Goal: Task Accomplishment & Management: Manage account settings

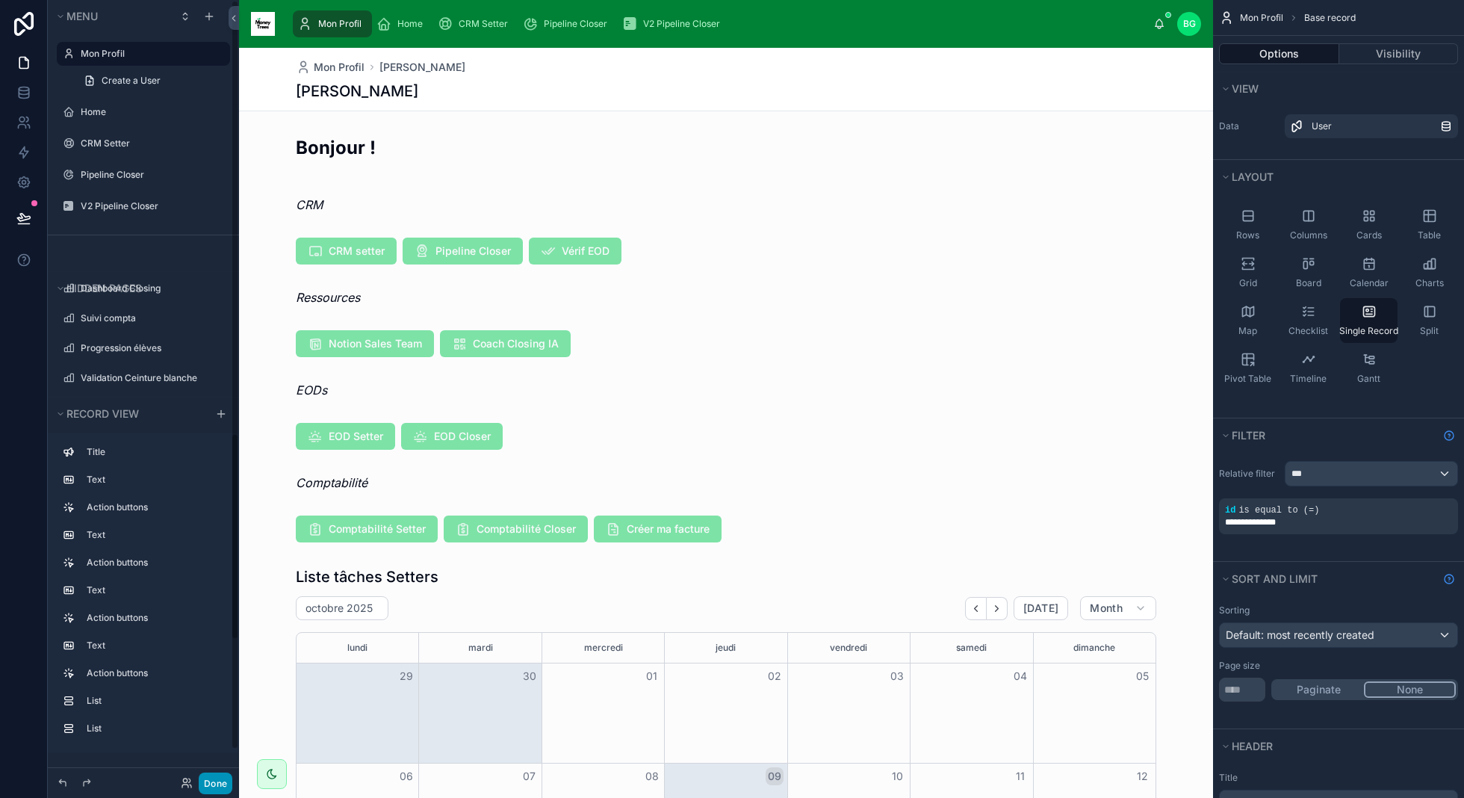
click at [216, 781] on button "Done" at bounding box center [216, 783] width 34 height 22
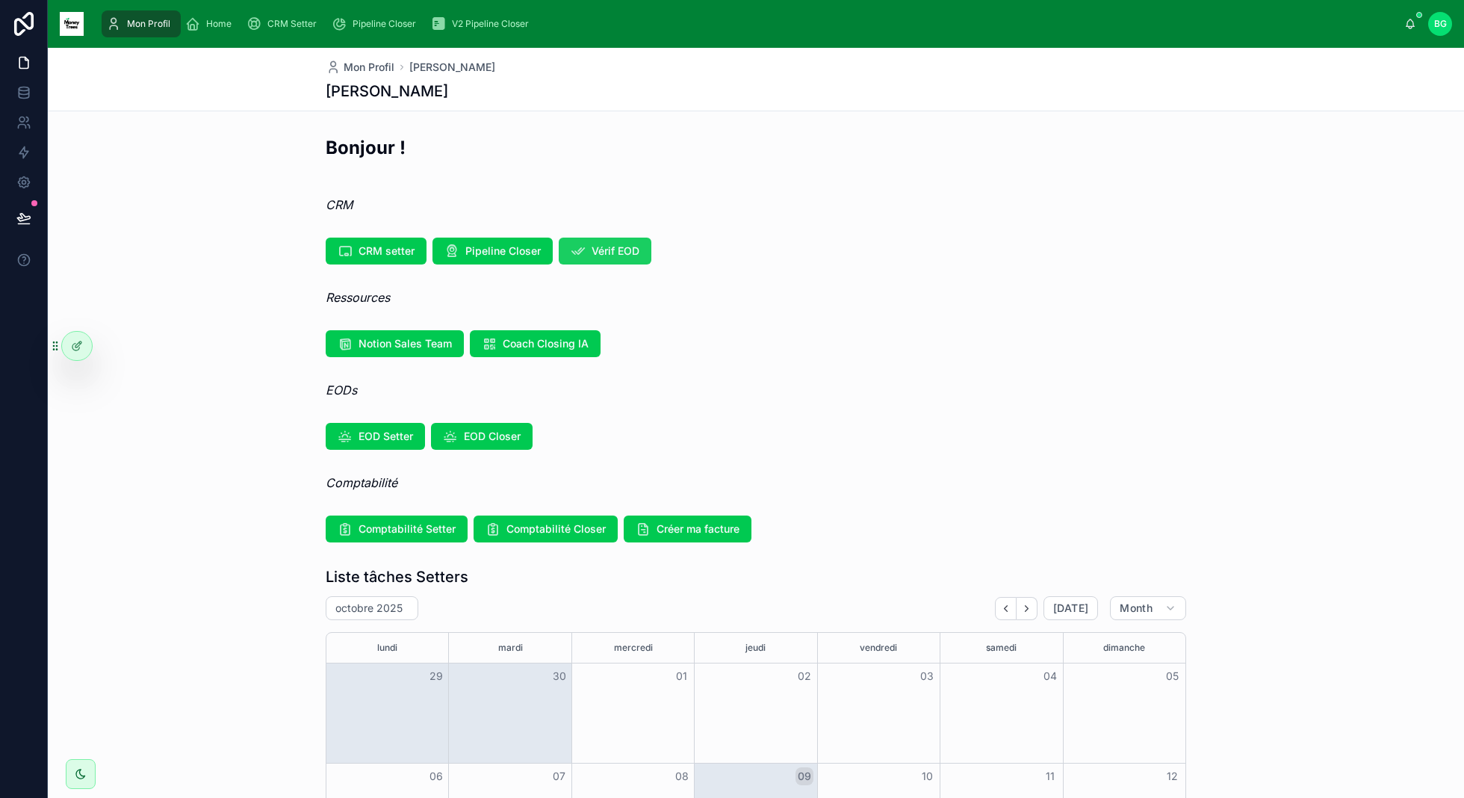
click at [596, 251] on span "Vérif EOD" at bounding box center [616, 250] width 48 height 15
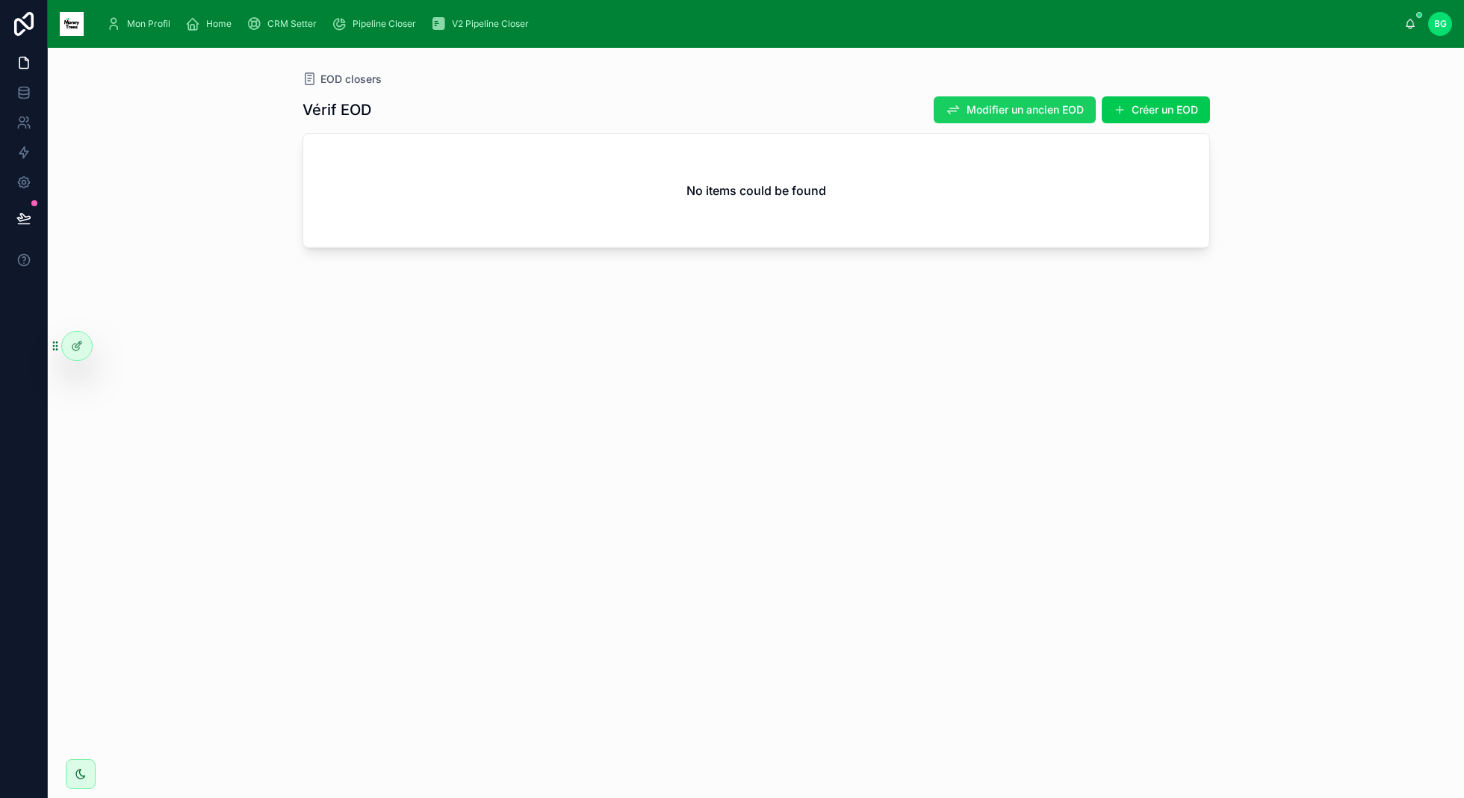
click at [993, 111] on span "Modifier un ancien EOD" at bounding box center [1024, 109] width 117 height 15
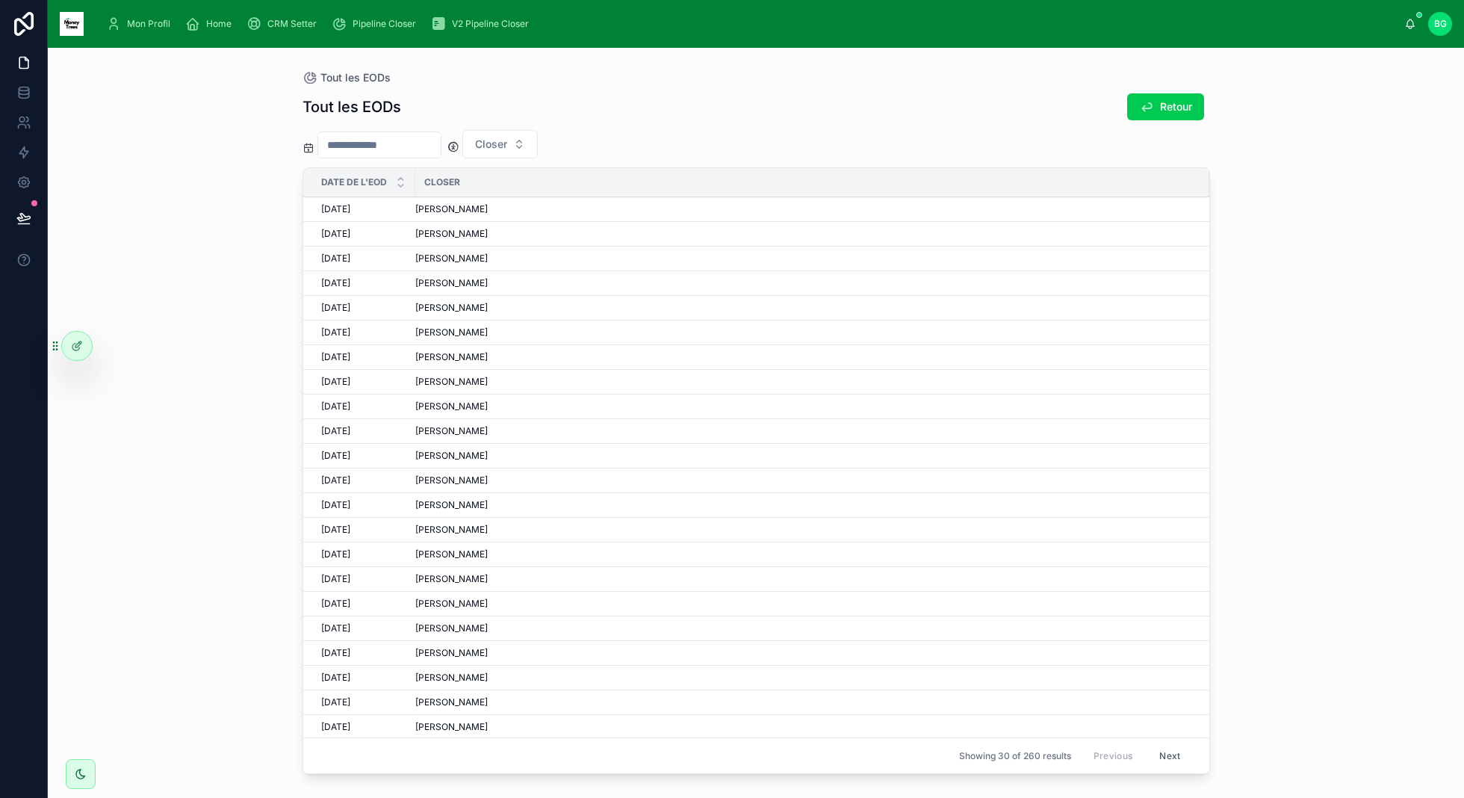
click at [537, 235] on div "[PERSON_NAME]" at bounding box center [803, 234] width 776 height 12
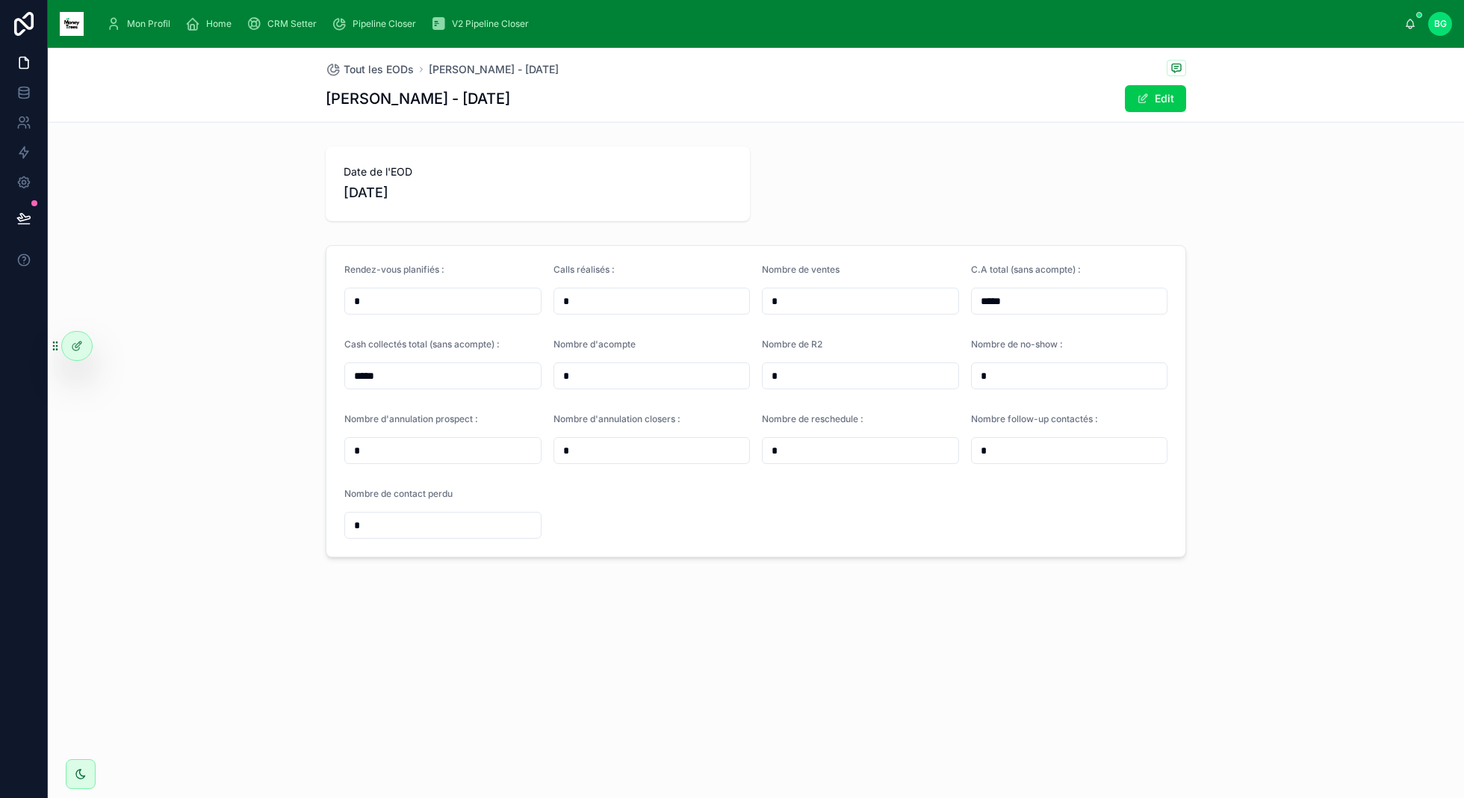
click at [937, 187] on div "Date de l'EOD [DATE]" at bounding box center [756, 183] width 860 height 75
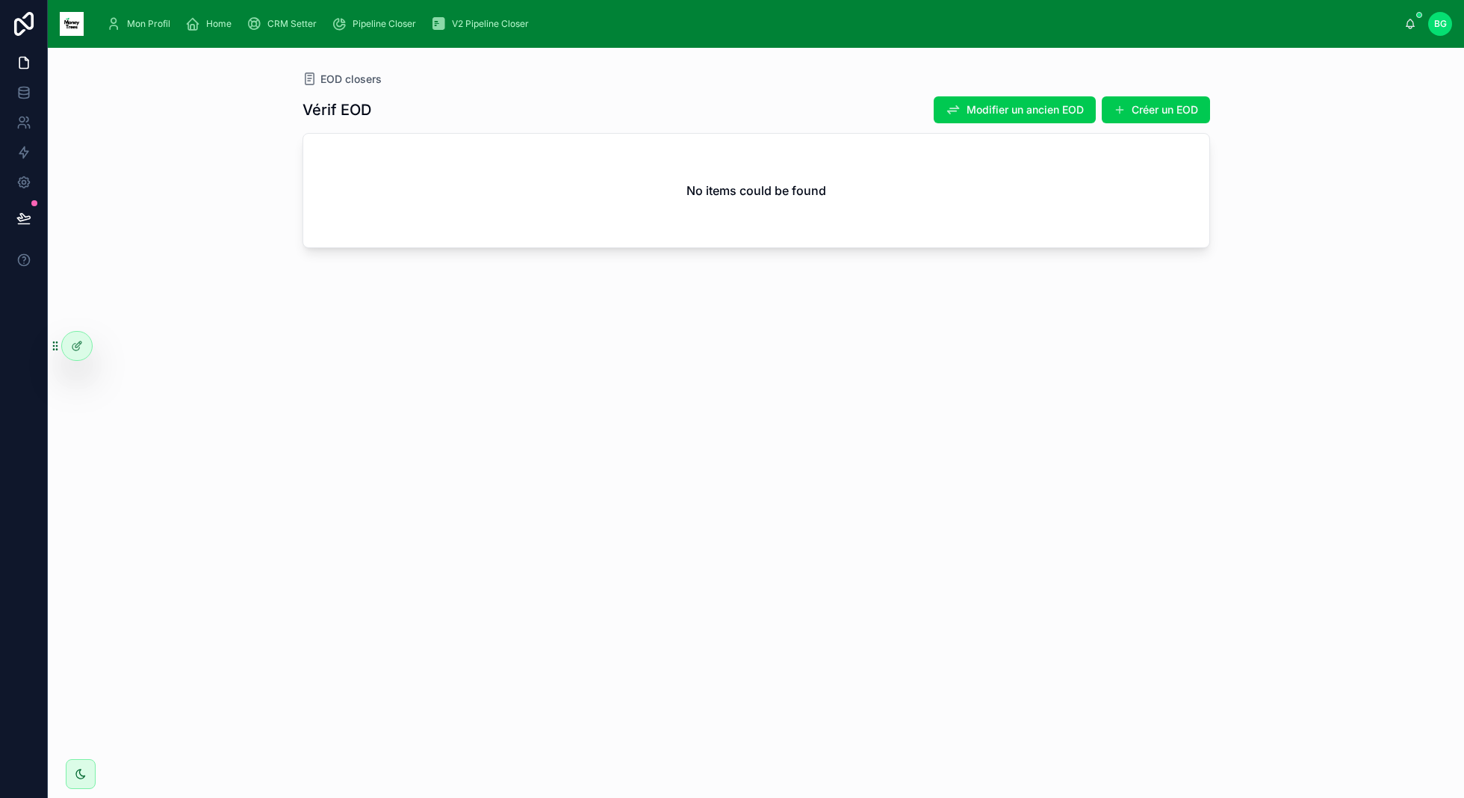
click at [143, 551] on div "EOD closers Vérif EOD Modifier un ancien EOD Créer un EOD No items could be fou…" at bounding box center [756, 423] width 1416 height 750
click at [73, 345] on icon at bounding box center [77, 346] width 12 height 12
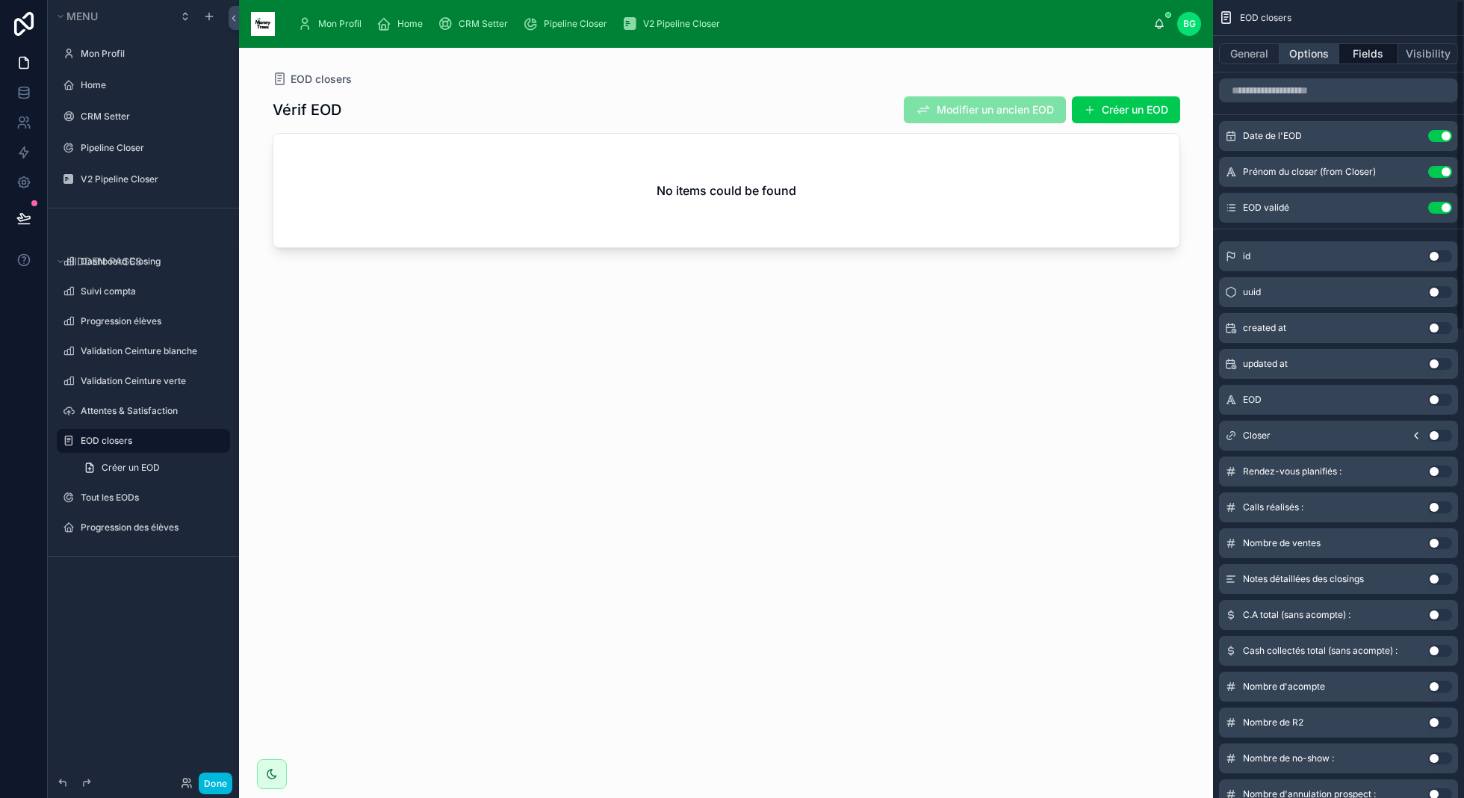
click at [1291, 54] on button "Options" at bounding box center [1309, 53] width 60 height 21
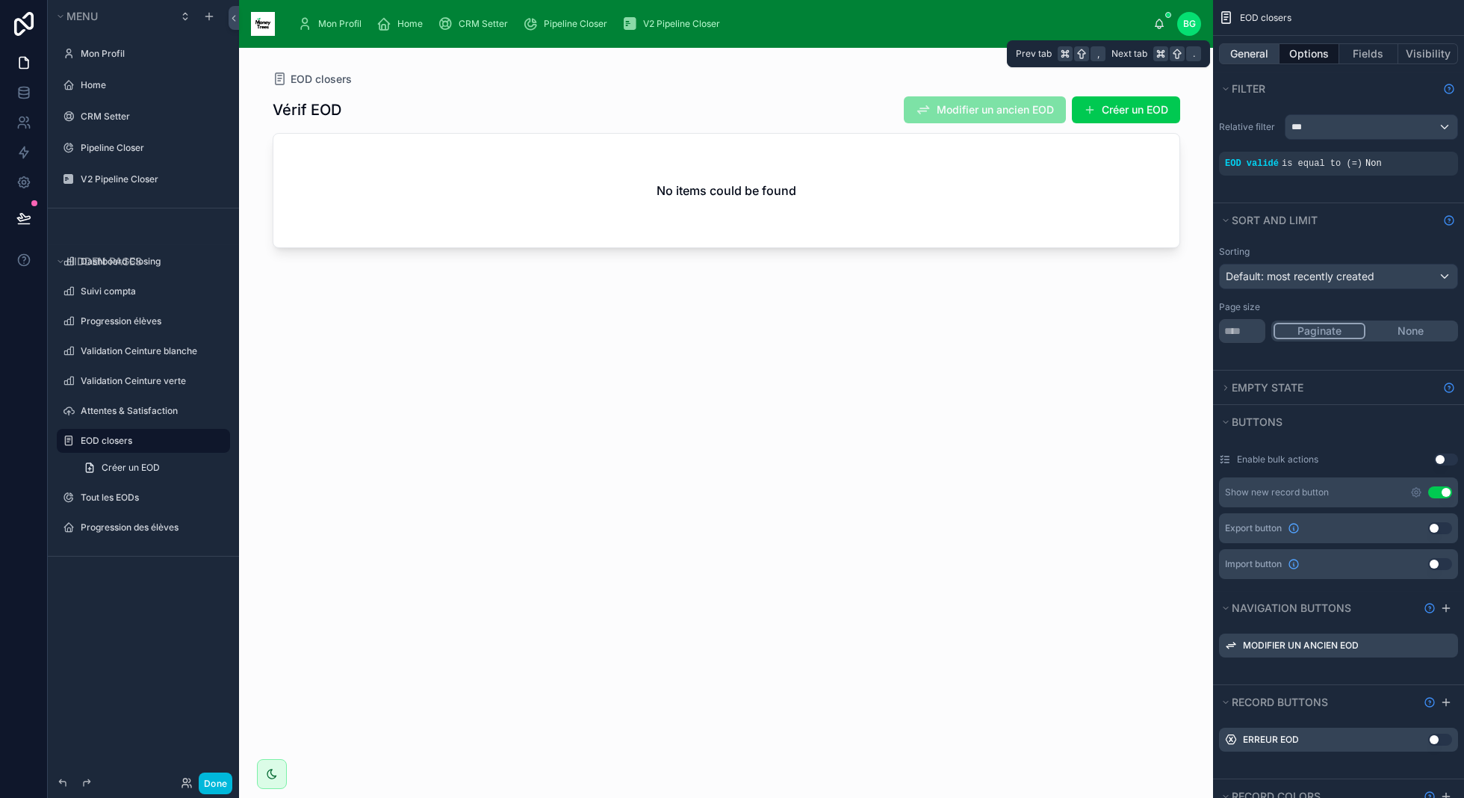
click at [1250, 56] on button "General" at bounding box center [1249, 53] width 60 height 21
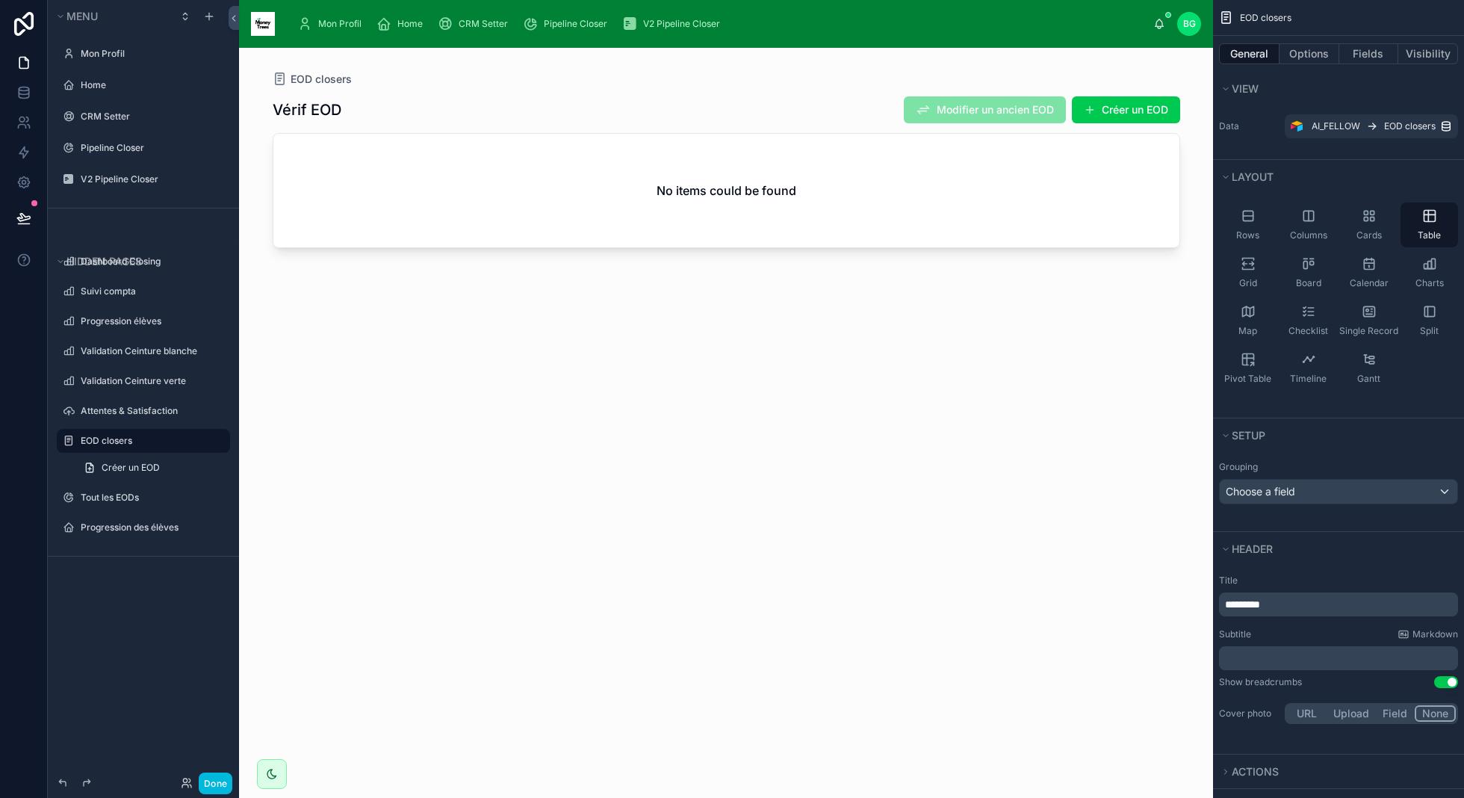
click at [1009, 335] on div at bounding box center [726, 414] width 955 height 732
click at [1122, 114] on button "Créer un EOD" at bounding box center [1126, 109] width 108 height 27
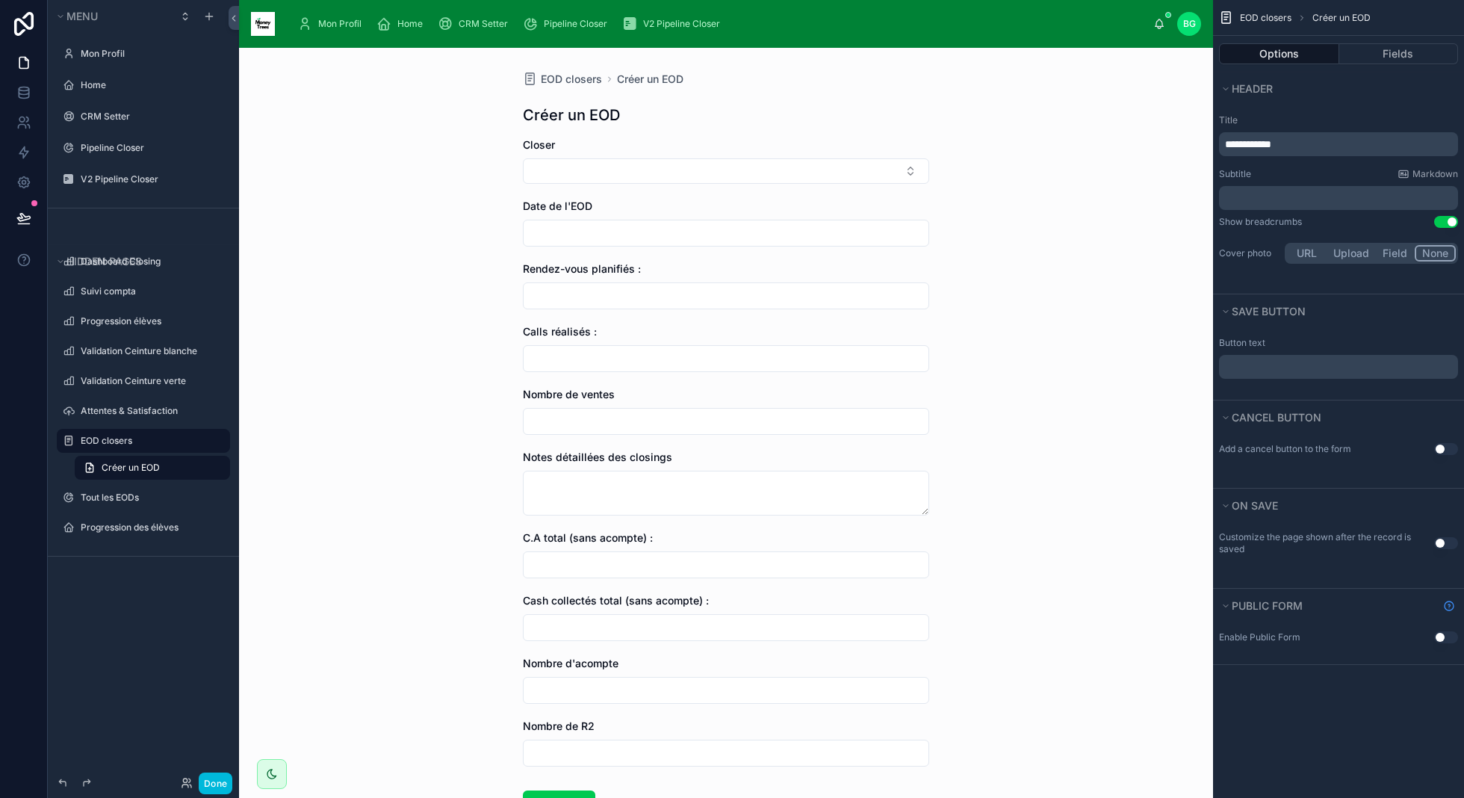
scroll to position [114, 0]
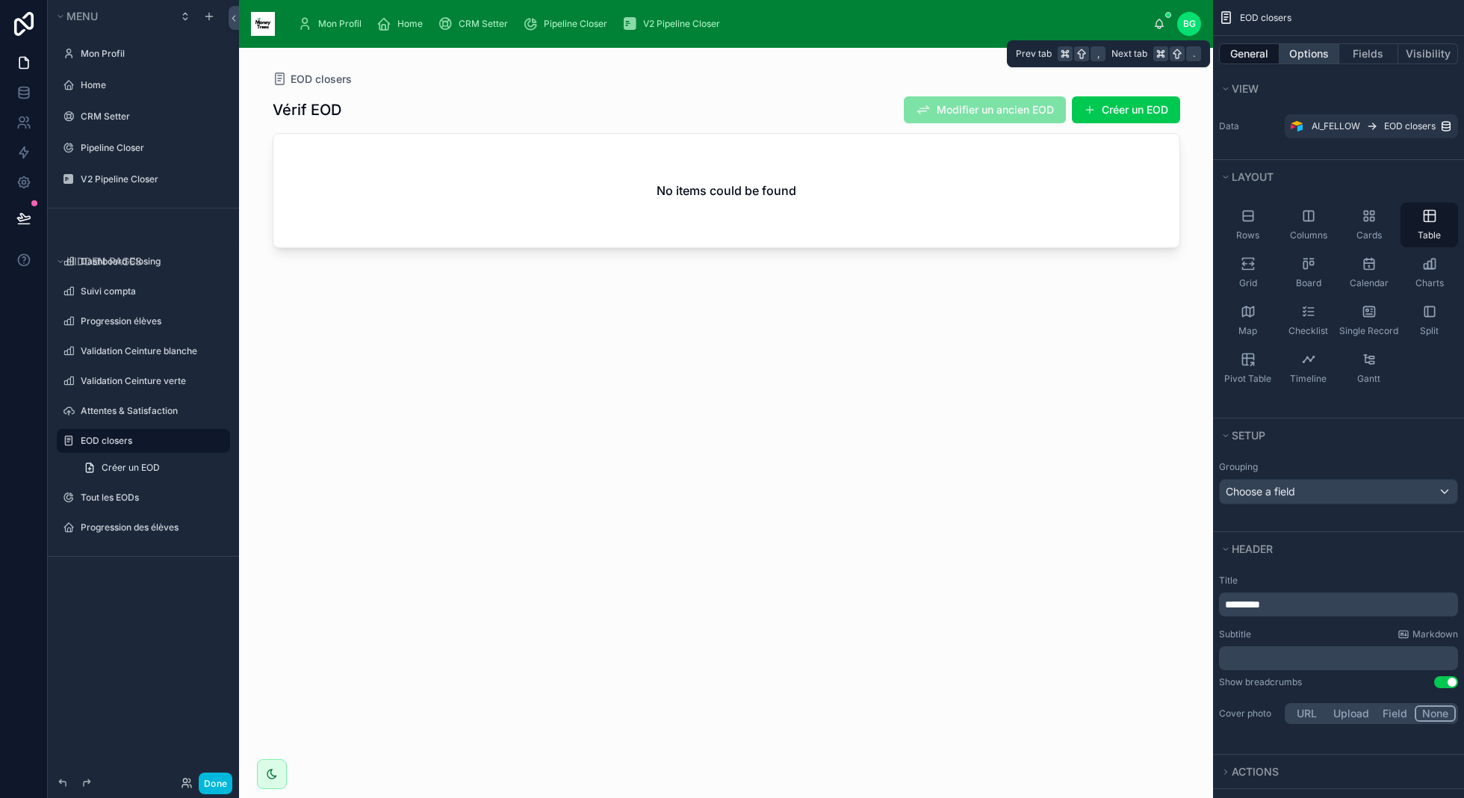
click at [1329, 47] on button "Options" at bounding box center [1309, 53] width 60 height 21
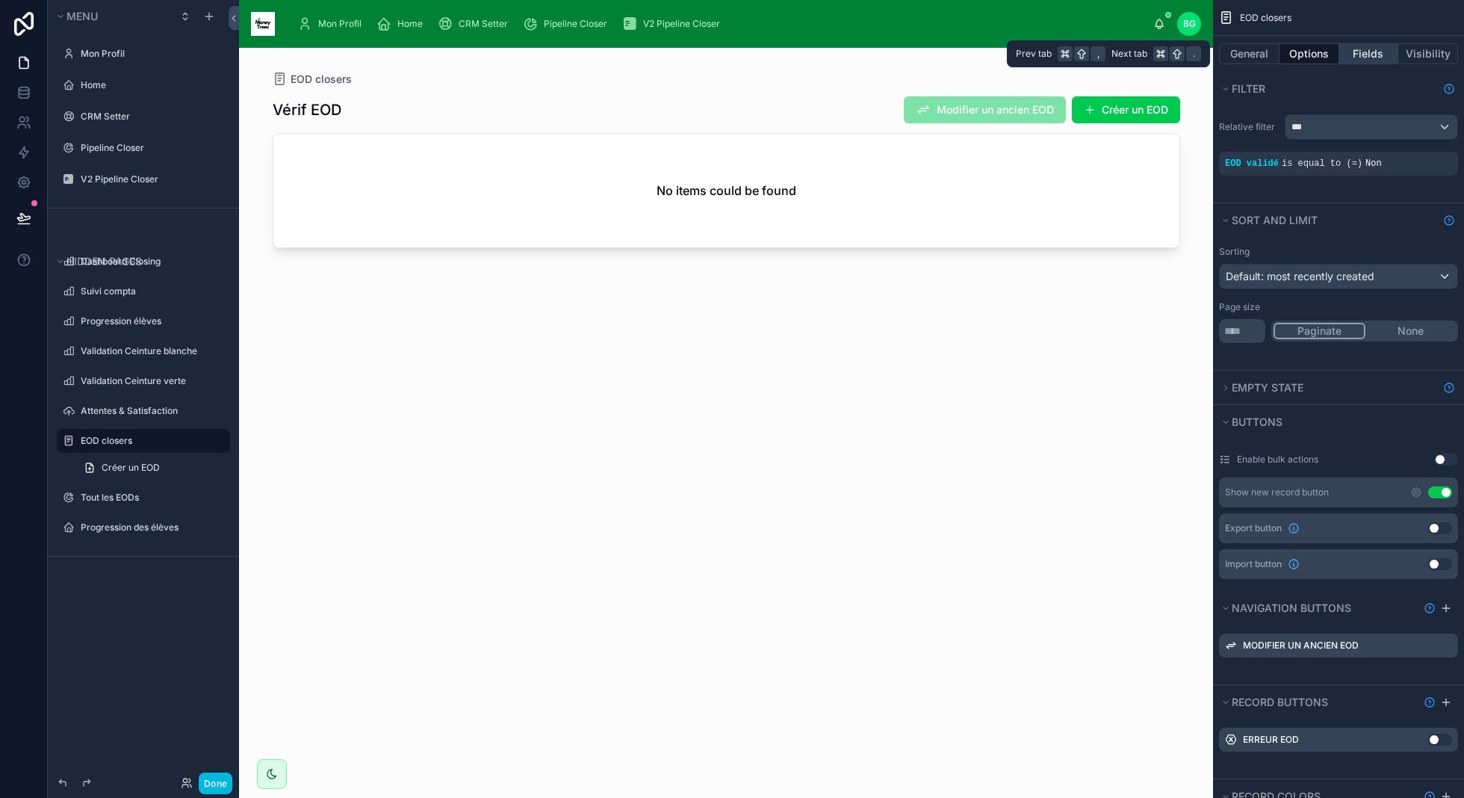
click at [1361, 52] on button "Fields" at bounding box center [1369, 53] width 60 height 21
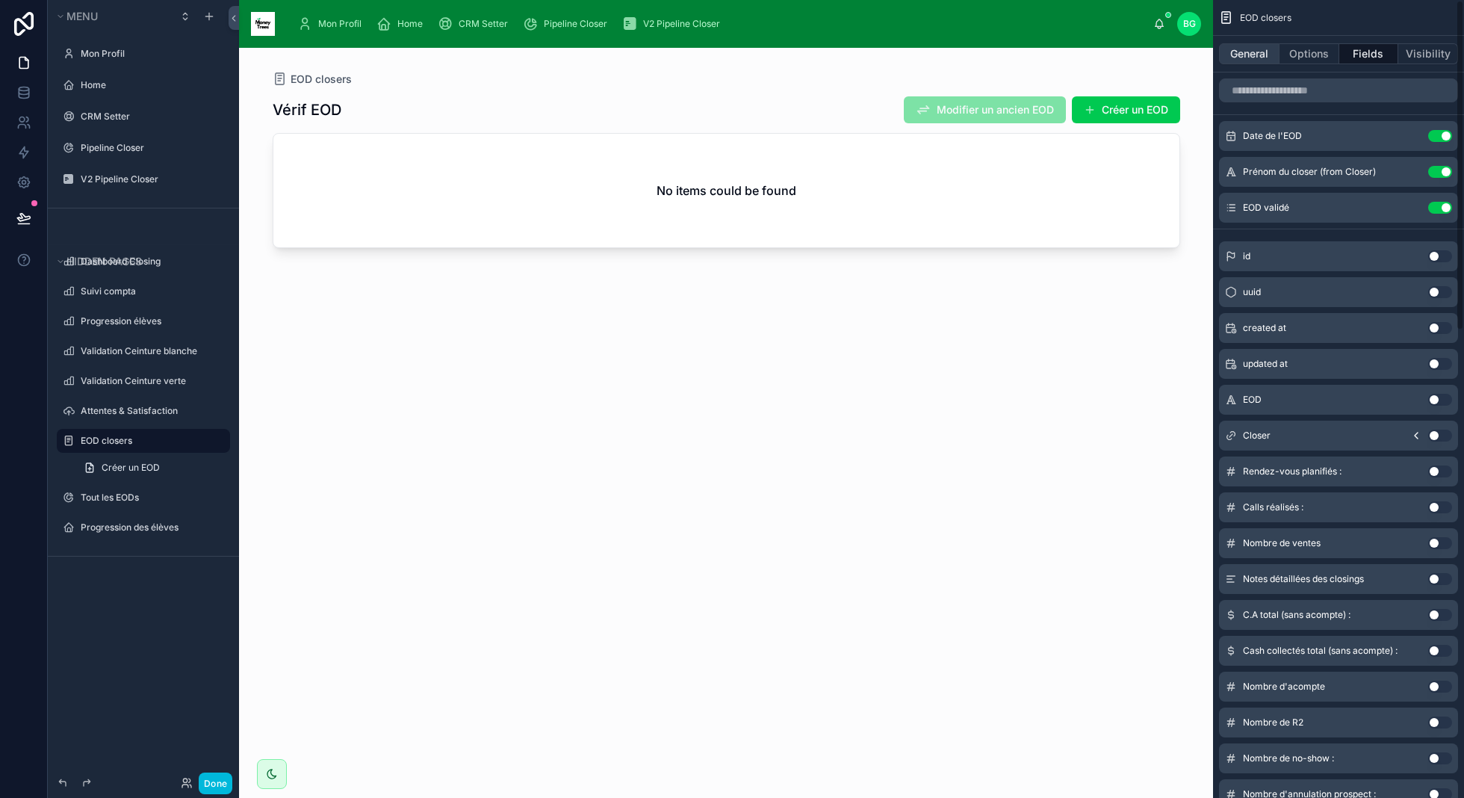
click at [1244, 44] on button "General" at bounding box center [1249, 53] width 60 height 21
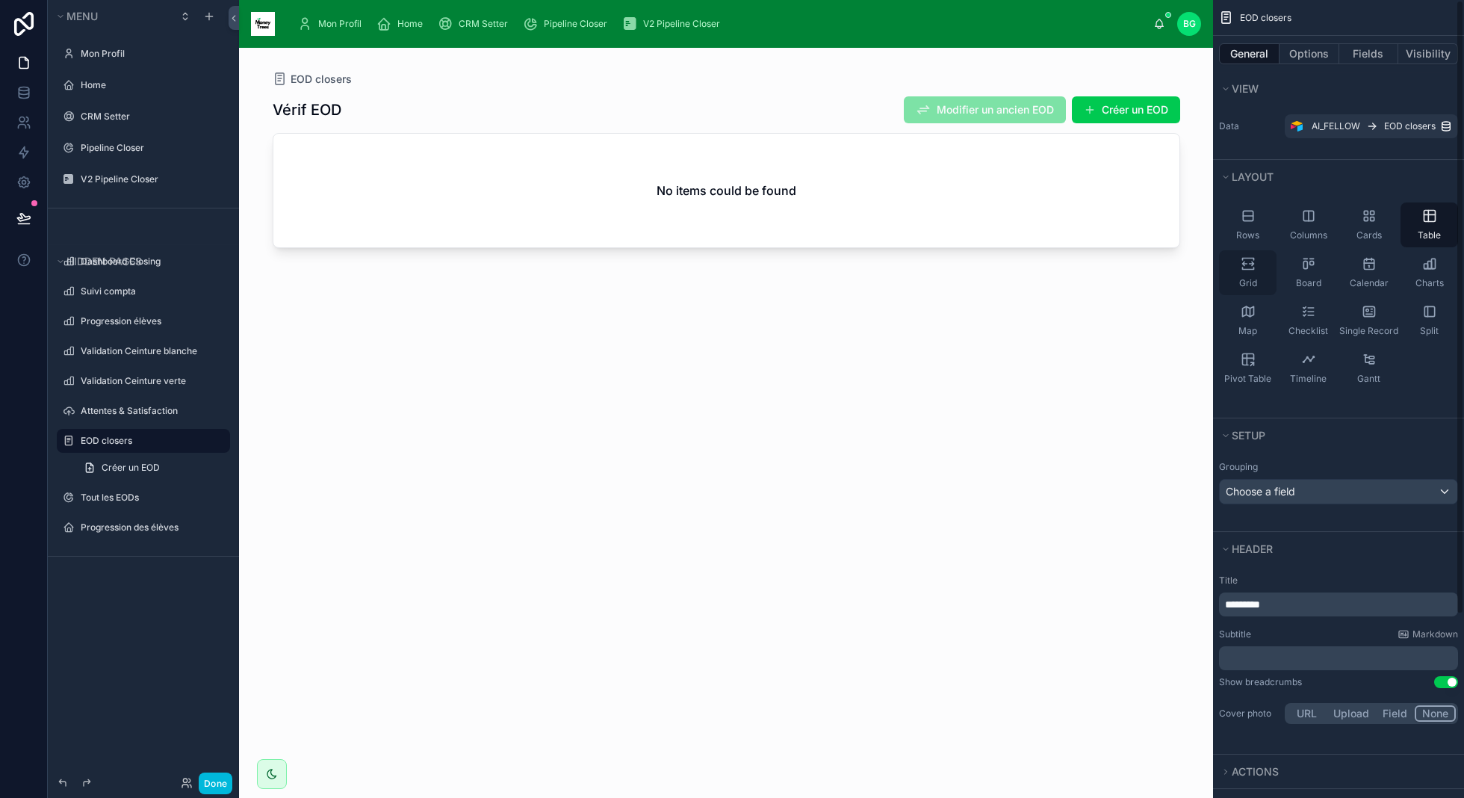
scroll to position [238, 0]
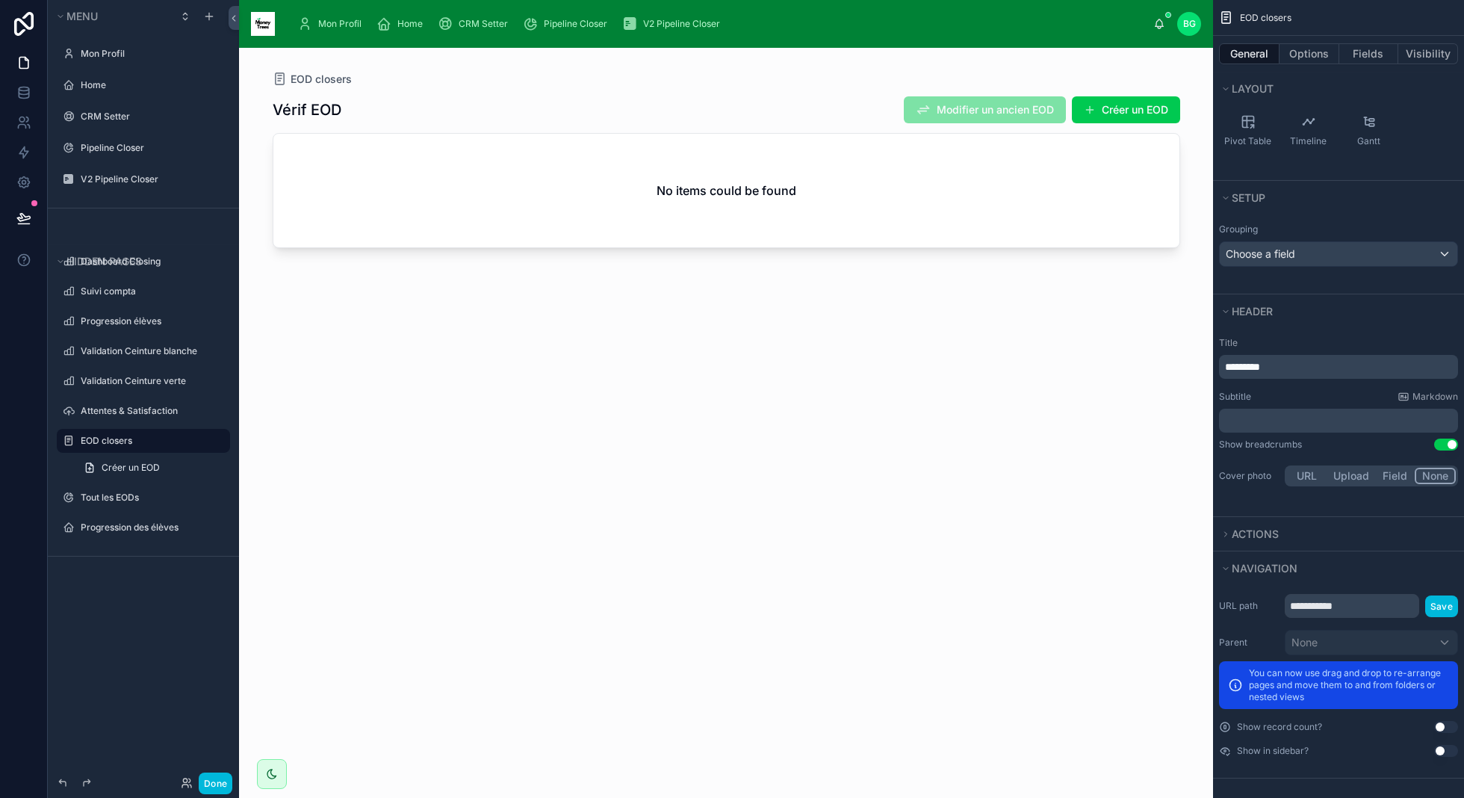
click at [1154, 410] on div "Vérif EOD Modifier un ancien EOD Créer un EOD No items could be found" at bounding box center [726, 433] width 907 height 693
click at [1353, 253] on div "Choose a field" at bounding box center [1339, 254] width 238 height 24
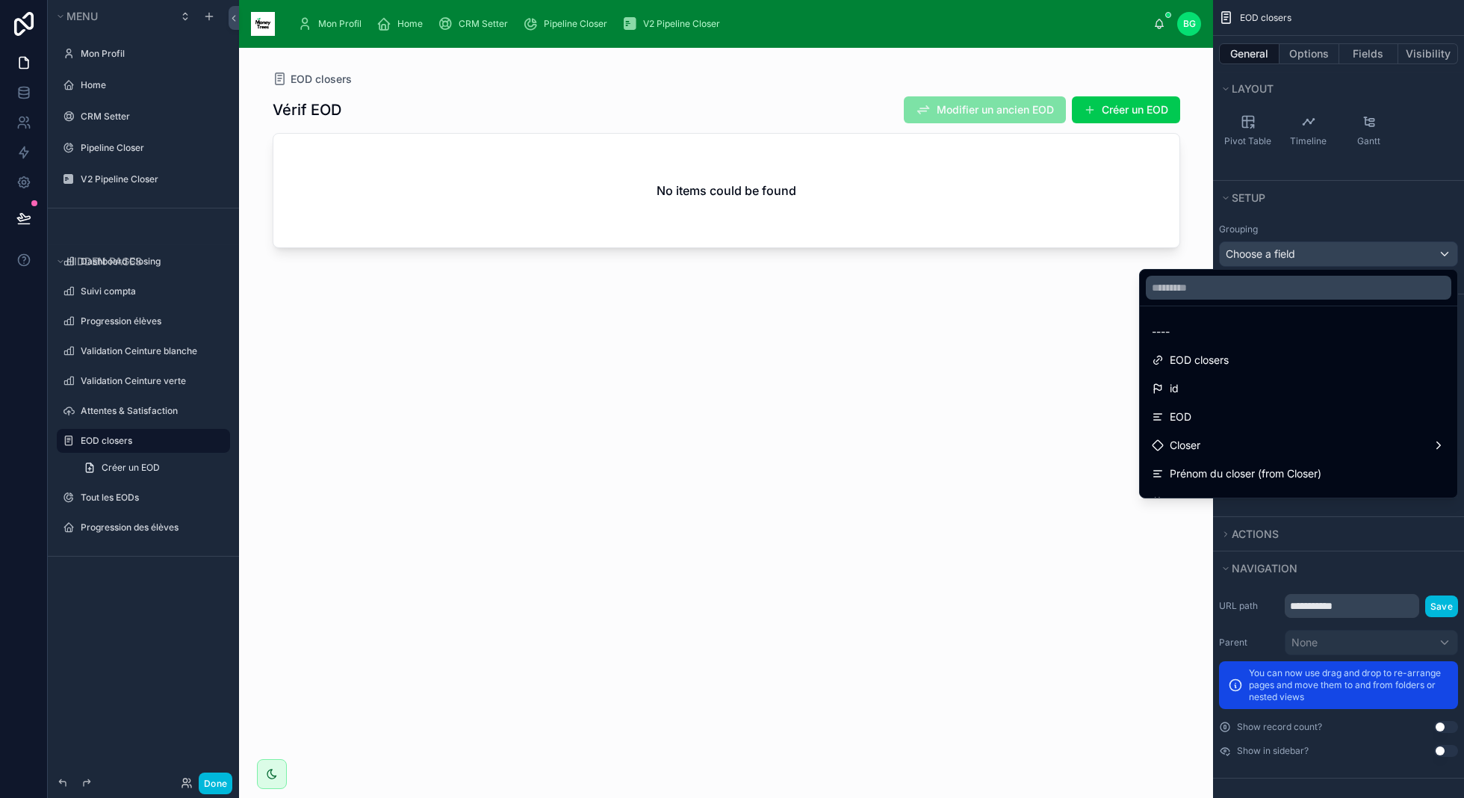
click at [1353, 253] on div "scrollable content" at bounding box center [732, 399] width 1464 height 798
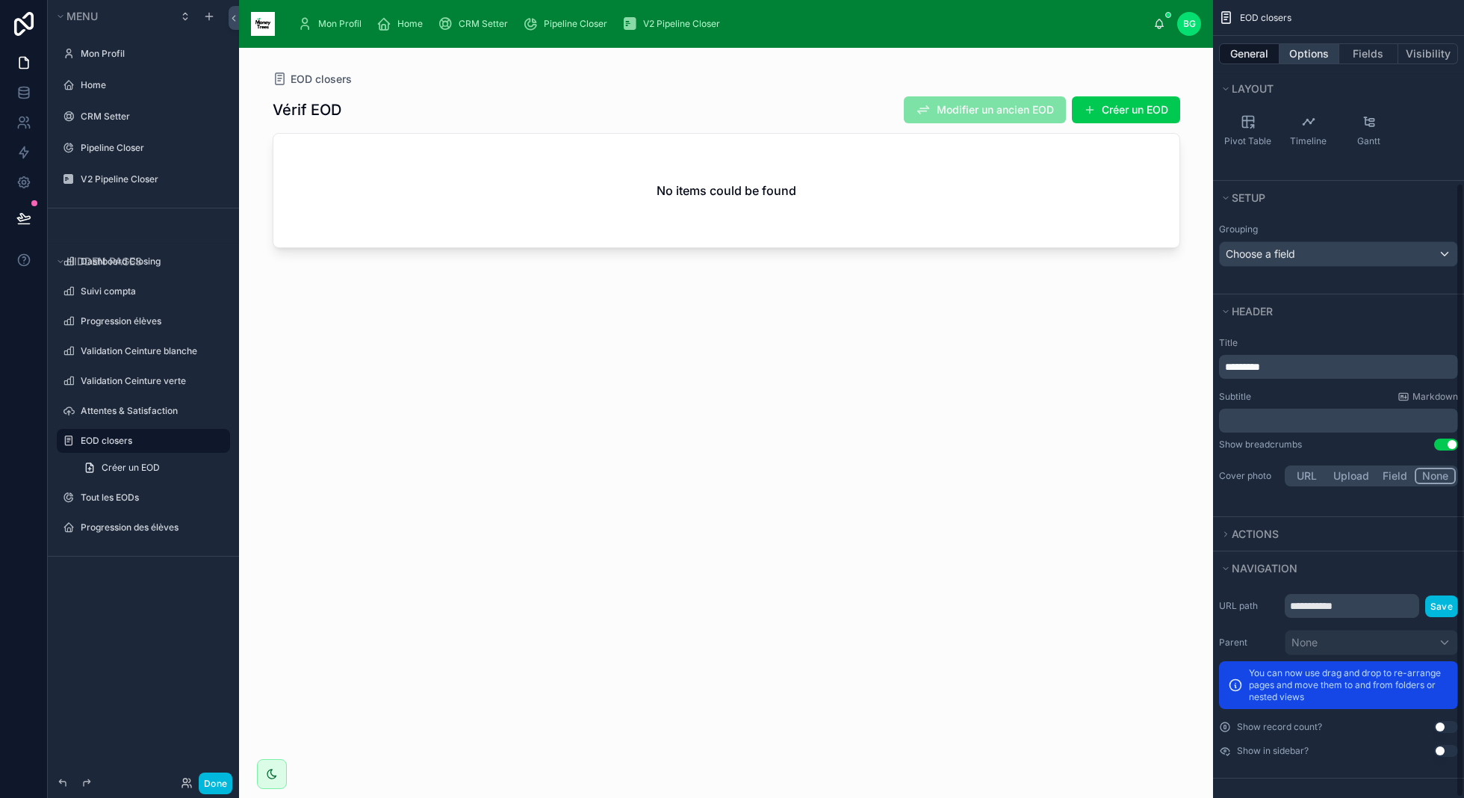
click at [1320, 53] on button "Options" at bounding box center [1309, 53] width 60 height 21
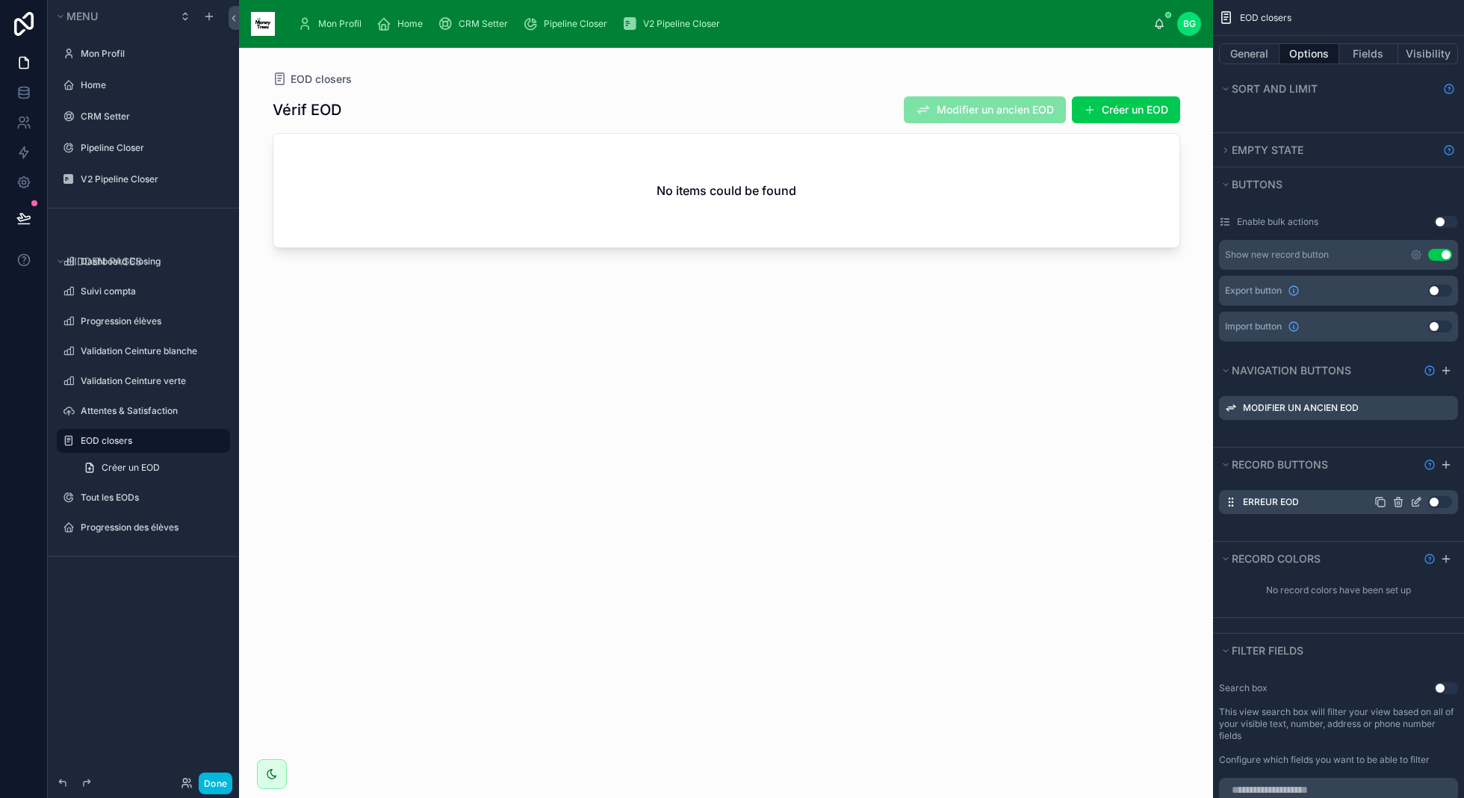
click at [1435, 496] on button "Use setting" at bounding box center [1440, 502] width 24 height 12
click at [1438, 496] on button "Use setting" at bounding box center [1440, 502] width 24 height 12
click at [1450, 369] on icon "scrollable content" at bounding box center [1446, 370] width 12 height 12
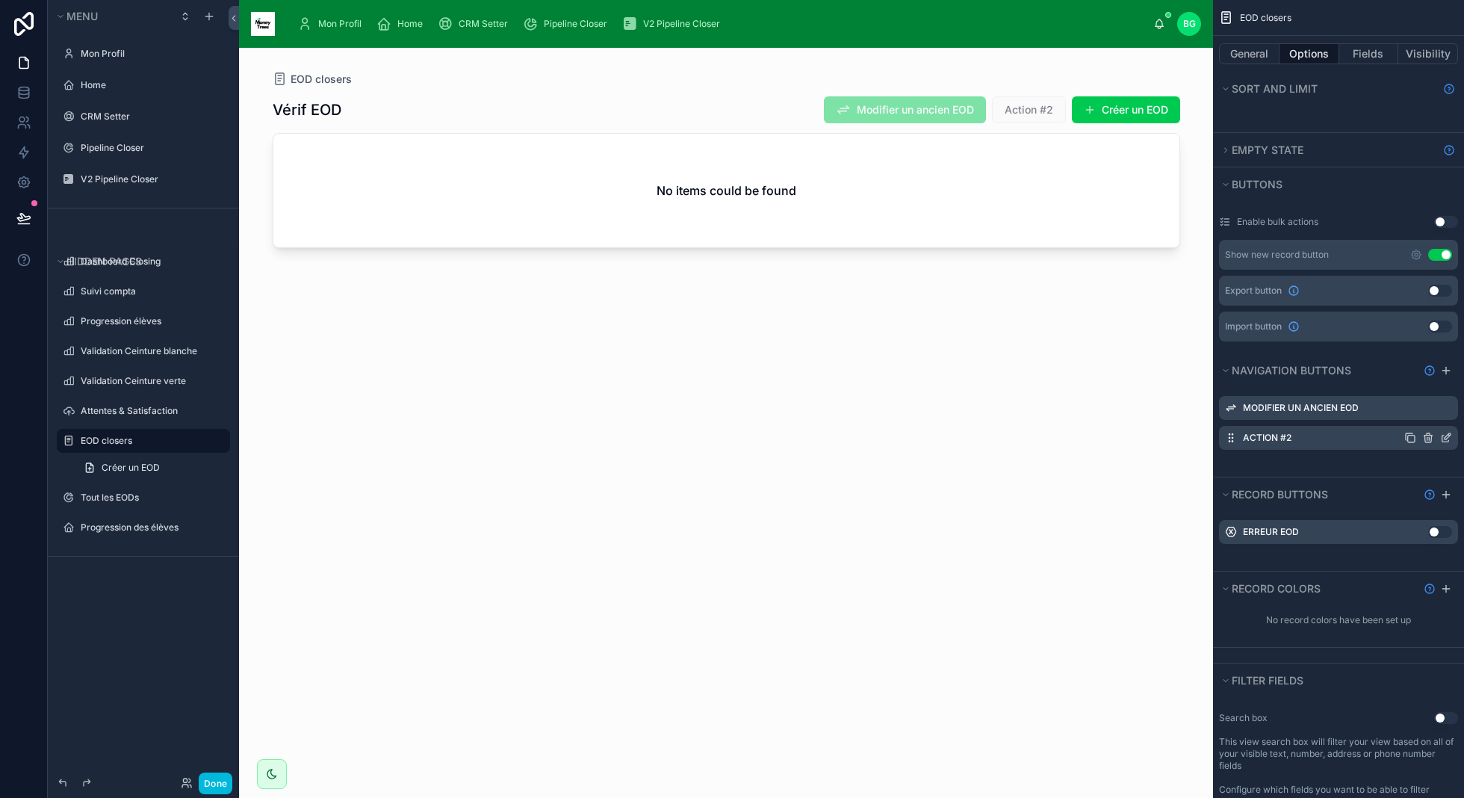
click at [1445, 433] on icon "scrollable content" at bounding box center [1447, 436] width 6 height 6
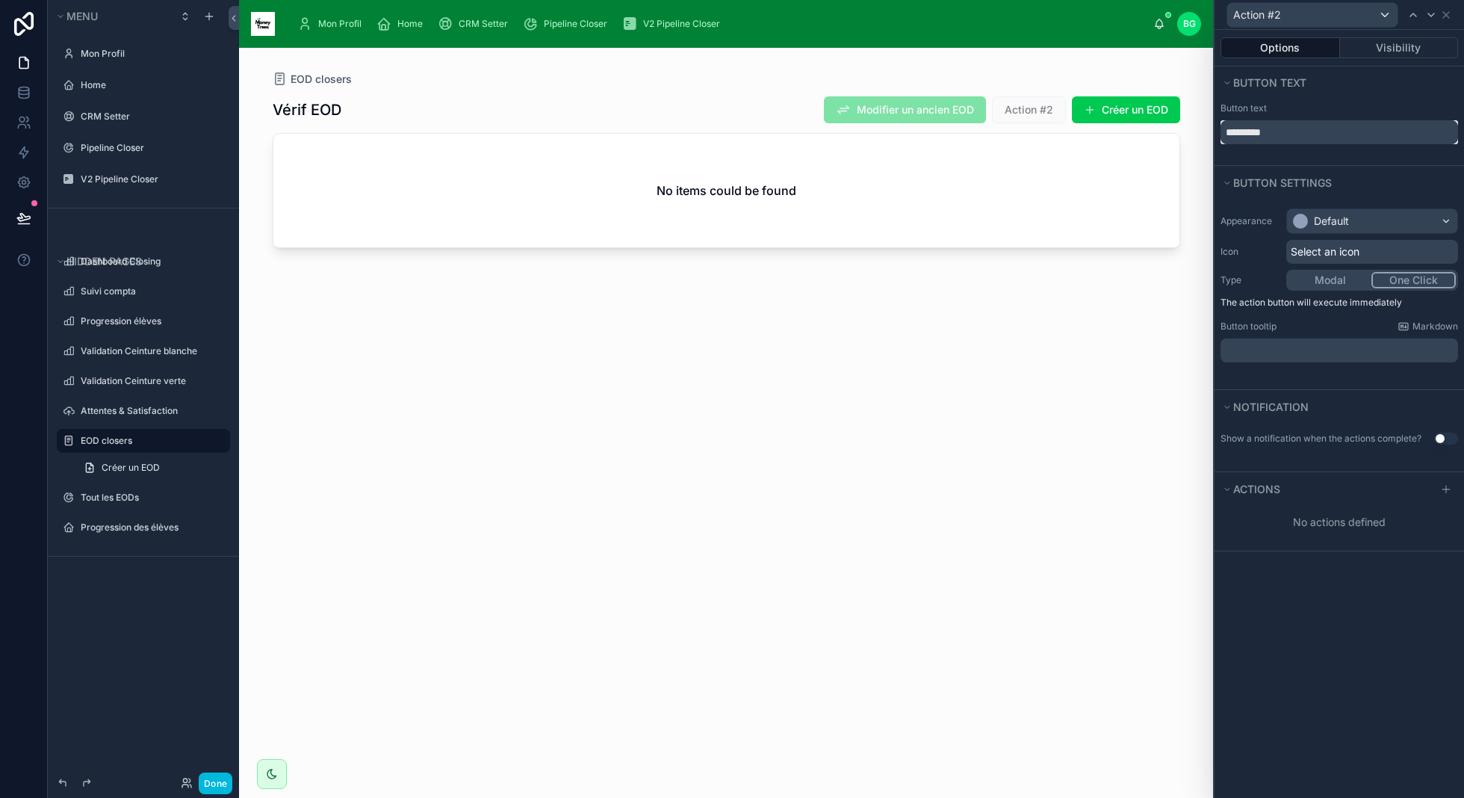
click at [1288, 126] on input "*********" at bounding box center [1339, 132] width 238 height 24
type input "**********"
click at [1334, 216] on div "Default" at bounding box center [1331, 221] width 35 height 15
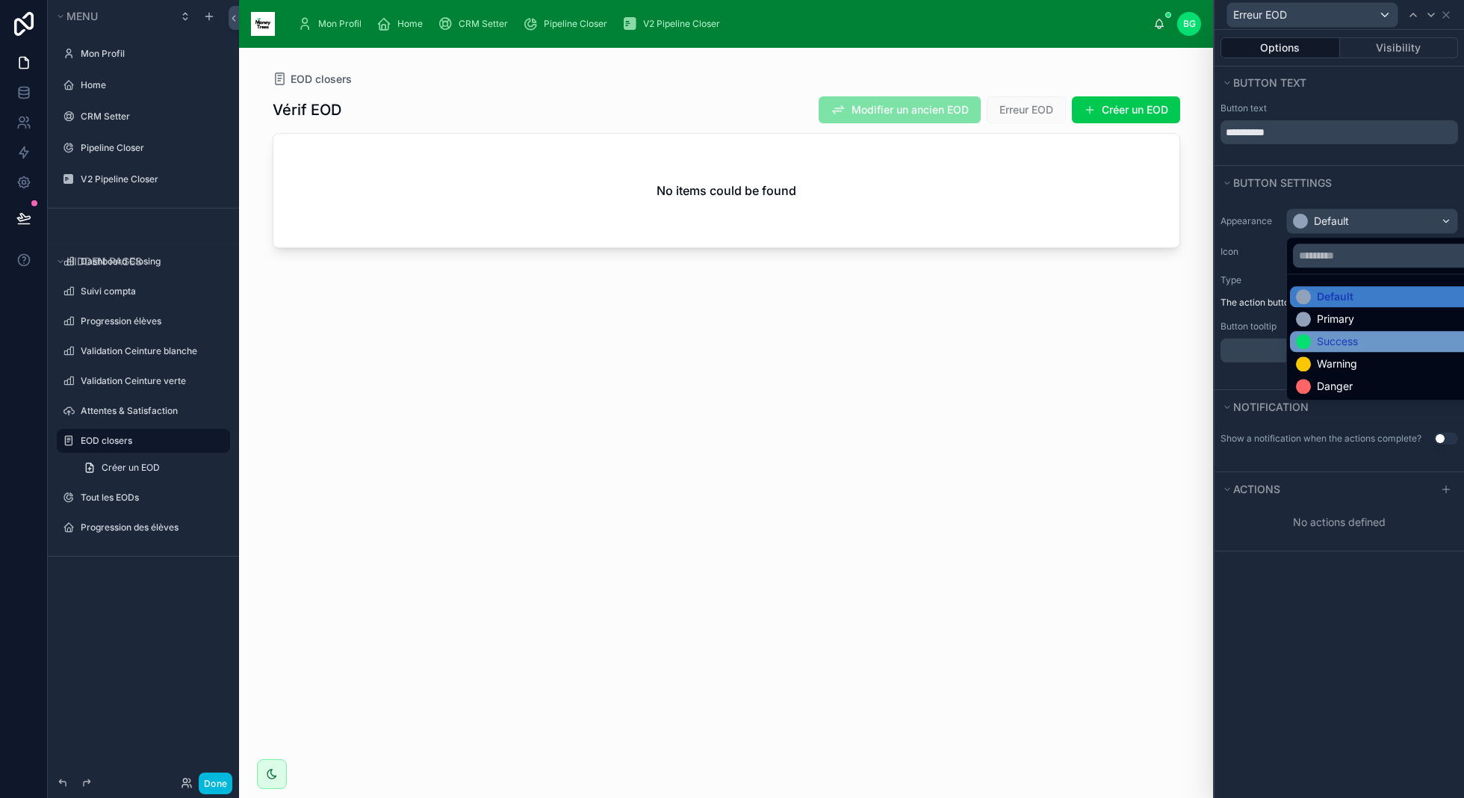
click at [1332, 339] on div "Success" at bounding box center [1337, 341] width 41 height 15
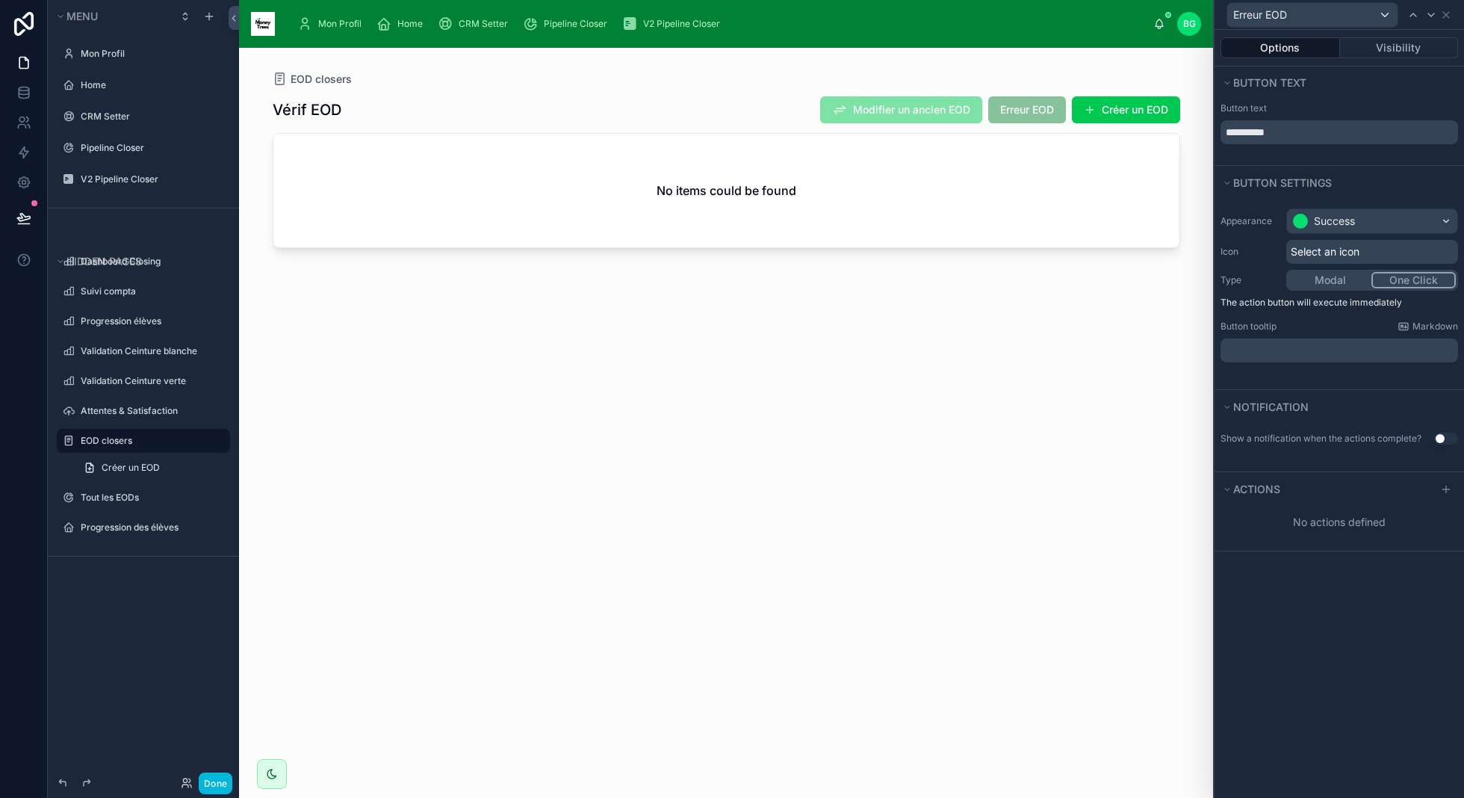
click at [1346, 204] on div "Appearance Success Icon Select an icon Type Modal One Click The action button w…" at bounding box center [1338, 285] width 249 height 166
click at [1346, 217] on div "Success" at bounding box center [1334, 221] width 41 height 15
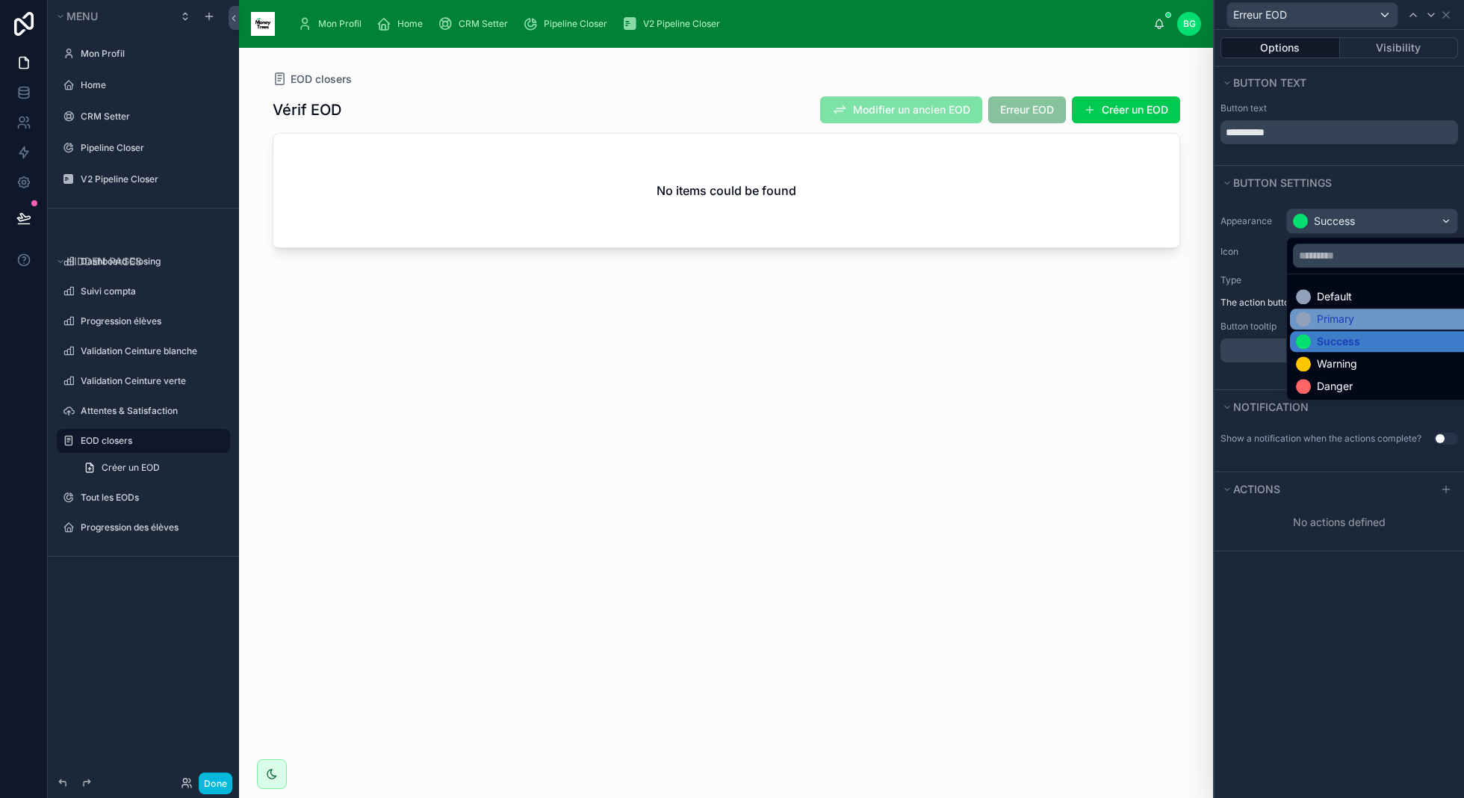
click at [1351, 314] on div "Primary" at bounding box center [1335, 318] width 37 height 15
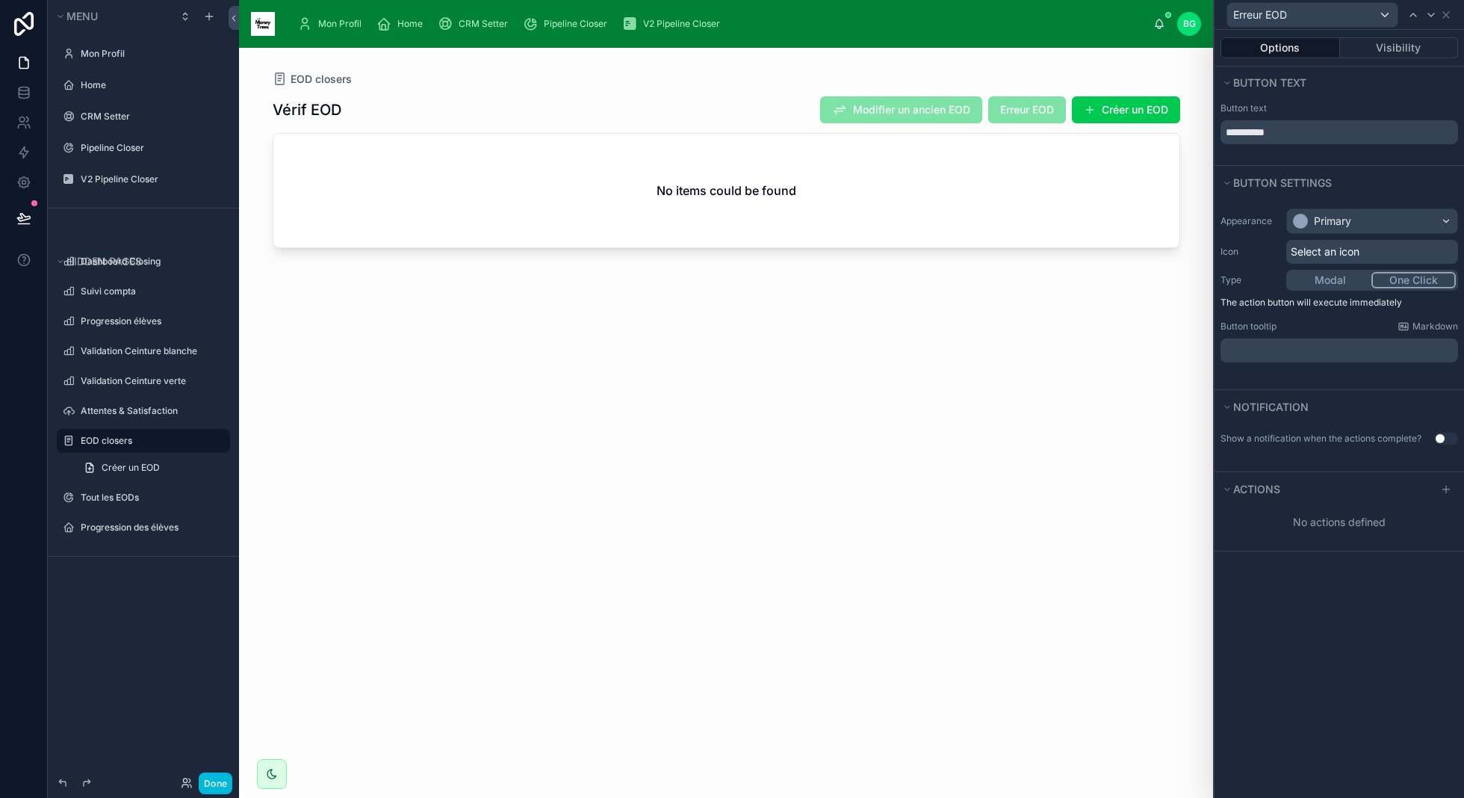
click at [1351, 249] on span "Select an icon" at bounding box center [1325, 251] width 69 height 15
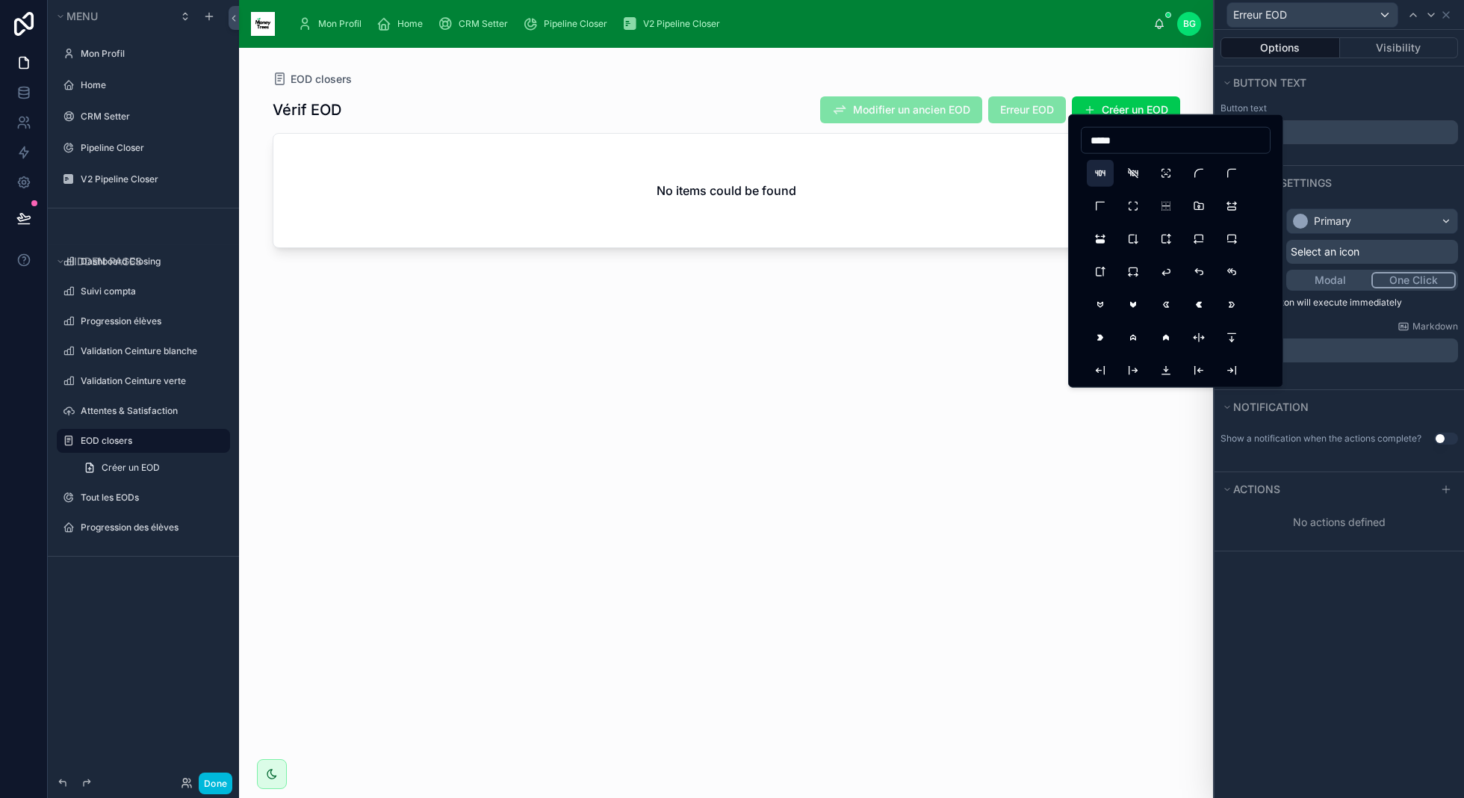
type input "*****"
click at [1108, 170] on button "Error404" at bounding box center [1100, 173] width 27 height 27
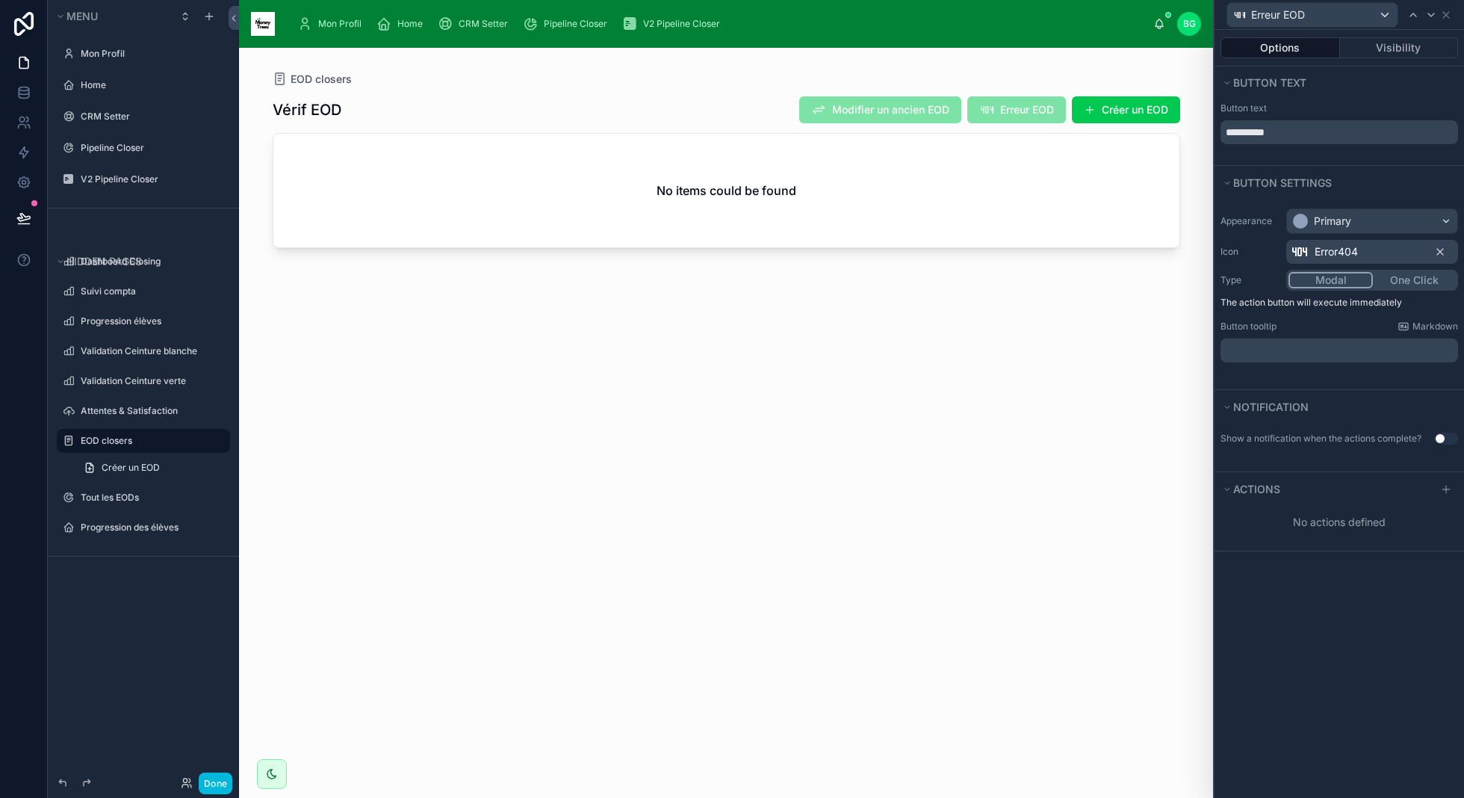
click at [1352, 276] on button "Modal" at bounding box center [1330, 280] width 84 height 16
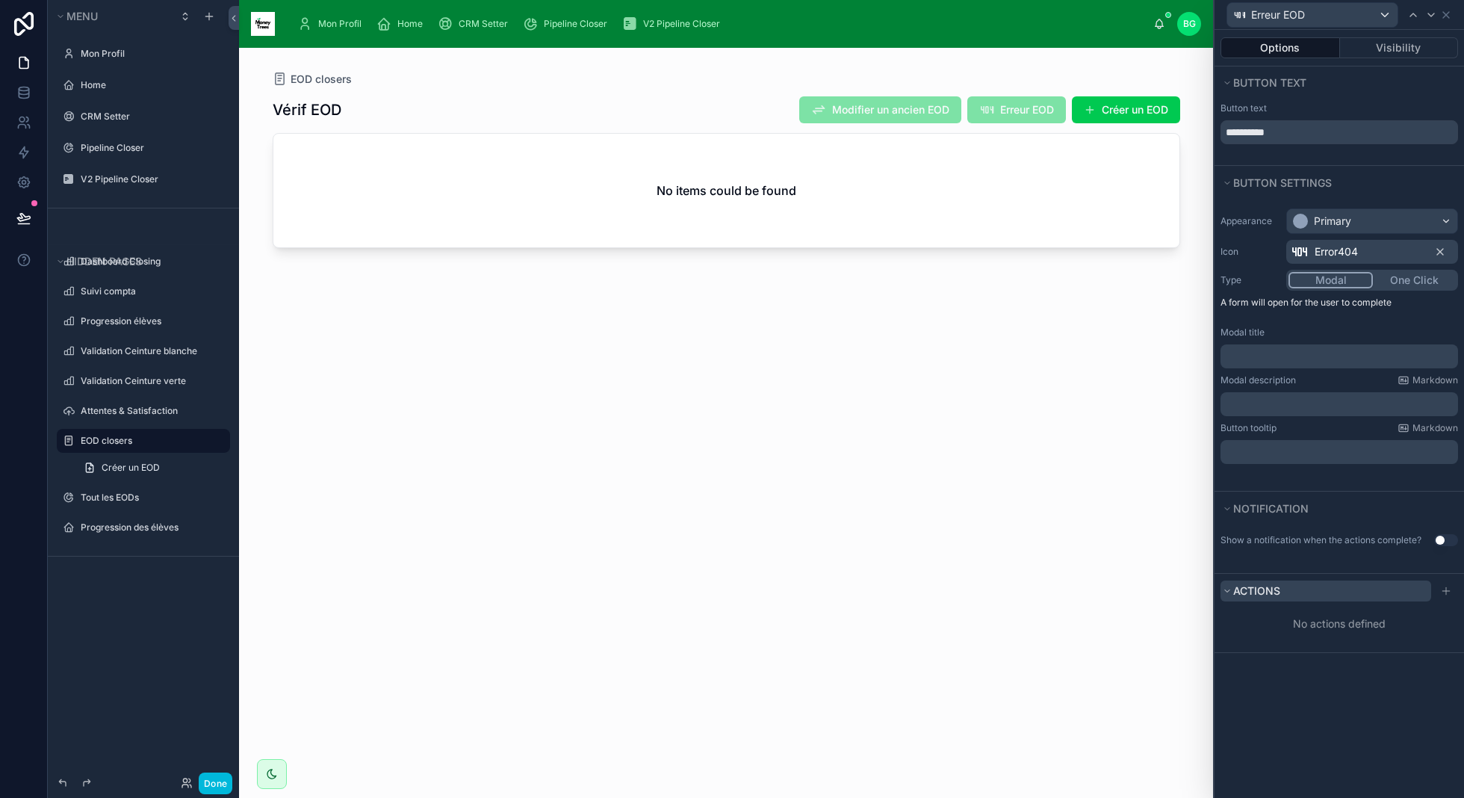
click at [1316, 592] on button "Actions" at bounding box center [1325, 590] width 211 height 21
click at [1447, 585] on icon at bounding box center [1446, 591] width 12 height 12
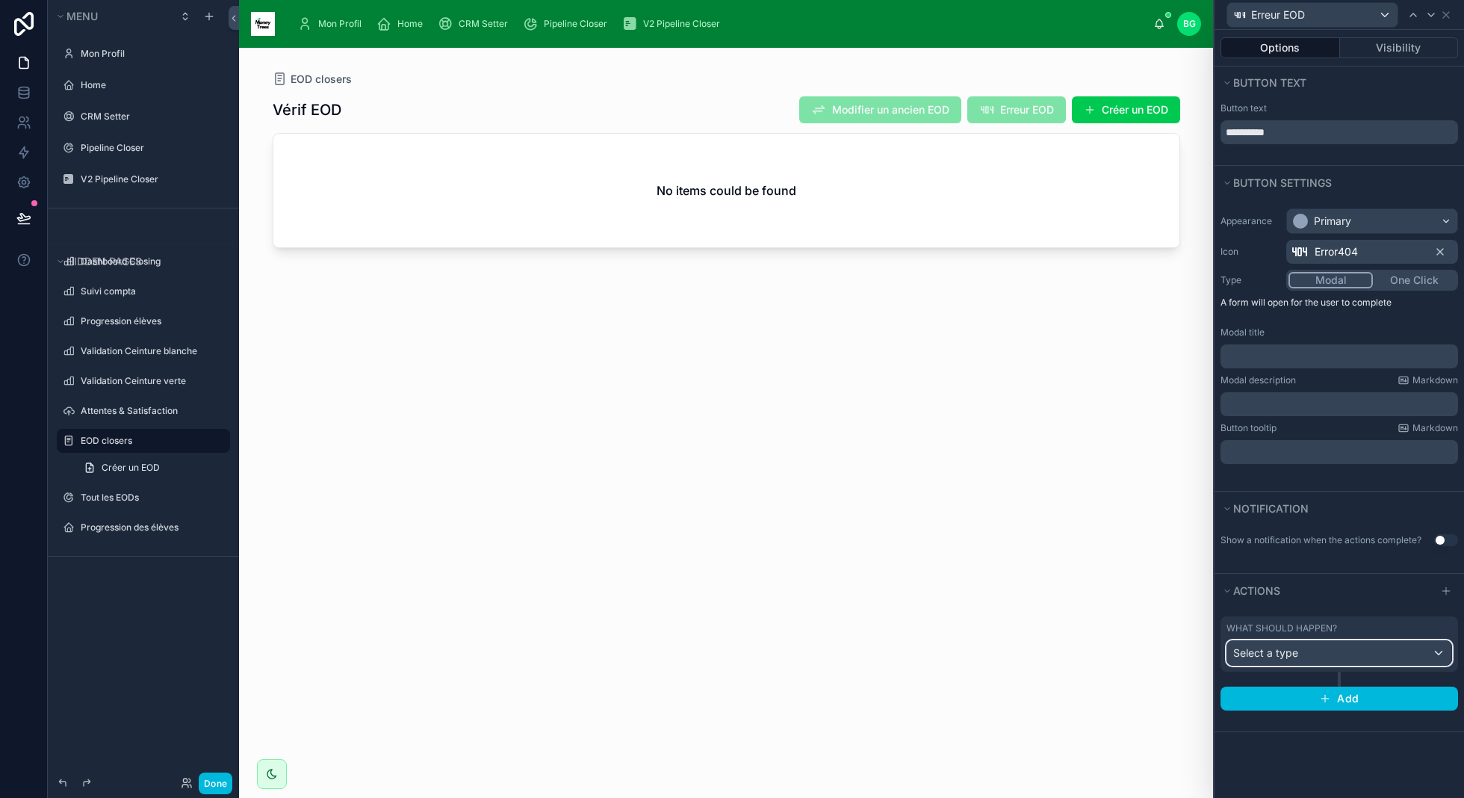
click at [1370, 661] on div "Select a type" at bounding box center [1339, 653] width 224 height 24
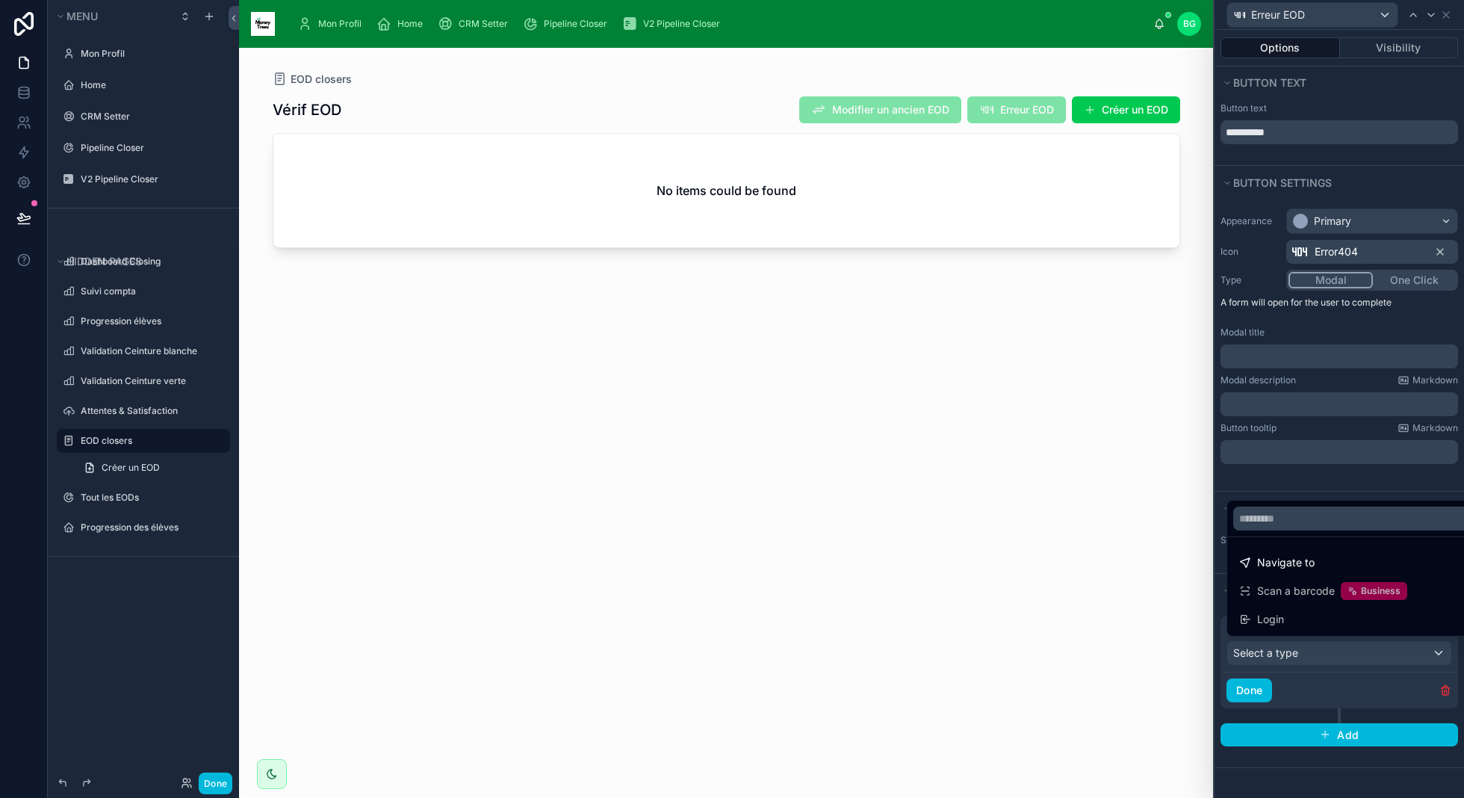
click at [1337, 499] on div "Navigate to Scan a barcode Business Login" at bounding box center [1338, 567] width 225 height 140
click at [1285, 523] on input "text" at bounding box center [1356, 518] width 247 height 24
click at [1445, 684] on div at bounding box center [1338, 399] width 249 height 798
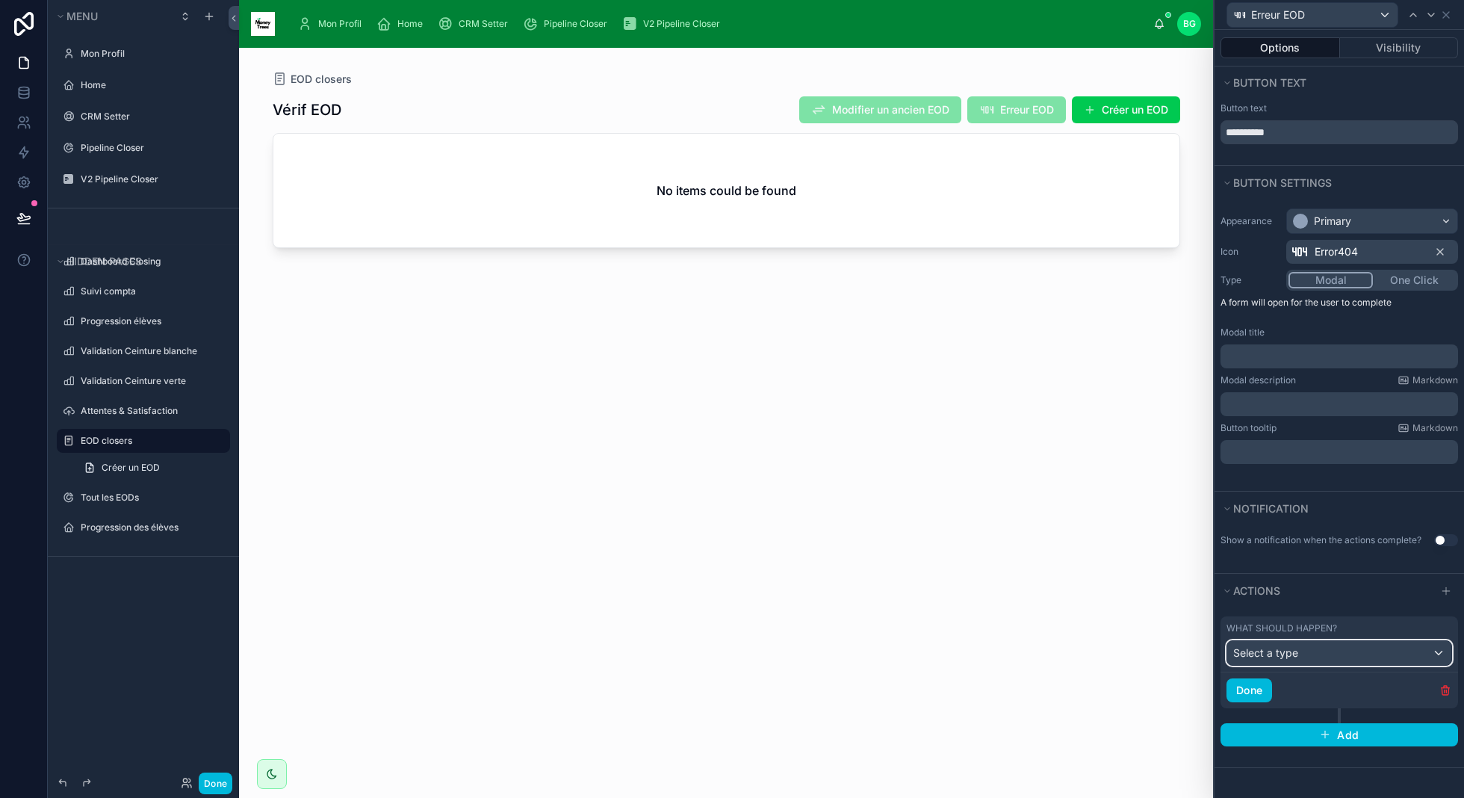
click at [1428, 648] on div "Select a type" at bounding box center [1339, 653] width 224 height 24
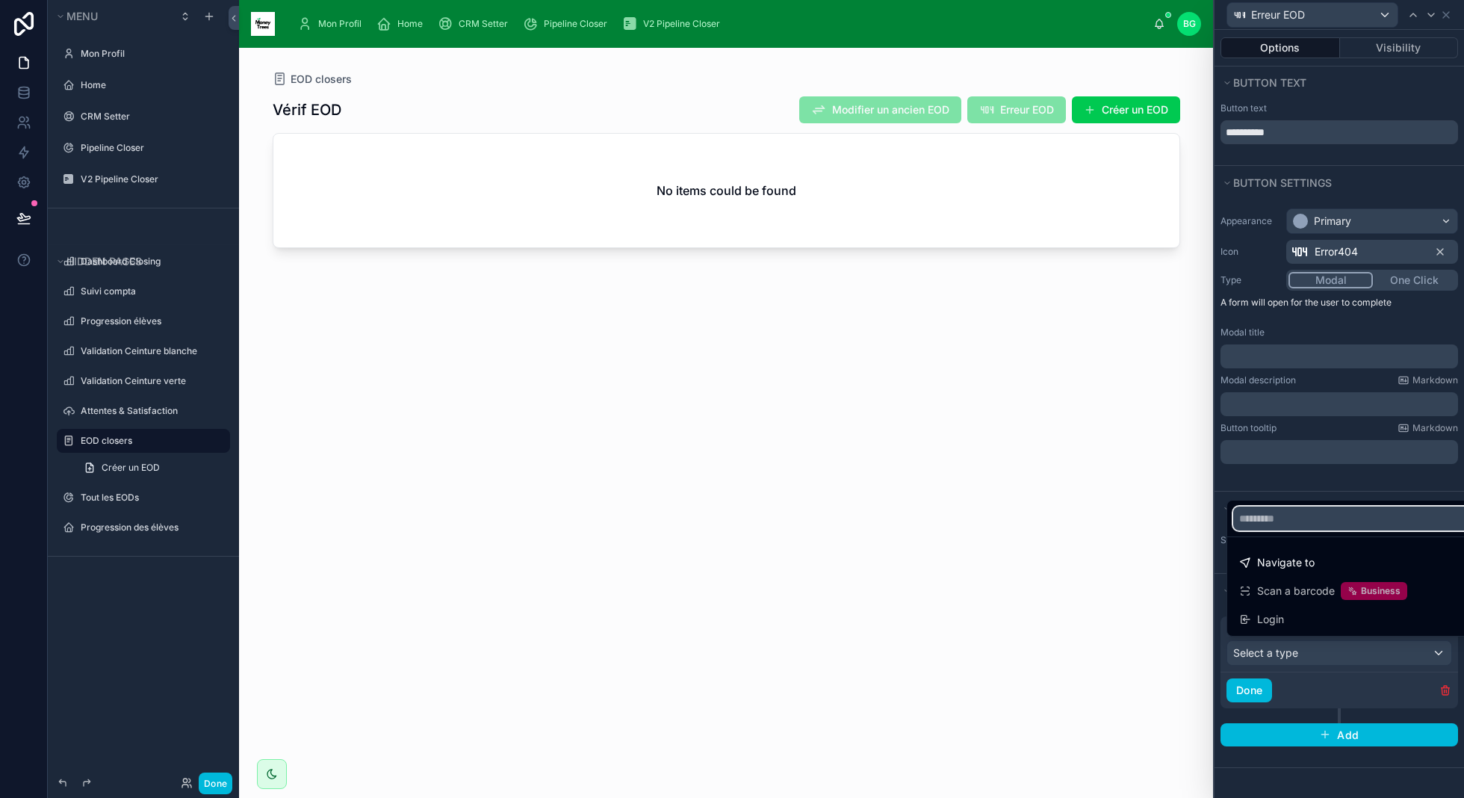
click at [1340, 516] on input "text" at bounding box center [1356, 518] width 247 height 24
click at [1338, 497] on div "Navigate to Scan a barcode Business Login" at bounding box center [1338, 567] width 225 height 140
click at [1275, 691] on div at bounding box center [1338, 399] width 249 height 798
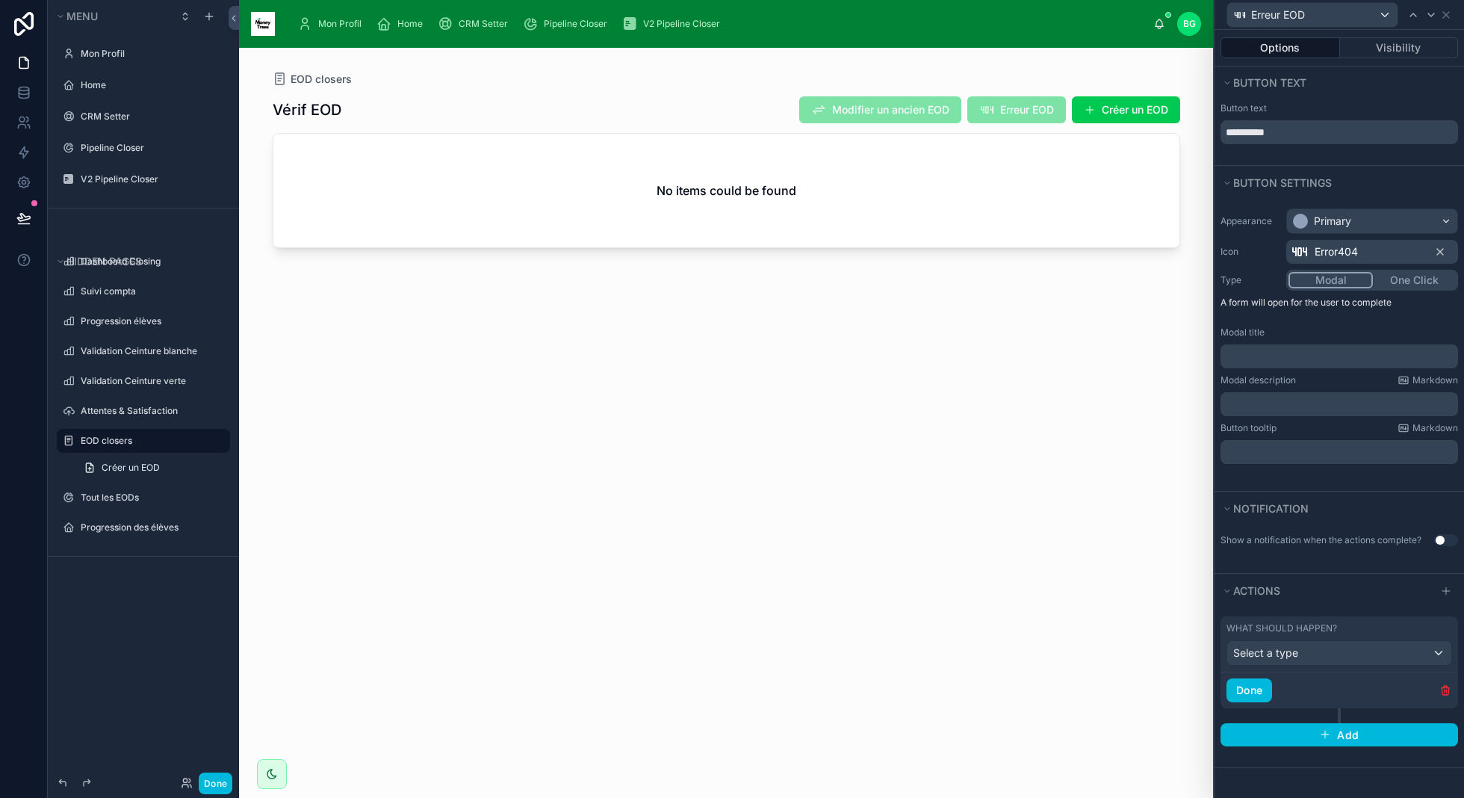
click at [1453, 694] on div "Done" at bounding box center [1339, 689] width 238 height 37
click at [1450, 689] on icon "button" at bounding box center [1445, 690] width 12 height 12
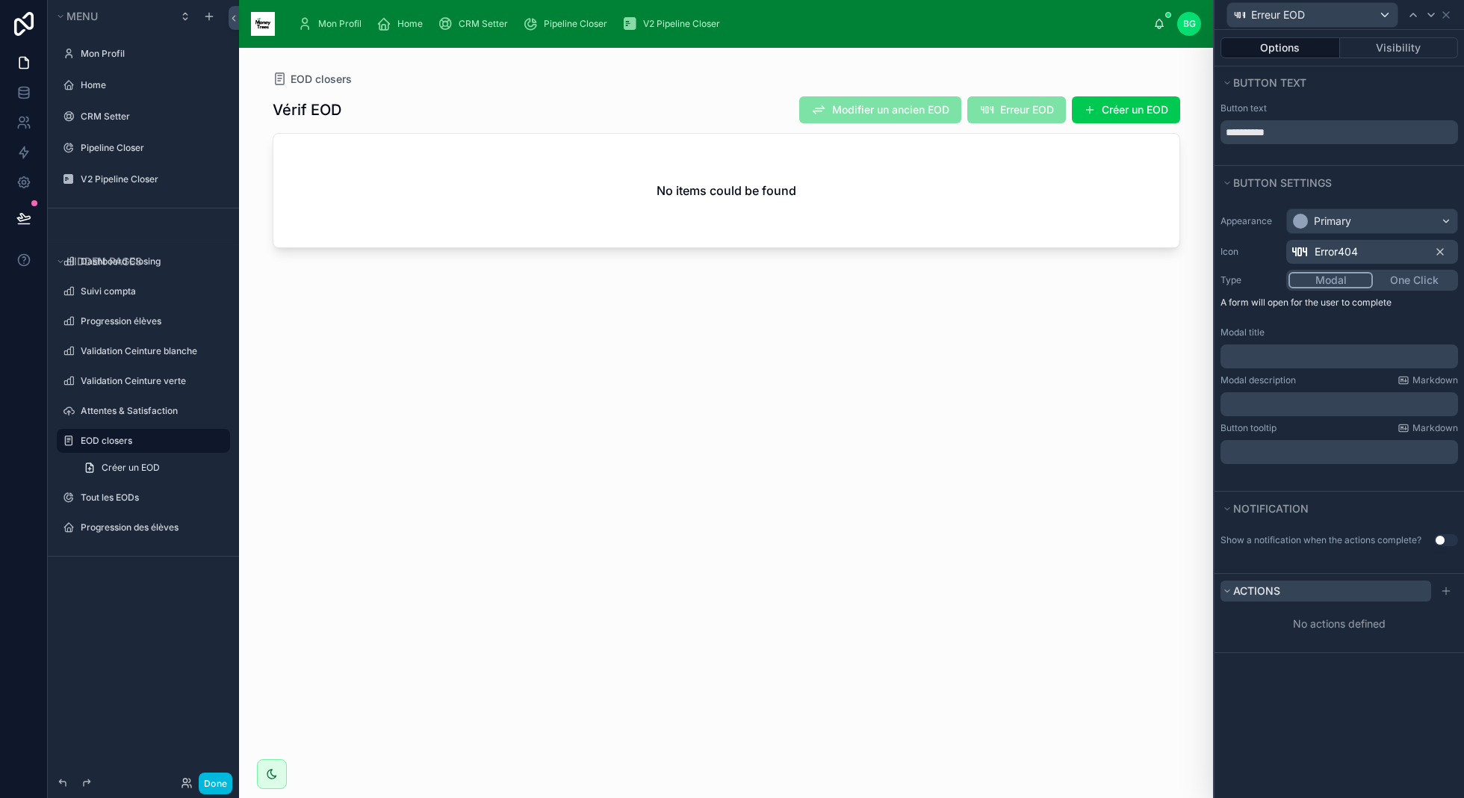
click at [1309, 591] on button "Actions" at bounding box center [1325, 590] width 211 height 21
click at [1453, 589] on div at bounding box center [1446, 591] width 18 height 18
click at [1450, 595] on div at bounding box center [1446, 591] width 18 height 18
click at [1258, 585] on span "Actions" at bounding box center [1256, 590] width 47 height 13
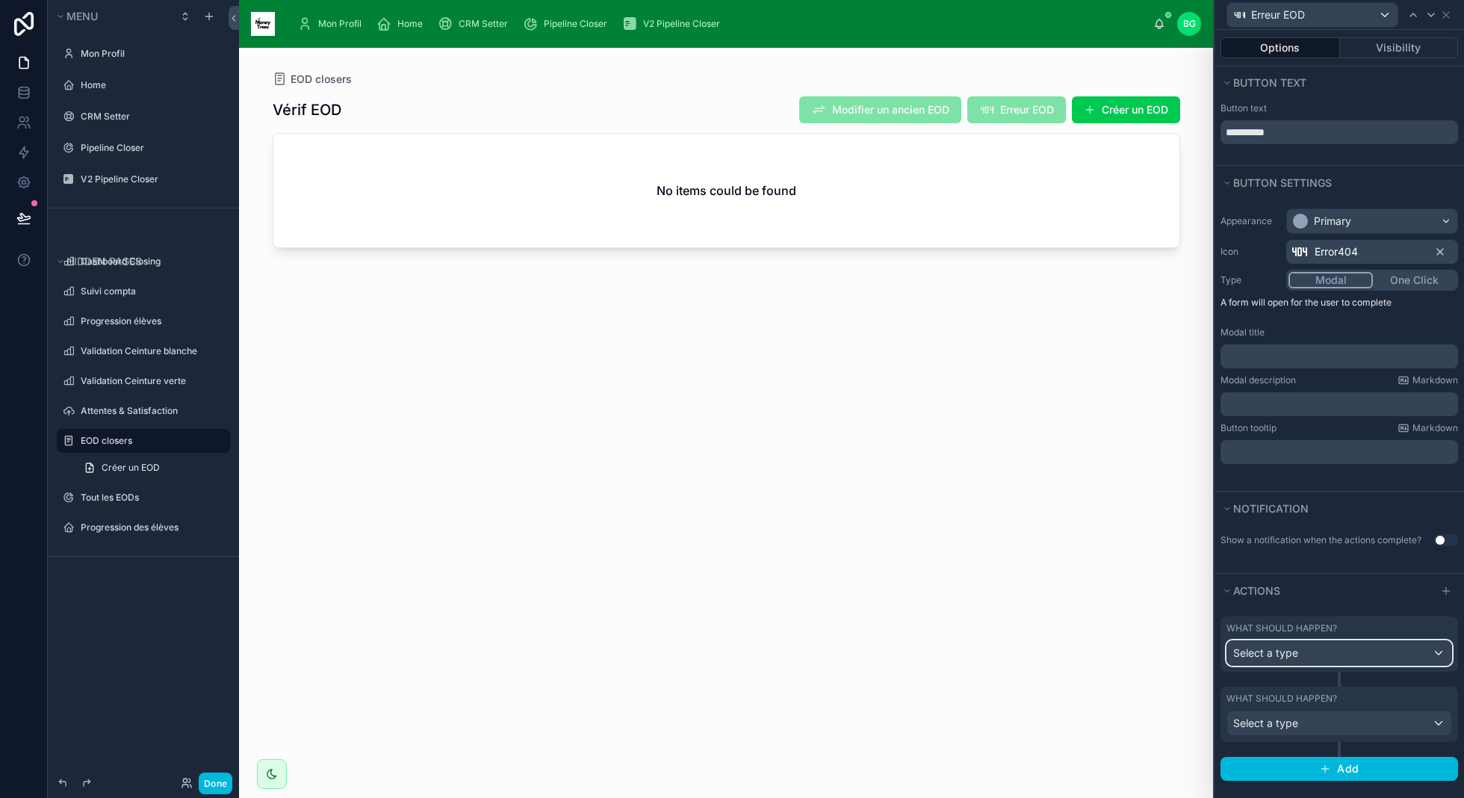
click at [1317, 650] on div "Select a type" at bounding box center [1339, 653] width 224 height 24
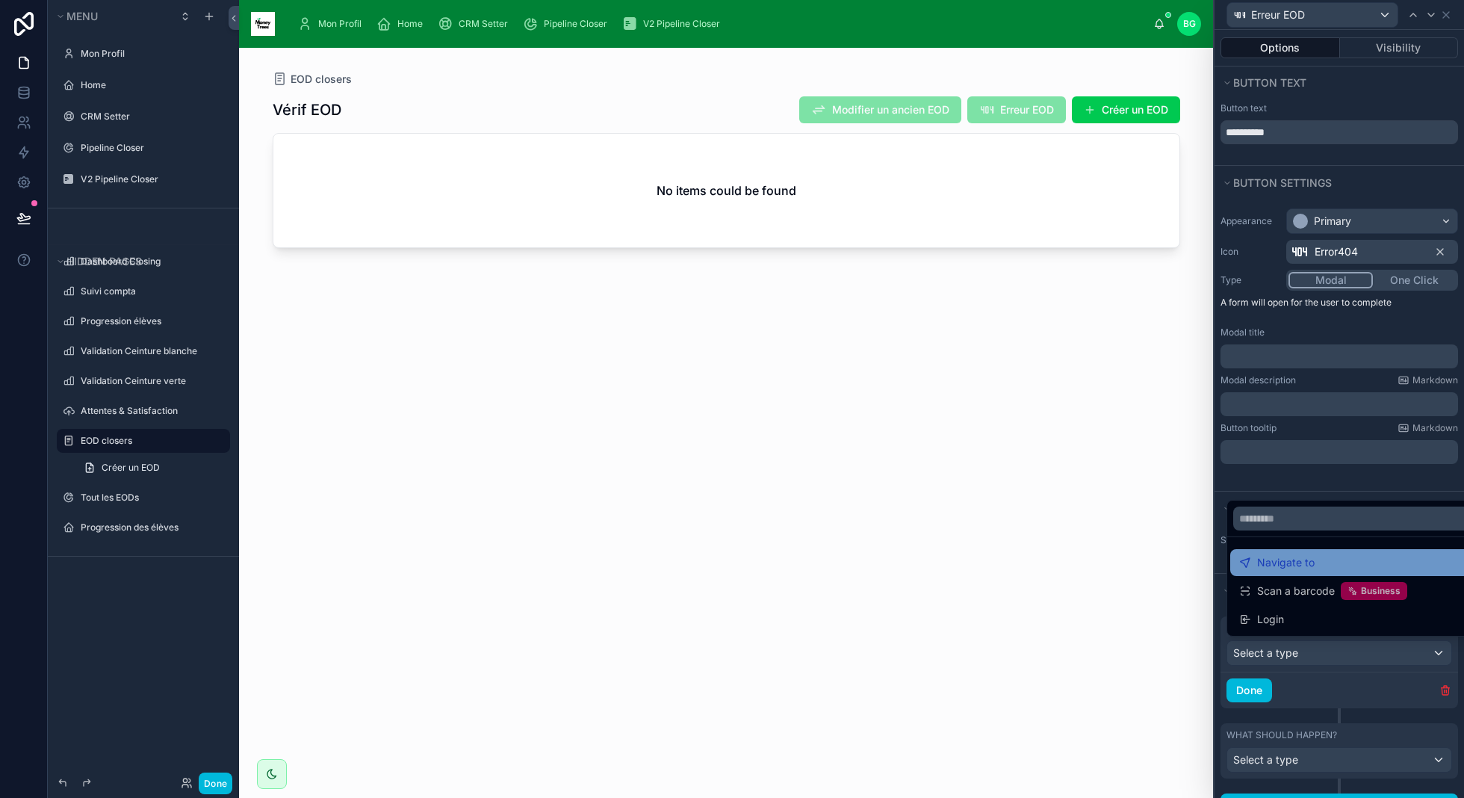
click at [1302, 566] on span "Navigate to" at bounding box center [1286, 562] width 58 height 18
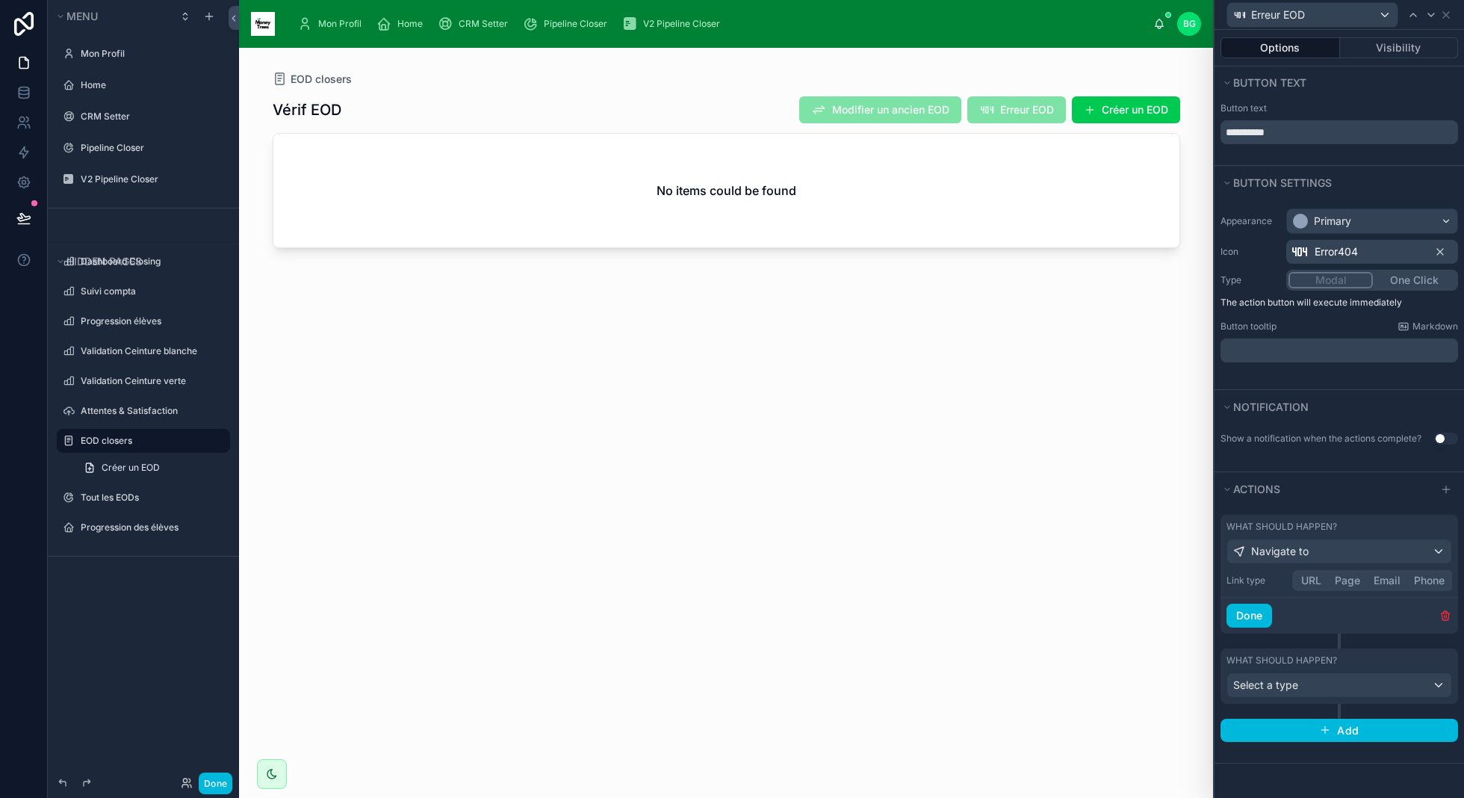
click at [1442, 609] on icon "button" at bounding box center [1445, 615] width 12 height 12
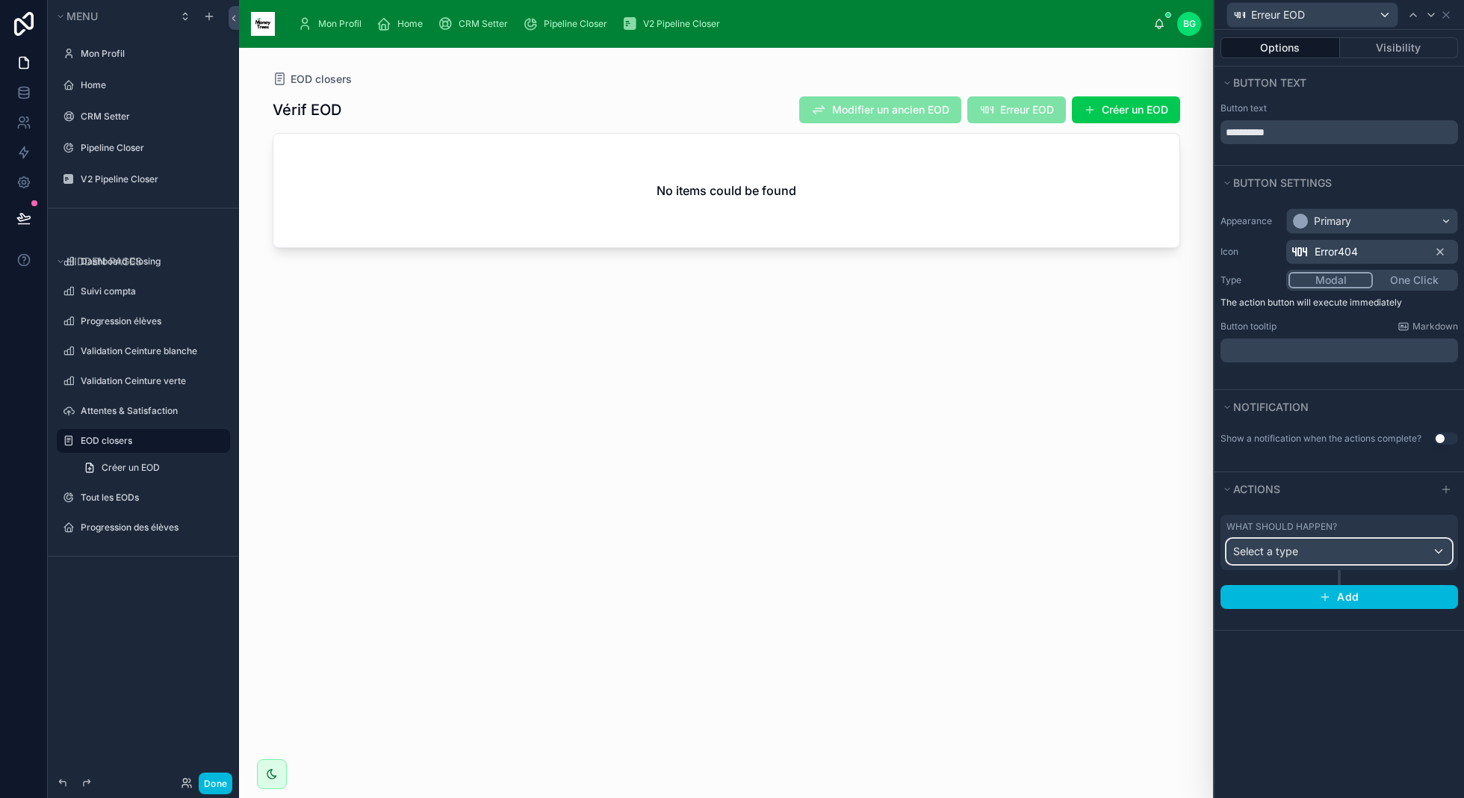
click at [1441, 553] on div "Select a type" at bounding box center [1339, 551] width 224 height 24
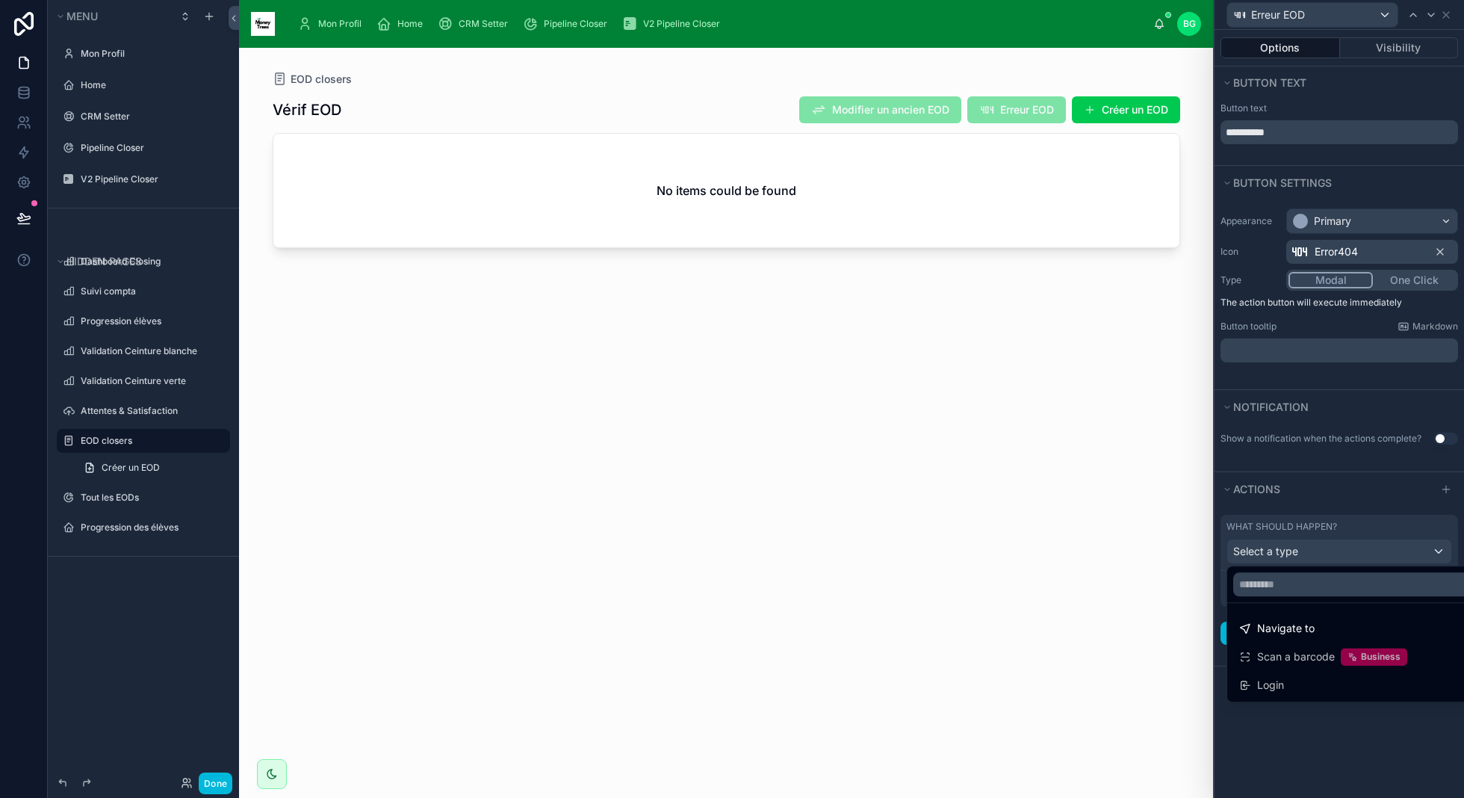
click at [1436, 551] on div at bounding box center [1338, 399] width 249 height 798
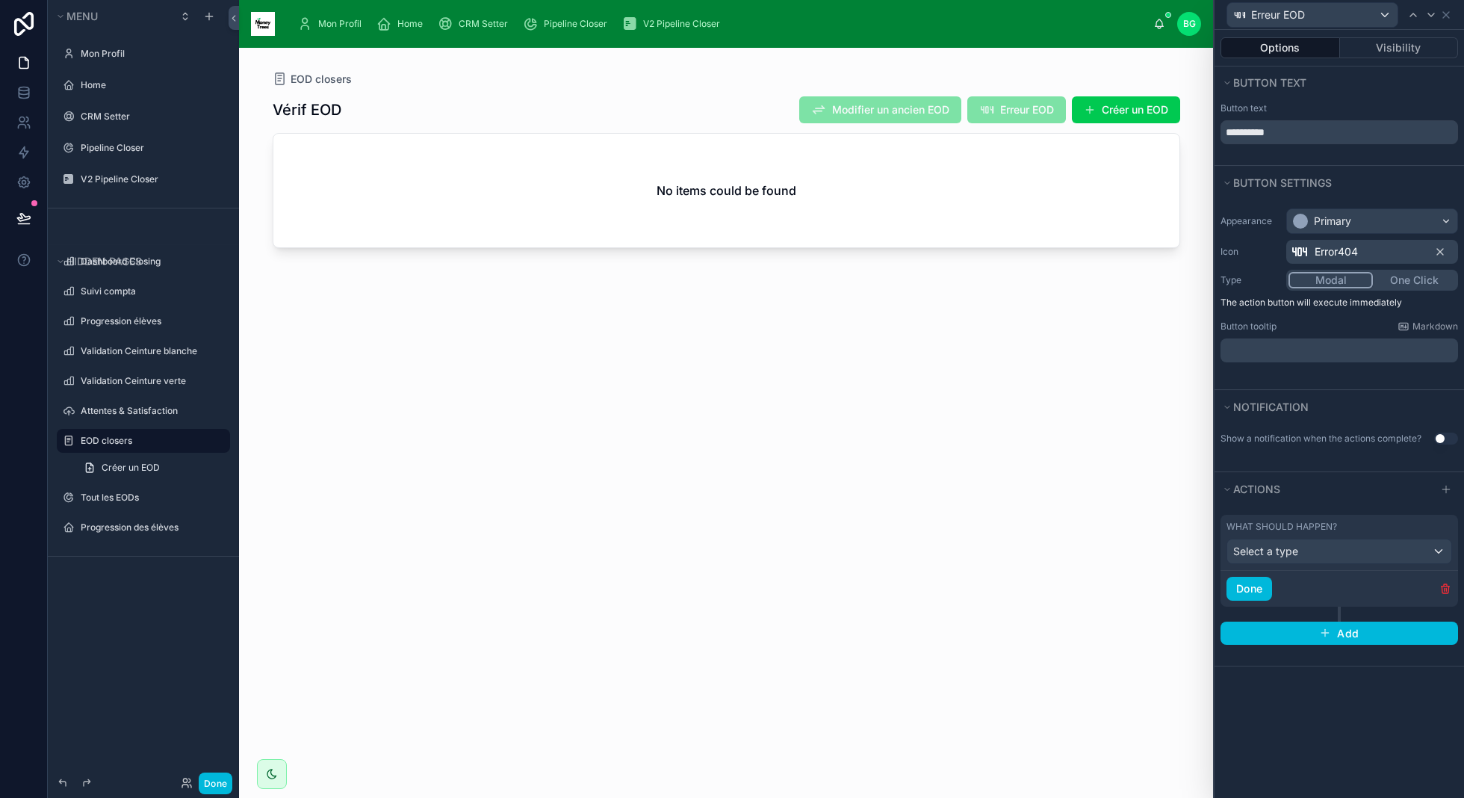
click at [1441, 586] on icon "button" at bounding box center [1445, 586] width 8 height 0
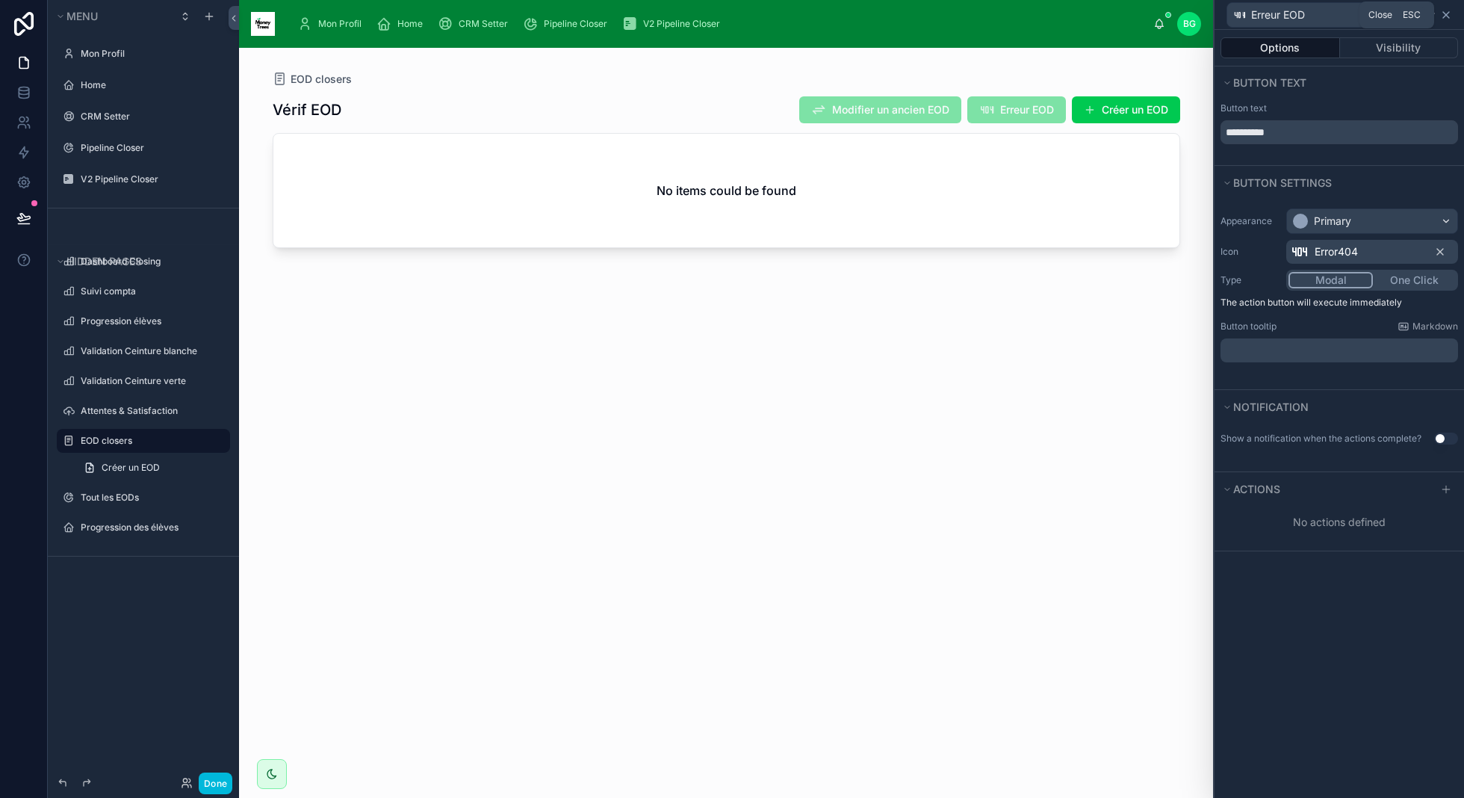
click at [1450, 18] on icon at bounding box center [1446, 15] width 12 height 12
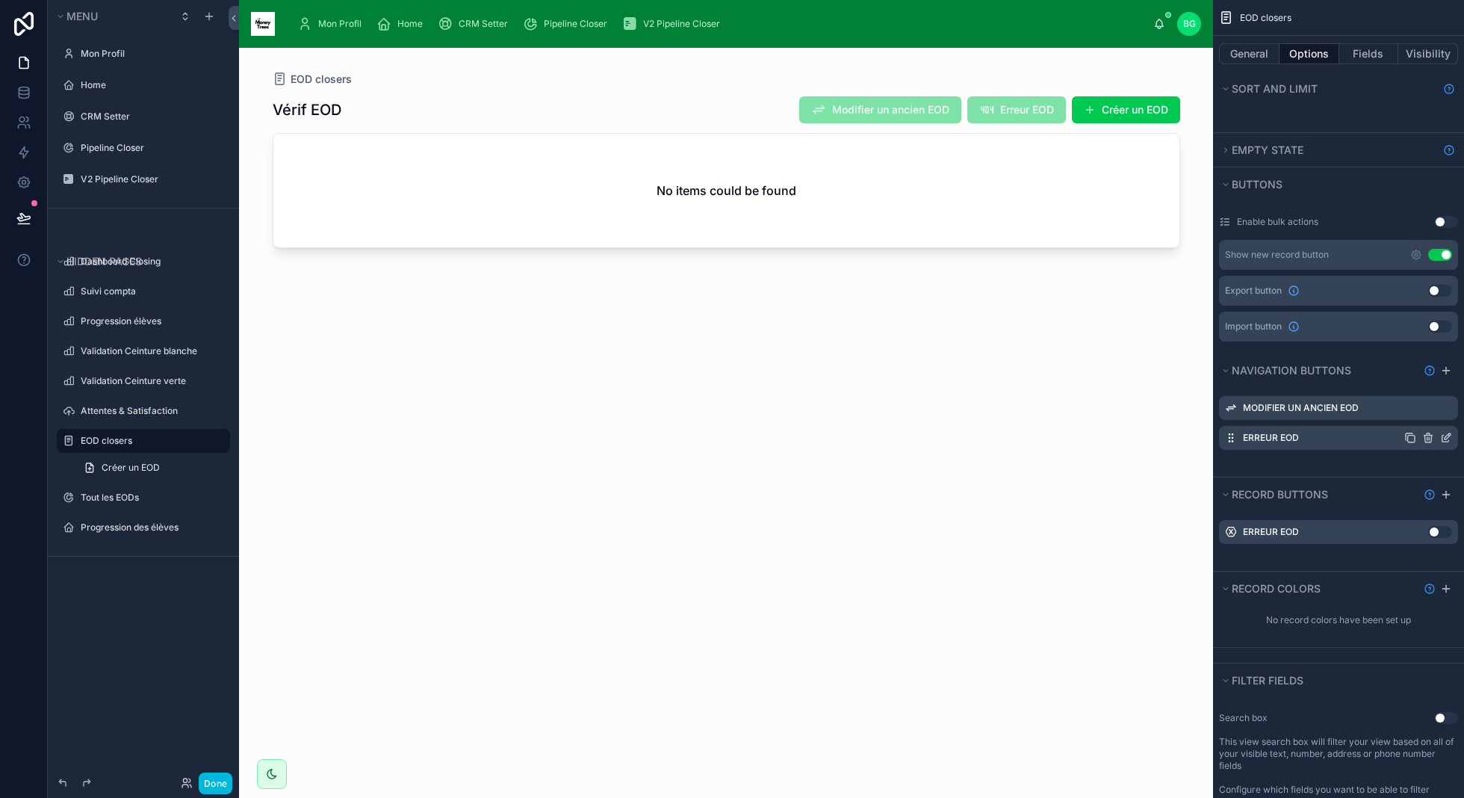
click at [1425, 432] on icon "scrollable content" at bounding box center [1428, 438] width 12 height 12
click at [1420, 409] on icon at bounding box center [1422, 410] width 12 height 12
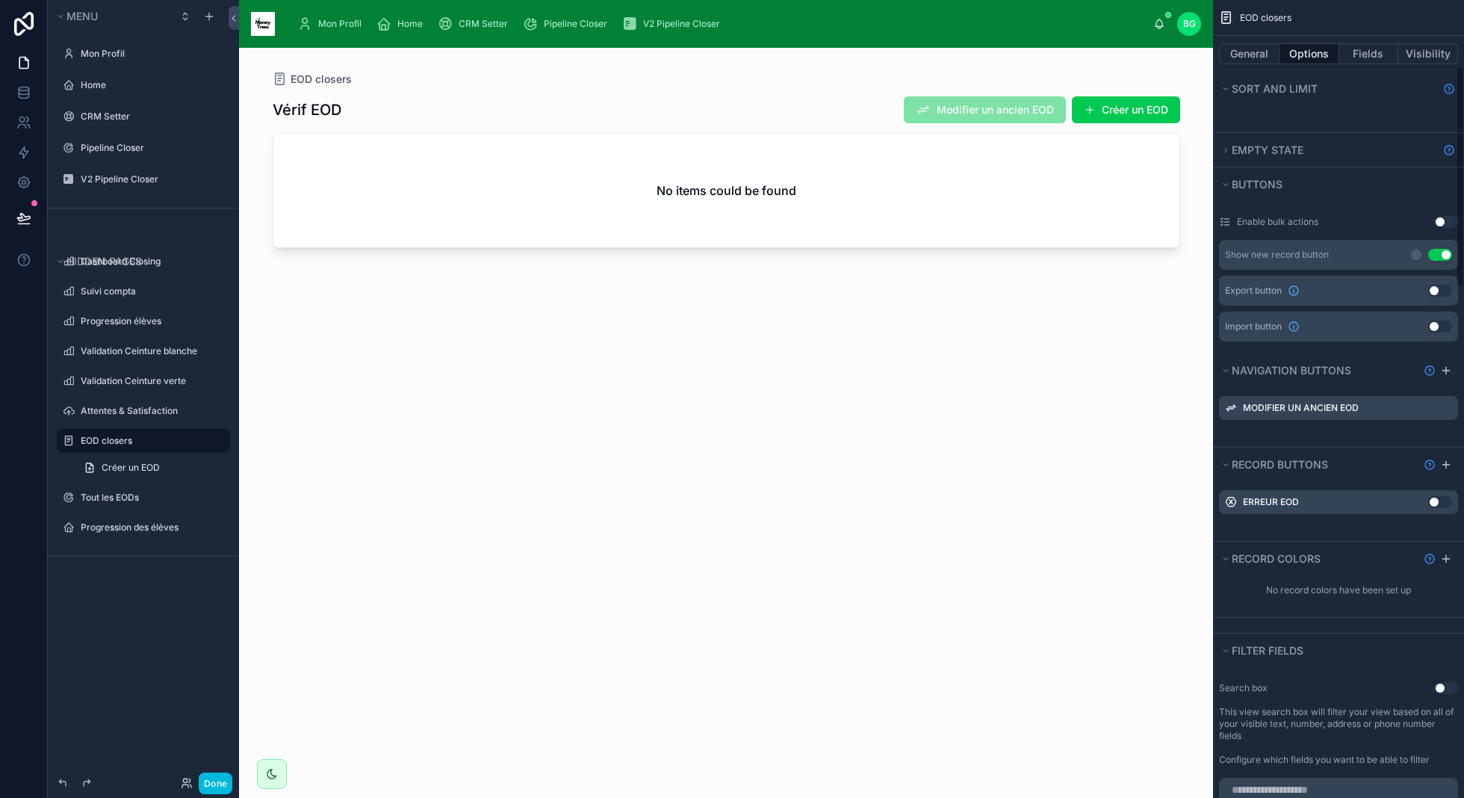
click at [1033, 394] on div "Vérif EOD Modifier un ancien EOD Créer un EOD No items could be found" at bounding box center [726, 433] width 907 height 693
click at [211, 797] on div "Done" at bounding box center [143, 783] width 191 height 30
click at [211, 789] on button "Done" at bounding box center [216, 783] width 34 height 22
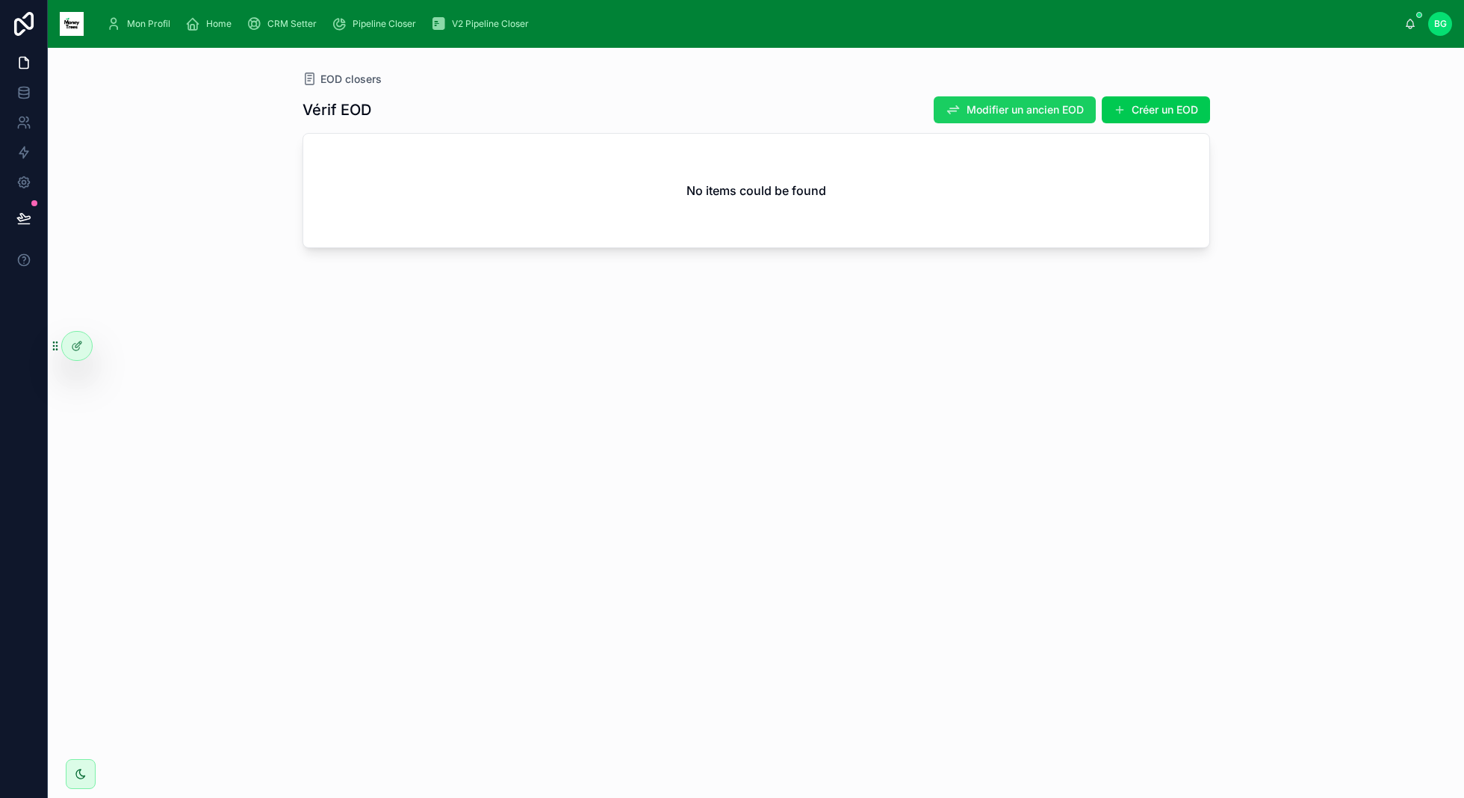
click at [1000, 116] on span "Modifier un ancien EOD" at bounding box center [1024, 109] width 117 height 15
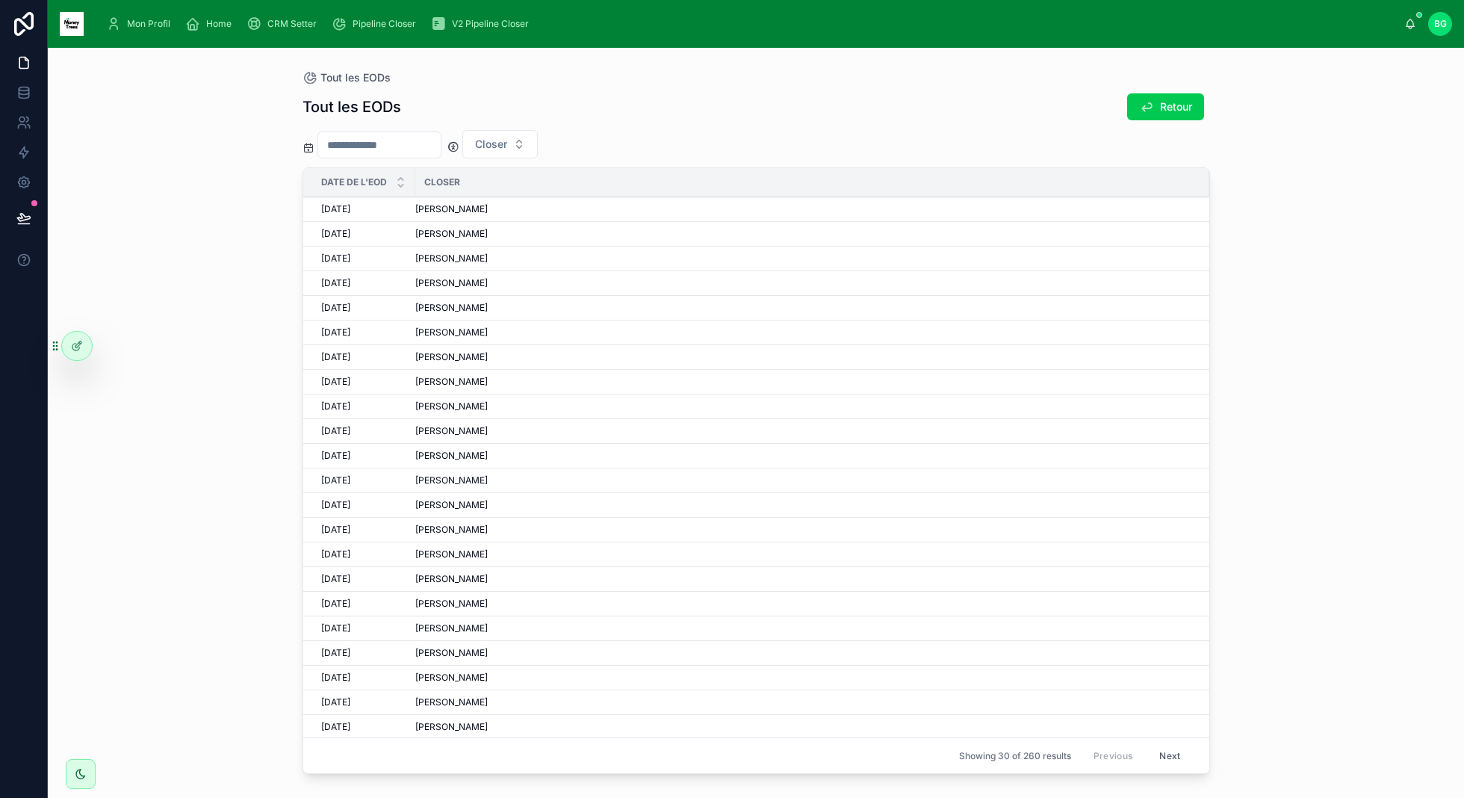
click at [887, 210] on div "[PERSON_NAME]" at bounding box center [803, 209] width 776 height 12
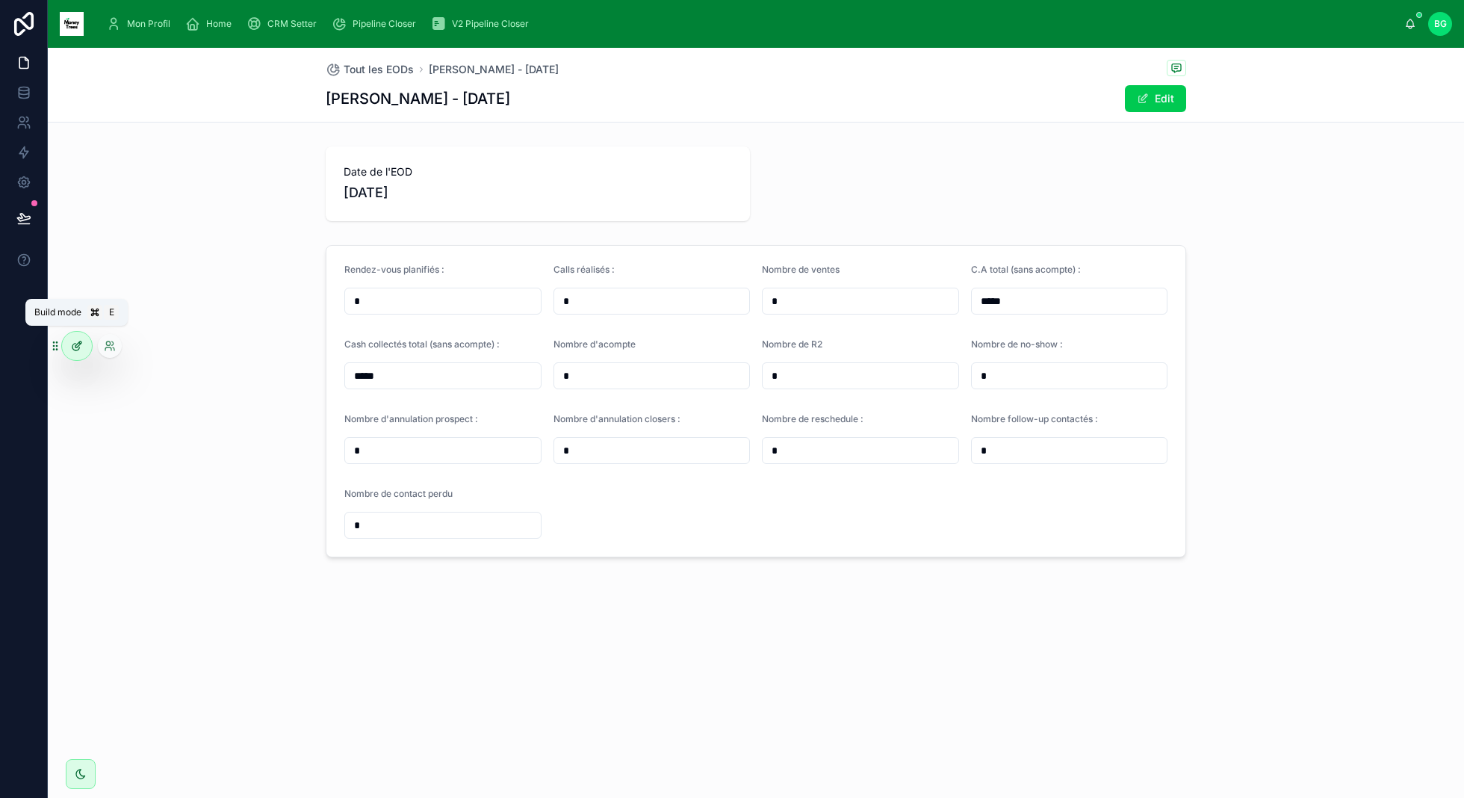
click at [84, 344] on div at bounding box center [77, 346] width 30 height 28
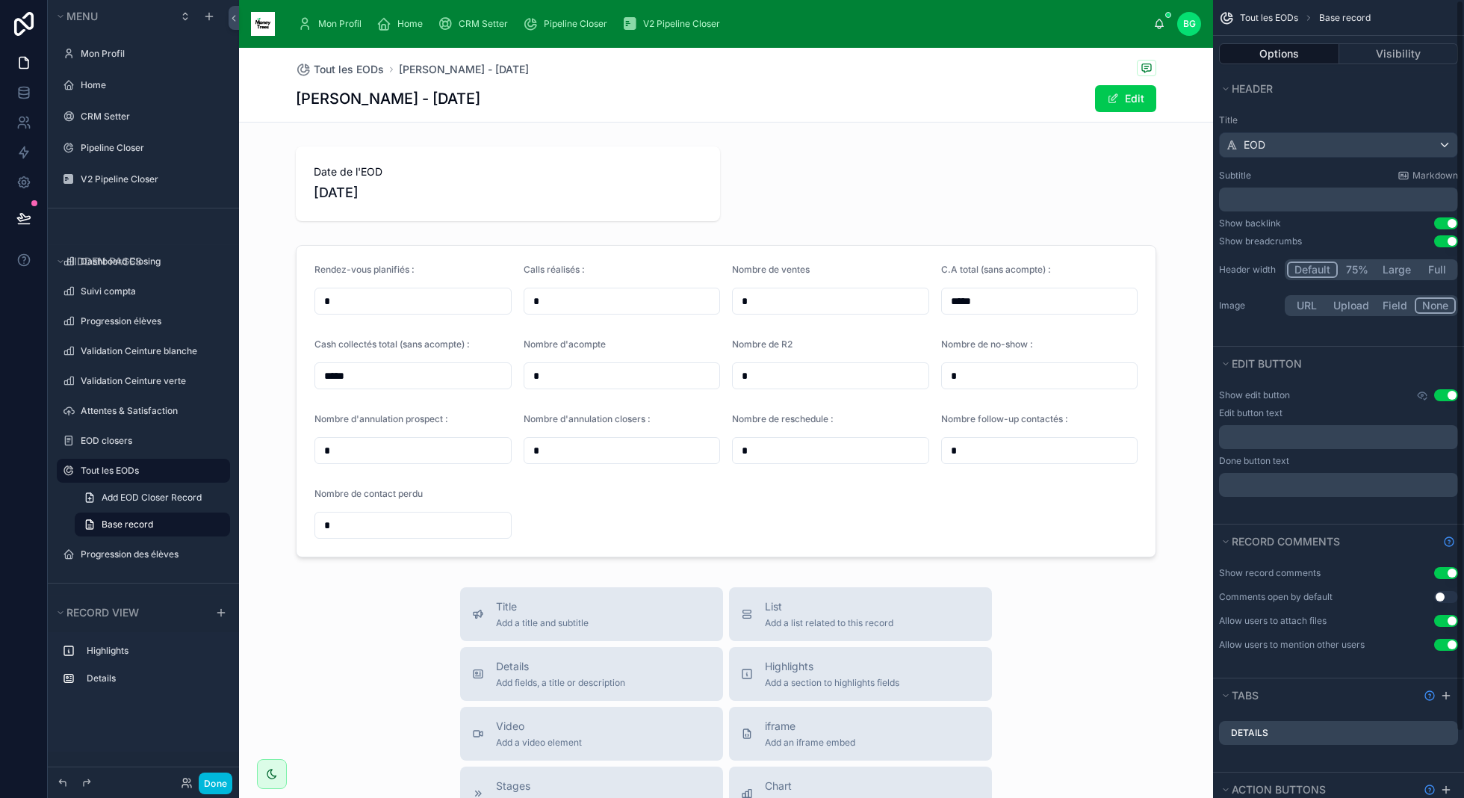
scroll to position [72, 0]
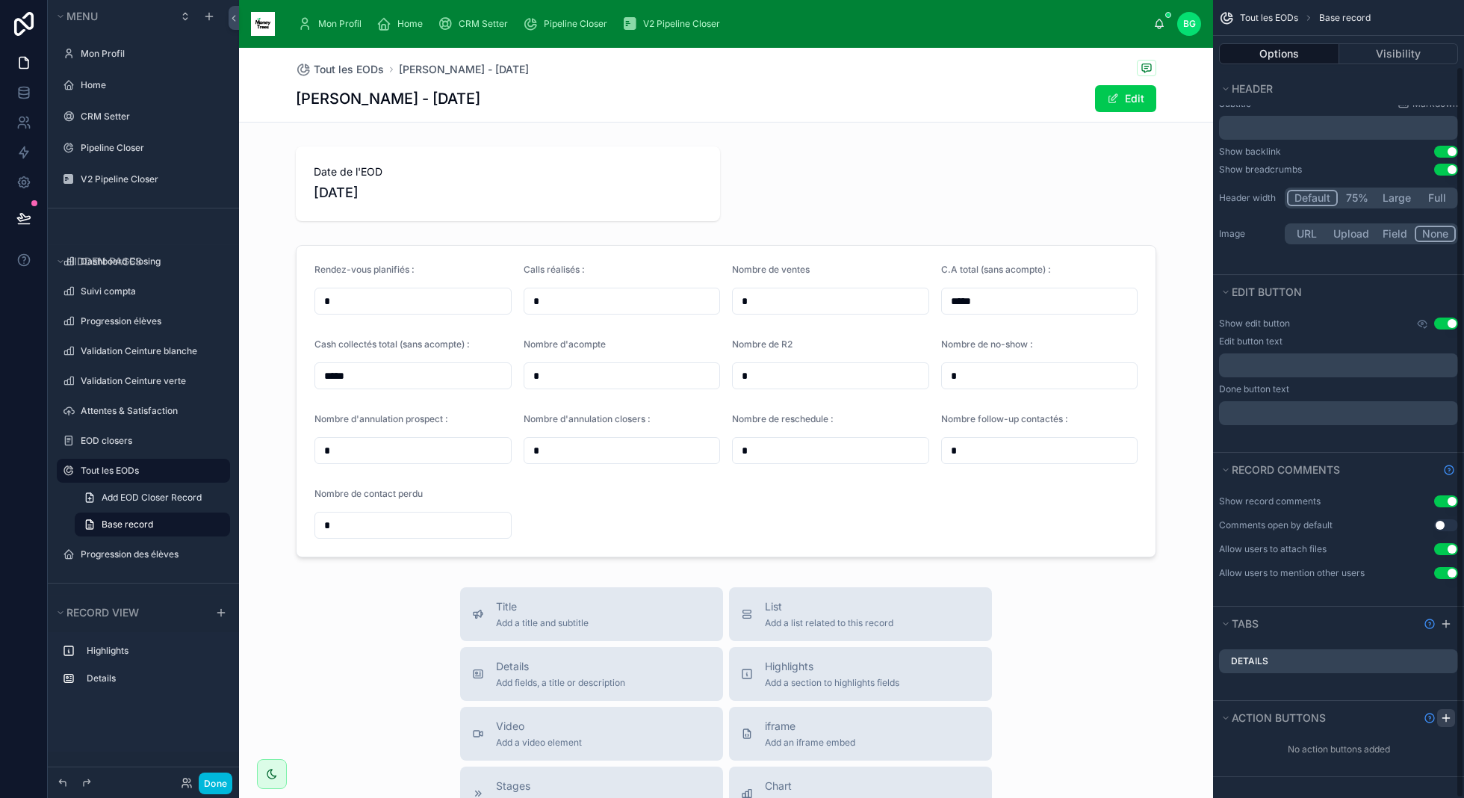
click at [1450, 714] on icon "scrollable content" at bounding box center [1446, 718] width 12 height 12
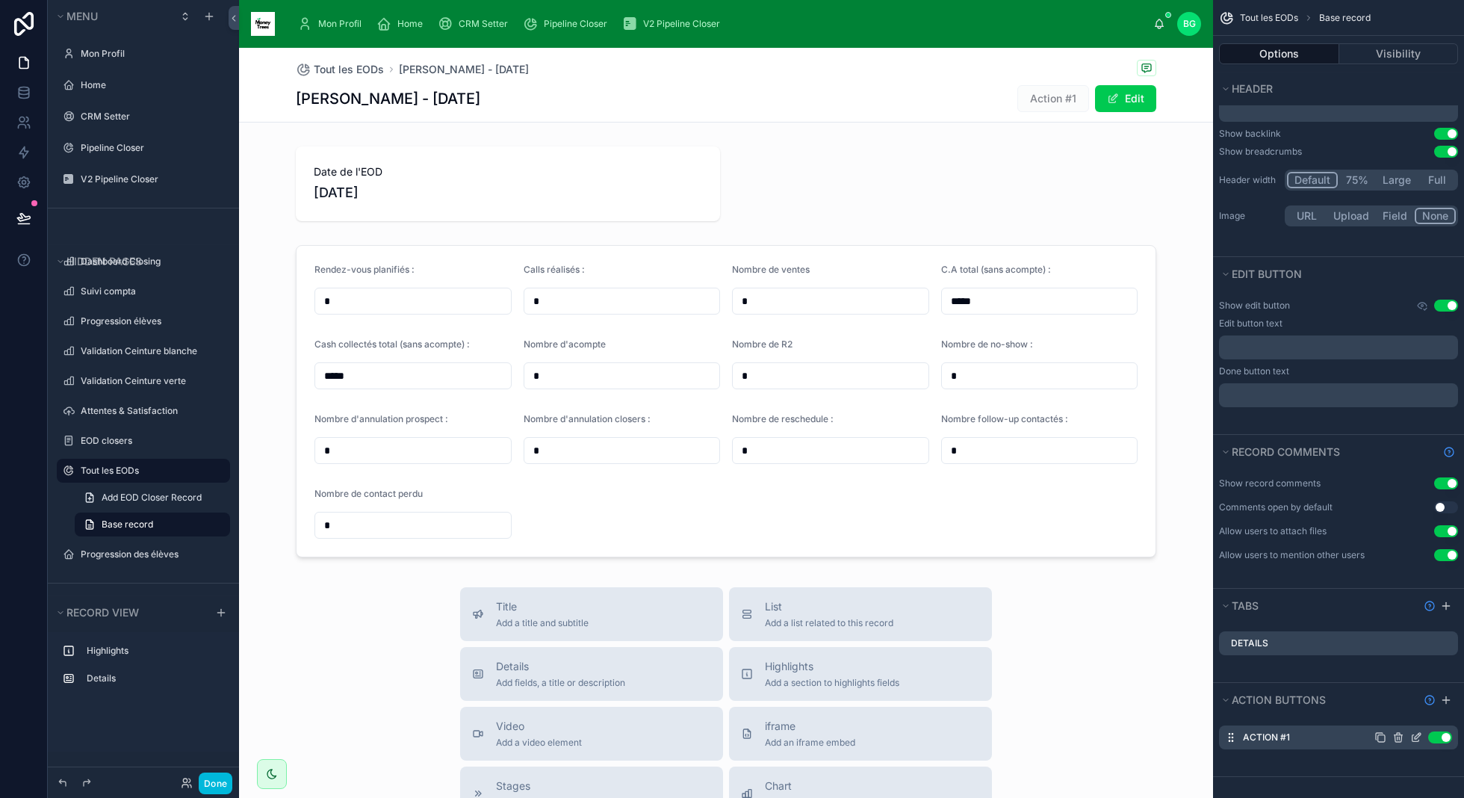
click at [1415, 736] on icon "scrollable content" at bounding box center [1418, 736] width 6 height 6
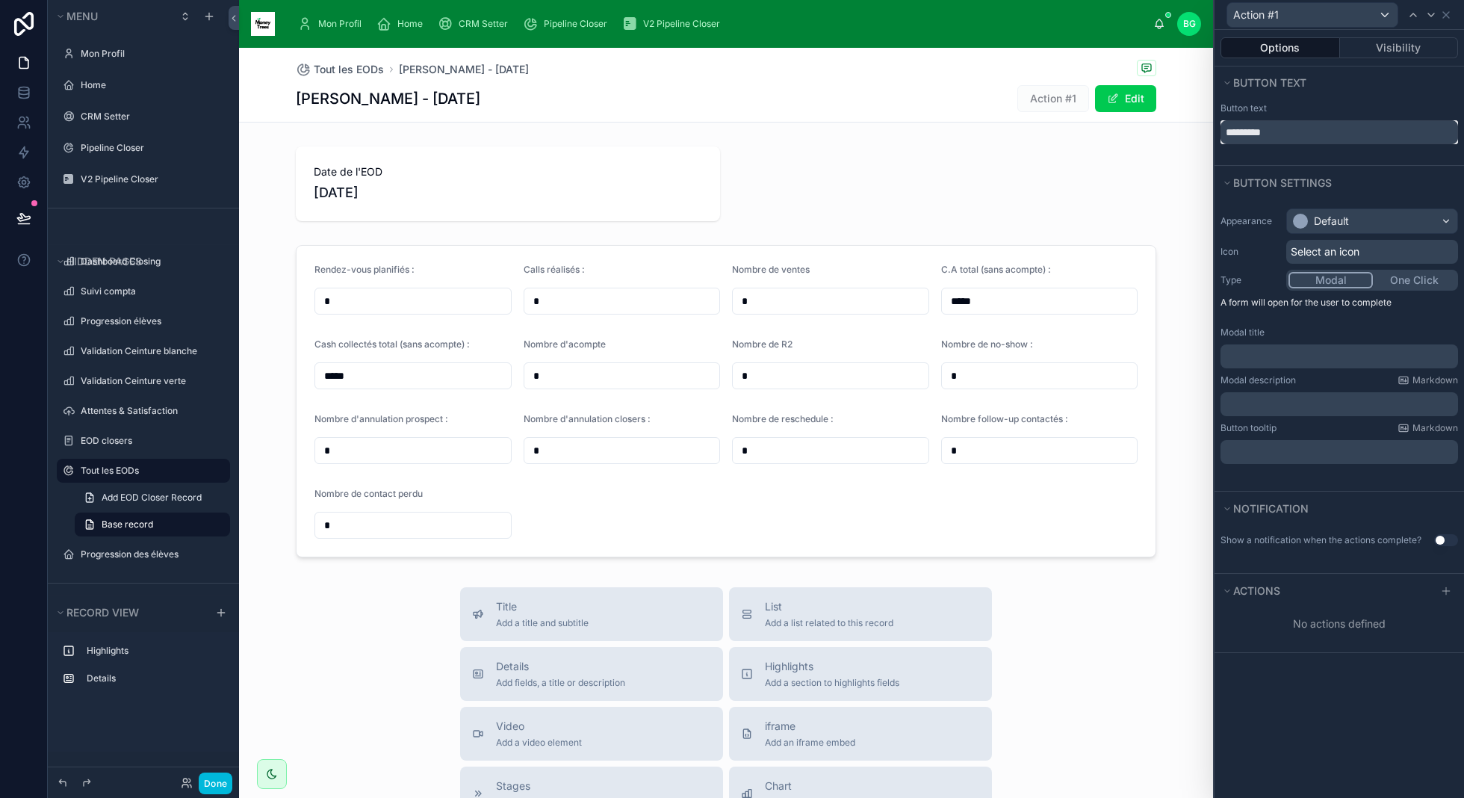
click at [1318, 134] on input "*********" at bounding box center [1339, 132] width 238 height 24
type input "*"
type input "**********"
click at [1356, 252] on span "Select an icon" at bounding box center [1325, 251] width 69 height 15
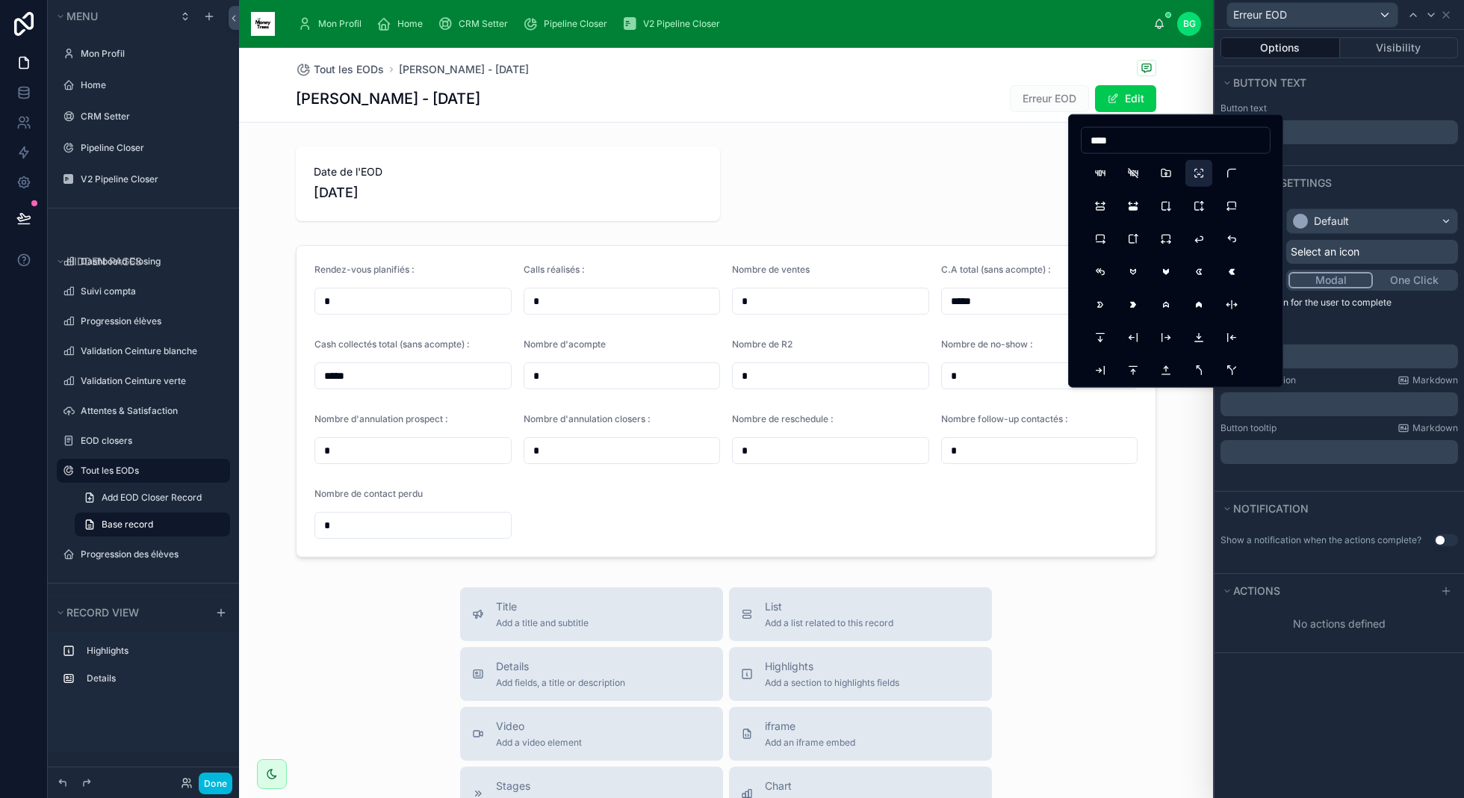
type input "****"
click at [1204, 173] on button "FaceIdError" at bounding box center [1198, 173] width 27 height 27
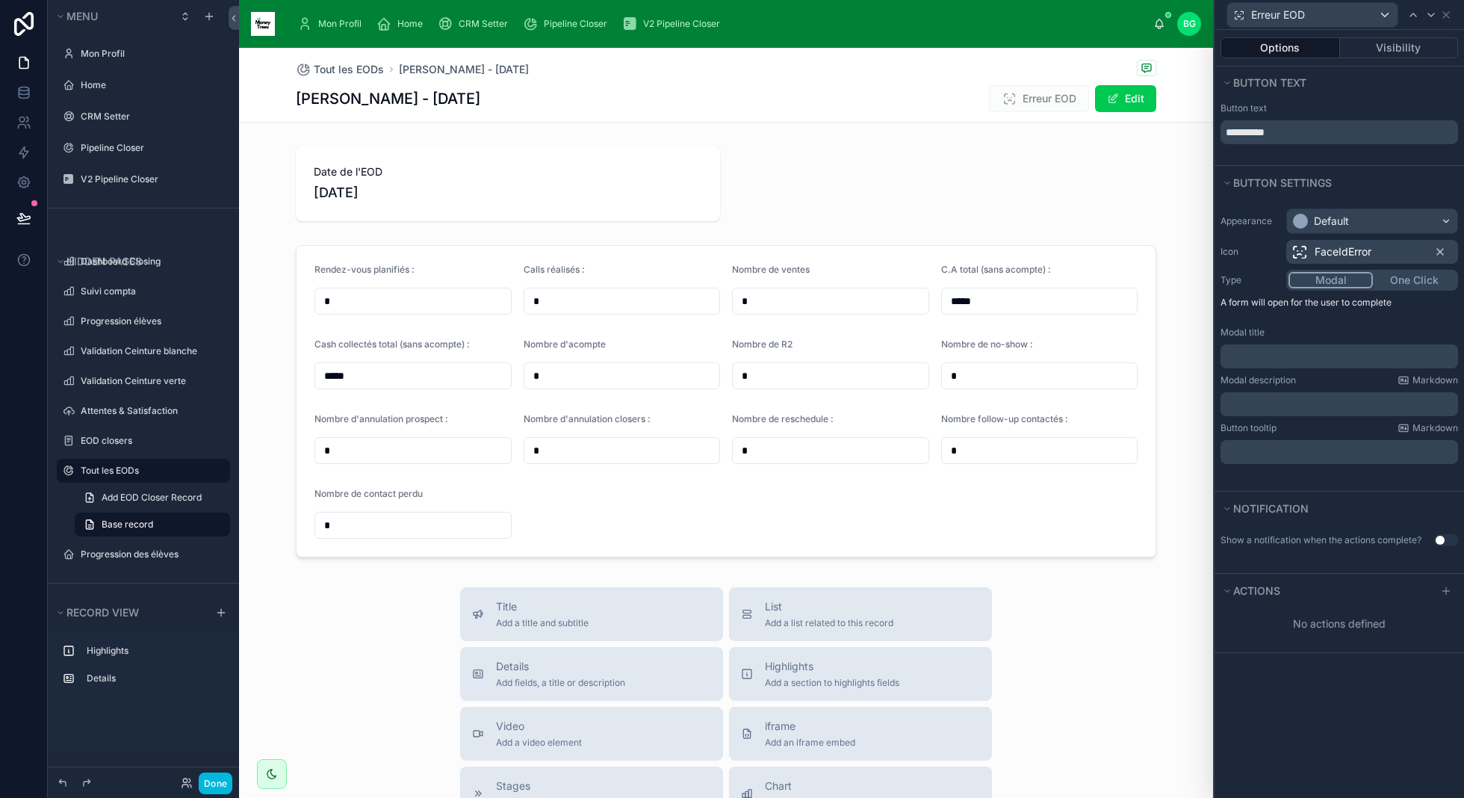
click at [1356, 235] on div "Appearance Default Icon FaceIdError Type Modal One Click A form will open for t…" at bounding box center [1338, 335] width 249 height 267
click at [1356, 226] on div "Default" at bounding box center [1372, 221] width 170 height 24
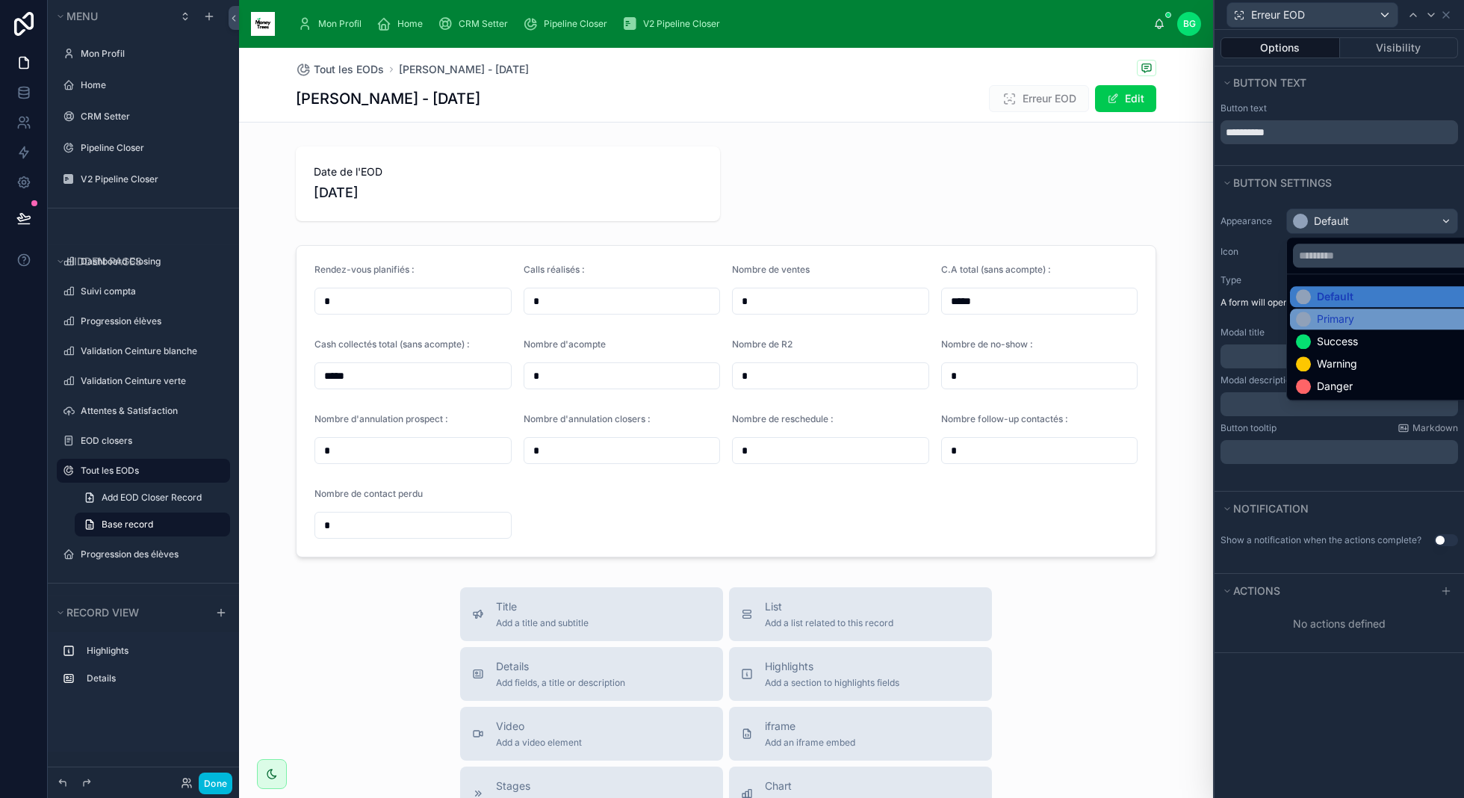
click at [1362, 315] on div "Primary" at bounding box center [1389, 318] width 187 height 15
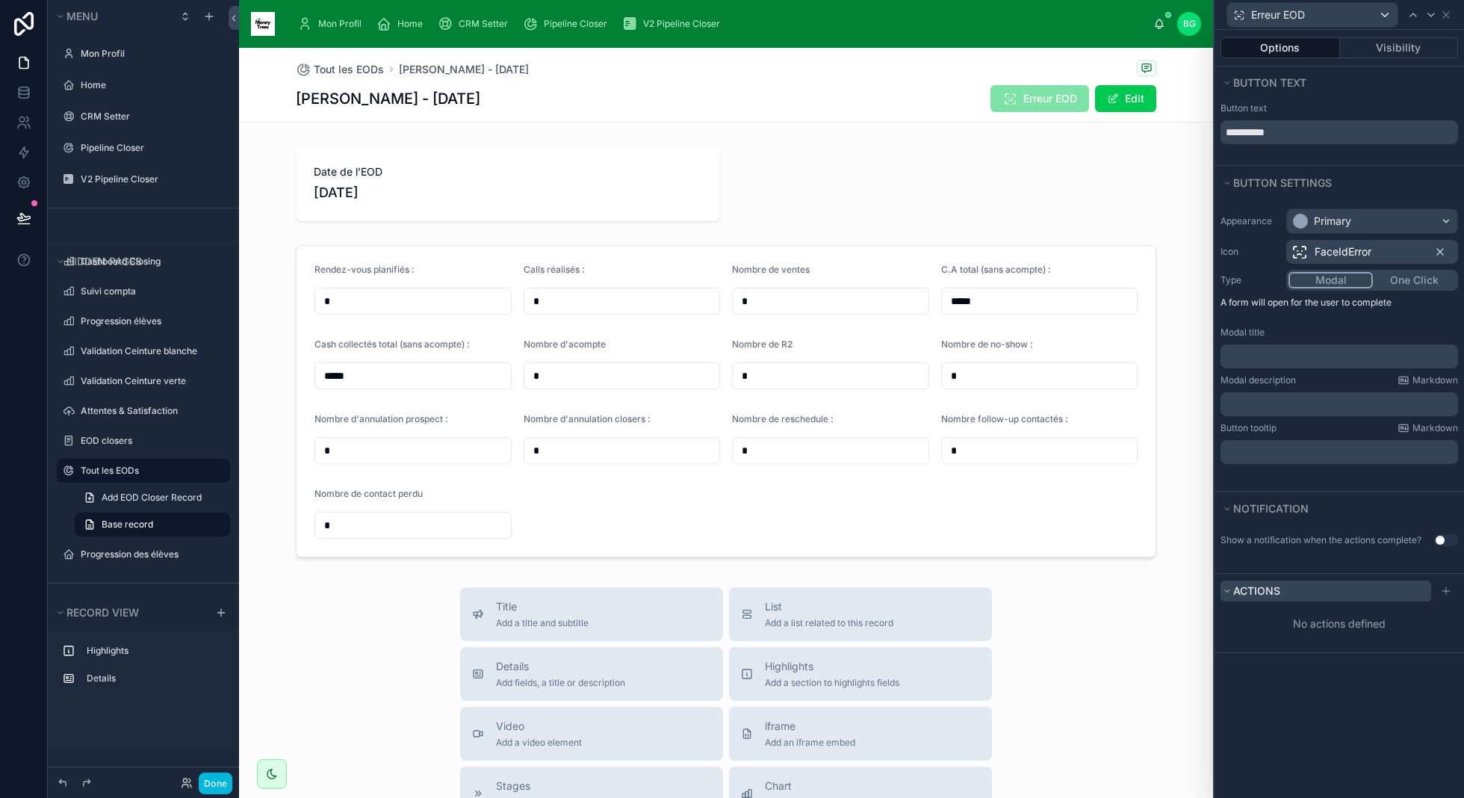
click at [1383, 589] on button "Actions" at bounding box center [1325, 590] width 211 height 21
click at [1450, 595] on div at bounding box center [1446, 591] width 18 height 18
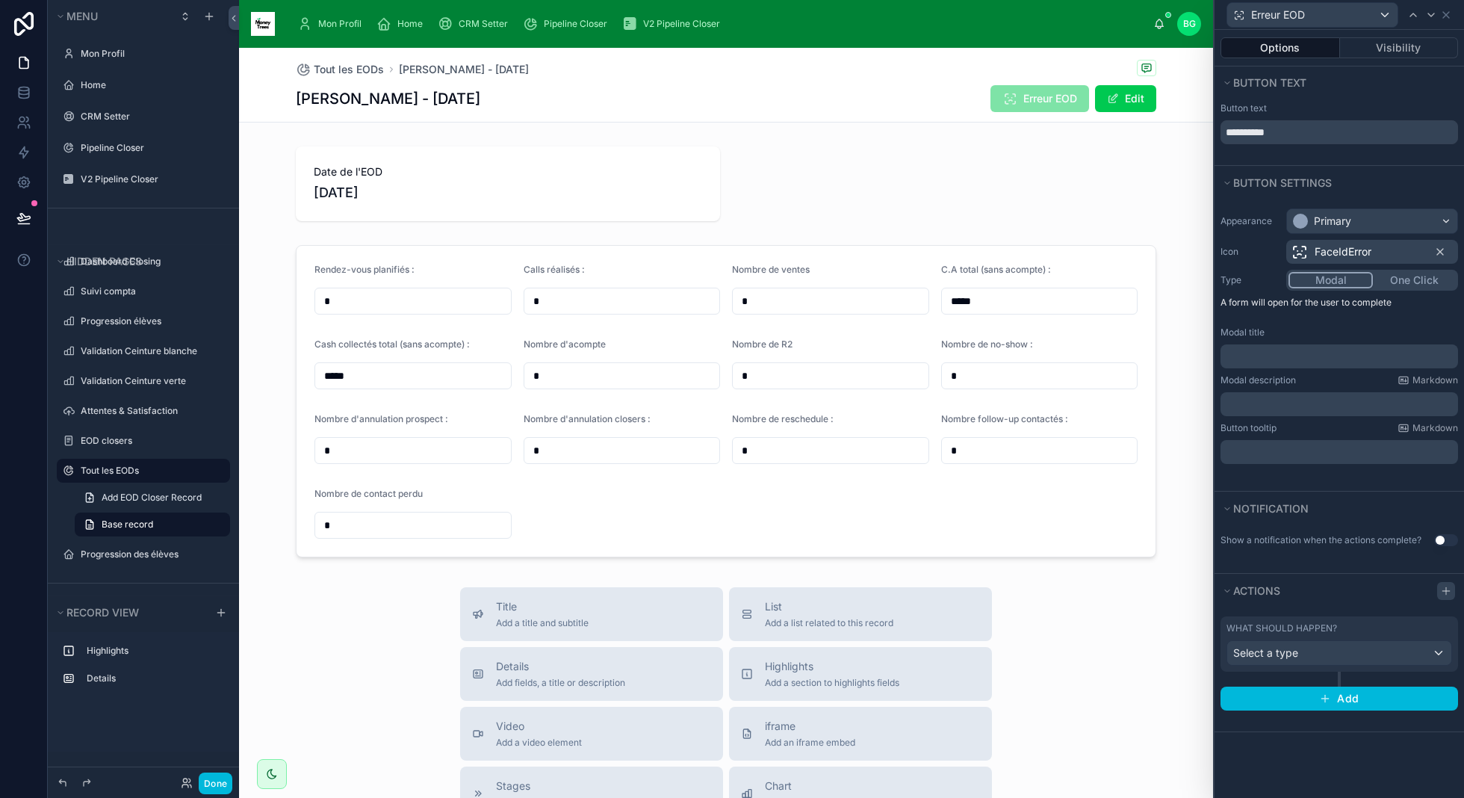
click at [1450, 595] on div at bounding box center [1446, 591] width 18 height 18
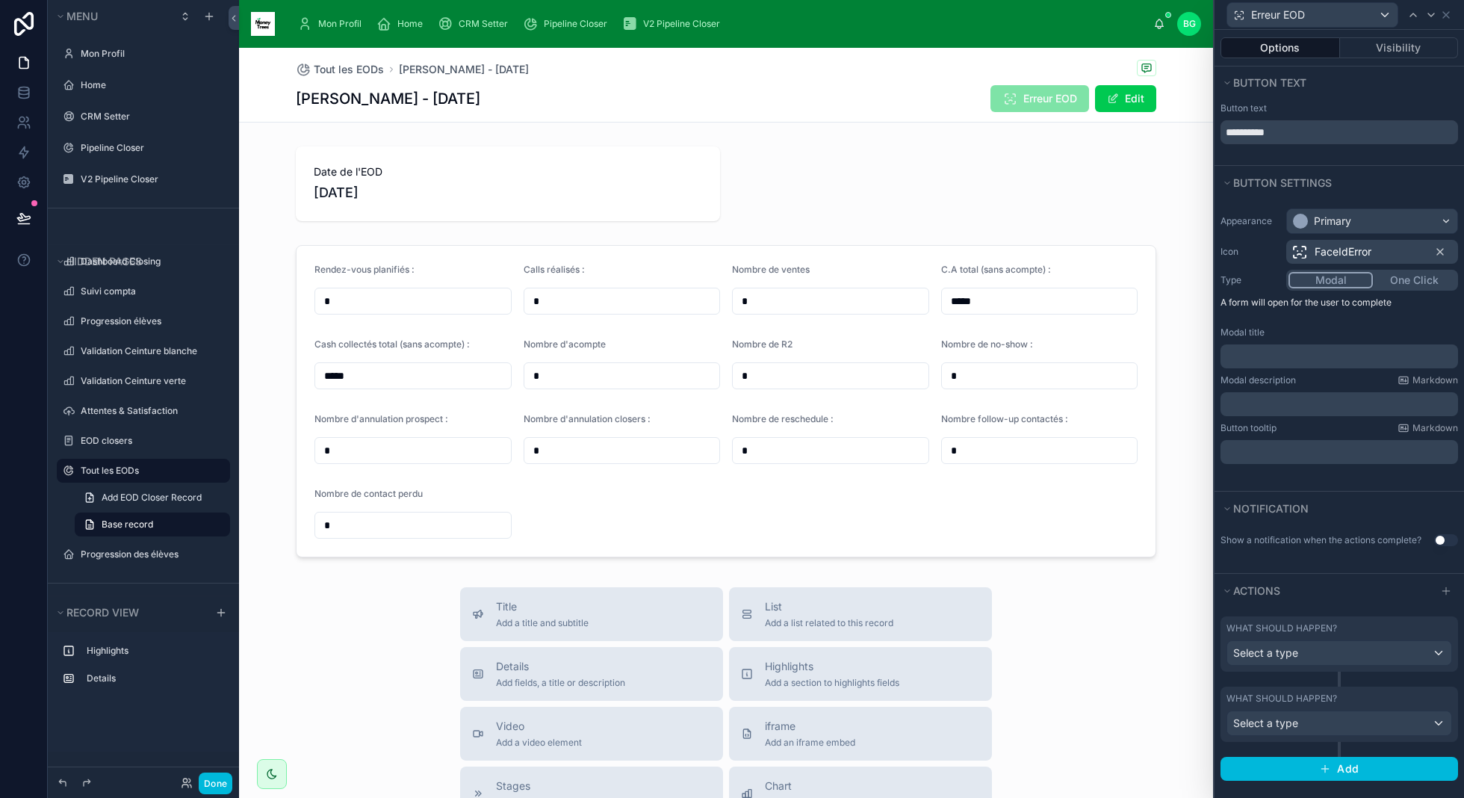
click at [1439, 688] on div "What should happen? Select a type" at bounding box center [1339, 713] width 238 height 55
click at [1446, 754] on icon "button" at bounding box center [1445, 760] width 12 height 12
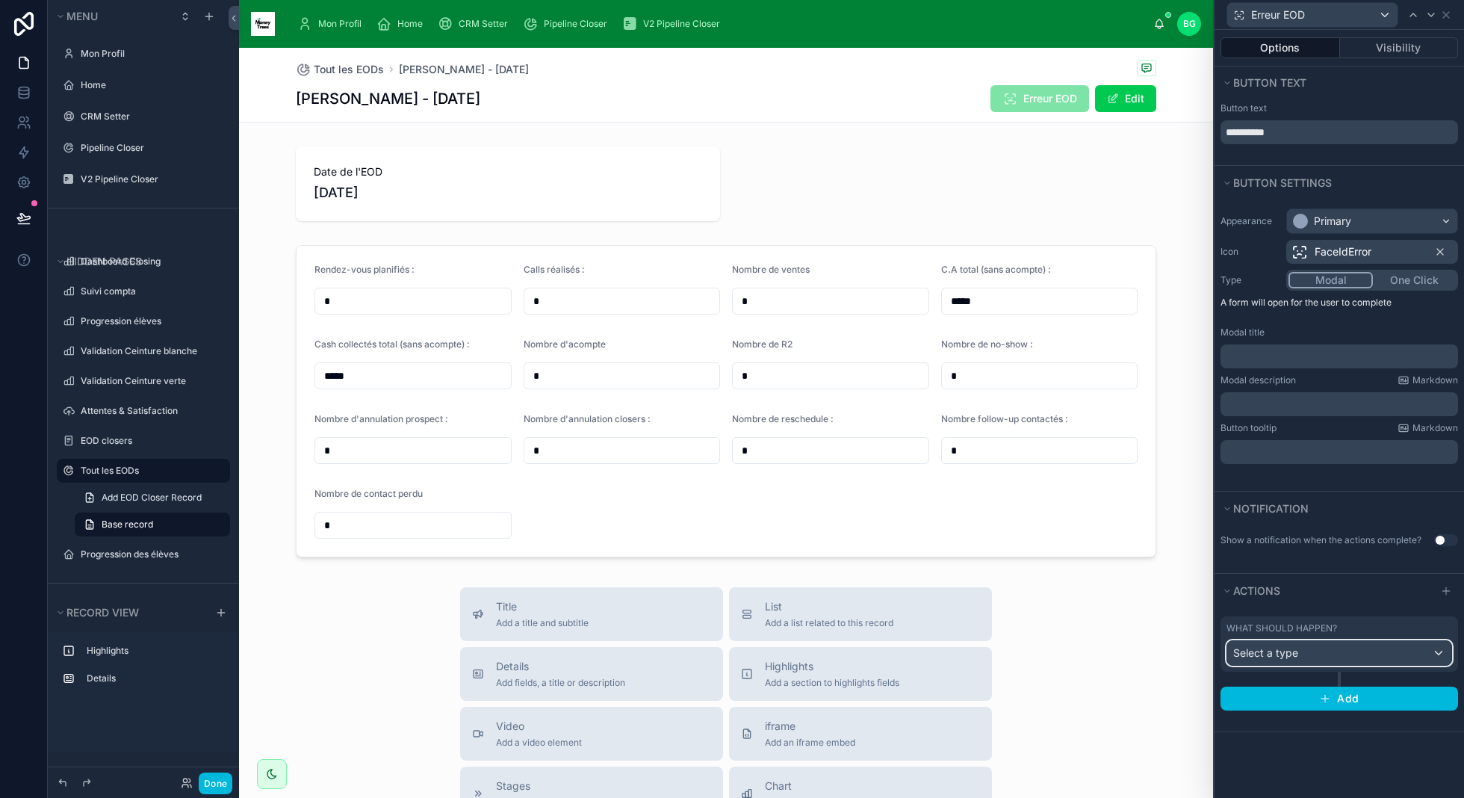
click at [1418, 654] on div "Select a type" at bounding box center [1339, 653] width 224 height 24
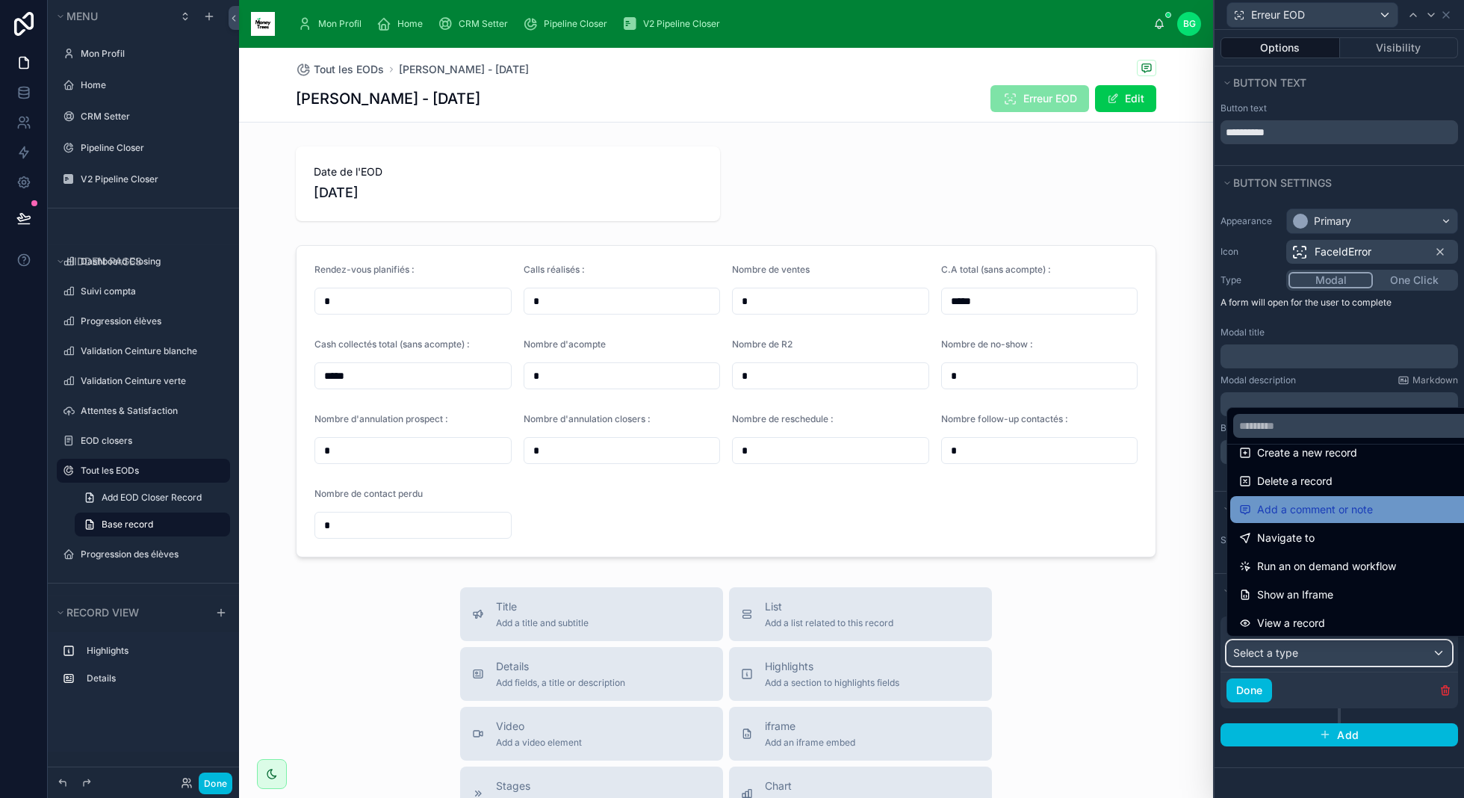
scroll to position [55, 0]
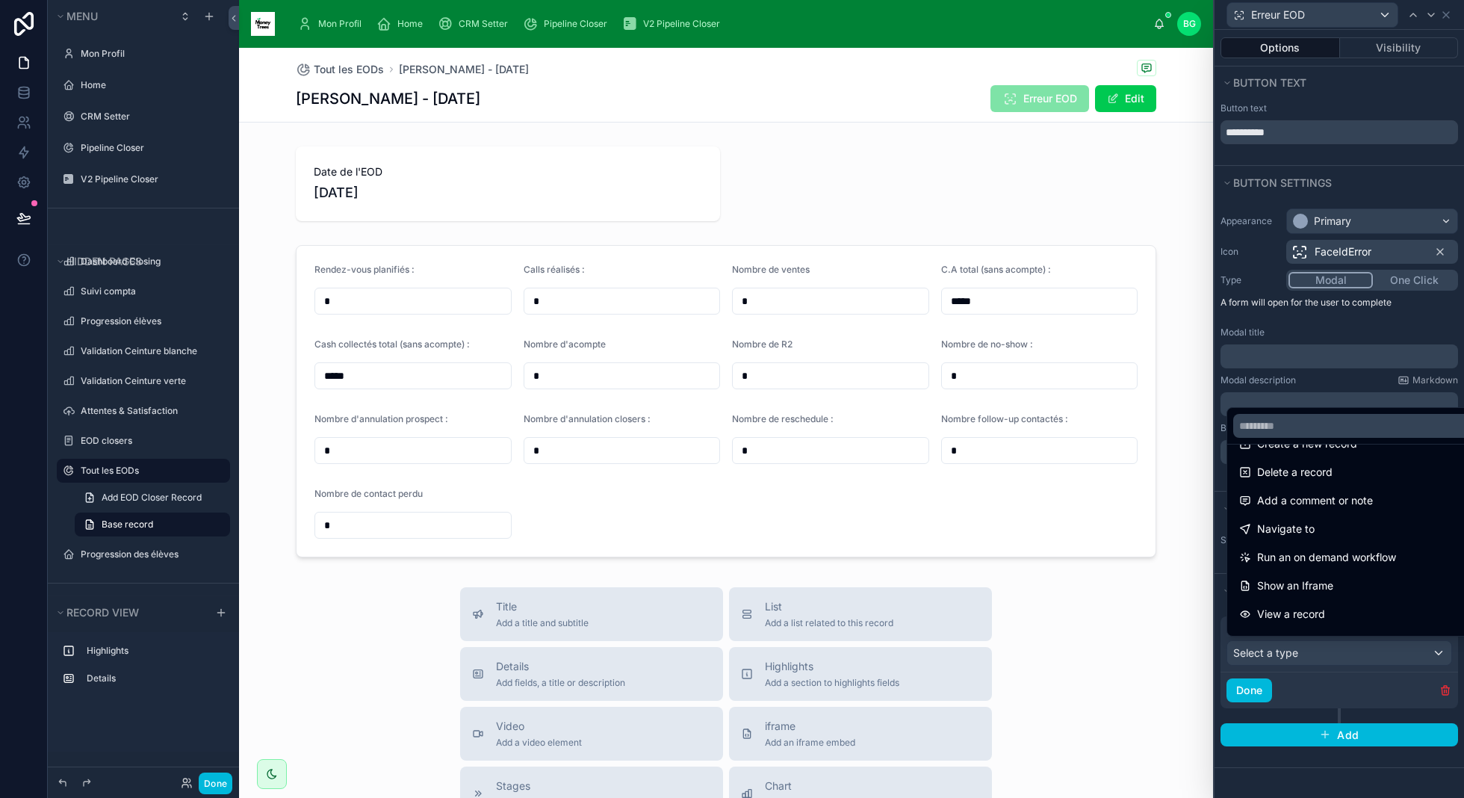
click at [1327, 341] on div at bounding box center [1338, 399] width 249 height 798
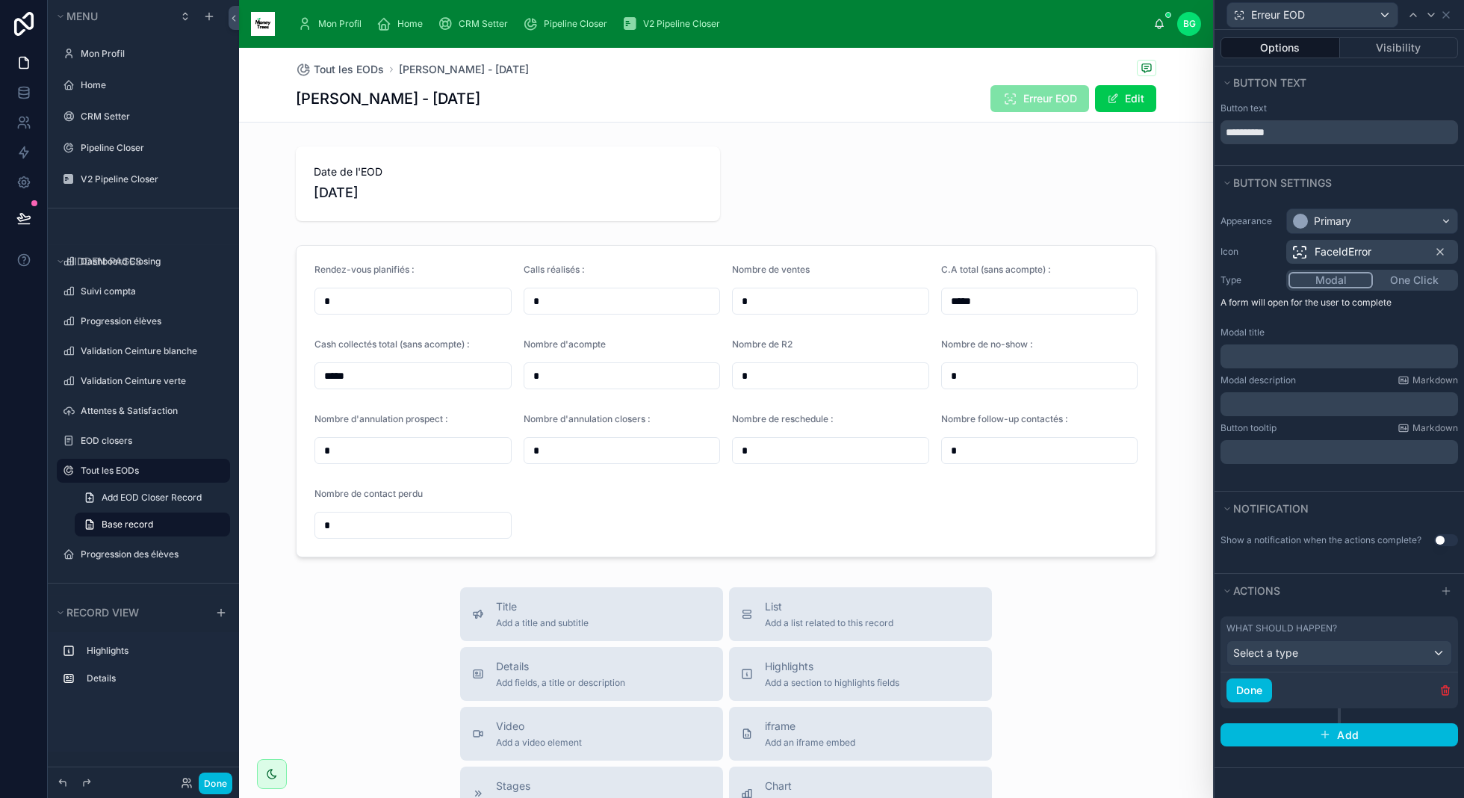
click at [1050, 100] on span "Erreur EOD" at bounding box center [1039, 98] width 99 height 27
click at [1372, 51] on button "Visibility" at bounding box center [1399, 47] width 119 height 21
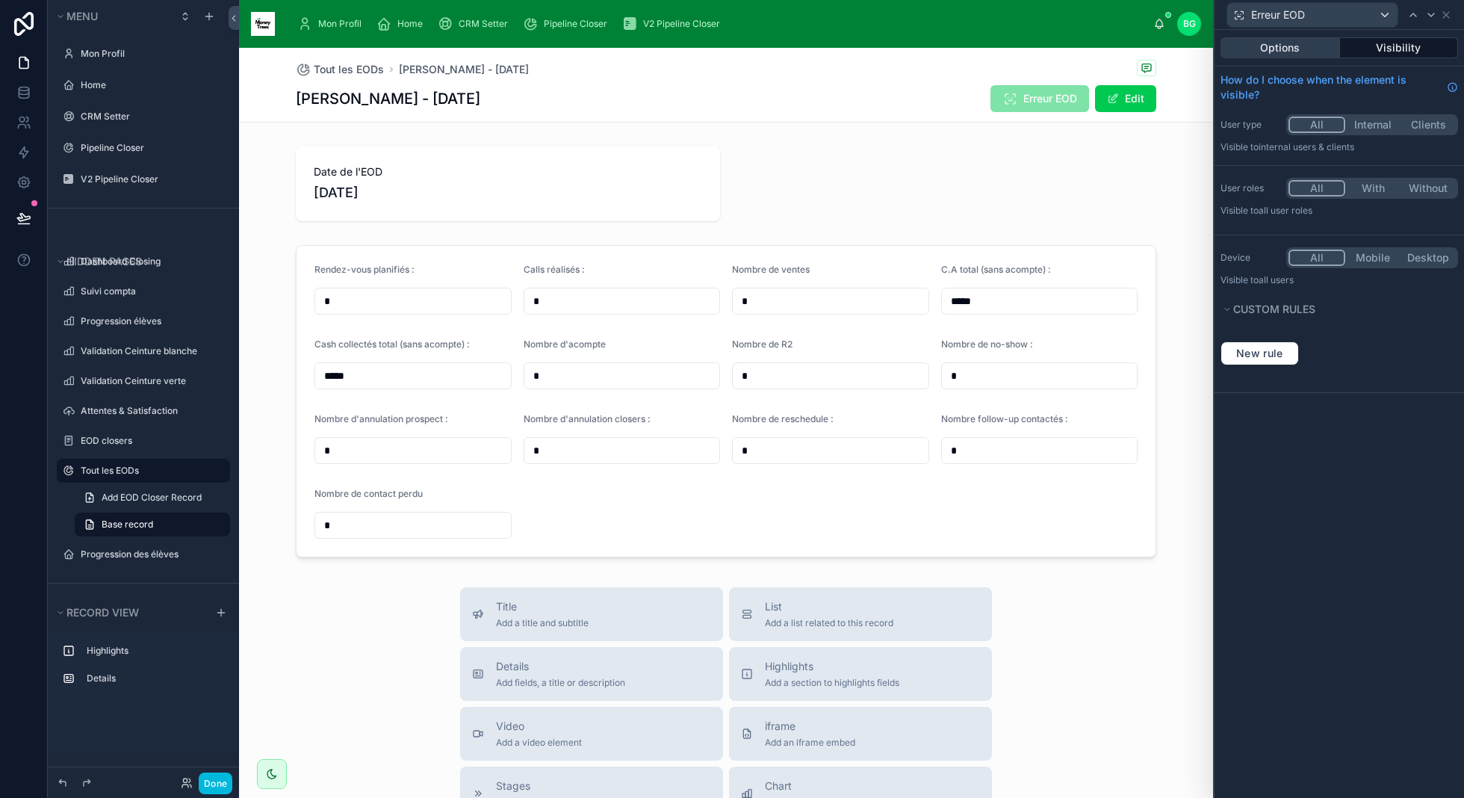
click at [1296, 52] on button "Options" at bounding box center [1279, 47] width 119 height 21
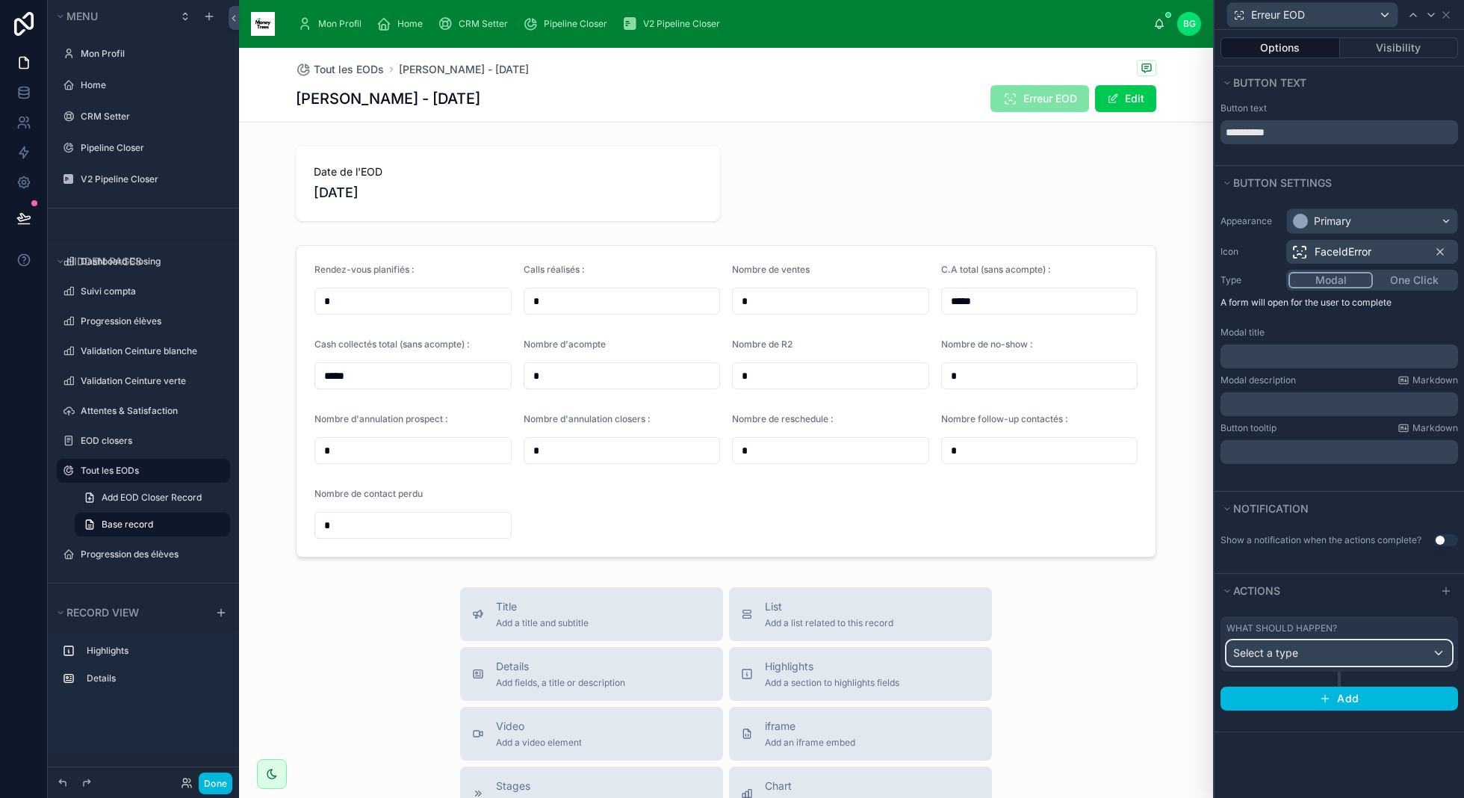
click at [1409, 654] on div "Select a type" at bounding box center [1339, 653] width 224 height 24
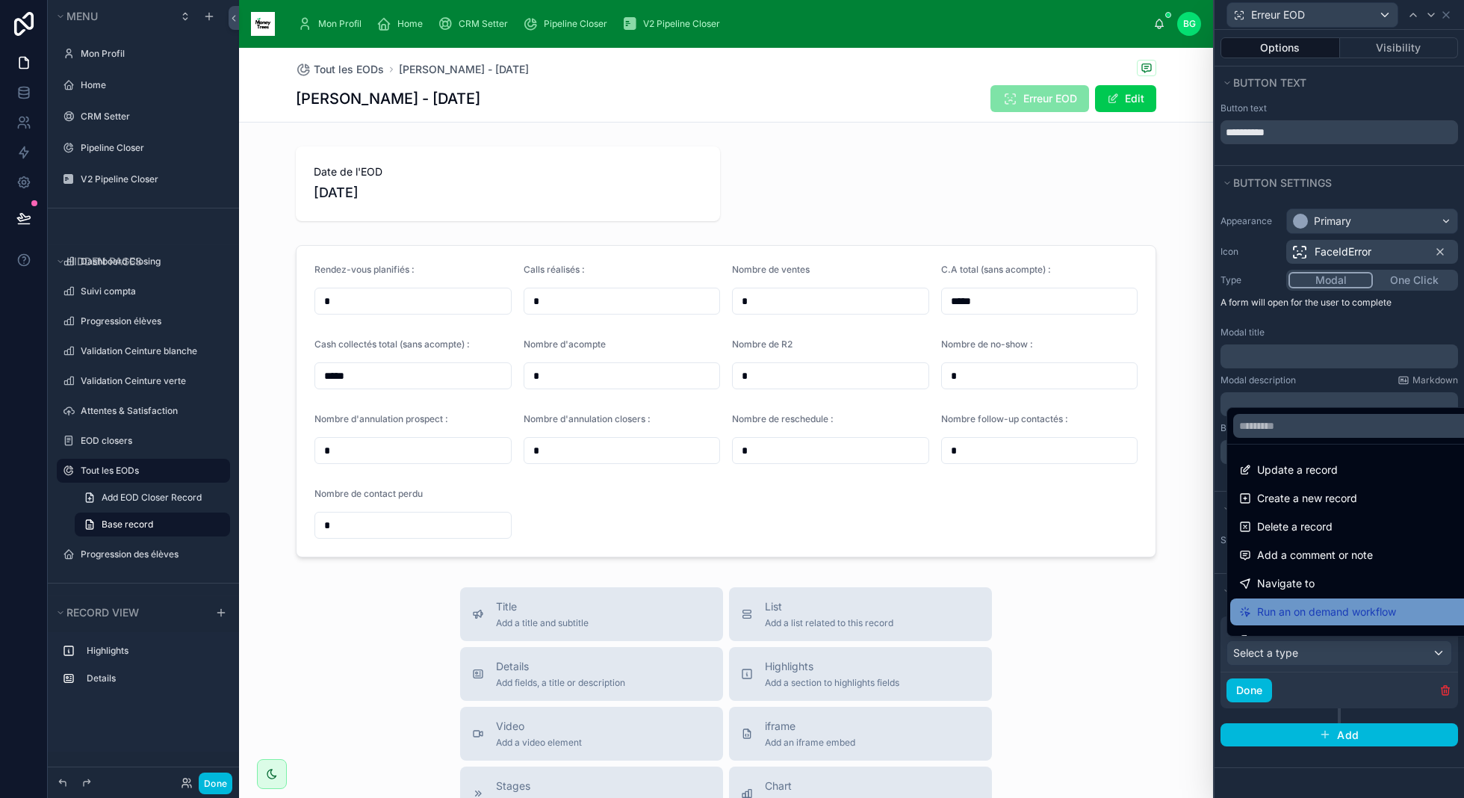
click at [1396, 609] on span "Run an on demand workflow" at bounding box center [1326, 612] width 139 height 18
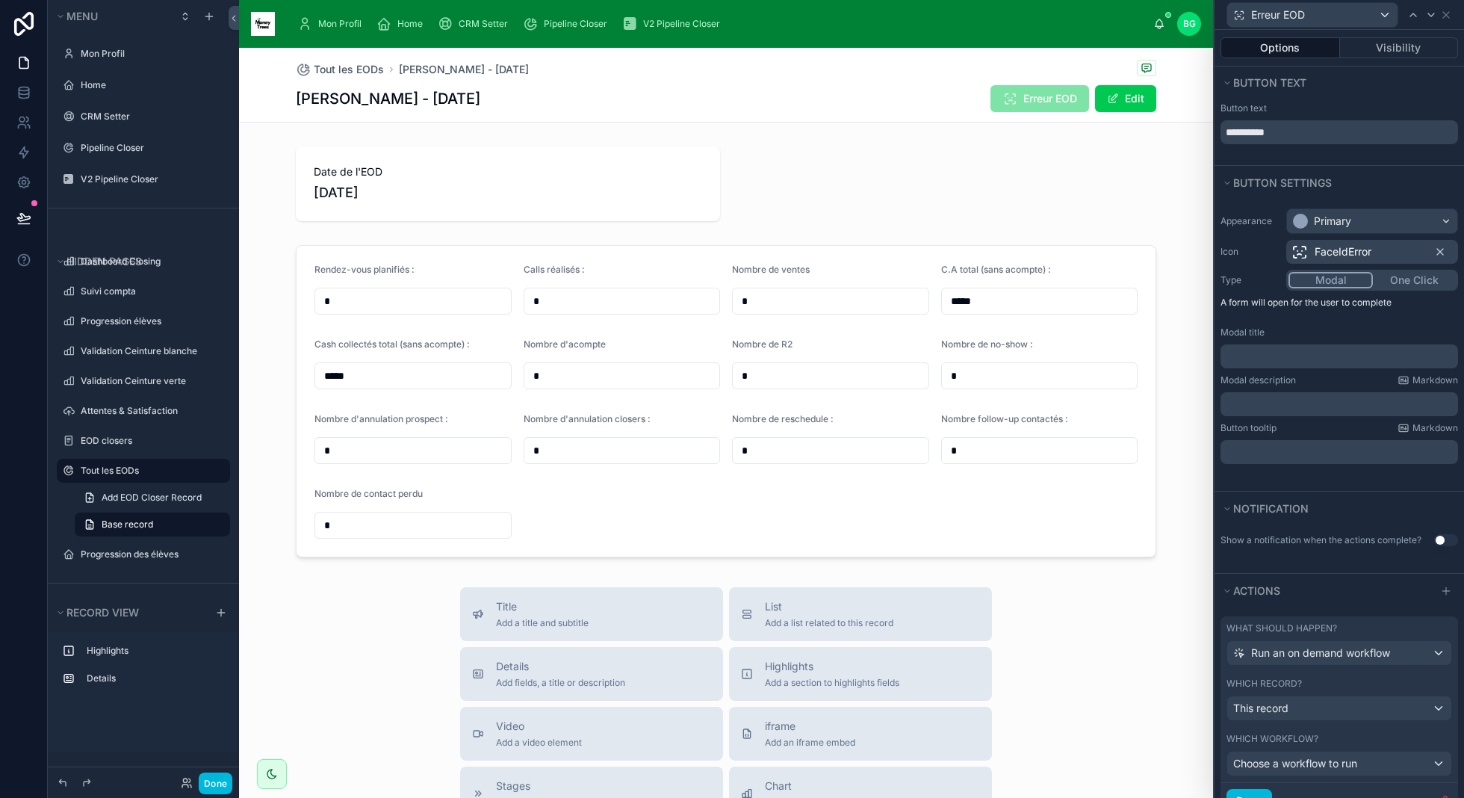
scroll to position [75, 0]
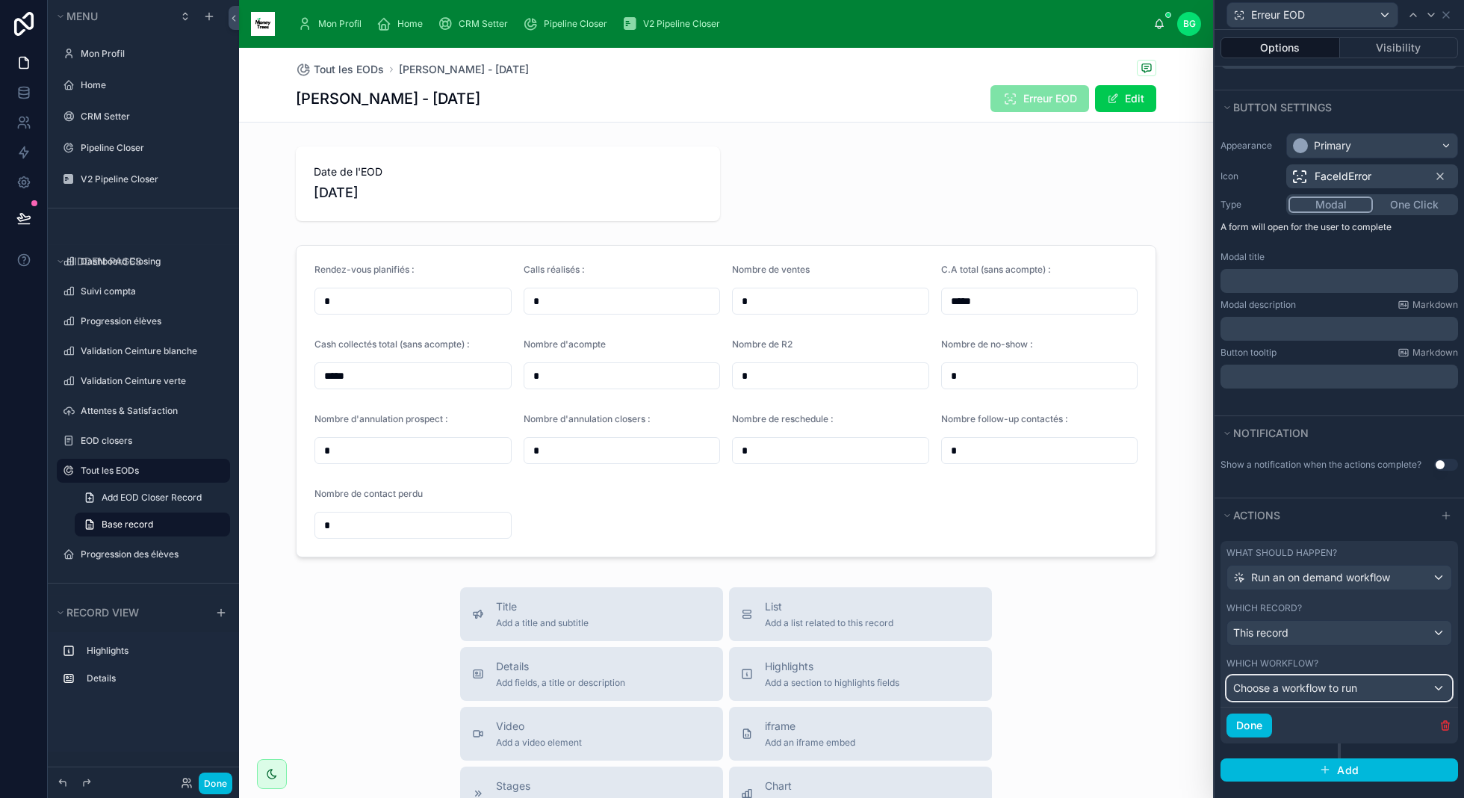
click at [1385, 679] on div "Choose a workflow to run" at bounding box center [1339, 688] width 224 height 24
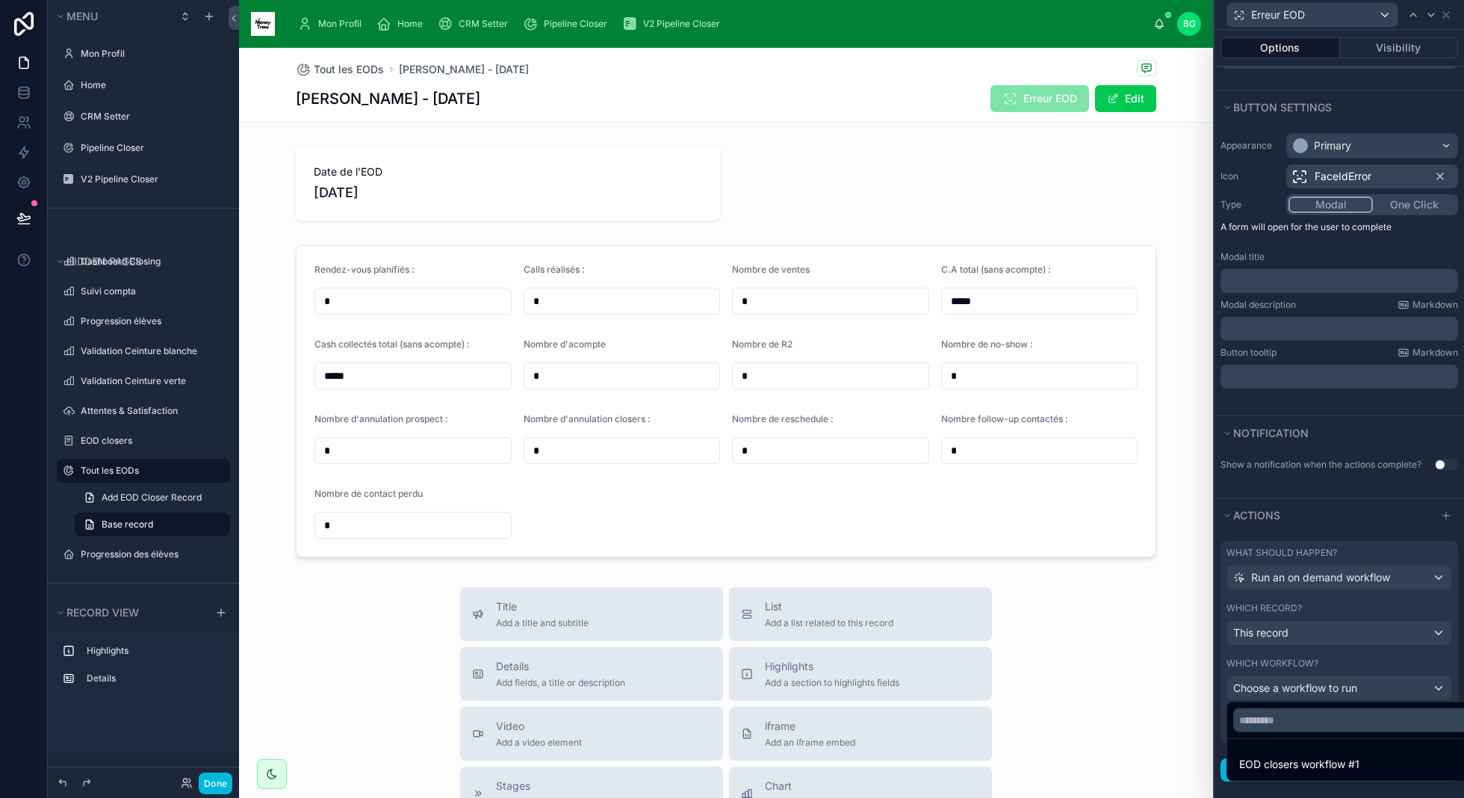
click at [1373, 630] on div at bounding box center [1338, 399] width 249 height 798
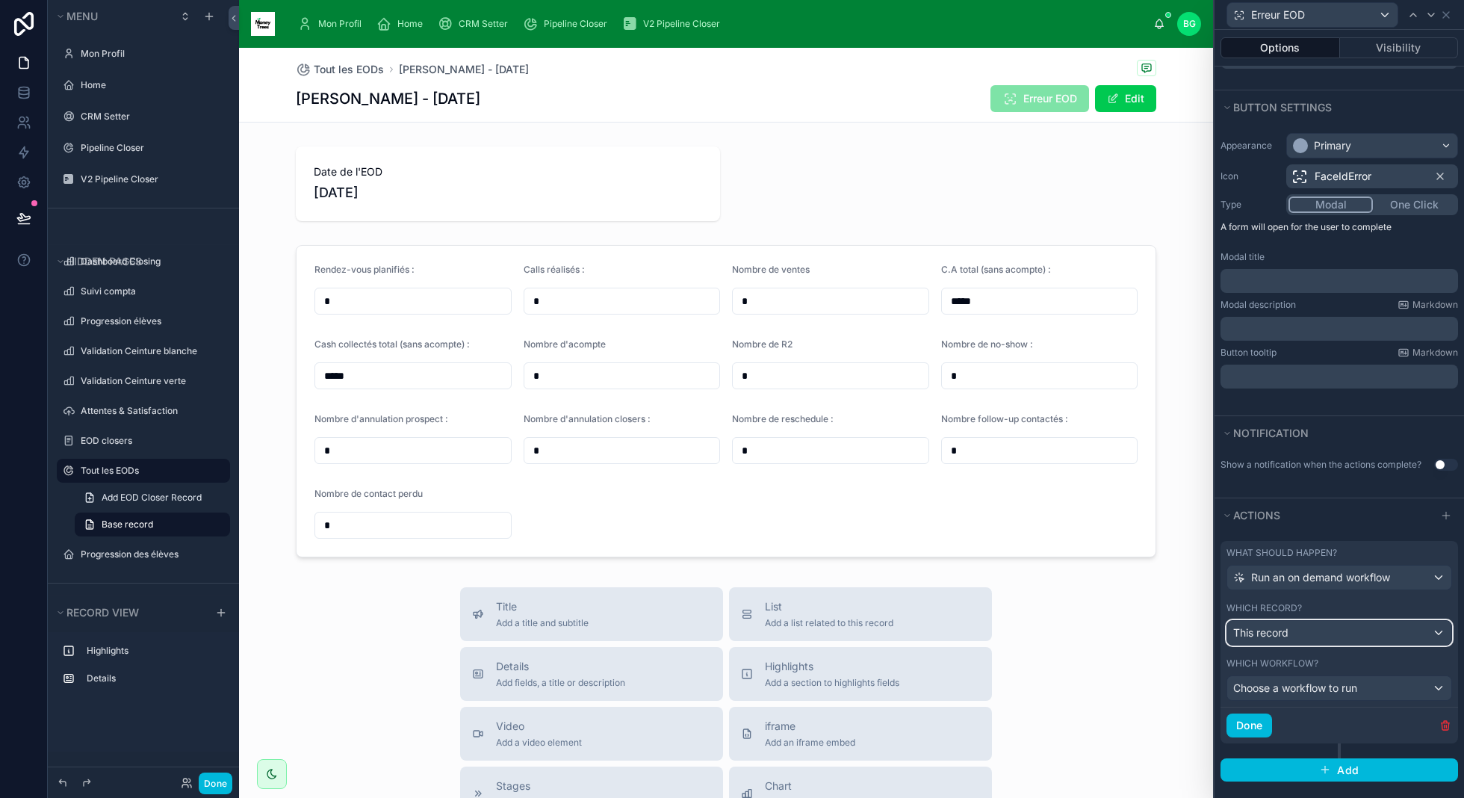
click at [1373, 630] on div "This record" at bounding box center [1339, 633] width 224 height 24
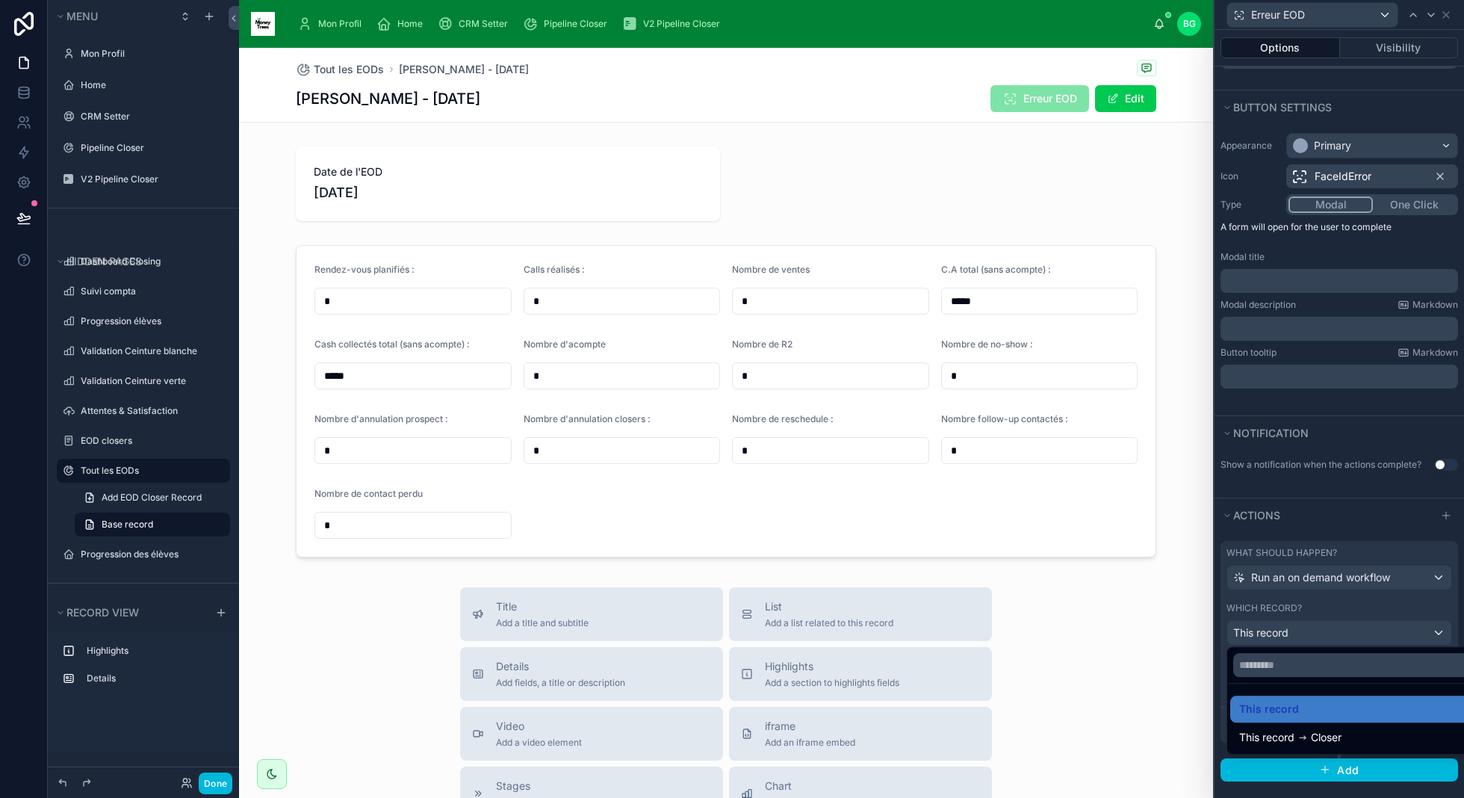
click at [1376, 597] on div at bounding box center [1338, 399] width 249 height 798
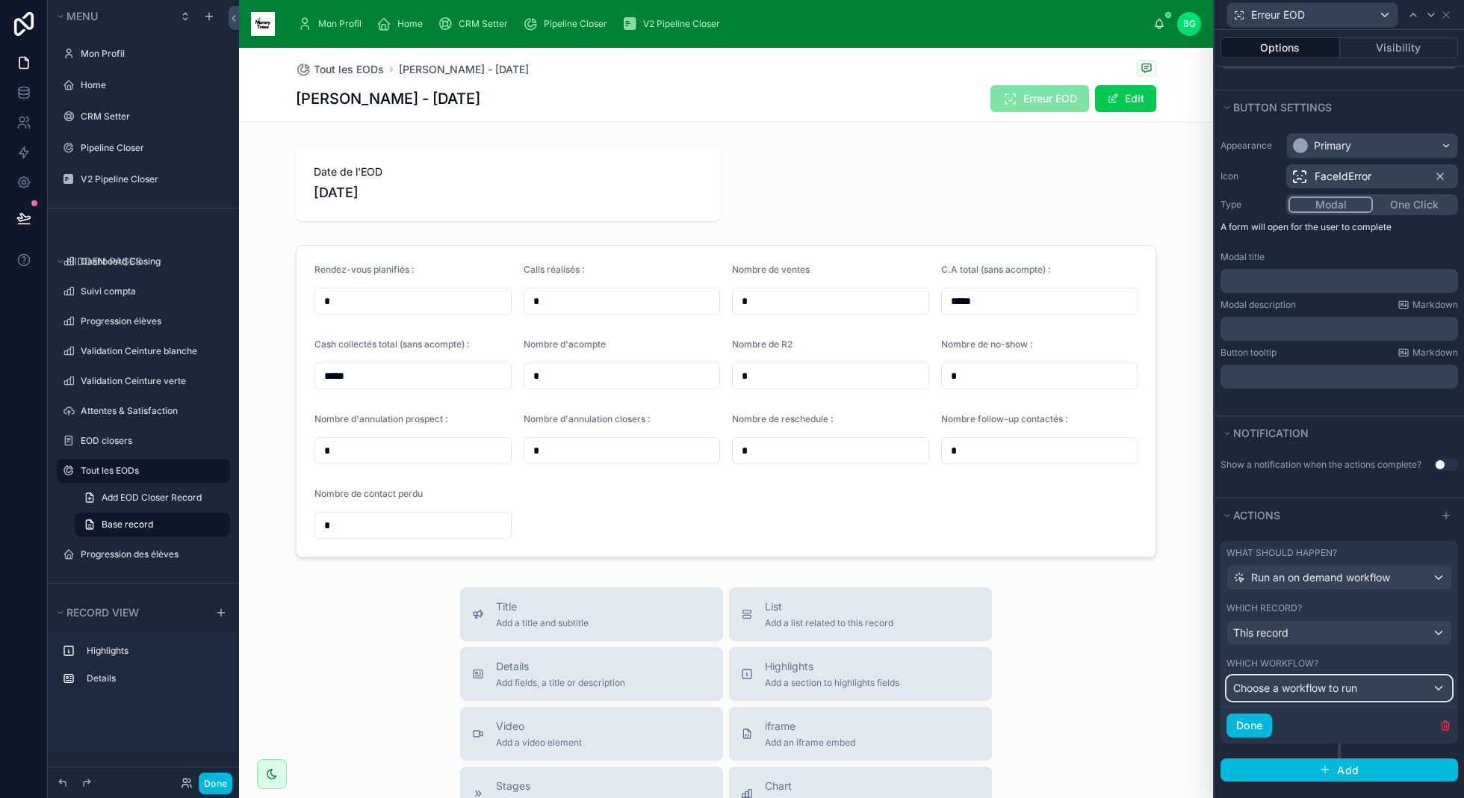
click at [1357, 681] on span "Choose a workflow to run" at bounding box center [1295, 687] width 124 height 13
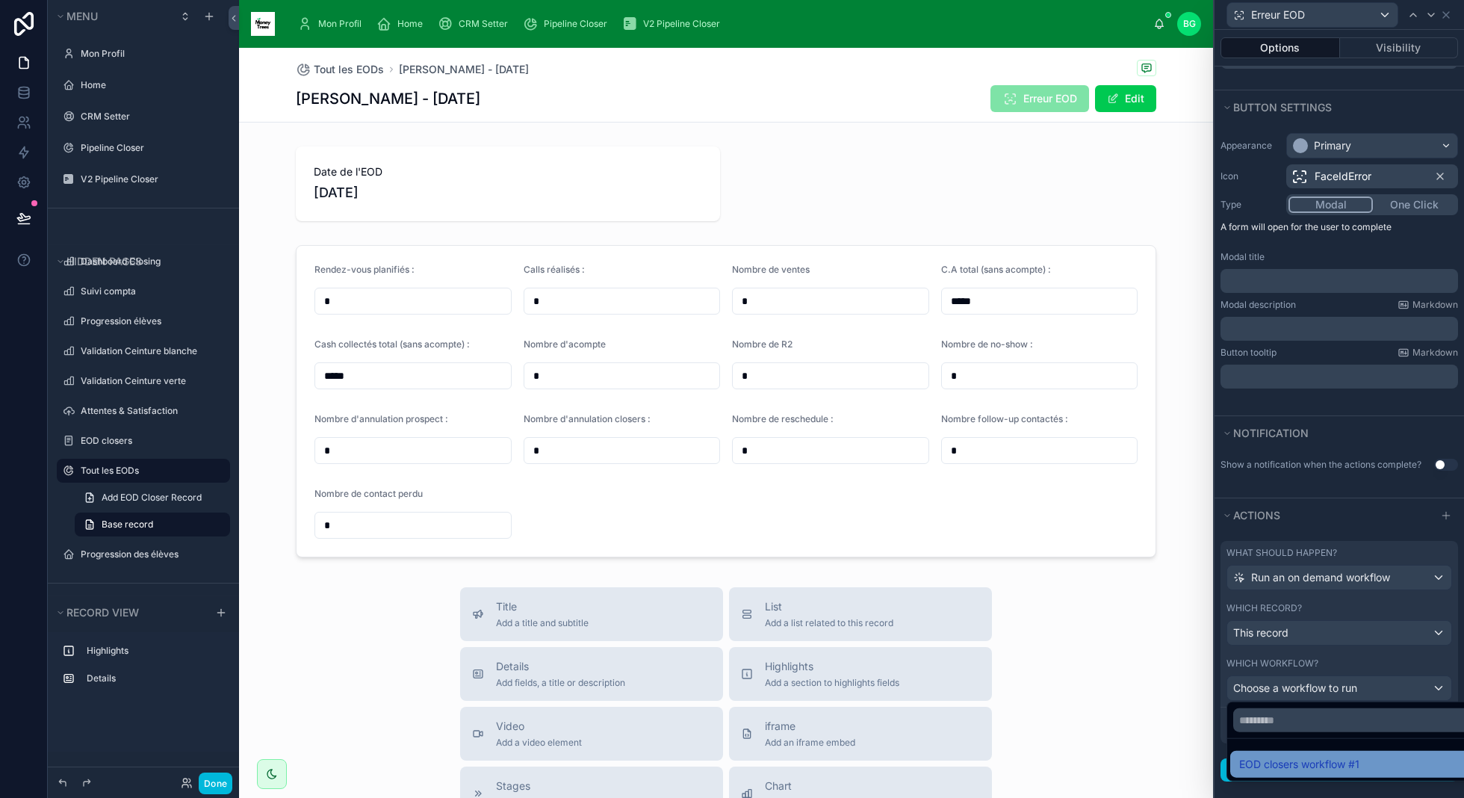
click at [1354, 760] on span "EOD closers workflow #1" at bounding box center [1299, 764] width 120 height 18
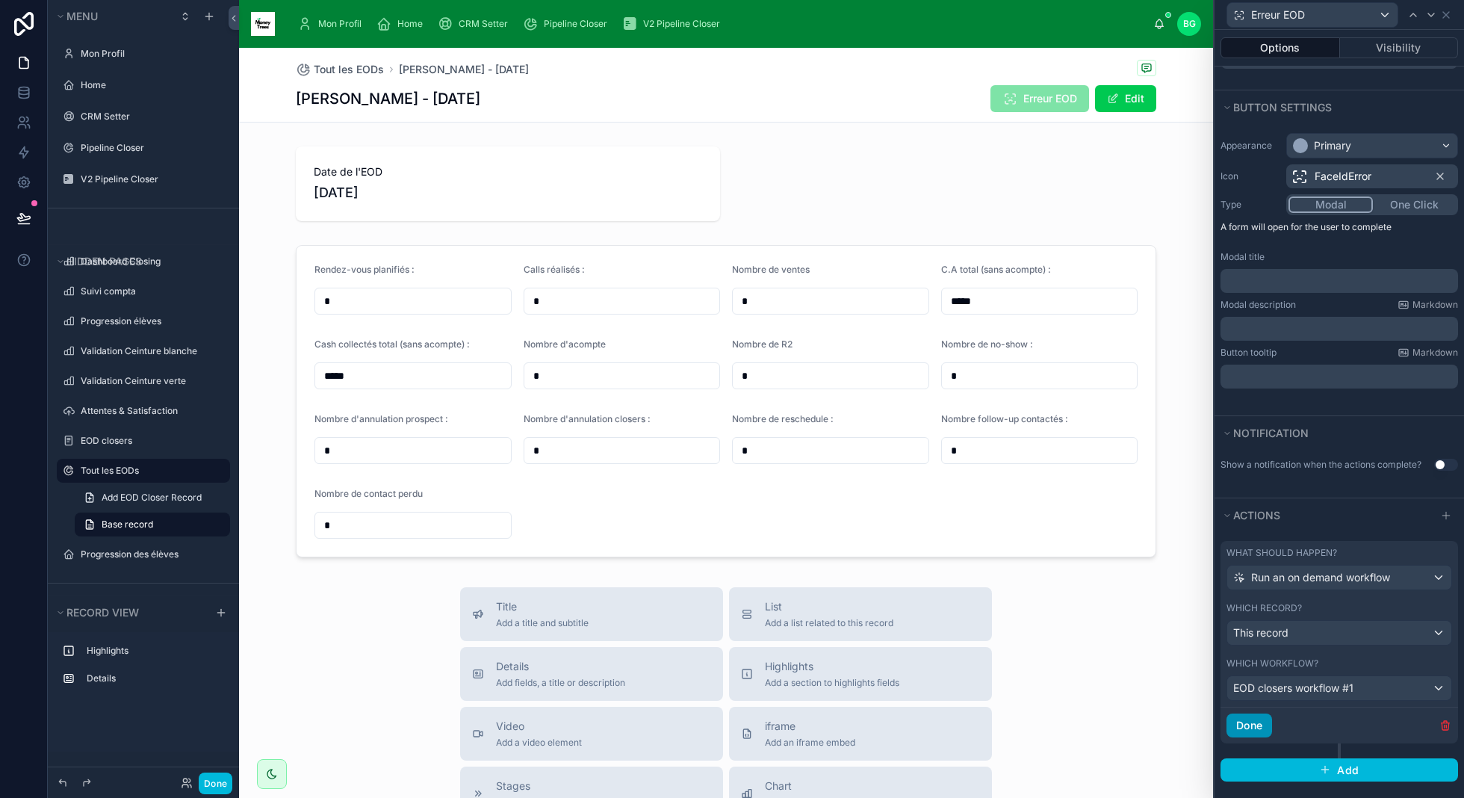
click at [1244, 716] on button "Done" at bounding box center [1249, 725] width 46 height 24
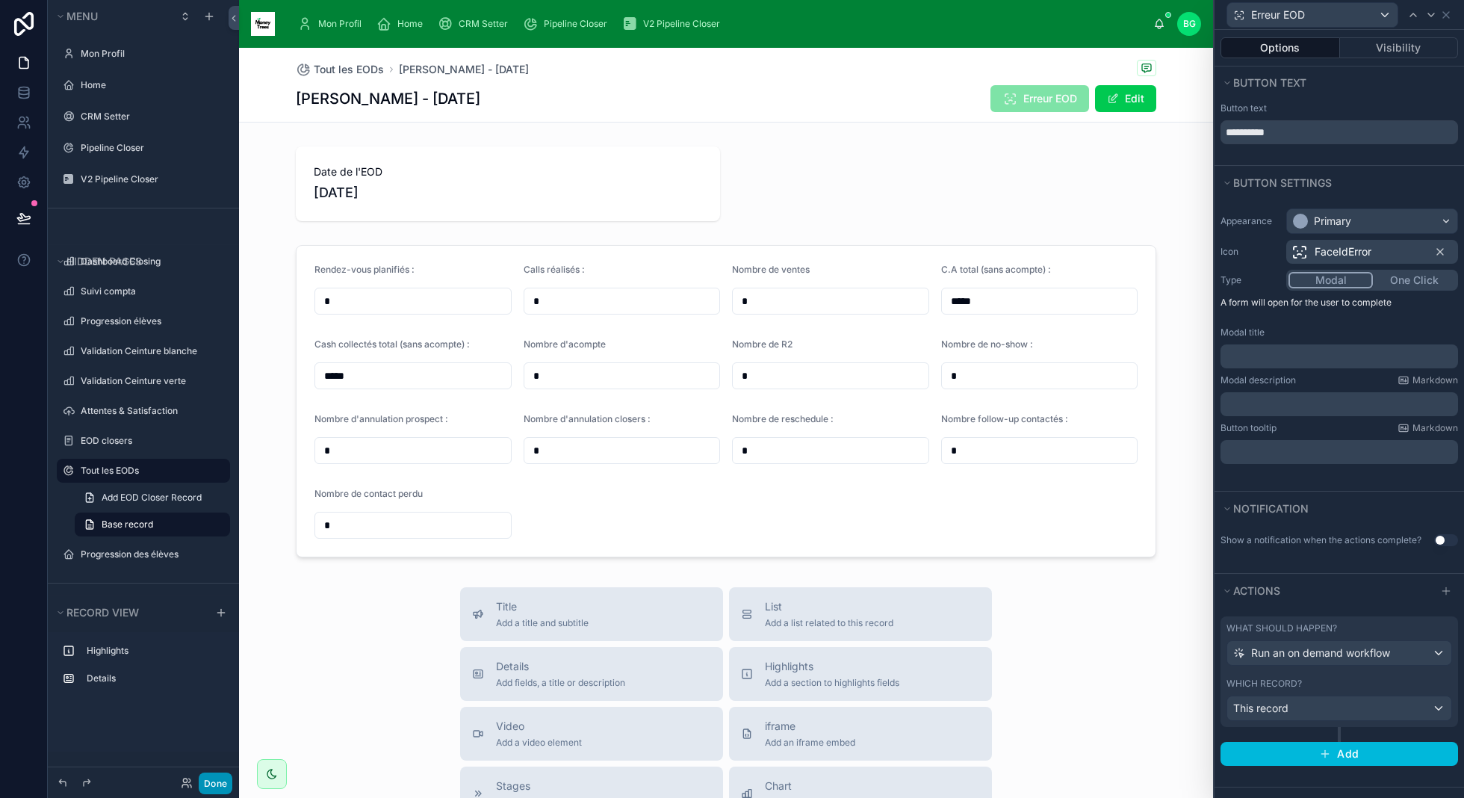
click at [217, 788] on button "Done" at bounding box center [216, 783] width 34 height 22
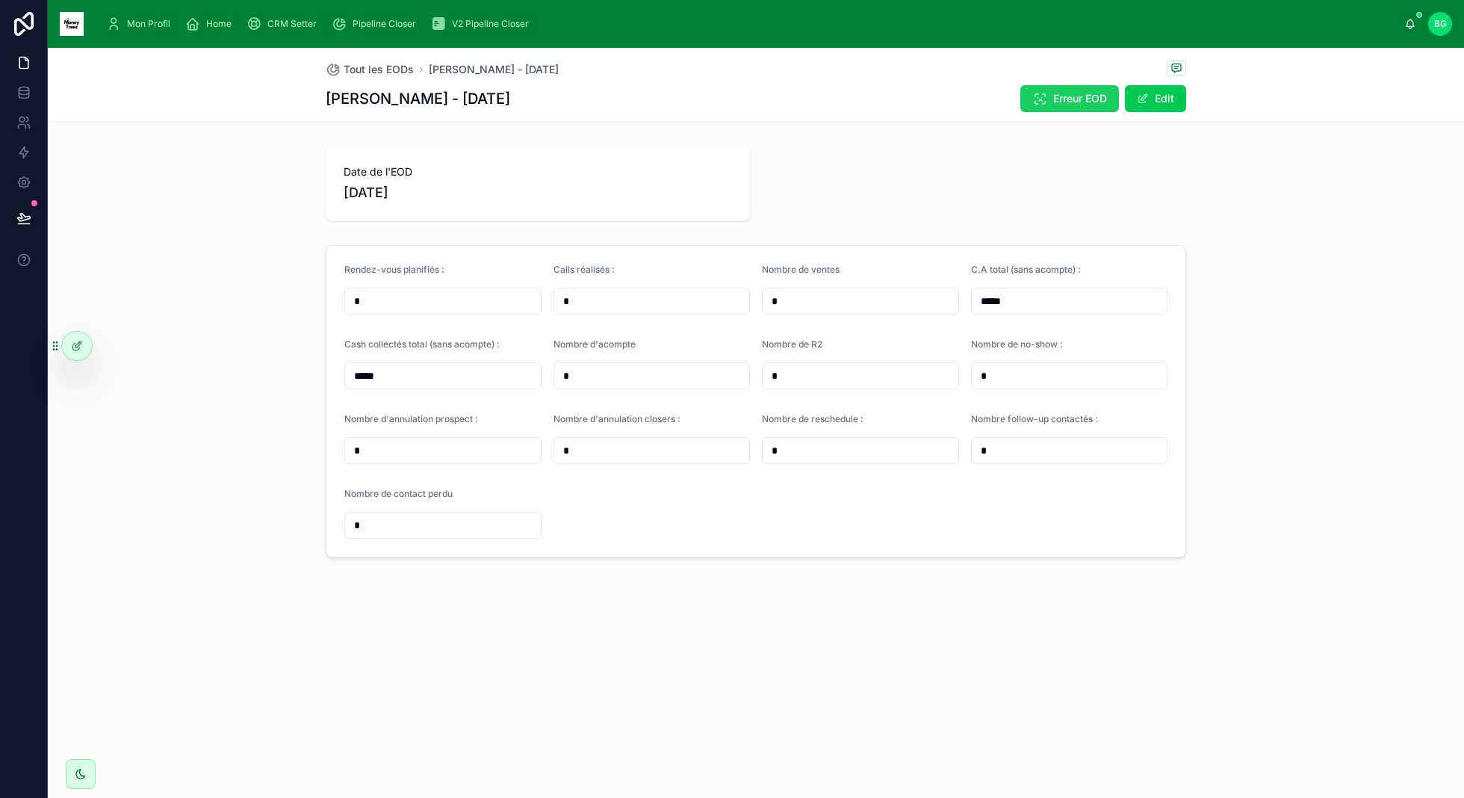
click at [1036, 94] on icon at bounding box center [1039, 98] width 15 height 15
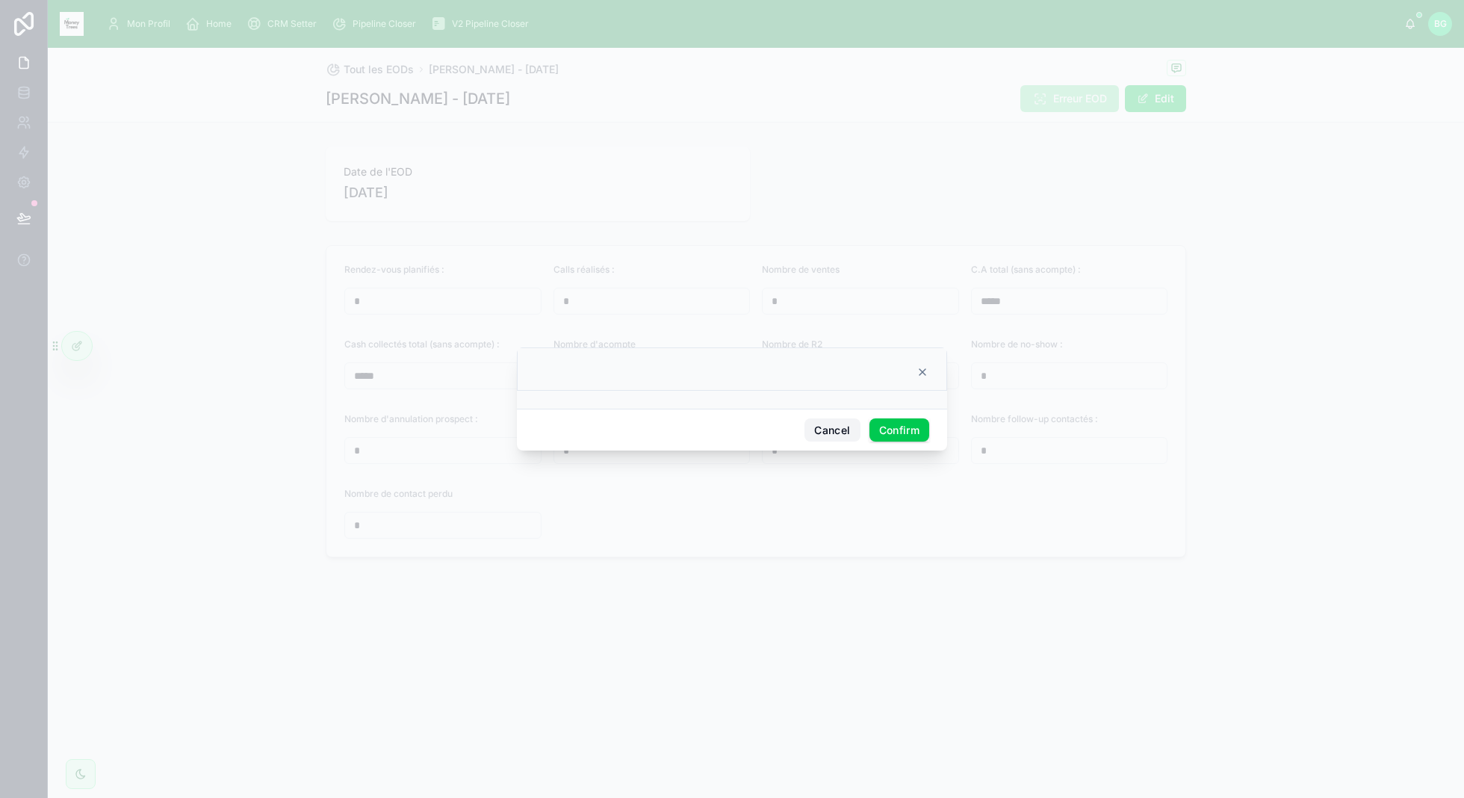
click at [838, 434] on button "Cancel" at bounding box center [831, 430] width 55 height 24
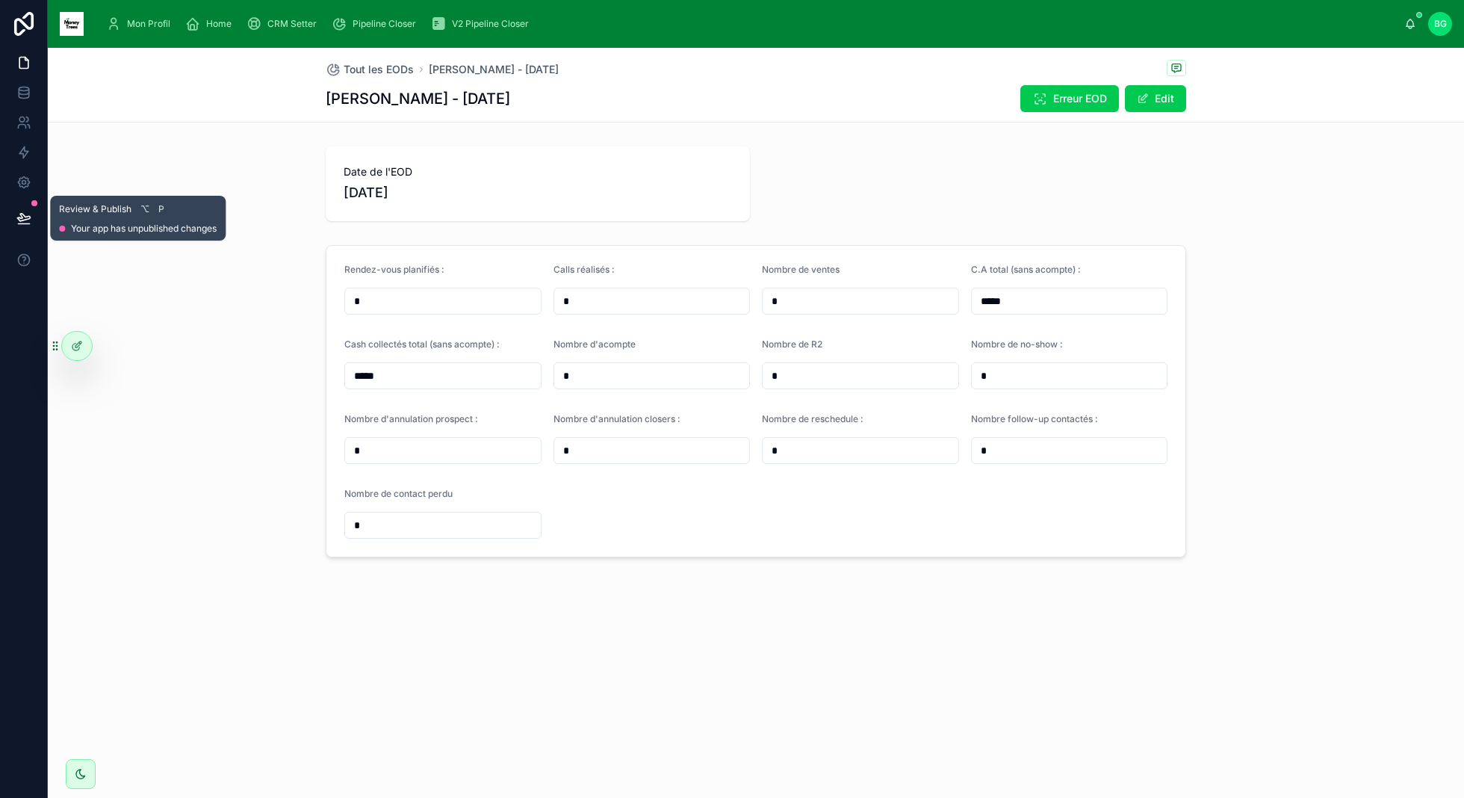
click at [28, 219] on icon at bounding box center [23, 217] width 13 height 7
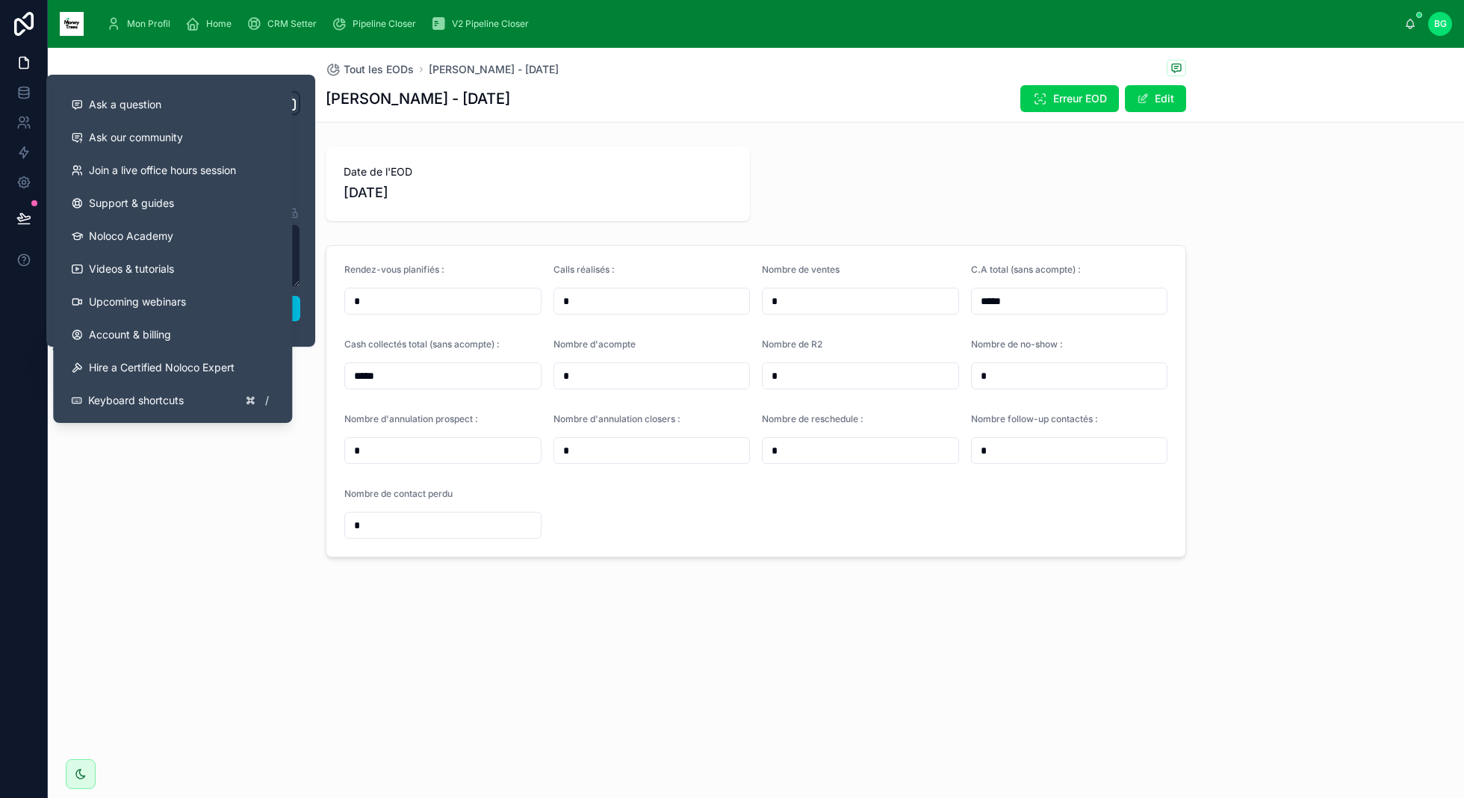
click at [223, 539] on div "Rendez-vous planifiés : * Calls réalisés : * Nombre de ventes * C.A total (sans…" at bounding box center [756, 401] width 1416 height 324
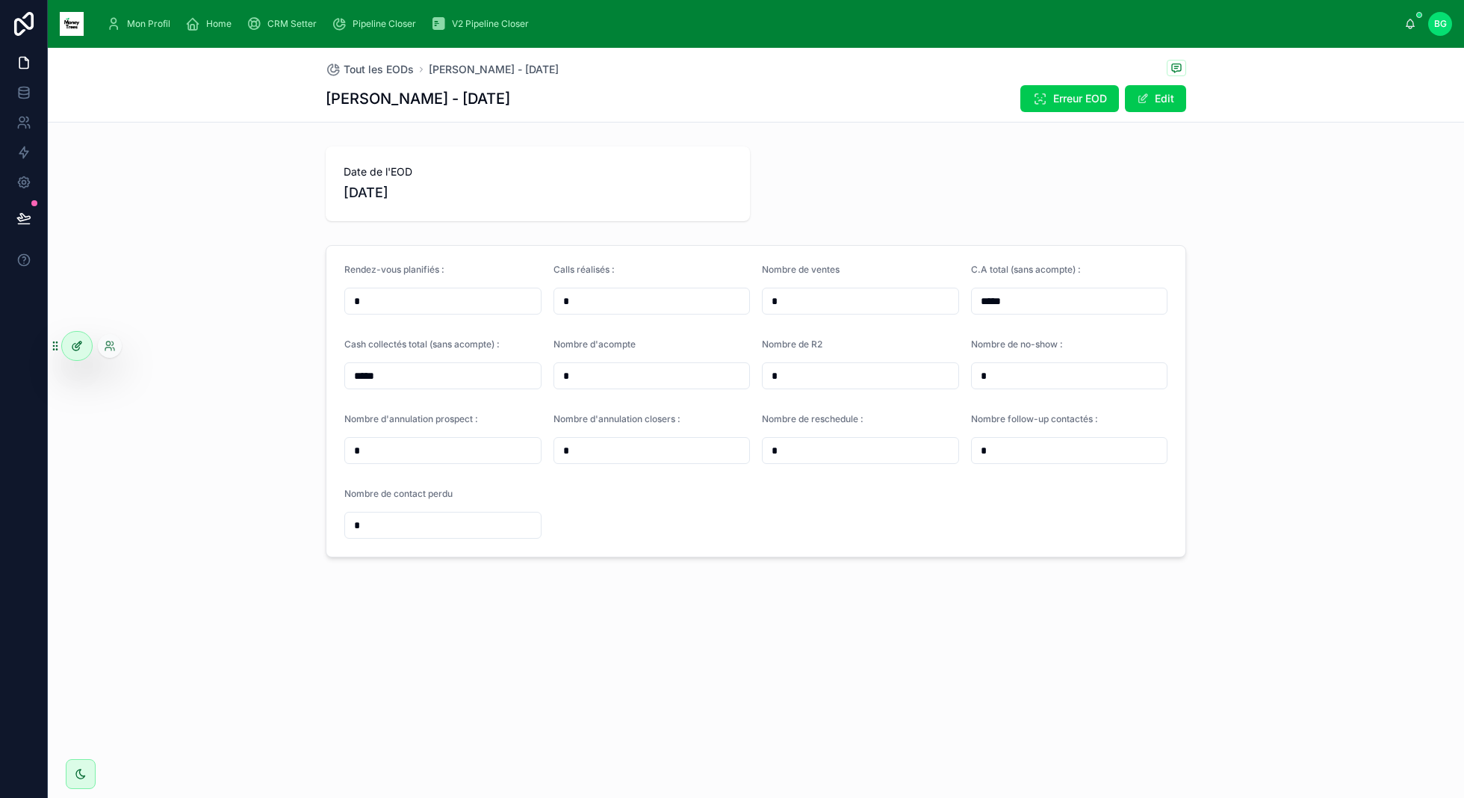
click at [68, 348] on div at bounding box center [77, 346] width 30 height 28
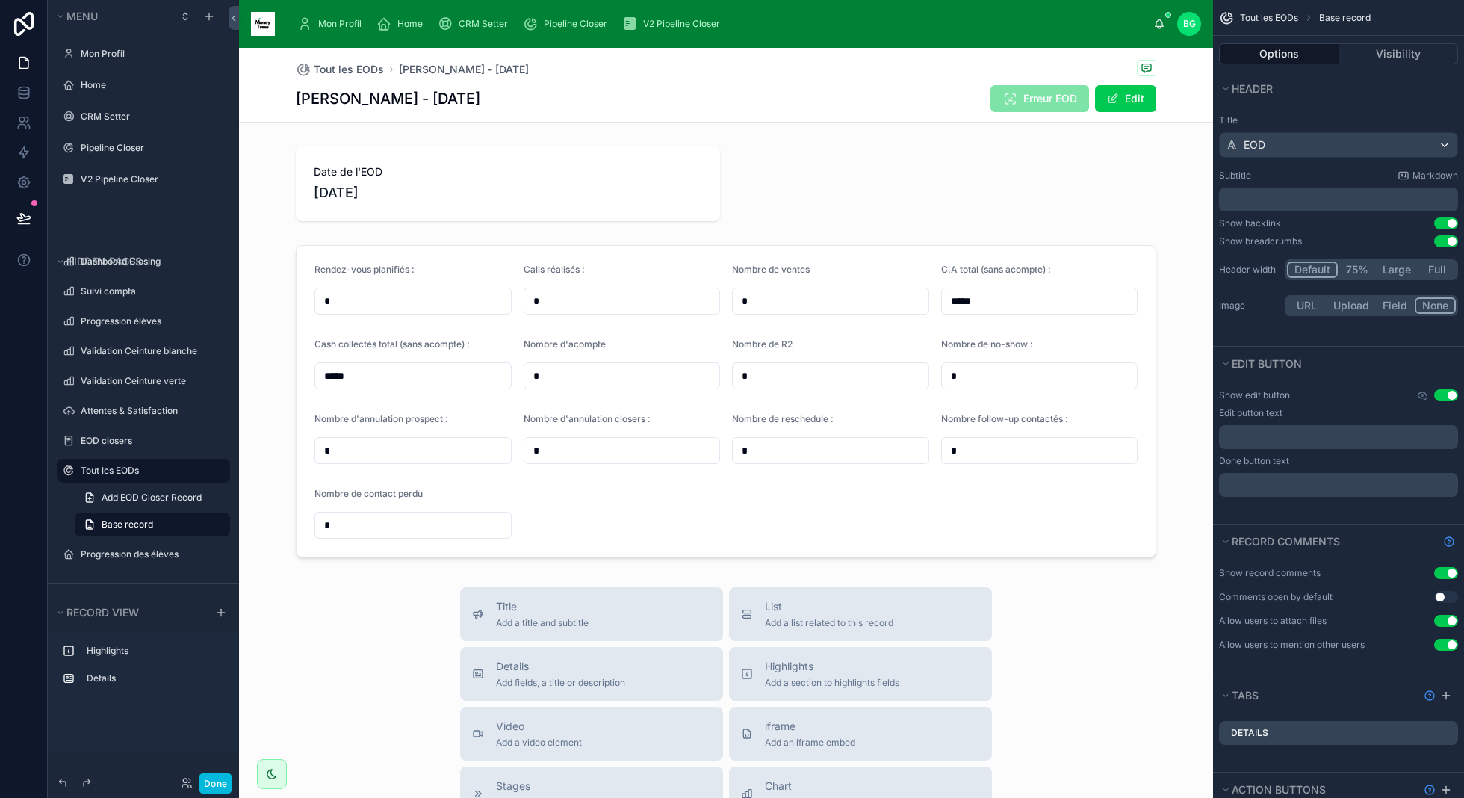
click at [1002, 89] on span "Erreur EOD" at bounding box center [1039, 98] width 99 height 27
click at [1023, 96] on span "Erreur EOD" at bounding box center [1039, 98] width 99 height 27
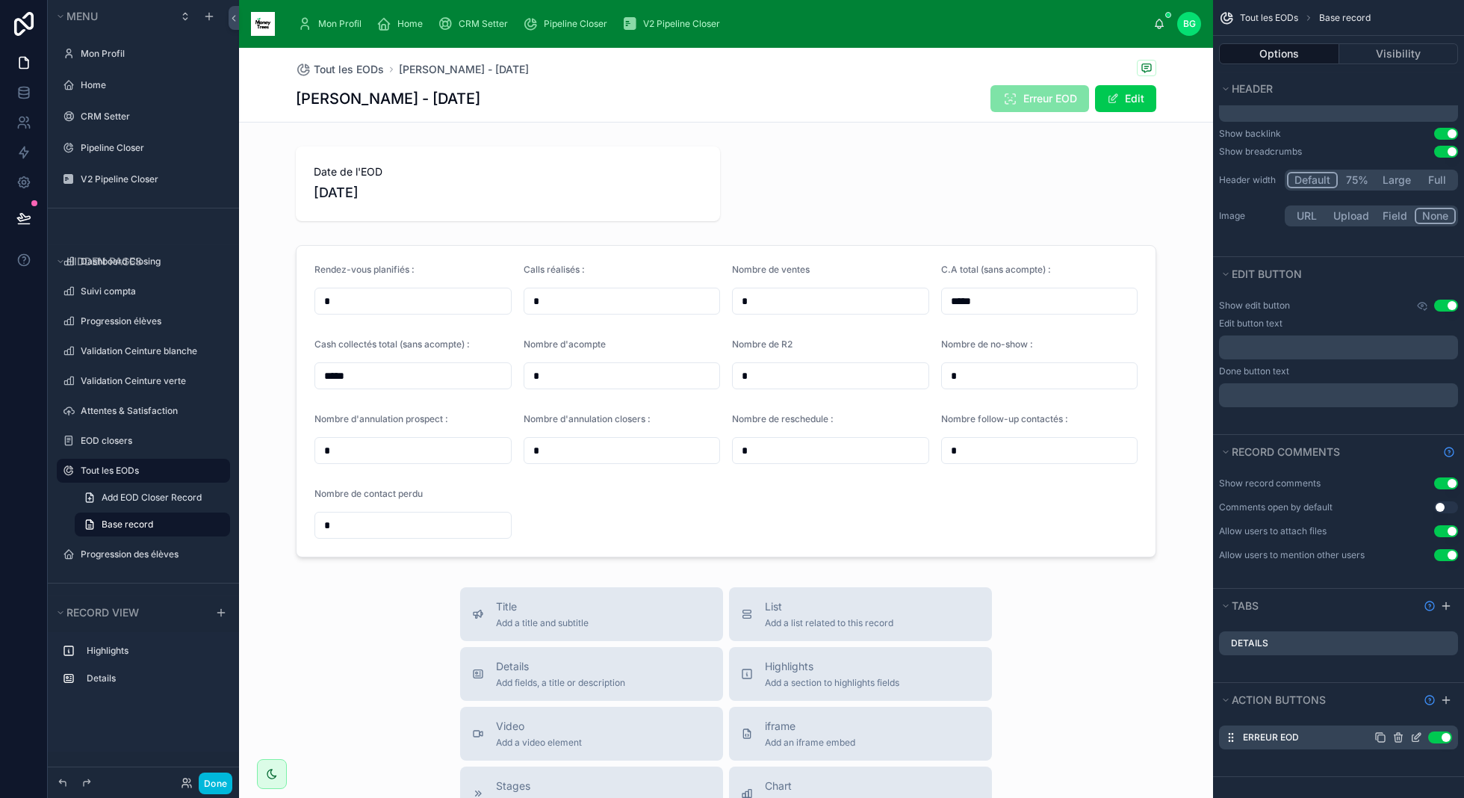
click at [1415, 733] on icon "scrollable content" at bounding box center [1418, 736] width 6 height 6
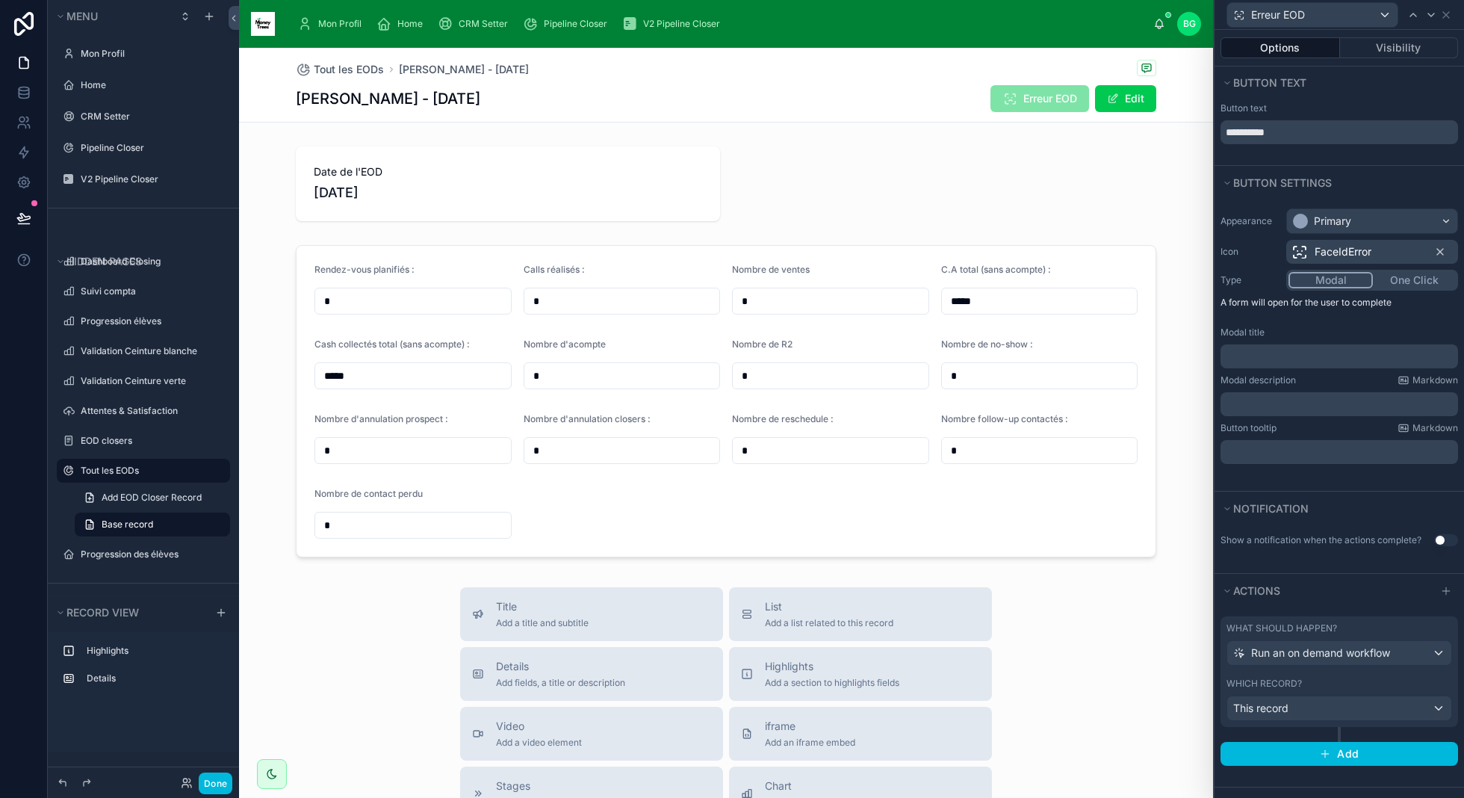
click at [1322, 351] on p "﻿" at bounding box center [1340, 356] width 229 height 15
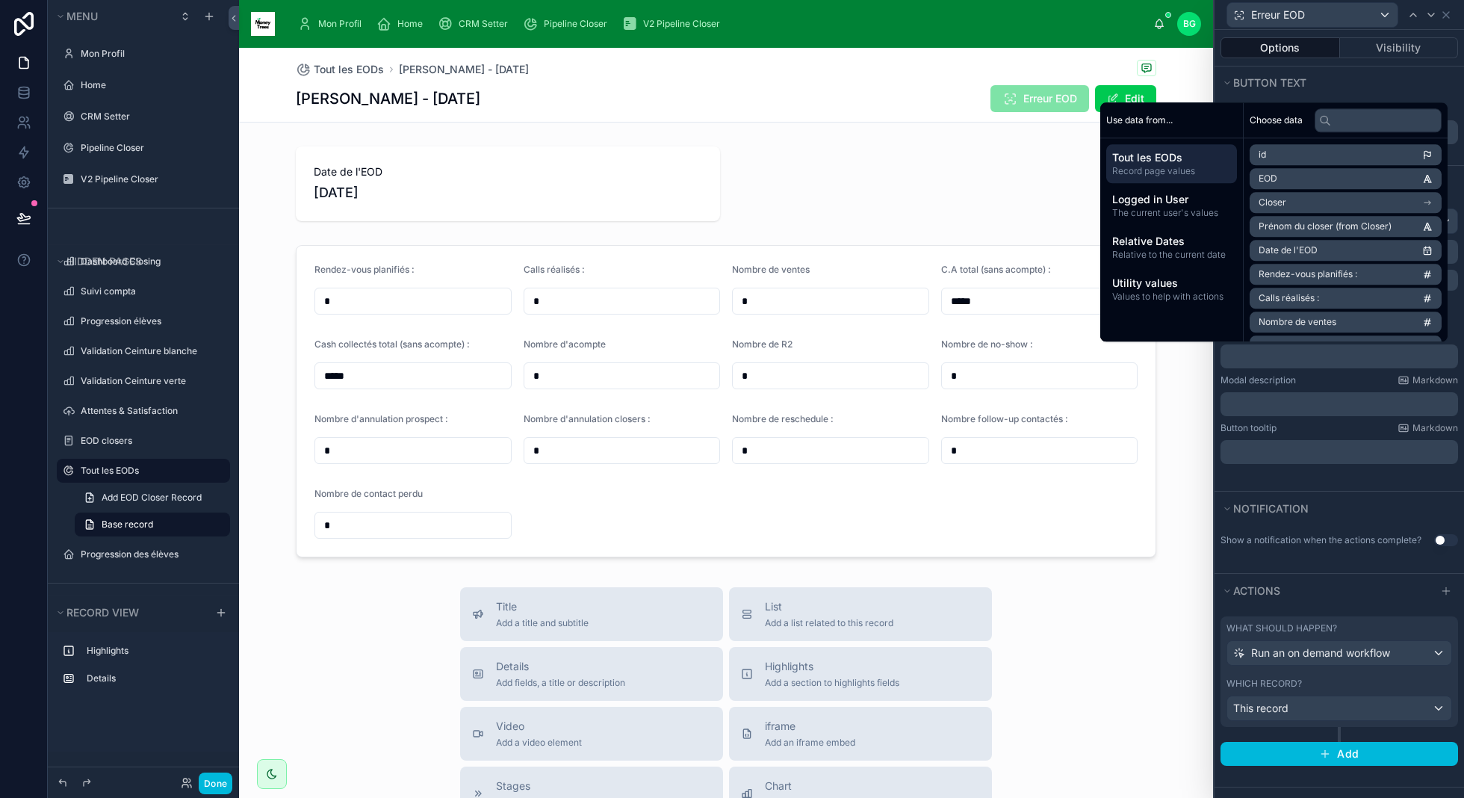
click at [1324, 397] on p "﻿" at bounding box center [1340, 404] width 229 height 15
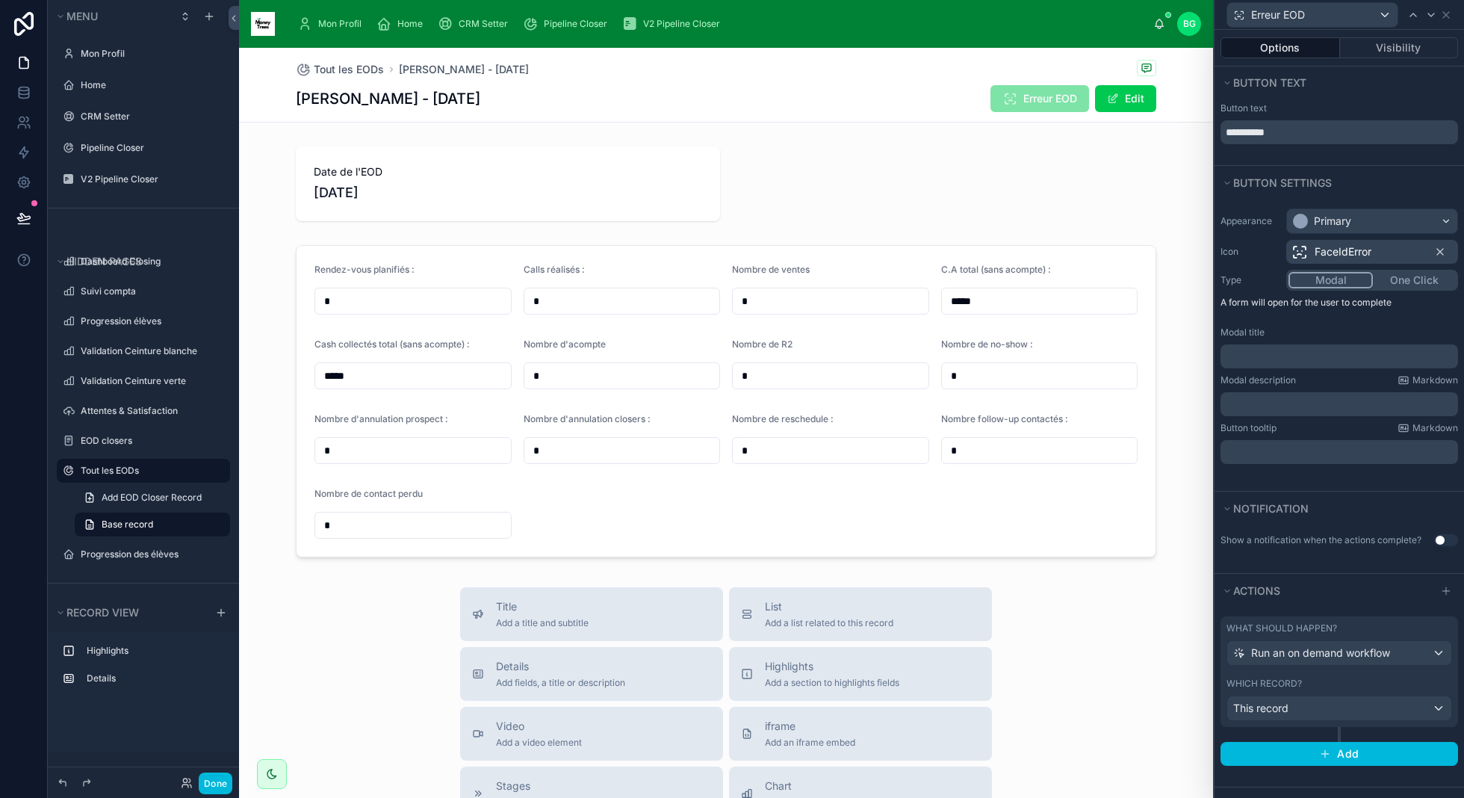
click at [1320, 459] on div "﻿" at bounding box center [1339, 452] width 238 height 24
click at [1229, 593] on button "Actions" at bounding box center [1325, 590] width 211 height 21
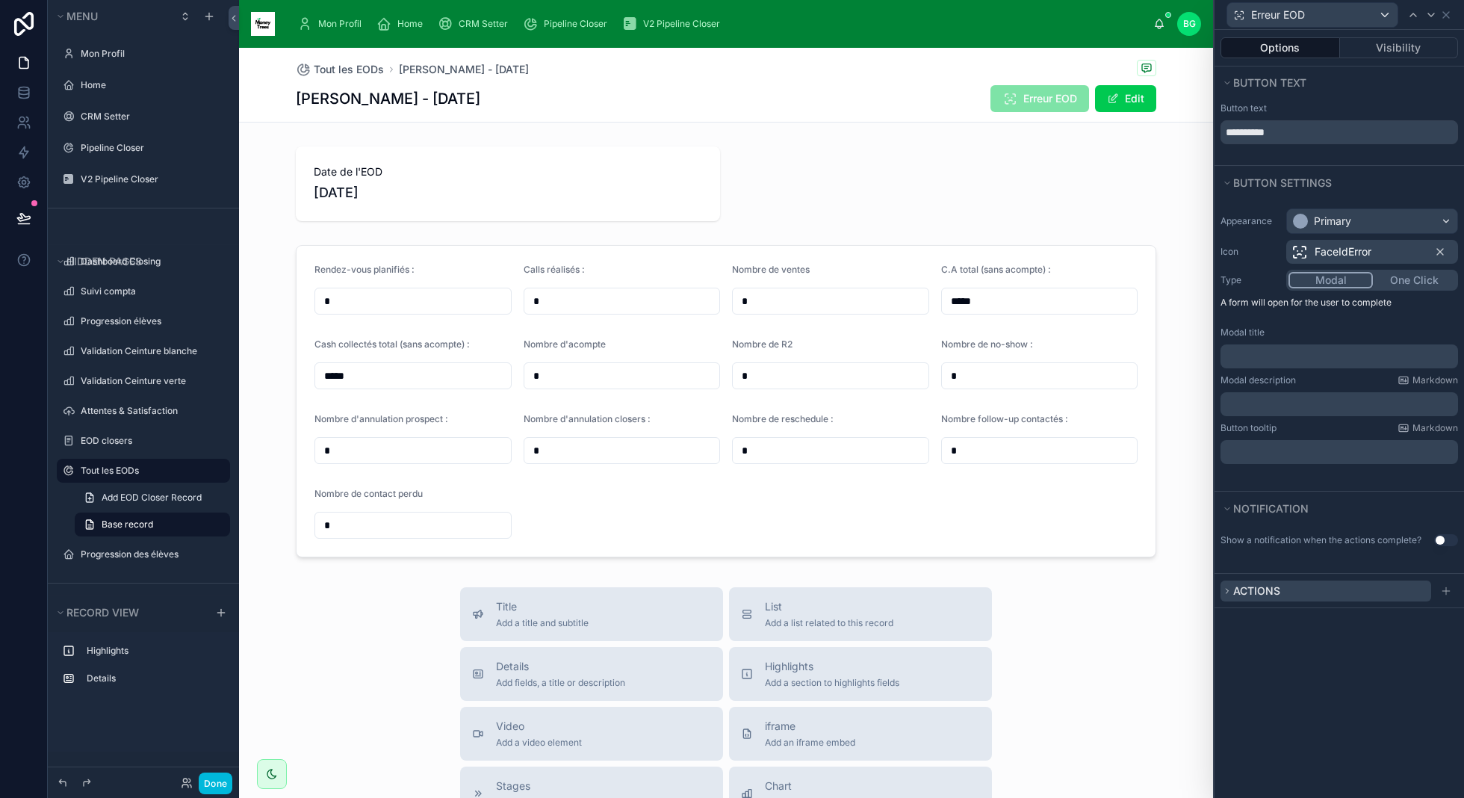
click at [1229, 593] on button "Actions" at bounding box center [1325, 590] width 211 height 21
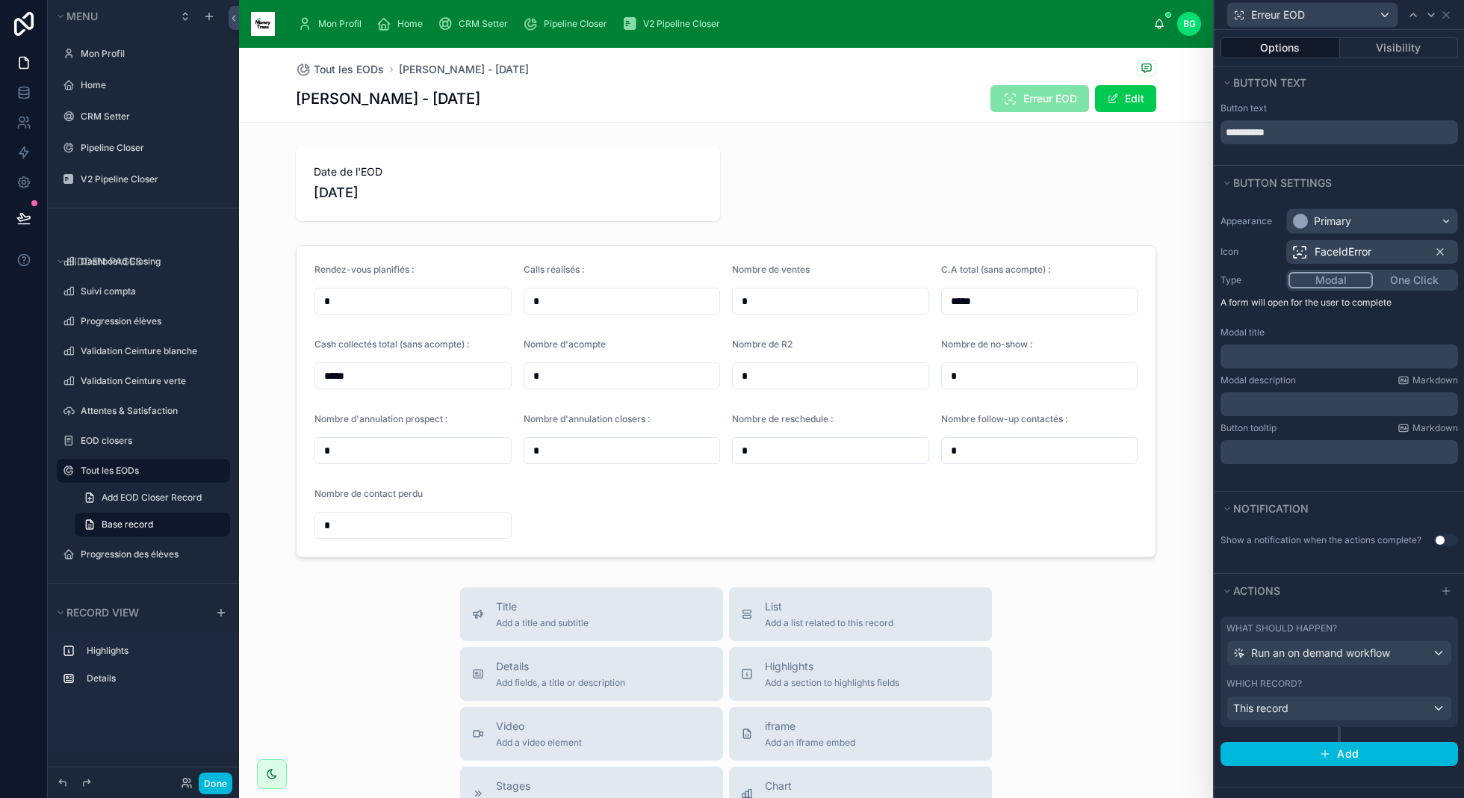
click at [1384, 36] on div "Options Visibility" at bounding box center [1338, 48] width 249 height 36
click at [1384, 44] on button "Visibility" at bounding box center [1399, 47] width 119 height 21
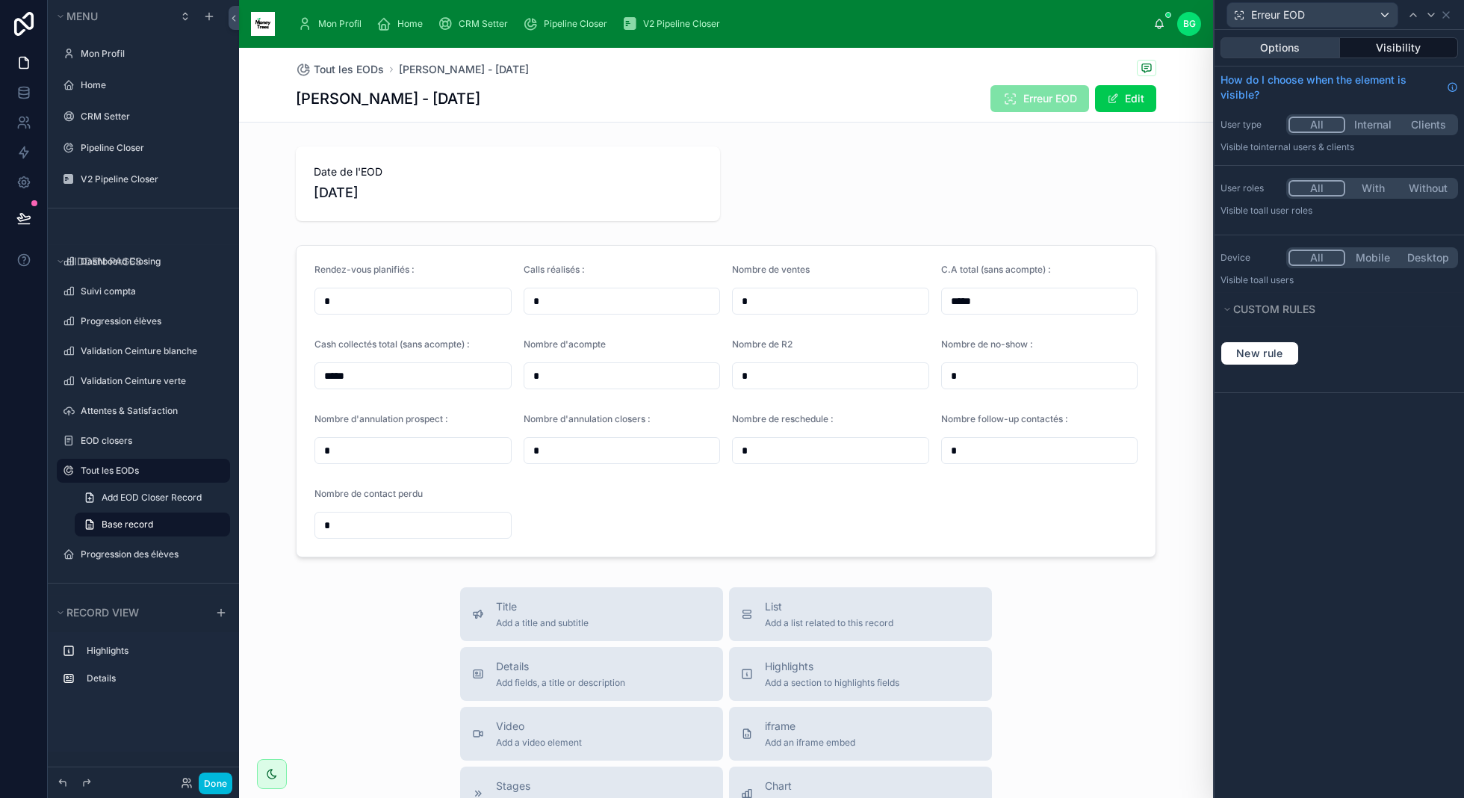
click at [1303, 43] on button "Options" at bounding box center [1279, 47] width 119 height 21
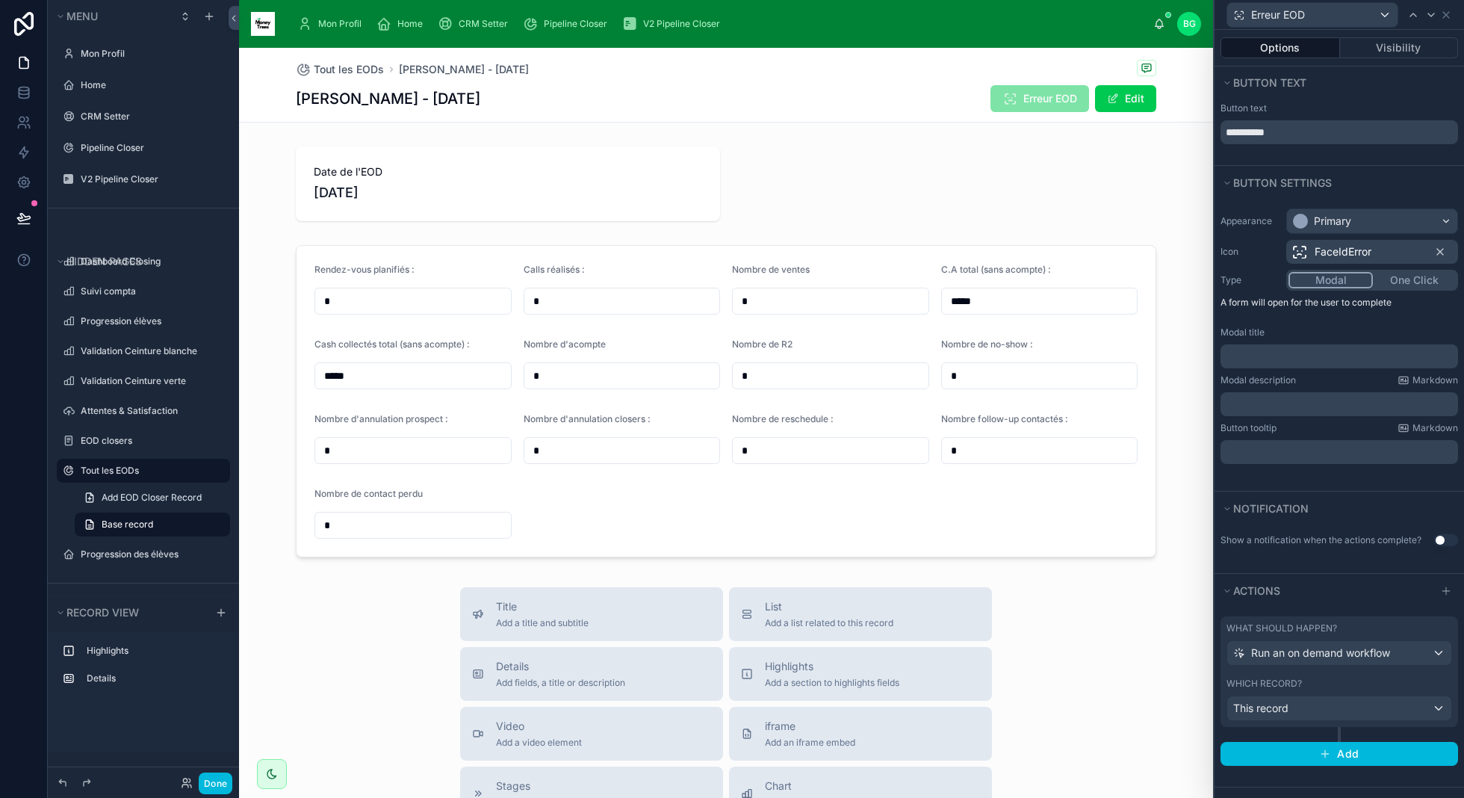
click at [1335, 284] on button "Modal" at bounding box center [1330, 280] width 84 height 16
click at [1339, 353] on p "﻿" at bounding box center [1340, 356] width 229 height 15
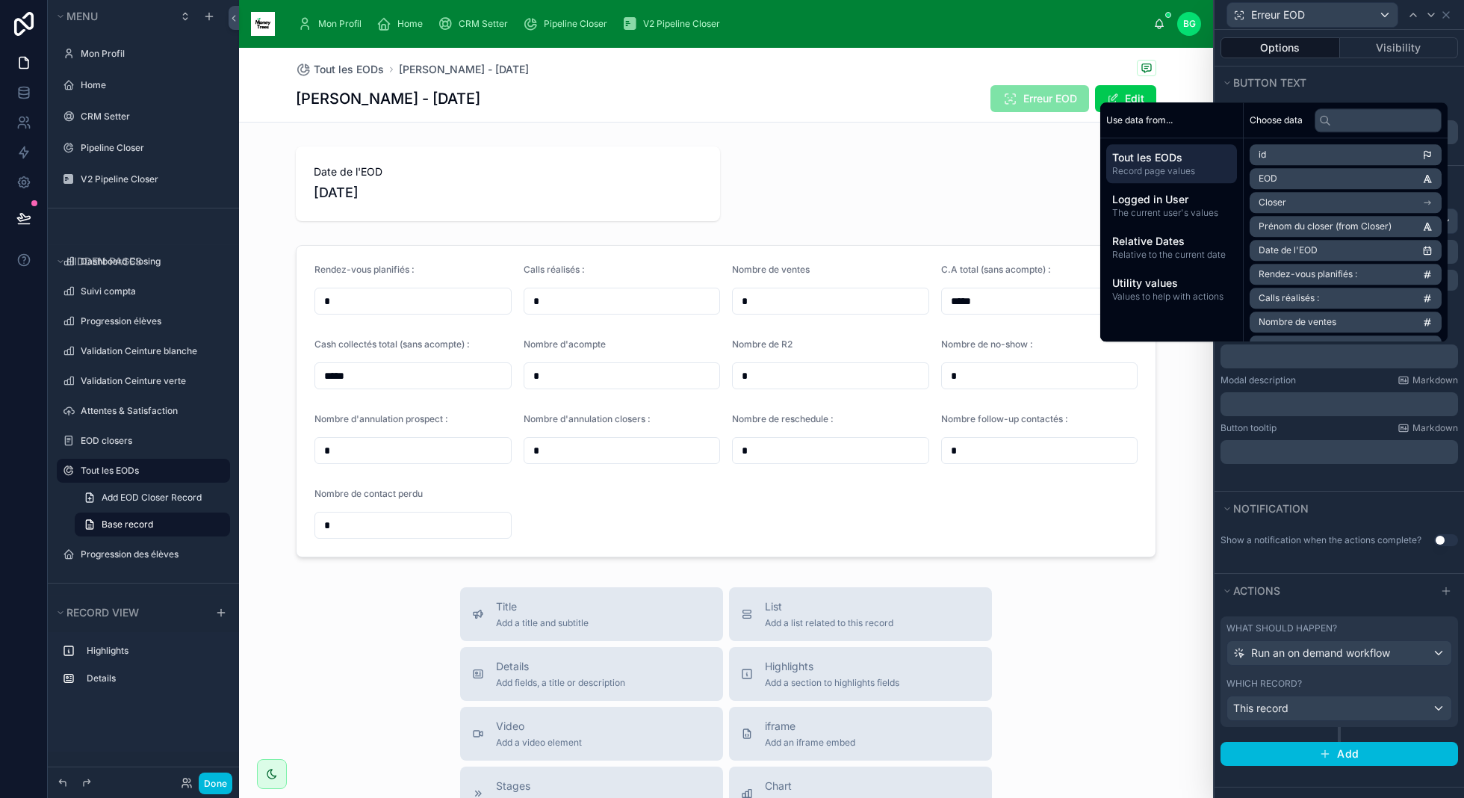
click at [1348, 420] on div "Appearance Primary Icon FaceIdError Type Modal One Click A form will open for t…" at bounding box center [1338, 335] width 249 height 267
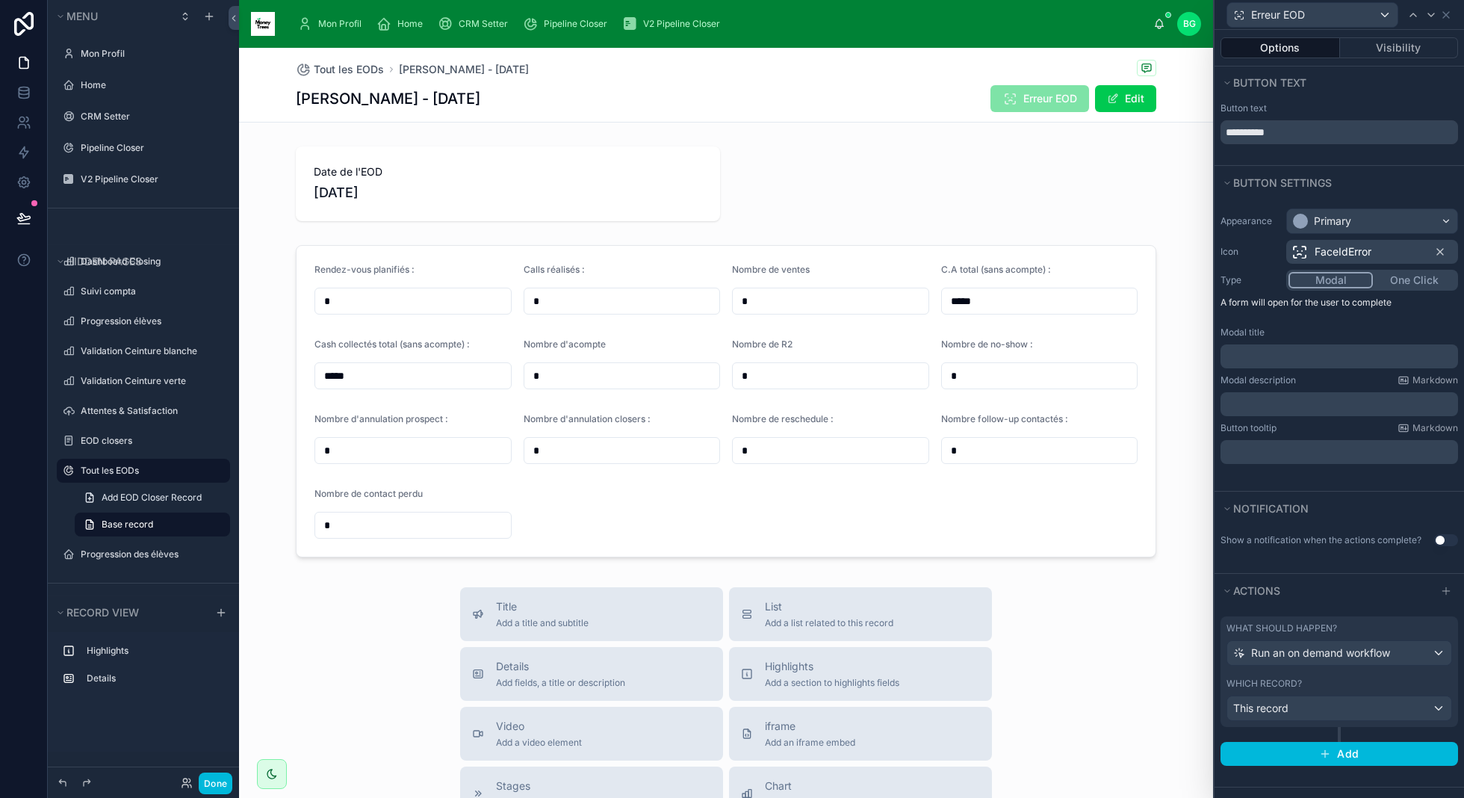
click at [1353, 355] on p "﻿" at bounding box center [1340, 356] width 229 height 15
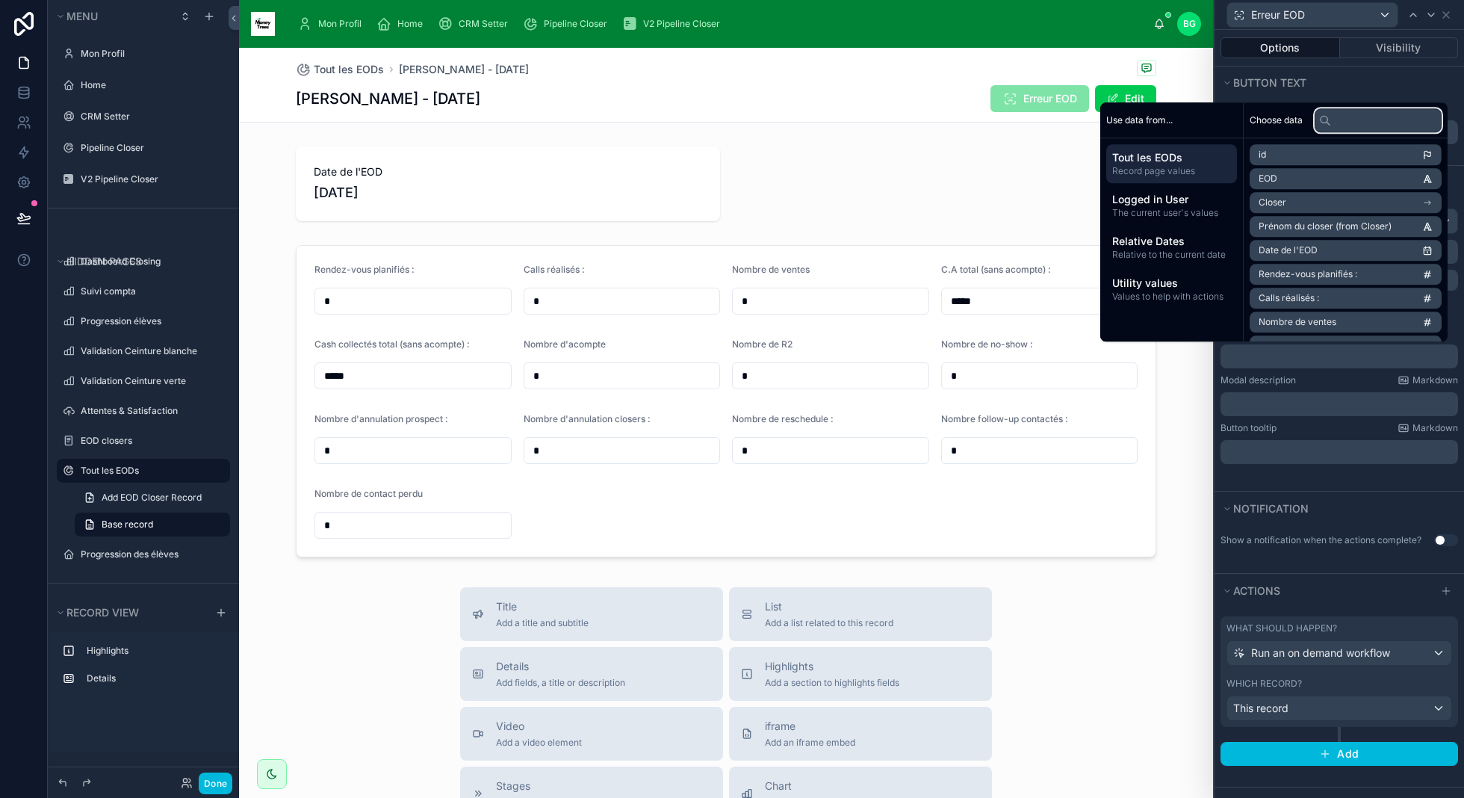
click at [1365, 122] on input "text" at bounding box center [1377, 120] width 127 height 24
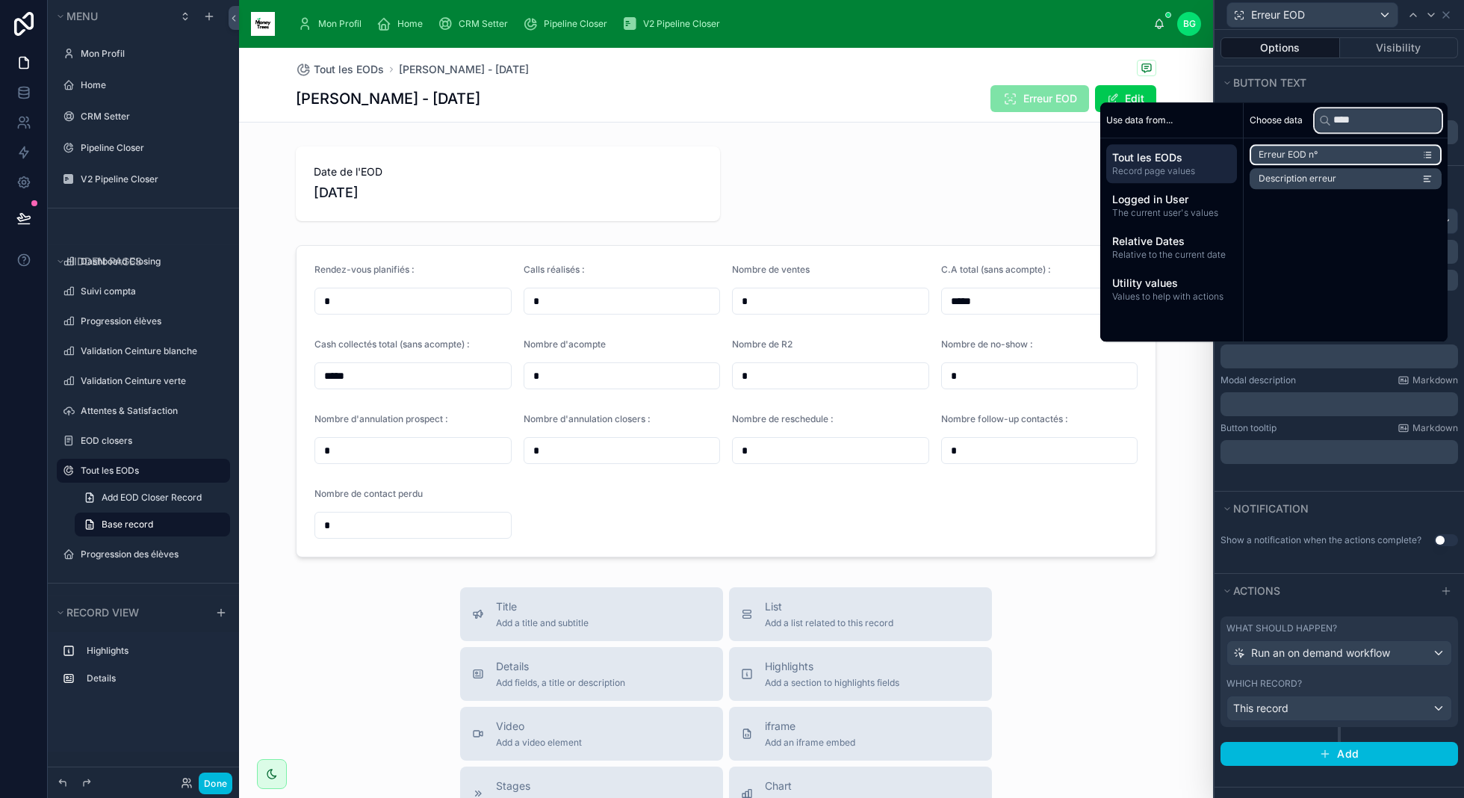
type input "*****"
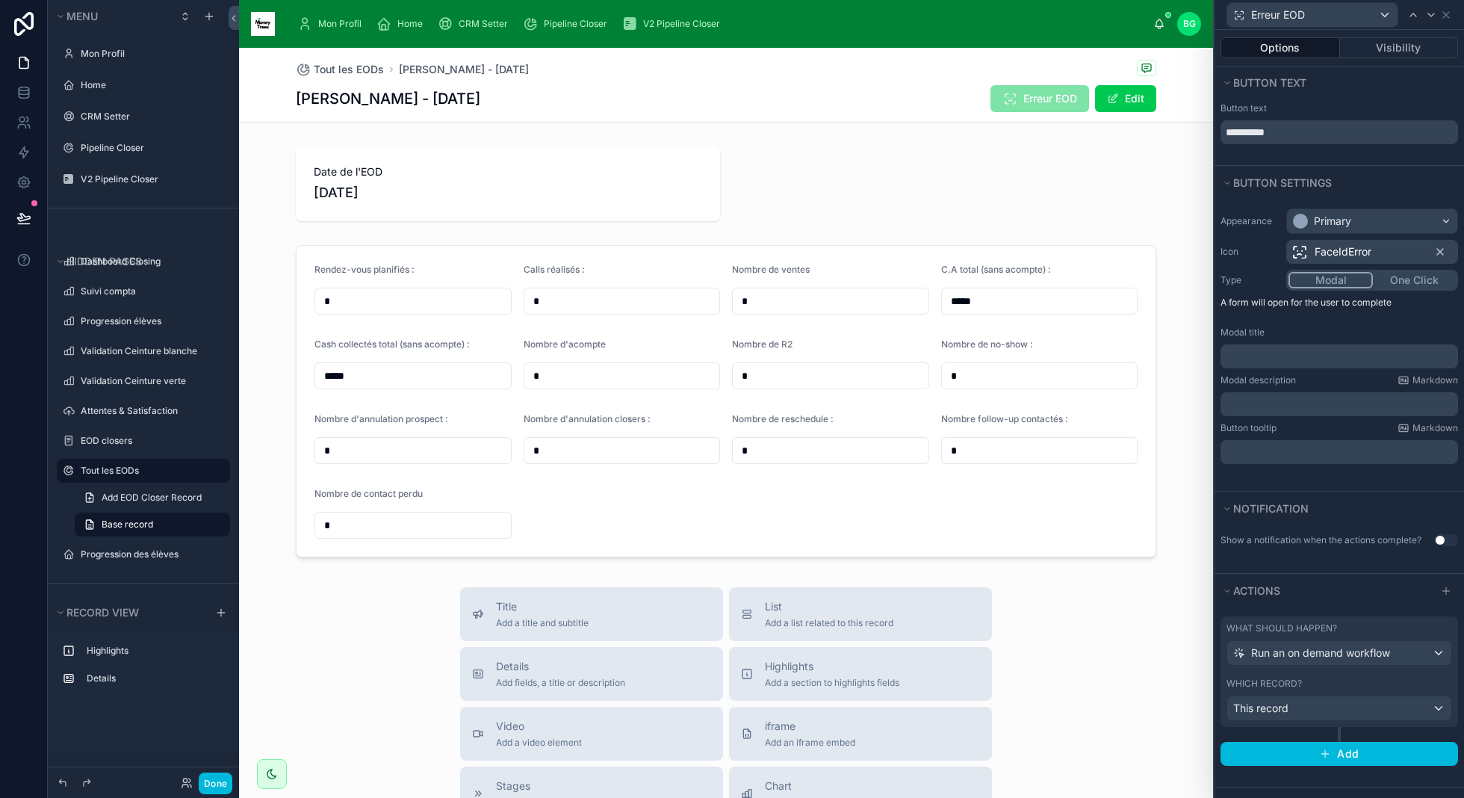
click at [1311, 403] on p "﻿" at bounding box center [1340, 404] width 229 height 15
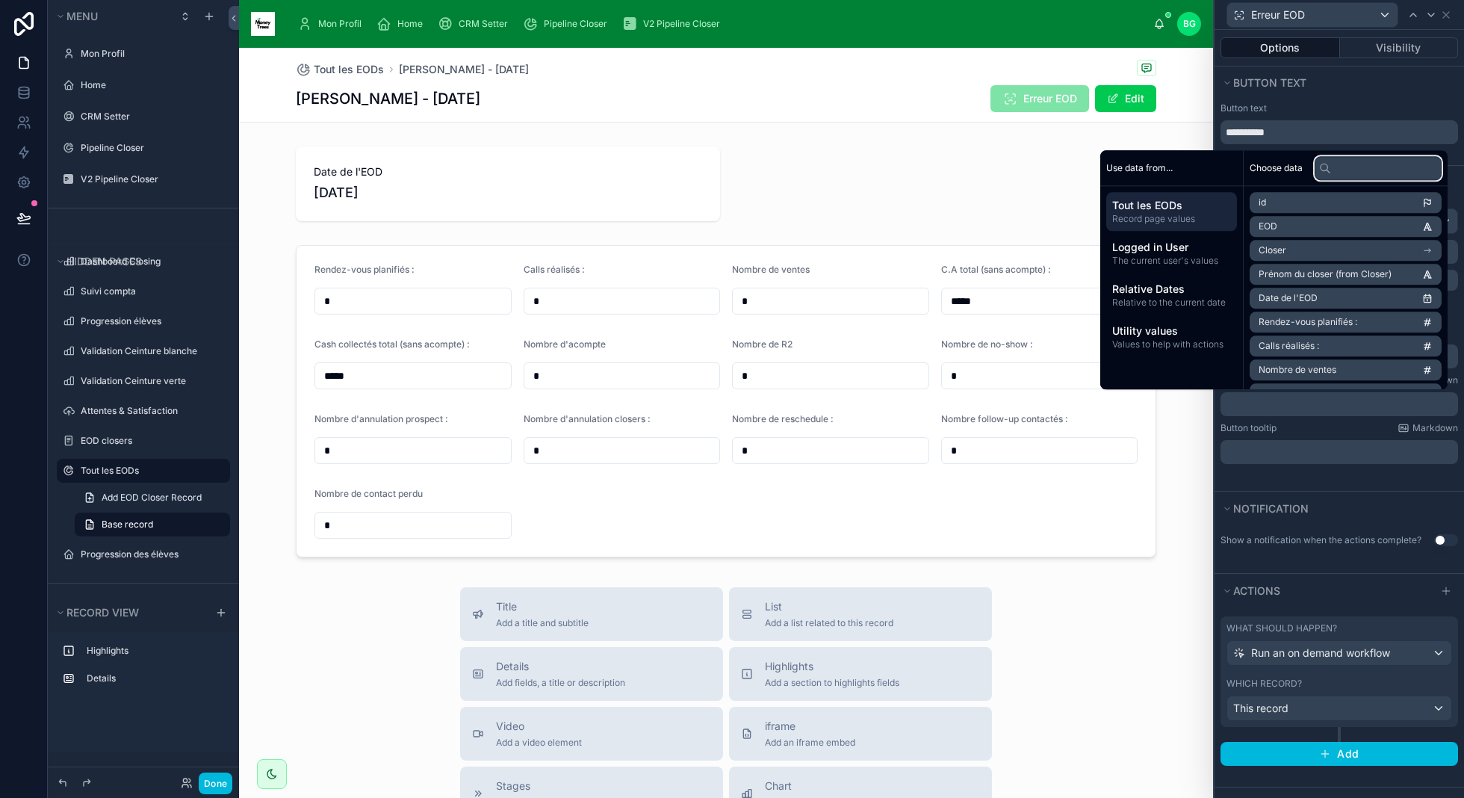
click at [1357, 172] on input "text" at bounding box center [1377, 168] width 127 height 24
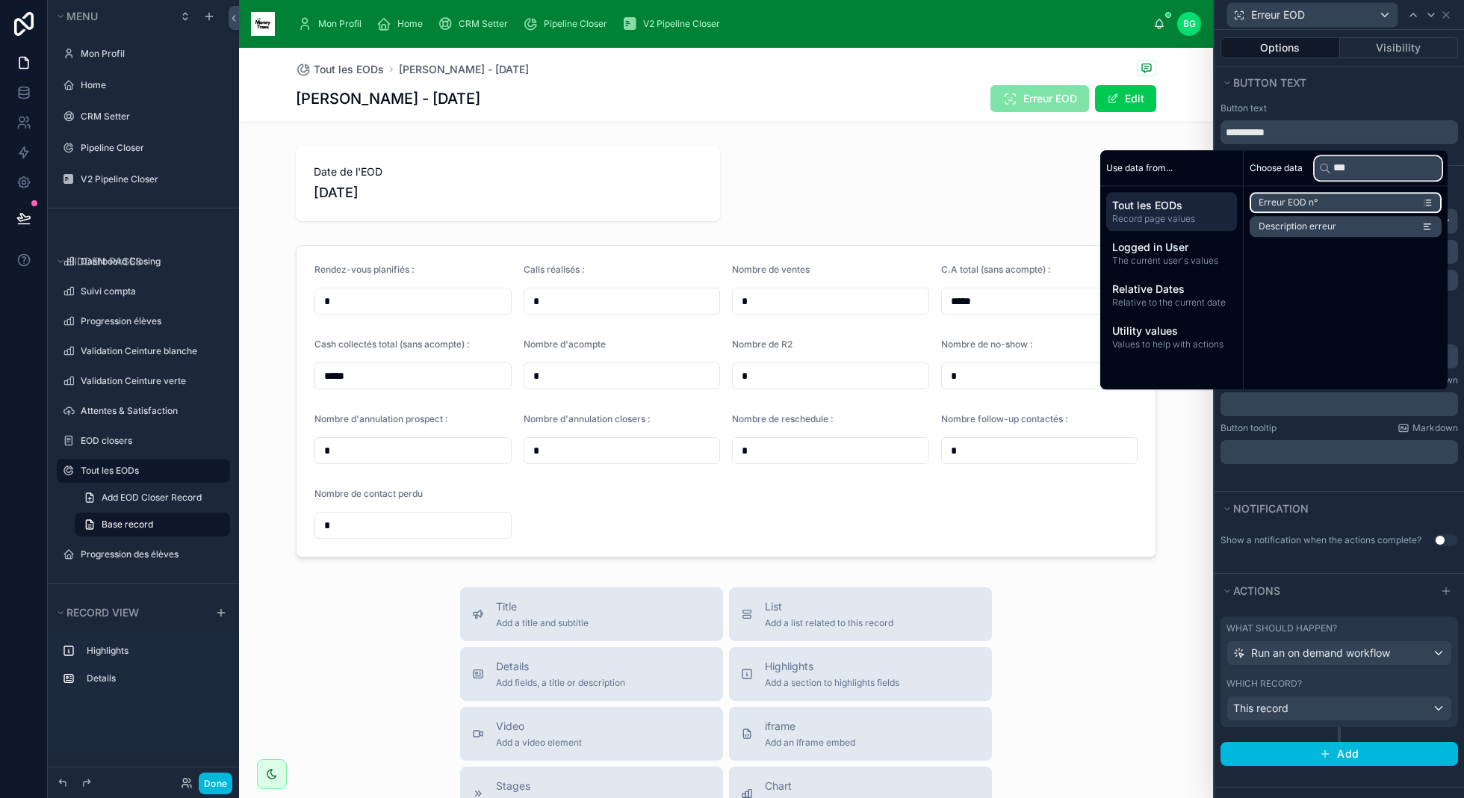
type input "***"
click at [1343, 206] on li "Erreur EOD n°" at bounding box center [1346, 202] width 192 height 21
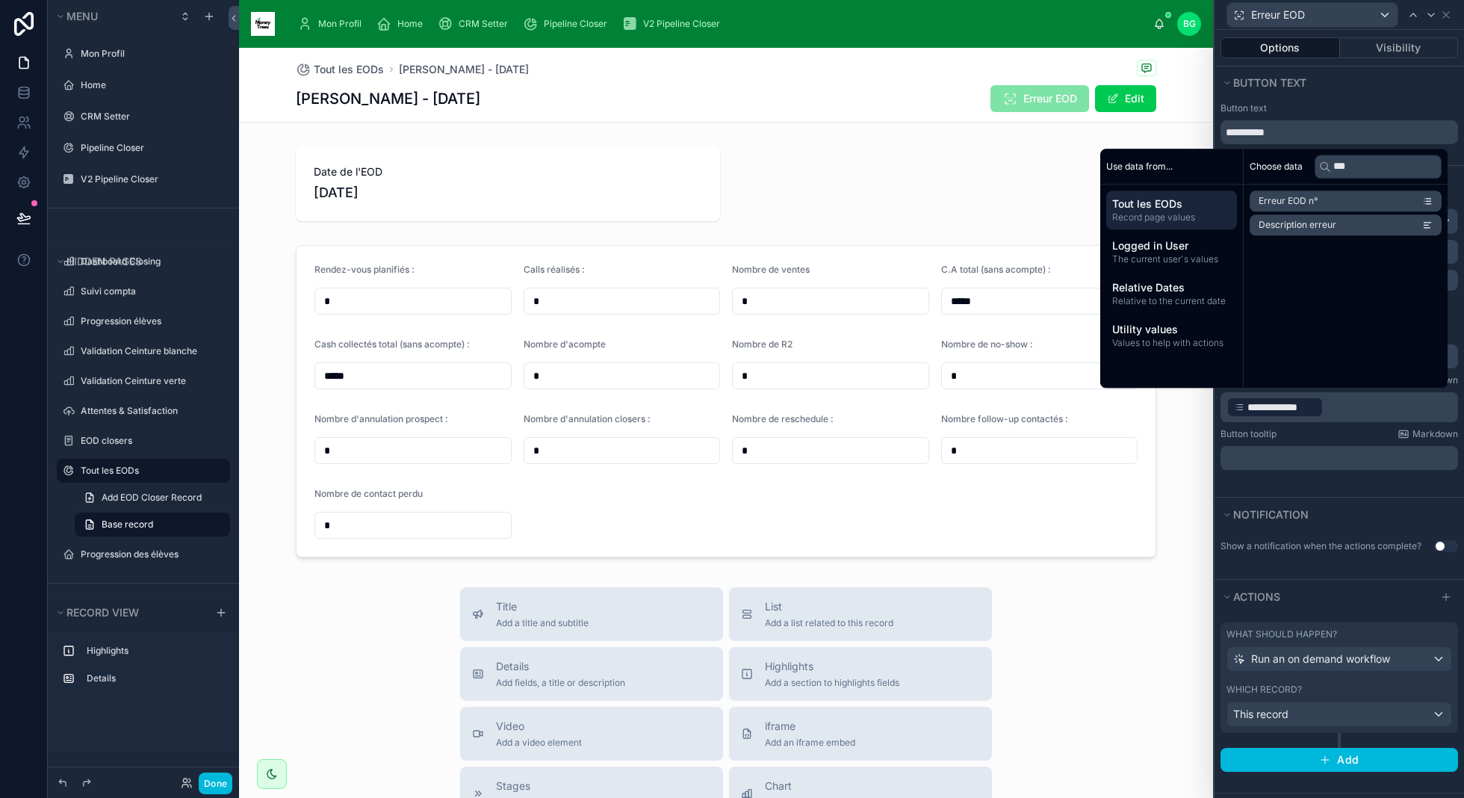
click at [1346, 406] on p "**********" at bounding box center [1340, 407] width 229 height 24
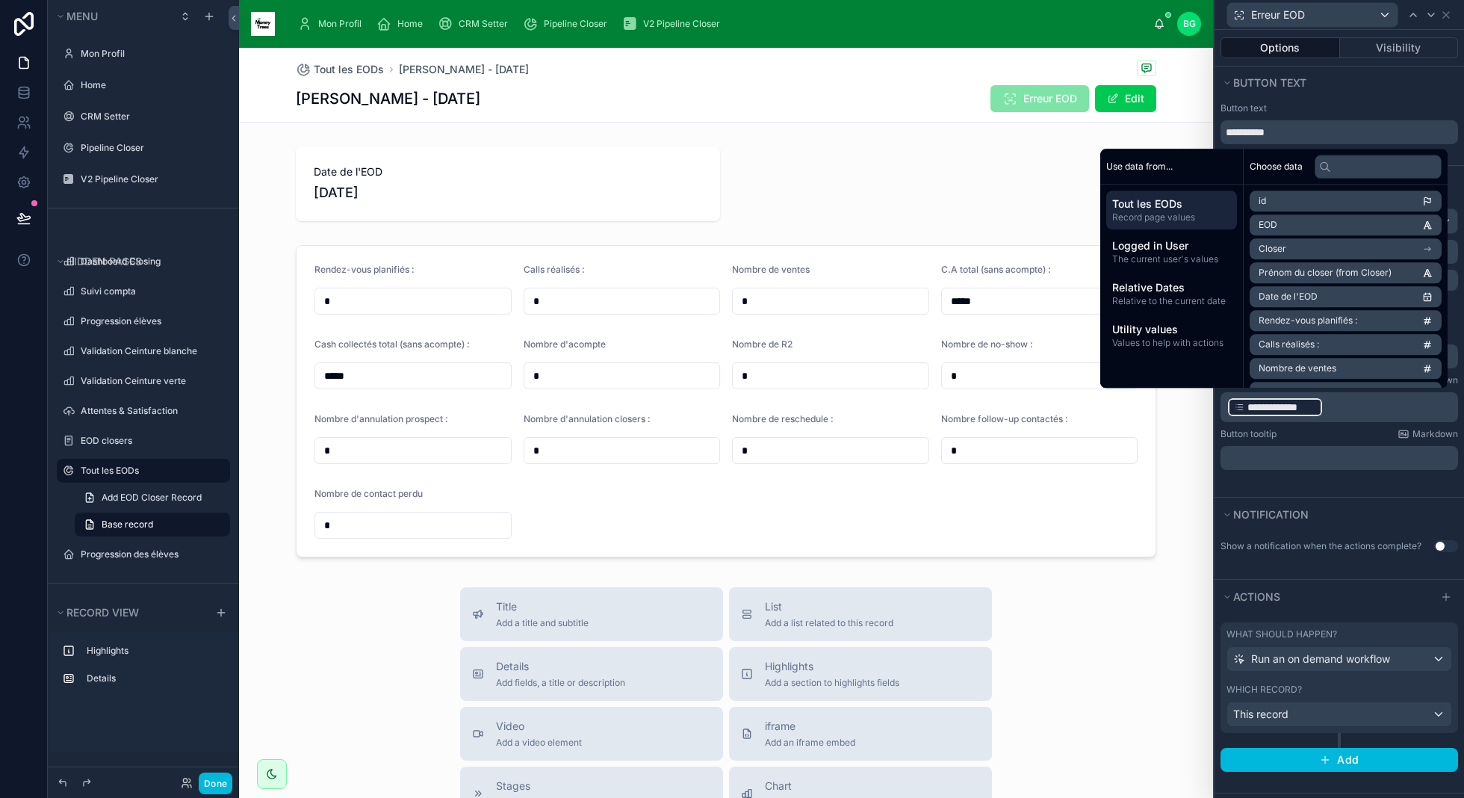
click at [1346, 406] on p "**********" at bounding box center [1340, 407] width 229 height 24
click at [1382, 170] on input "text" at bounding box center [1377, 167] width 127 height 24
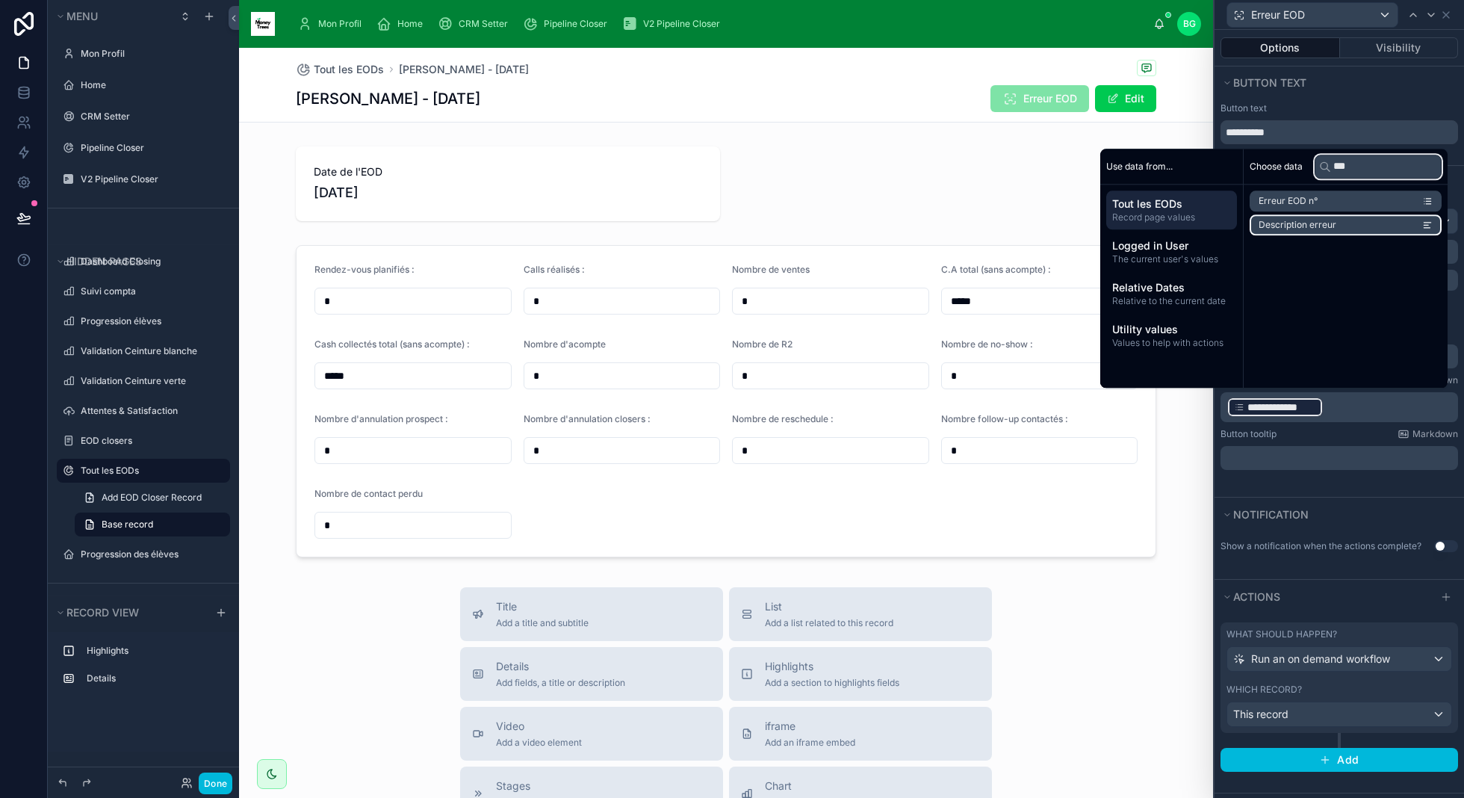
type input "***"
click at [1356, 219] on li "Description erreur" at bounding box center [1346, 224] width 192 height 21
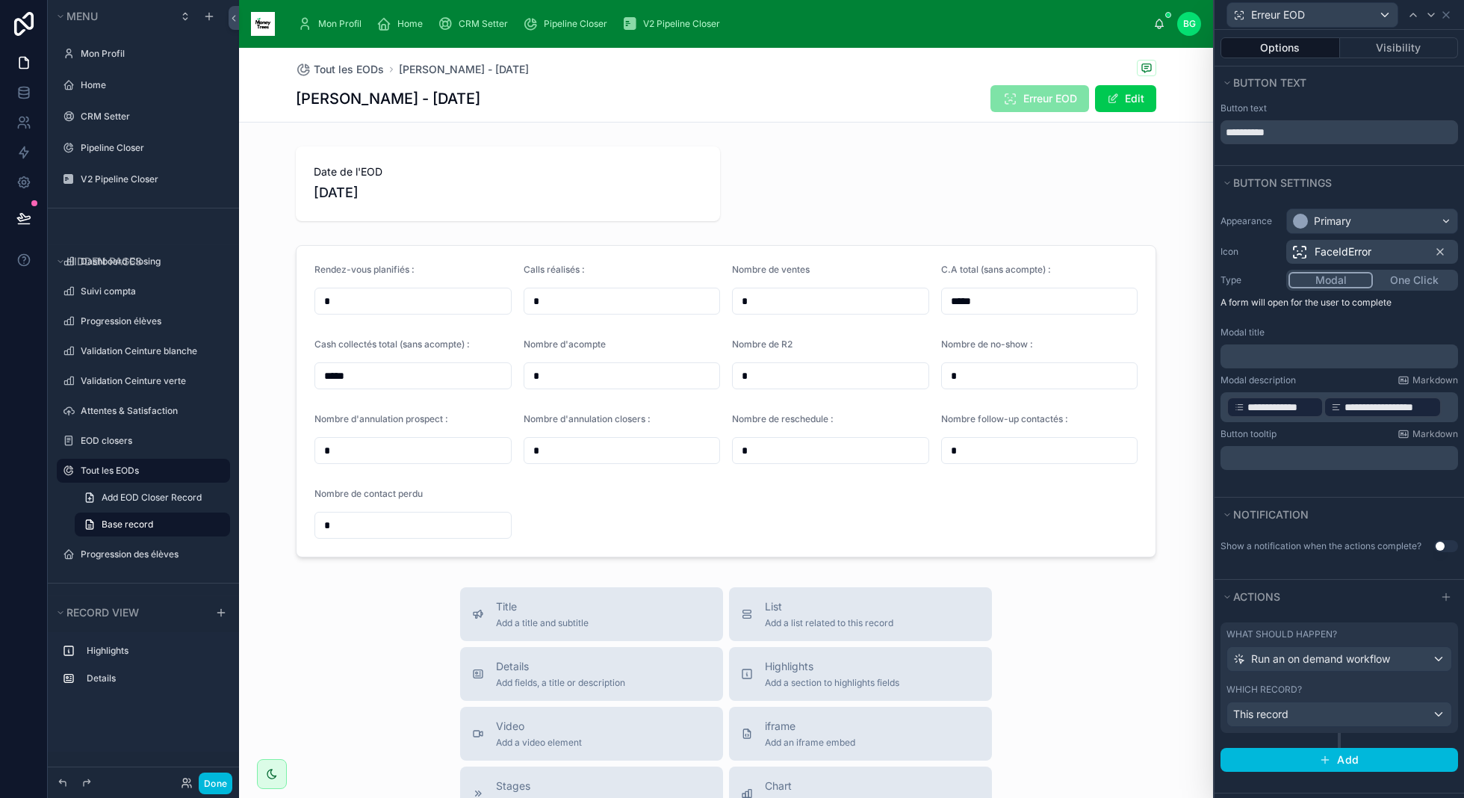
click at [1227, 403] on div "**********" at bounding box center [1274, 407] width 97 height 21
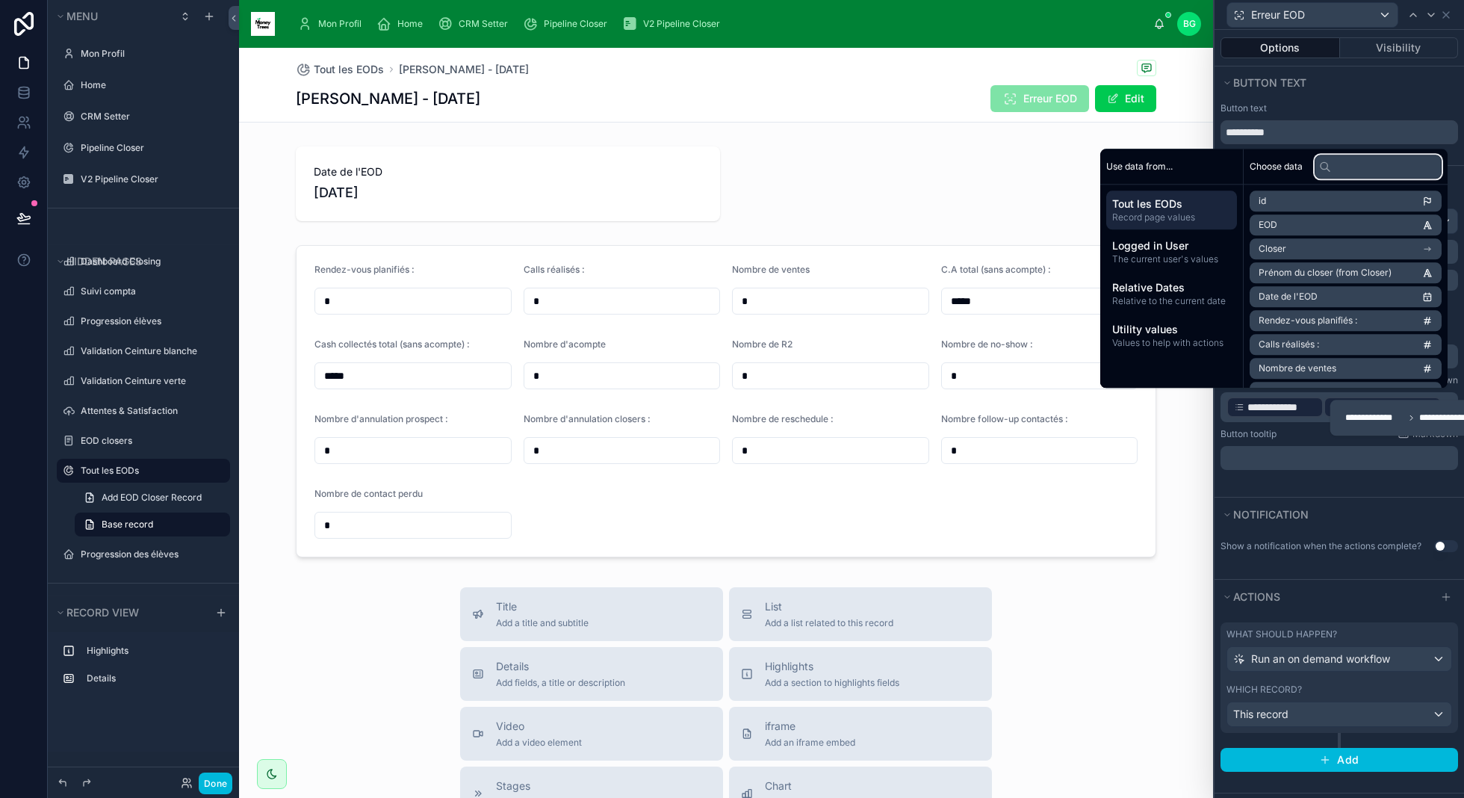
click at [1335, 173] on input "text" at bounding box center [1377, 167] width 127 height 24
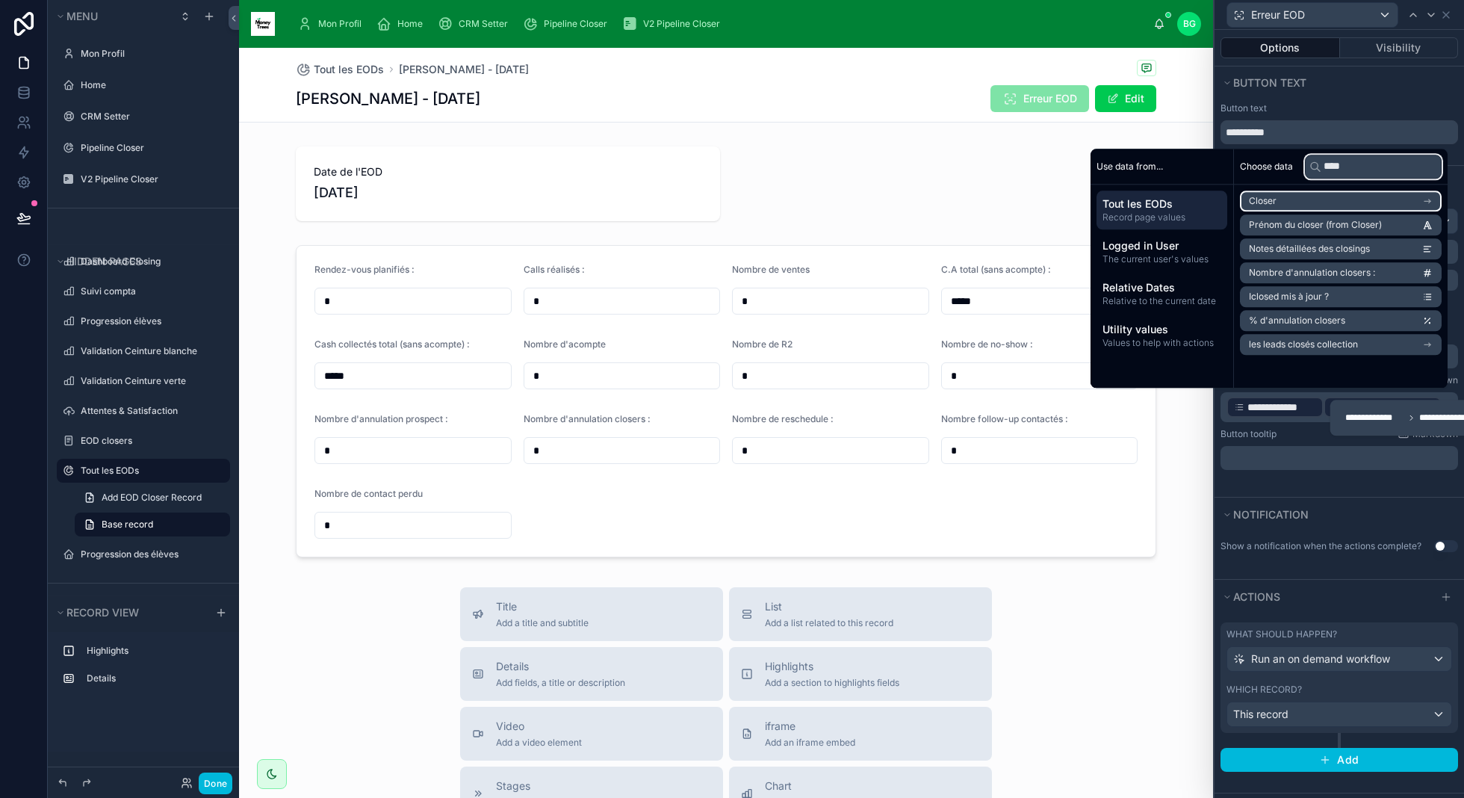
type input "****"
click at [1328, 199] on li "Closer" at bounding box center [1341, 200] width 202 height 21
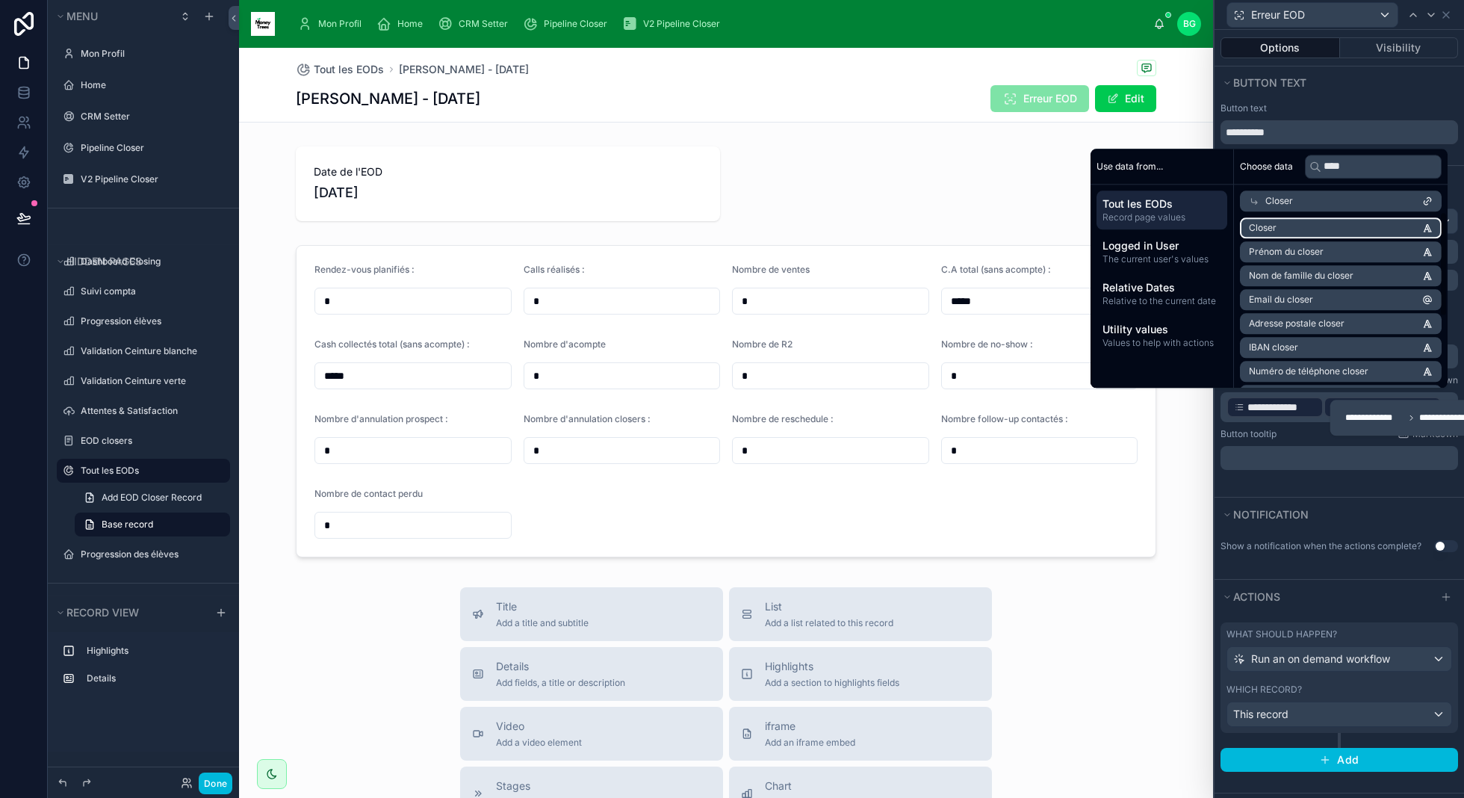
click at [1323, 226] on li "Closer" at bounding box center [1341, 227] width 202 height 21
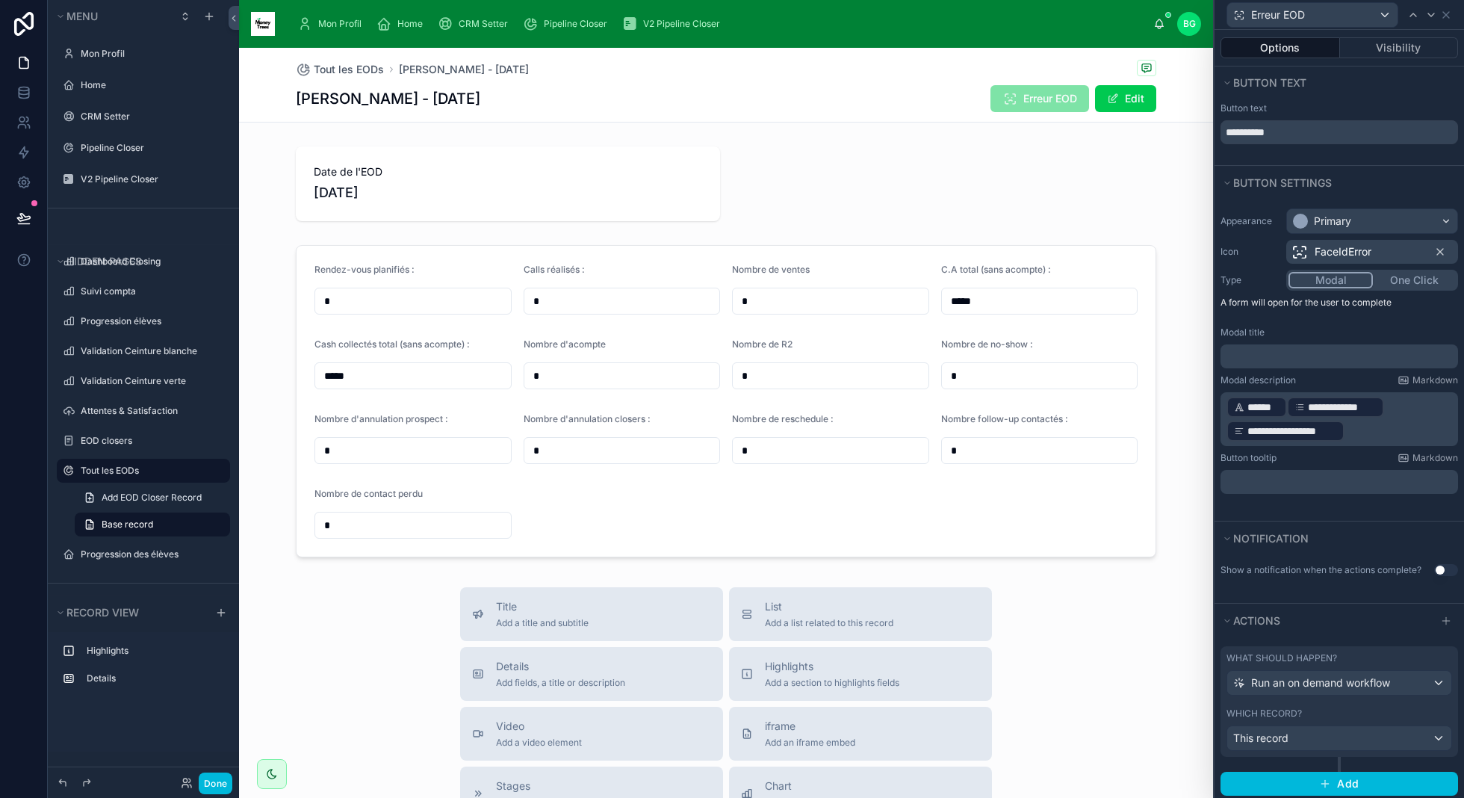
click at [1366, 553] on div "Notification" at bounding box center [1338, 538] width 249 height 34
click at [218, 780] on button "Done" at bounding box center [216, 783] width 34 height 22
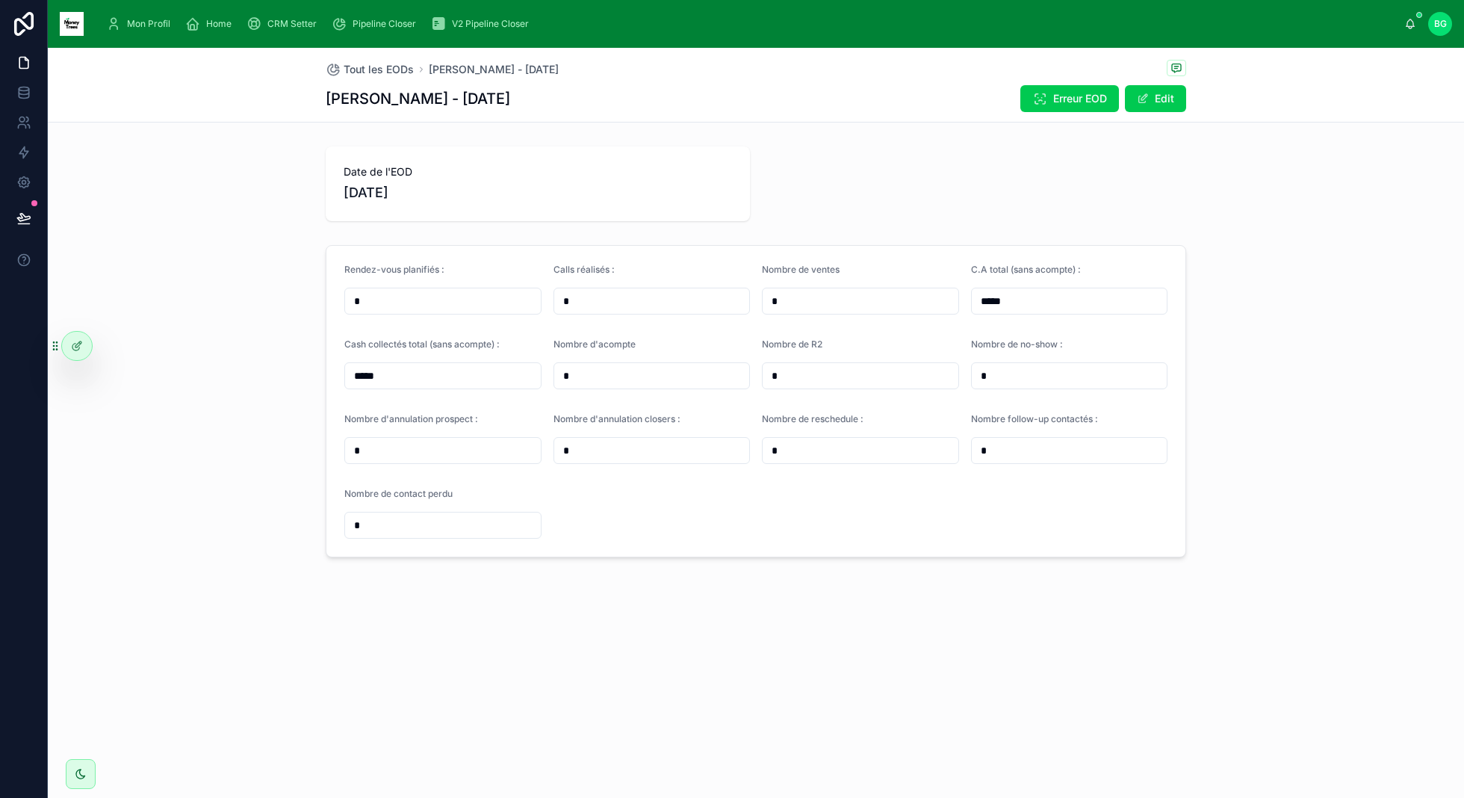
click at [1055, 71] on div "Tout les EODs Pascal Roy - 08/10/2025" at bounding box center [756, 69] width 860 height 19
click at [1055, 92] on span "Erreur EOD" at bounding box center [1080, 98] width 54 height 15
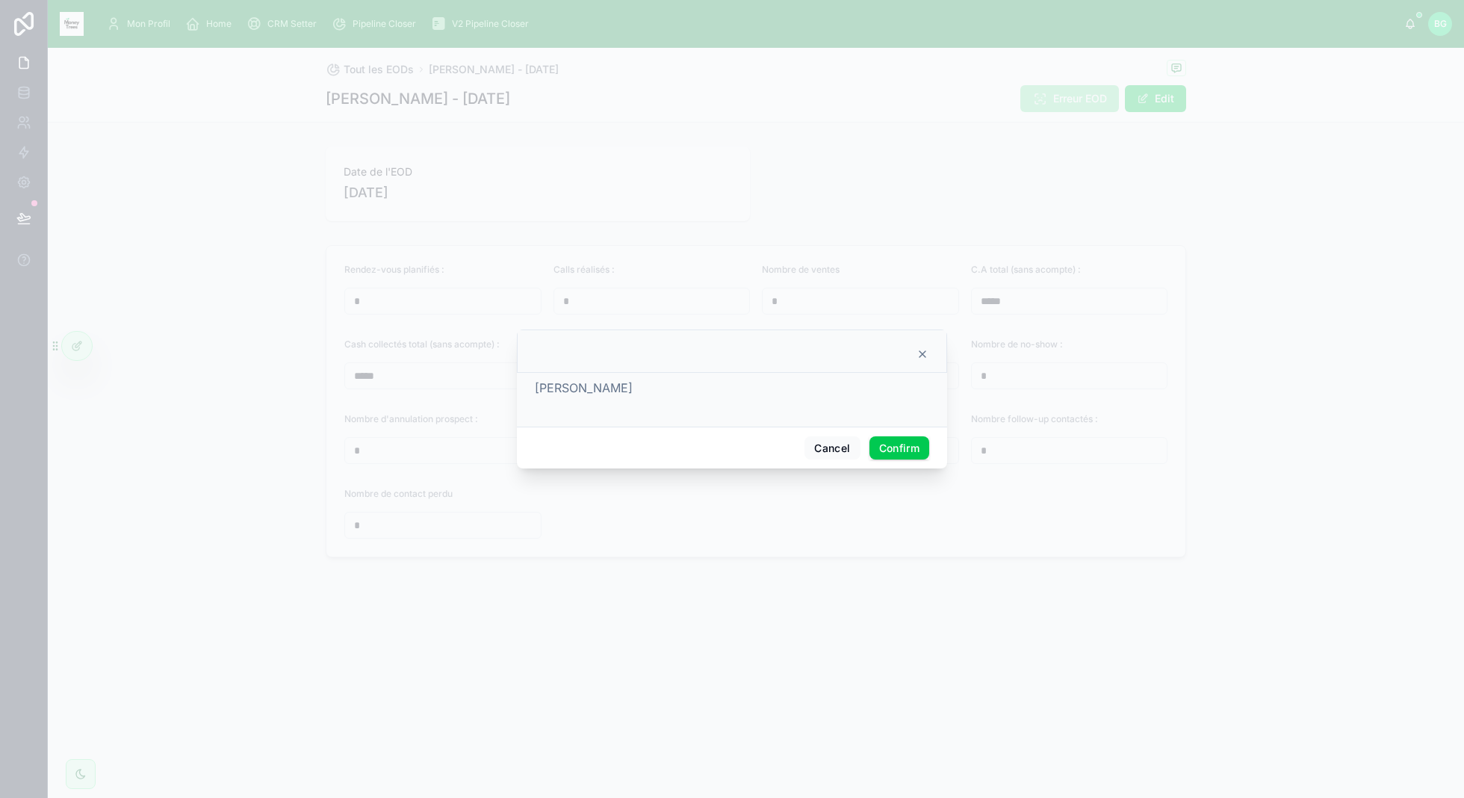
click at [583, 388] on span "[PERSON_NAME]" at bounding box center [584, 387] width 98 height 15
click at [682, 385] on div "[PERSON_NAME]" at bounding box center [732, 388] width 394 height 18
click at [824, 446] on button "Cancel" at bounding box center [831, 448] width 55 height 24
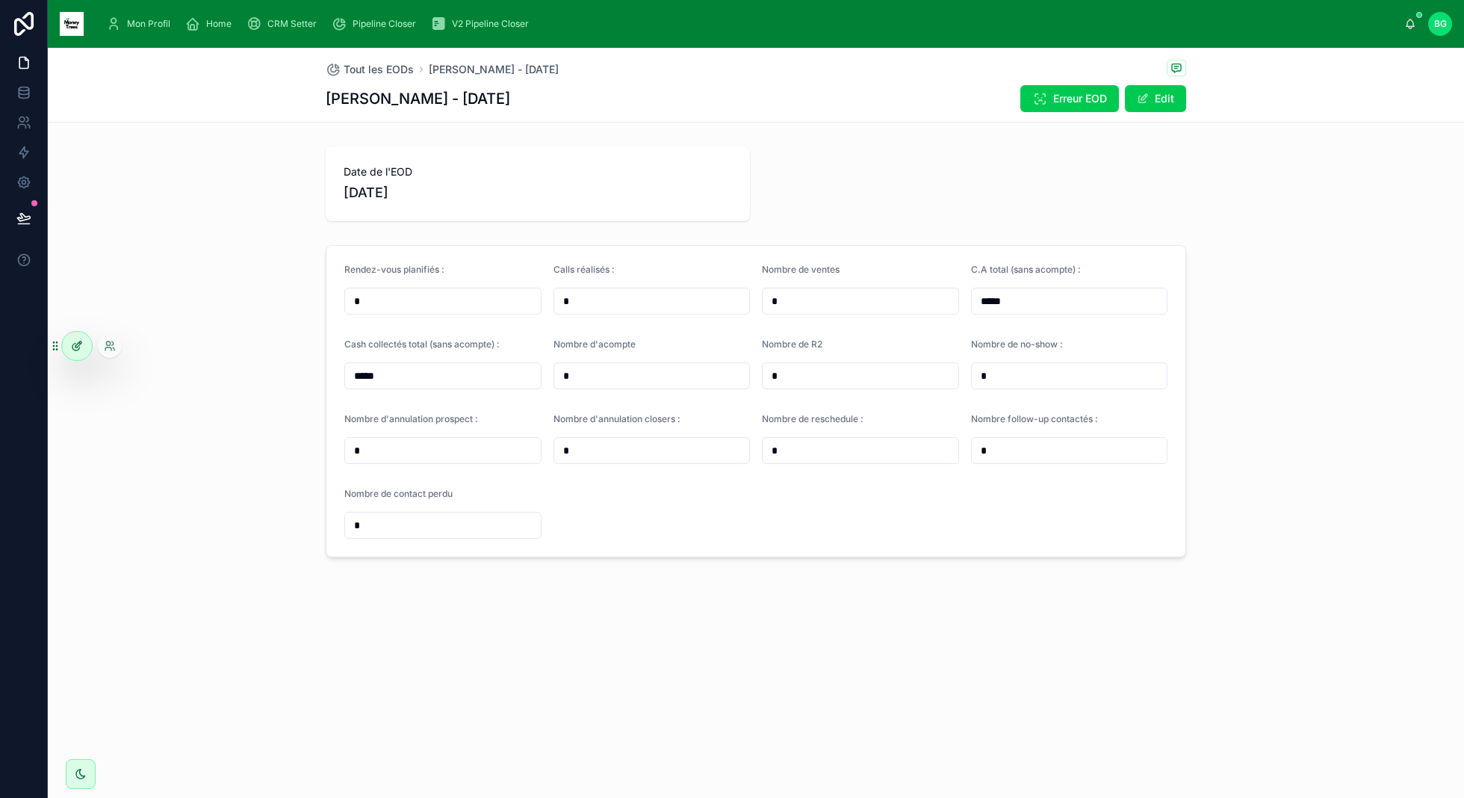
click at [84, 340] on div at bounding box center [77, 346] width 30 height 28
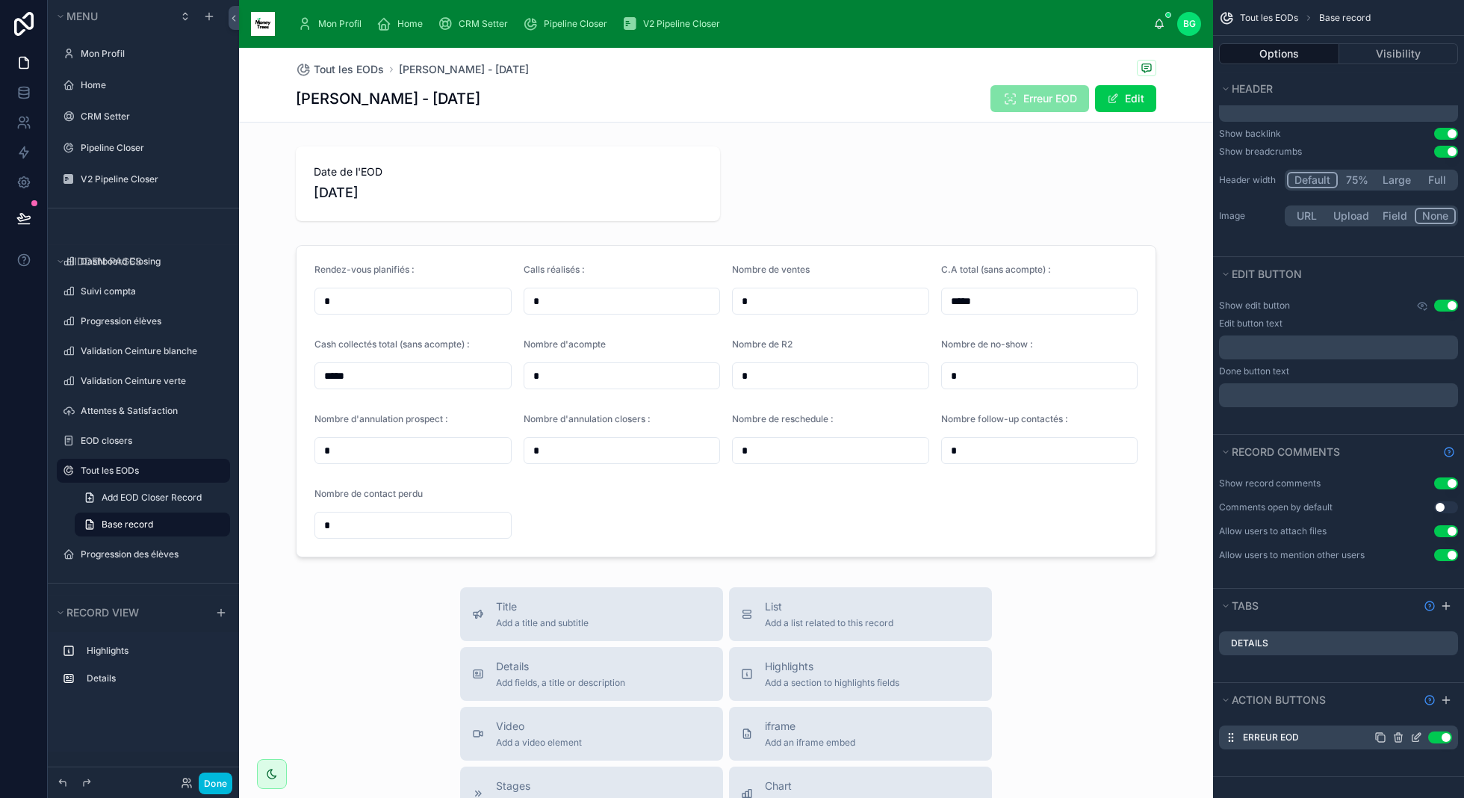
click at [1416, 734] on icon "scrollable content" at bounding box center [1416, 737] width 12 height 12
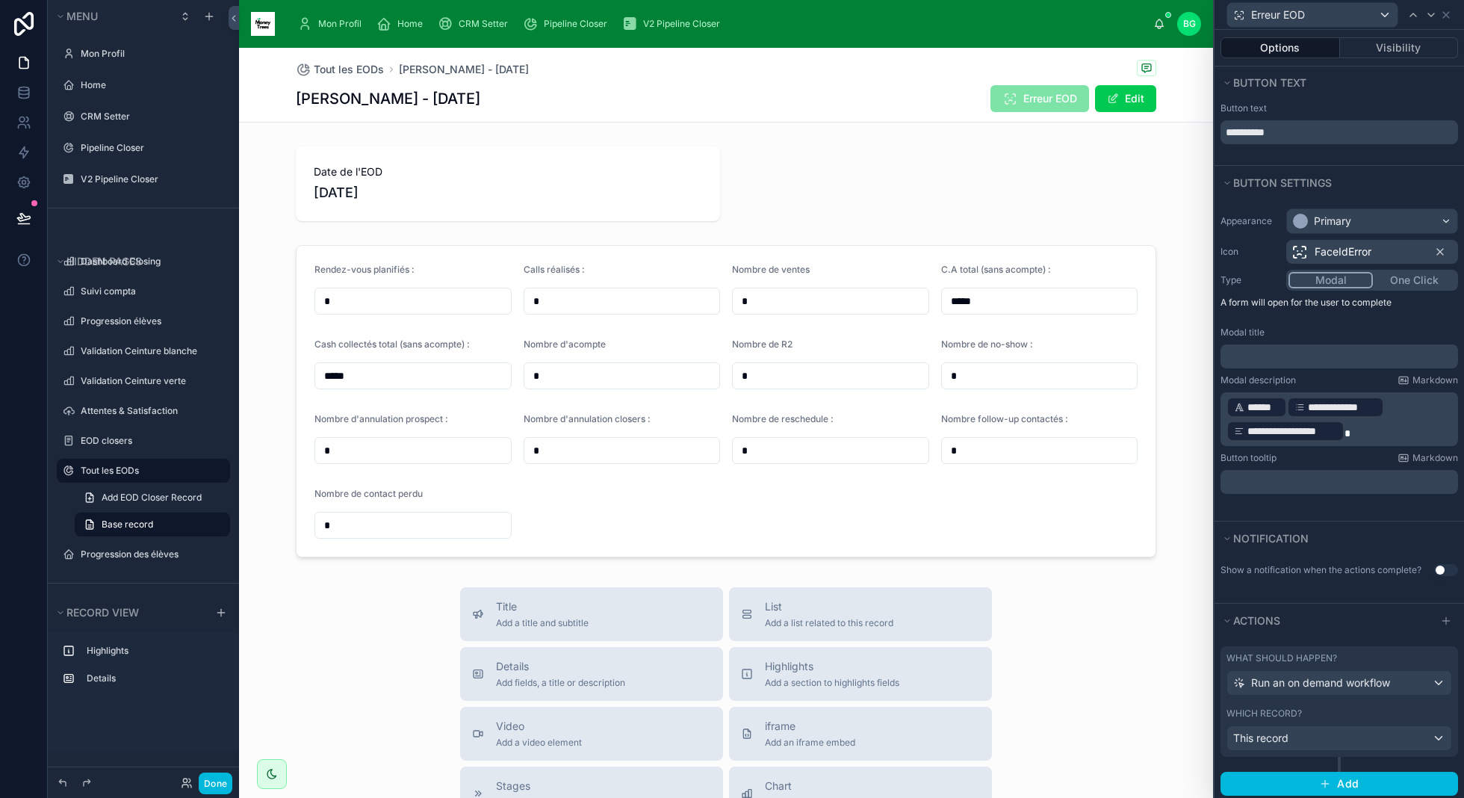
click at [1365, 429] on p "**********" at bounding box center [1340, 419] width 229 height 48
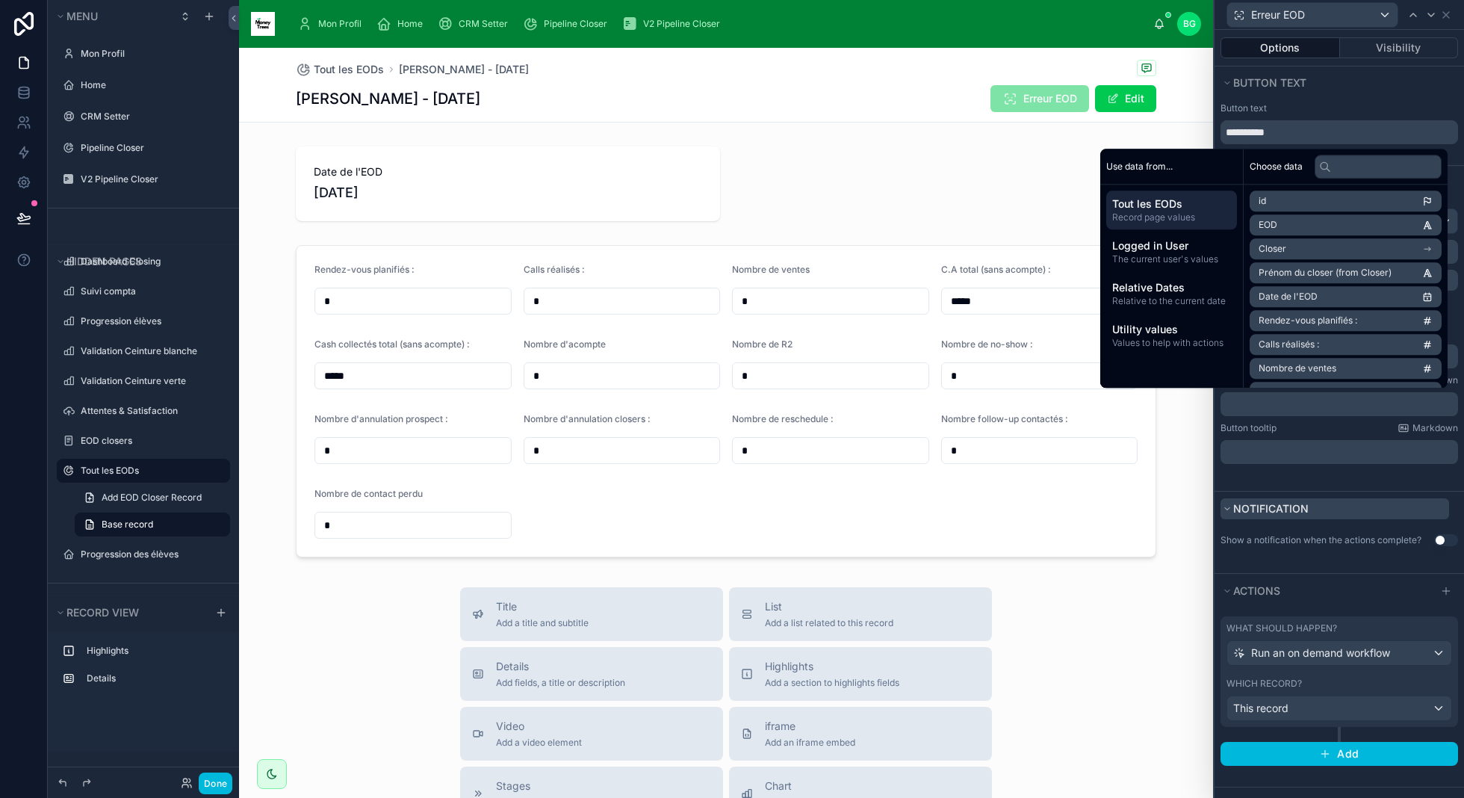
click at [1356, 505] on button "Notification" at bounding box center [1334, 508] width 229 height 21
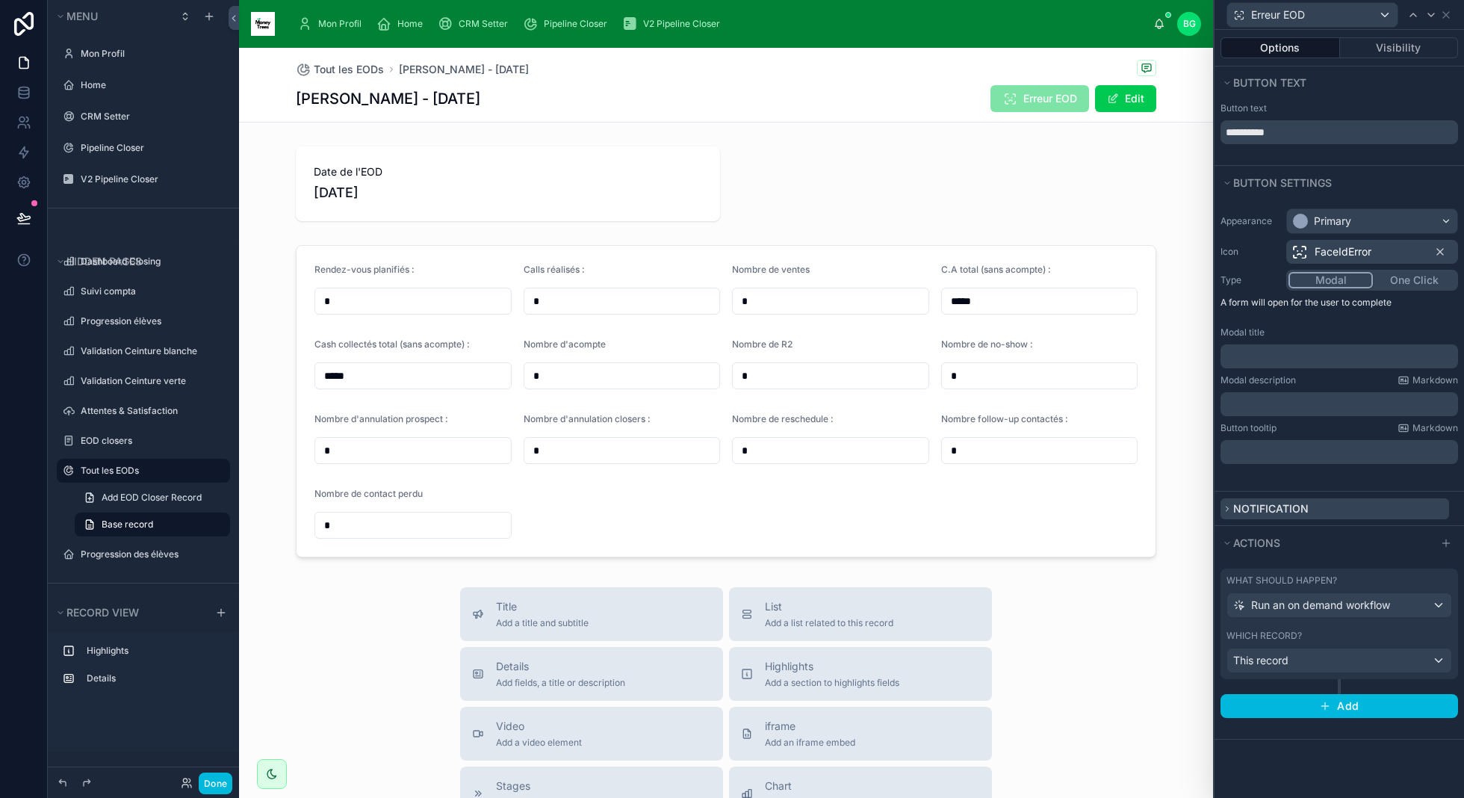
scroll to position [0, 0]
click at [1356, 505] on button "Notification" at bounding box center [1334, 508] width 229 height 21
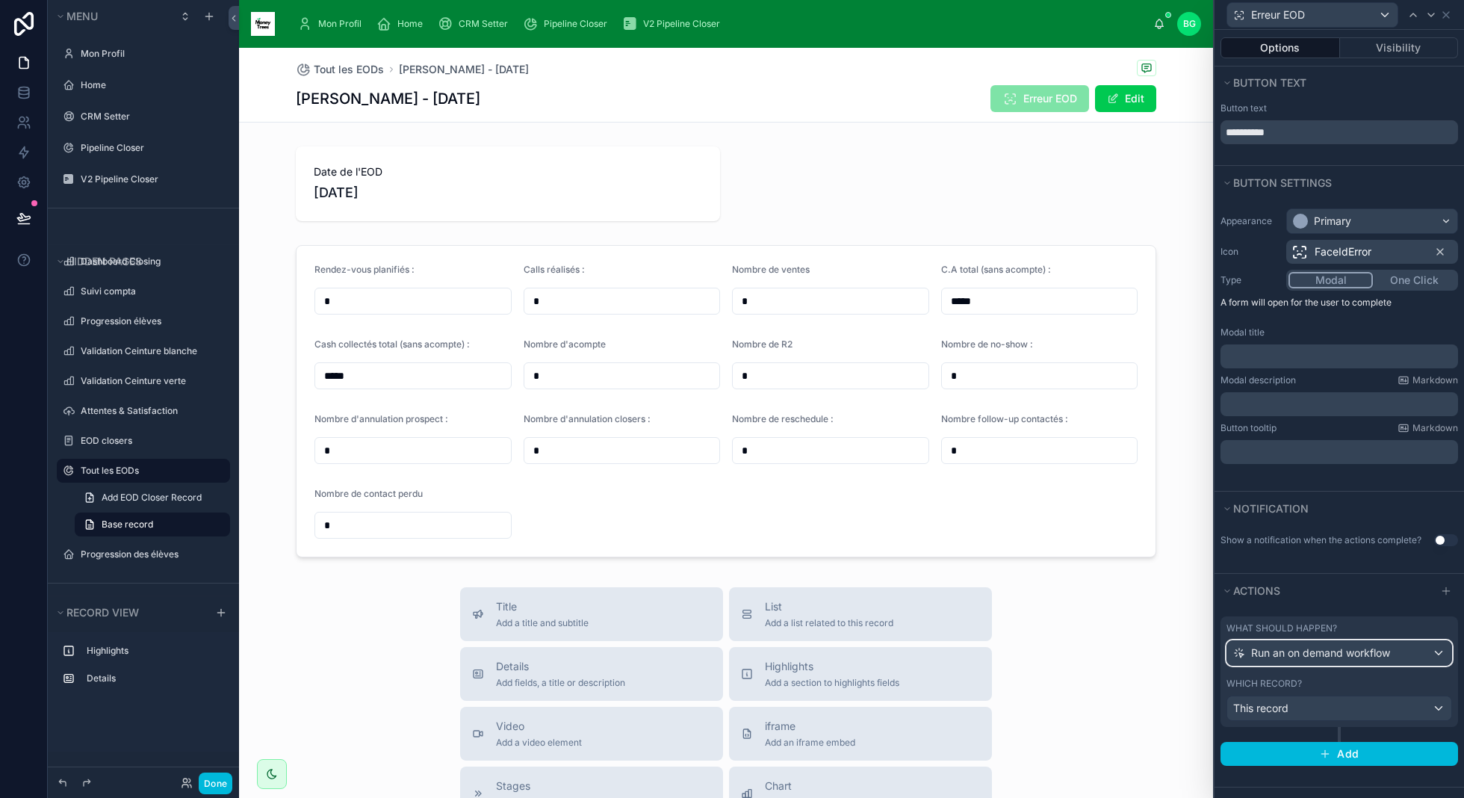
click at [1326, 649] on span "Run an on demand workflow" at bounding box center [1320, 652] width 139 height 15
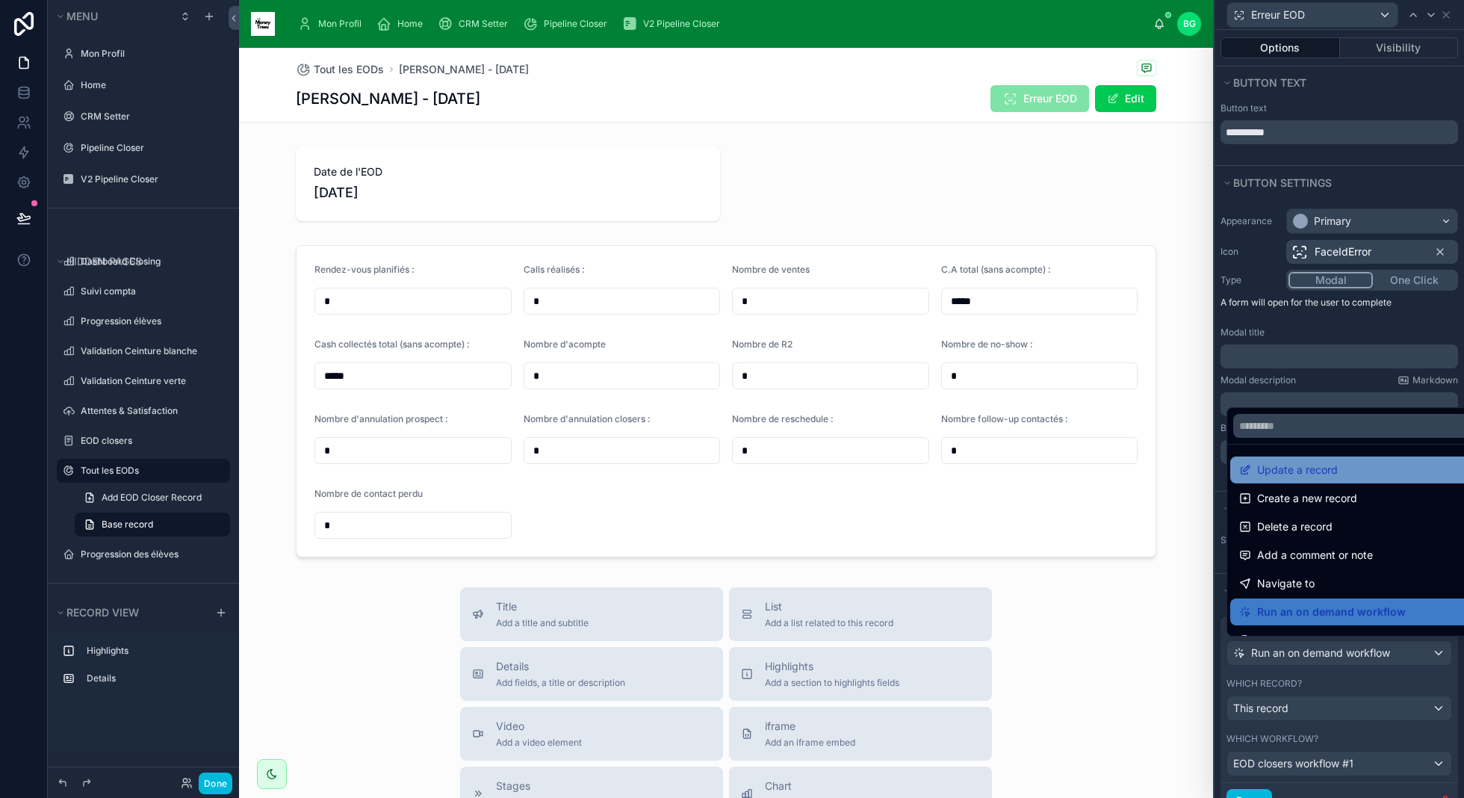
click at [1321, 469] on span "Update a record" at bounding box center [1297, 470] width 81 height 18
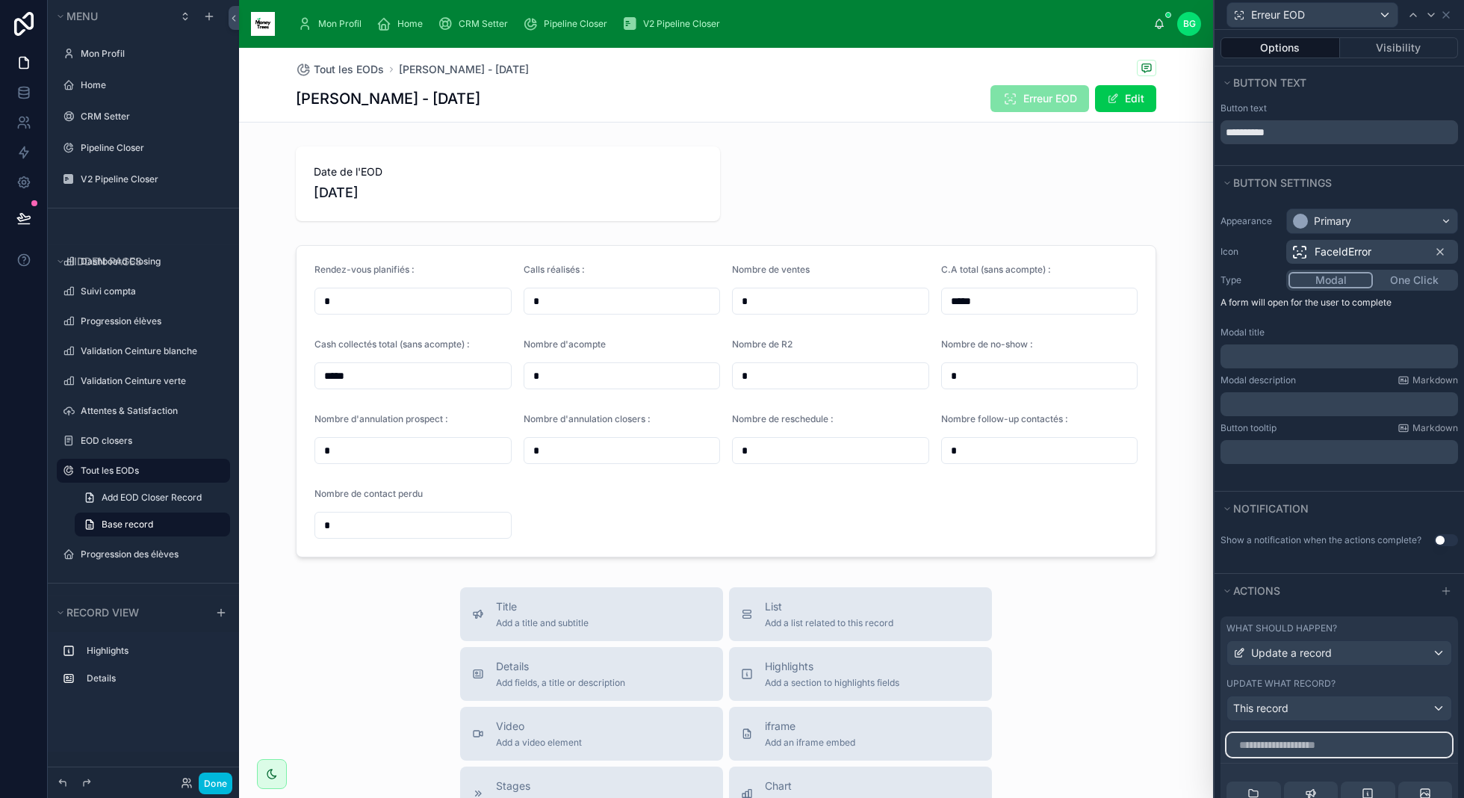
click at [1356, 739] on input "text" at bounding box center [1339, 745] width 226 height 24
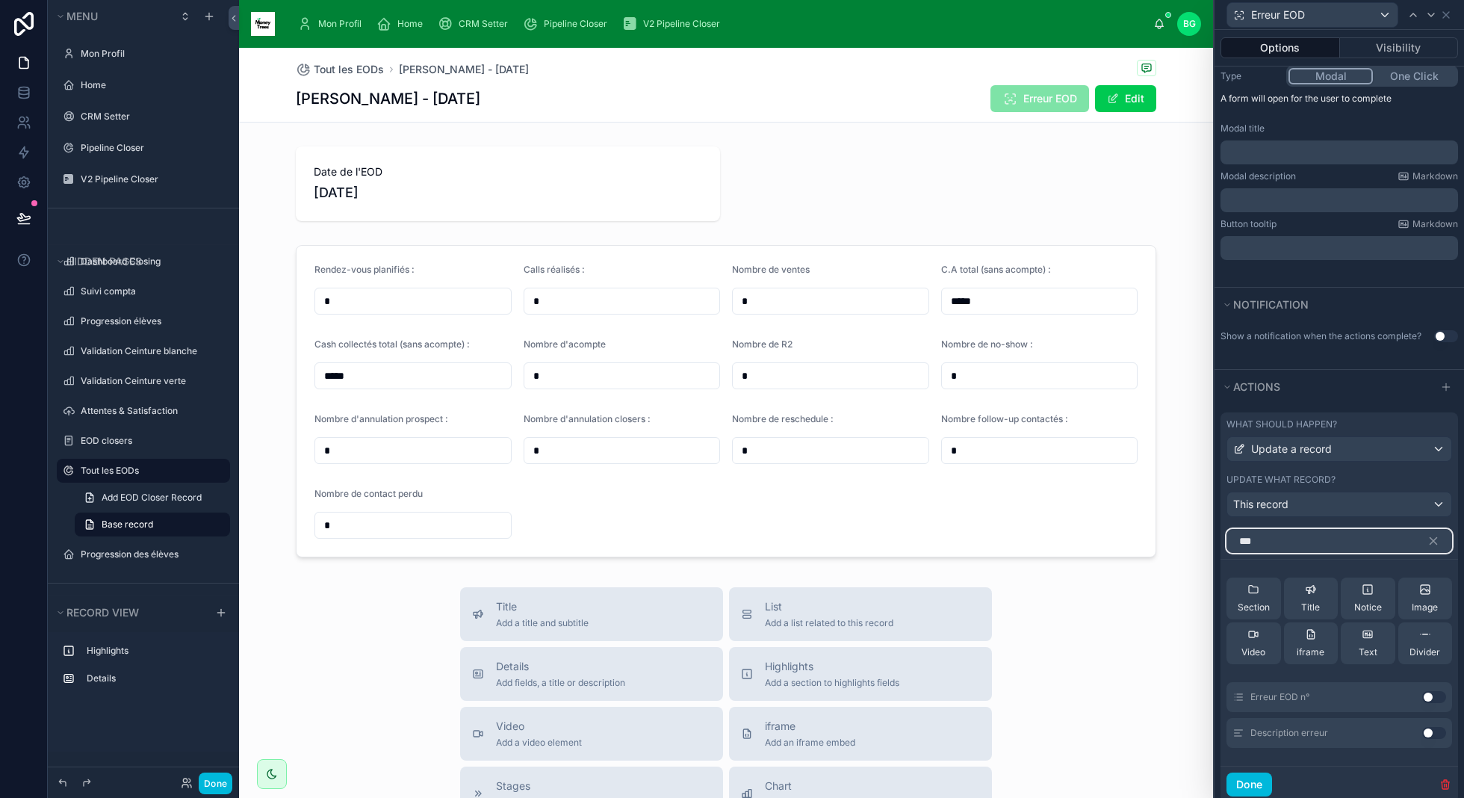
type input "***"
click at [1434, 694] on button "Use setting" at bounding box center [1434, 697] width 24 height 12
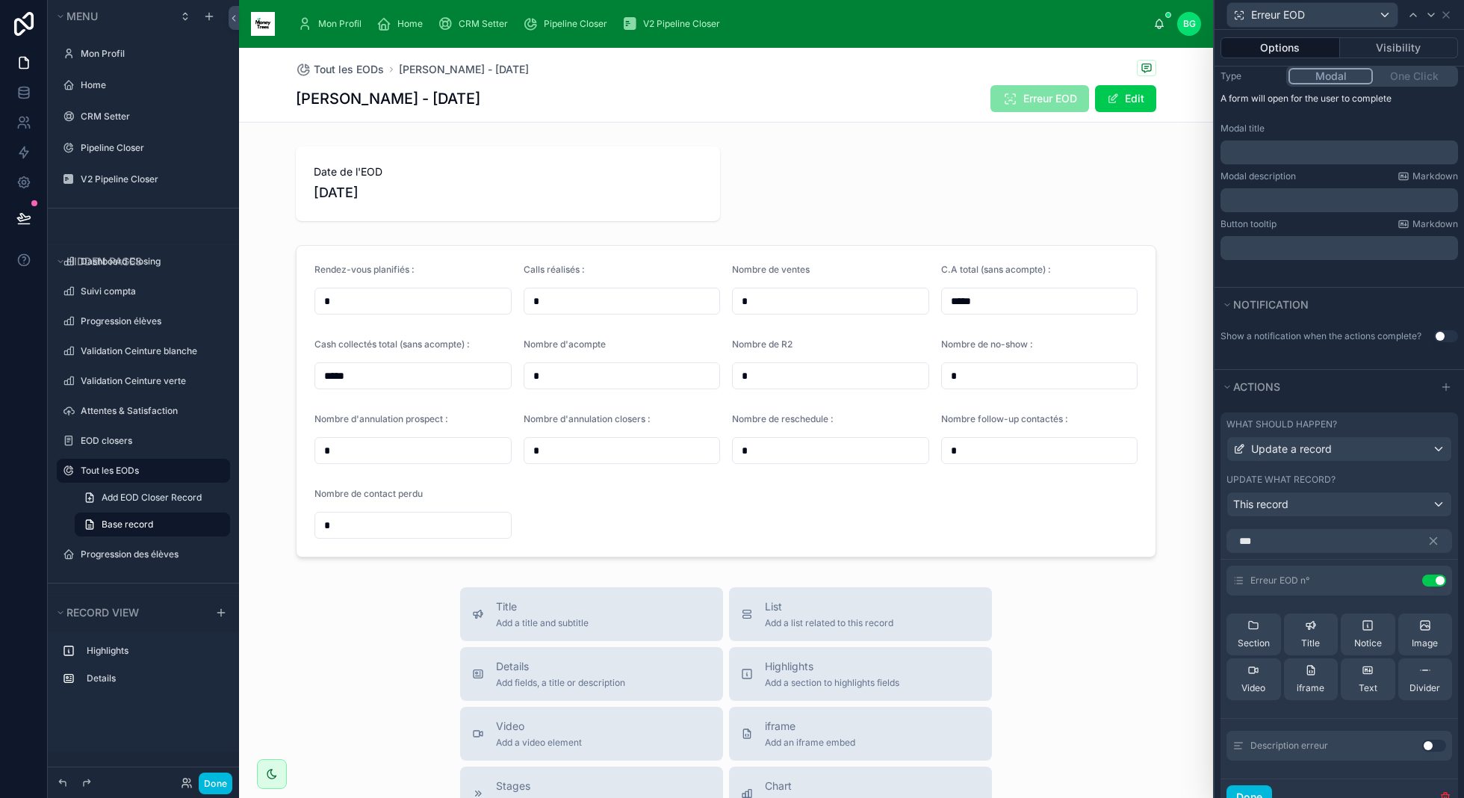
click at [1431, 739] on button "Use setting" at bounding box center [1434, 745] width 24 height 12
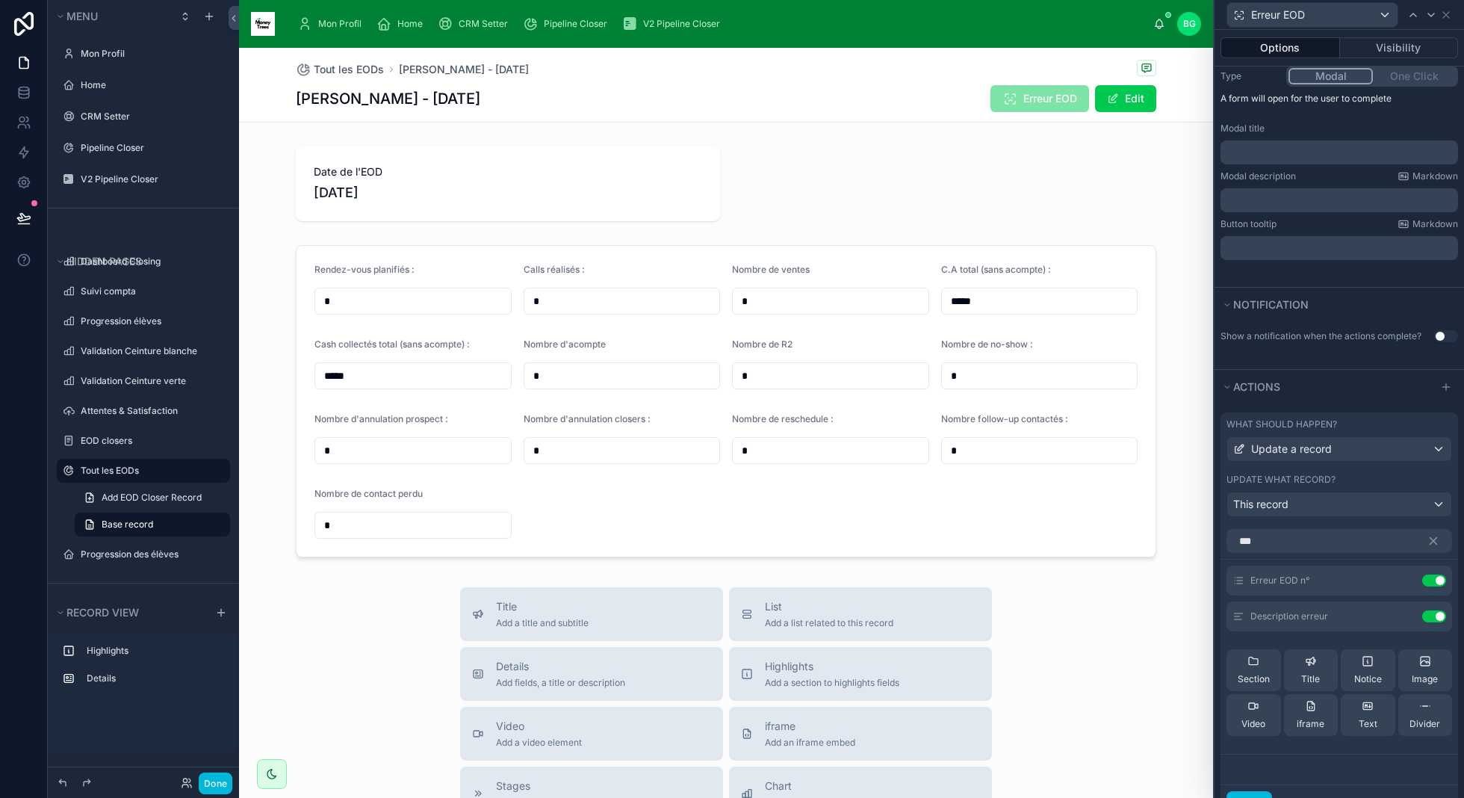
scroll to position [282, 0]
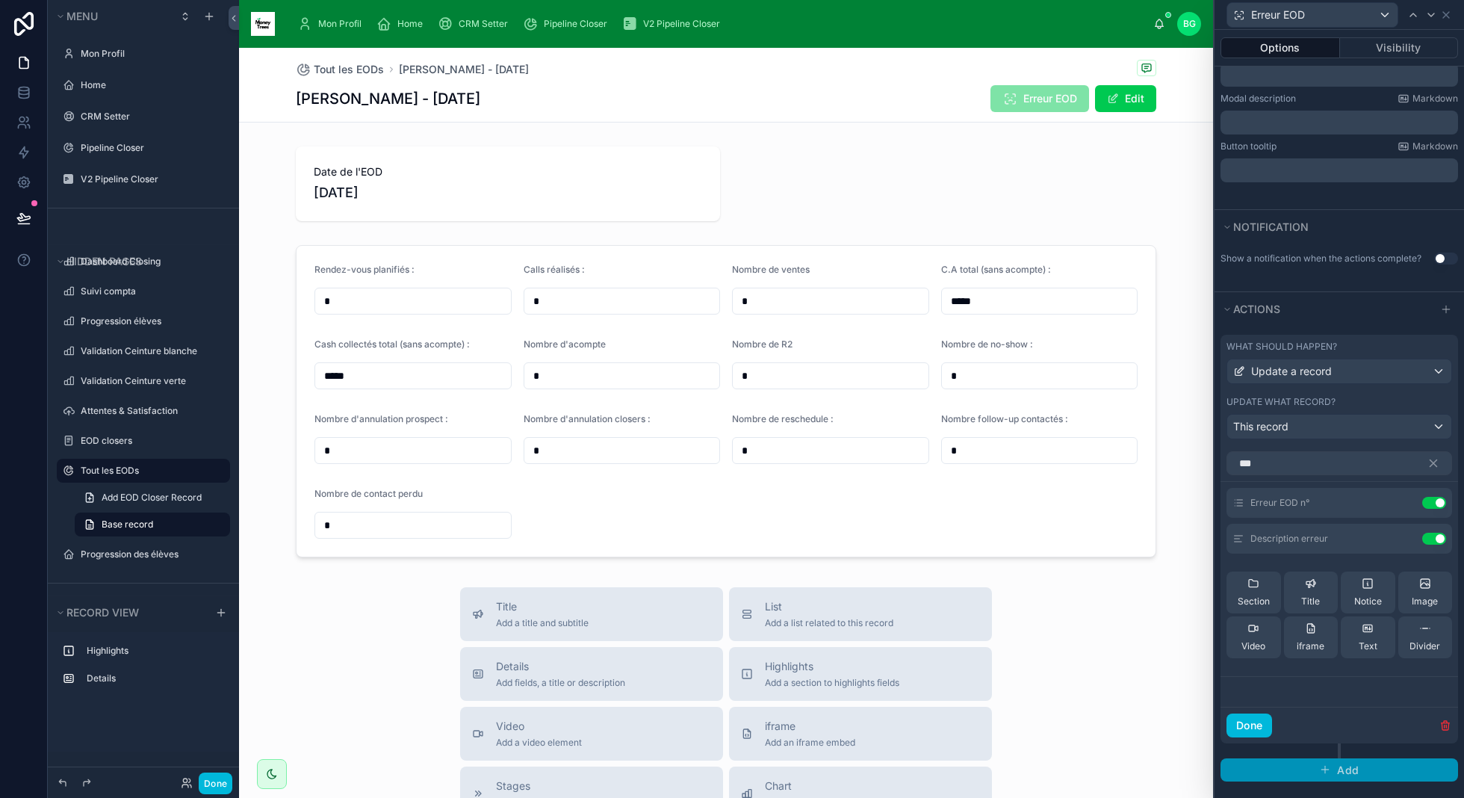
click at [1353, 763] on span "Add" at bounding box center [1348, 769] width 22 height 13
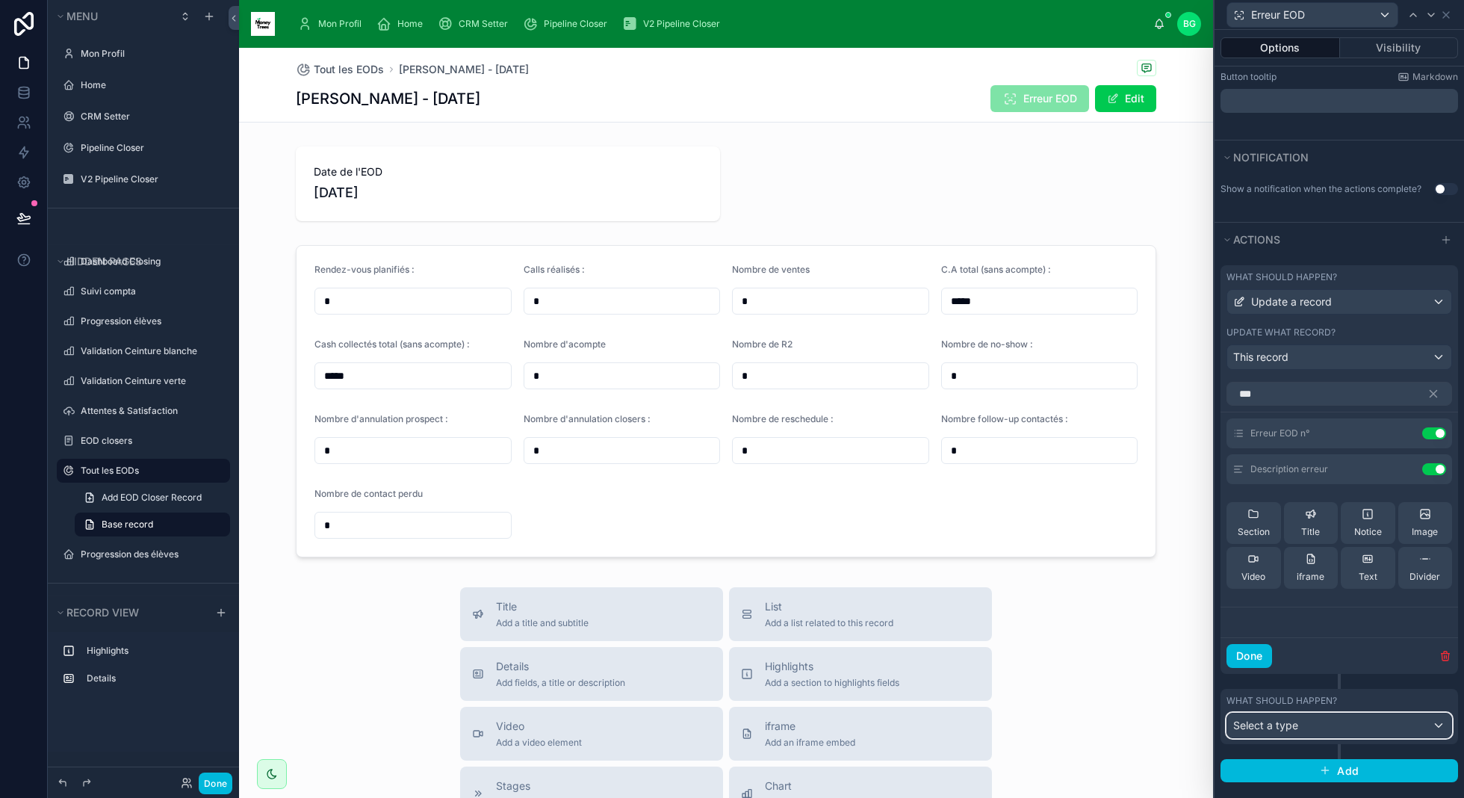
click at [1317, 713] on div "Select a type" at bounding box center [1339, 725] width 224 height 24
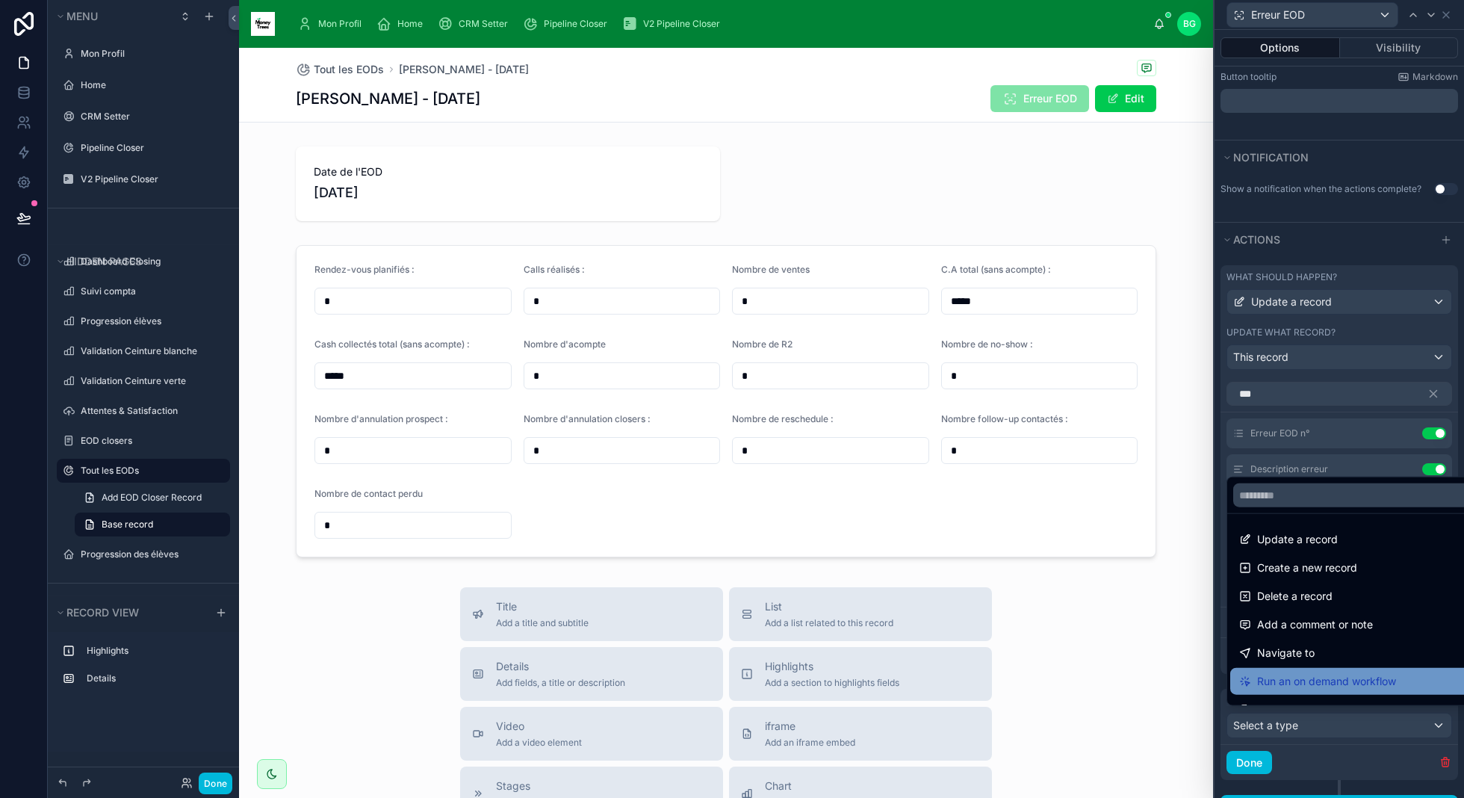
click at [1317, 682] on span "Run an on demand workflow" at bounding box center [1326, 681] width 139 height 18
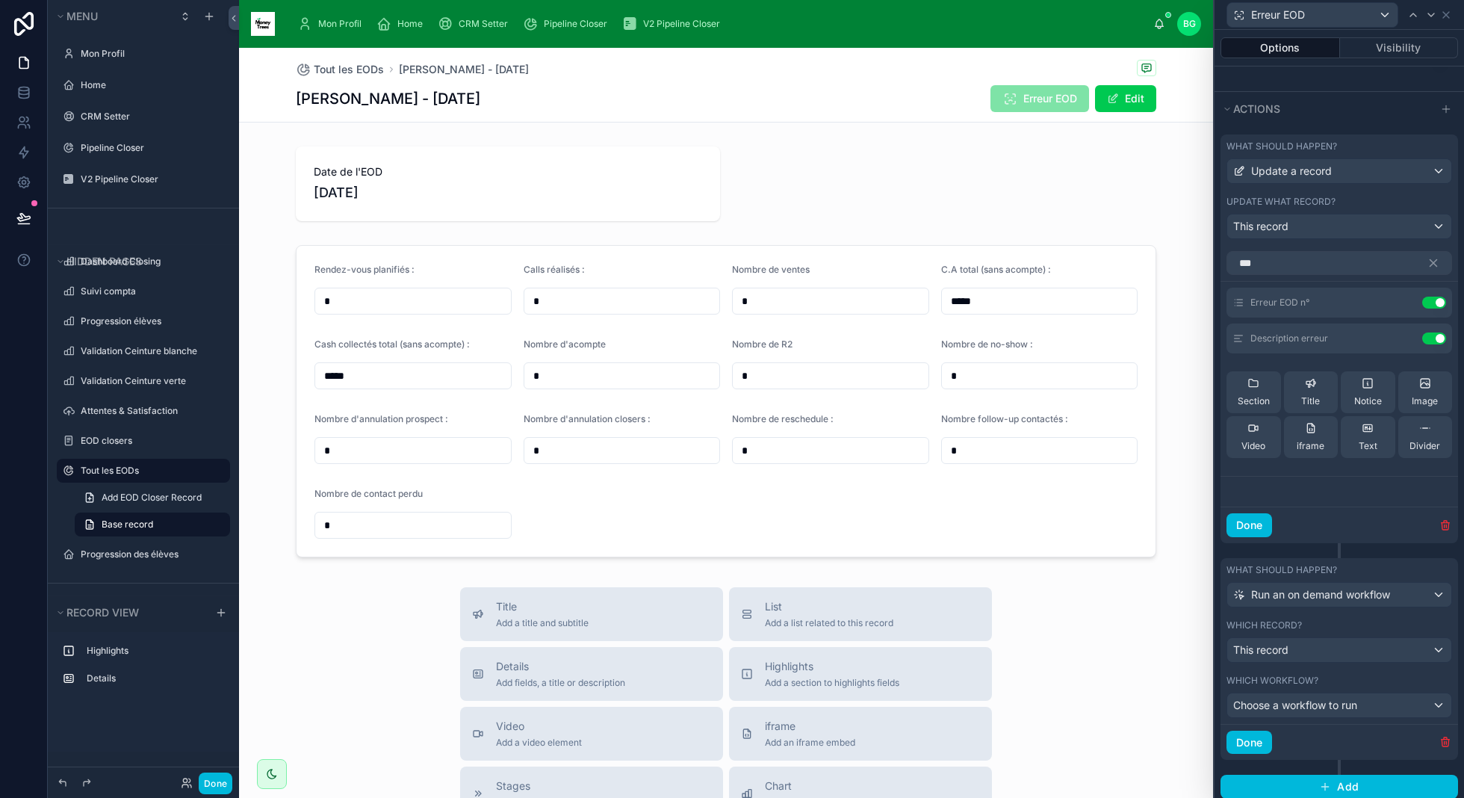
scroll to position [496, 0]
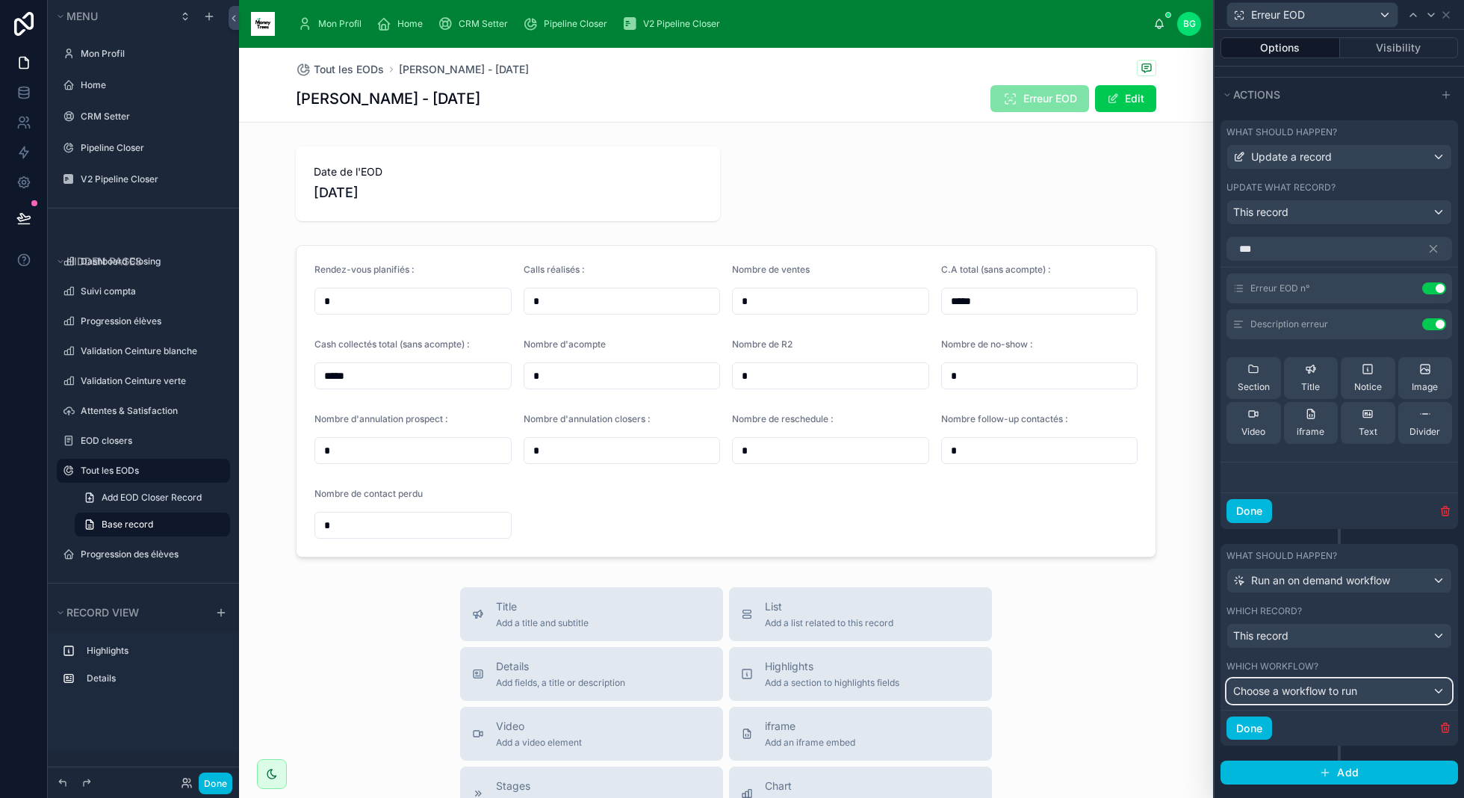
click at [1318, 689] on span "Choose a workflow to run" at bounding box center [1295, 690] width 124 height 13
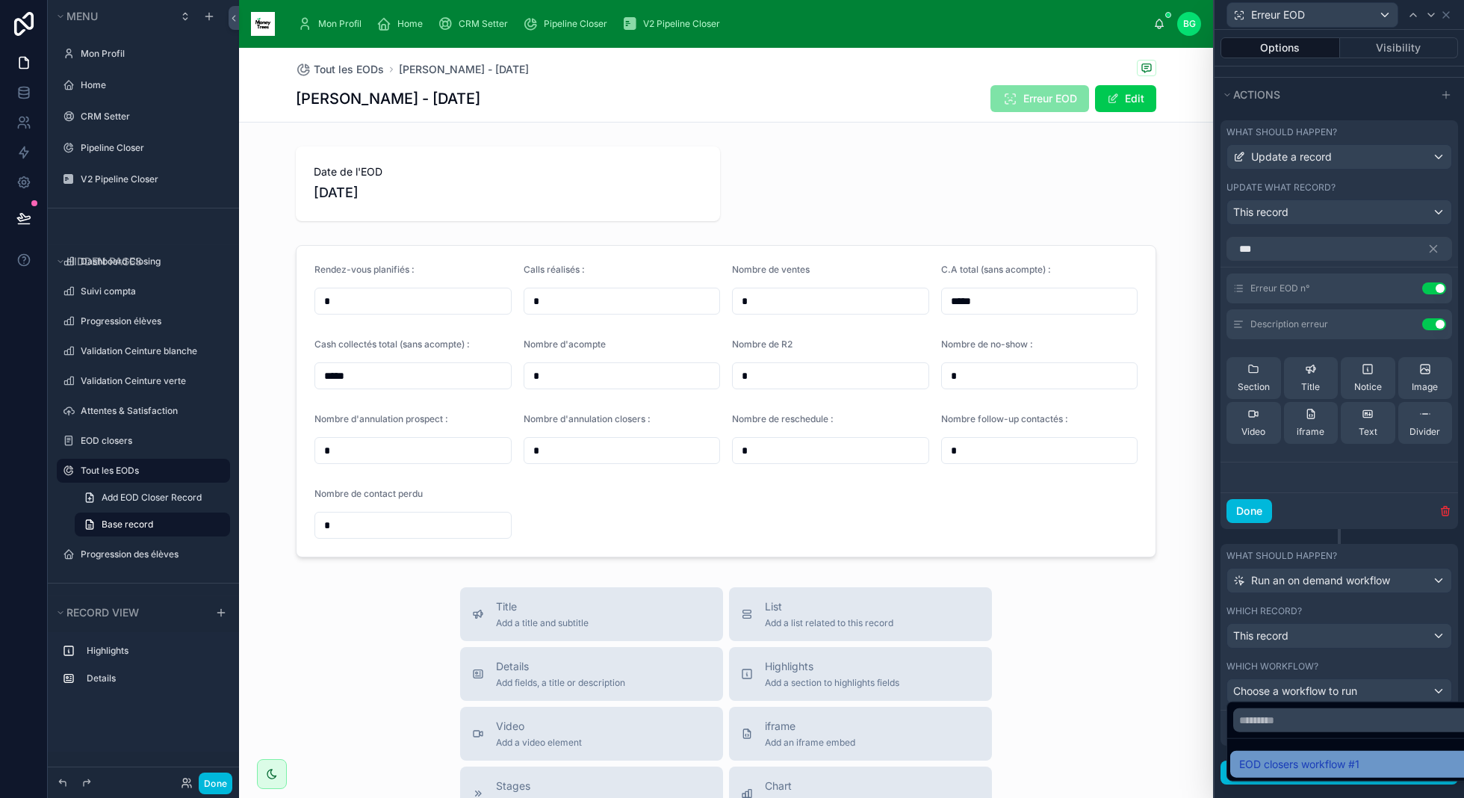
click at [1314, 757] on span "EOD closers workflow #1" at bounding box center [1299, 764] width 120 height 18
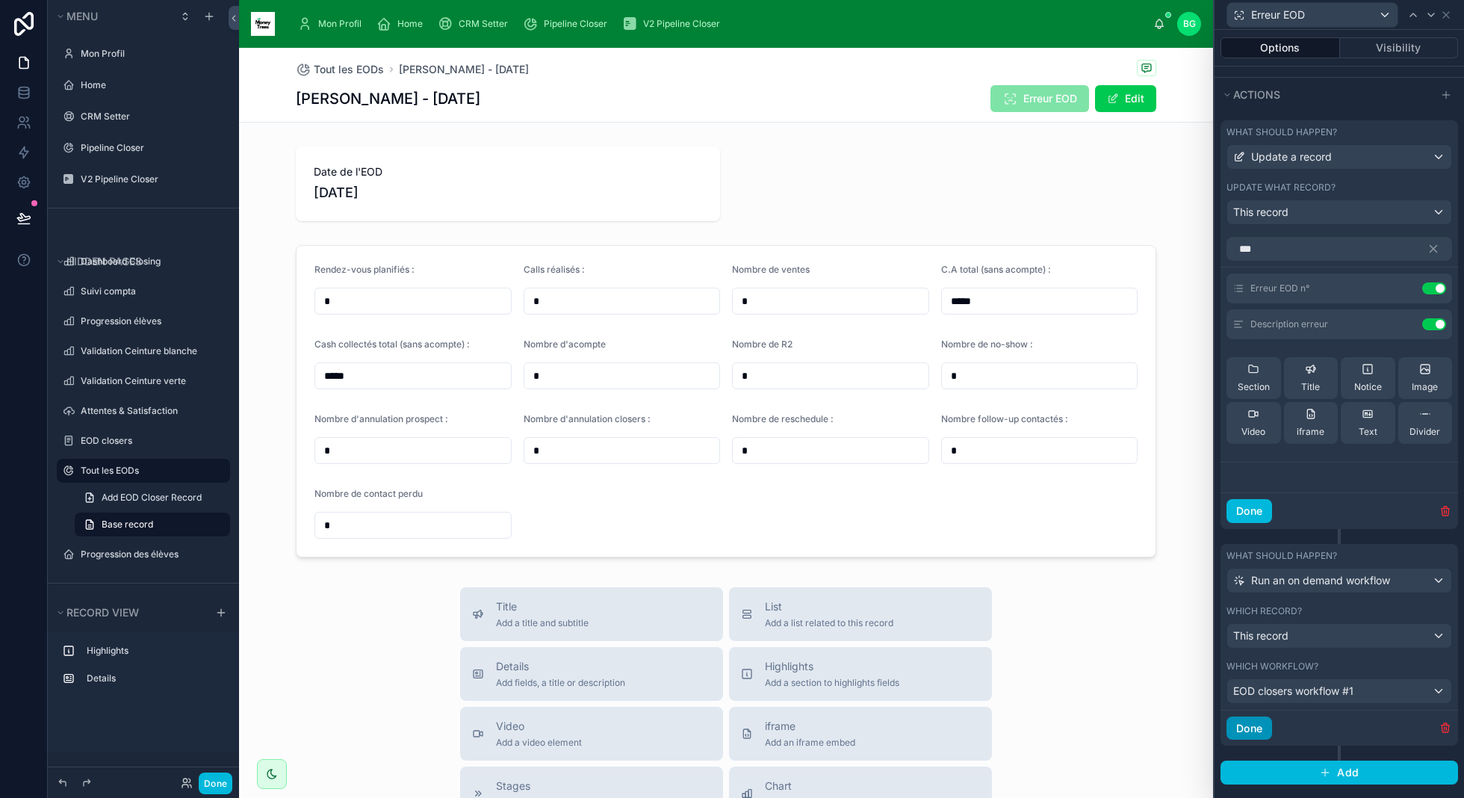
click at [1255, 724] on button "Done" at bounding box center [1249, 728] width 46 height 24
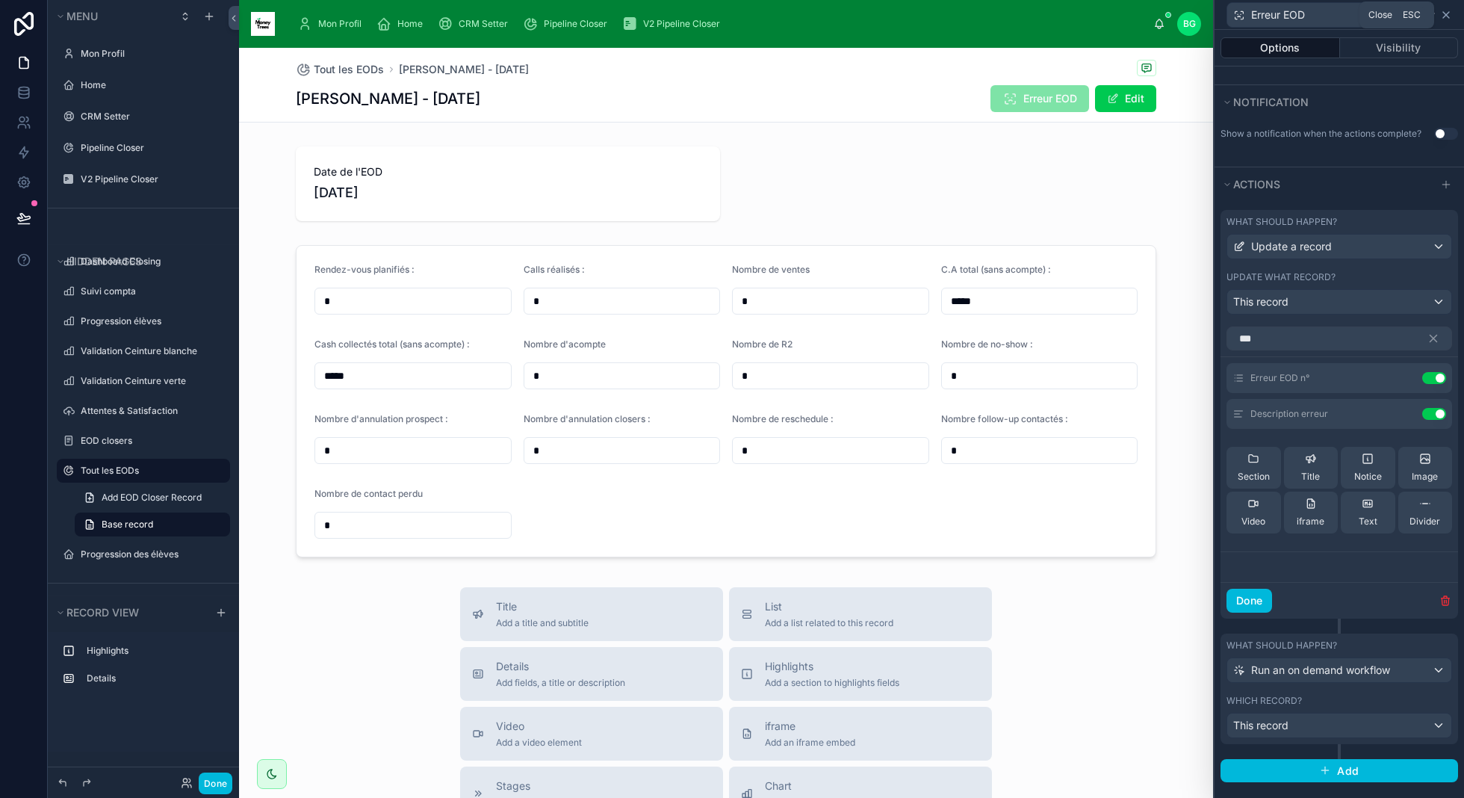
click at [1447, 17] on icon at bounding box center [1446, 15] width 12 height 12
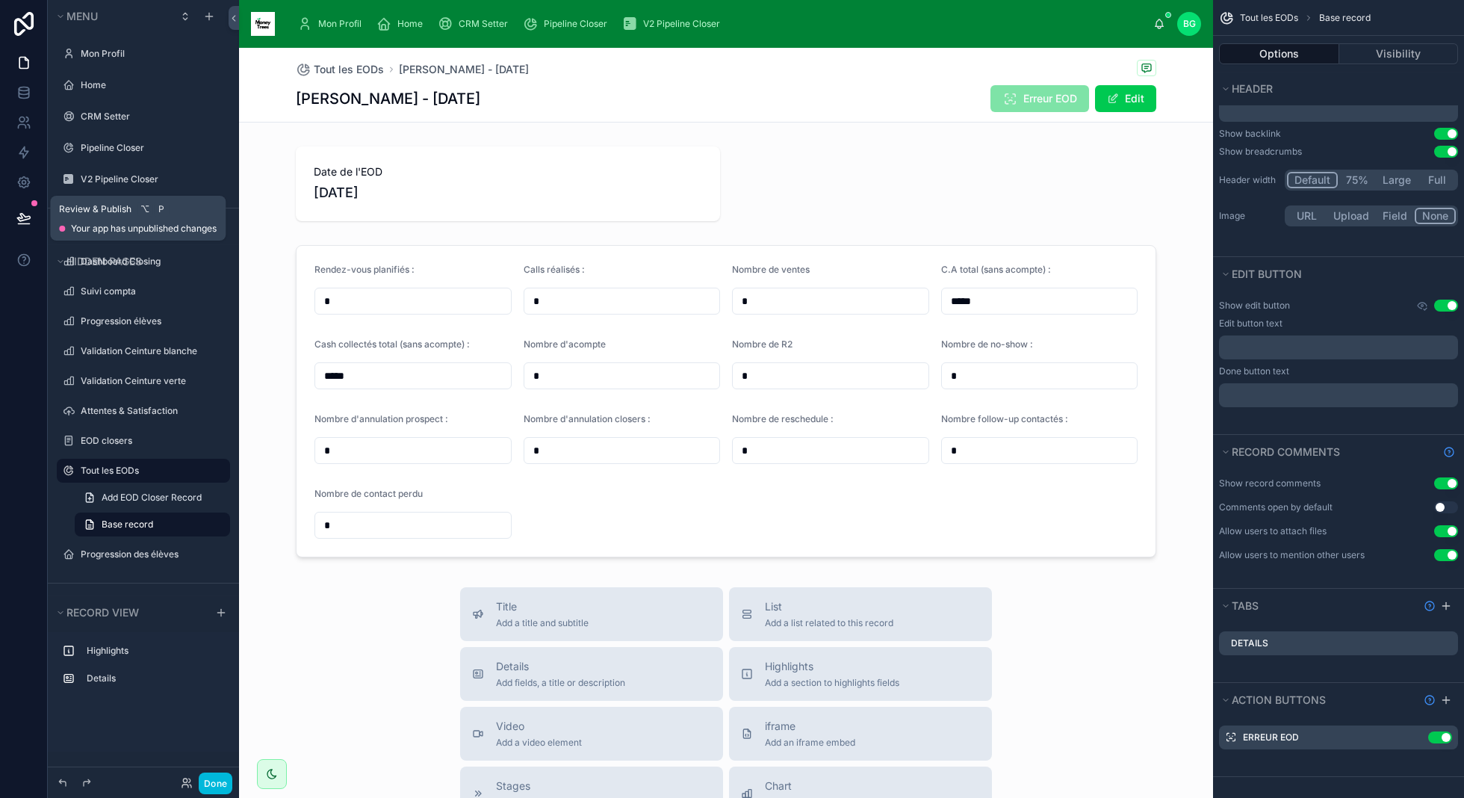
click at [14, 223] on button at bounding box center [23, 218] width 33 height 42
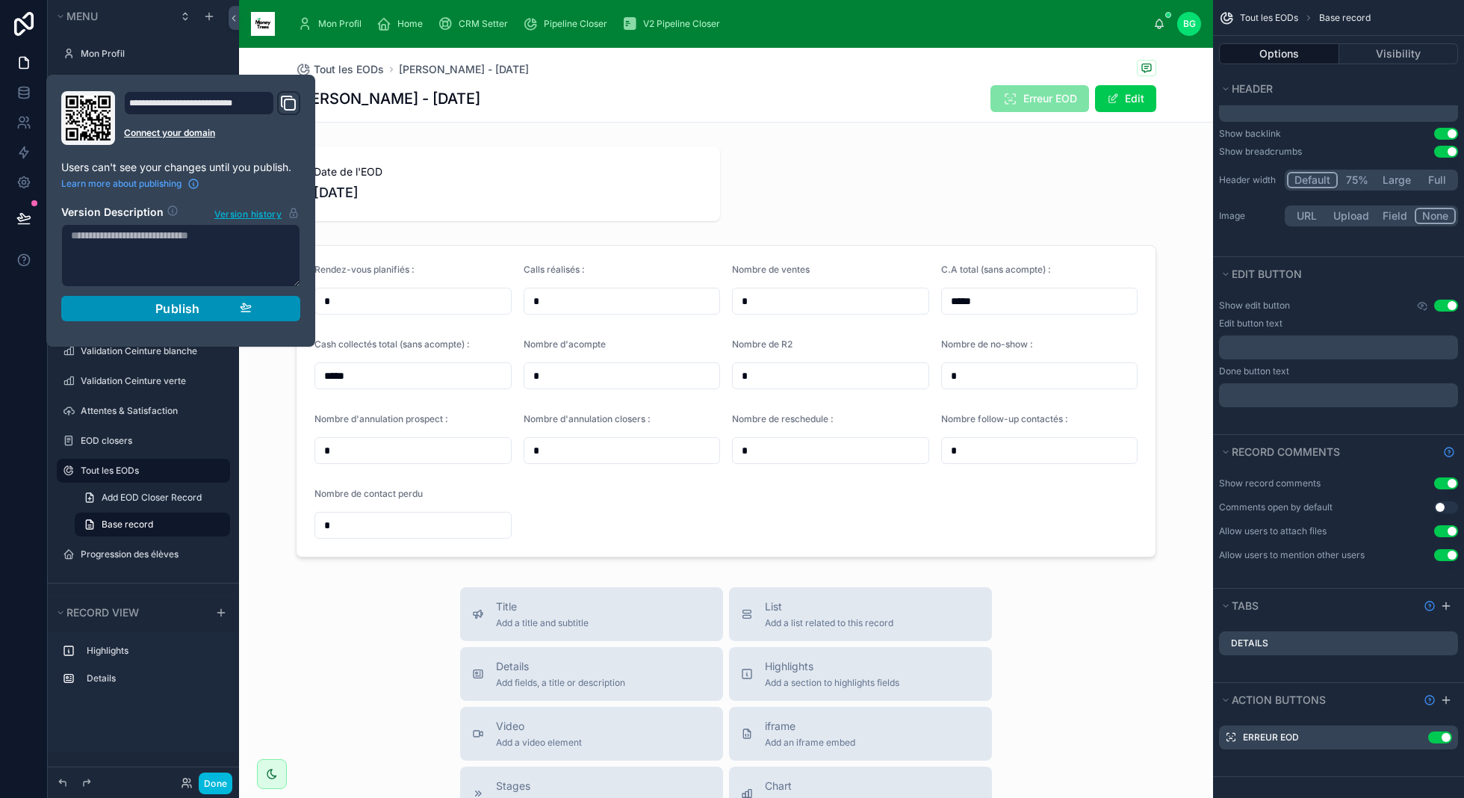
click at [225, 306] on div "Publish" at bounding box center [181, 308] width 142 height 15
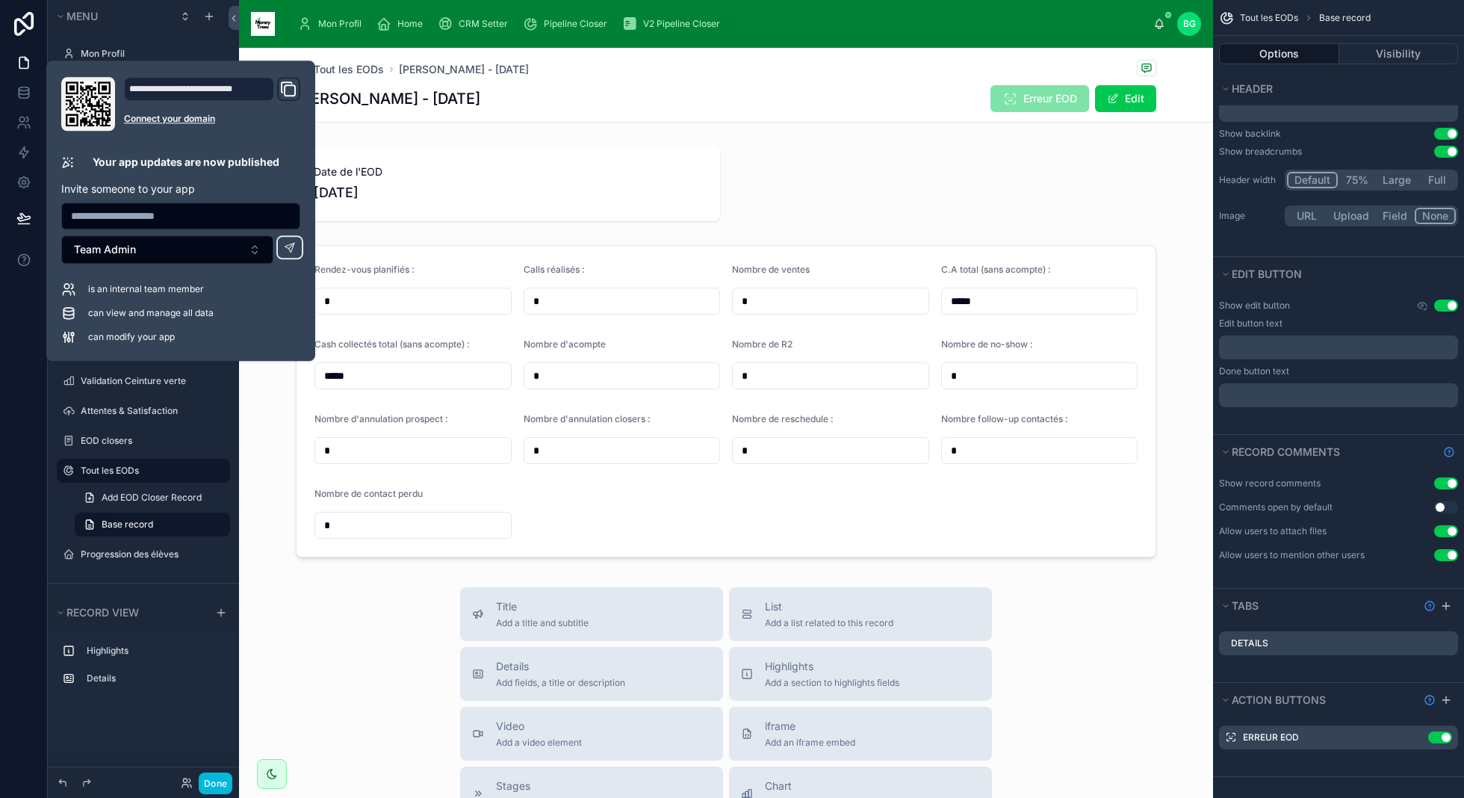
click at [934, 113] on div "Tout les EODs Pascal Roy - 08/10/2025 Pascal Roy - 08/10/2025 Erreur EOD Edit" at bounding box center [726, 85] width 860 height 74
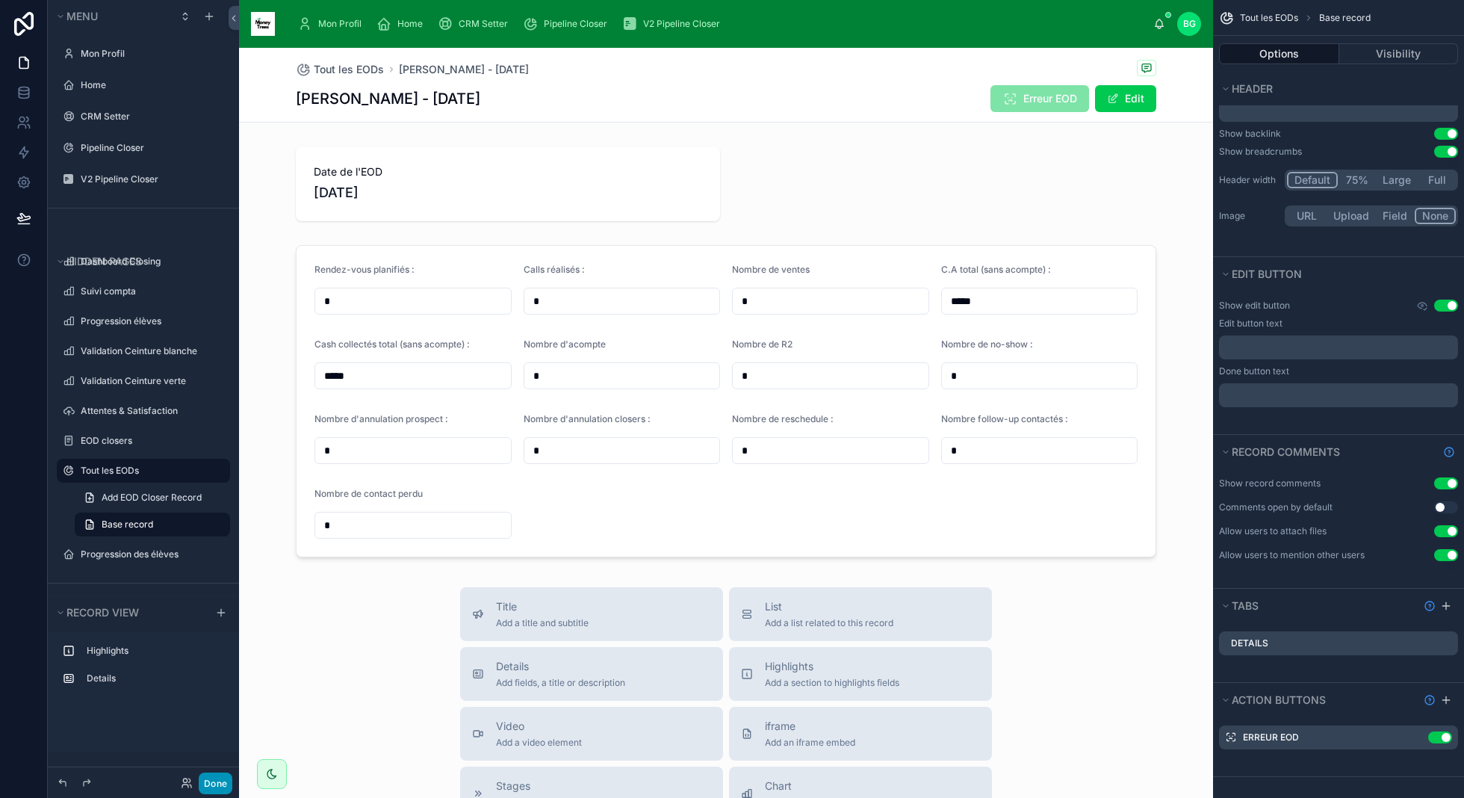
click at [206, 783] on button "Done" at bounding box center [216, 783] width 34 height 22
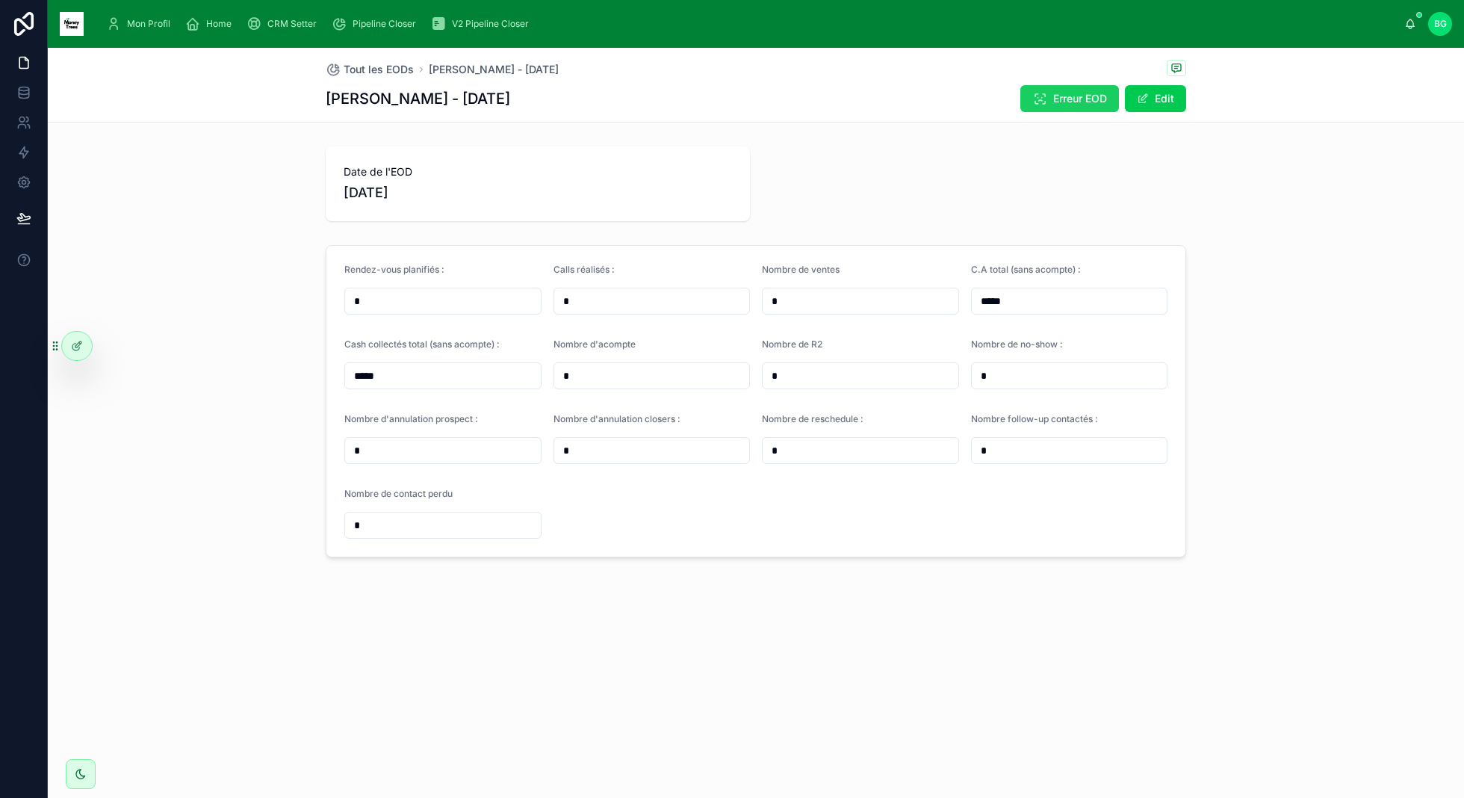
click at [1053, 91] on span "Erreur EOD" at bounding box center [1080, 98] width 54 height 15
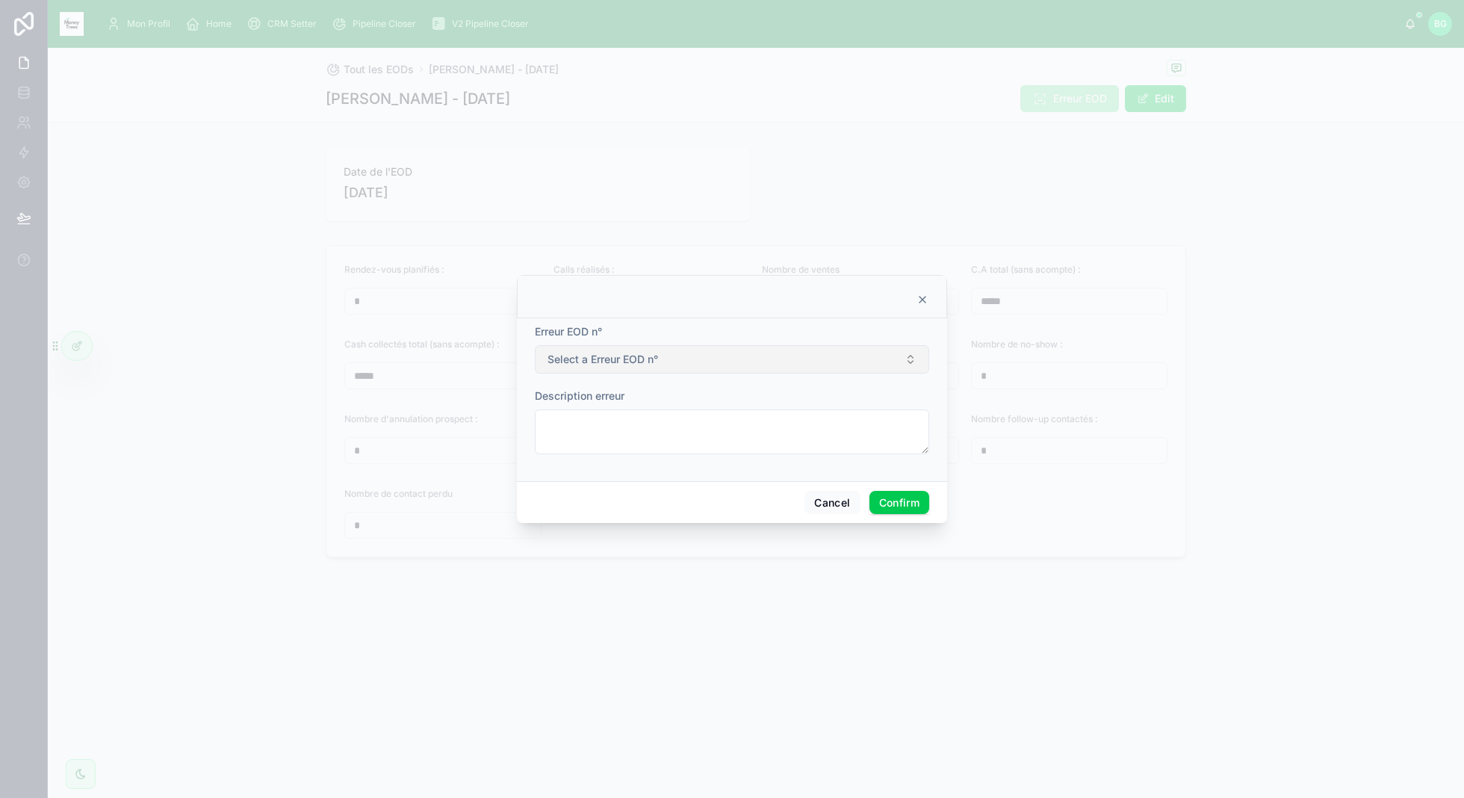
click at [735, 366] on button "Select a Erreur EOD n°" at bounding box center [732, 359] width 394 height 28
click at [729, 621] on div at bounding box center [732, 399] width 1464 height 798
click at [717, 407] on div "Description erreur" at bounding box center [732, 421] width 394 height 66
click at [1018, 197] on div at bounding box center [732, 399] width 1464 height 798
click at [914, 288] on div at bounding box center [732, 296] width 430 height 43
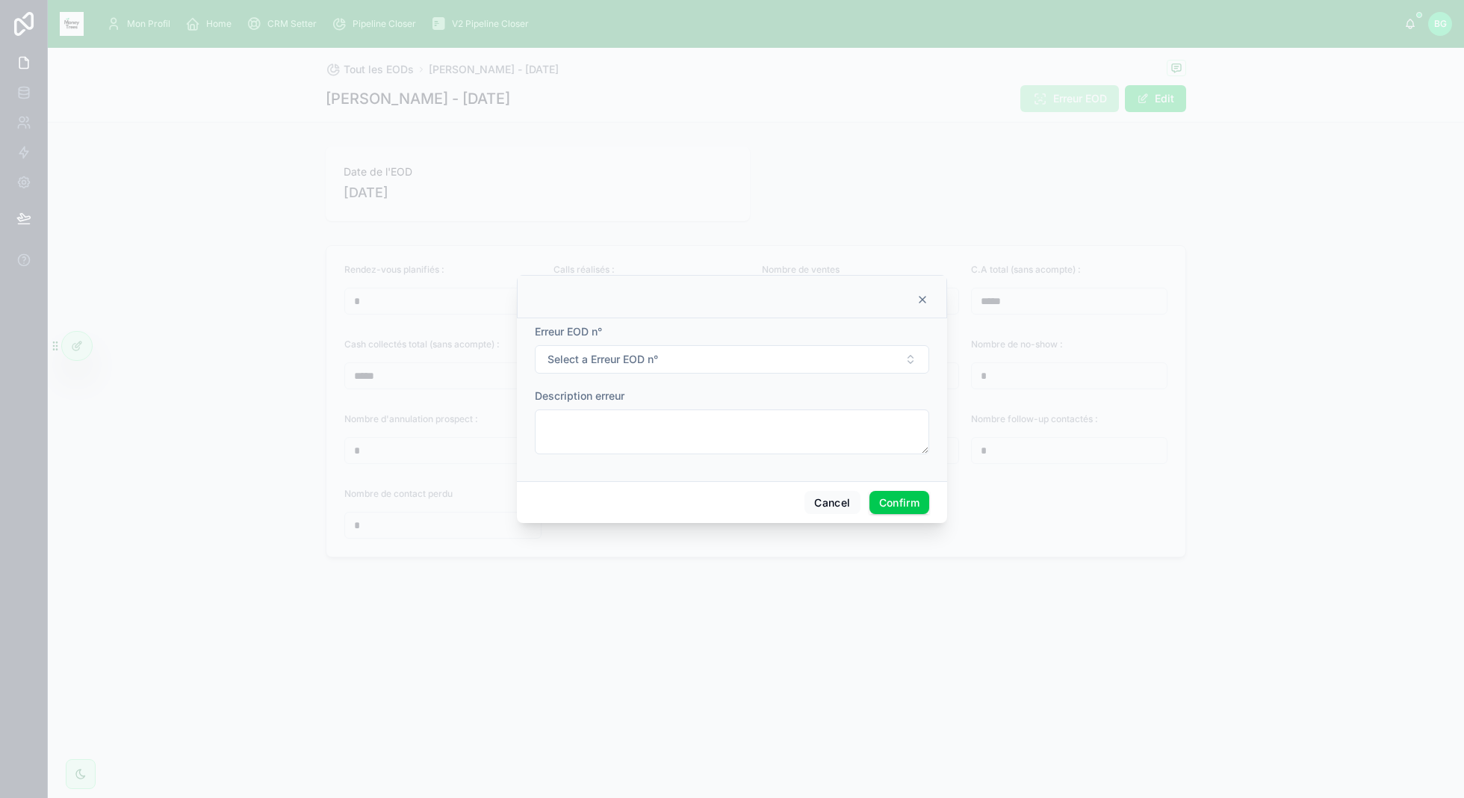
click at [923, 296] on icon at bounding box center [922, 300] width 12 height 12
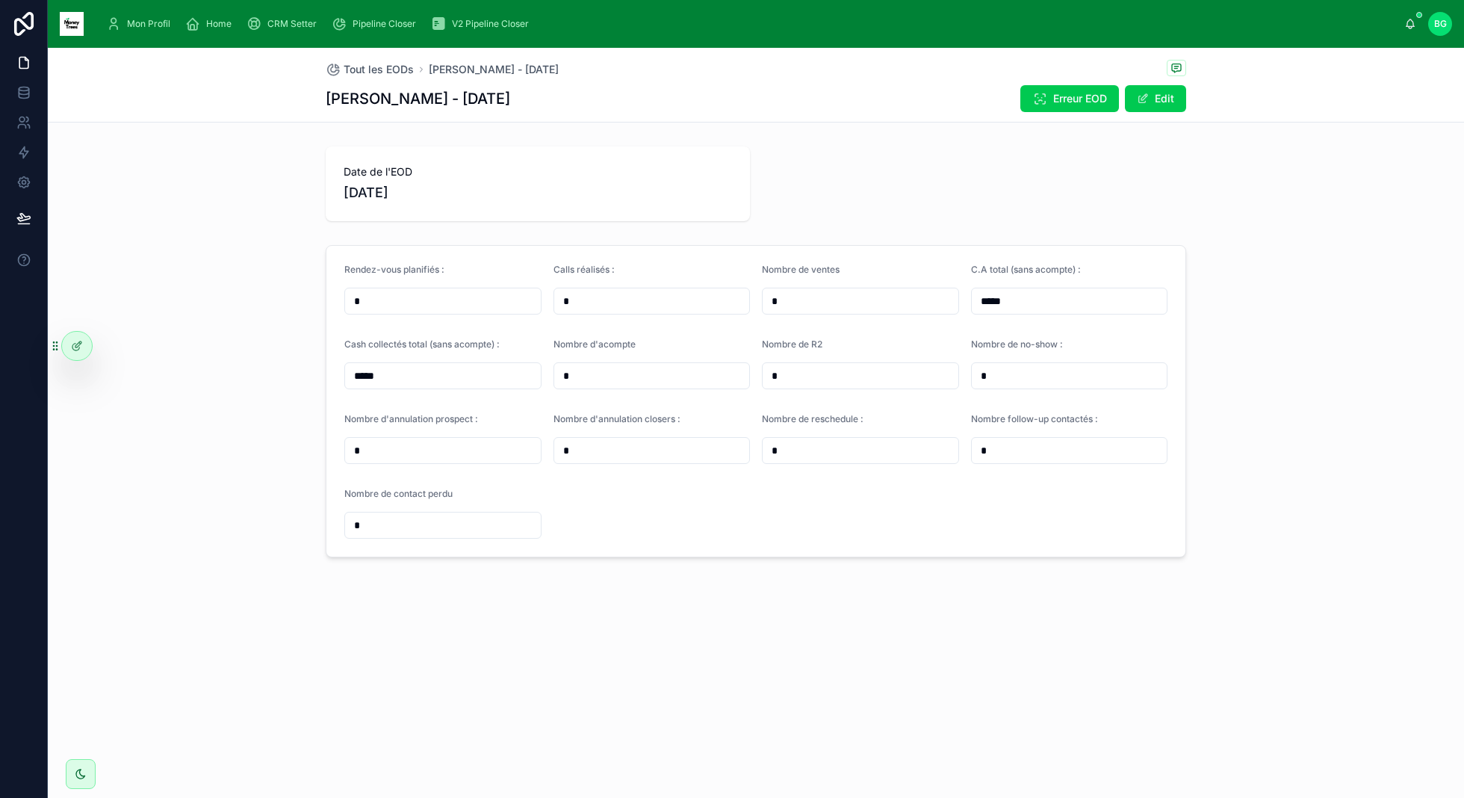
click at [162, 21] on span "Mon Profil" at bounding box center [148, 24] width 43 height 12
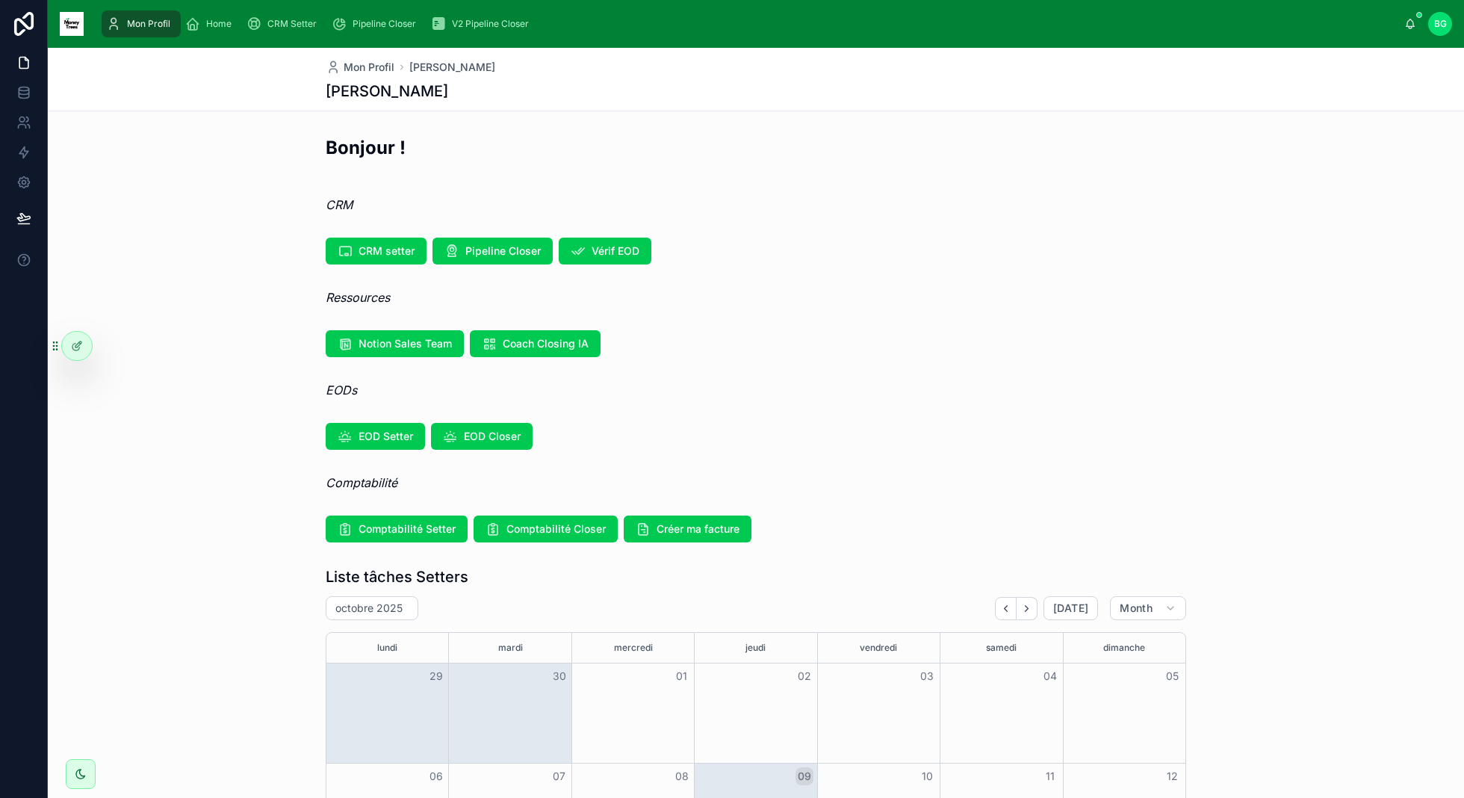
click at [268, 23] on span "CRM Setter" at bounding box center [291, 24] width 49 height 12
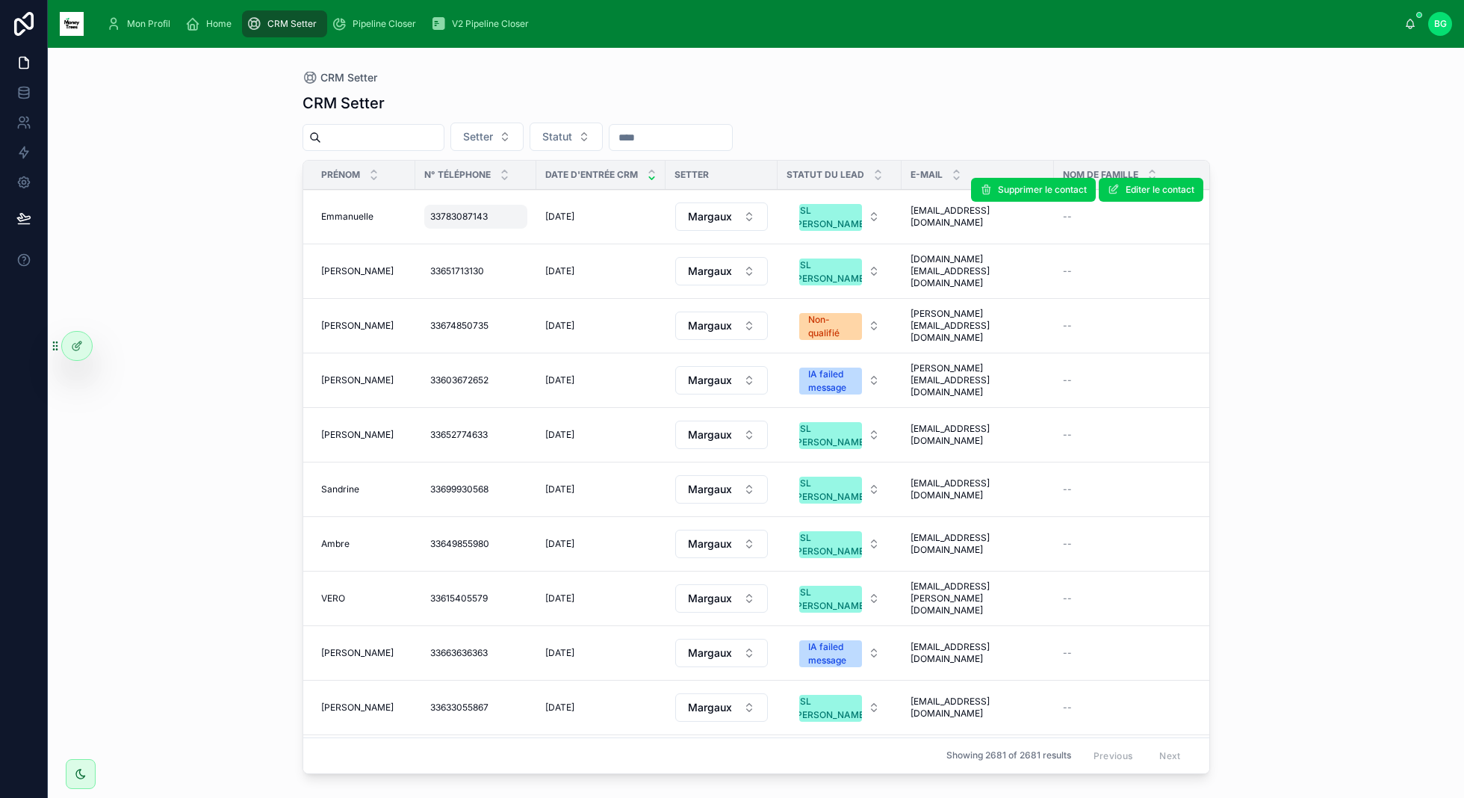
click at [476, 222] on div "33783087143 33783087143" at bounding box center [475, 217] width 103 height 24
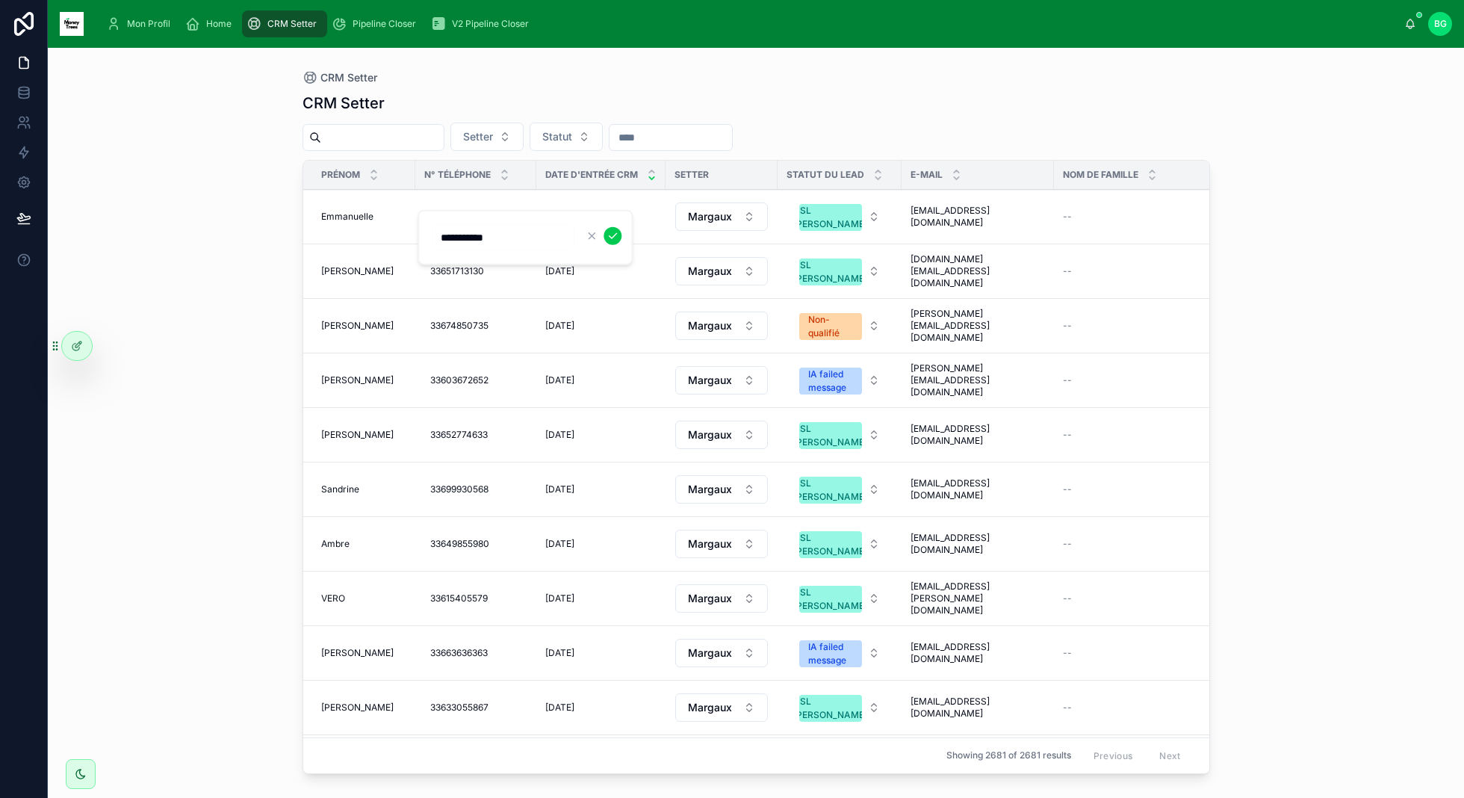
click at [178, 213] on div "CRM Setter CRM Setter Setter Statut Prénom N° Téléphone Date d'entrée CRM Sette…" at bounding box center [756, 423] width 1416 height 750
click at [24, 217] on icon at bounding box center [23, 218] width 15 height 15
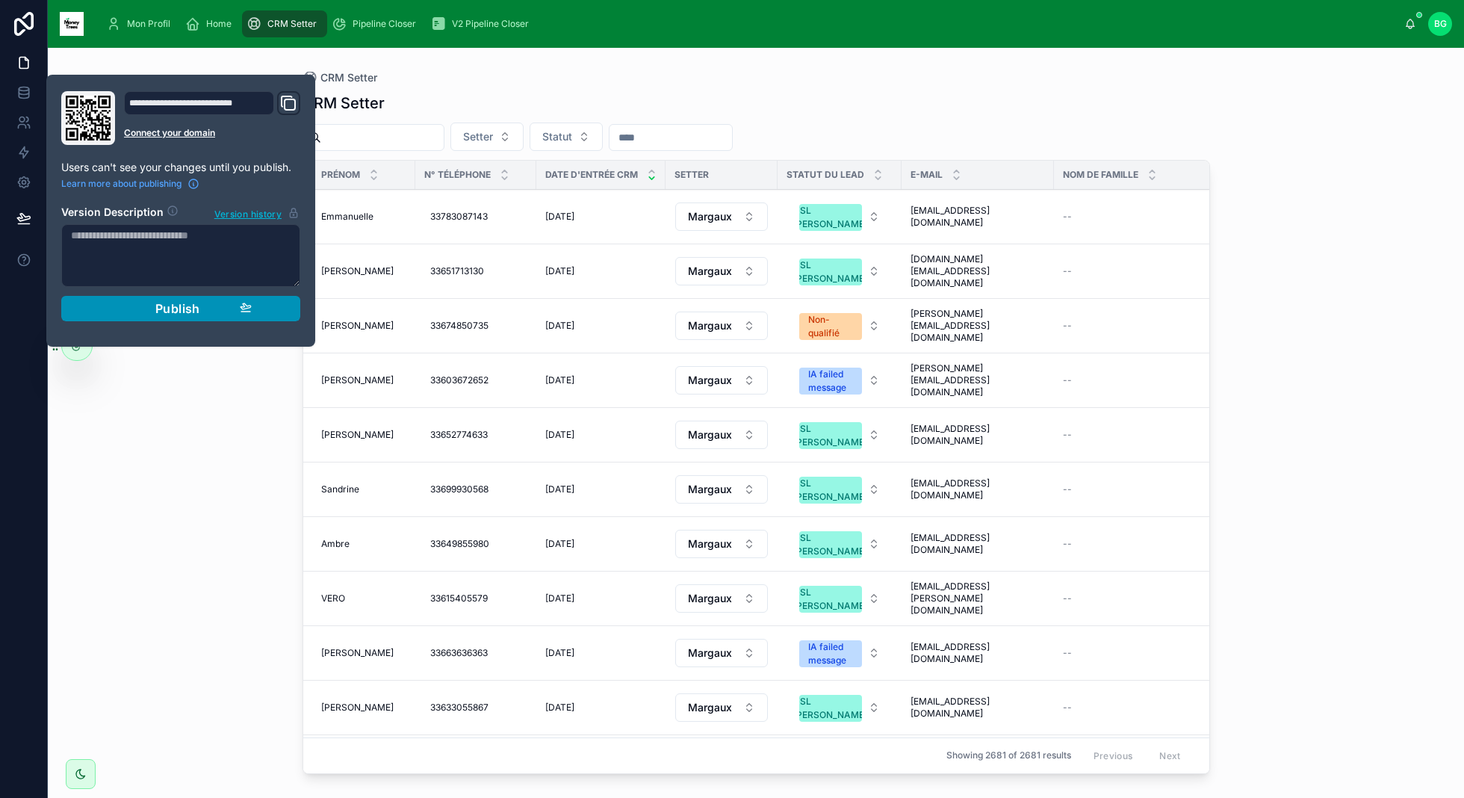
click at [136, 305] on div "Publish" at bounding box center [181, 308] width 142 height 15
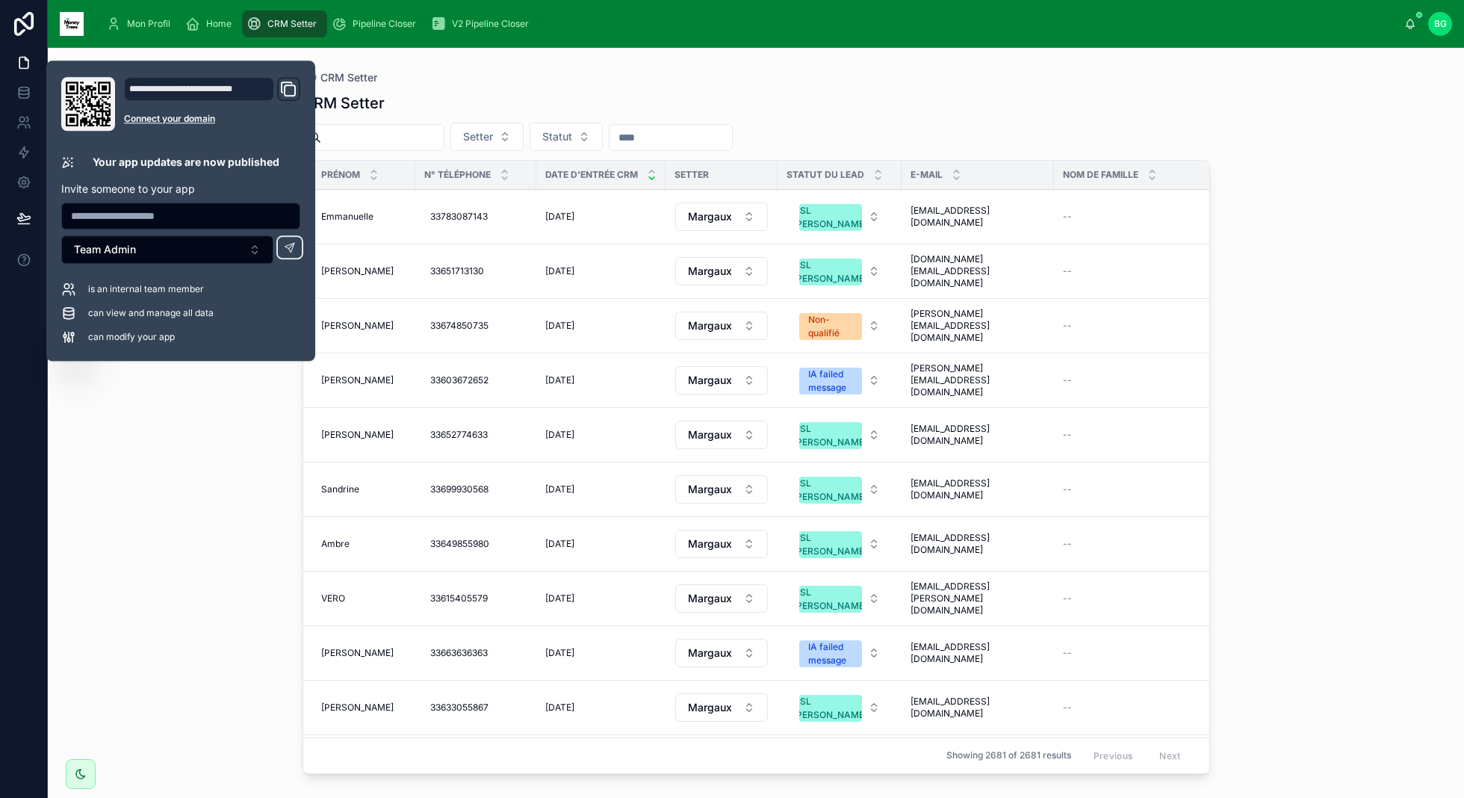
click at [154, 385] on div "CRM Setter CRM Setter Setter Statut Prénom N° Téléphone Date d'entrée CRM Sette…" at bounding box center [756, 423] width 1416 height 750
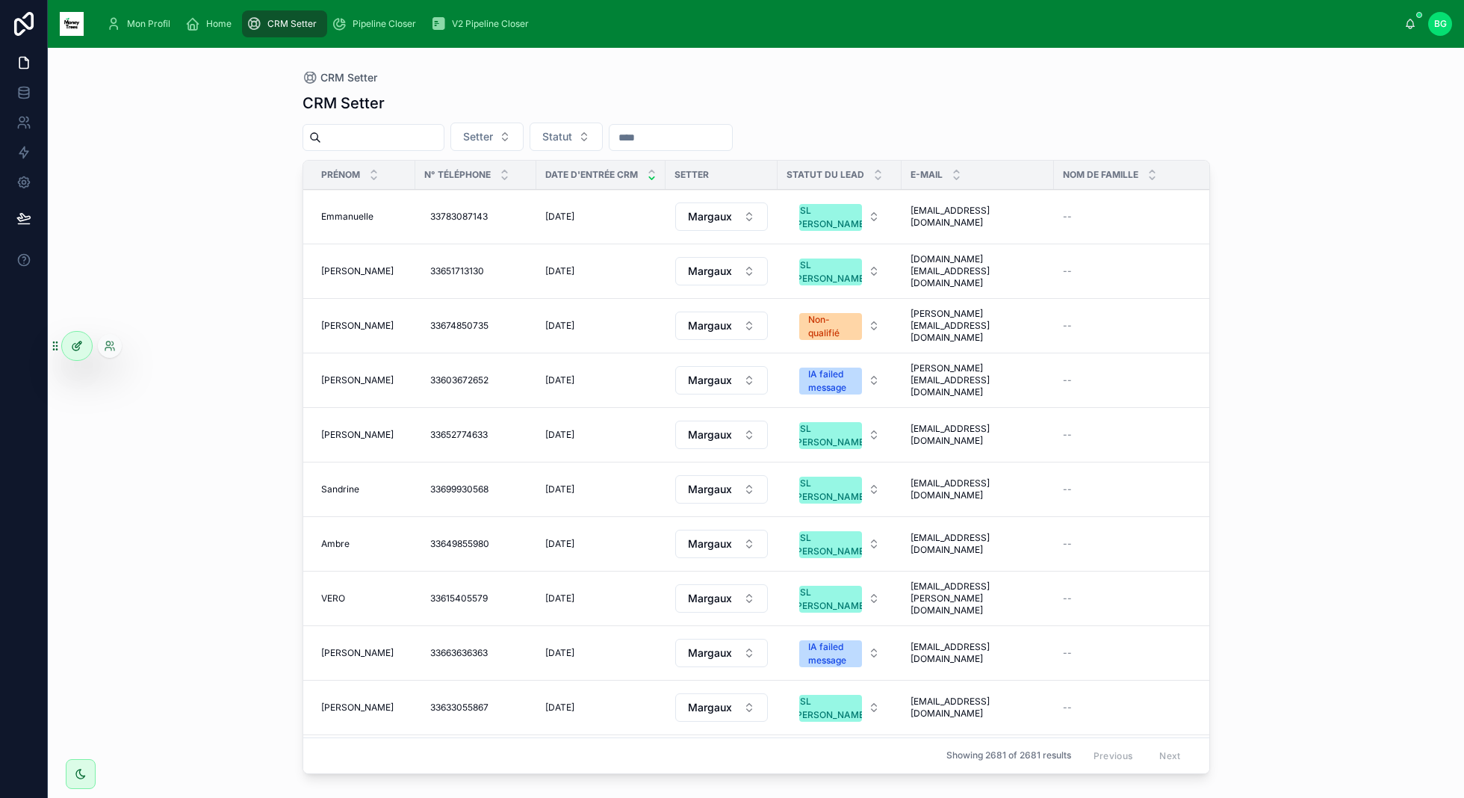
click at [81, 344] on icon at bounding box center [77, 346] width 12 height 12
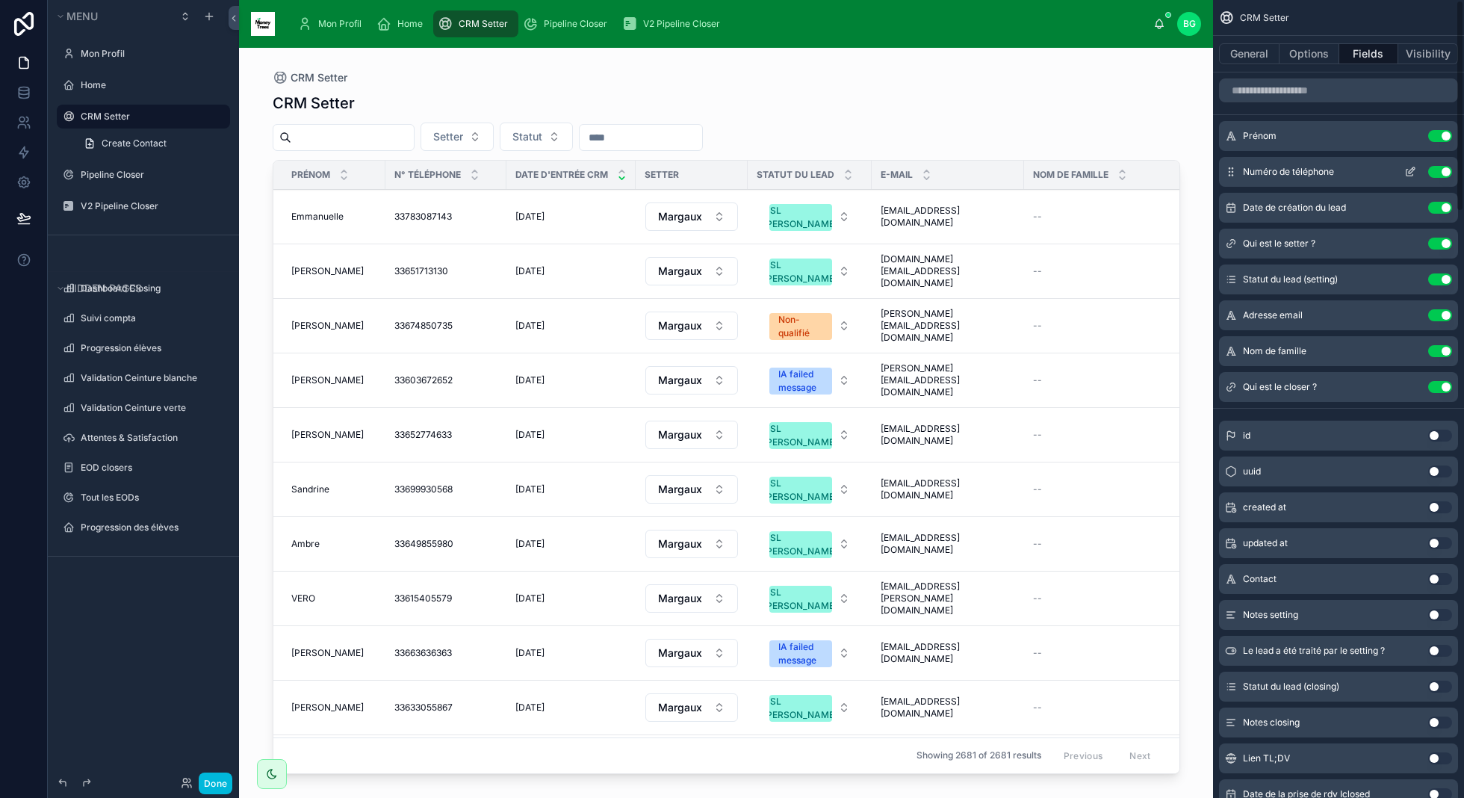
click at [1416, 173] on button "scrollable content" at bounding box center [1410, 172] width 24 height 12
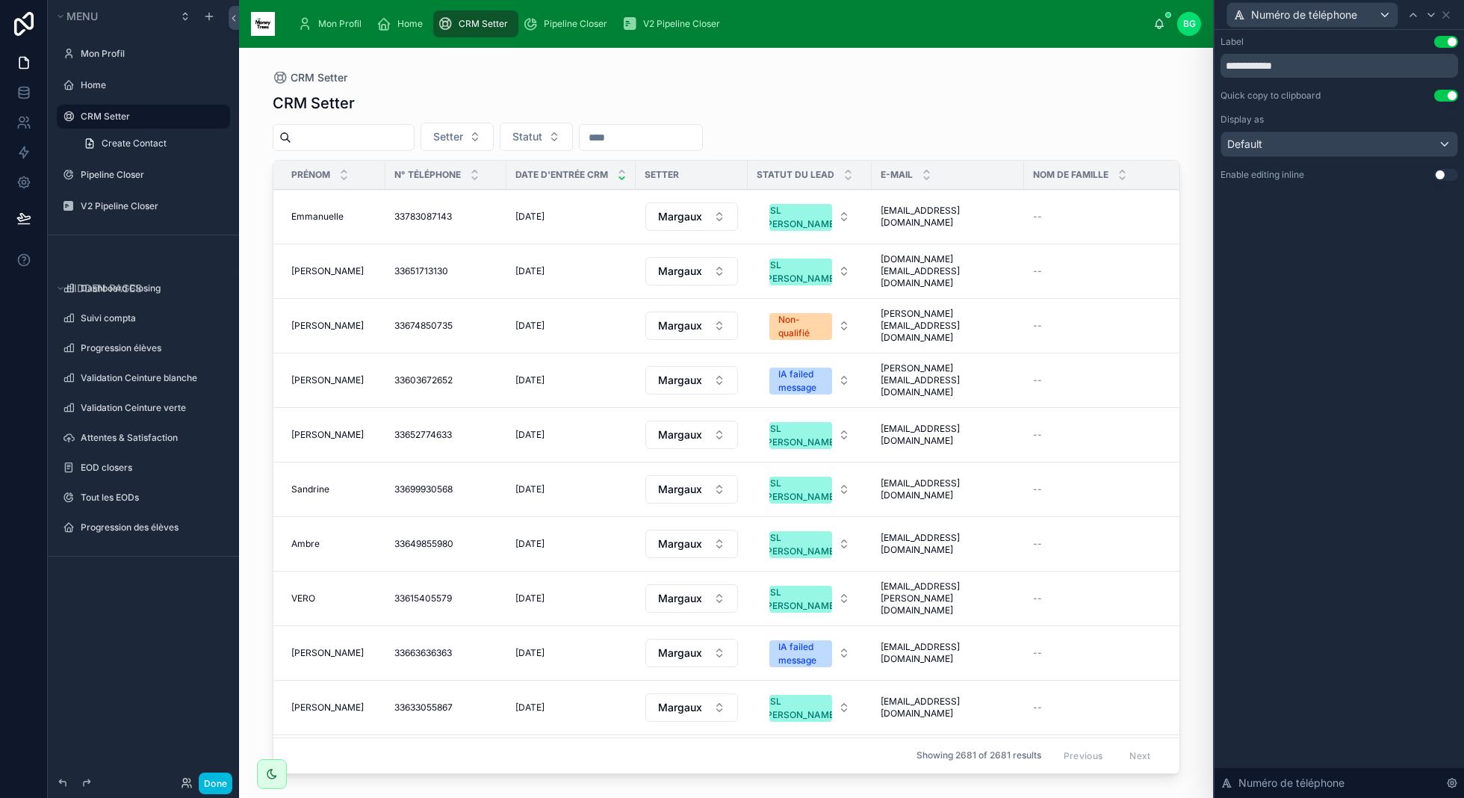
click at [1444, 96] on button "Use setting" at bounding box center [1446, 96] width 24 height 12
click at [15, 211] on button at bounding box center [23, 218] width 33 height 42
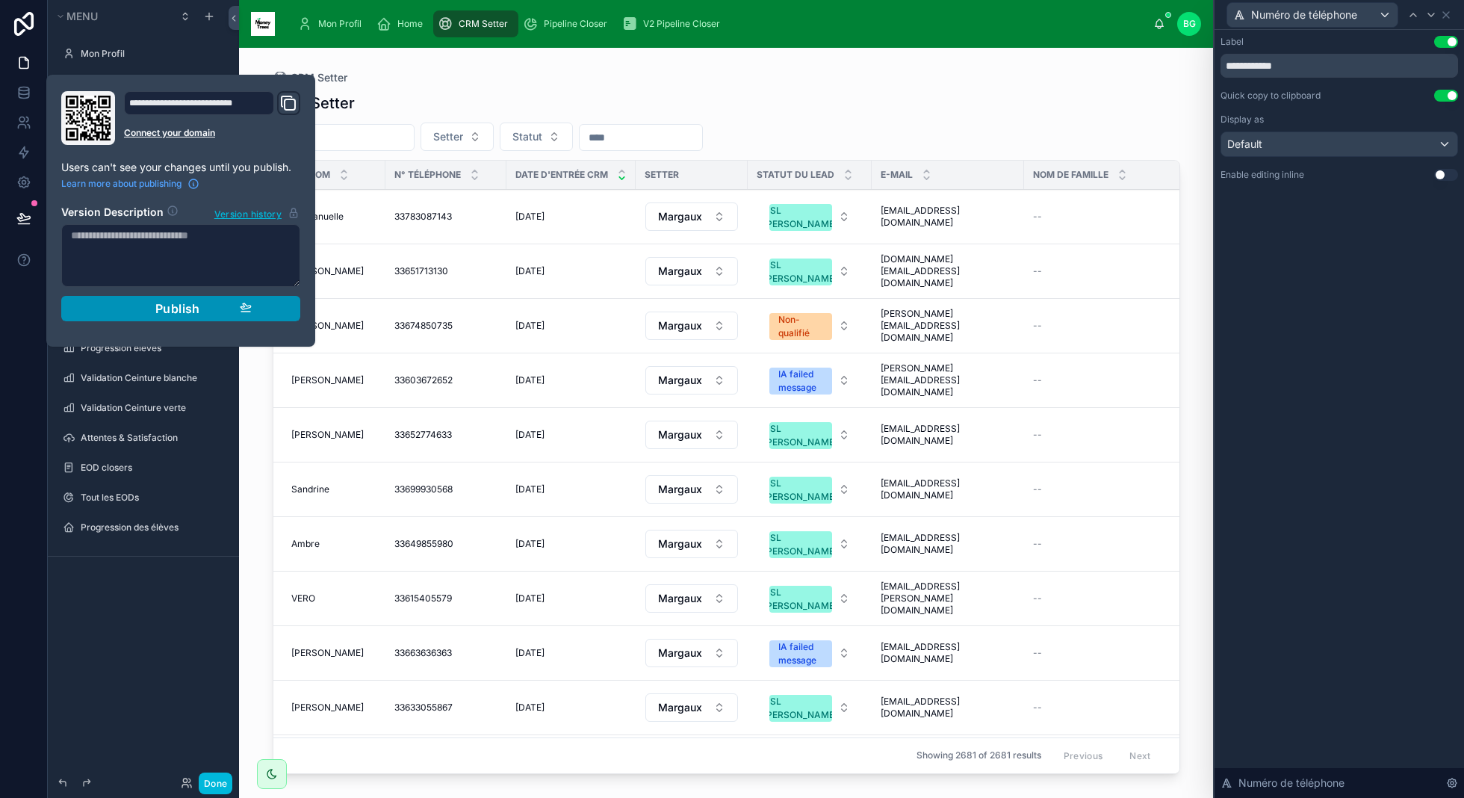
click at [150, 304] on div "Publish" at bounding box center [181, 308] width 142 height 15
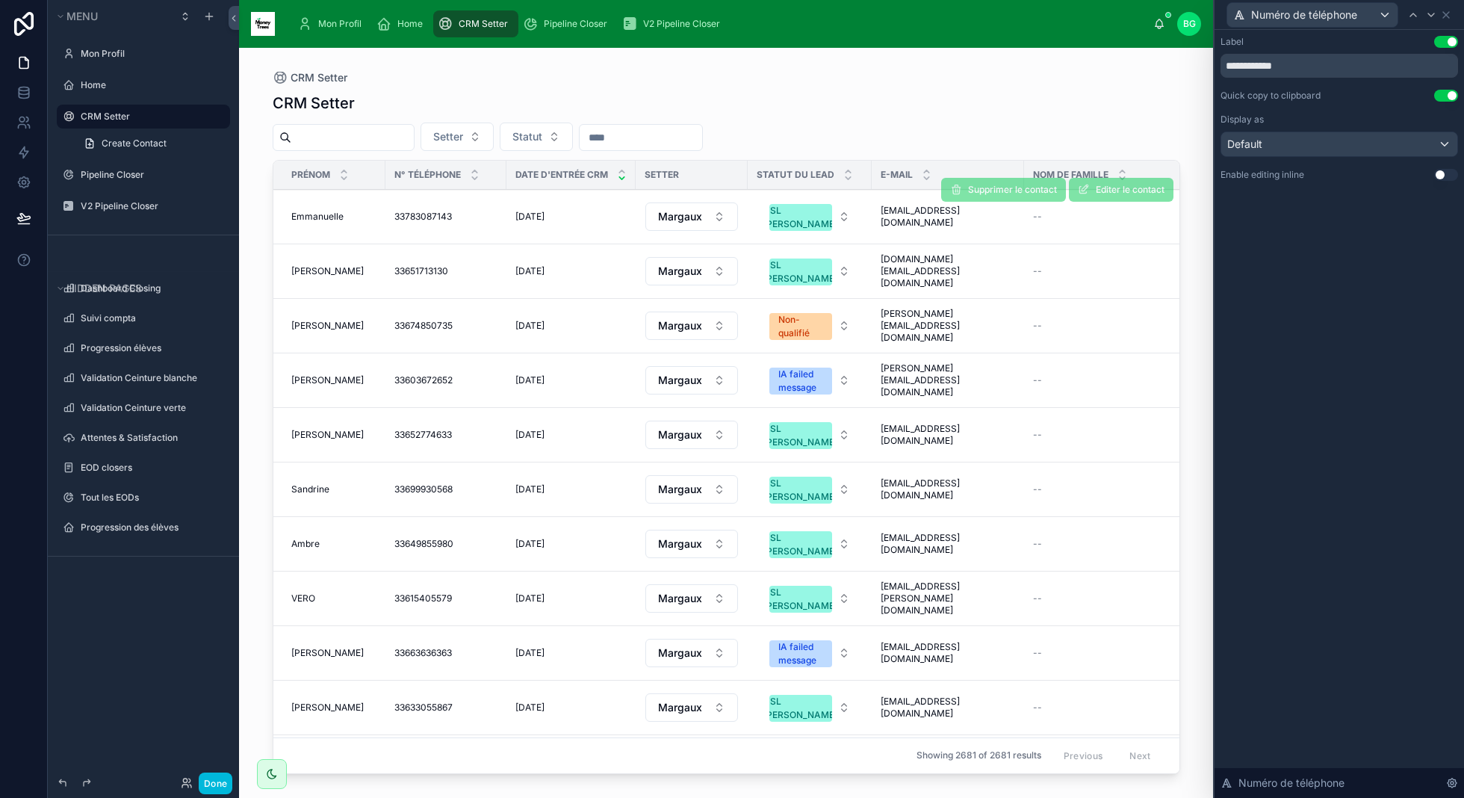
click at [441, 213] on span "33783087143" at bounding box center [423, 217] width 58 height 12
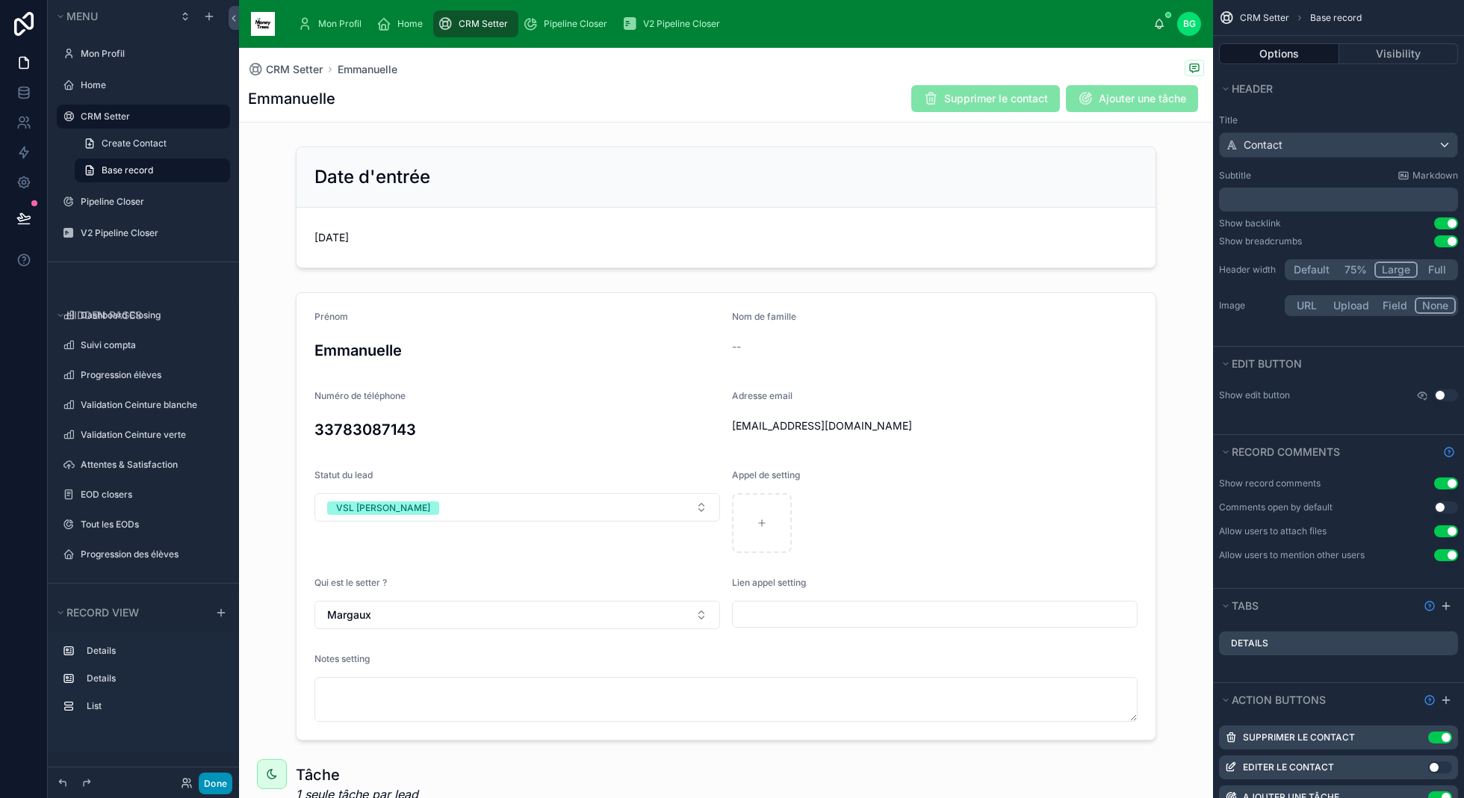
click at [212, 780] on button "Done" at bounding box center [216, 783] width 34 height 22
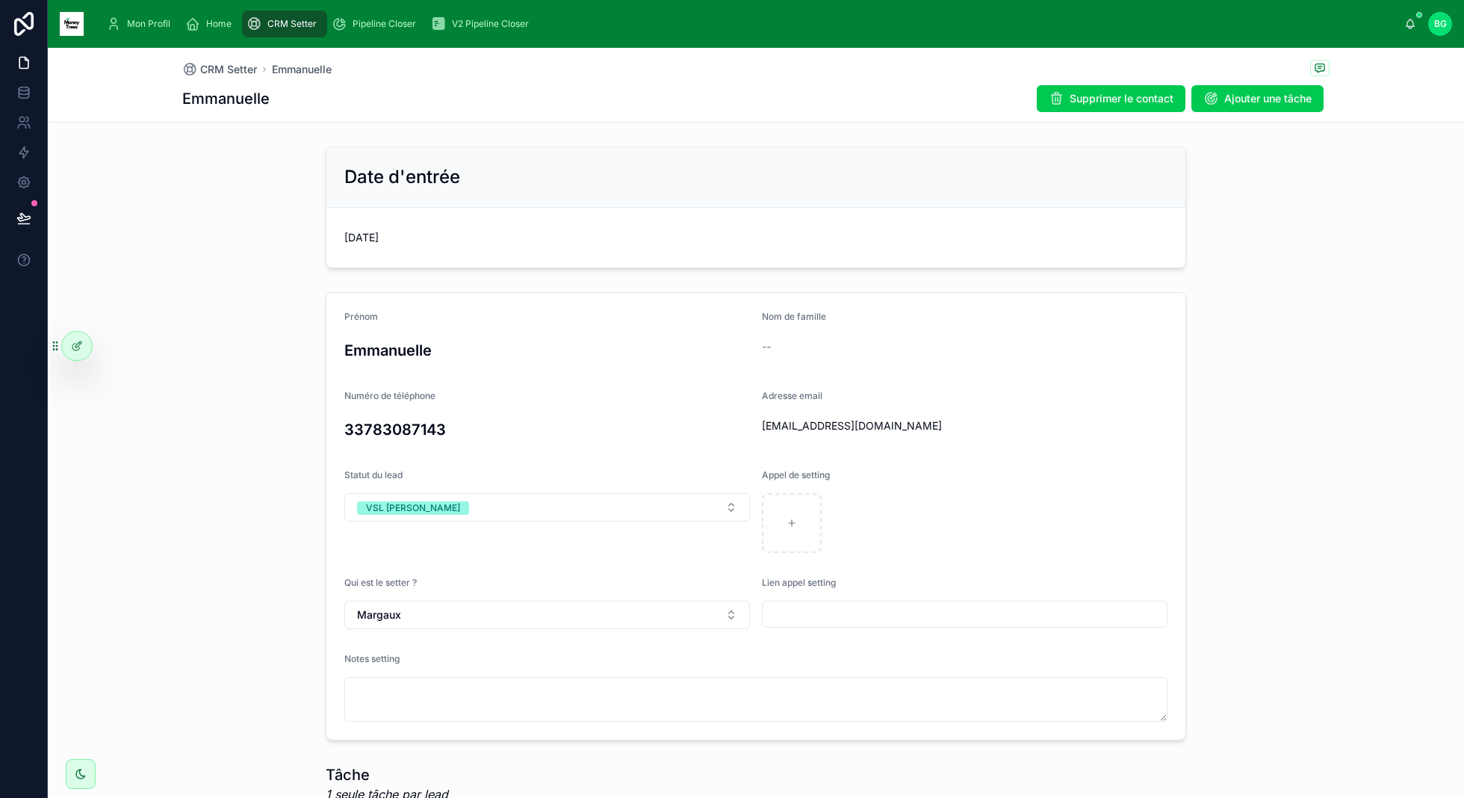
click at [156, 13] on div "Mon Profil" at bounding box center [141, 24] width 70 height 24
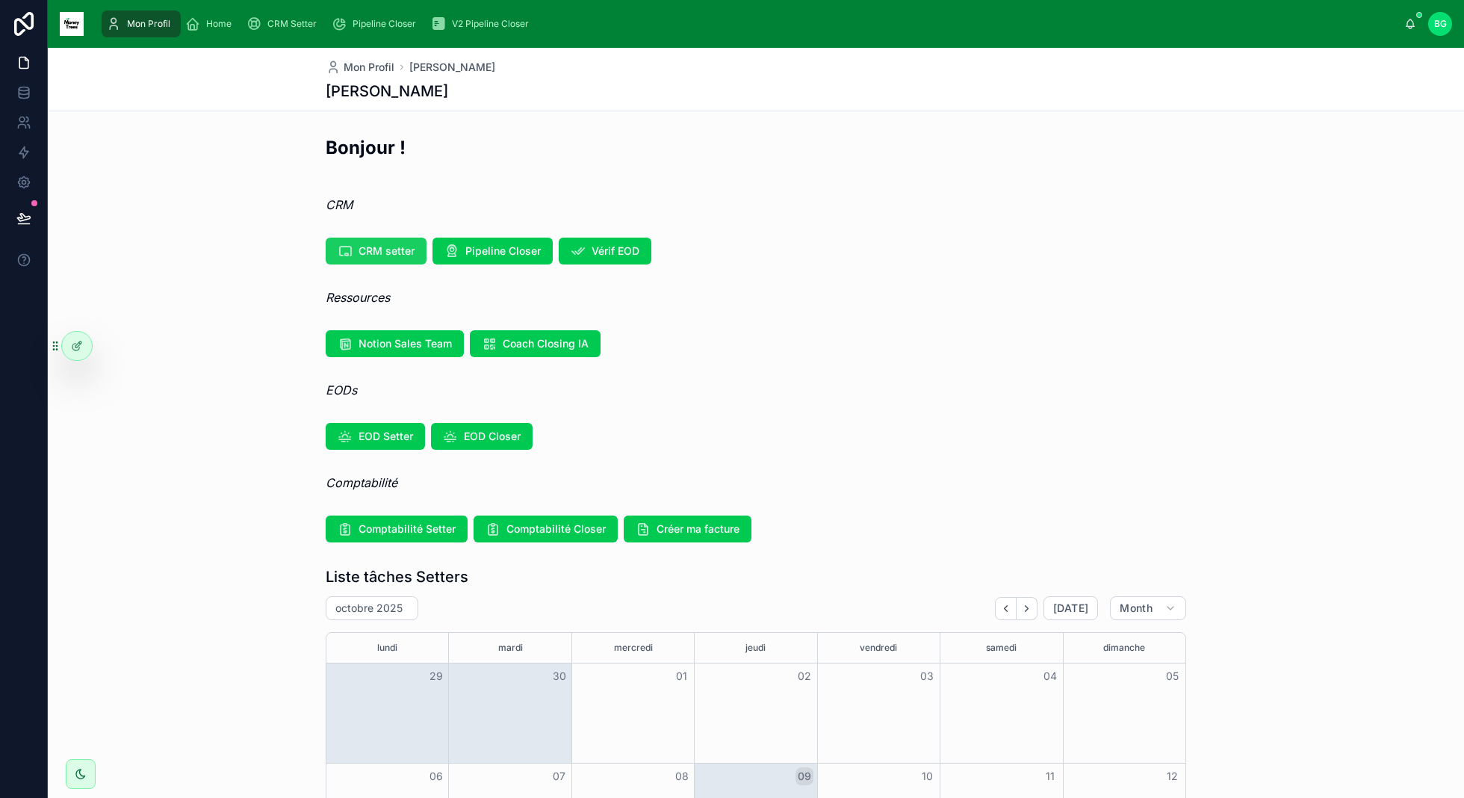
click at [388, 251] on span "CRM setter" at bounding box center [386, 250] width 56 height 15
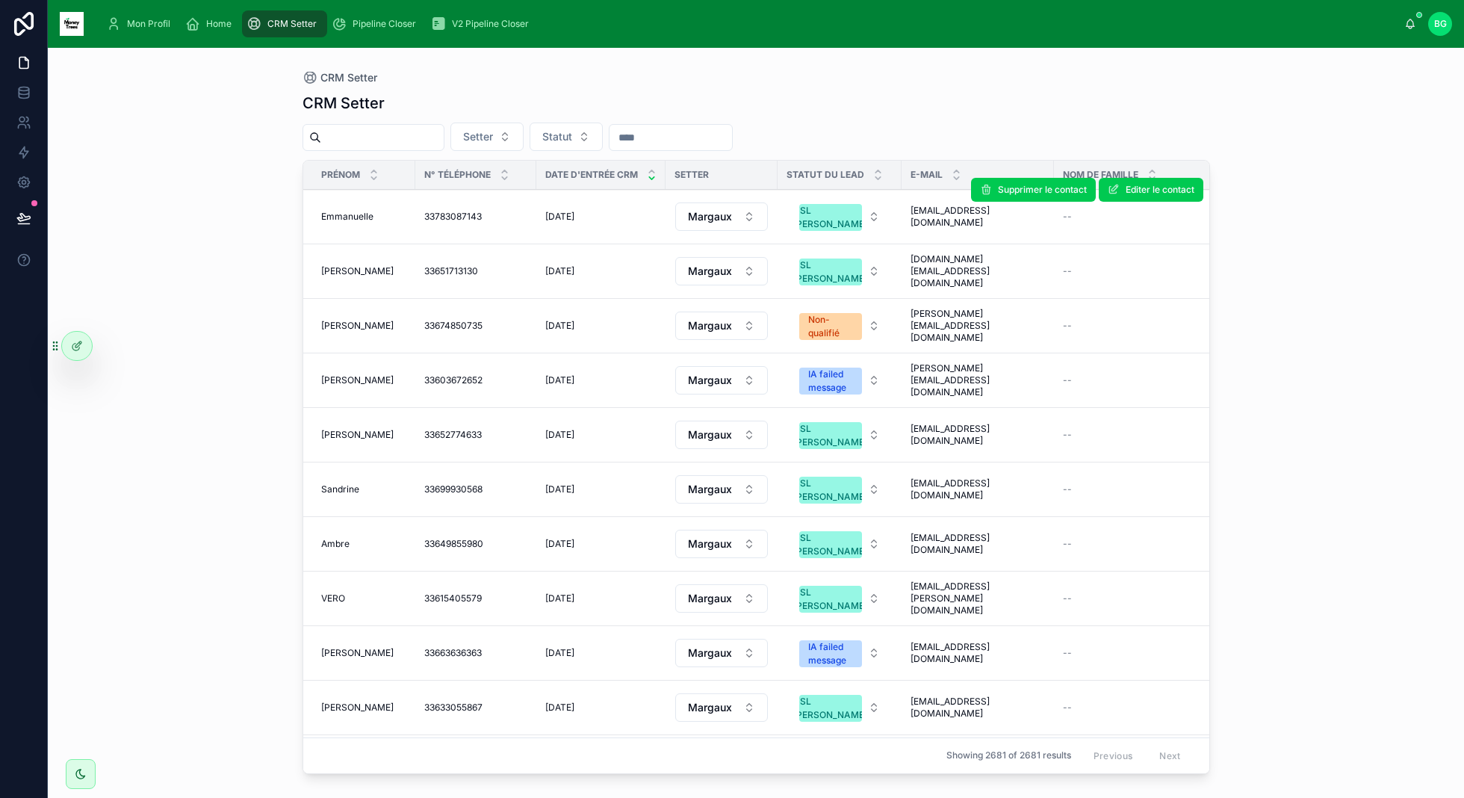
click at [441, 215] on span "33783087143" at bounding box center [453, 217] width 58 height 12
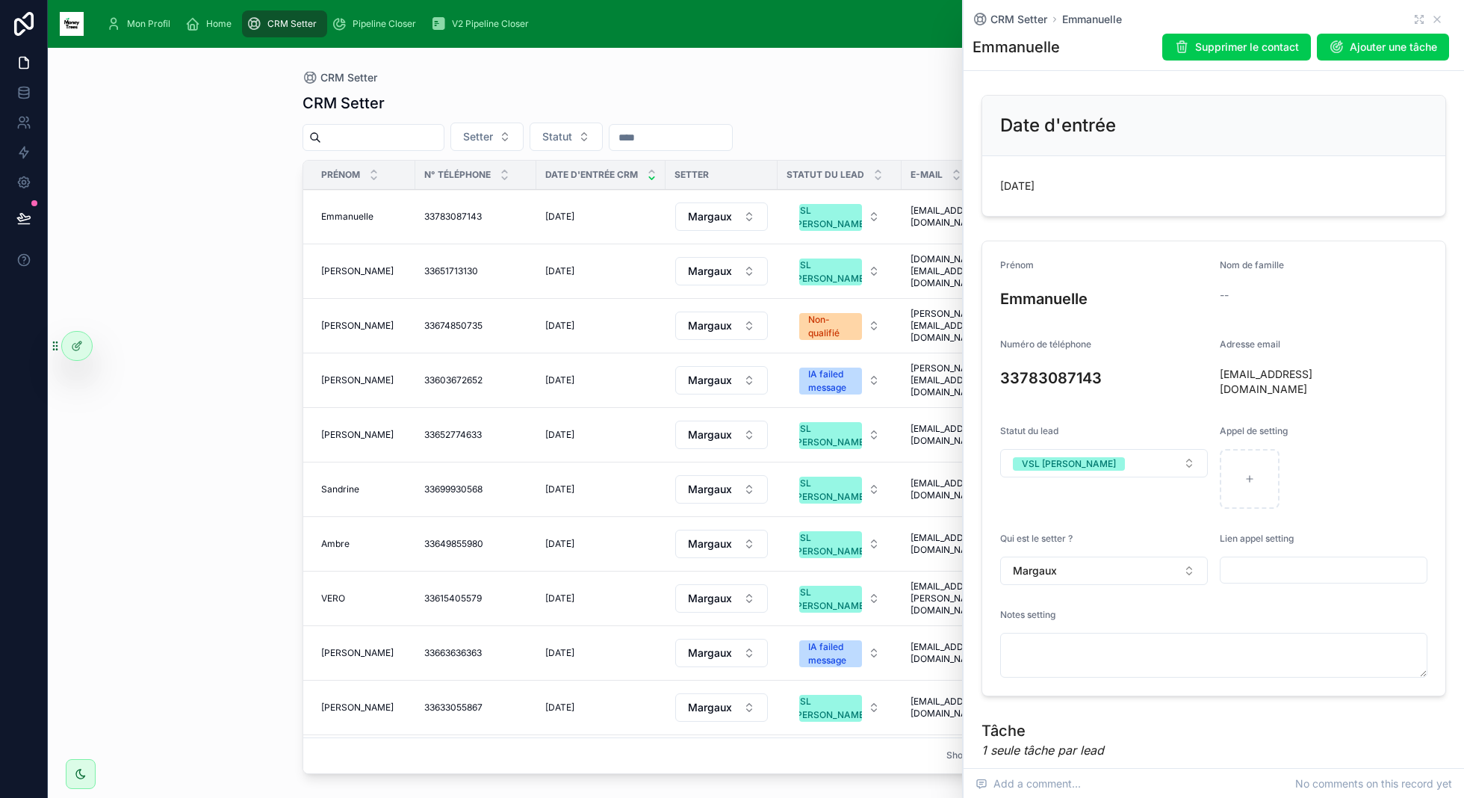
click at [1102, 377] on h3 "33783087143" at bounding box center [1104, 378] width 208 height 22
click at [490, 212] on div "33783087143 33783087143" at bounding box center [475, 217] width 103 height 12
click at [495, 211] on div "33783087143 33783087143" at bounding box center [475, 217] width 103 height 12
click at [84, 773] on icon at bounding box center [81, 774] width 12 height 12
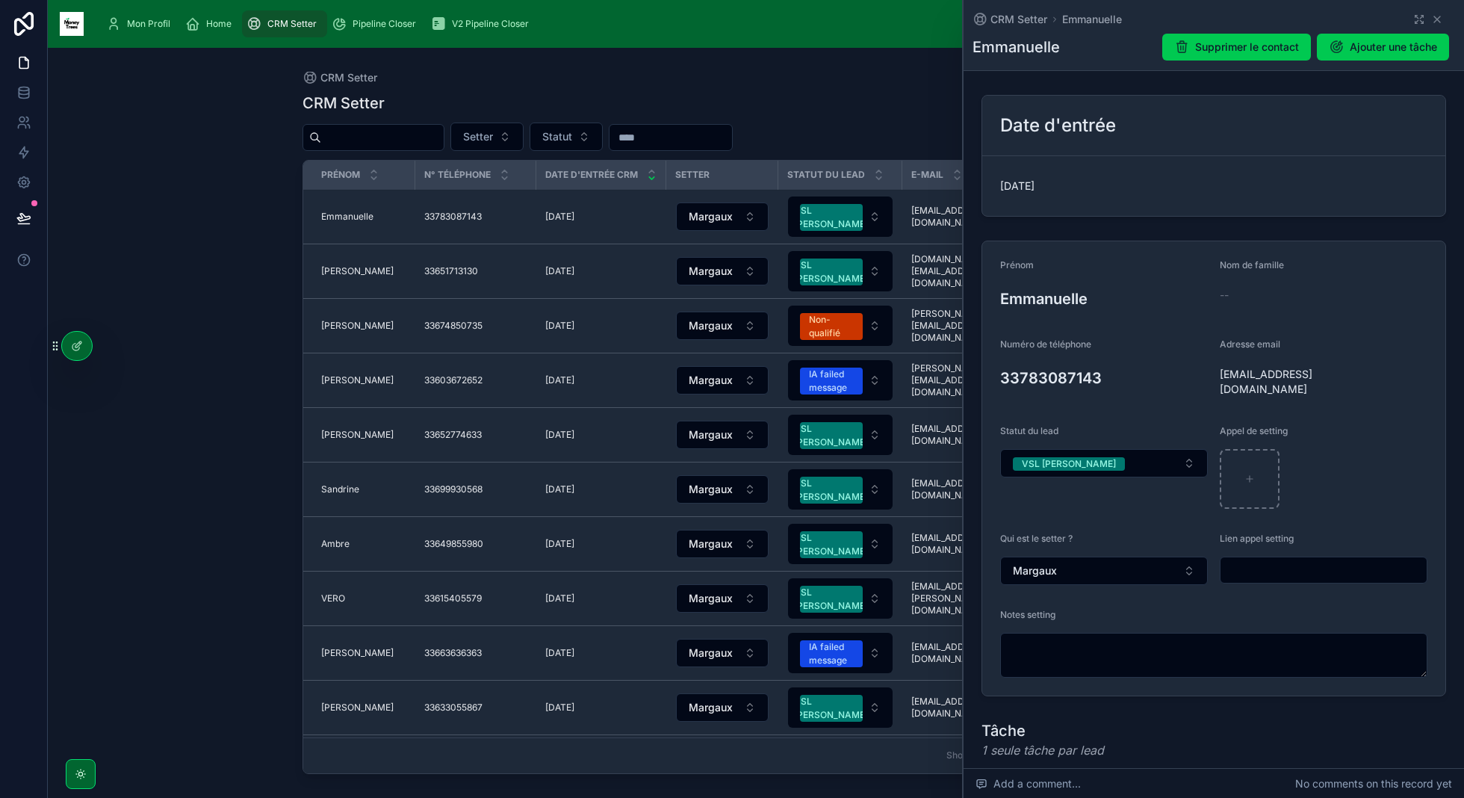
click at [438, 223] on td "33783087143 33783087143" at bounding box center [475, 217] width 121 height 55
click at [499, 211] on div "33783087143 33783087143" at bounding box center [475, 217] width 103 height 12
click at [574, 214] on span "09/10/2025" at bounding box center [559, 217] width 29 height 12
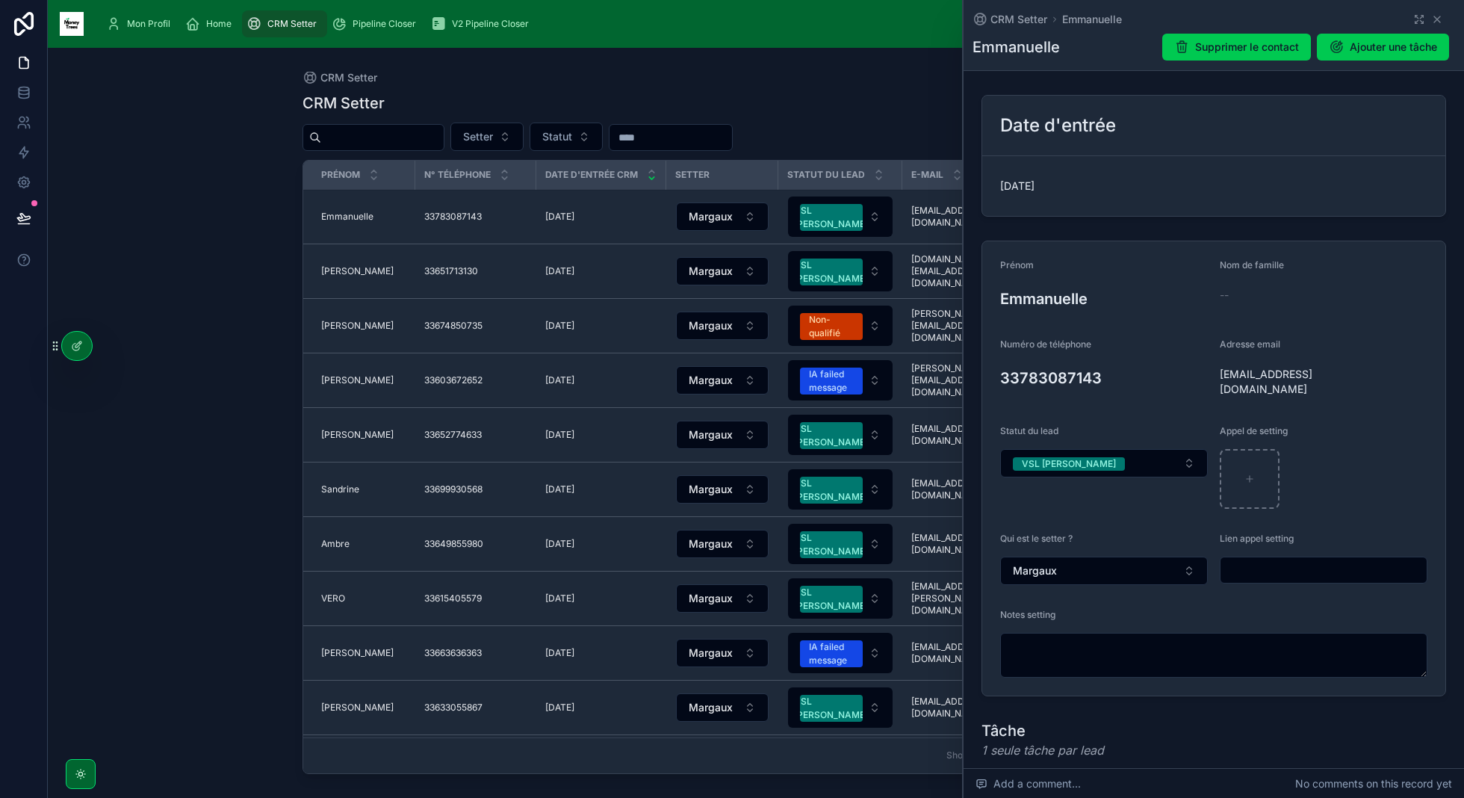
click at [362, 219] on span "Emmanuelle" at bounding box center [347, 217] width 52 height 12
click at [1439, 17] on icon at bounding box center [1437, 19] width 12 height 12
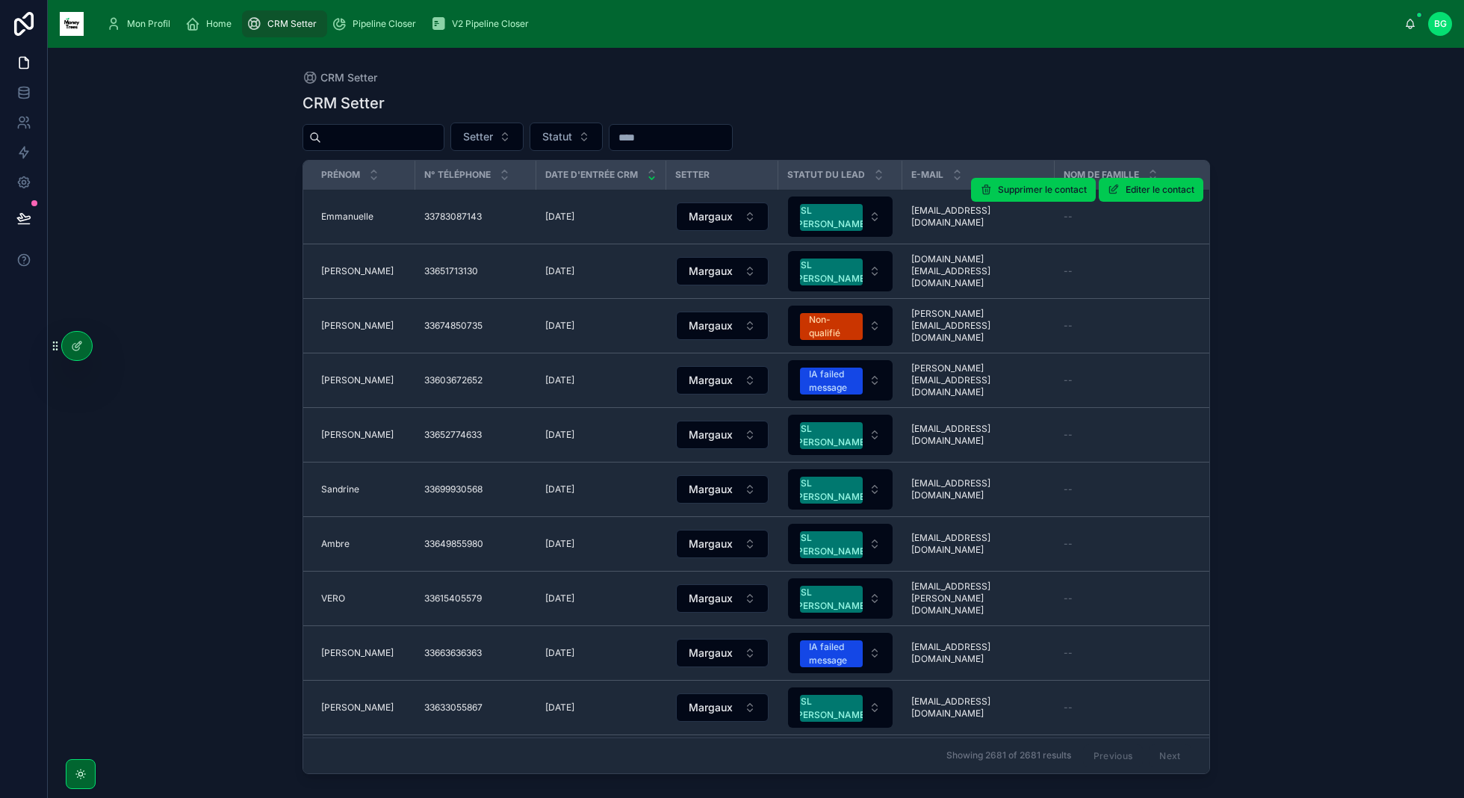
click at [443, 214] on span "33783087143" at bounding box center [453, 217] width 58 height 12
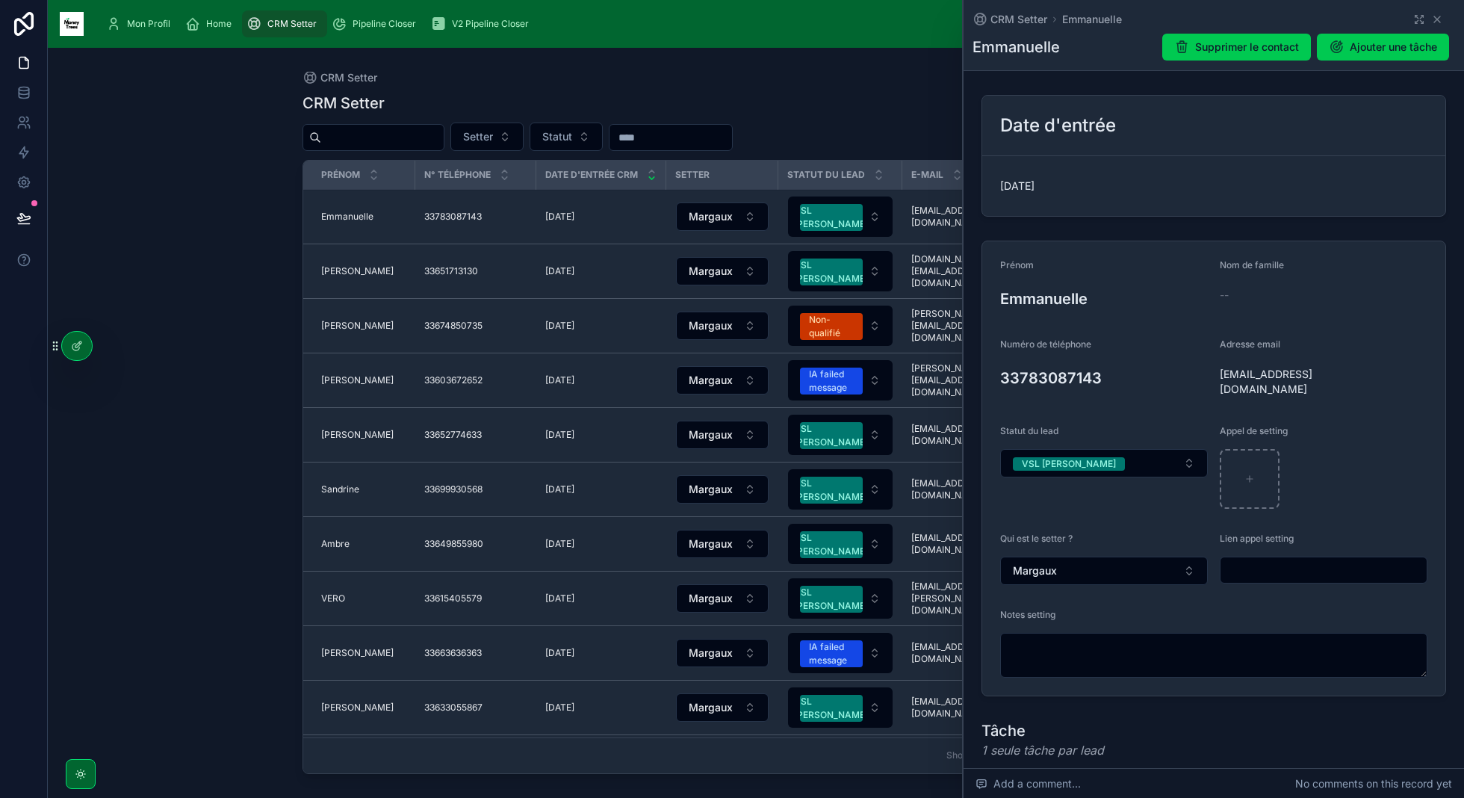
click at [1017, 392] on div "33783087143" at bounding box center [1104, 377] width 208 height 31
click at [1022, 385] on h3 "33783087143" at bounding box center [1104, 378] width 208 height 22
drag, startPoint x: 490, startPoint y: 223, endPoint x: 412, endPoint y: 217, distance: 78.6
click at [412, 217] on tr "Emmanuelle Emmanuelle 33783087143 33783087143 09/10/2025 09/10/2025 Margaux VSL…" at bounding box center [845, 217] width 1084 height 55
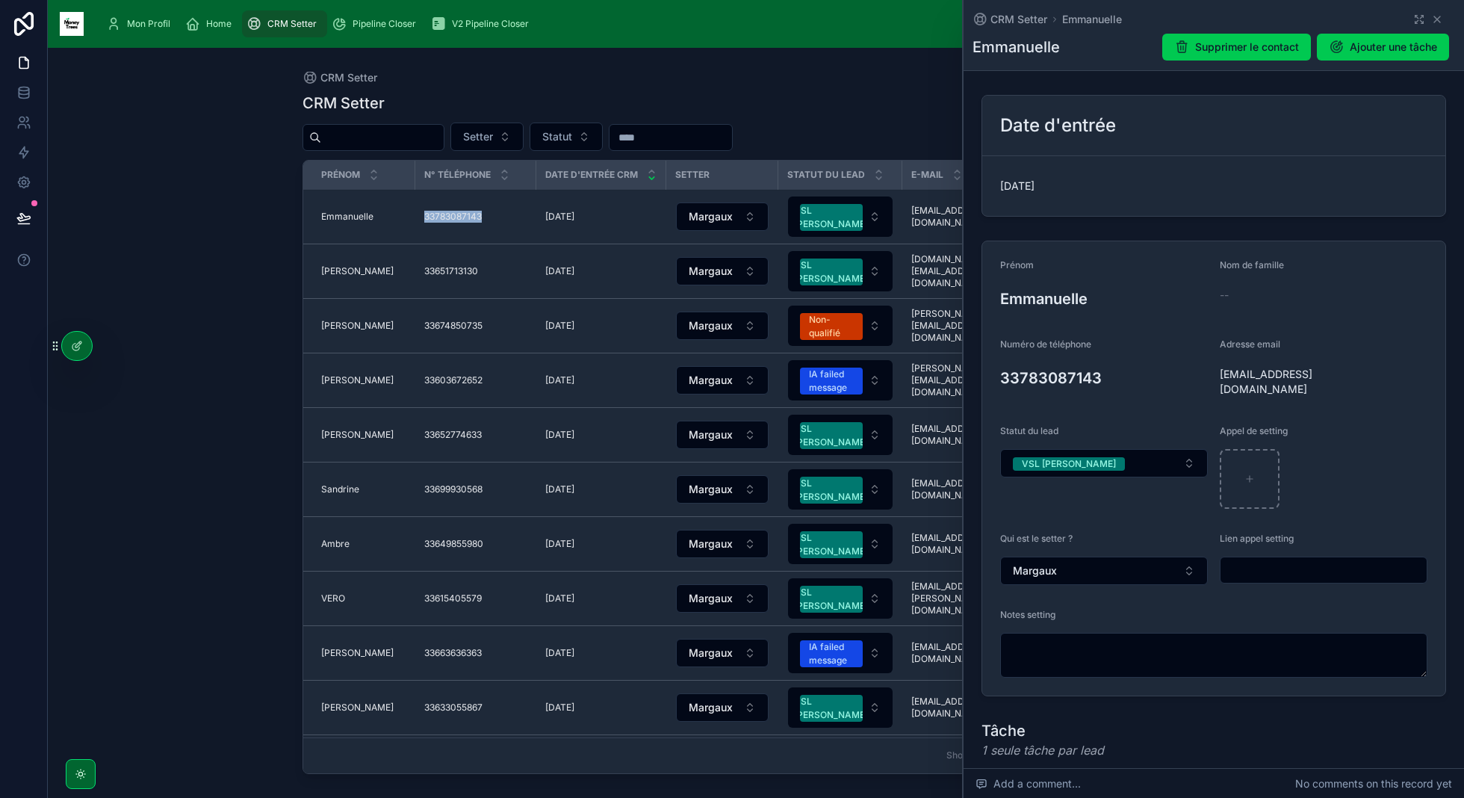
click at [412, 217] on td "Emmanuelle Emmanuelle" at bounding box center [359, 217] width 112 height 55
drag, startPoint x: 412, startPoint y: 217, endPoint x: 531, endPoint y: 217, distance: 119.5
click at [529, 217] on tr "Emmanuelle Emmanuelle 33783087143 33783087143 09/10/2025 09/10/2025 Margaux VSL…" at bounding box center [845, 217] width 1084 height 55
click at [531, 217] on td "33783087143 33783087143" at bounding box center [475, 217] width 121 height 55
click at [572, 217] on span "09/10/2025" at bounding box center [559, 217] width 29 height 12
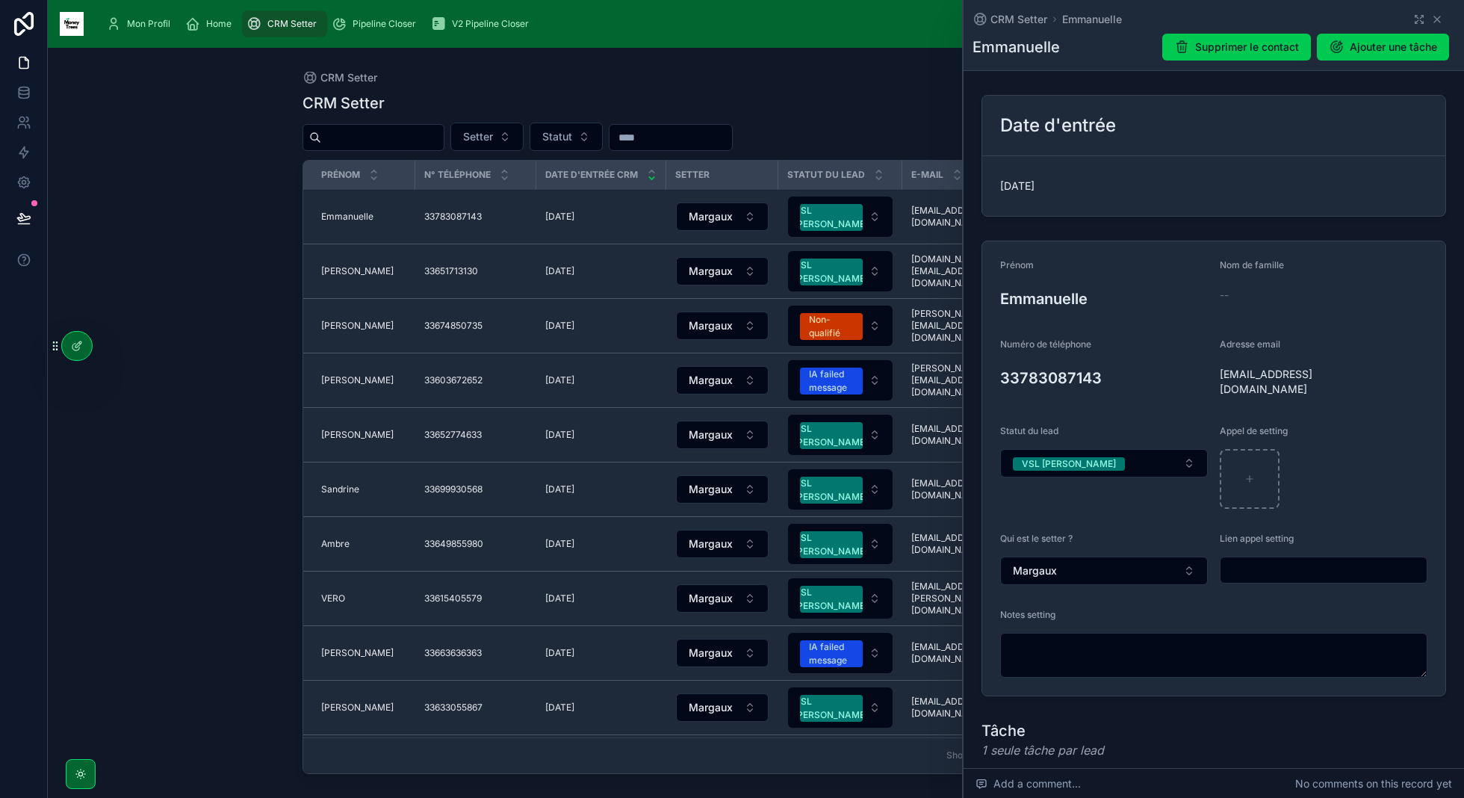
click at [438, 217] on span "33783087143" at bounding box center [453, 217] width 58 height 12
click at [462, 211] on span "33783087143" at bounding box center [453, 217] width 58 height 12
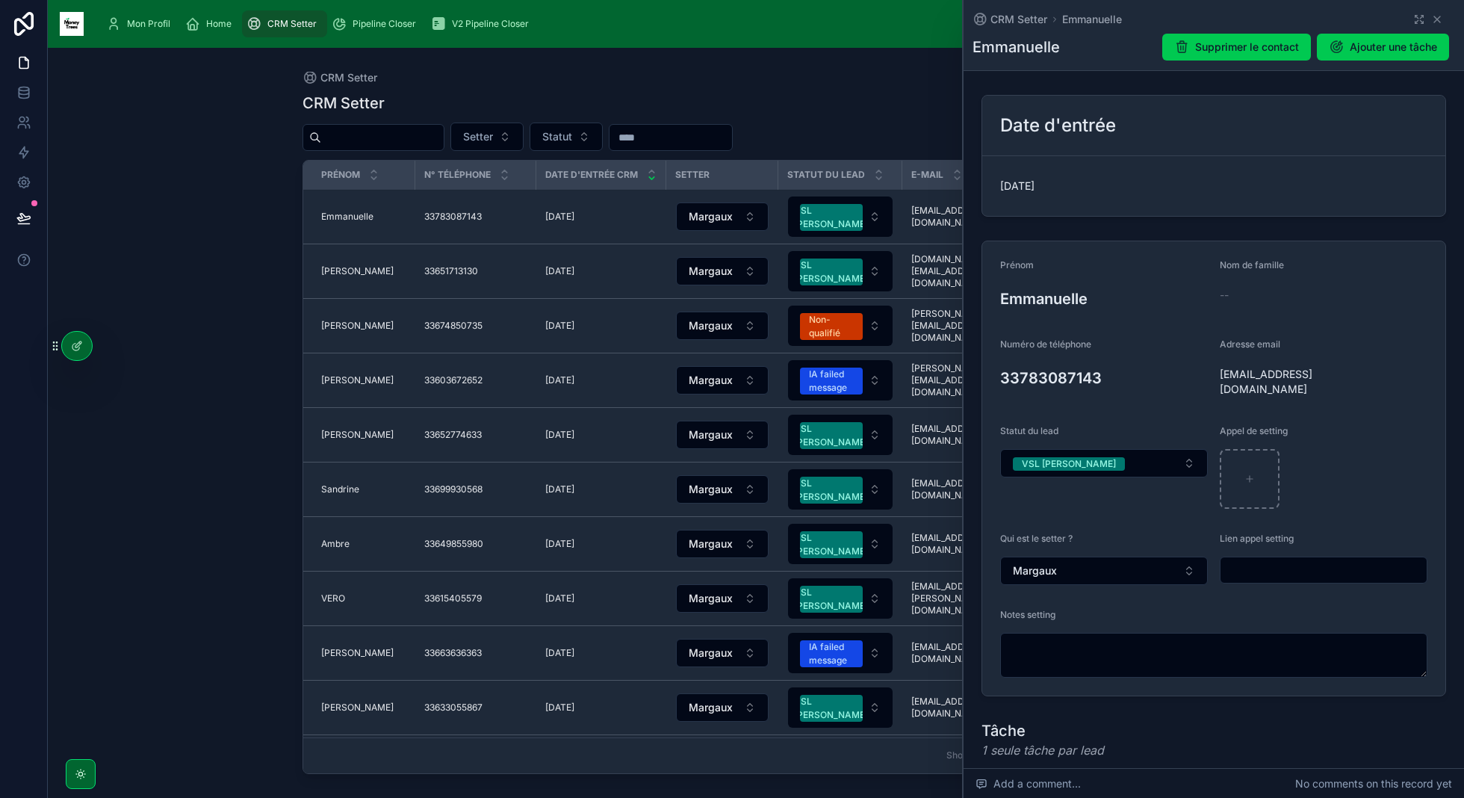
click at [462, 211] on span "33783087143" at bounding box center [453, 217] width 58 height 12
click at [415, 210] on td "33783087143 33783087143" at bounding box center [475, 217] width 121 height 55
click at [412, 213] on td "Emmanuelle Emmanuelle" at bounding box center [359, 217] width 112 height 55
click at [1431, 18] on icon at bounding box center [1437, 19] width 12 height 12
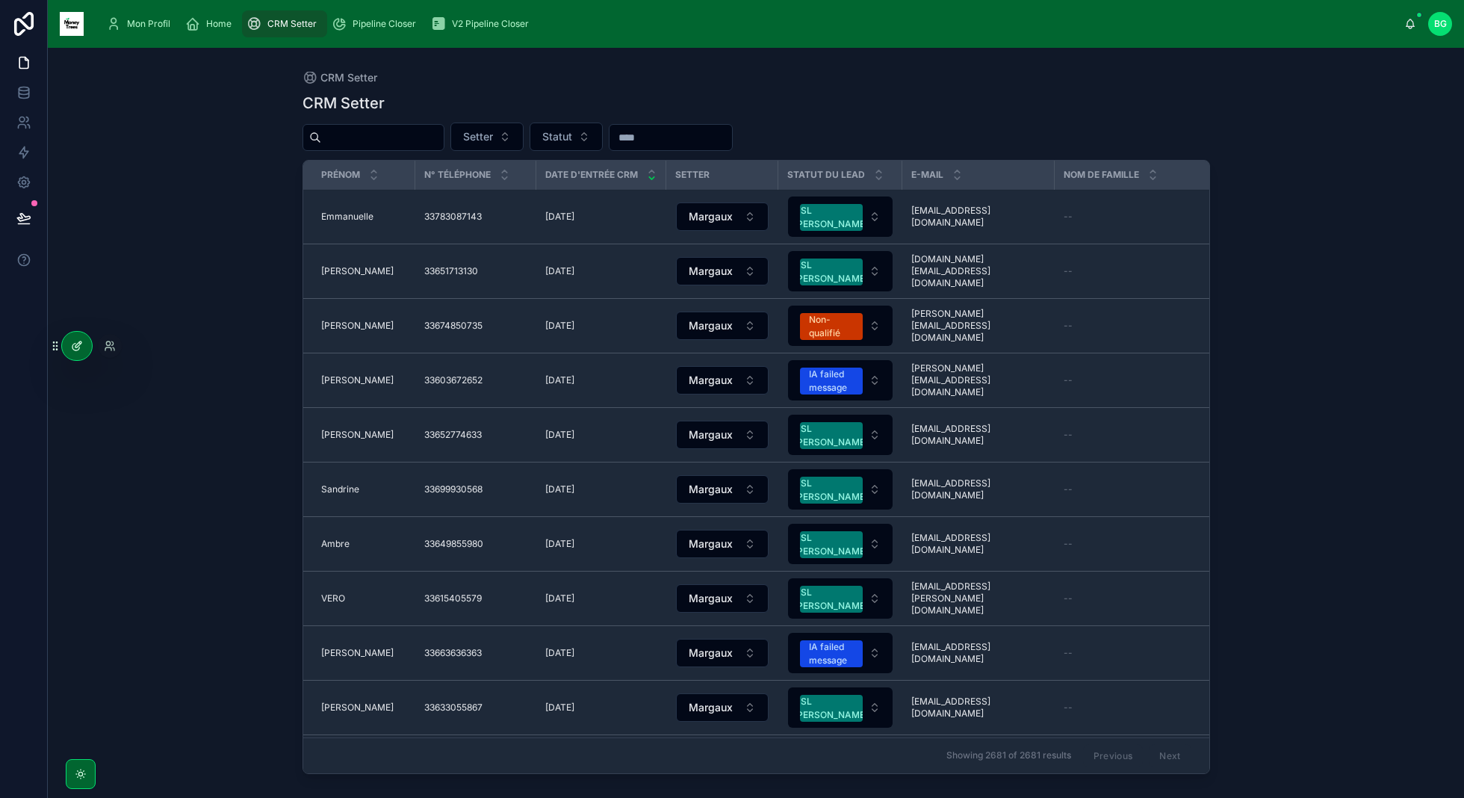
click at [76, 344] on icon at bounding box center [78, 344] width 6 height 6
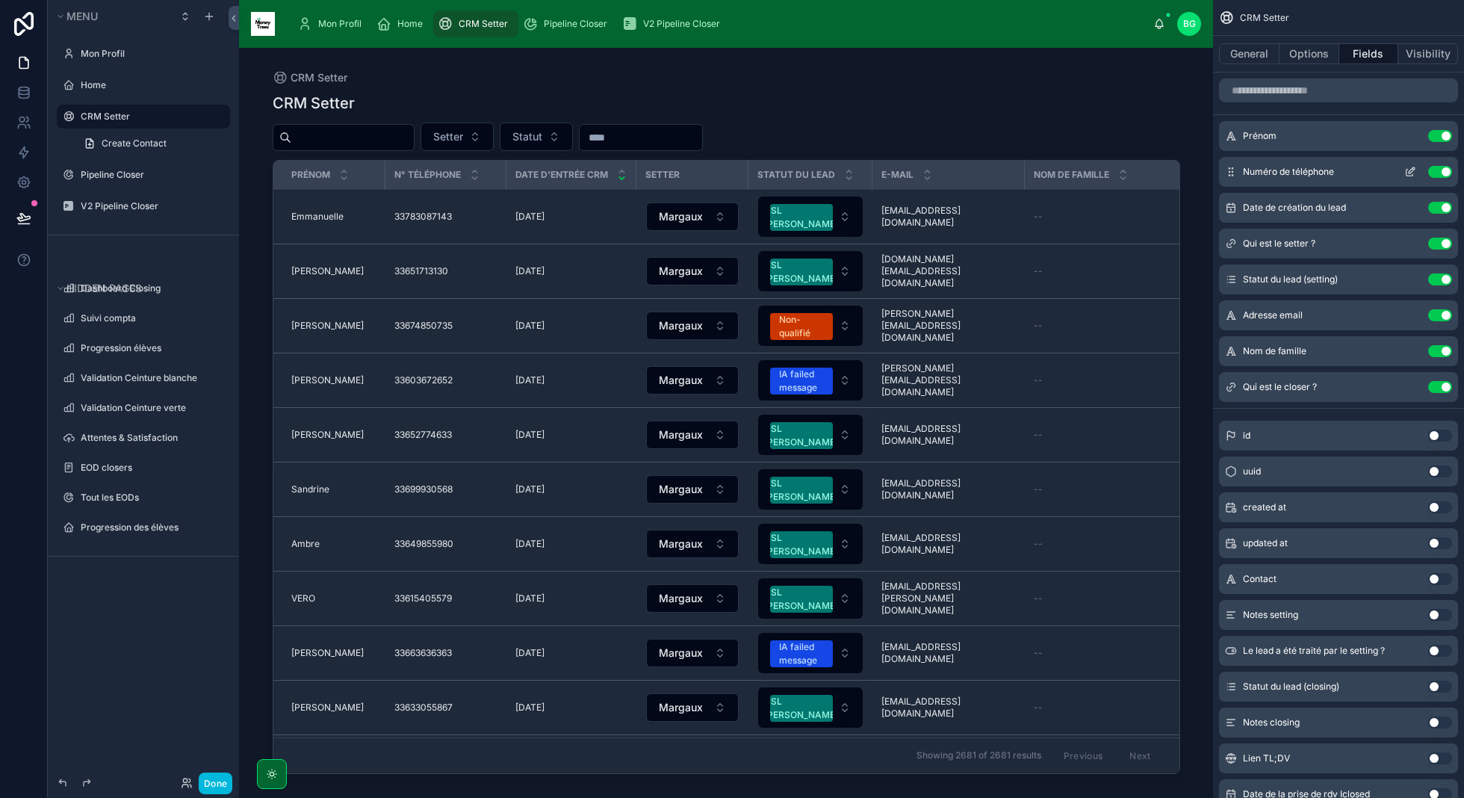
click at [1415, 167] on icon "scrollable content" at bounding box center [1410, 172] width 12 height 12
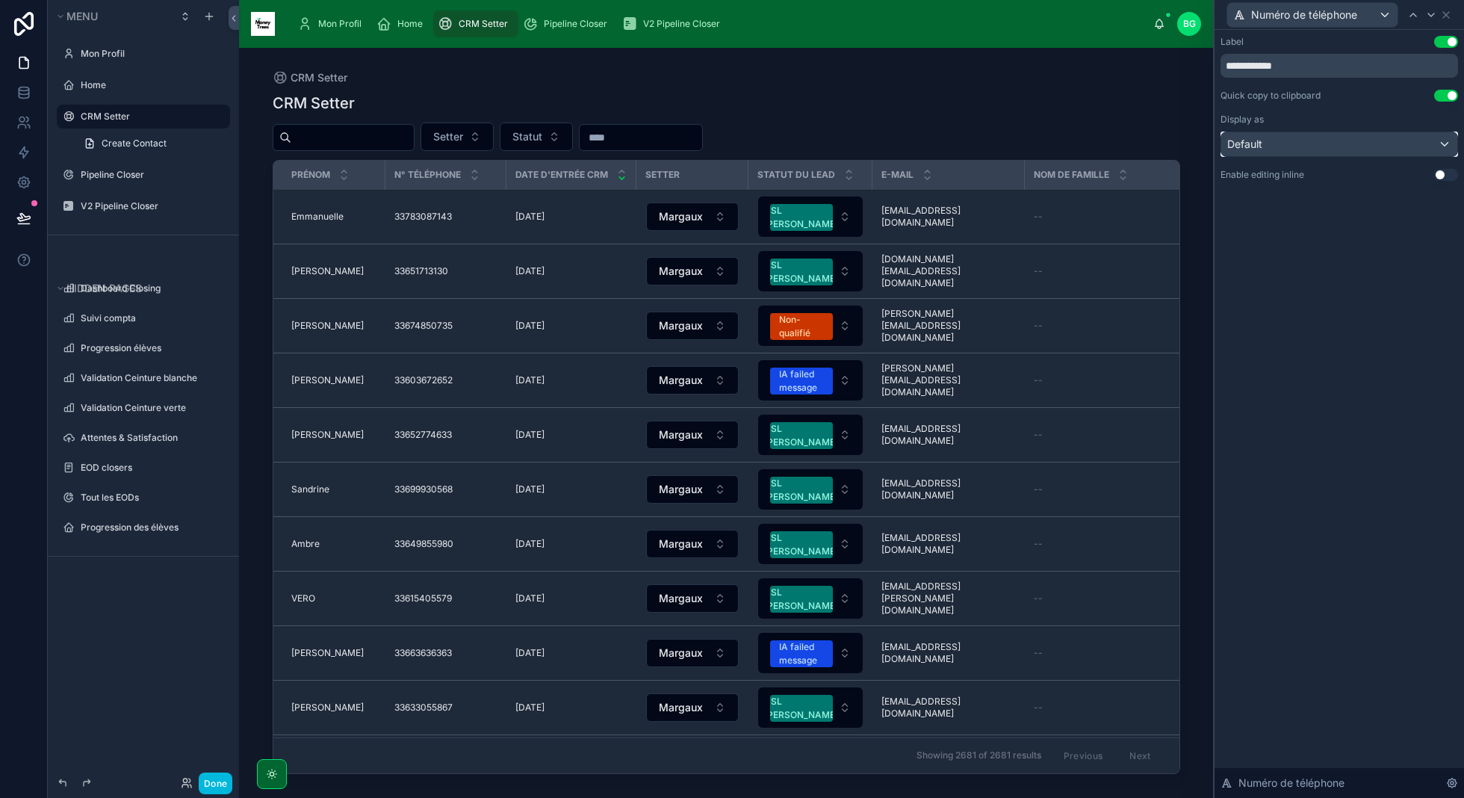
click at [1314, 148] on div "Default" at bounding box center [1339, 144] width 236 height 24
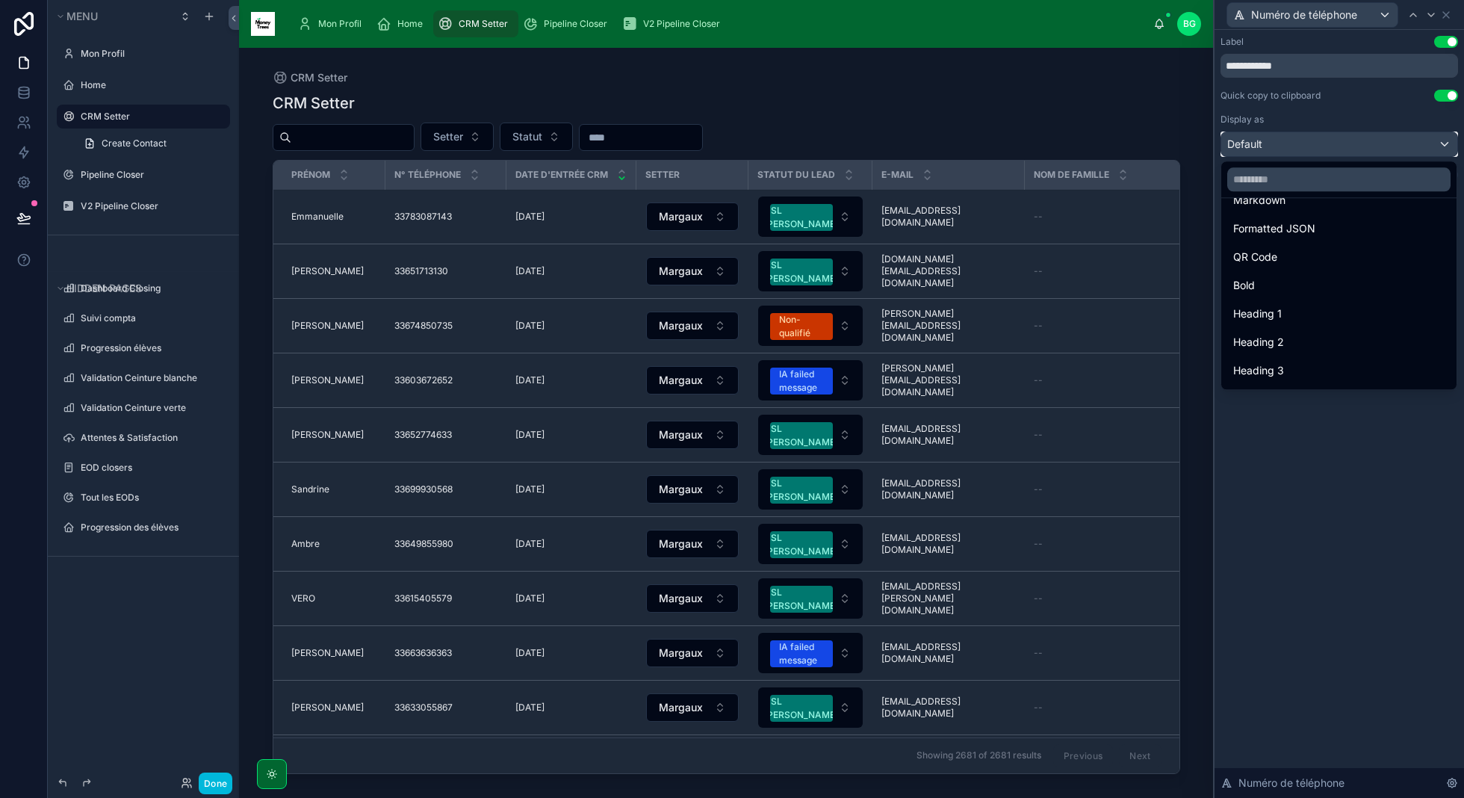
scroll to position [136, 0]
click at [1295, 290] on div "Bold" at bounding box center [1338, 286] width 211 height 18
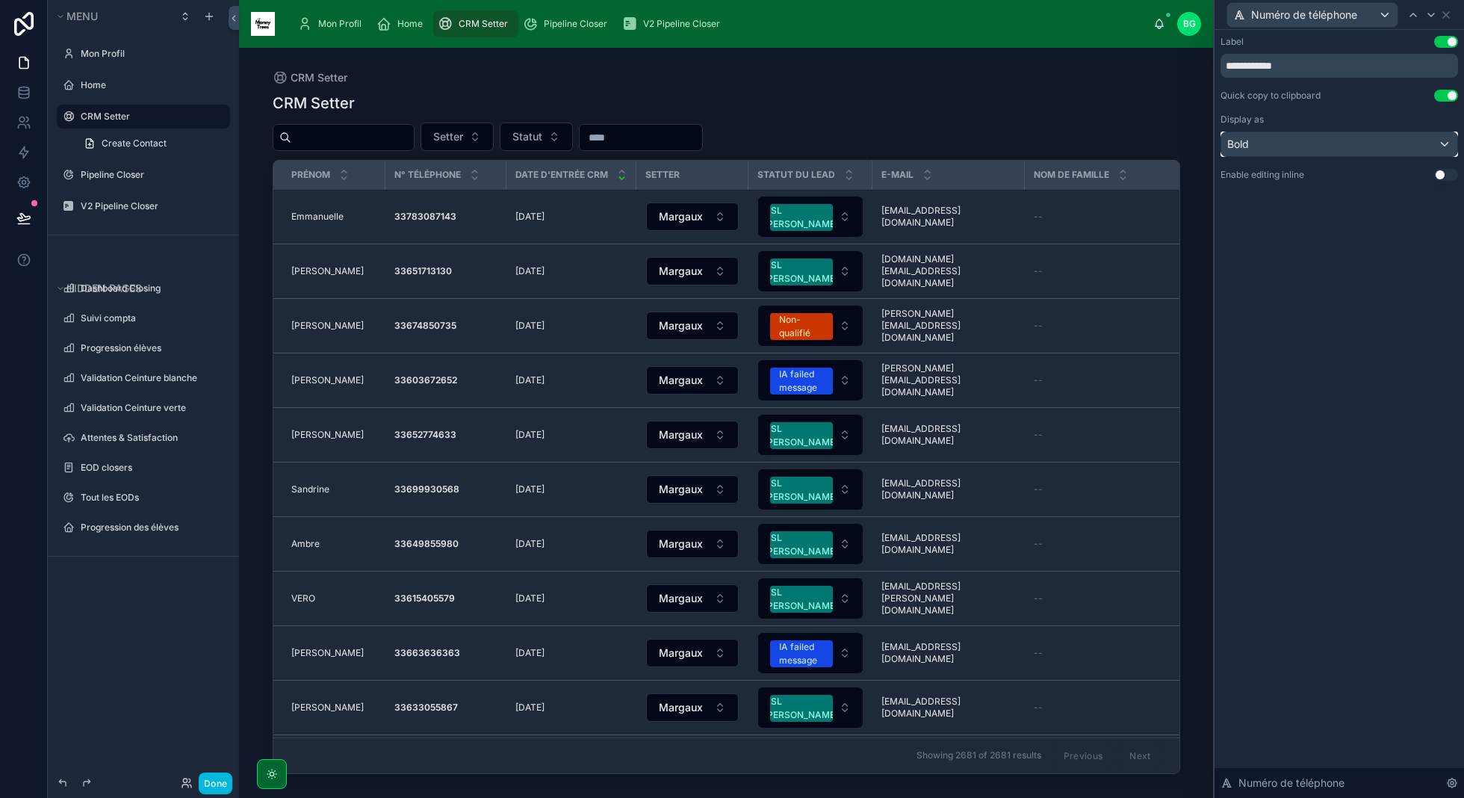
click at [1350, 147] on div "Bold" at bounding box center [1339, 144] width 236 height 24
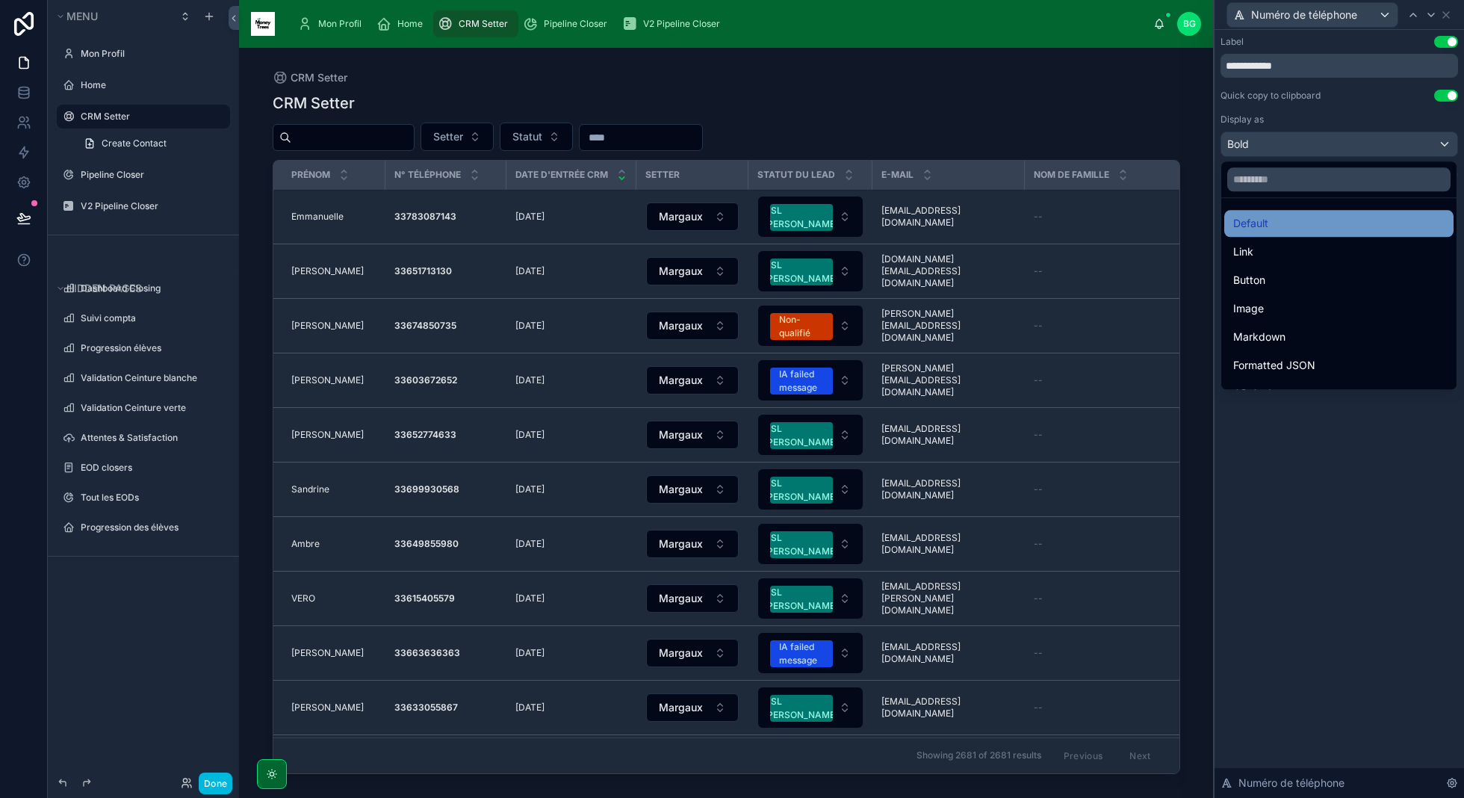
click at [1311, 227] on div "Default" at bounding box center [1338, 223] width 211 height 18
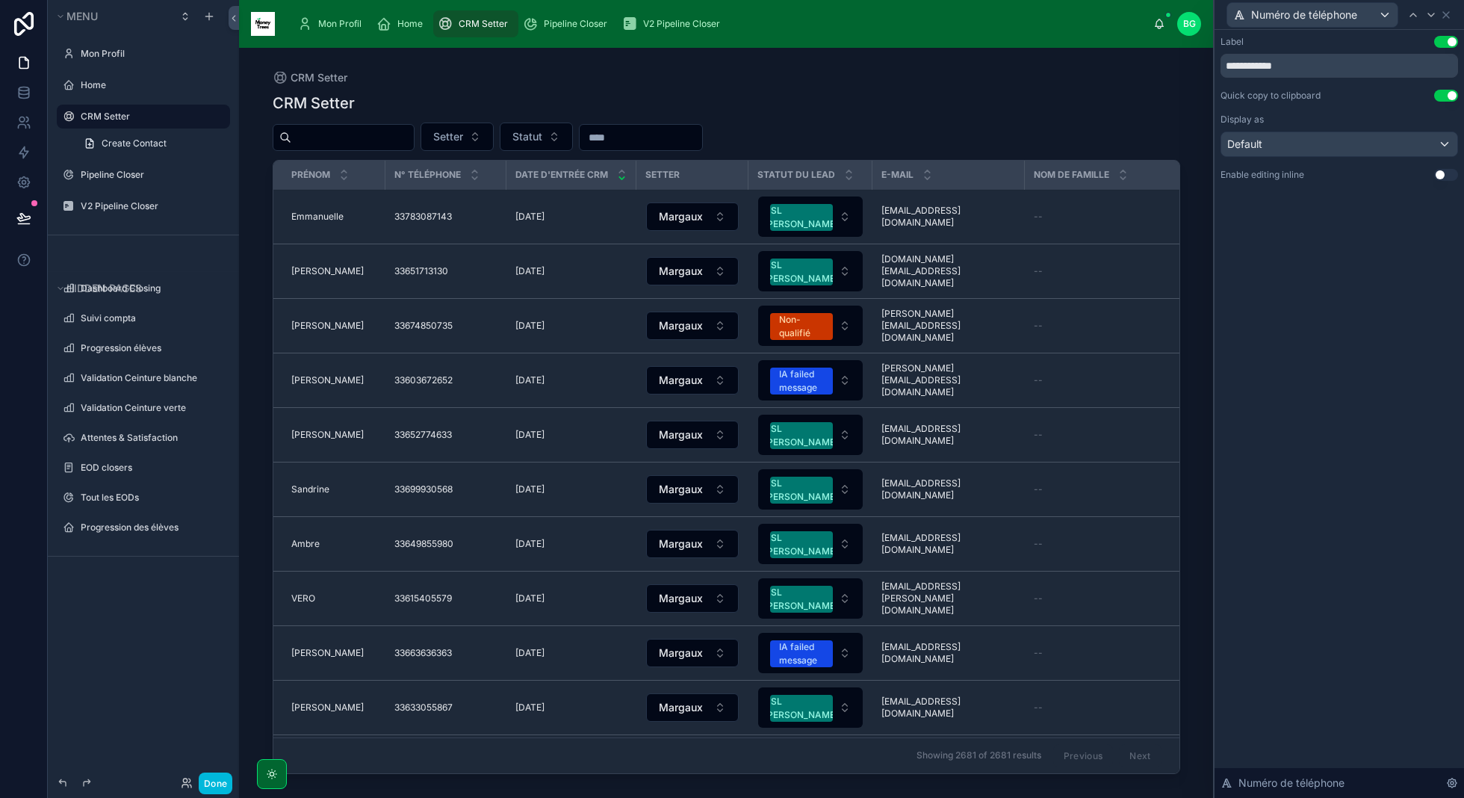
click at [1448, 97] on button "Use setting" at bounding box center [1446, 96] width 24 height 12
click at [1443, 174] on button "Use setting" at bounding box center [1446, 175] width 24 height 12
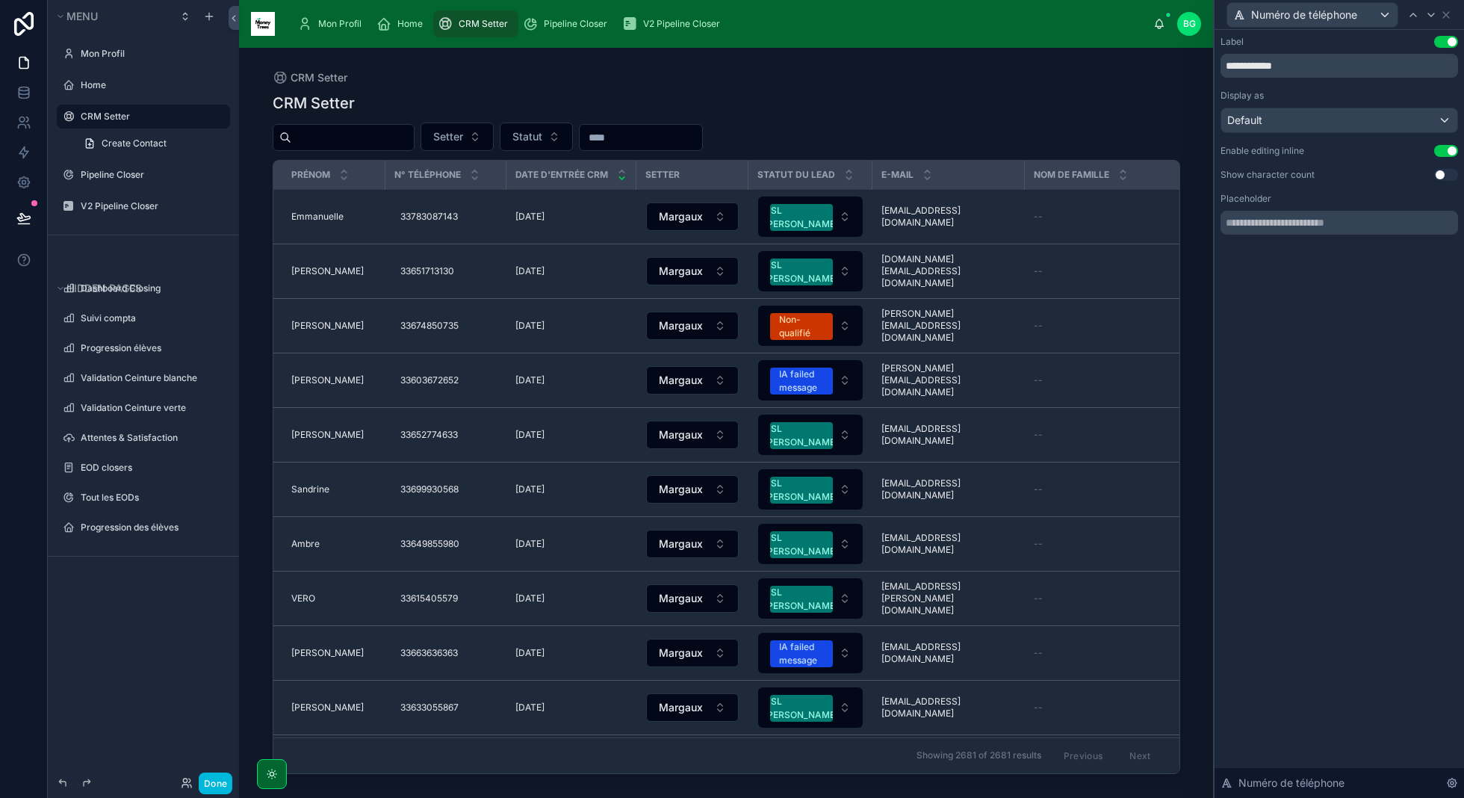
click at [1446, 176] on button "Use setting" at bounding box center [1446, 175] width 24 height 12
click at [16, 215] on icon at bounding box center [23, 218] width 15 height 15
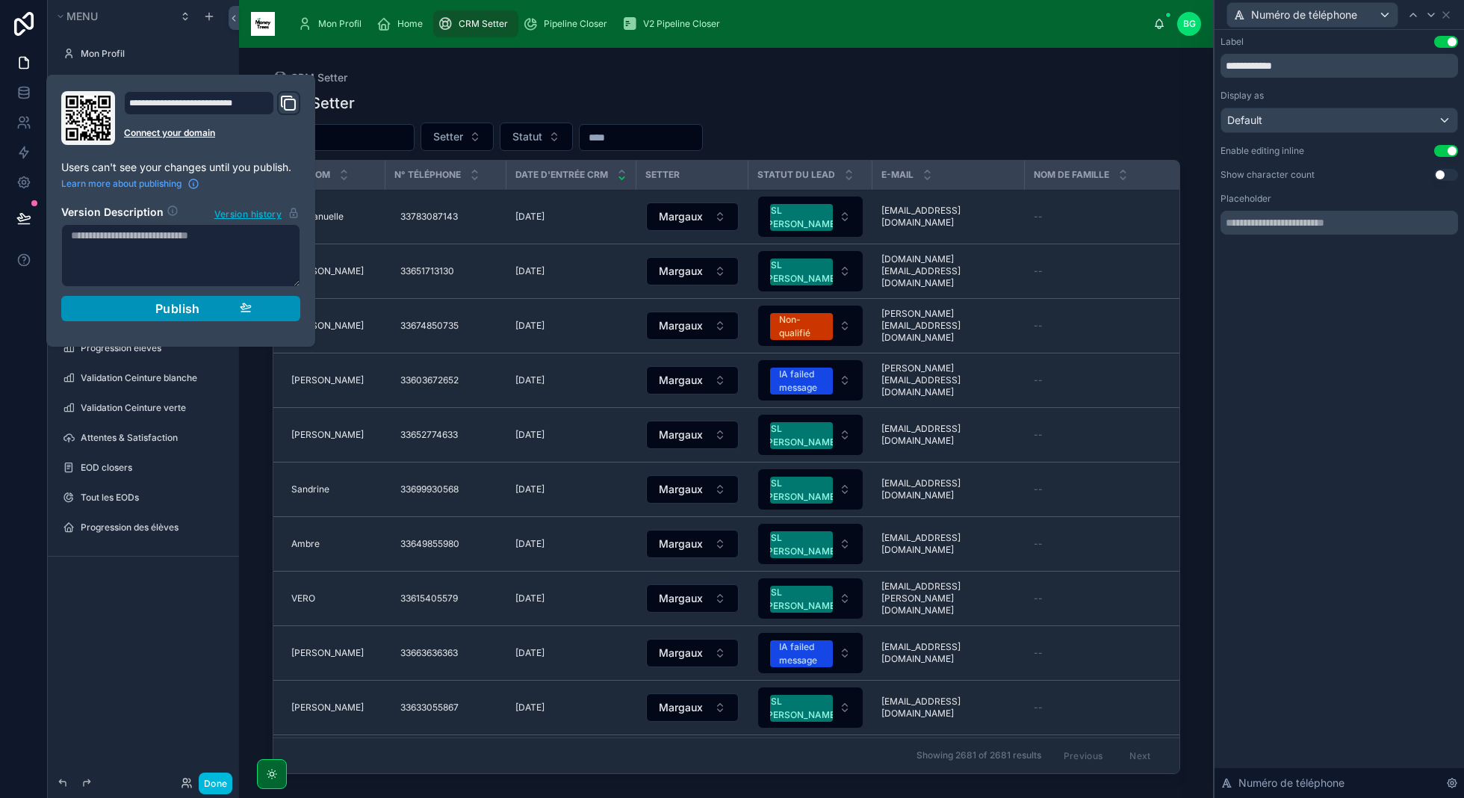
click at [235, 311] on div "Publish" at bounding box center [181, 308] width 142 height 15
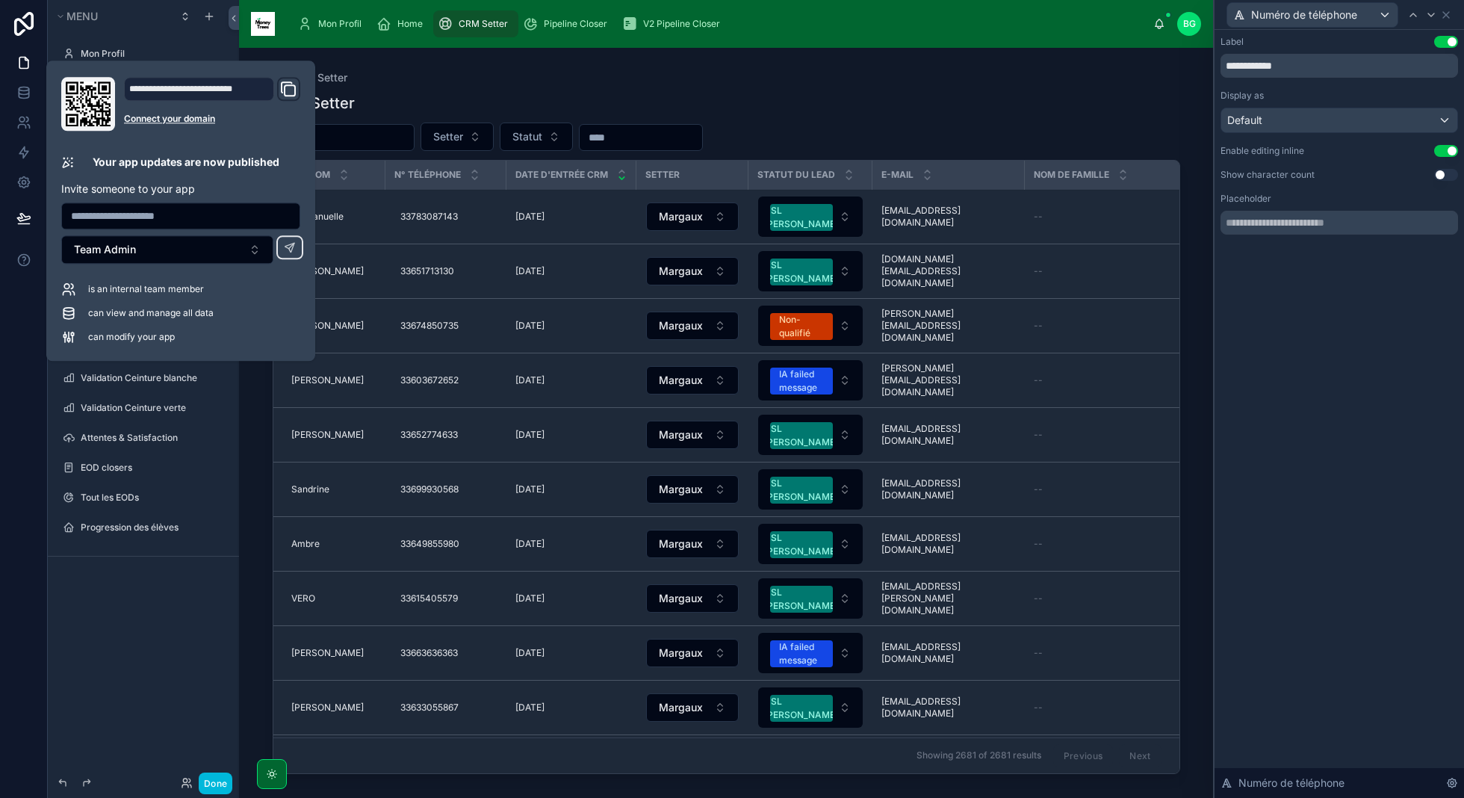
click at [801, 108] on div at bounding box center [726, 414] width 955 height 732
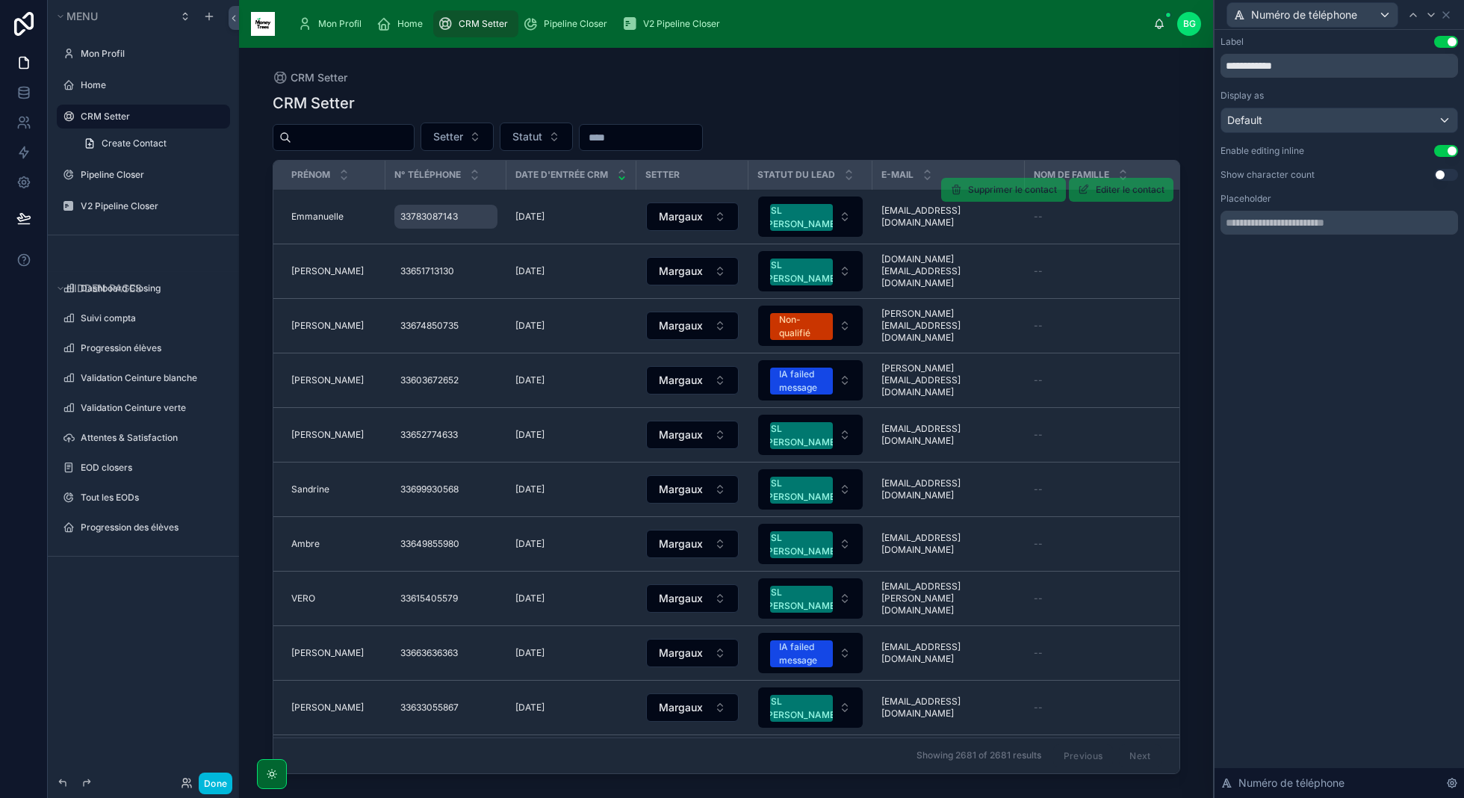
click at [436, 220] on span "33783087143" at bounding box center [429, 217] width 58 height 12
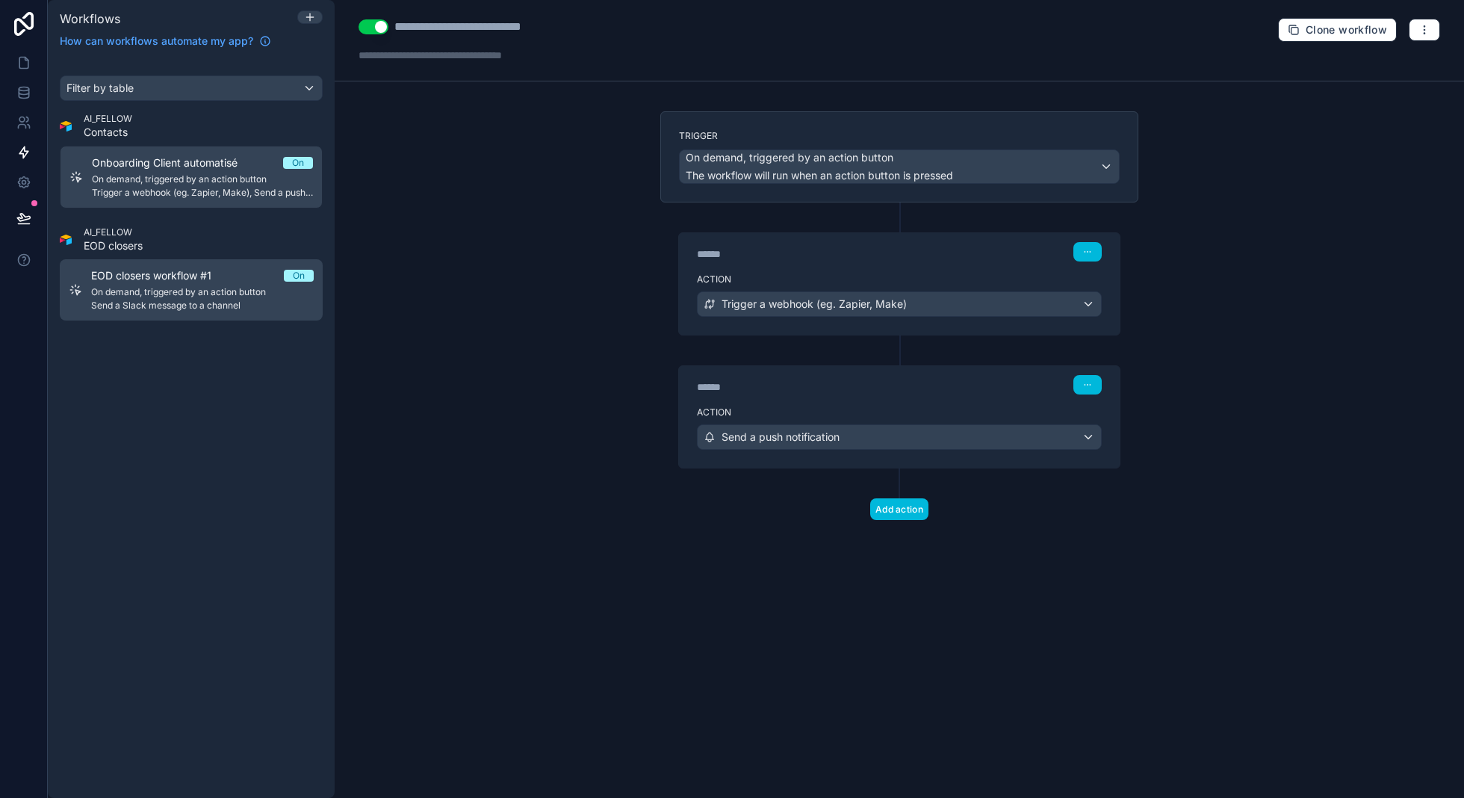
click at [212, 281] on span "EOD closers workflow #1" at bounding box center [160, 275] width 138 height 15
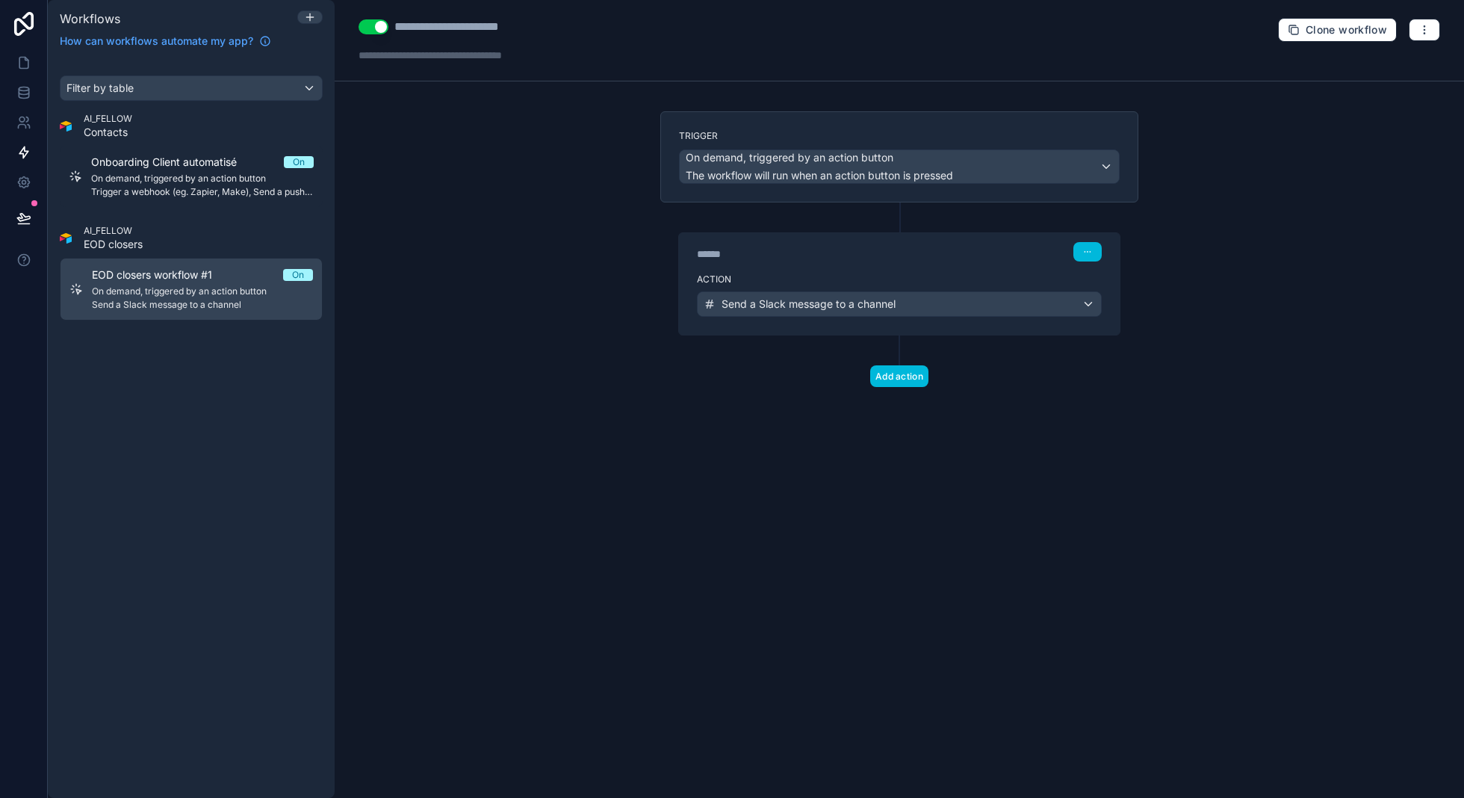
click at [831, 283] on div "Action Send a Slack message to a channel" at bounding box center [899, 300] width 441 height 67
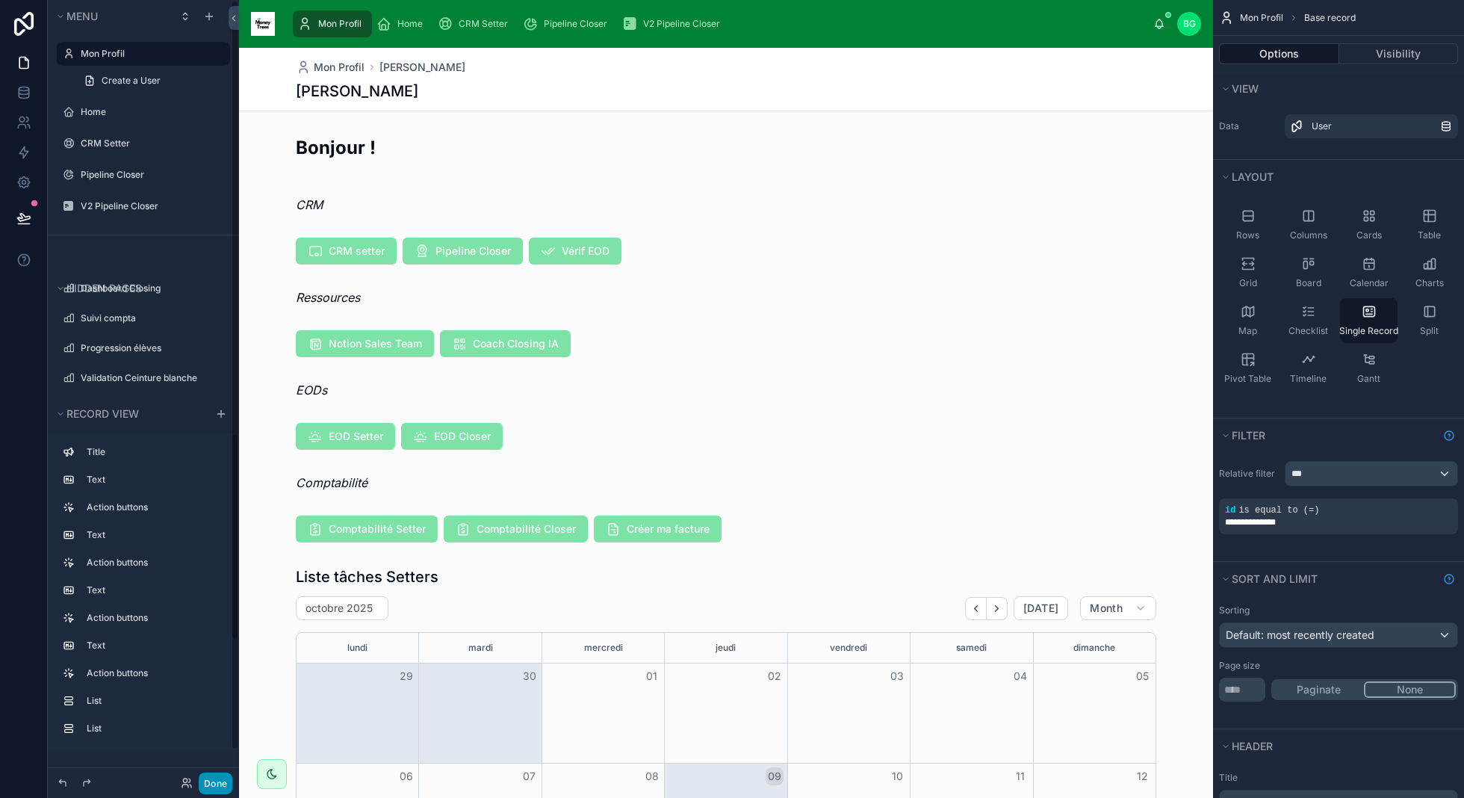
click at [208, 781] on button "Done" at bounding box center [216, 783] width 34 height 22
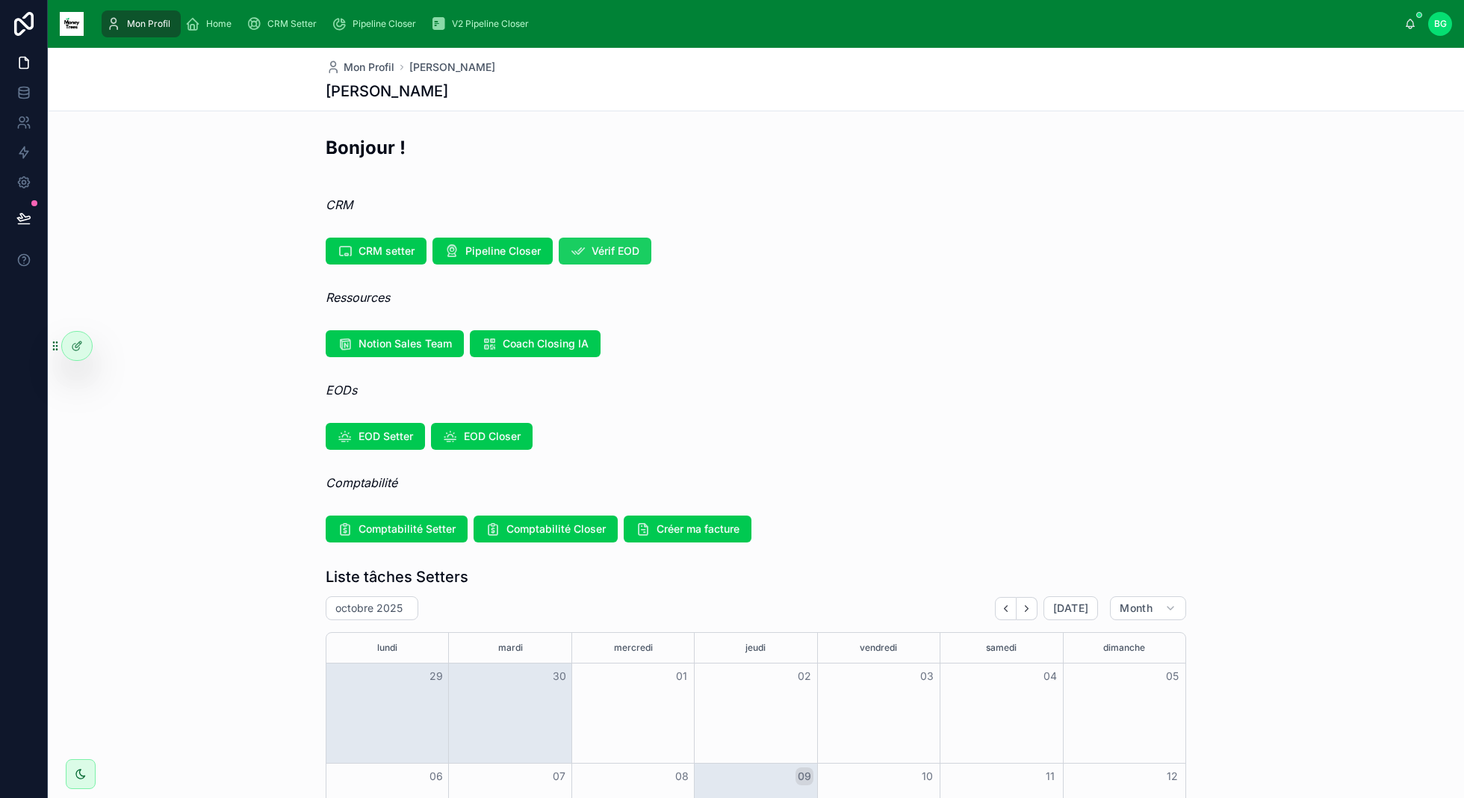
click at [606, 262] on button "Vérif EOD" at bounding box center [605, 251] width 93 height 27
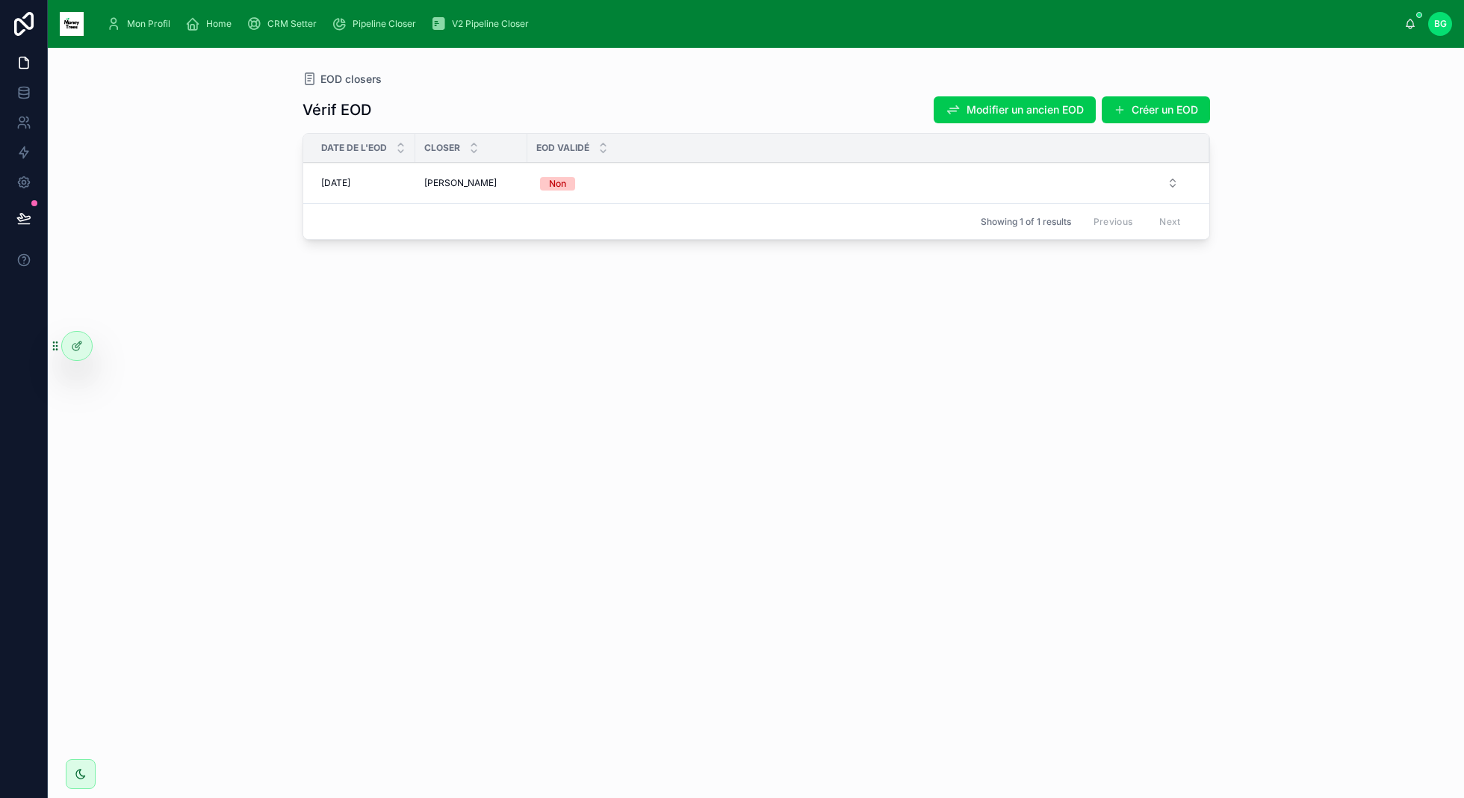
click at [435, 190] on td "Pascal Pascal" at bounding box center [471, 183] width 112 height 41
click at [381, 181] on div "08/10/2025 08/10/2025" at bounding box center [363, 183] width 85 height 12
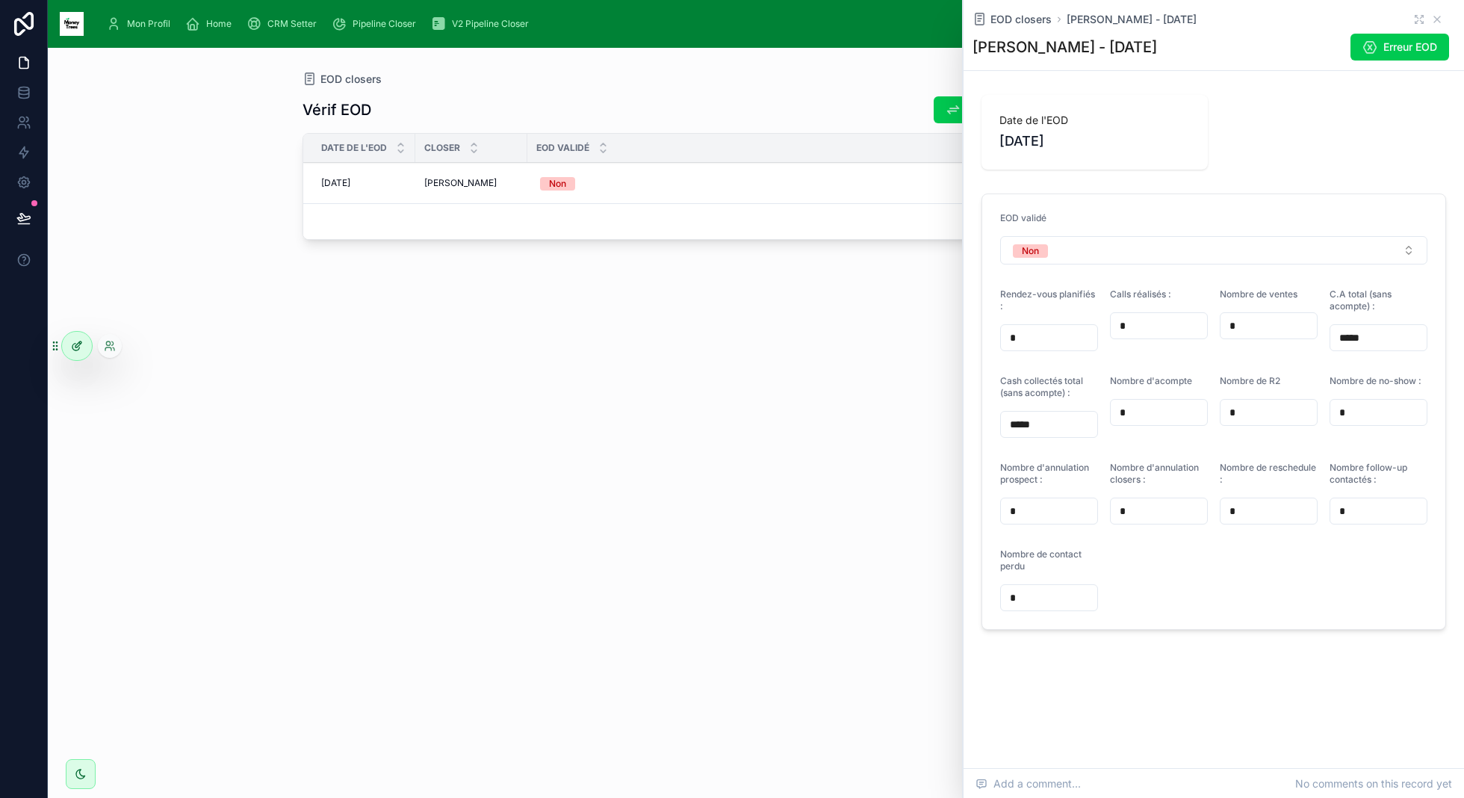
click at [80, 346] on icon at bounding box center [77, 346] width 12 height 12
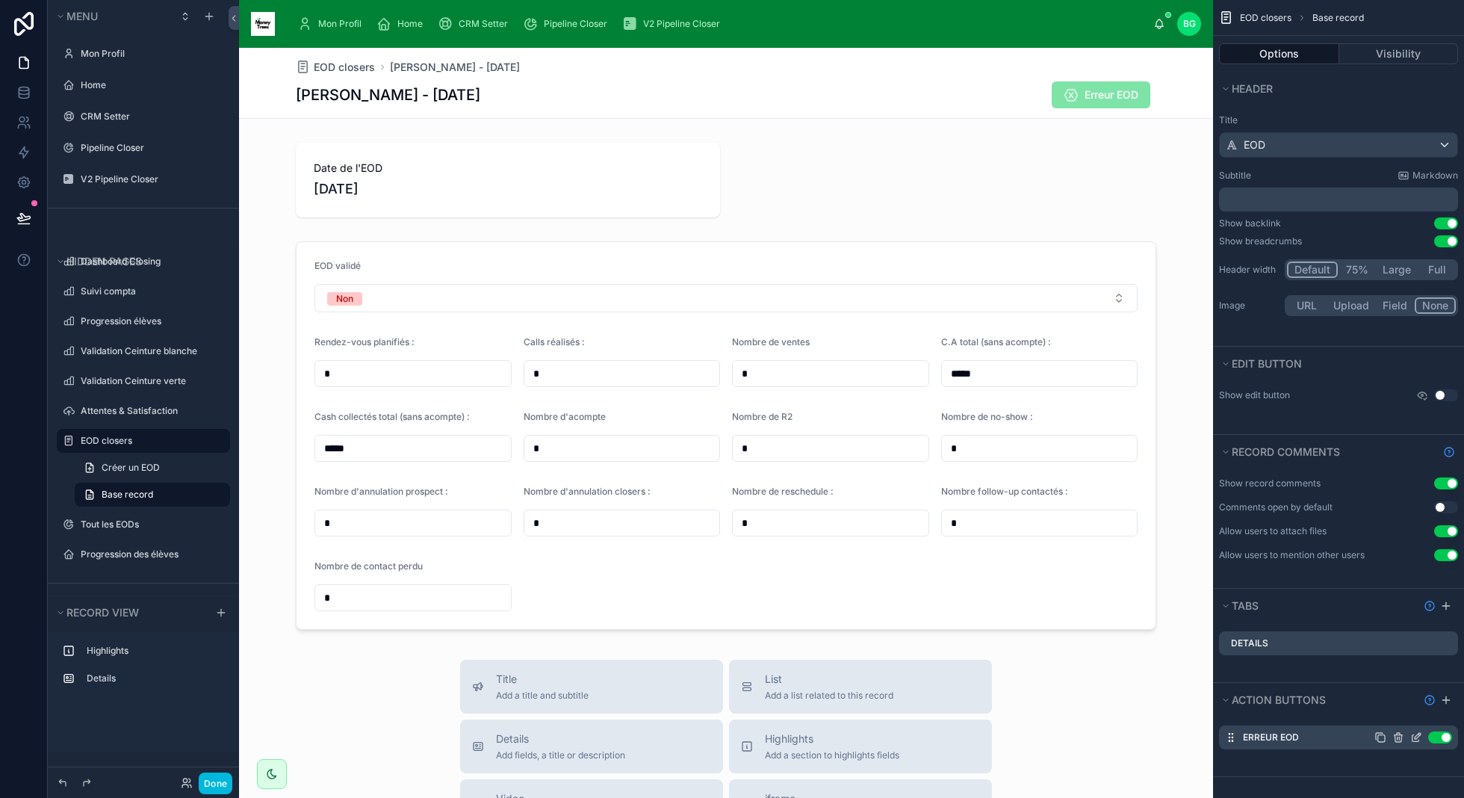
click at [1412, 734] on icon "scrollable content" at bounding box center [1416, 737] width 12 height 12
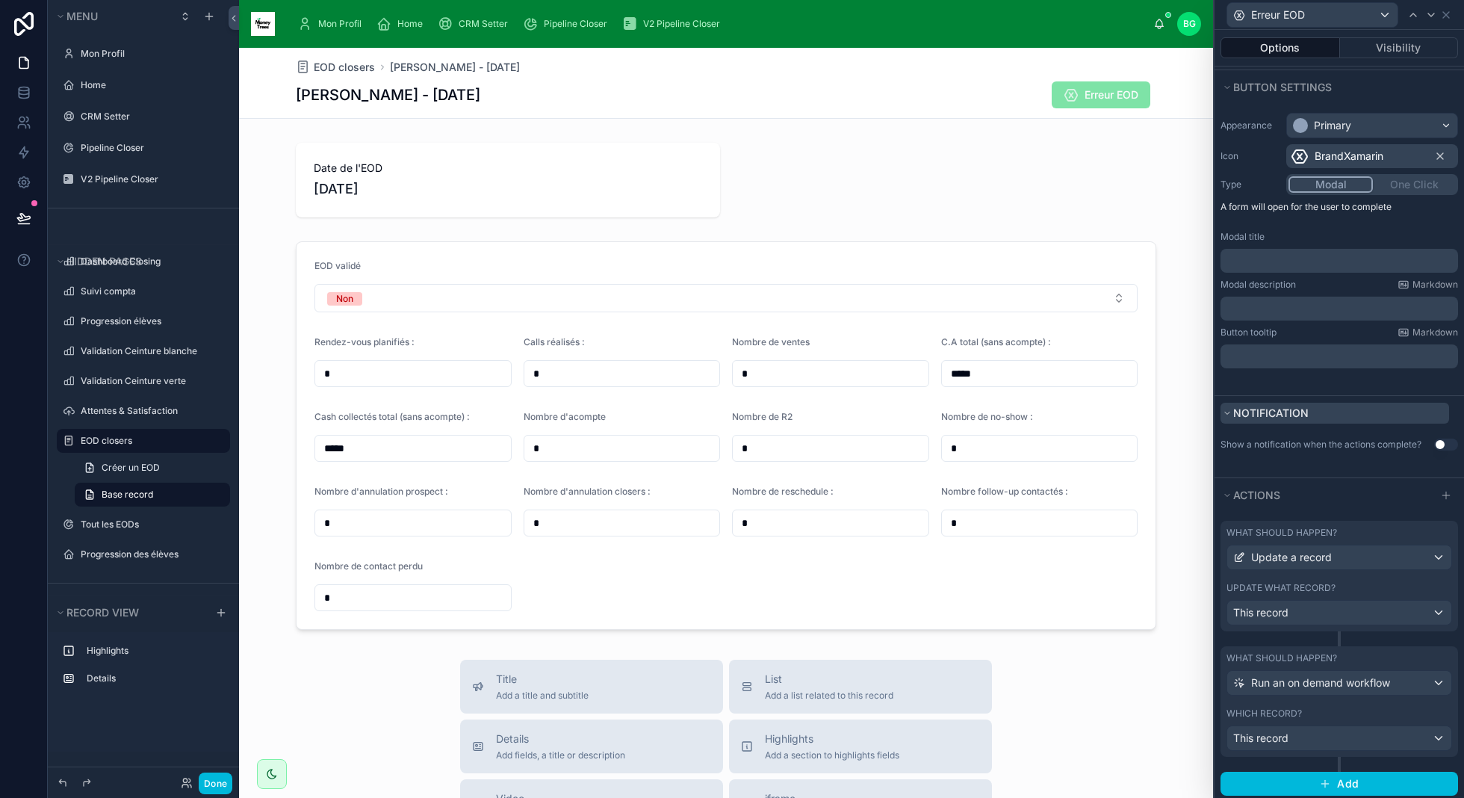
scroll to position [96, 0]
click at [1331, 608] on div "This record" at bounding box center [1339, 612] width 224 height 24
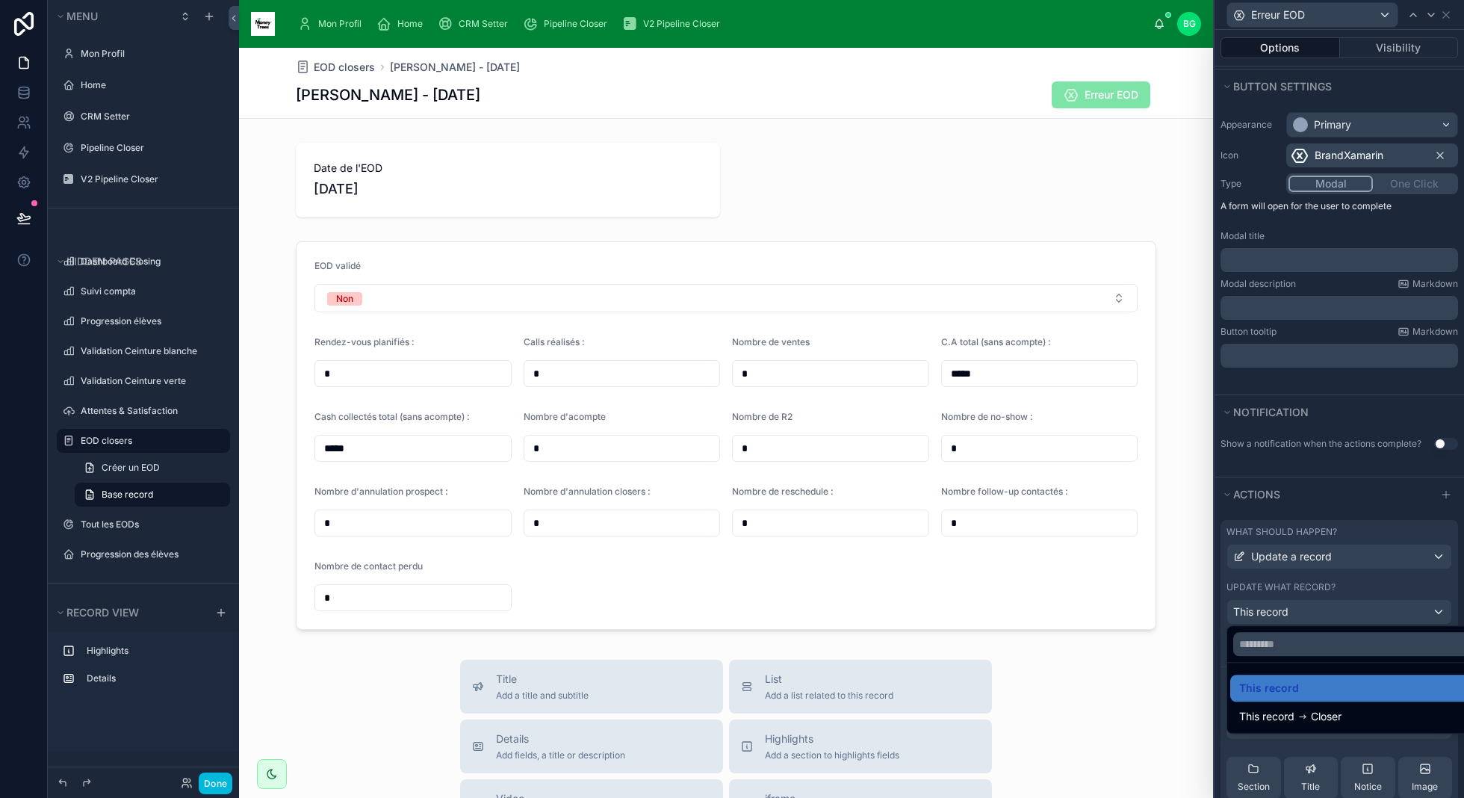
click at [1350, 579] on div at bounding box center [1338, 399] width 249 height 798
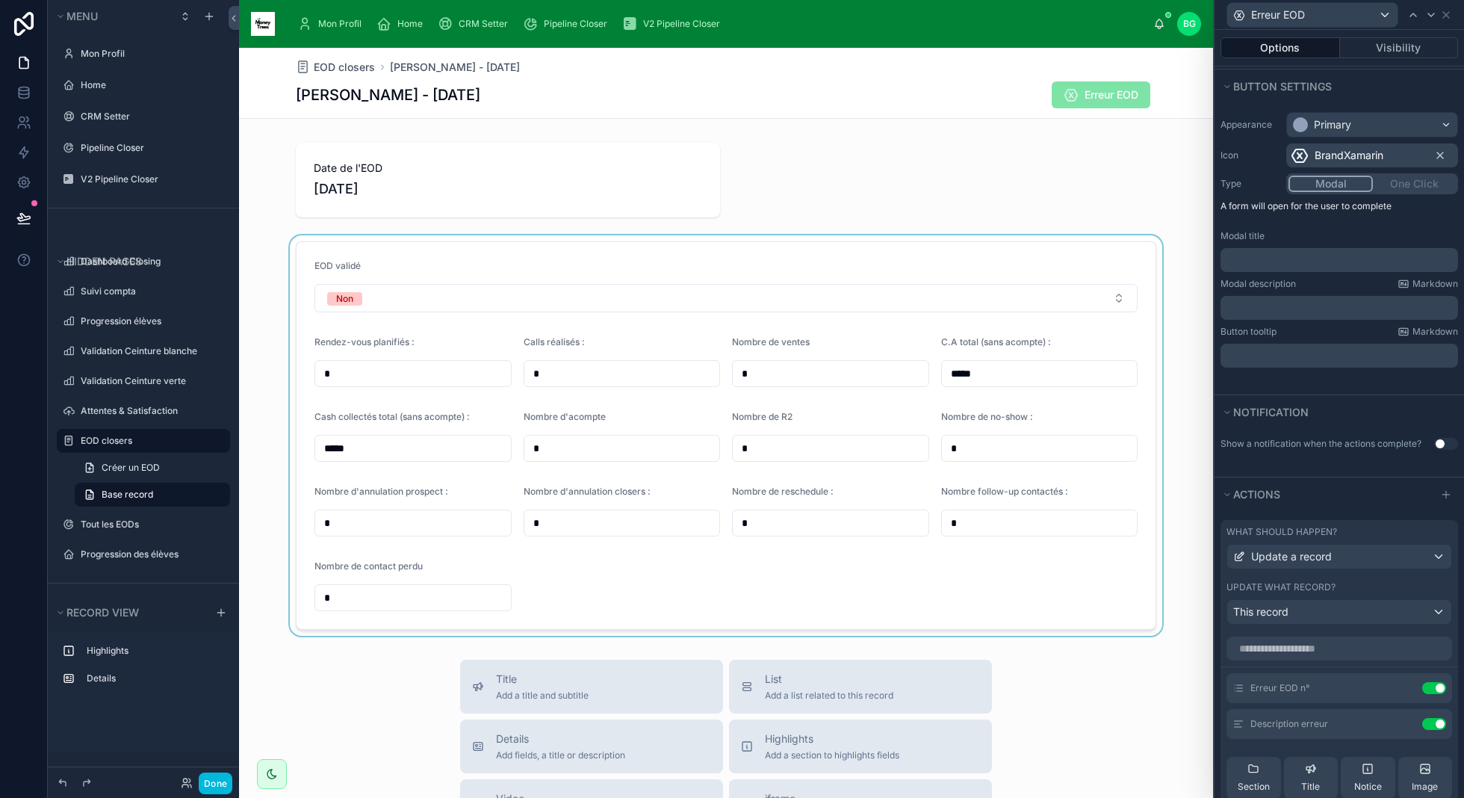
click at [471, 299] on div at bounding box center [726, 435] width 974 height 400
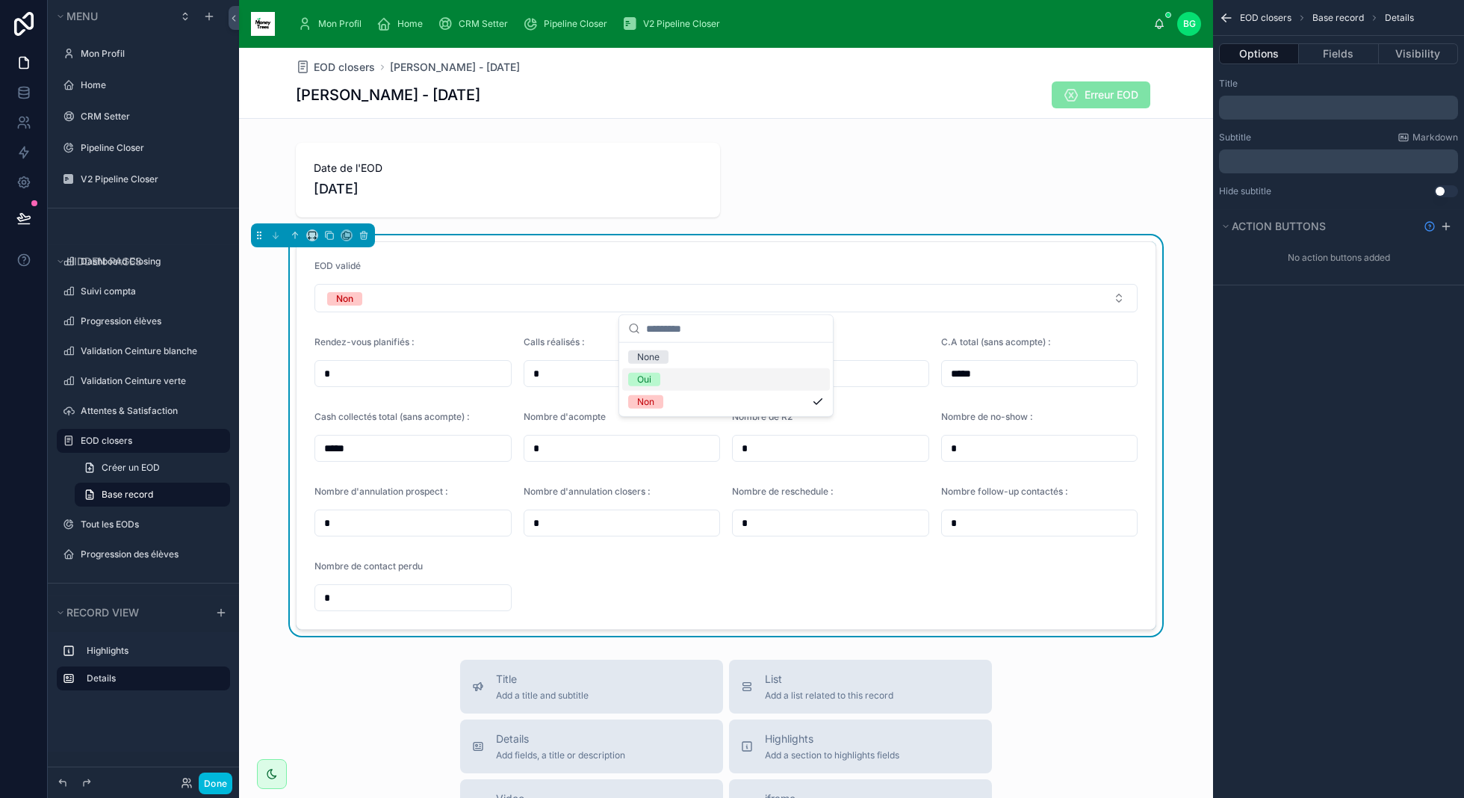
click at [663, 382] on div "Oui" at bounding box center [726, 379] width 208 height 22
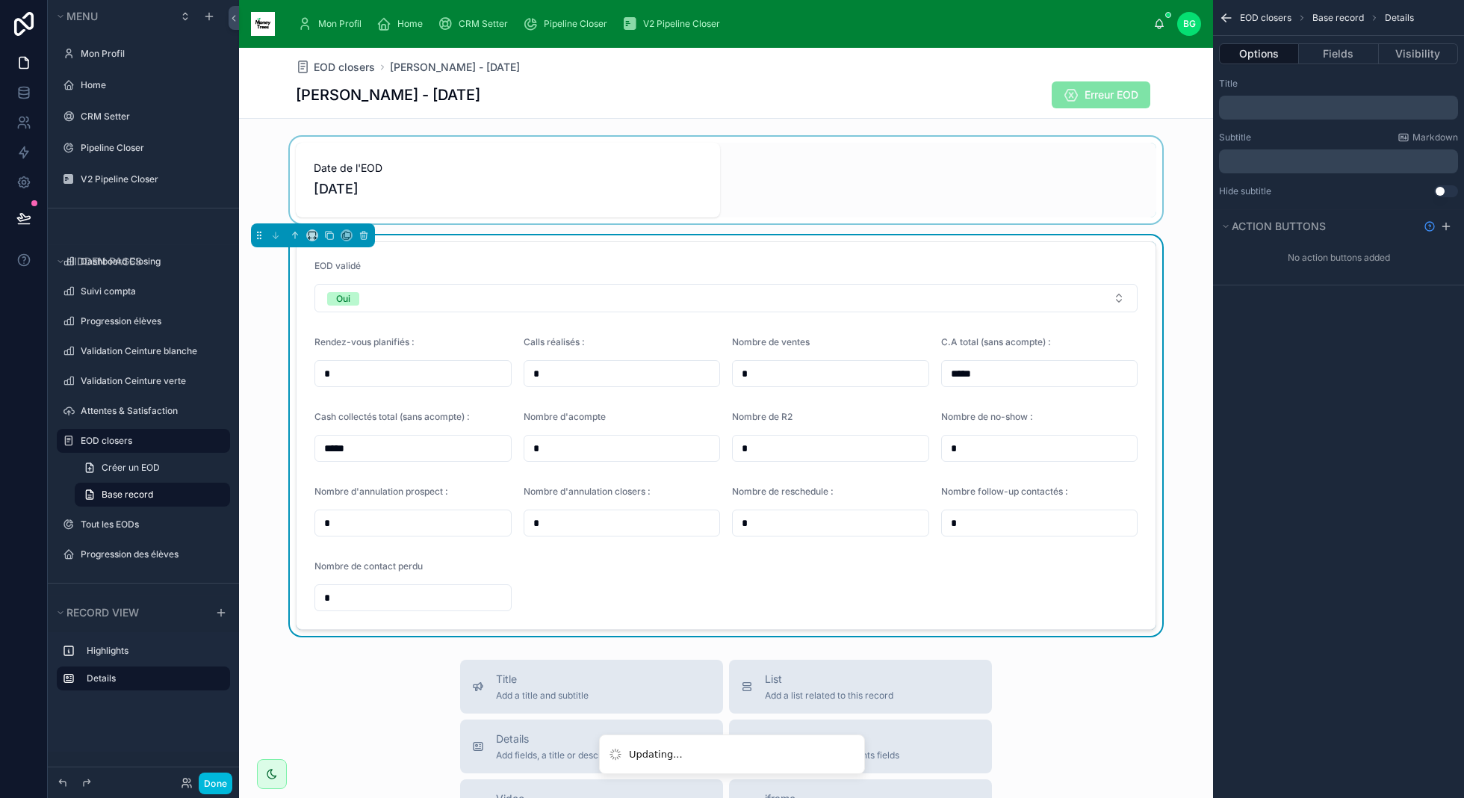
click at [851, 179] on div at bounding box center [726, 180] width 974 height 87
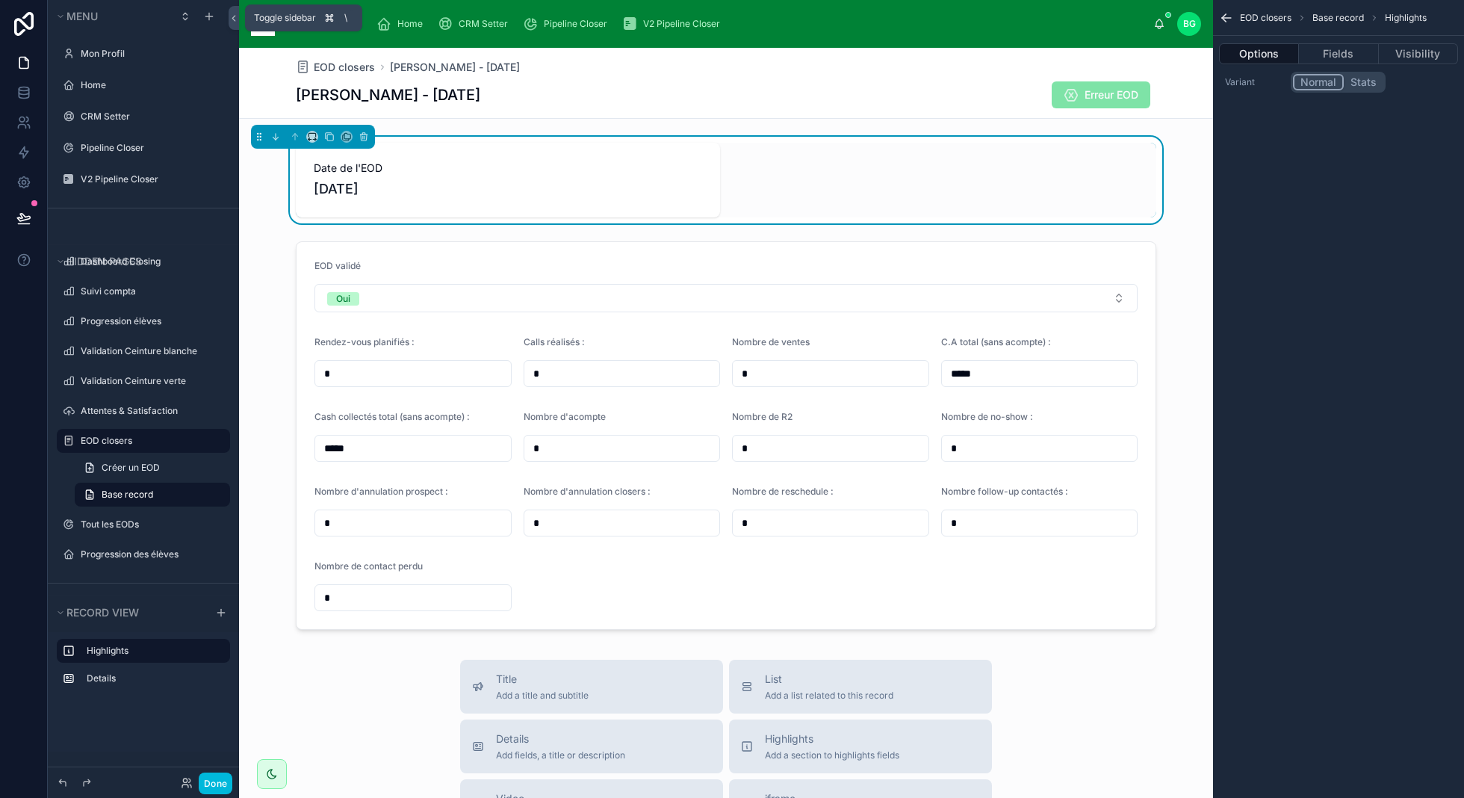
click at [305, 21] on span "Toggle sidebar" at bounding box center [285, 18] width 62 height 12
click at [341, 31] on div "Mon Profil" at bounding box center [332, 24] width 70 height 24
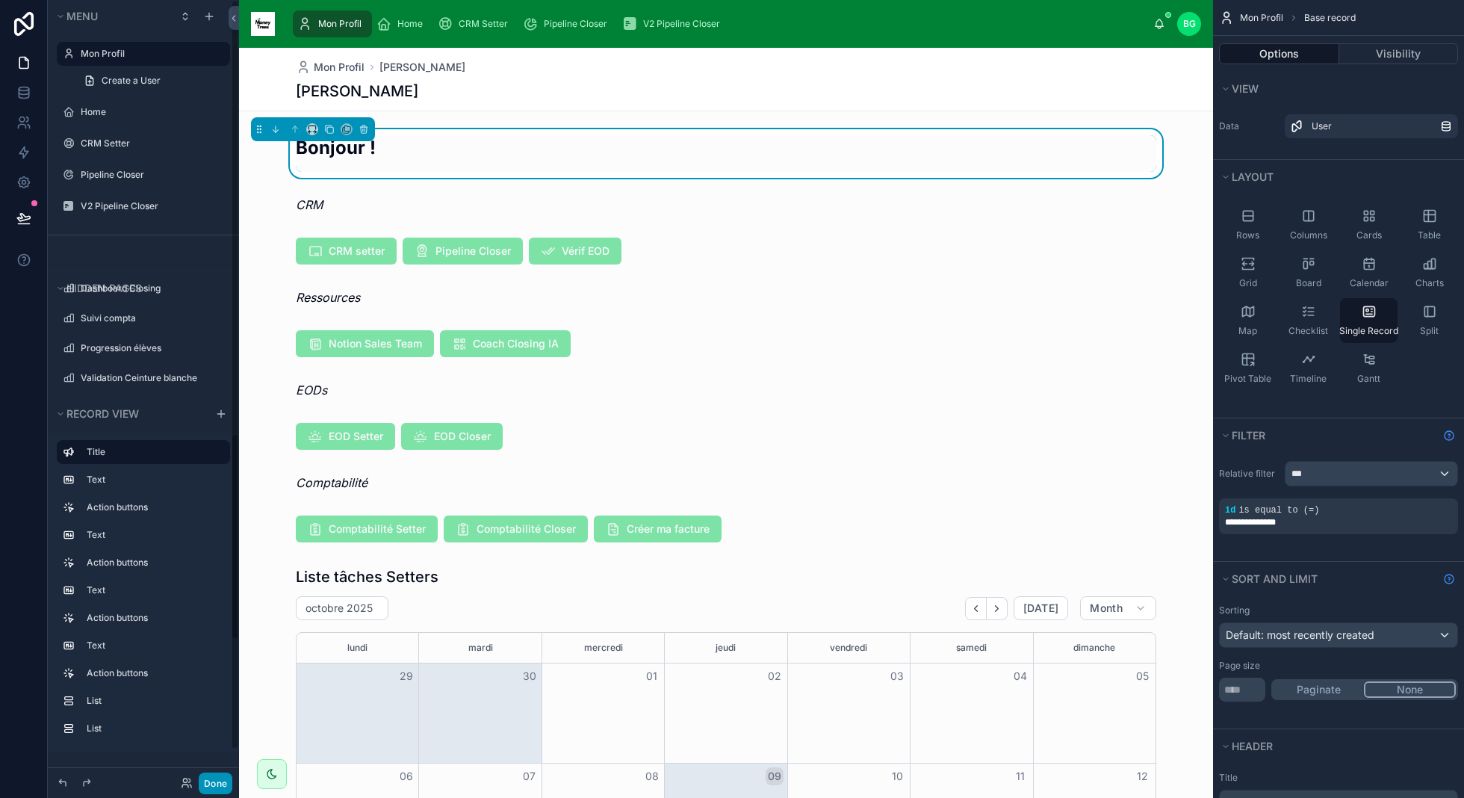
click at [224, 777] on button "Done" at bounding box center [216, 783] width 34 height 22
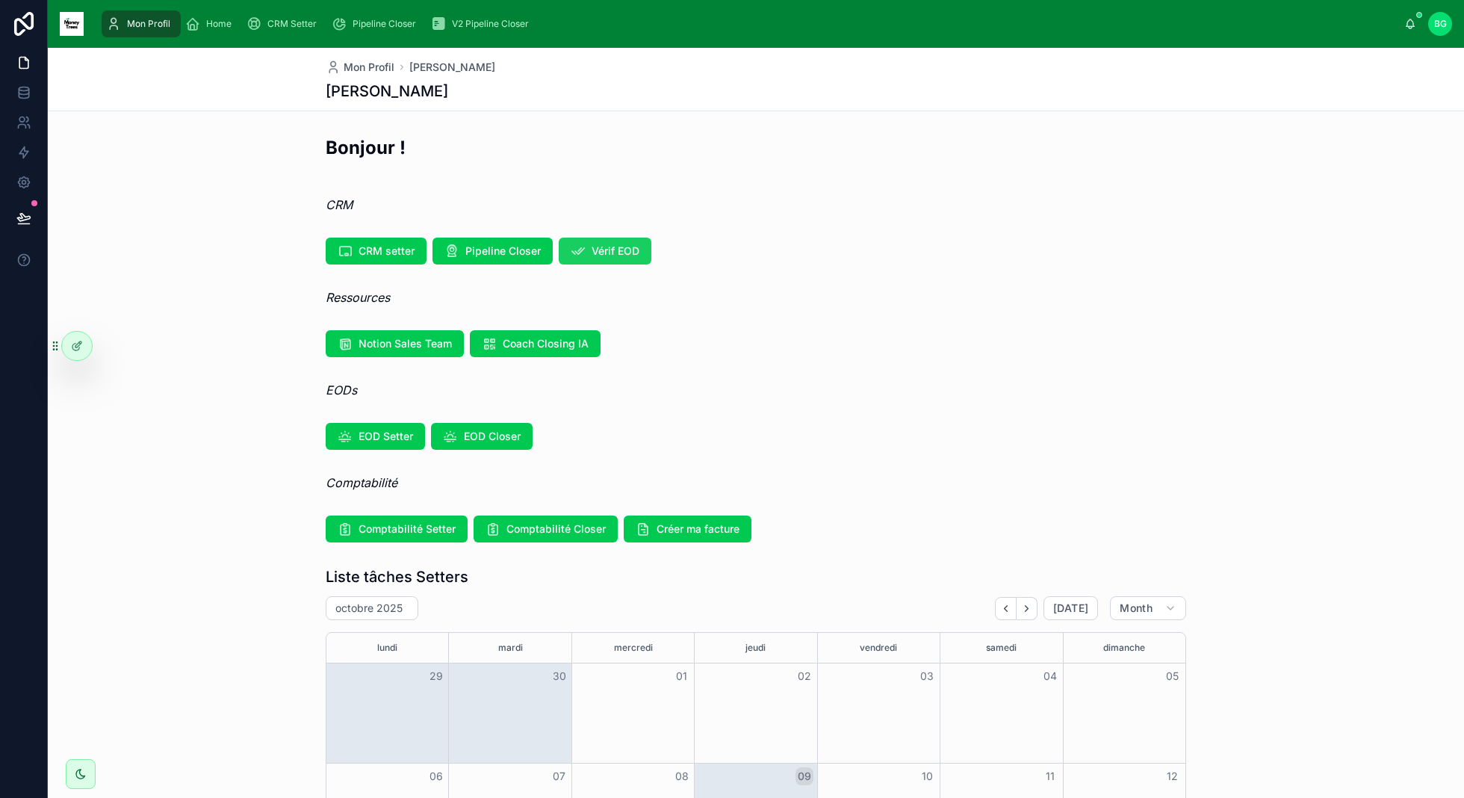
click at [633, 252] on span "Vérif EOD" at bounding box center [616, 250] width 48 height 15
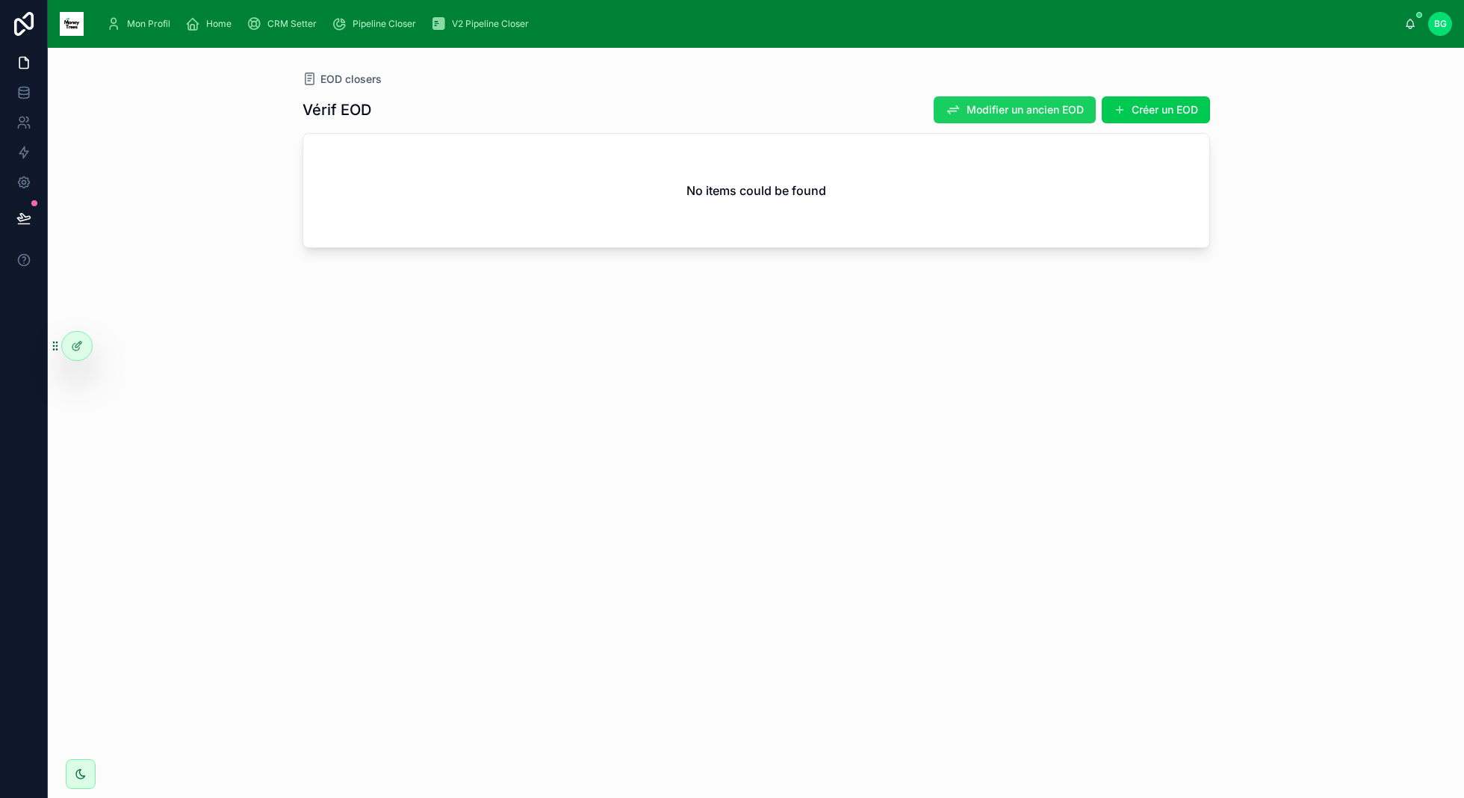
click at [966, 111] on span "Modifier un ancien EOD" at bounding box center [1024, 109] width 117 height 15
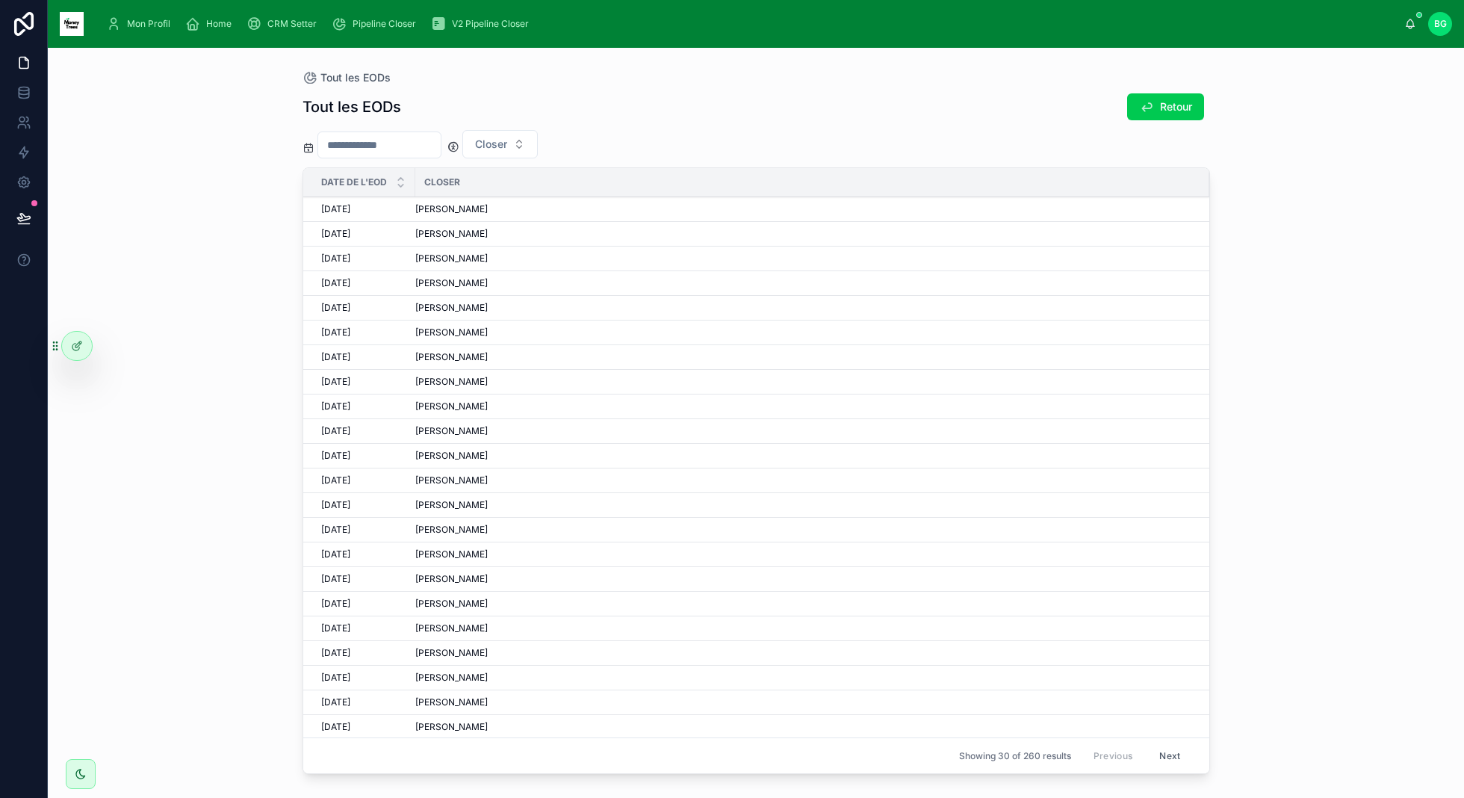
click at [584, 237] on div "[PERSON_NAME]" at bounding box center [803, 234] width 776 height 12
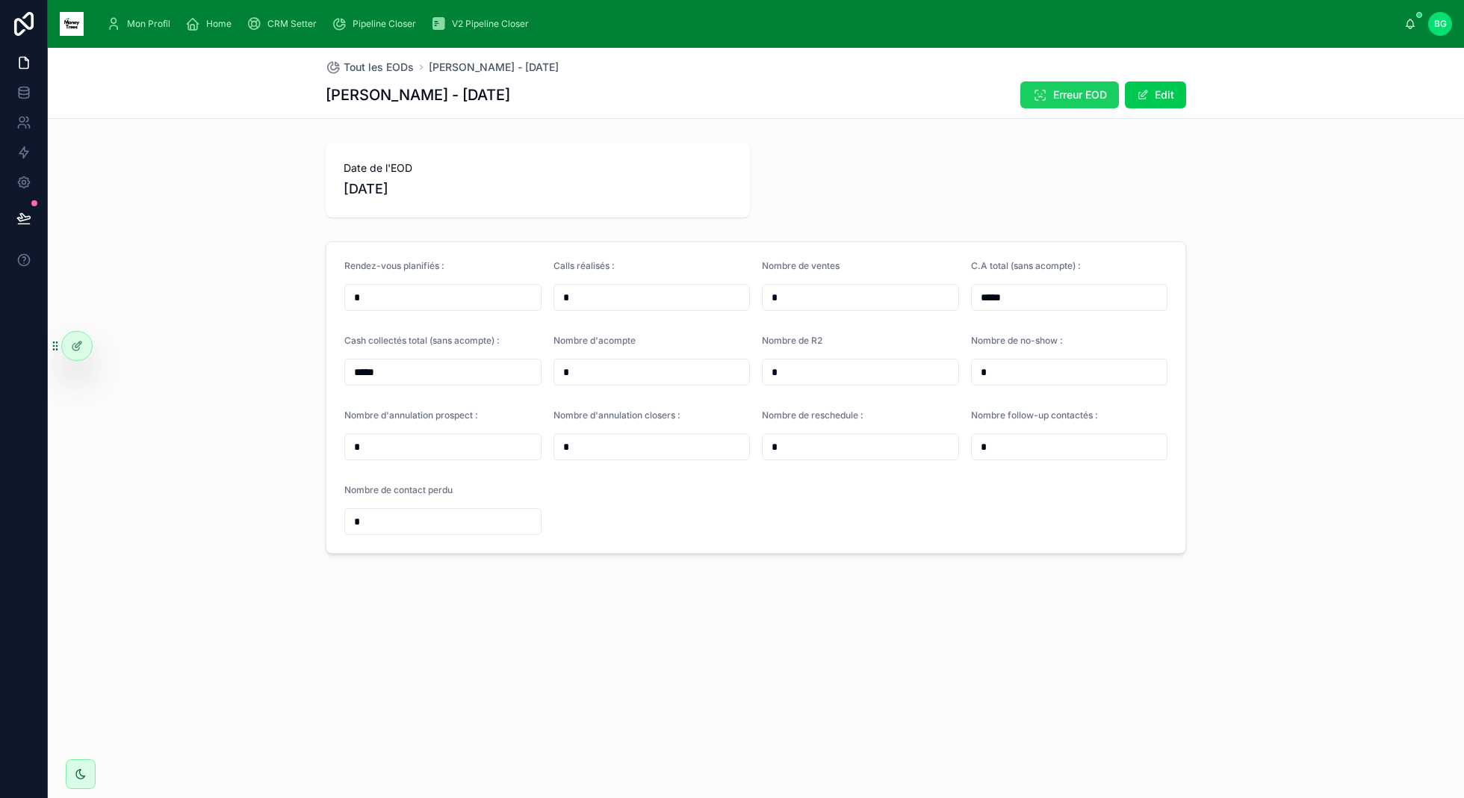
click at [1058, 105] on button "Erreur EOD" at bounding box center [1069, 94] width 99 height 27
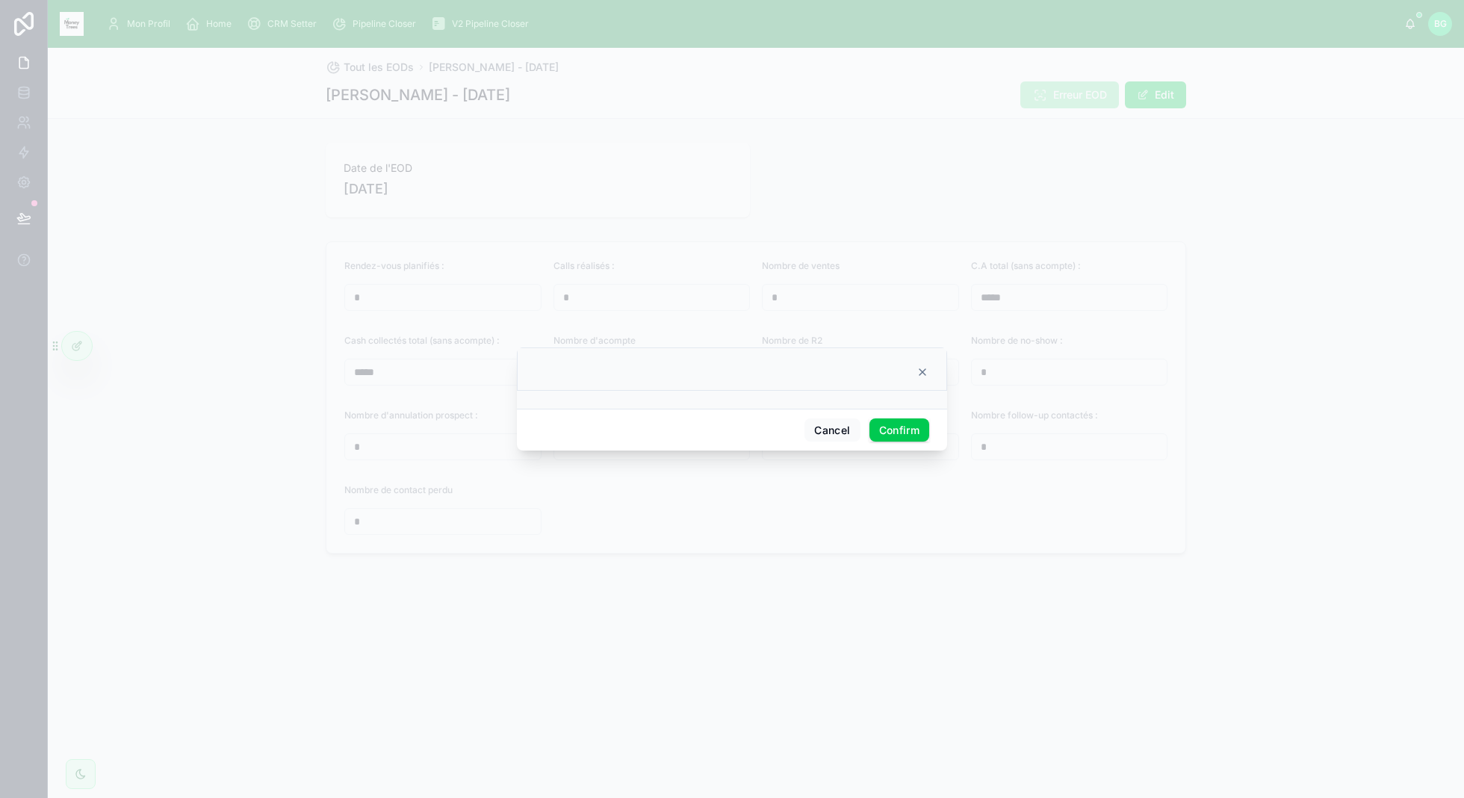
click at [413, 184] on div at bounding box center [732, 399] width 1464 height 798
click at [830, 435] on button "Cancel" at bounding box center [831, 430] width 55 height 24
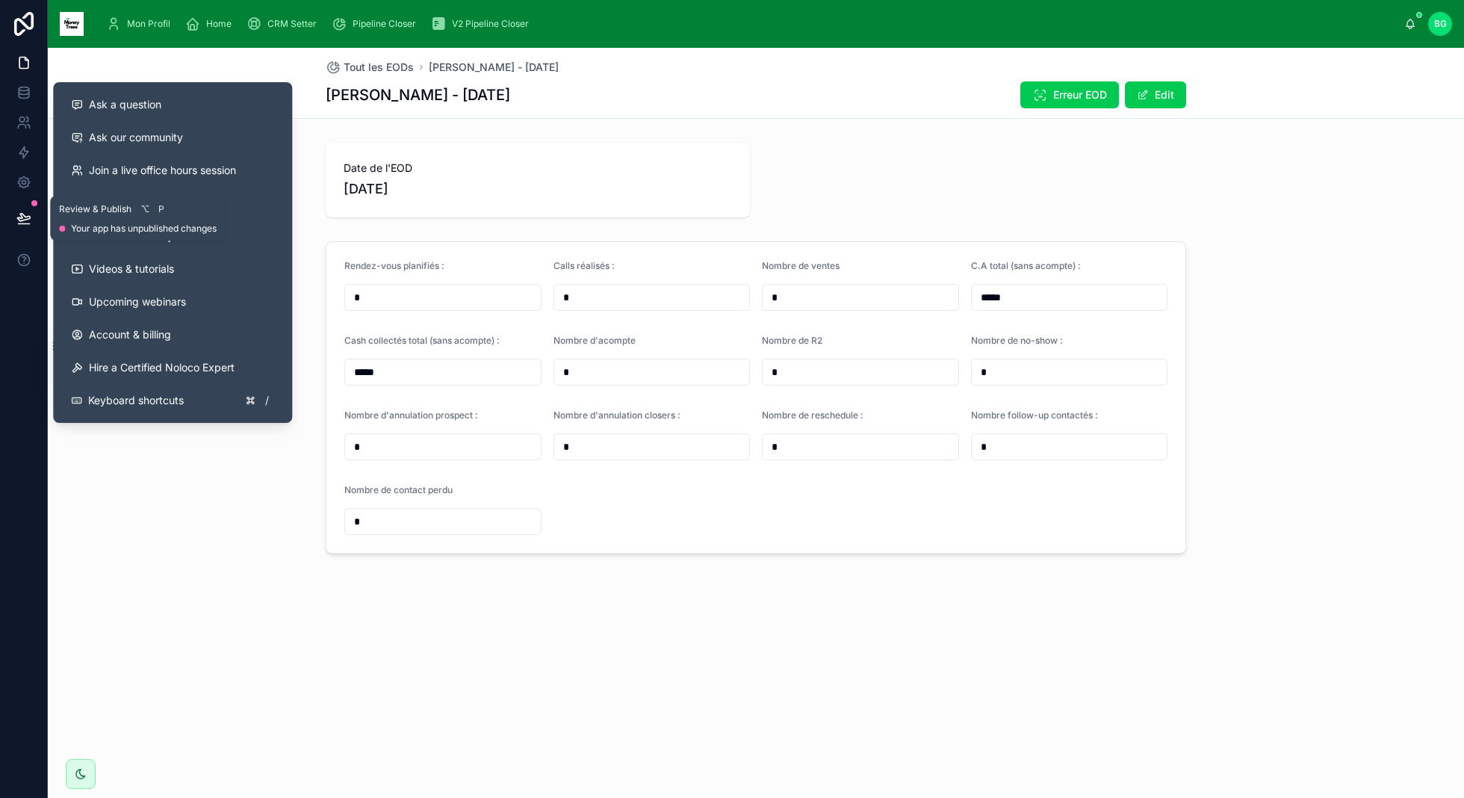
click at [36, 212] on button at bounding box center [23, 218] width 33 height 42
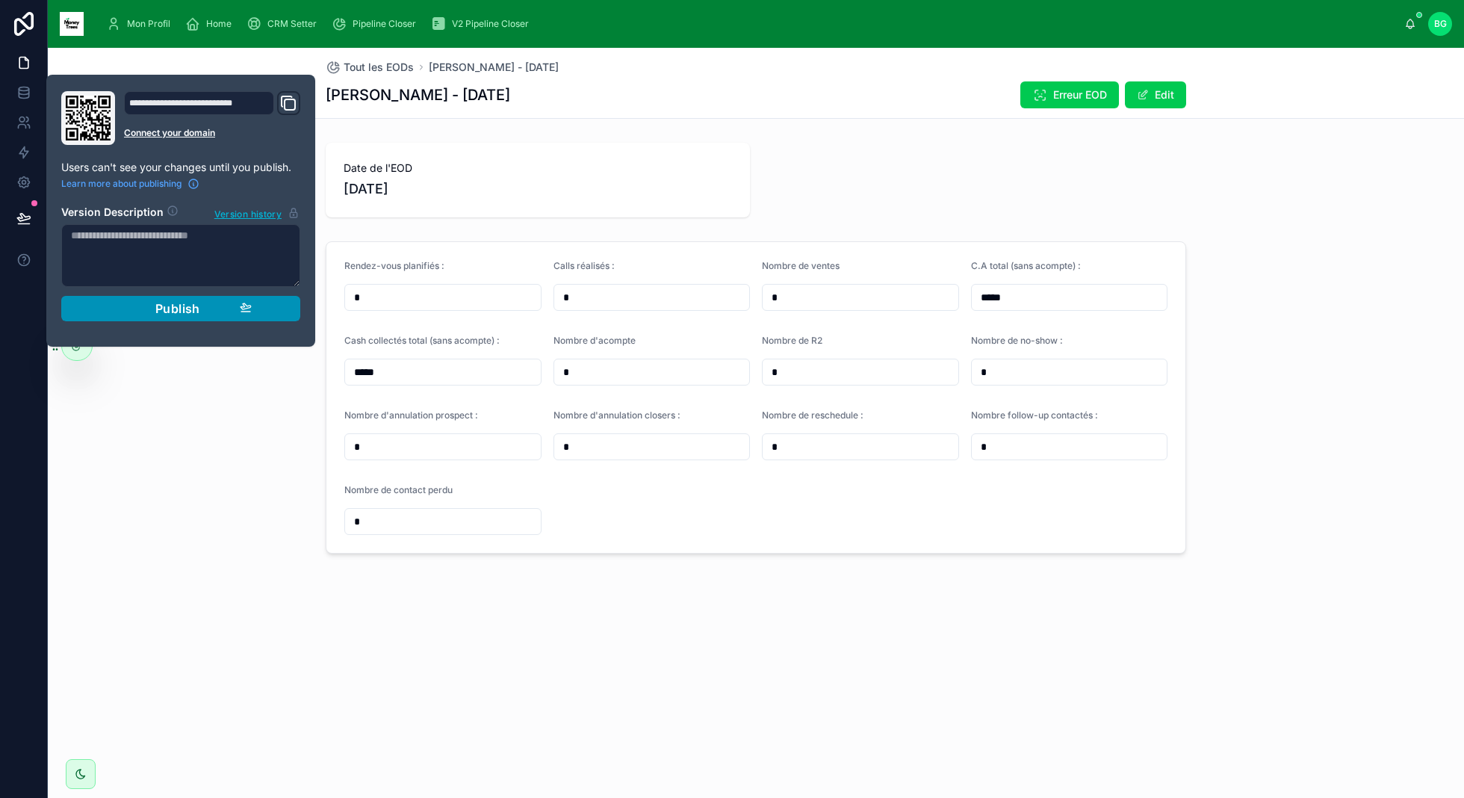
click at [253, 312] on button "Publish" at bounding box center [180, 308] width 239 height 25
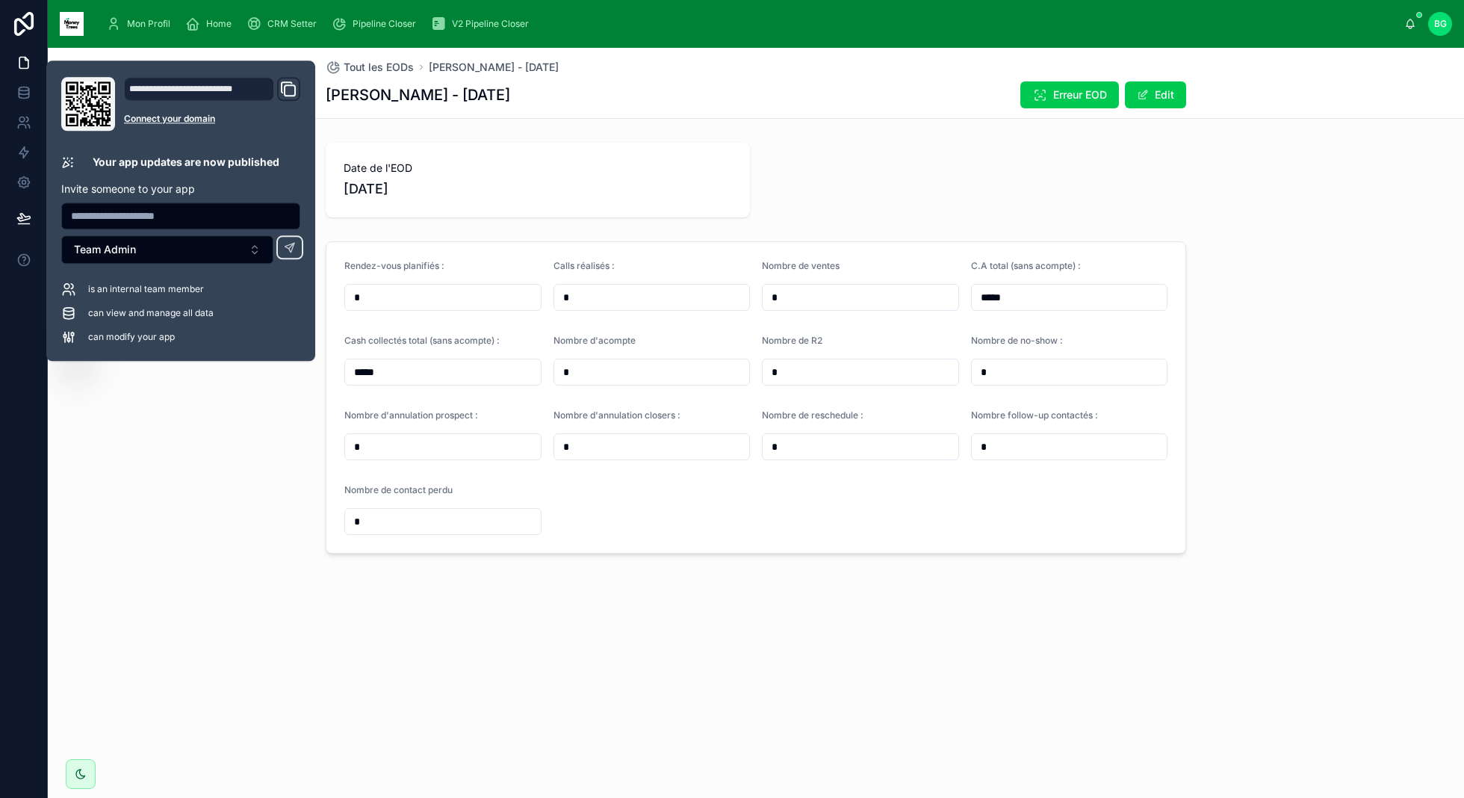
click at [758, 161] on div "Date de l'EOD 07/10/2025" at bounding box center [756, 180] width 860 height 75
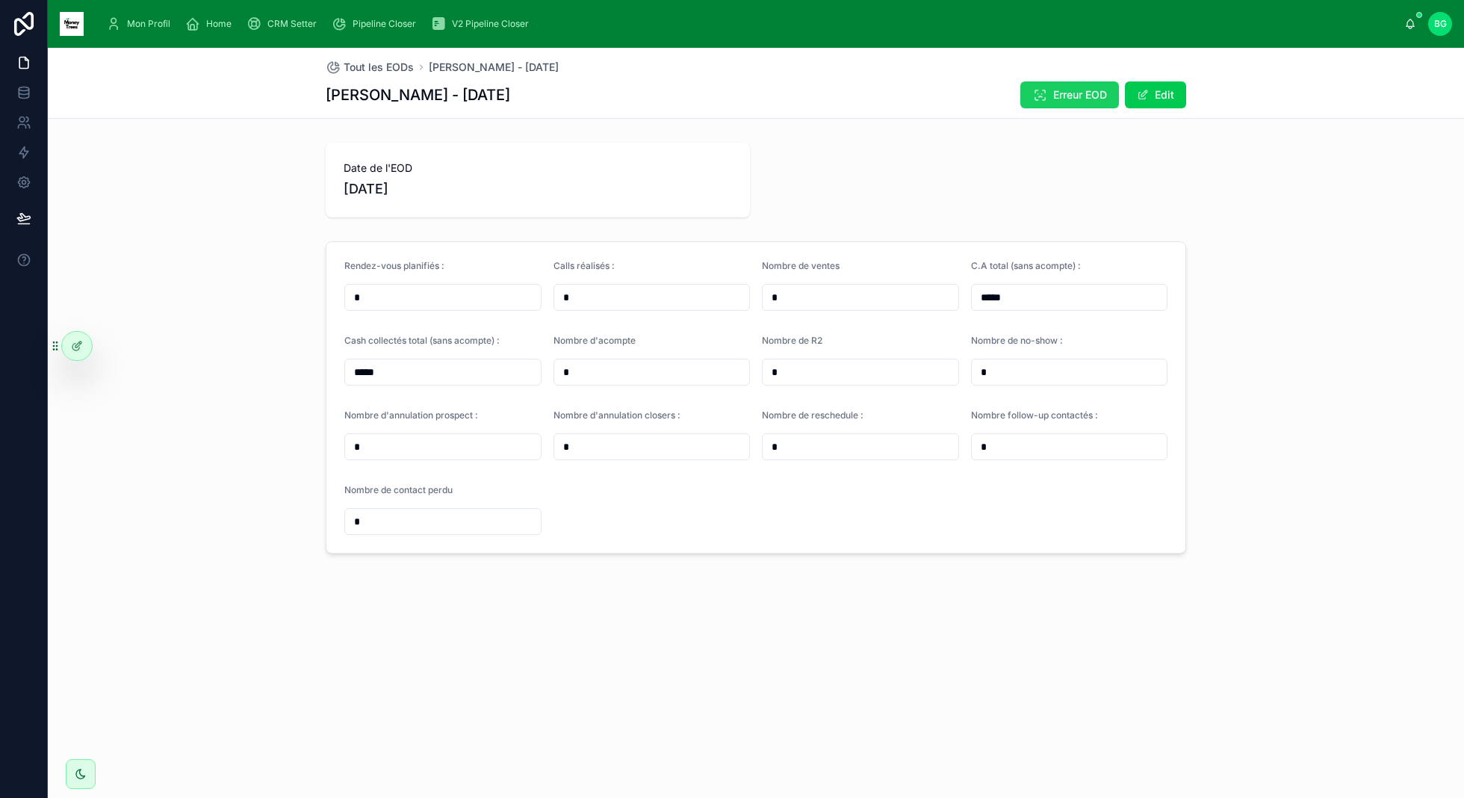
click at [1057, 102] on span "Erreur EOD" at bounding box center [1080, 94] width 54 height 15
click at [1072, 102] on span "Erreur EOD" at bounding box center [1080, 98] width 54 height 15
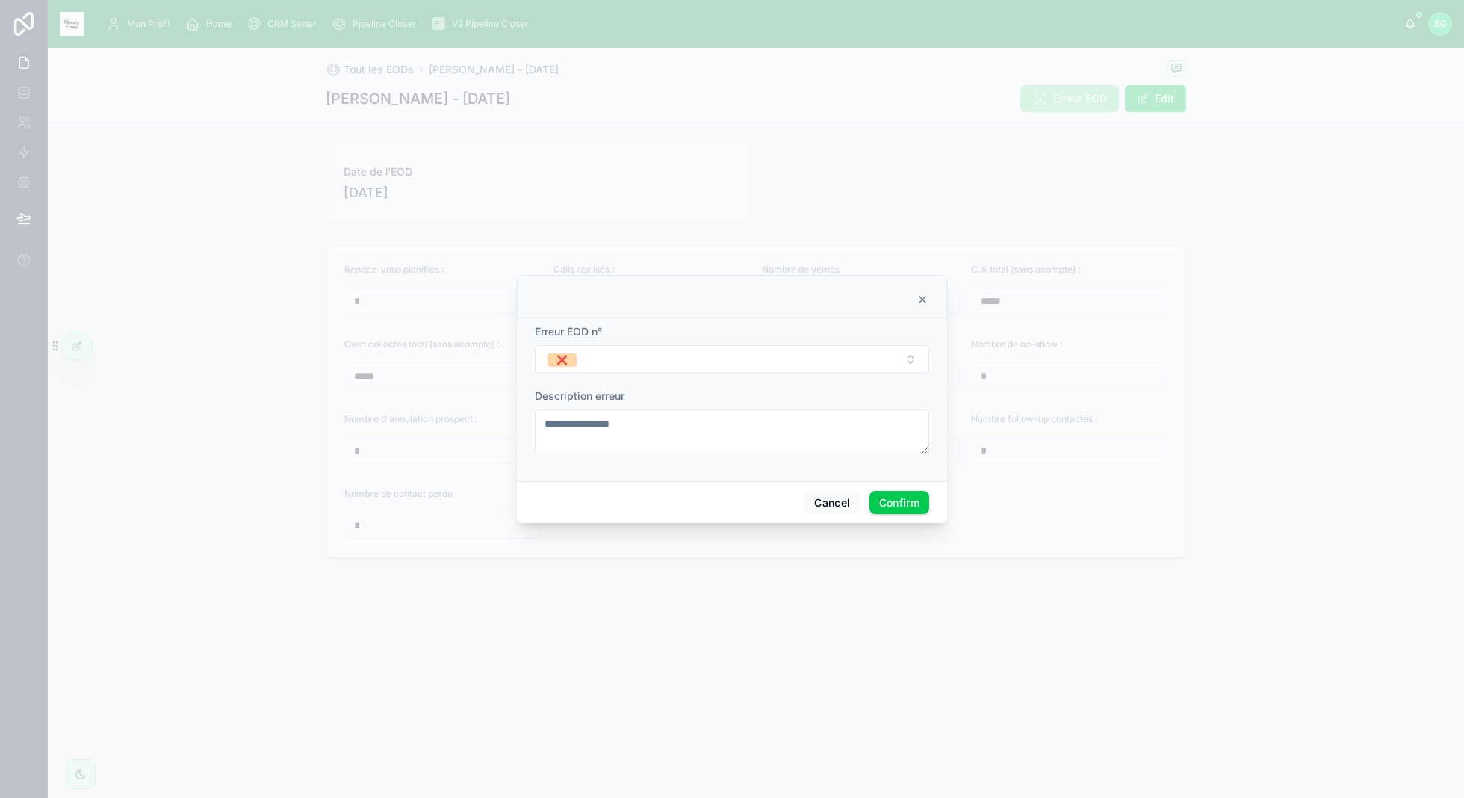
click at [884, 229] on div at bounding box center [732, 399] width 1464 height 798
click at [501, 315] on div at bounding box center [732, 399] width 1464 height 798
click at [267, 34] on div at bounding box center [732, 399] width 1464 height 798
click at [819, 506] on button "Cancel" at bounding box center [831, 503] width 55 height 24
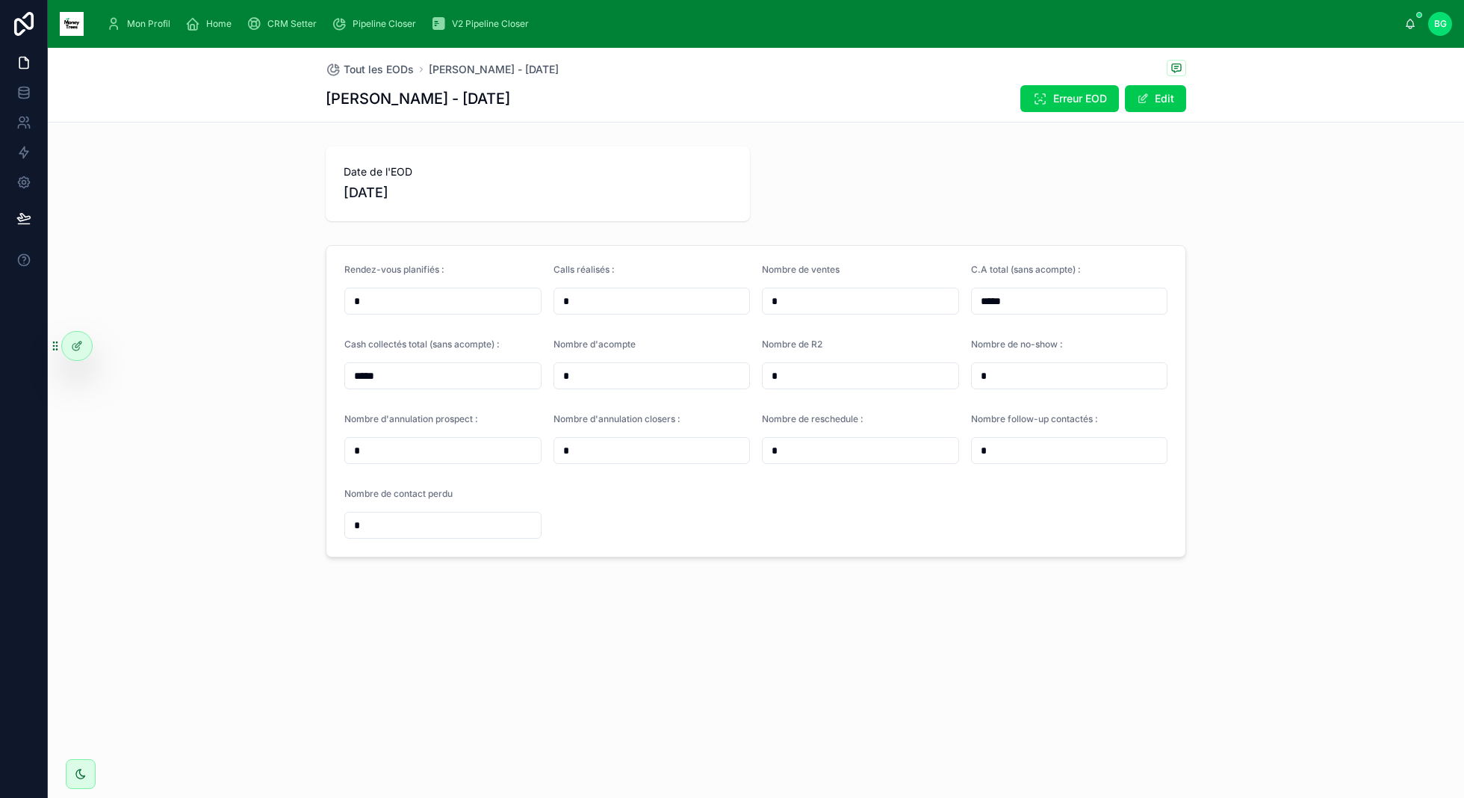
click at [219, 30] on div "Home" at bounding box center [211, 24] width 52 height 24
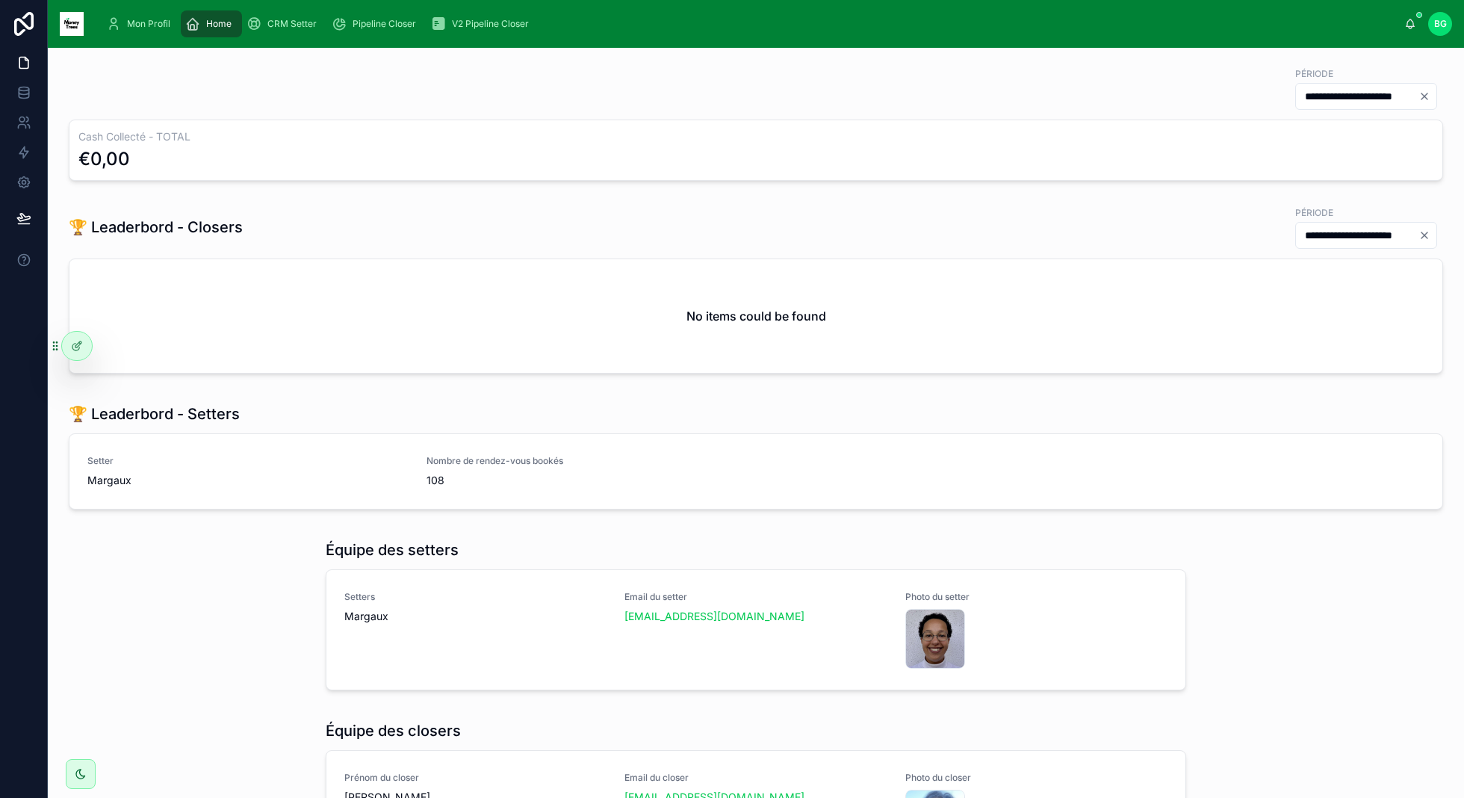
click at [158, 25] on span "Mon Profil" at bounding box center [148, 24] width 43 height 12
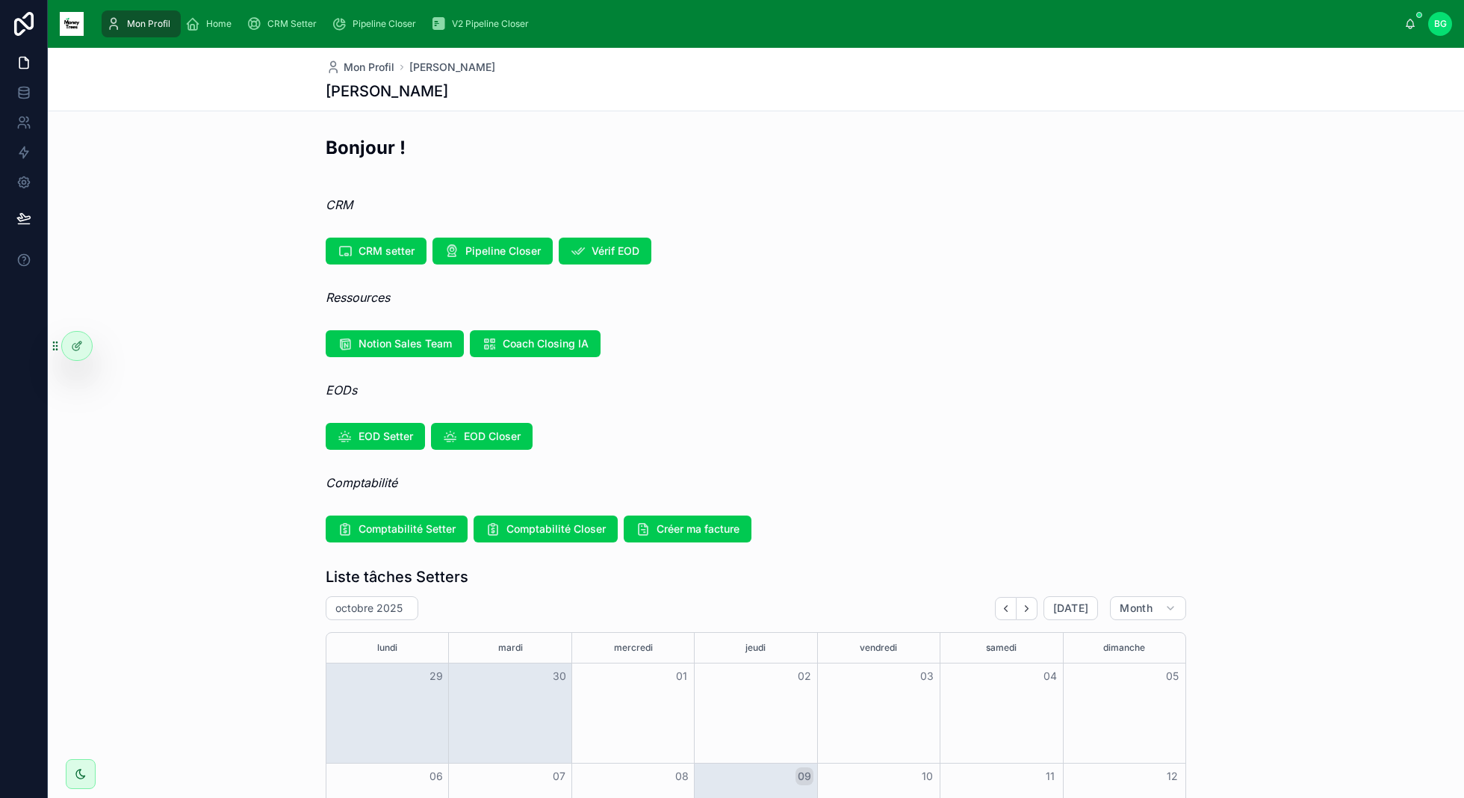
click at [293, 26] on span "CRM Setter" at bounding box center [291, 24] width 49 height 12
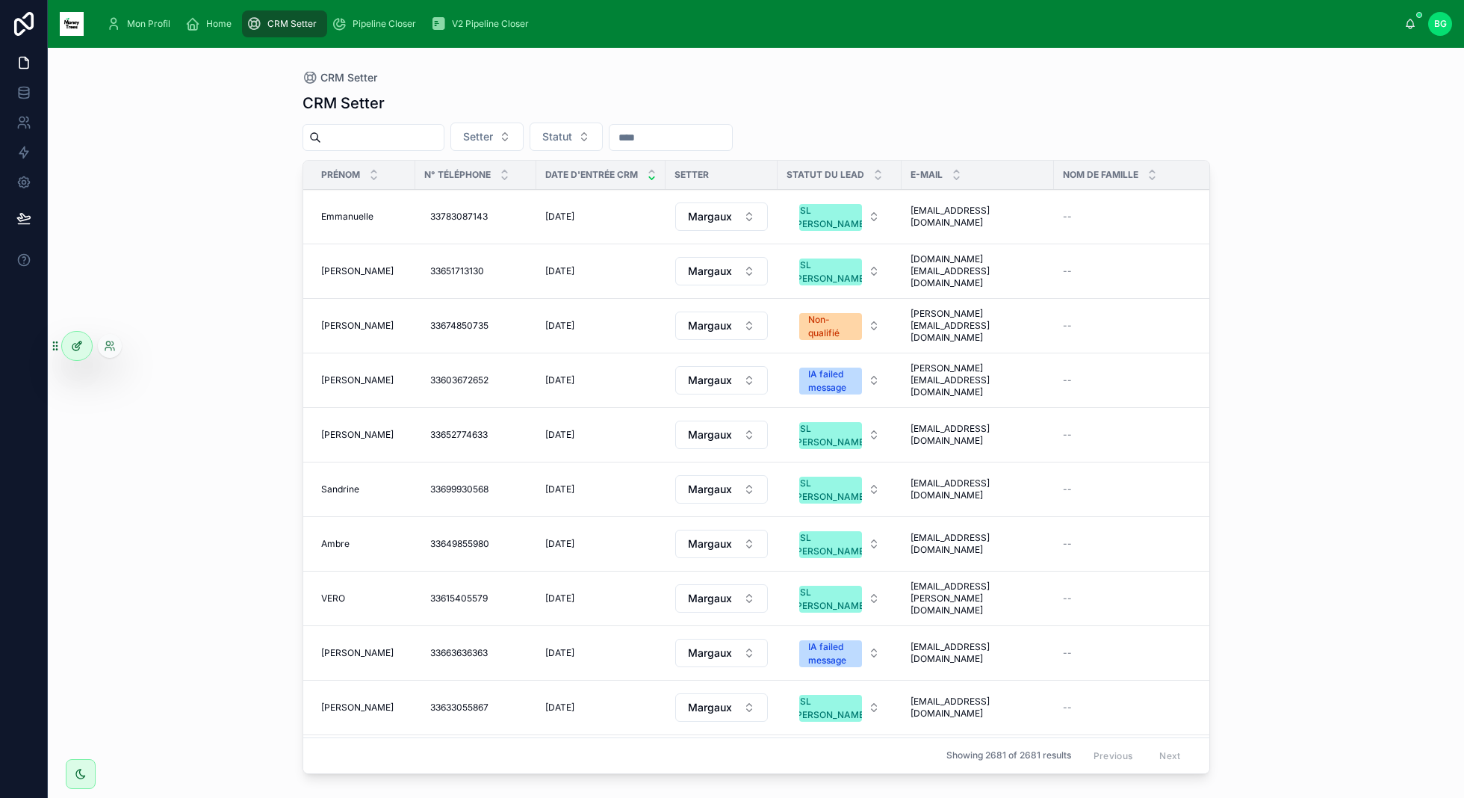
click at [83, 347] on div at bounding box center [77, 346] width 30 height 28
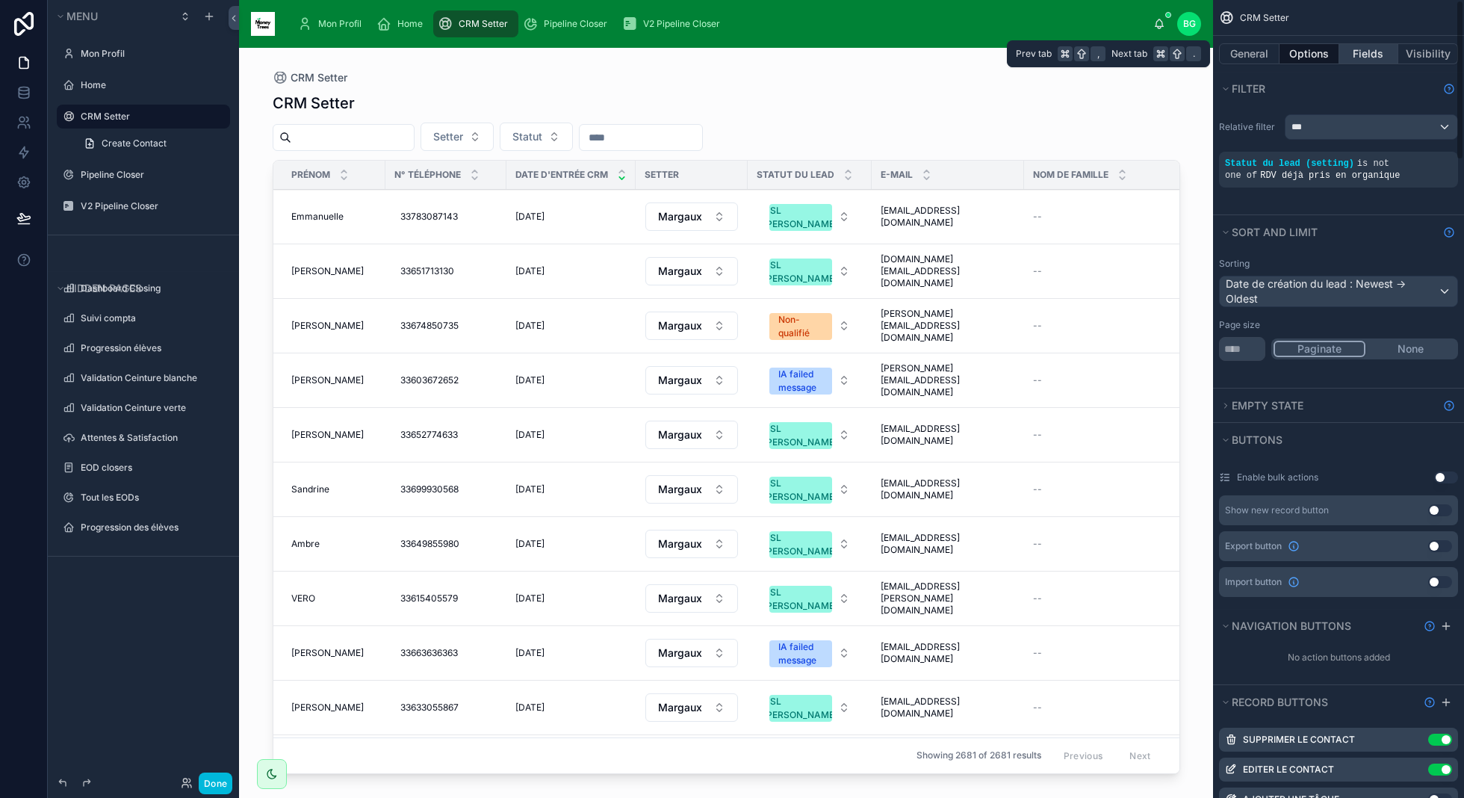
click at [1363, 56] on button "Fields" at bounding box center [1369, 53] width 60 height 21
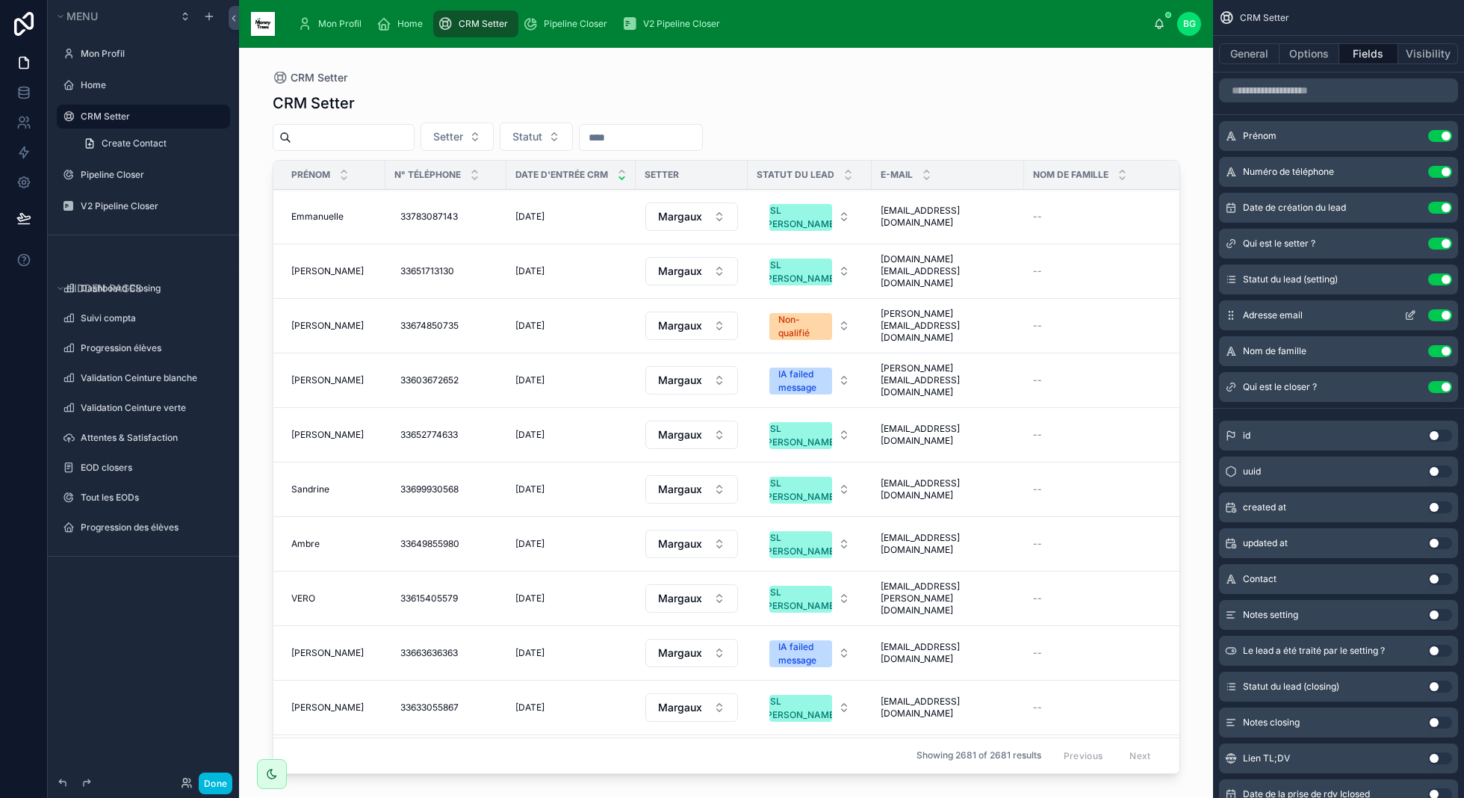
click at [1407, 317] on icon "scrollable content" at bounding box center [1410, 315] width 12 height 12
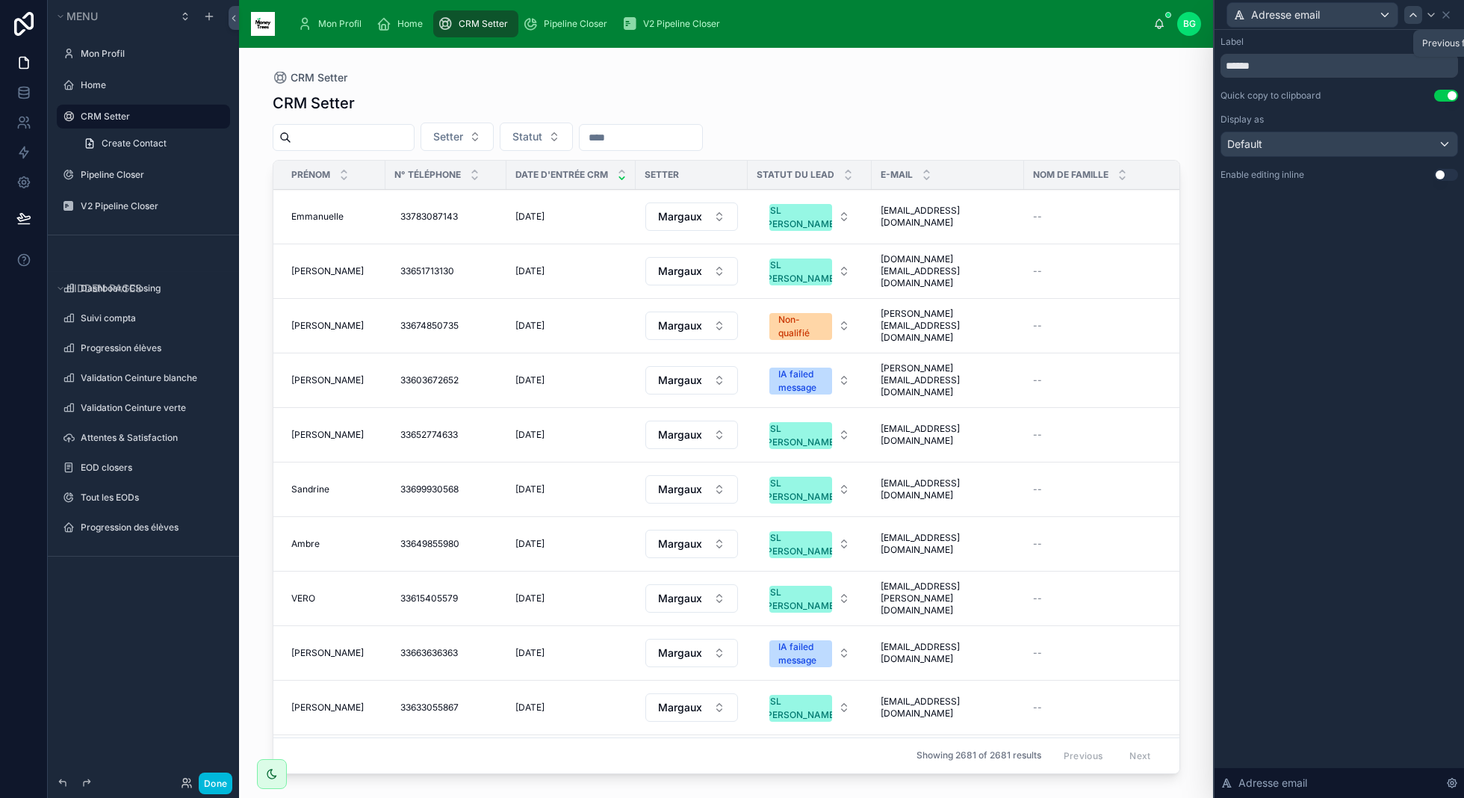
click at [1411, 16] on icon at bounding box center [1413, 15] width 12 height 12
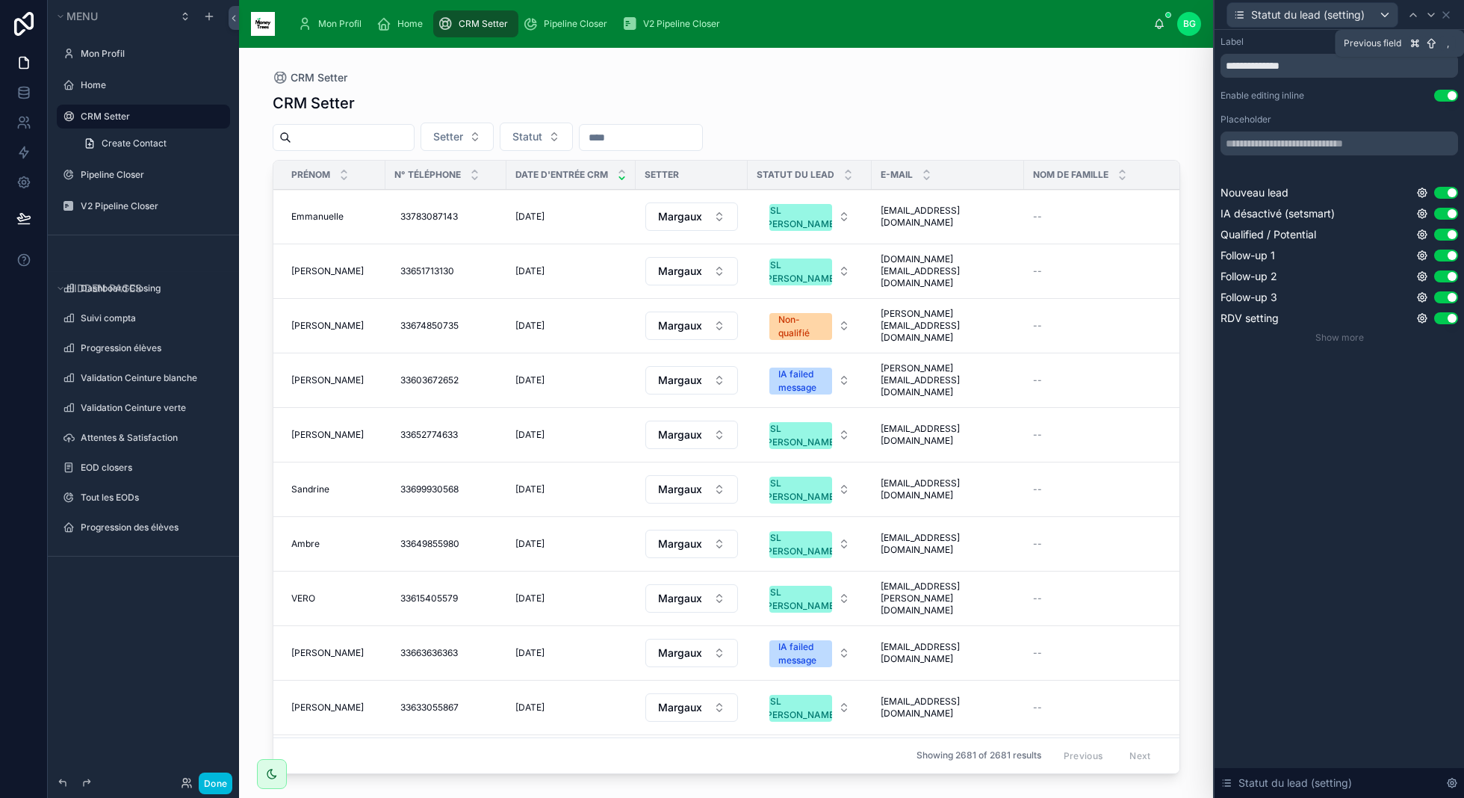
click at [1411, 16] on icon at bounding box center [1413, 15] width 12 height 12
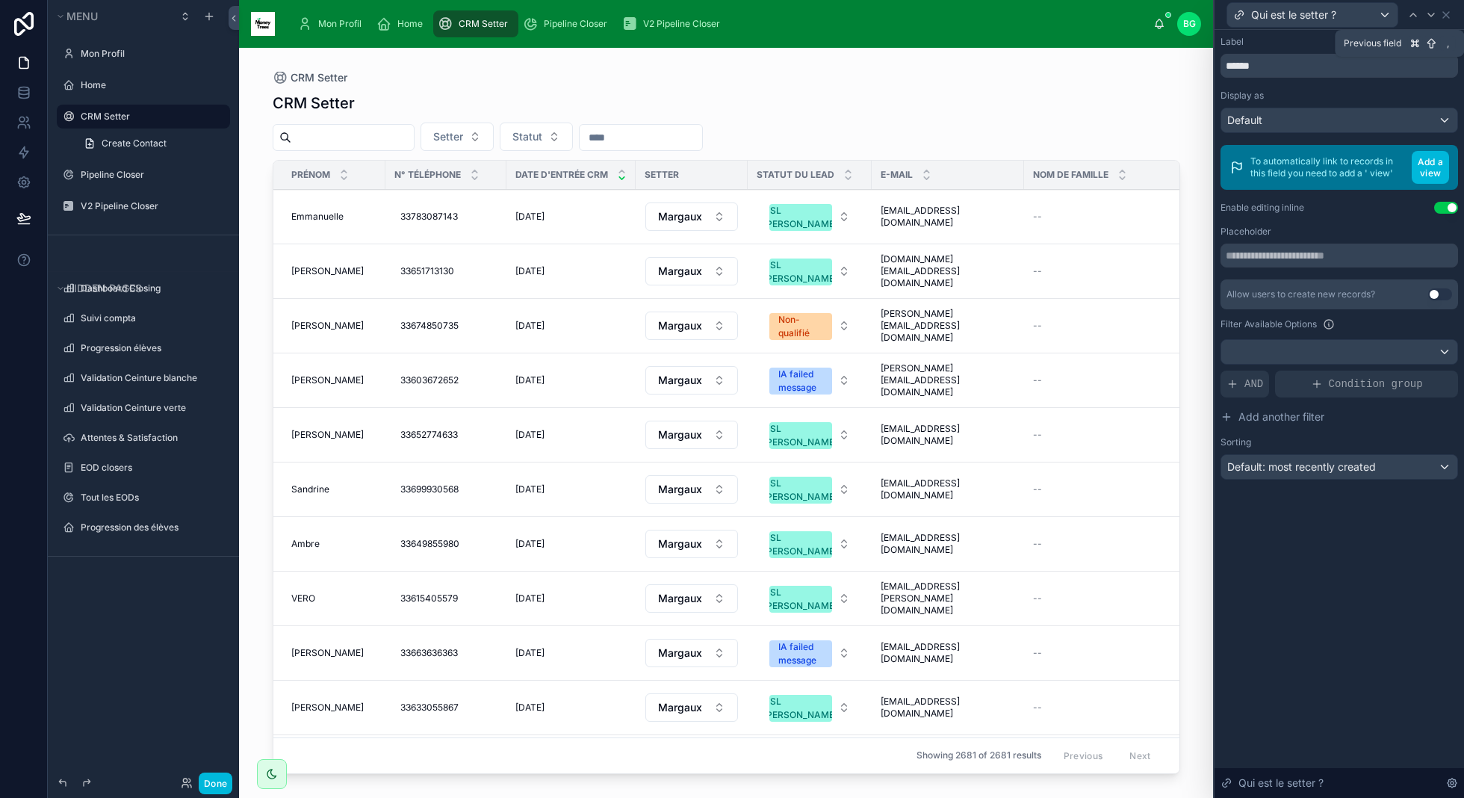
click at [1411, 16] on icon at bounding box center [1413, 15] width 12 height 12
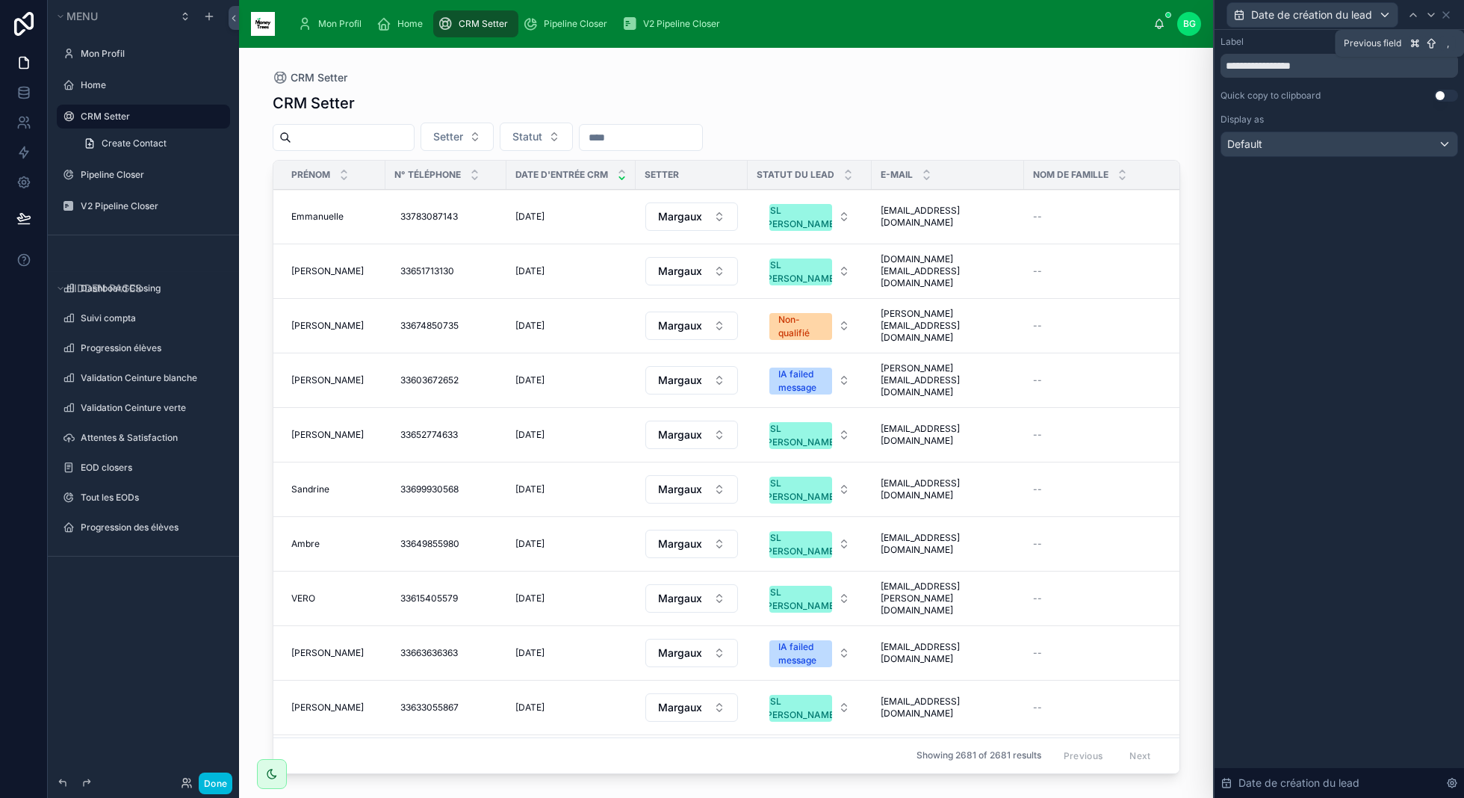
click at [1411, 16] on icon at bounding box center [1413, 15] width 12 height 12
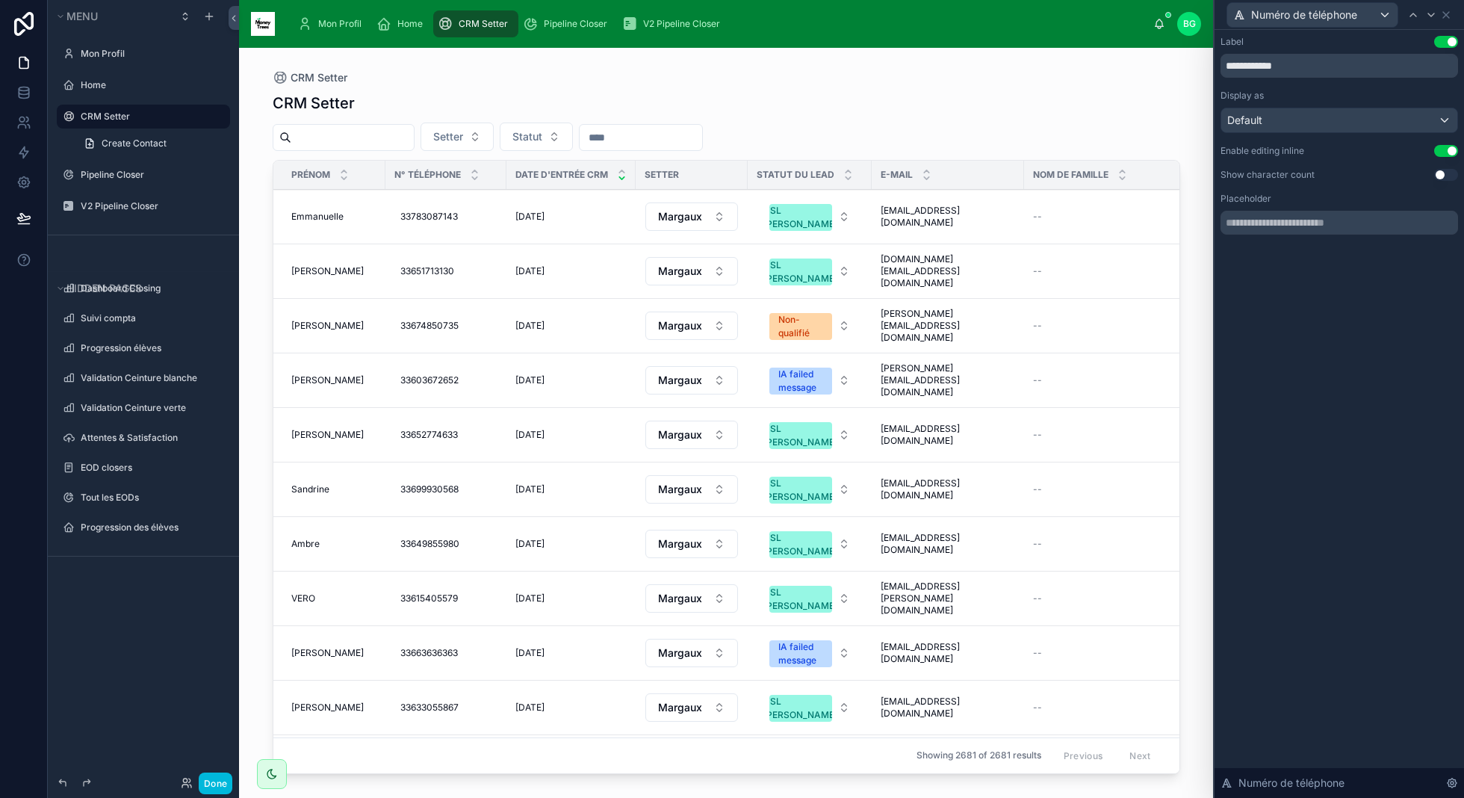
click at [1450, 152] on button "Use setting" at bounding box center [1446, 151] width 24 height 12
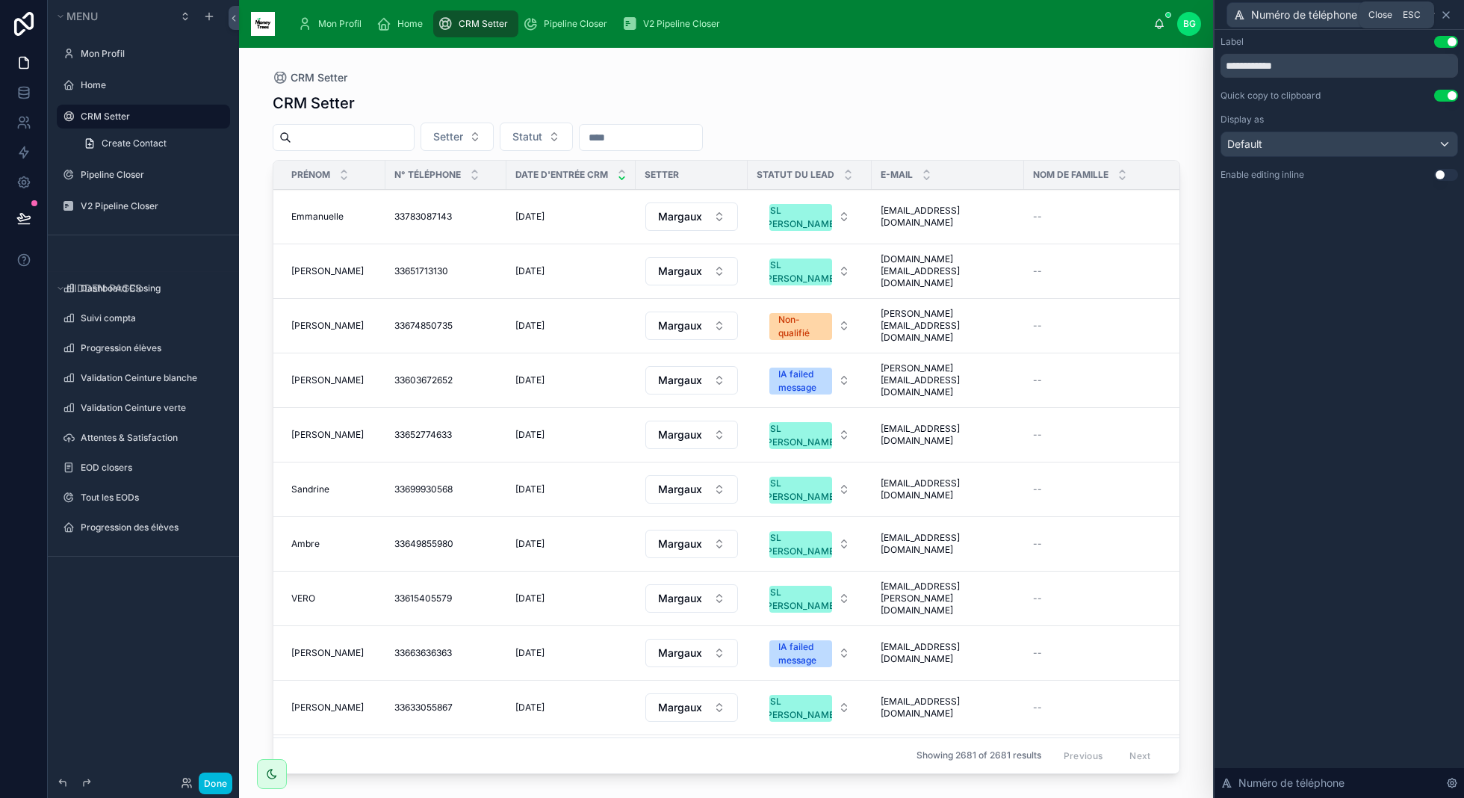
click at [1447, 11] on icon at bounding box center [1446, 15] width 12 height 12
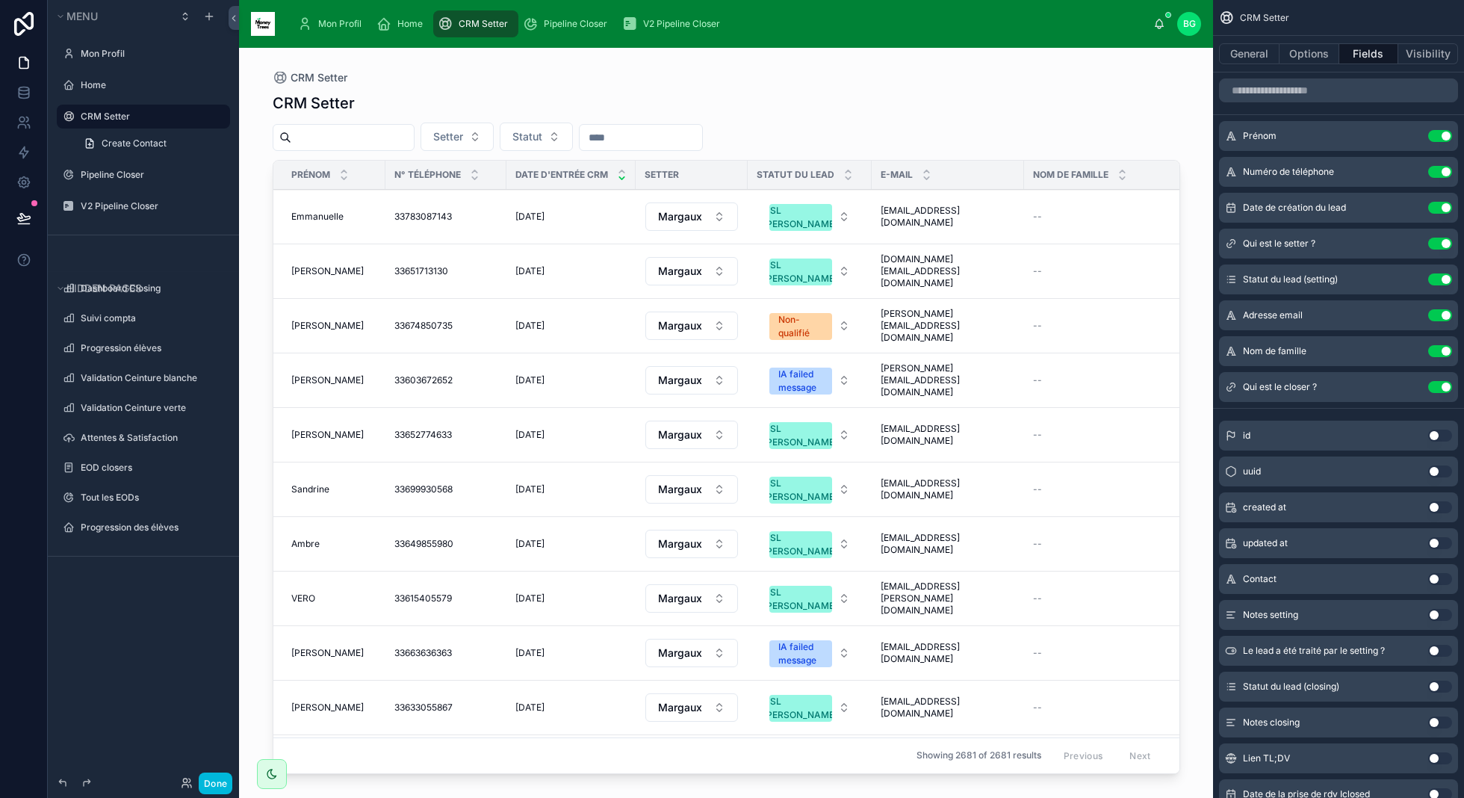
click at [390, 217] on div at bounding box center [726, 414] width 955 height 732
click at [24, 216] on icon at bounding box center [23, 217] width 13 height 7
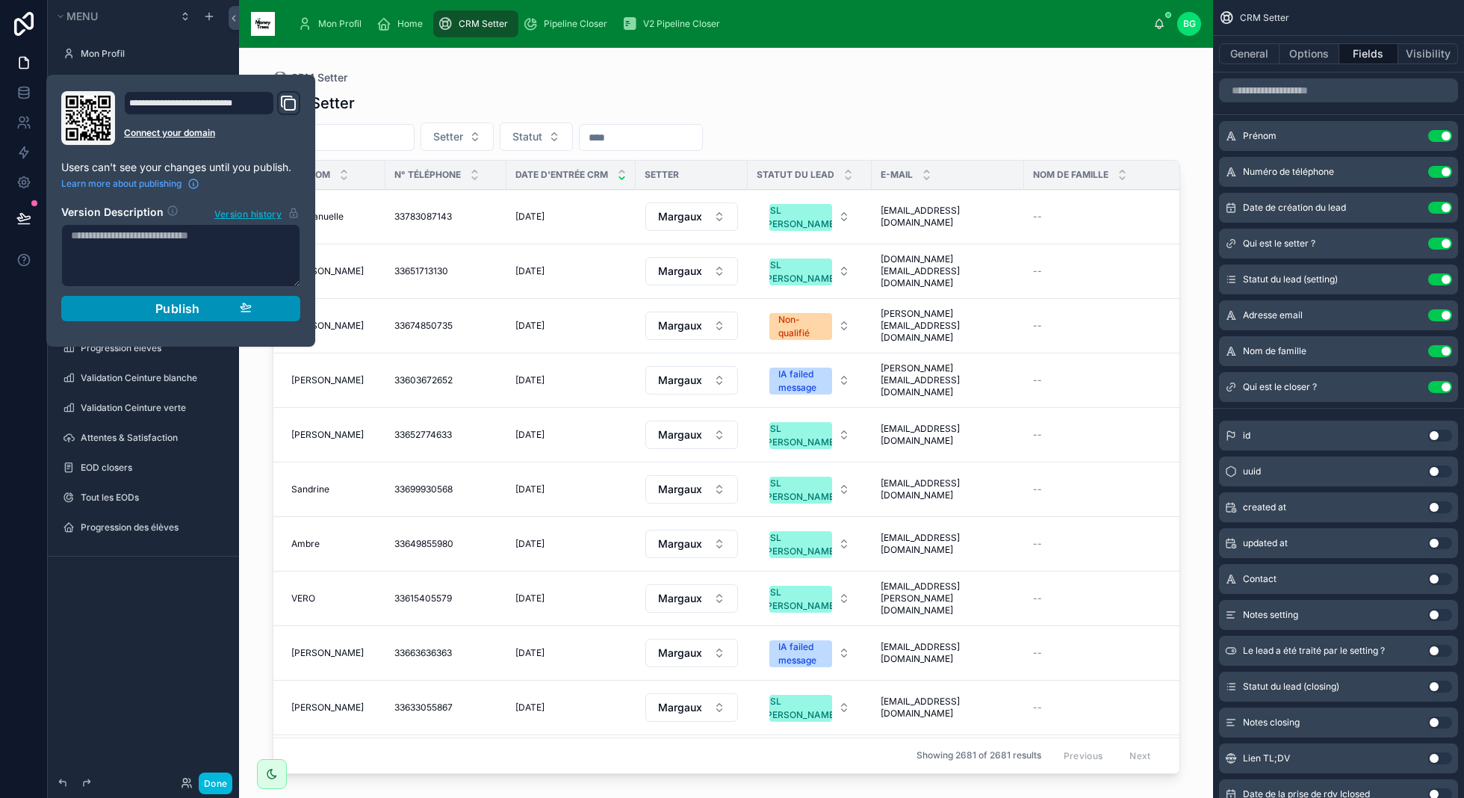
click at [231, 311] on div "Publish" at bounding box center [181, 308] width 142 height 15
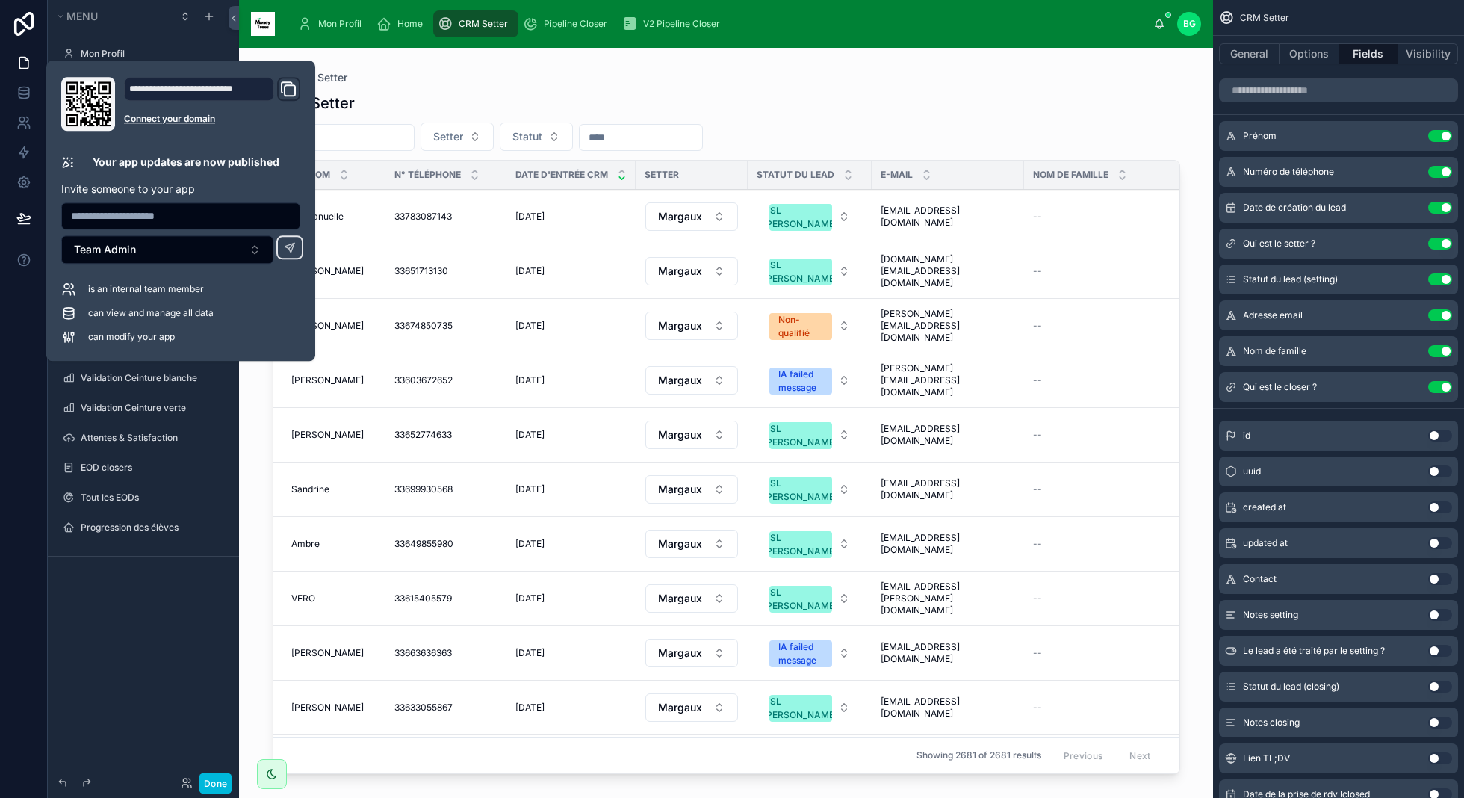
click at [605, 98] on div "CRM Setter" at bounding box center [726, 103] width 907 height 21
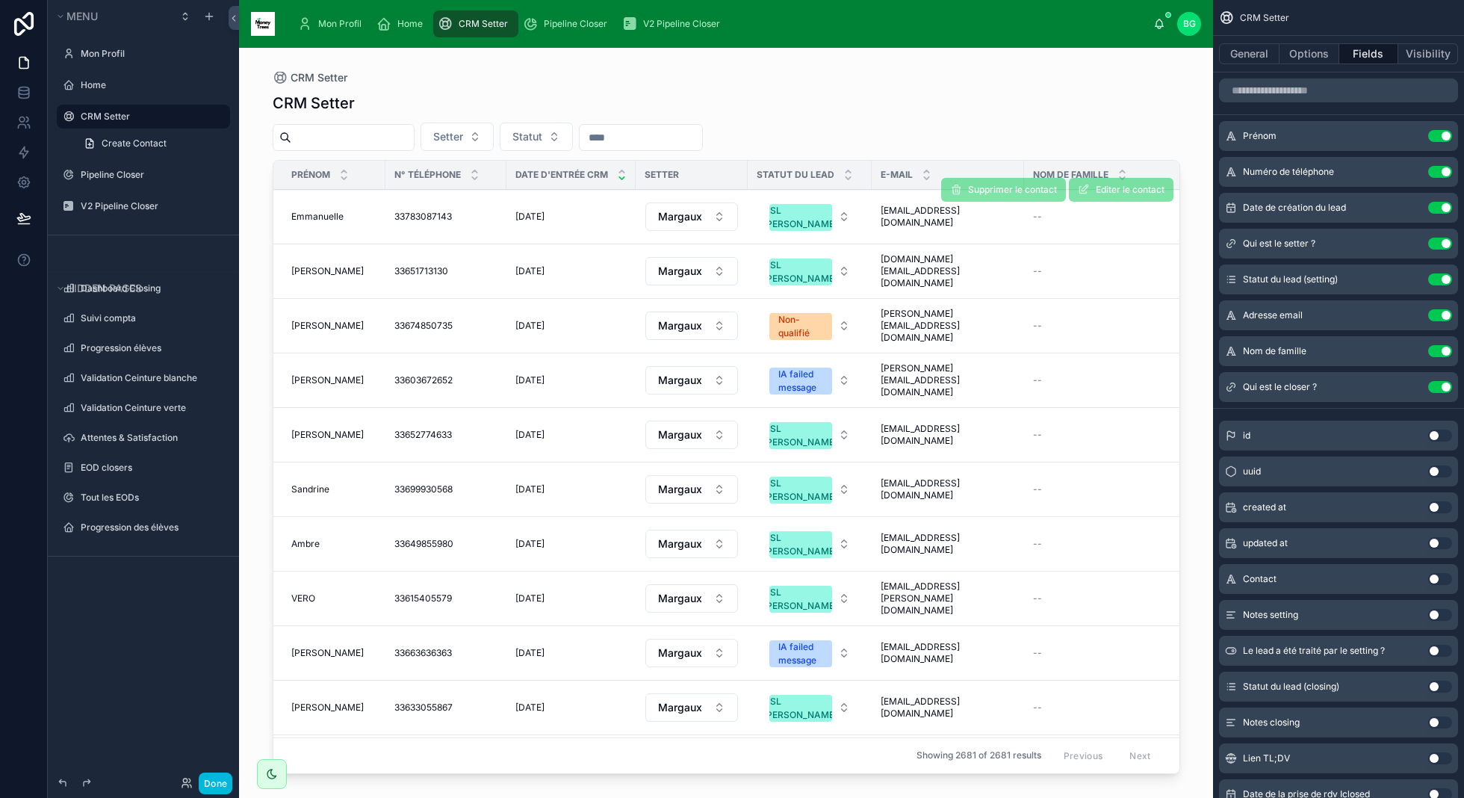
click at [581, 211] on div "[DATE] [DATE]" at bounding box center [570, 217] width 111 height 12
click at [729, 93] on div "CRM Setter" at bounding box center [726, 103] width 907 height 21
click at [220, 786] on button "Done" at bounding box center [216, 783] width 34 height 22
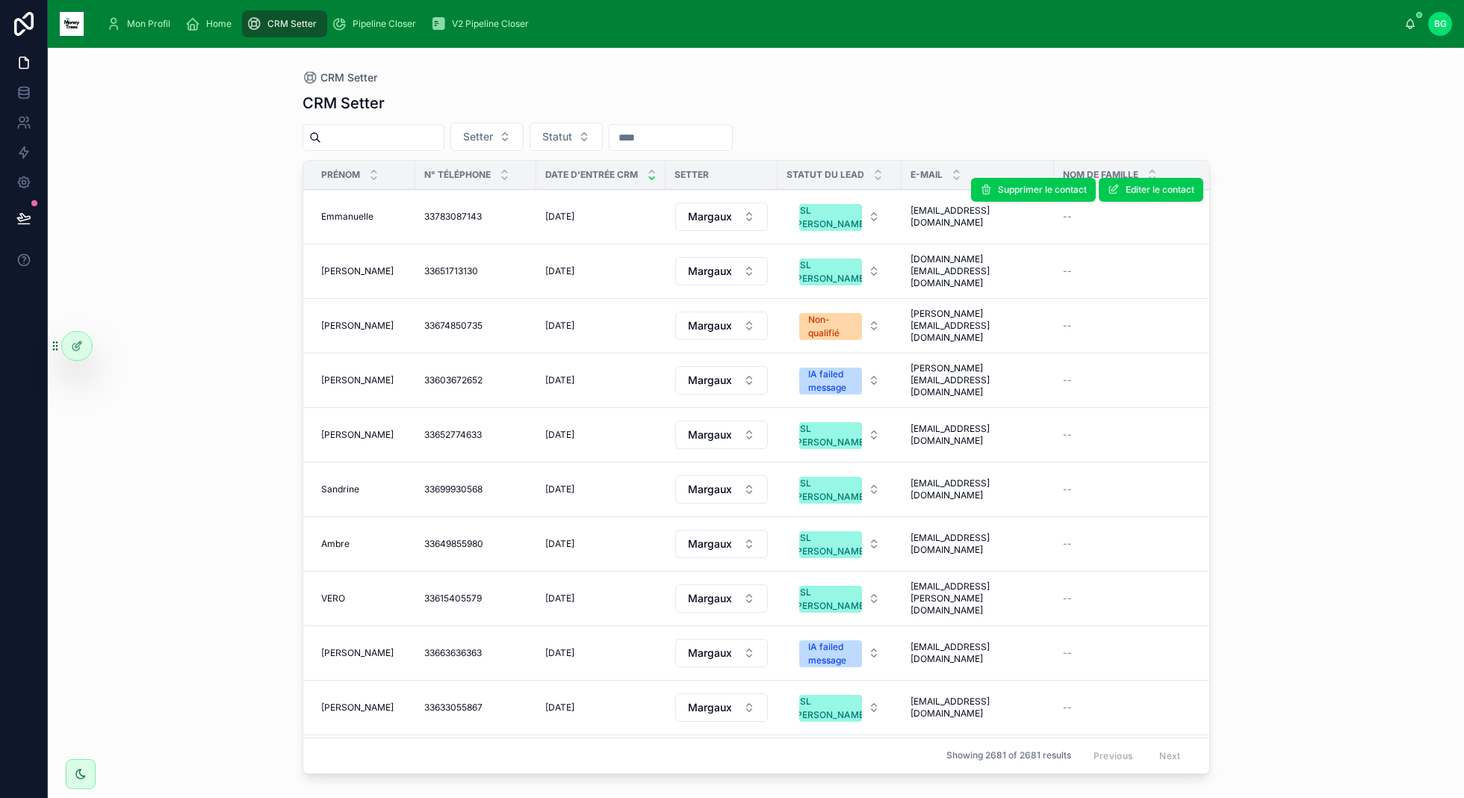
click at [470, 219] on span "33783087143" at bounding box center [453, 217] width 58 height 12
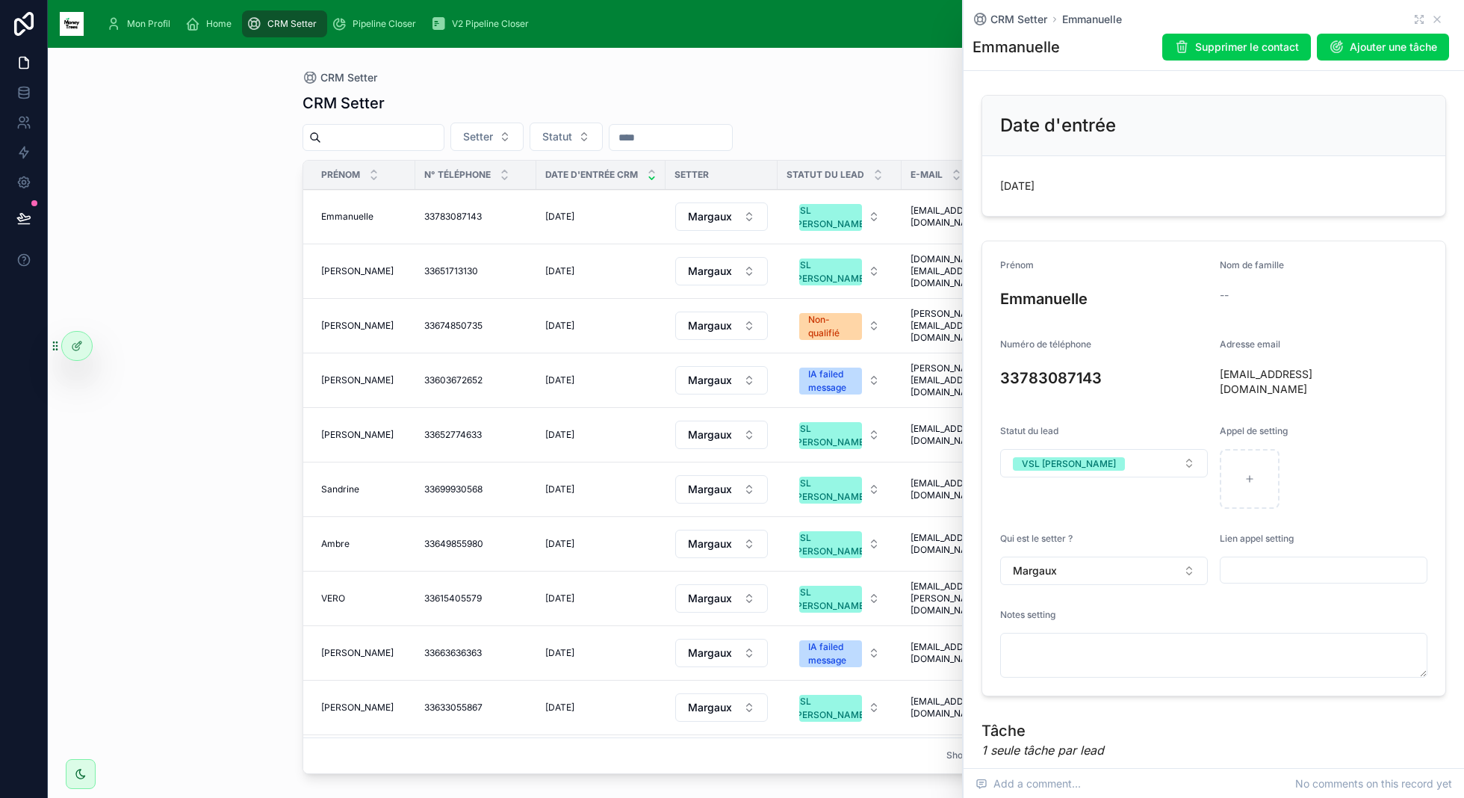
click at [501, 228] on td "33783087143 33783087143" at bounding box center [475, 217] width 121 height 55
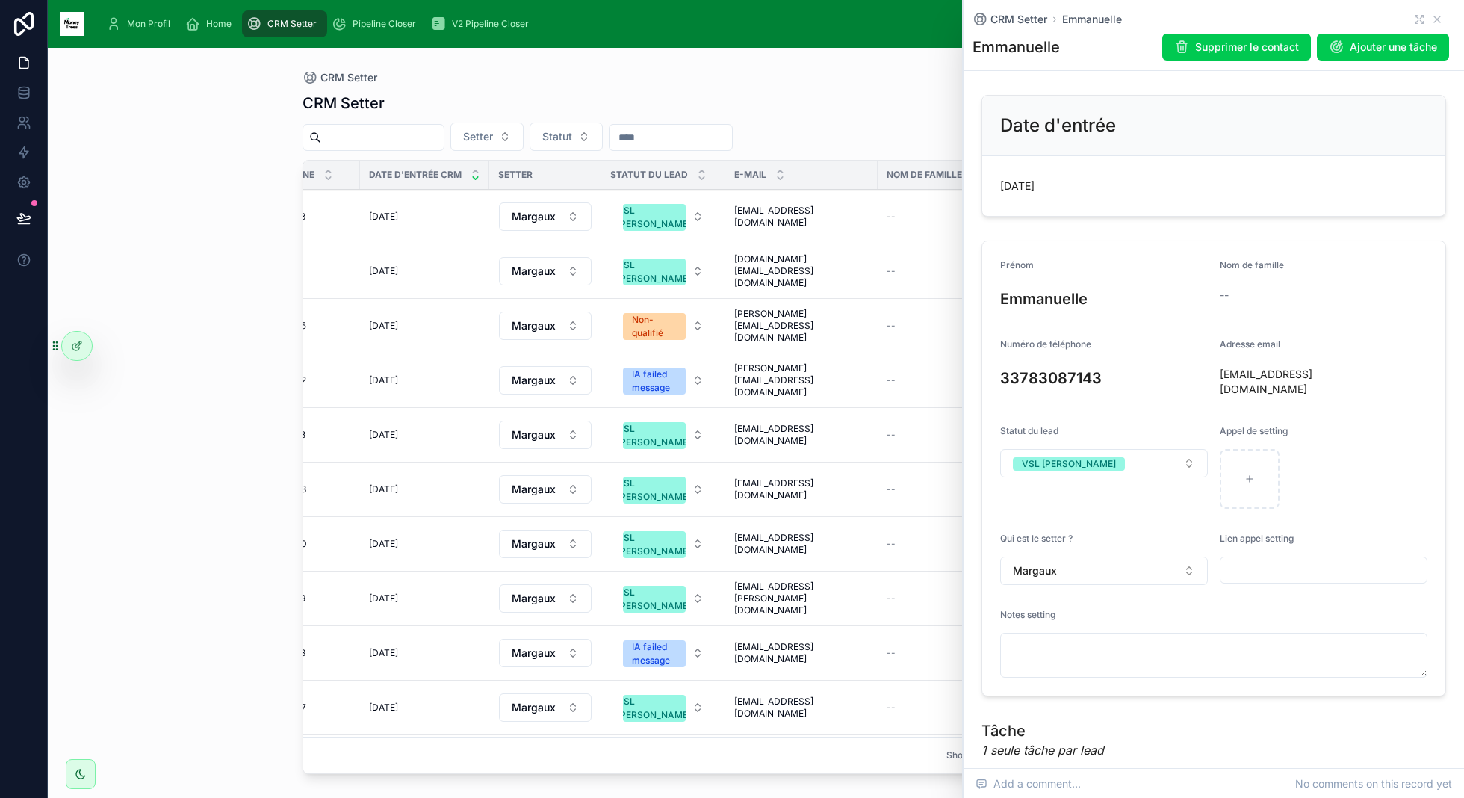
click at [832, 215] on span "eemmanuellebrenner@yahoo.com" at bounding box center [801, 217] width 134 height 24
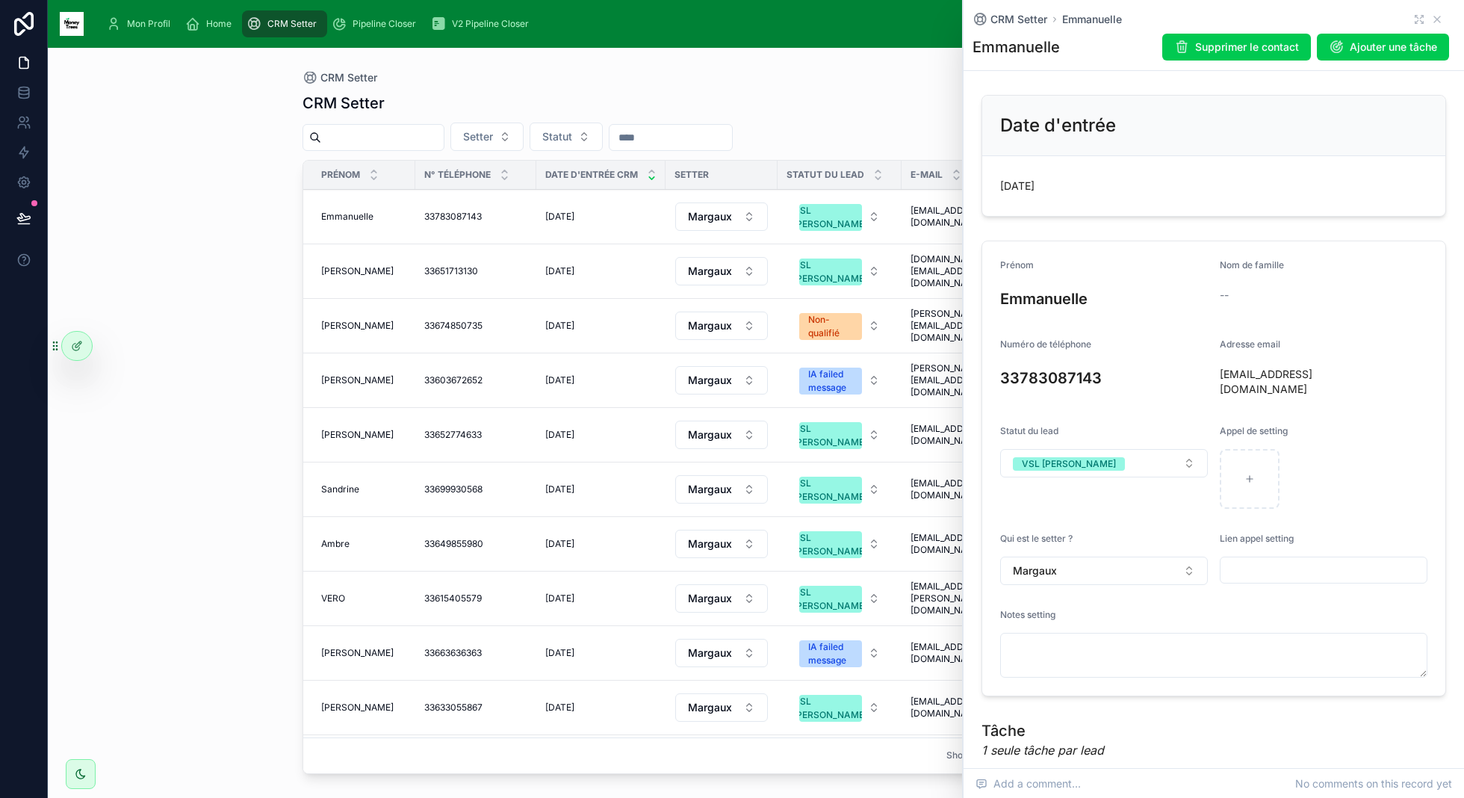
click at [450, 218] on span "33783087143" at bounding box center [453, 217] width 58 height 12
drag, startPoint x: 410, startPoint y: 215, endPoint x: 487, endPoint y: 217, distance: 77.0
click at [487, 217] on tr "Emmanuelle Emmanuelle 33783087143 33783087143 09/10/2025 09/10/2025 Margaux VSL…" at bounding box center [845, 217] width 1084 height 55
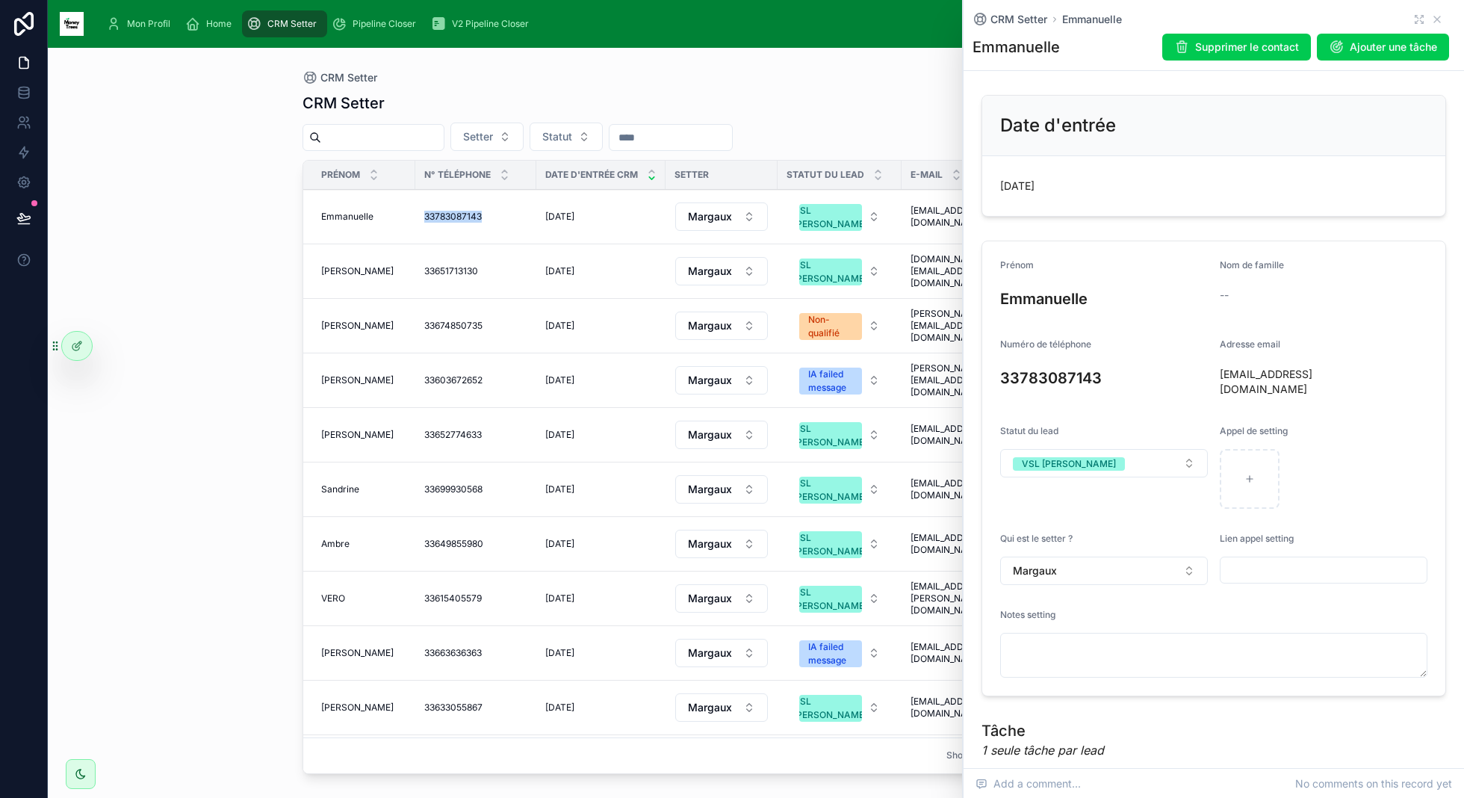
click at [487, 217] on div "33783087143 33783087143" at bounding box center [475, 217] width 103 height 12
click at [493, 228] on td "33783087143 33783087143" at bounding box center [475, 217] width 121 height 55
click at [459, 217] on span "33783087143" at bounding box center [453, 217] width 58 height 12
click at [460, 278] on td "33651713130 33651713130" at bounding box center [475, 271] width 121 height 55
click at [460, 277] on td "33651713130 33651713130" at bounding box center [475, 271] width 121 height 55
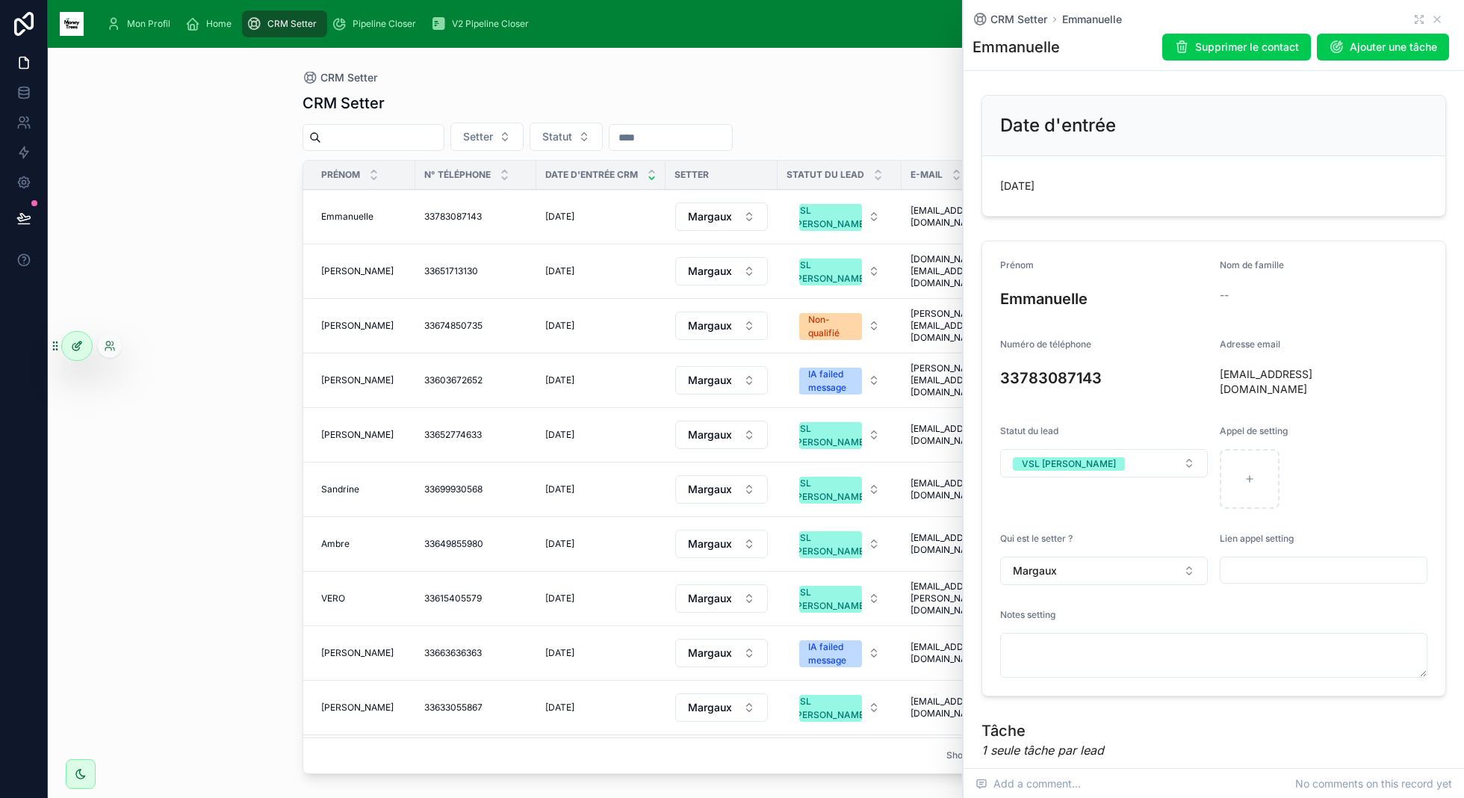
click at [73, 341] on icon at bounding box center [77, 346] width 12 height 12
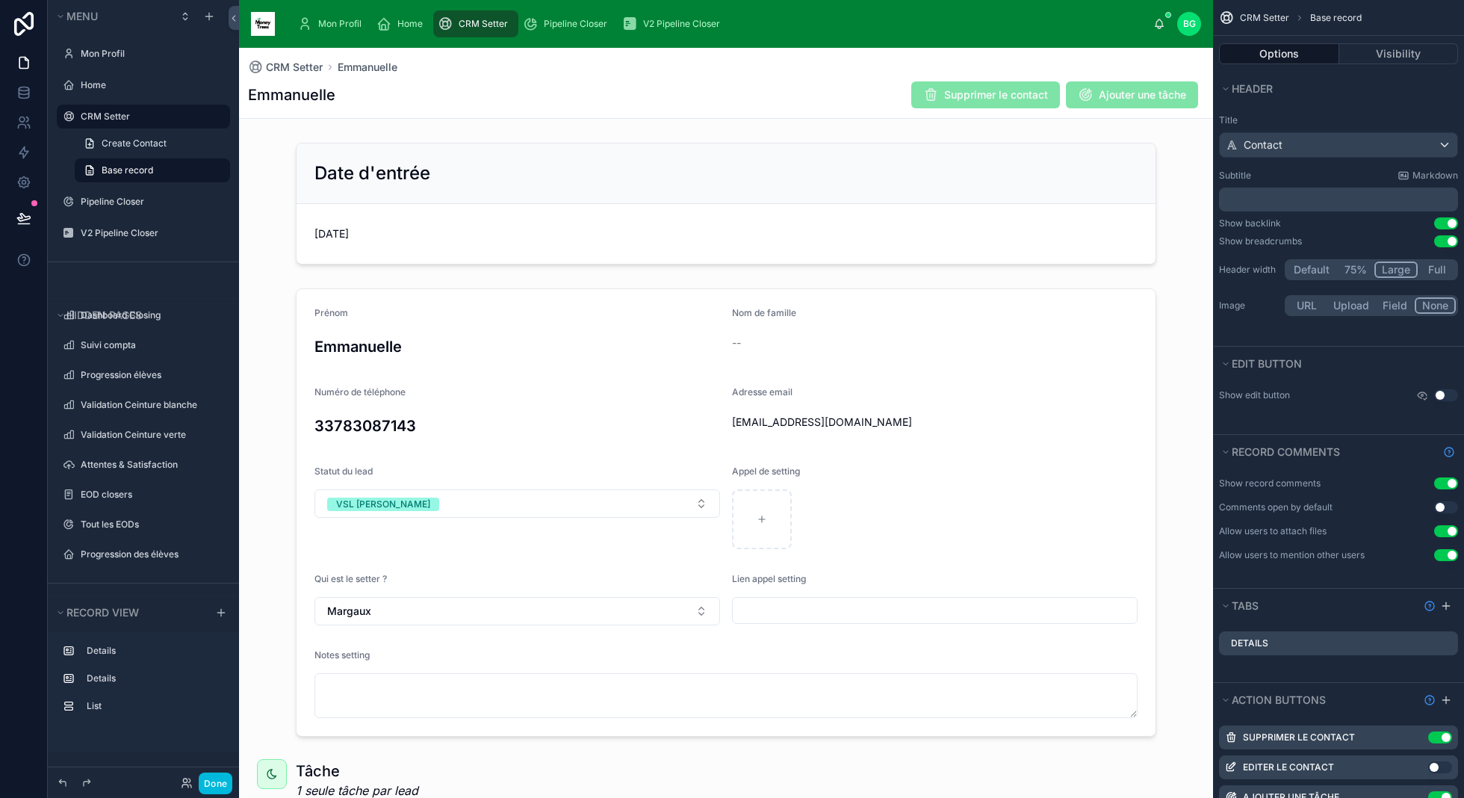
click at [473, 26] on span "CRM Setter" at bounding box center [483, 24] width 49 height 12
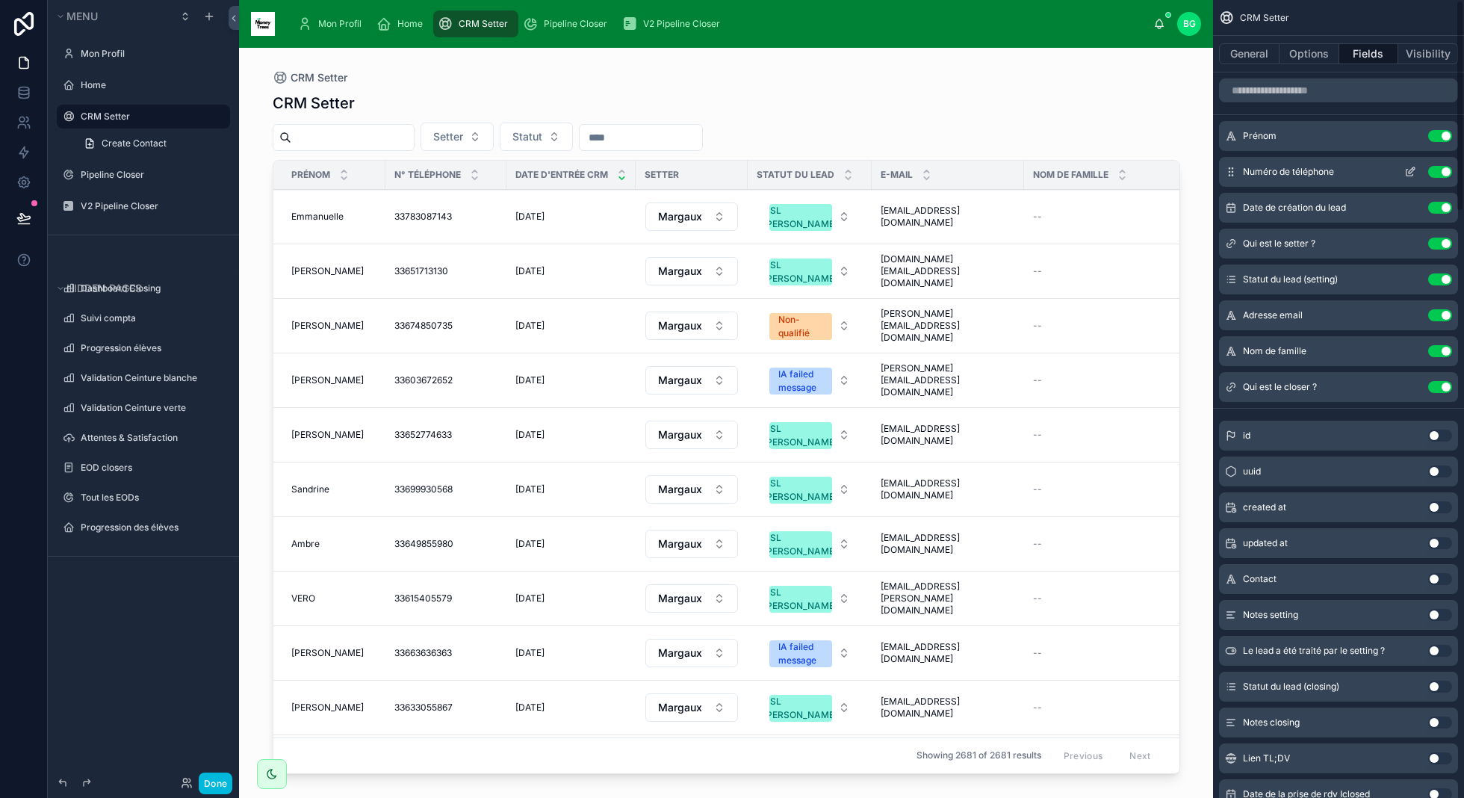
click at [1409, 169] on icon "scrollable content" at bounding box center [1410, 172] width 12 height 12
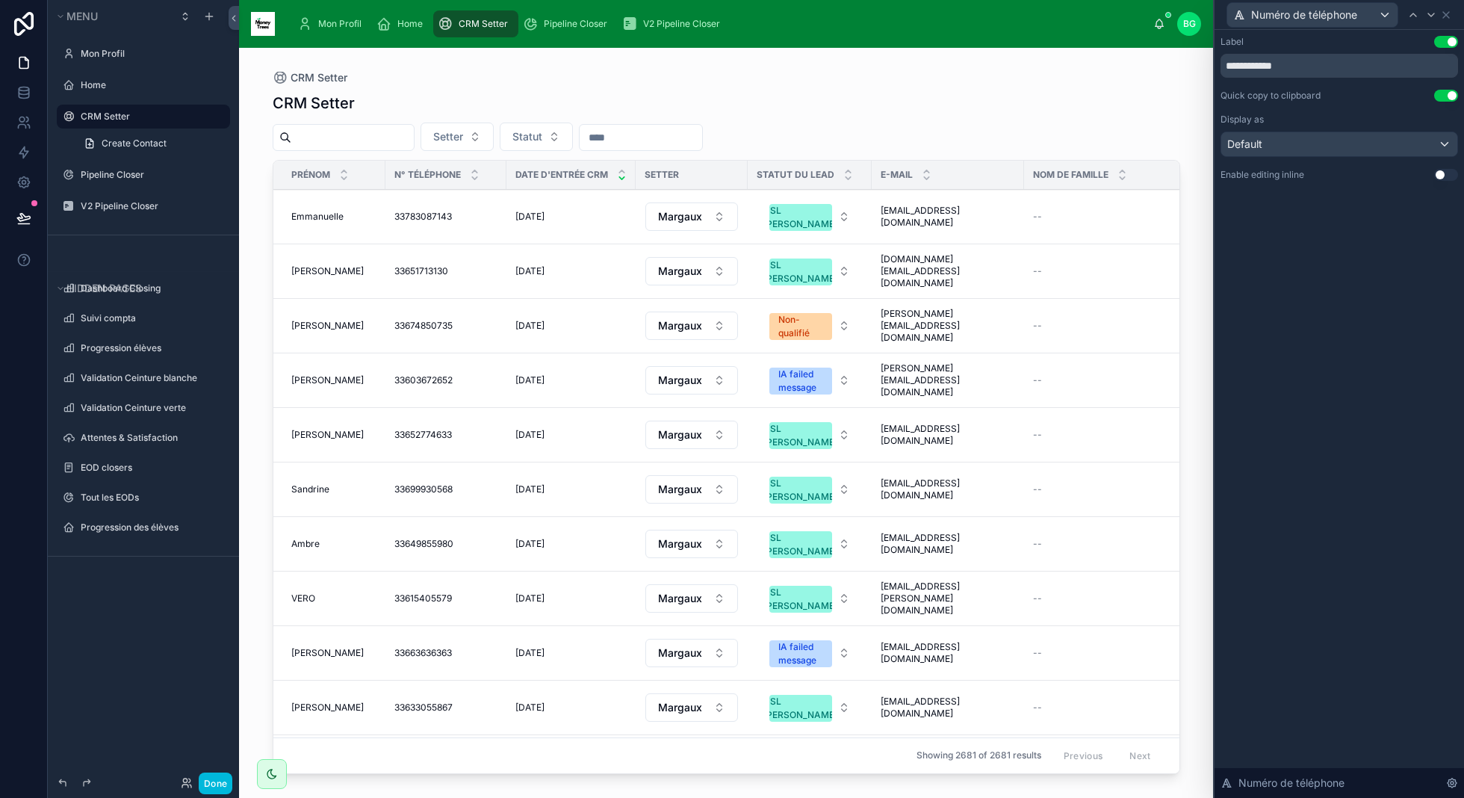
click at [1270, 102] on div "**********" at bounding box center [1339, 108] width 238 height 145
click at [1289, 102] on div "**********" at bounding box center [1339, 108] width 238 height 145
click at [1306, 99] on div "Quick copy to clipboard" at bounding box center [1270, 96] width 100 height 12
click at [1441, 96] on button "Use setting" at bounding box center [1446, 96] width 24 height 12
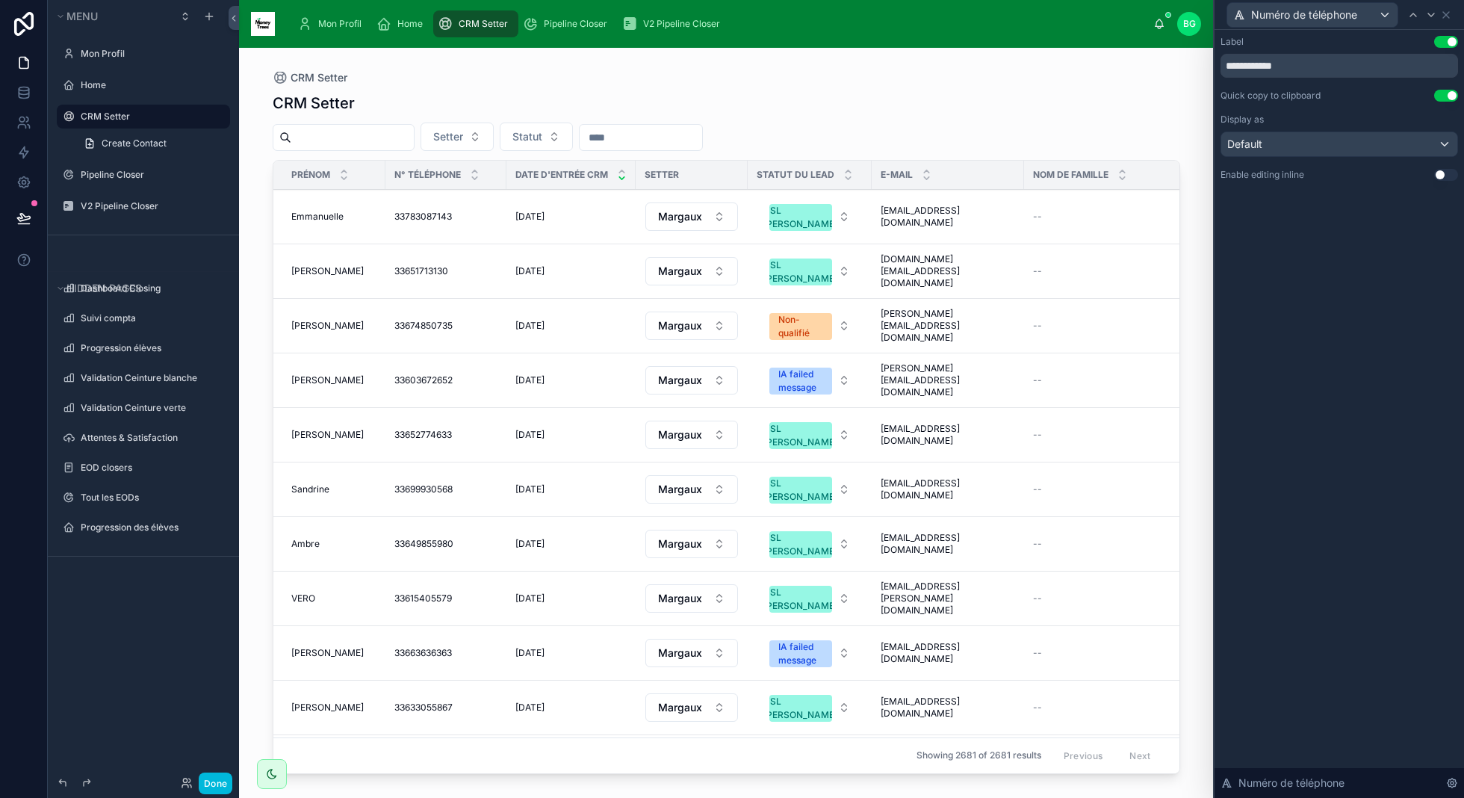
click at [471, 223] on div at bounding box center [726, 414] width 955 height 732
click at [1449, 16] on icon at bounding box center [1446, 15] width 12 height 12
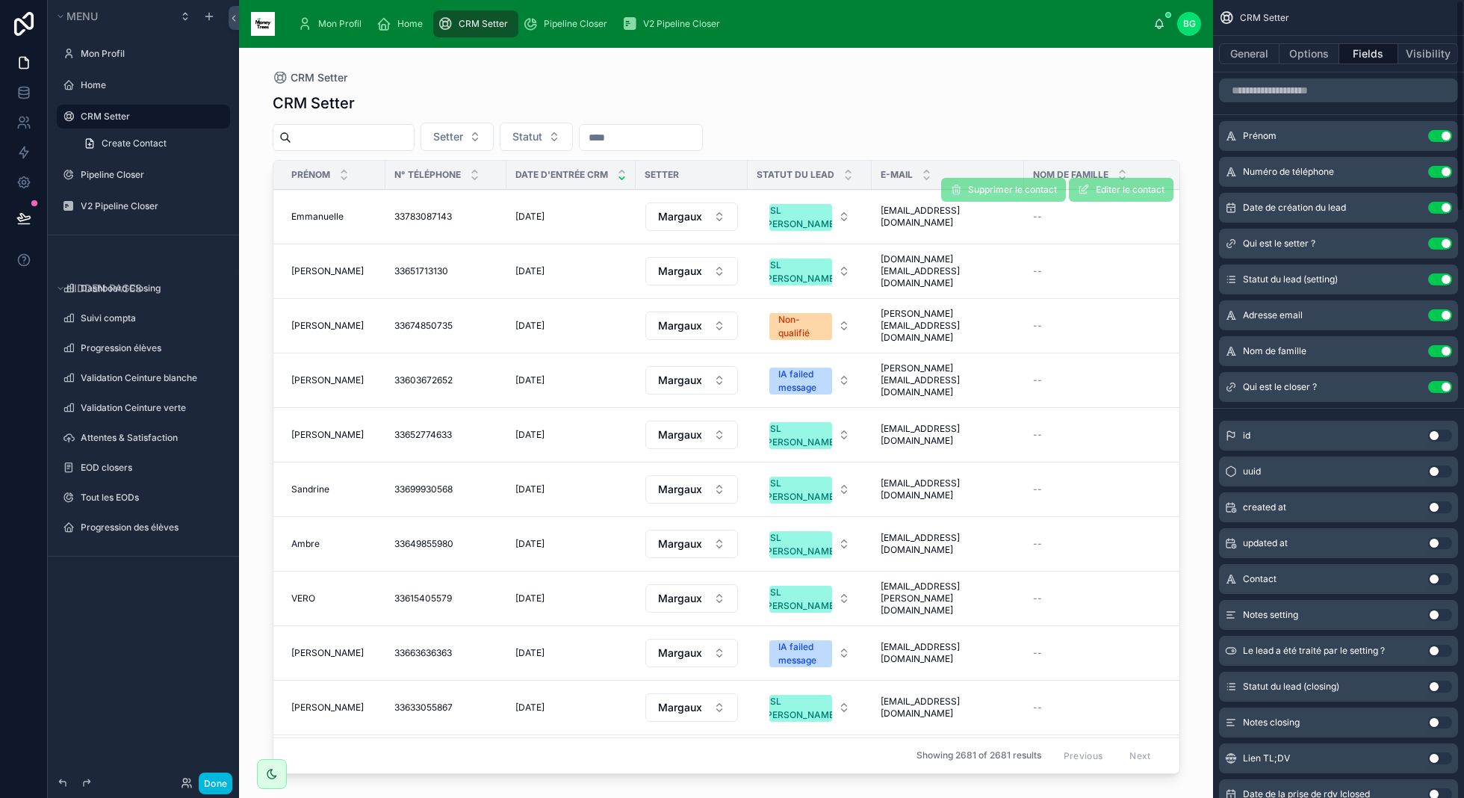
click at [501, 211] on td "33783087143 33783087143" at bounding box center [445, 217] width 121 height 55
click at [343, 26] on span "Mon Profil" at bounding box center [339, 24] width 43 height 12
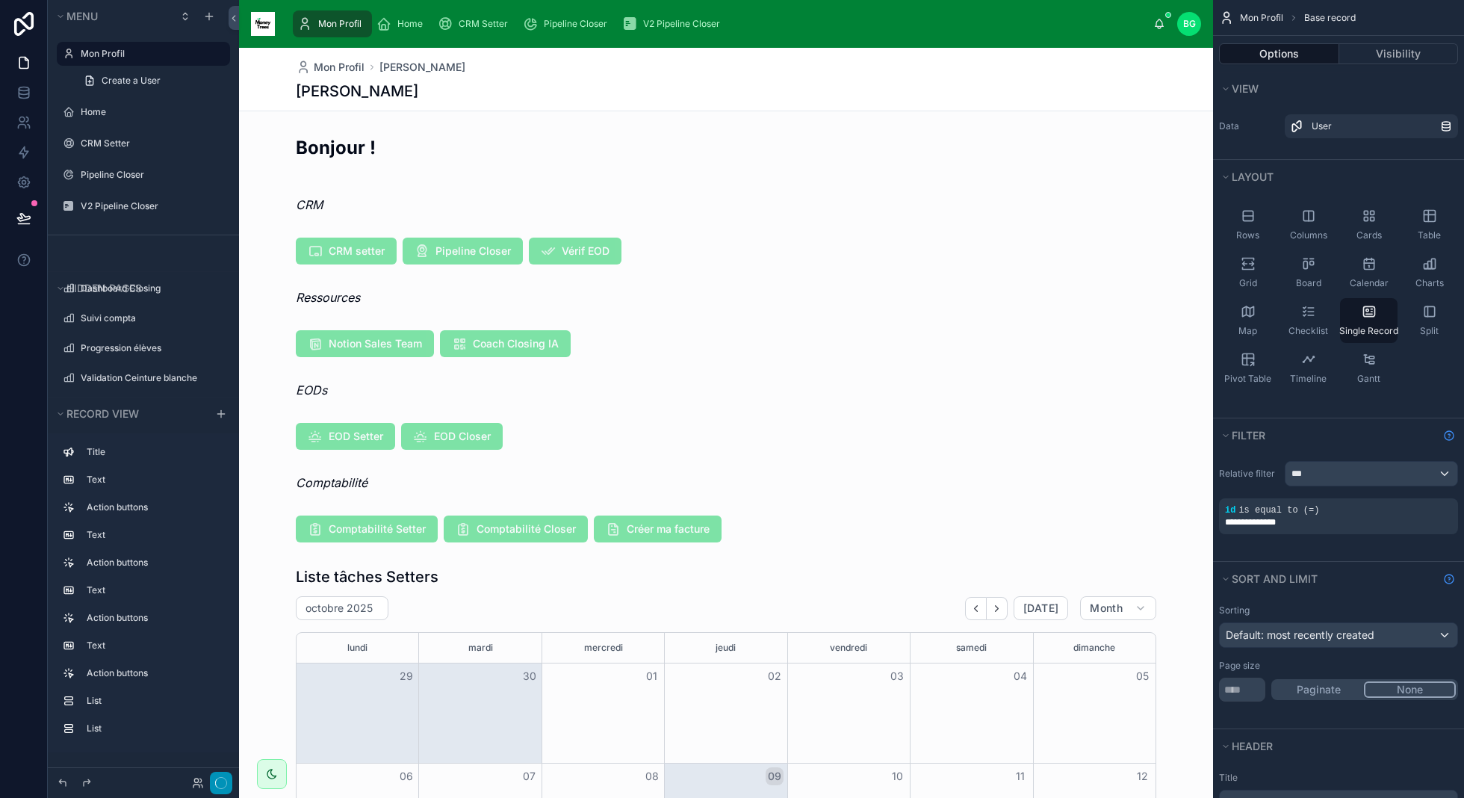
click at [218, 785] on icon "button" at bounding box center [221, 783] width 12 height 12
click at [211, 787] on button "Done" at bounding box center [216, 783] width 34 height 22
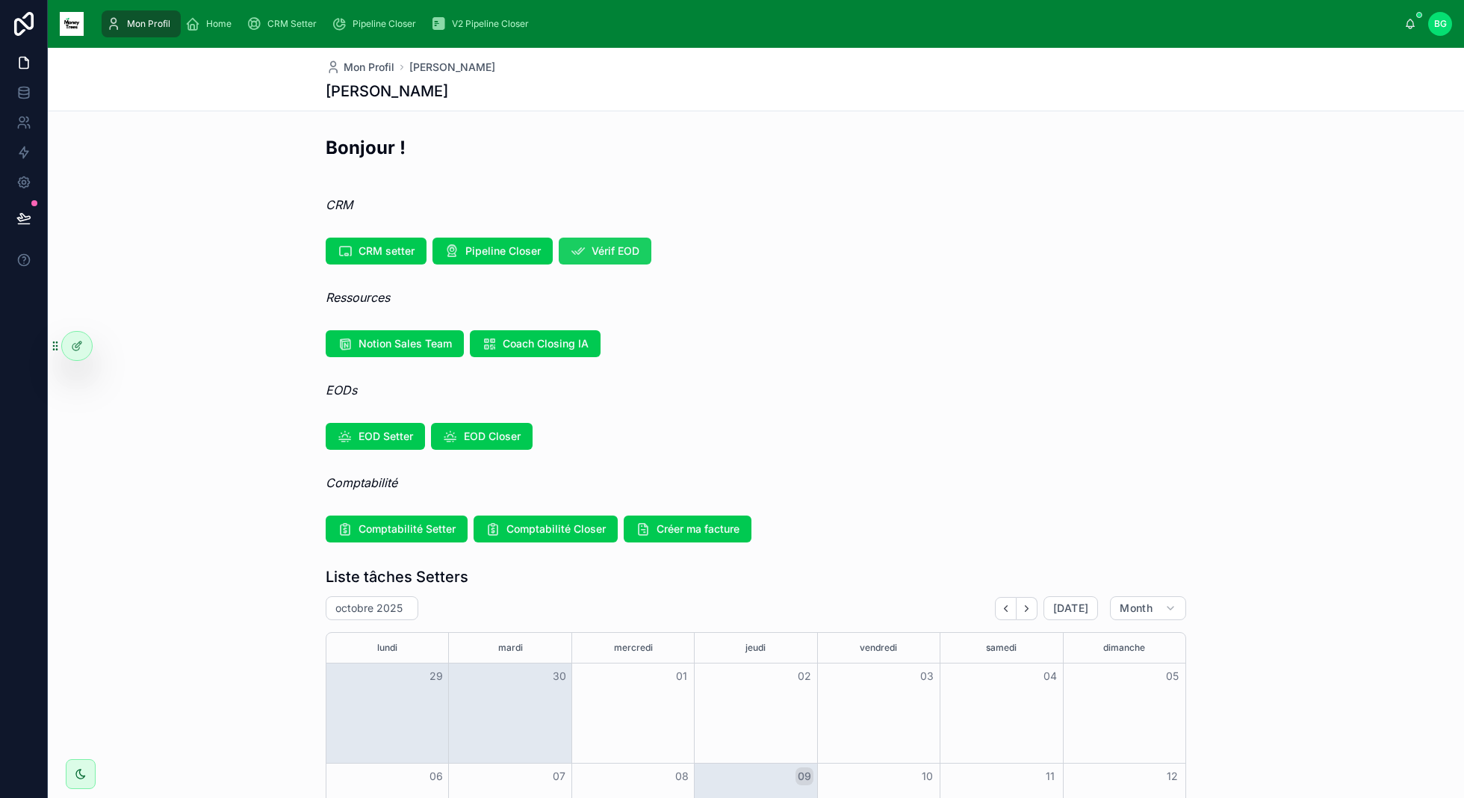
click at [588, 253] on button "Vérif EOD" at bounding box center [605, 251] width 93 height 27
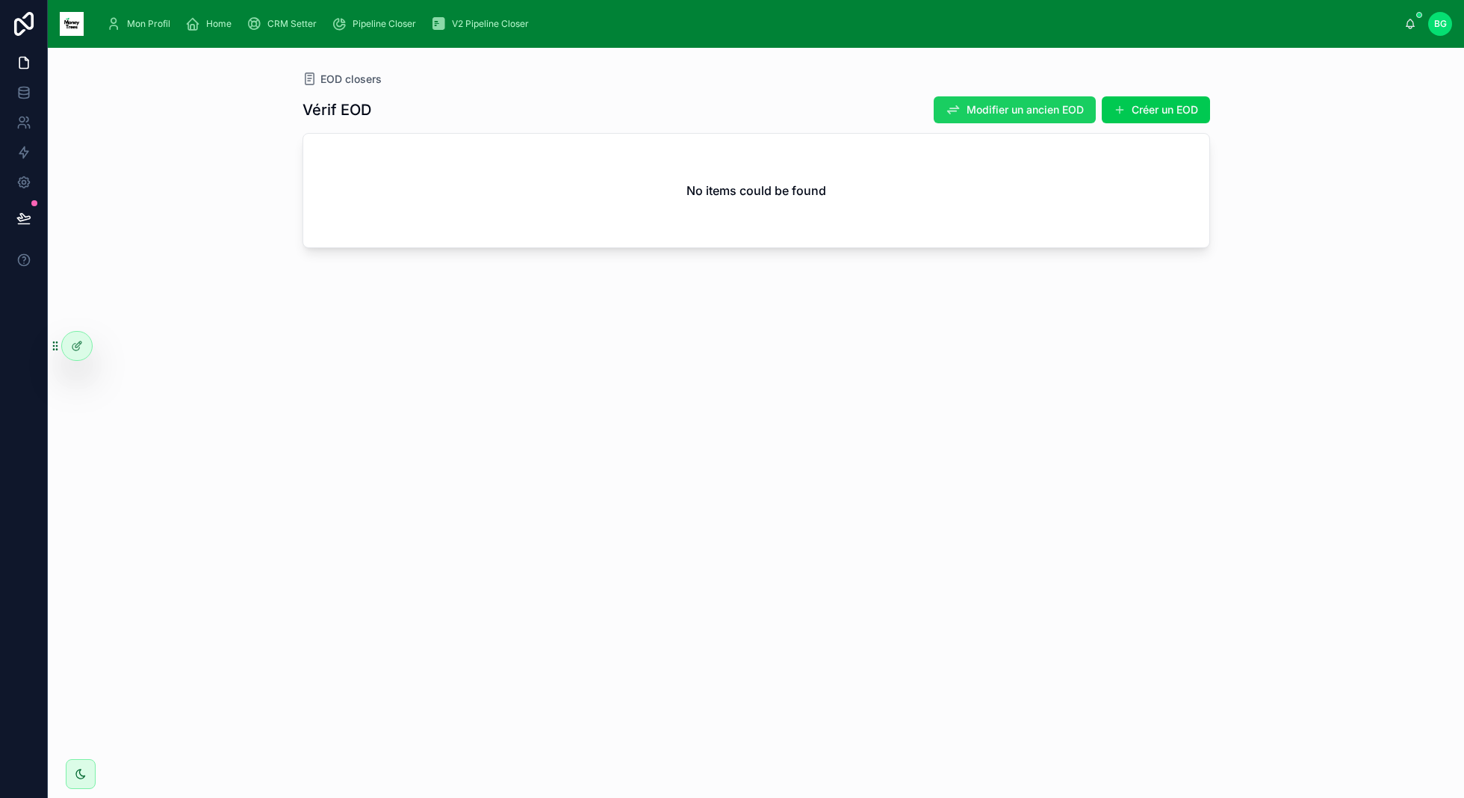
click at [1020, 112] on span "Modifier un ancien EOD" at bounding box center [1024, 109] width 117 height 15
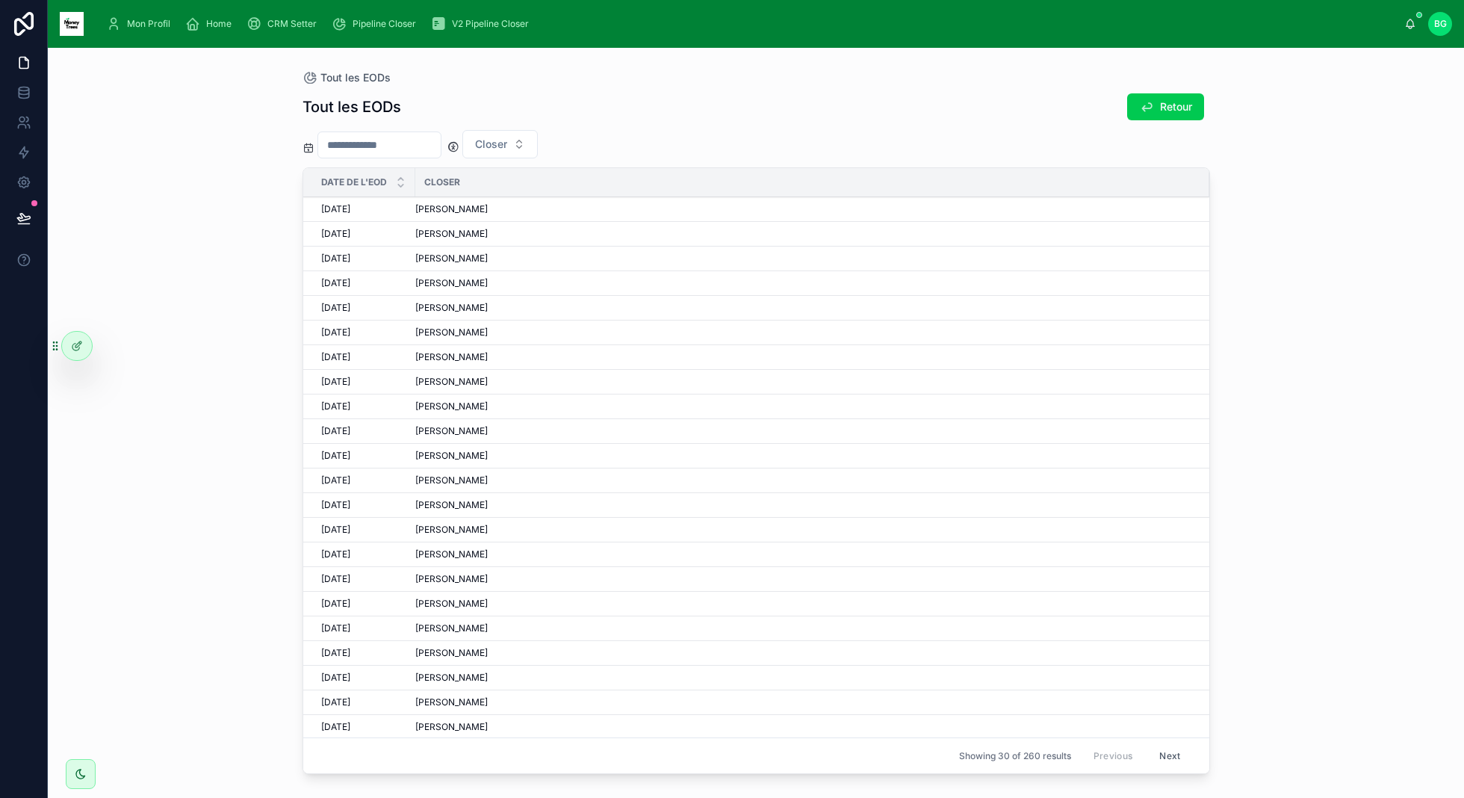
click at [499, 236] on div "[PERSON_NAME]" at bounding box center [803, 234] width 776 height 12
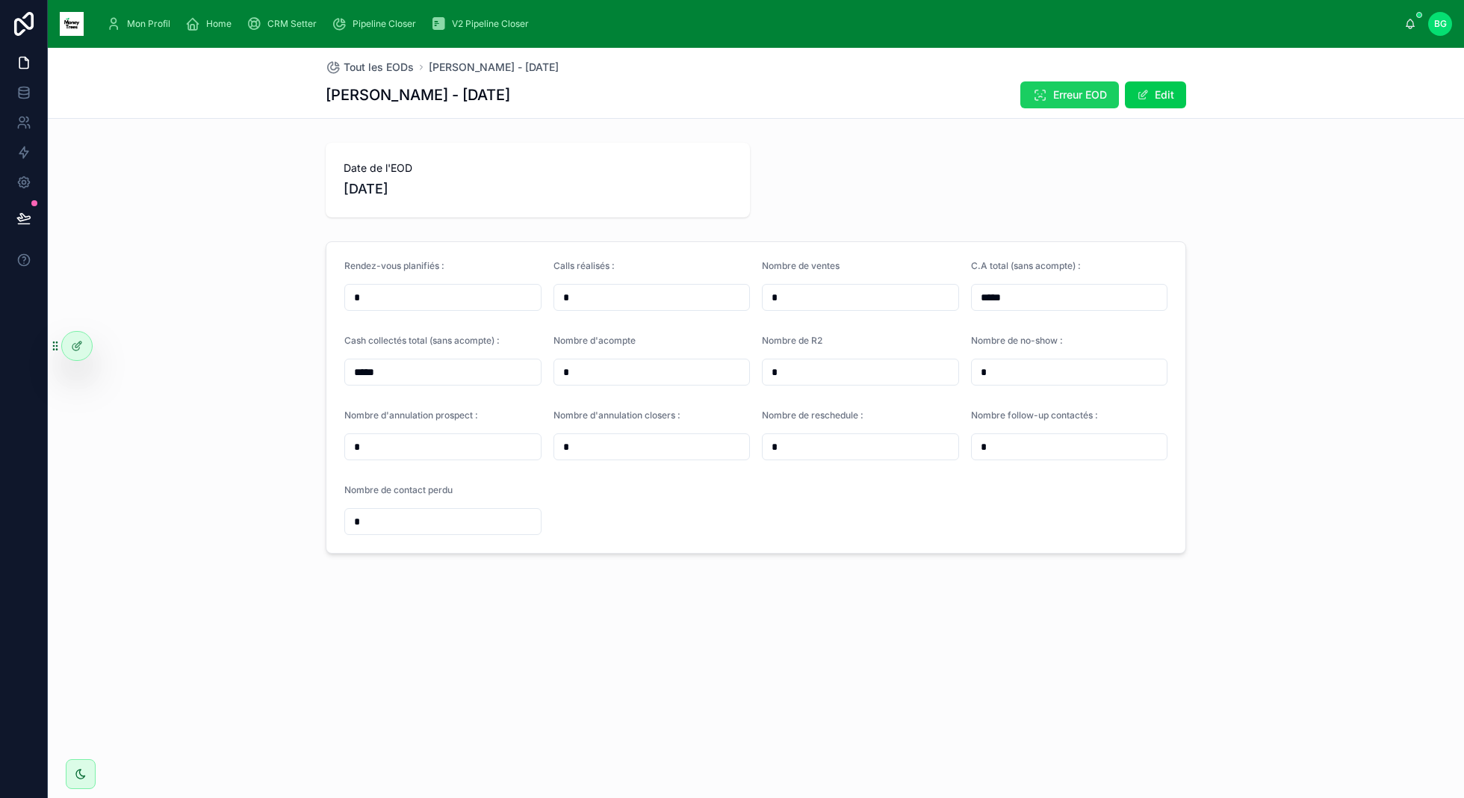
click at [1058, 92] on span "Erreur EOD" at bounding box center [1080, 94] width 54 height 15
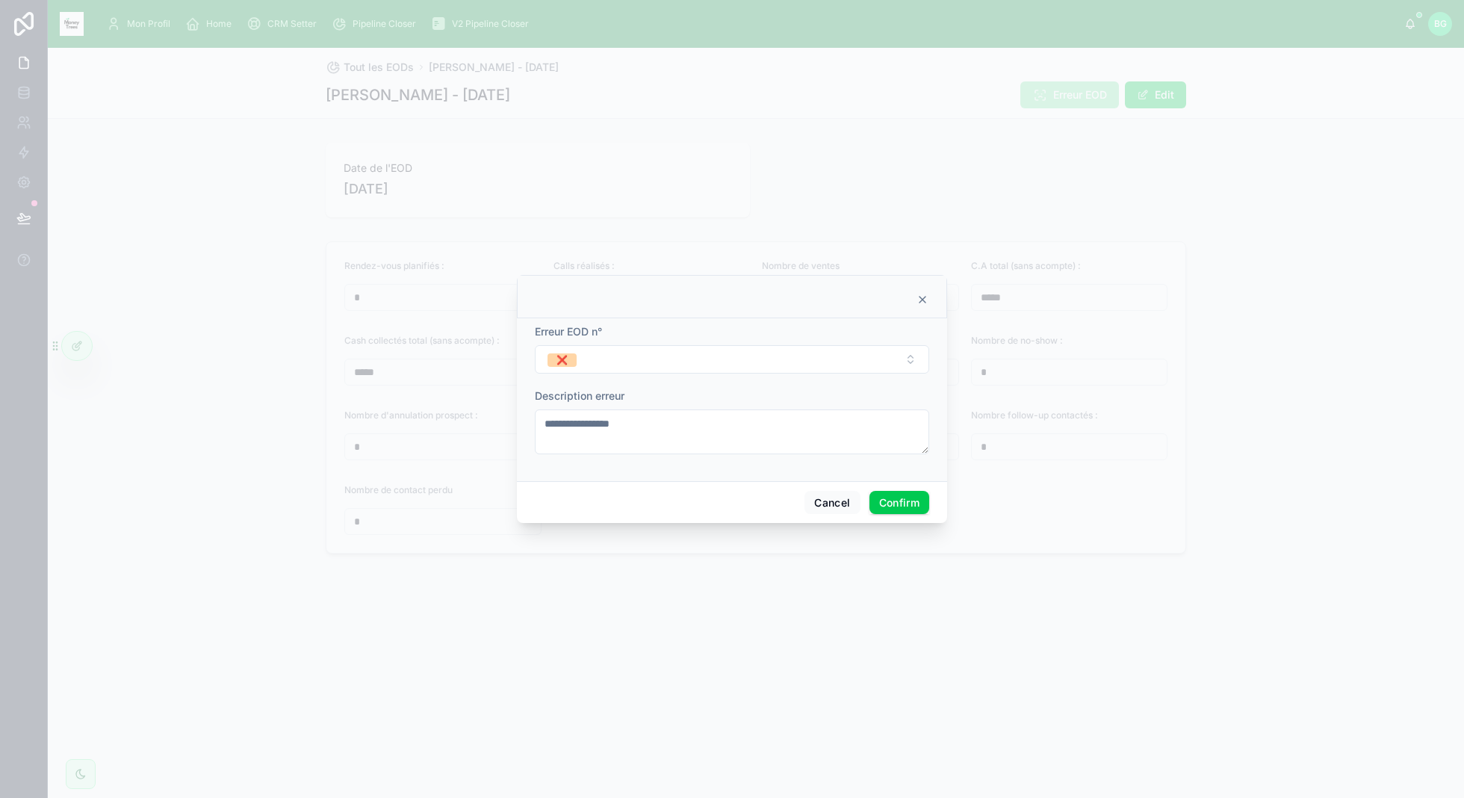
click at [1016, 235] on div at bounding box center [732, 399] width 1464 height 798
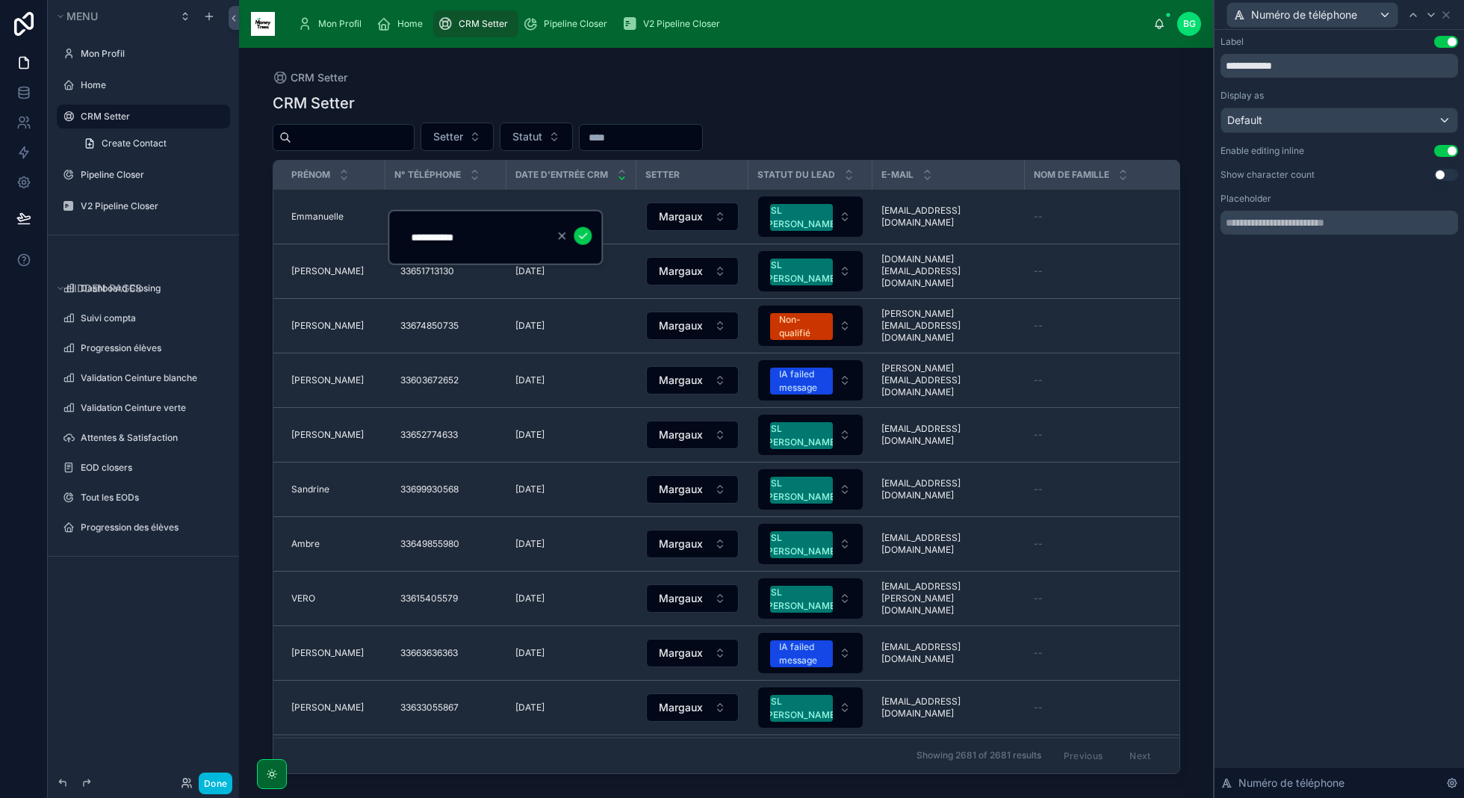
click at [810, 127] on div "Setter Statut" at bounding box center [726, 136] width 907 height 28
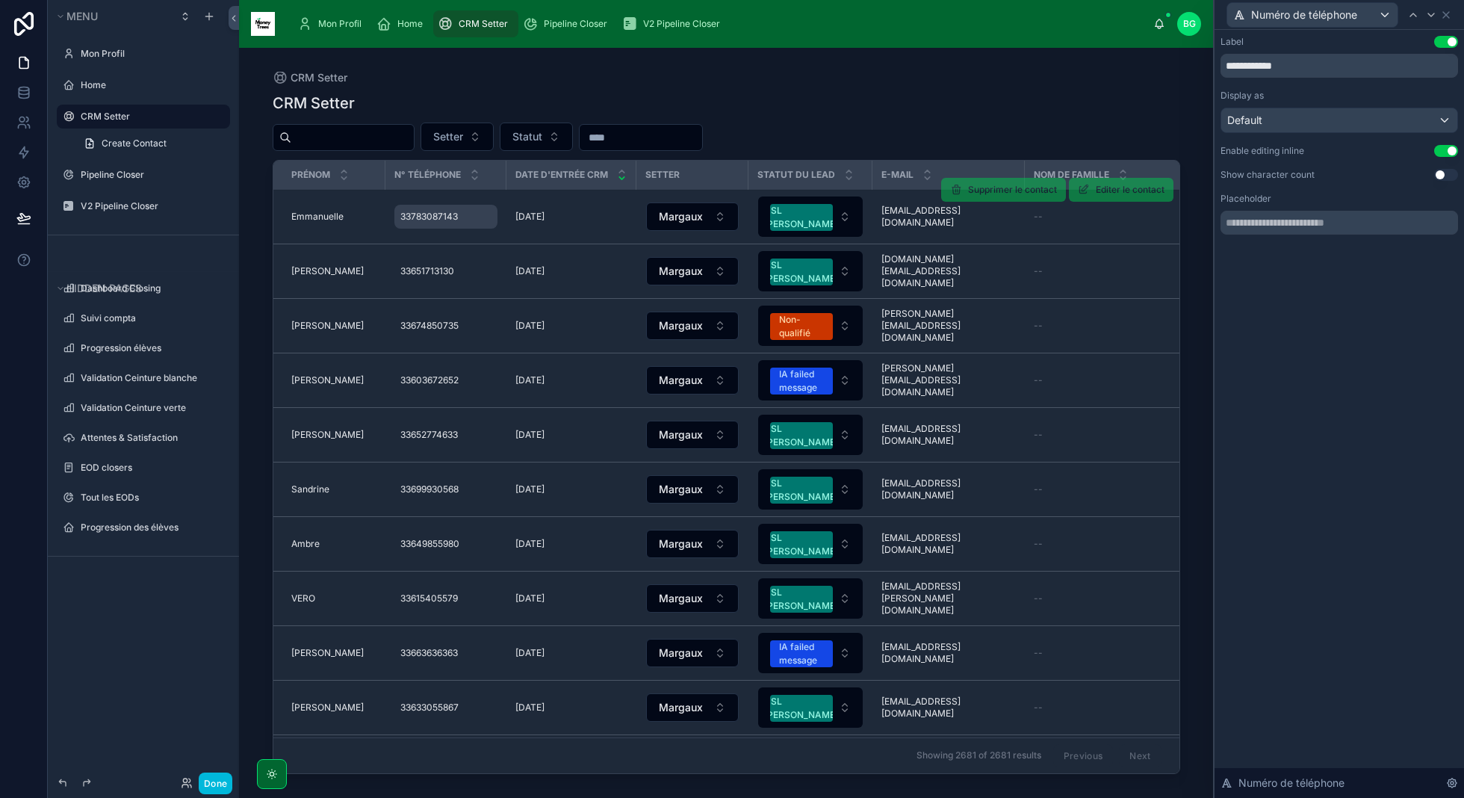
click at [431, 208] on div "33783087143 33783087143" at bounding box center [445, 217] width 103 height 24
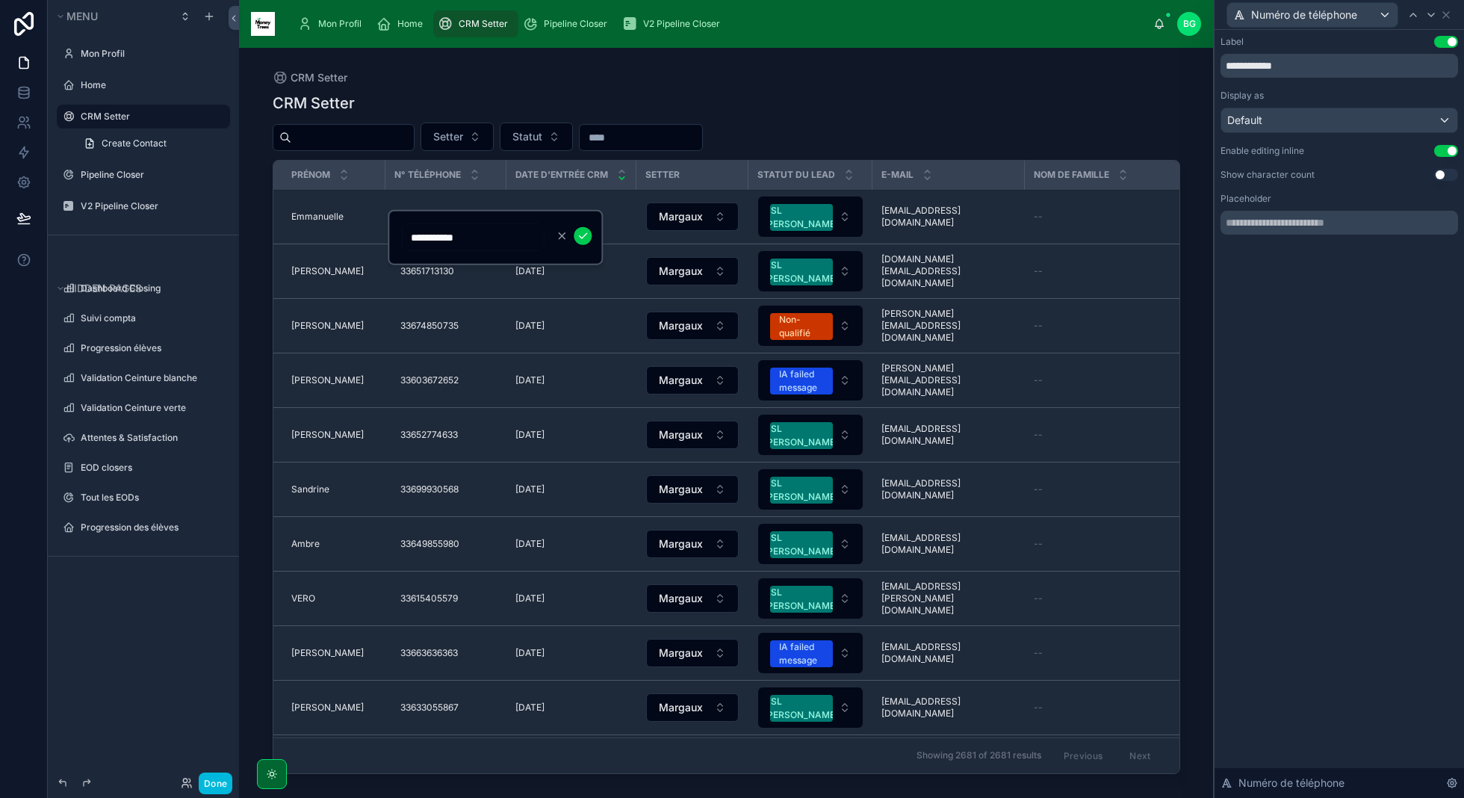
click at [917, 126] on div "Setter Statut" at bounding box center [726, 136] width 907 height 28
click at [1451, 15] on icon at bounding box center [1446, 15] width 12 height 12
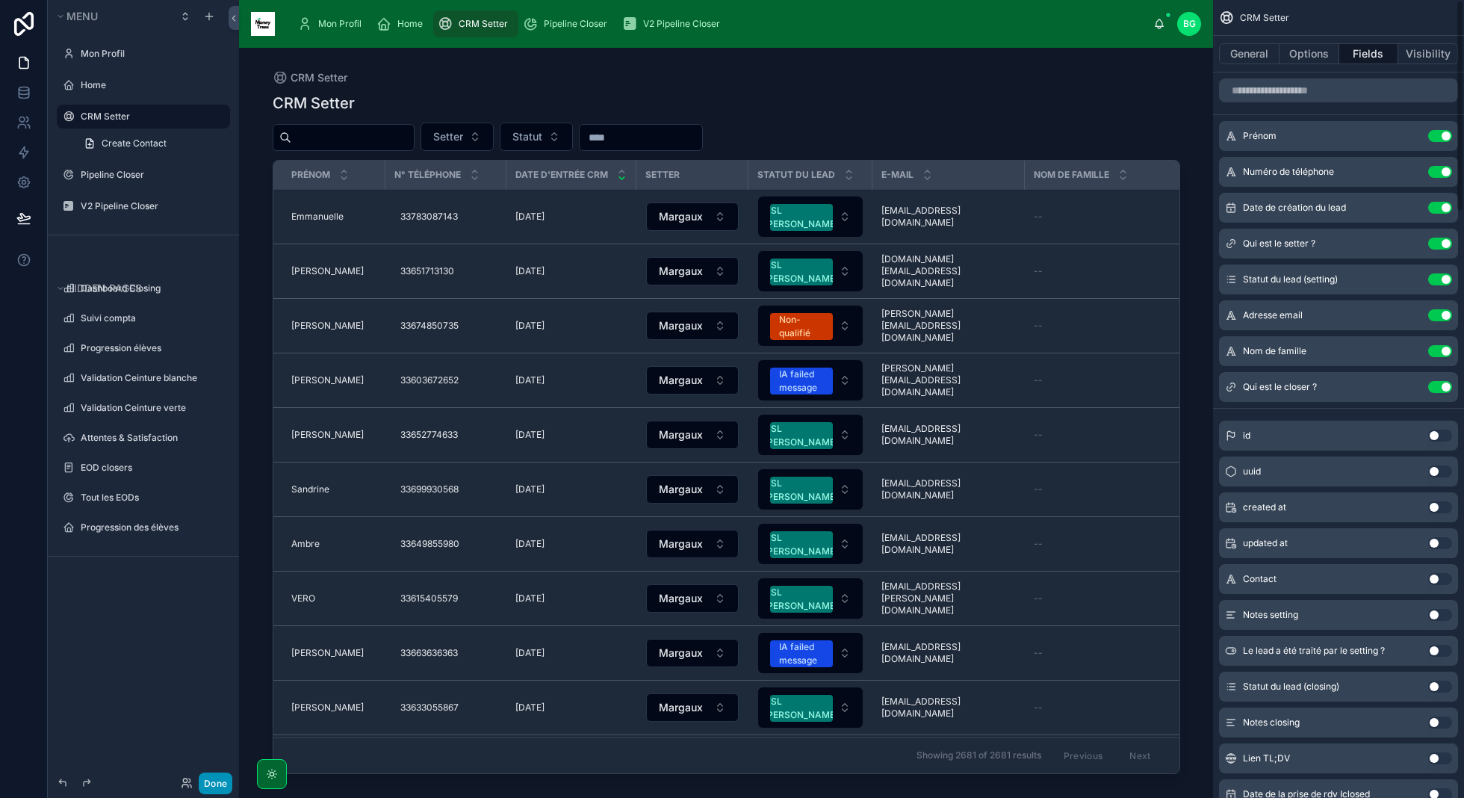
click at [204, 786] on button "Done" at bounding box center [216, 783] width 34 height 22
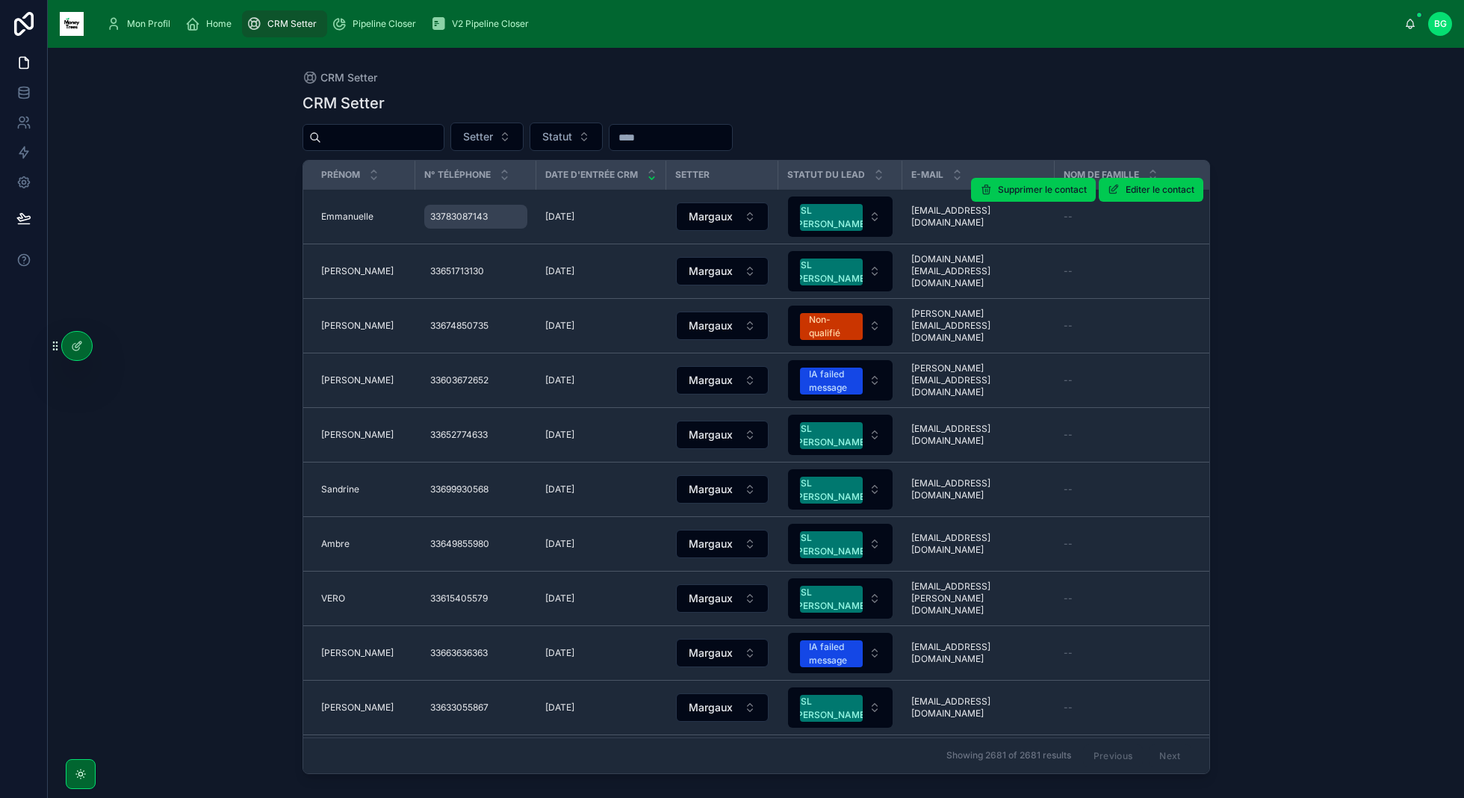
click at [466, 220] on span "33783087143" at bounding box center [459, 217] width 58 height 12
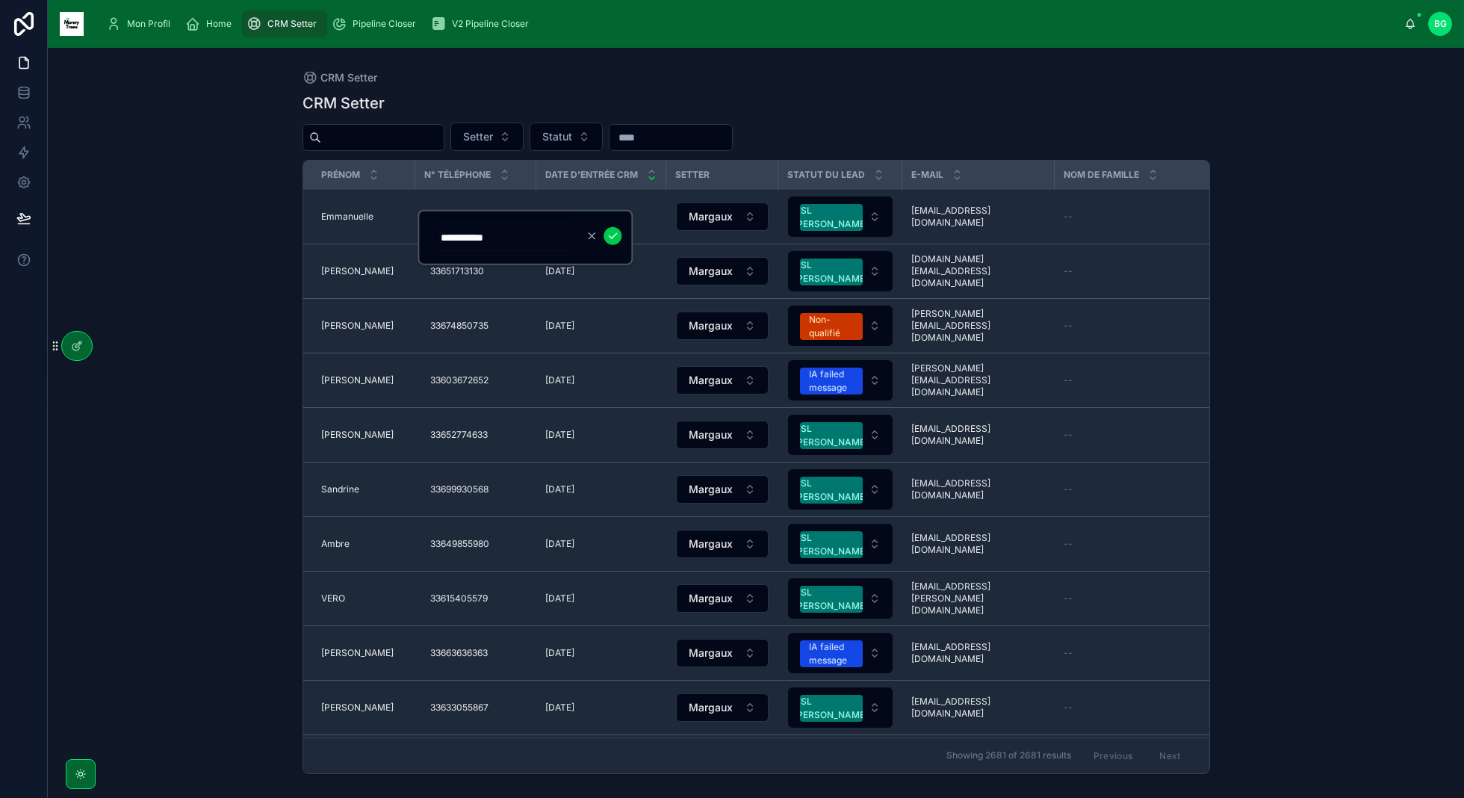
click at [187, 387] on div "CRM Setter CRM Setter Setter Statut Prénom N° Téléphone Date d'entrée CRM Sette…" at bounding box center [756, 423] width 1416 height 750
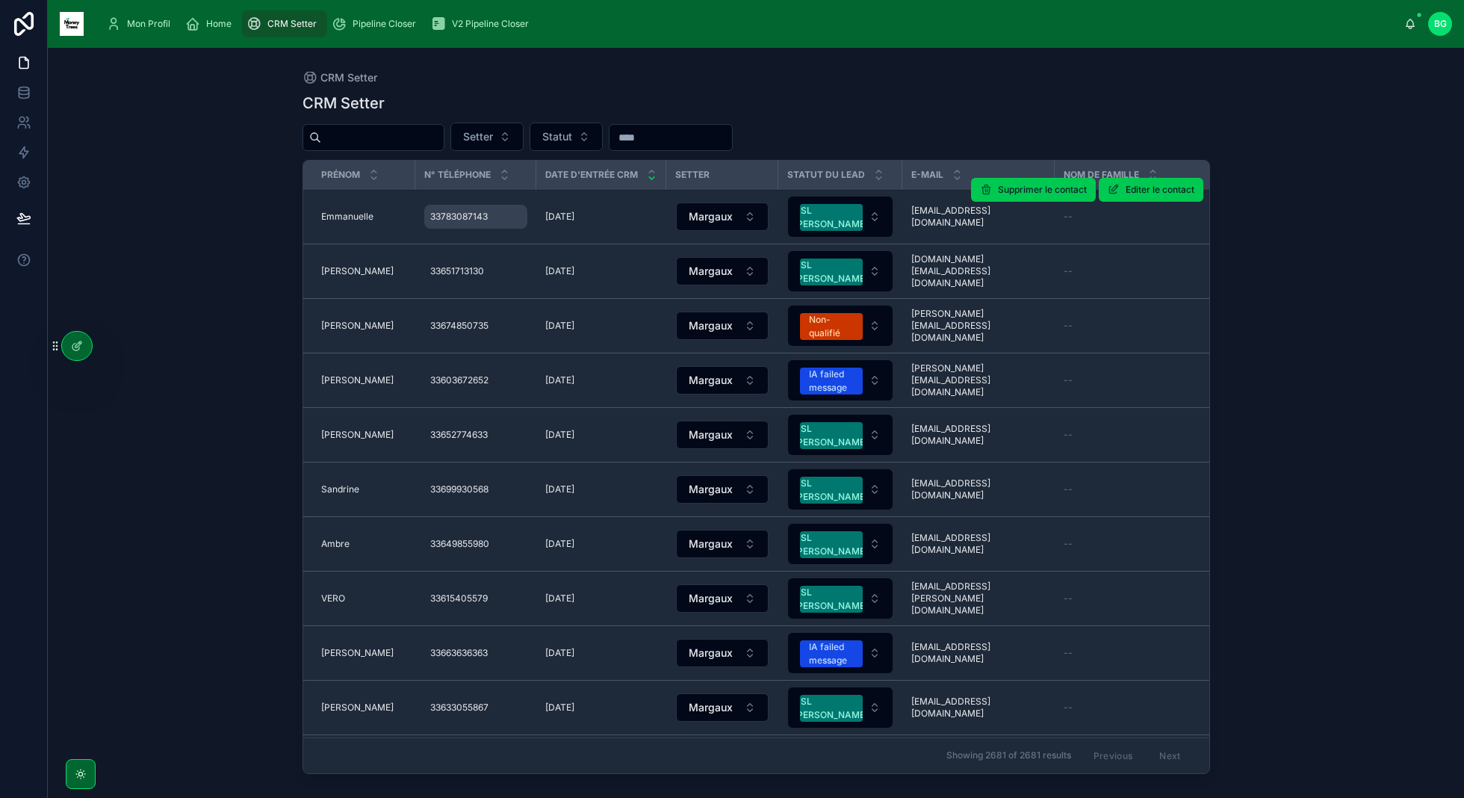
click at [445, 211] on span "33783087143" at bounding box center [459, 217] width 58 height 12
click at [940, 206] on span "[EMAIL_ADDRESS][DOMAIN_NAME]" at bounding box center [978, 217] width 134 height 24
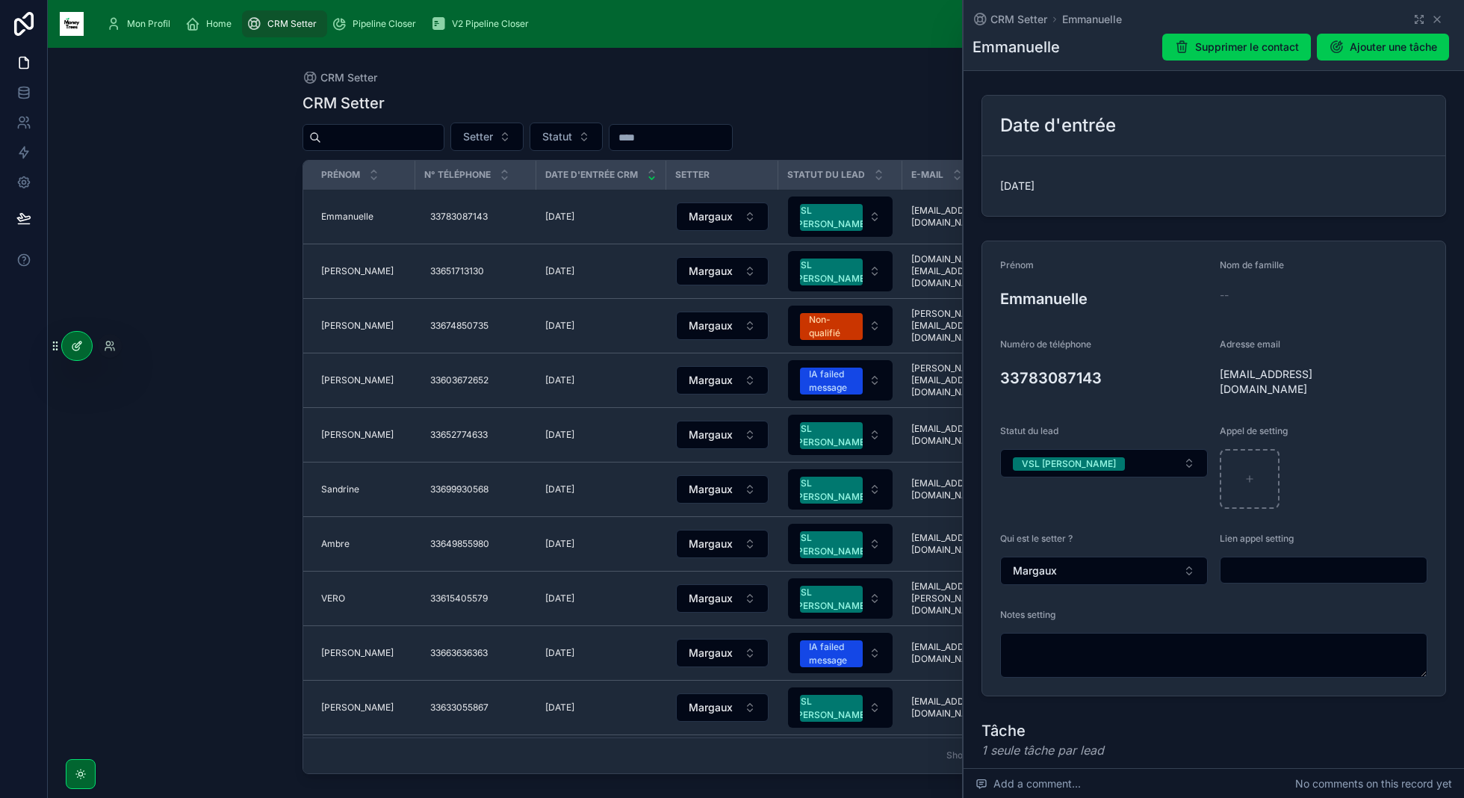
click at [69, 353] on div at bounding box center [77, 346] width 30 height 28
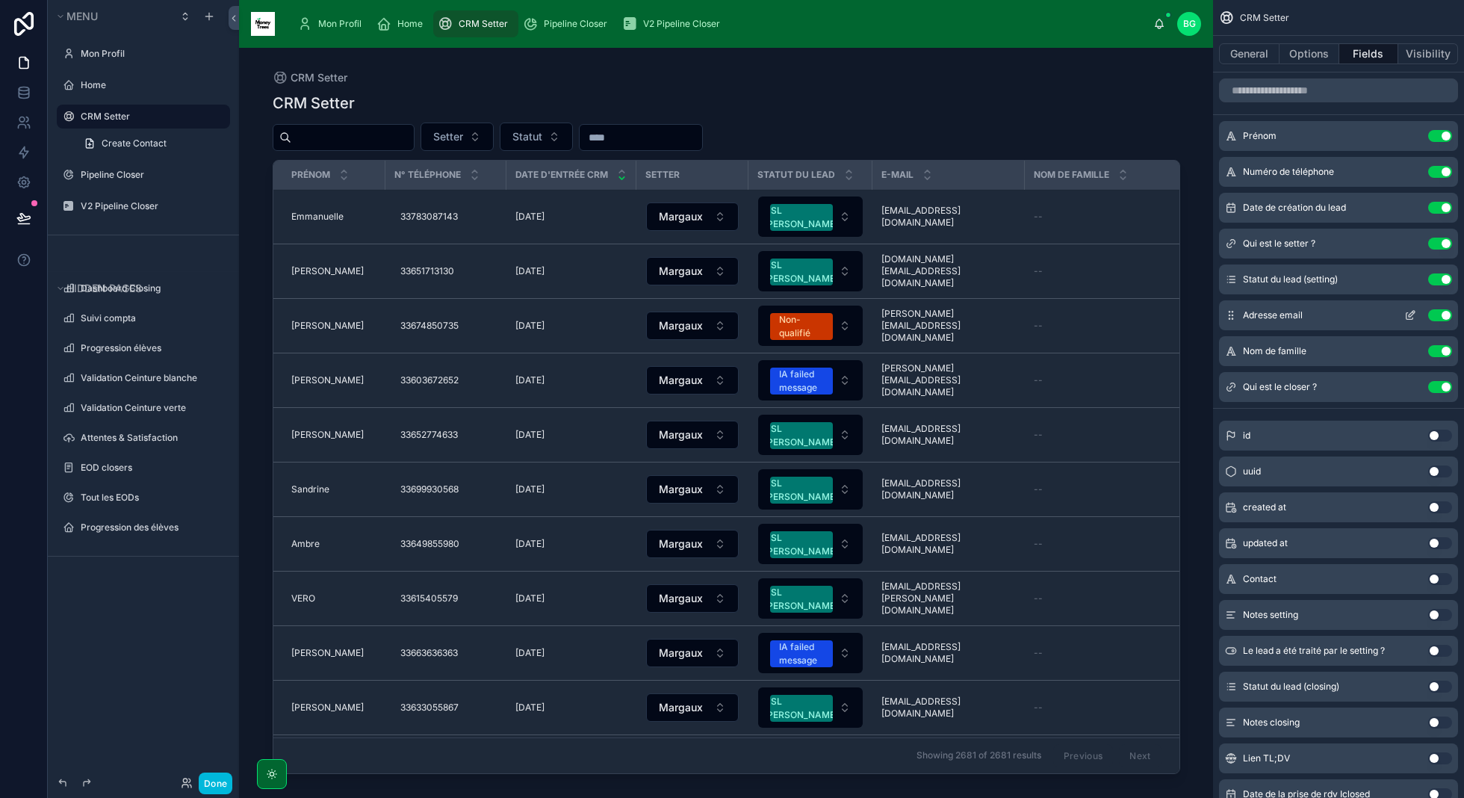
click at [1404, 311] on icon "scrollable content" at bounding box center [1410, 315] width 12 height 12
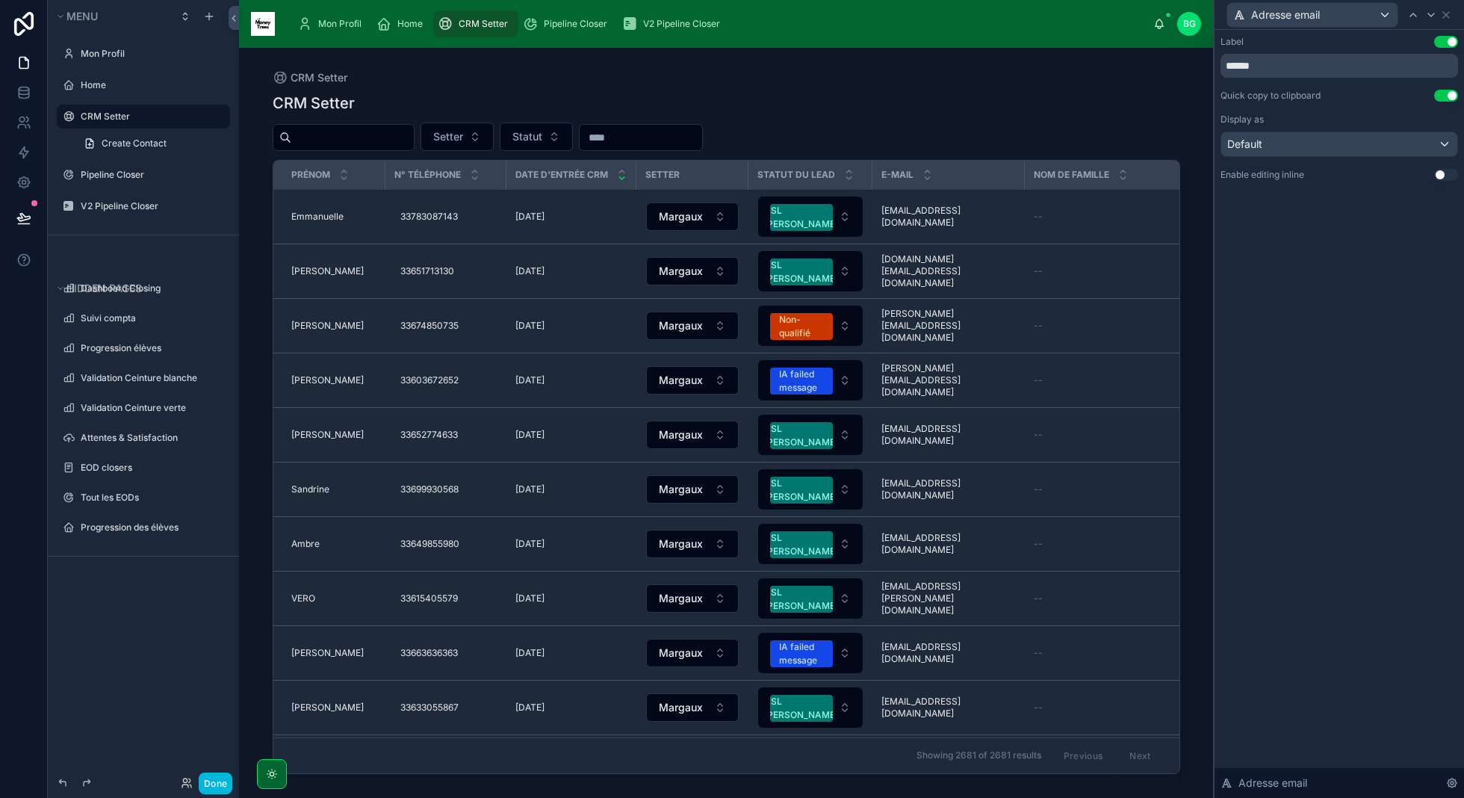
click at [1440, 177] on button "Use setting" at bounding box center [1446, 175] width 24 height 12
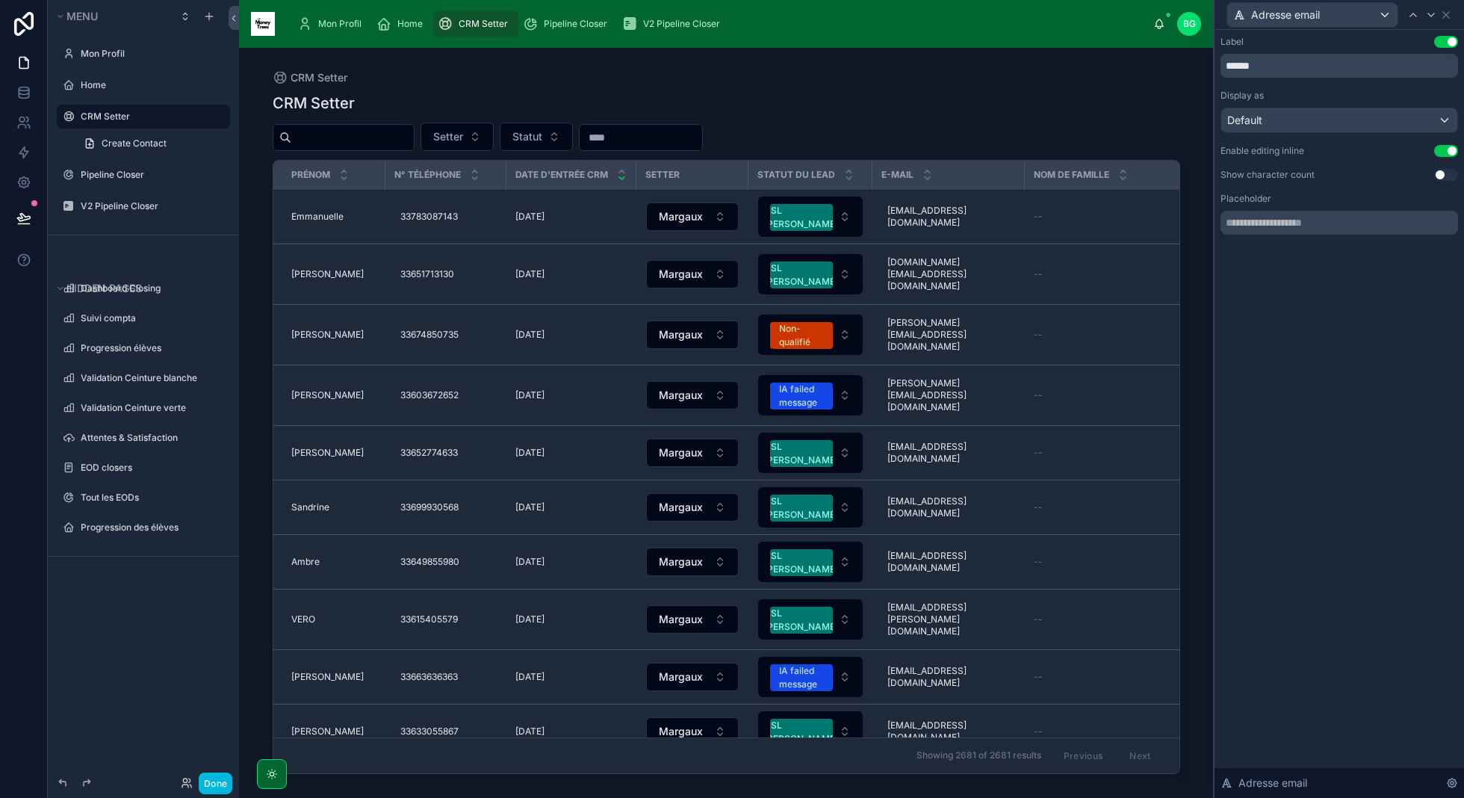
click at [928, 224] on div at bounding box center [726, 414] width 955 height 732
click at [929, 212] on span "[EMAIL_ADDRESS][DOMAIN_NAME]" at bounding box center [948, 217] width 122 height 24
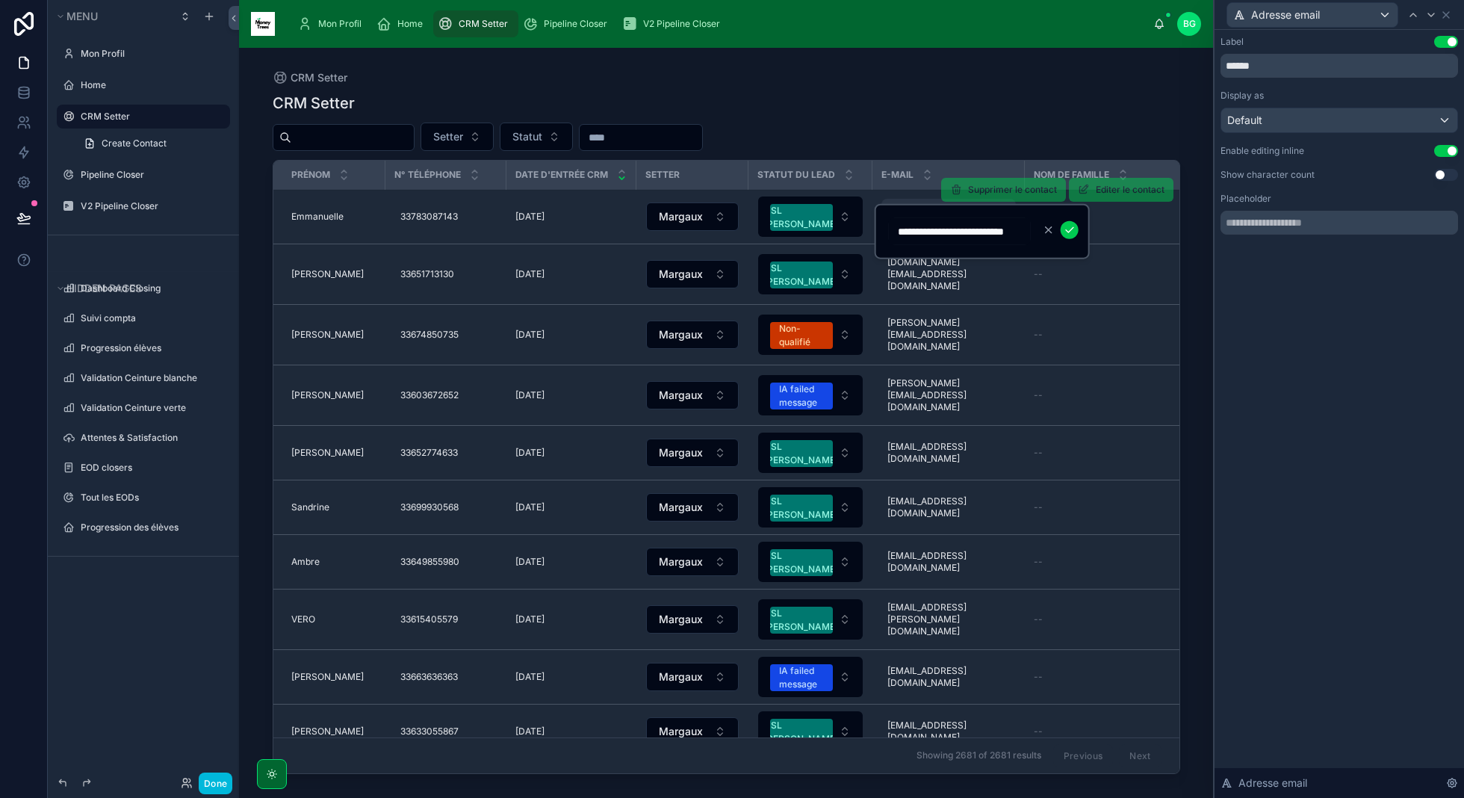
scroll to position [0, 46]
click at [959, 142] on div "Setter Statut" at bounding box center [726, 136] width 907 height 28
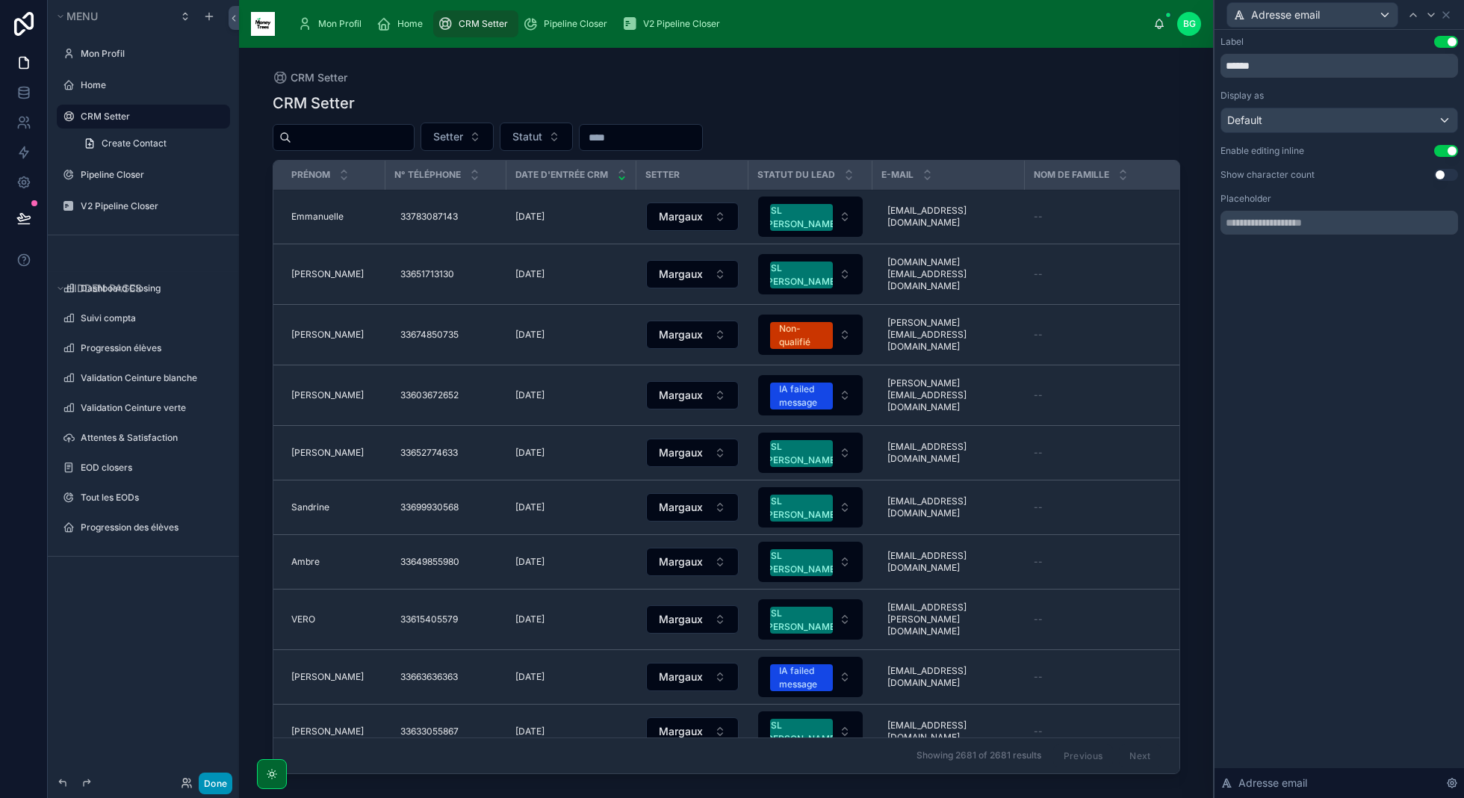
click at [199, 786] on button "Done" at bounding box center [216, 783] width 34 height 22
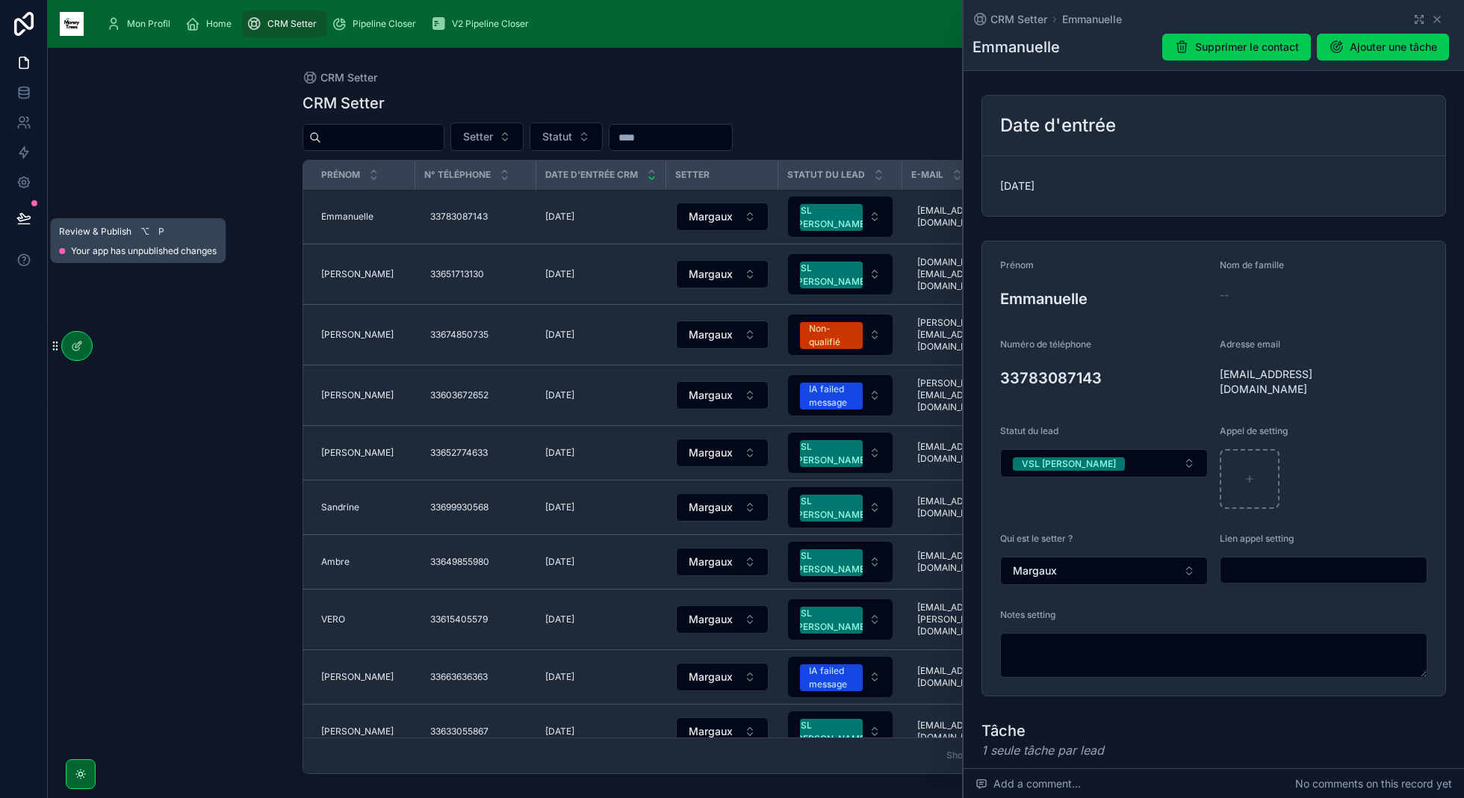
click at [25, 217] on icon at bounding box center [23, 217] width 13 height 7
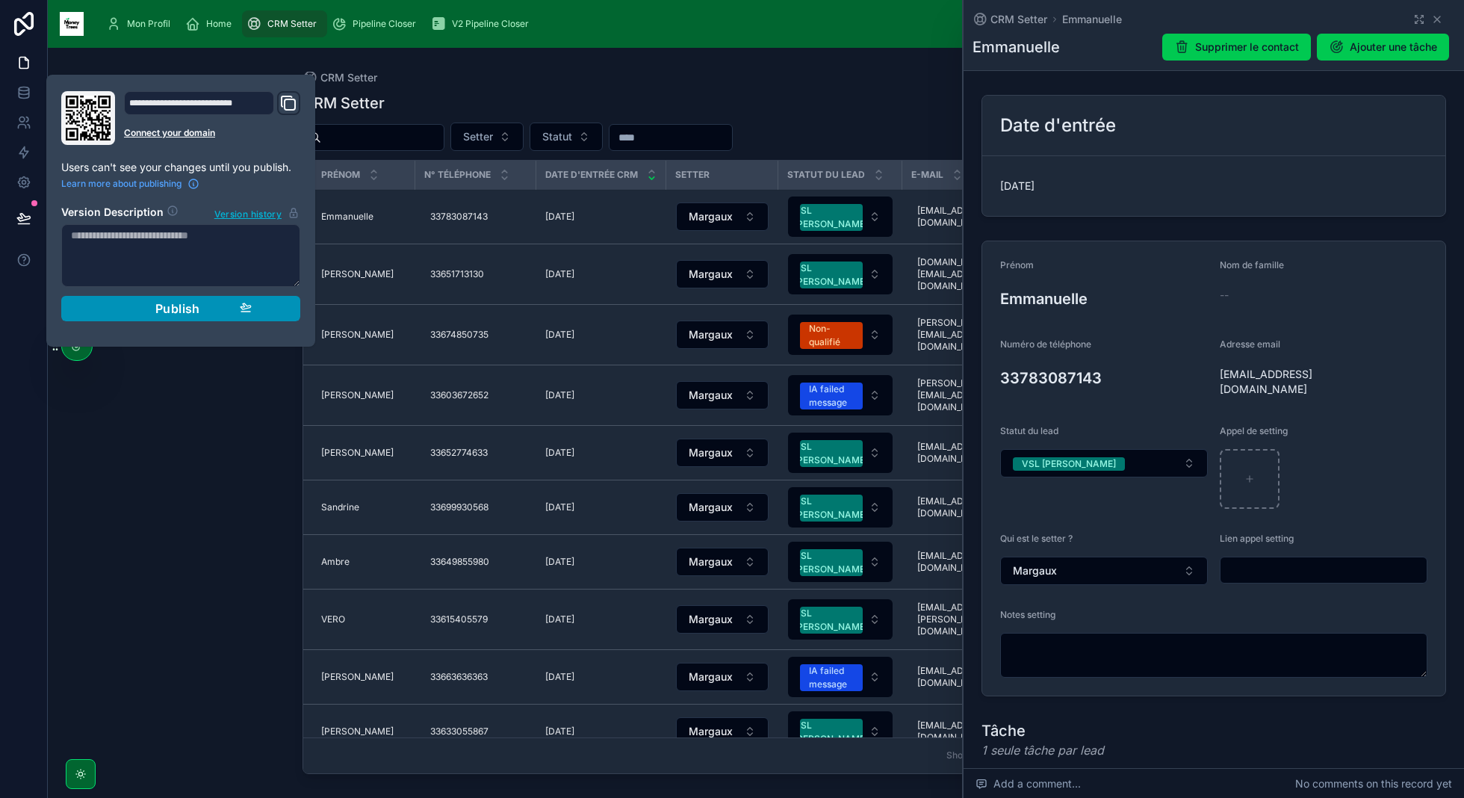
click at [195, 309] on span "Publish" at bounding box center [177, 308] width 45 height 15
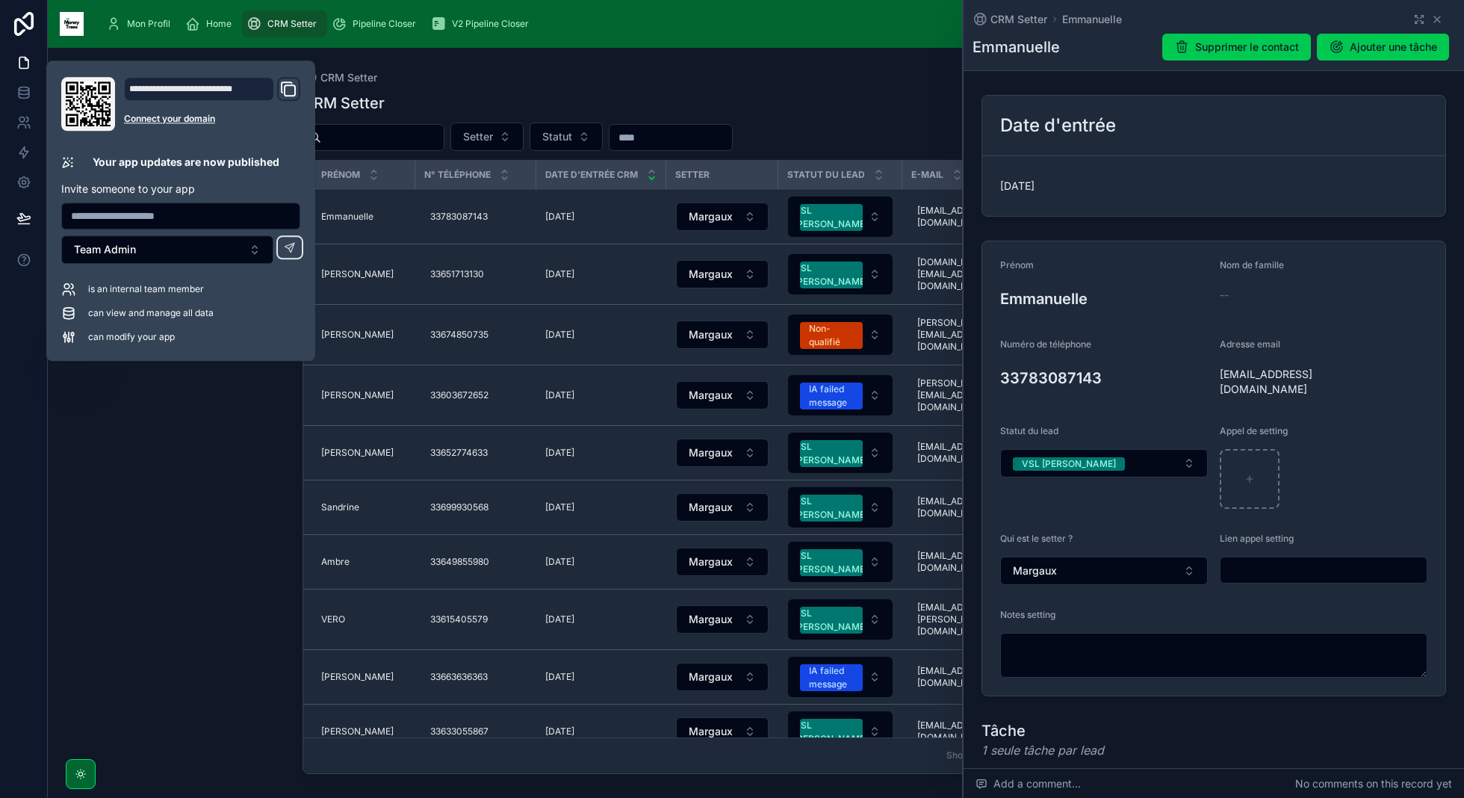
drag, startPoint x: 724, startPoint y: 93, endPoint x: 354, endPoint y: 84, distance: 369.8
click at [724, 93] on div "CRM Setter" at bounding box center [755, 103] width 907 height 21
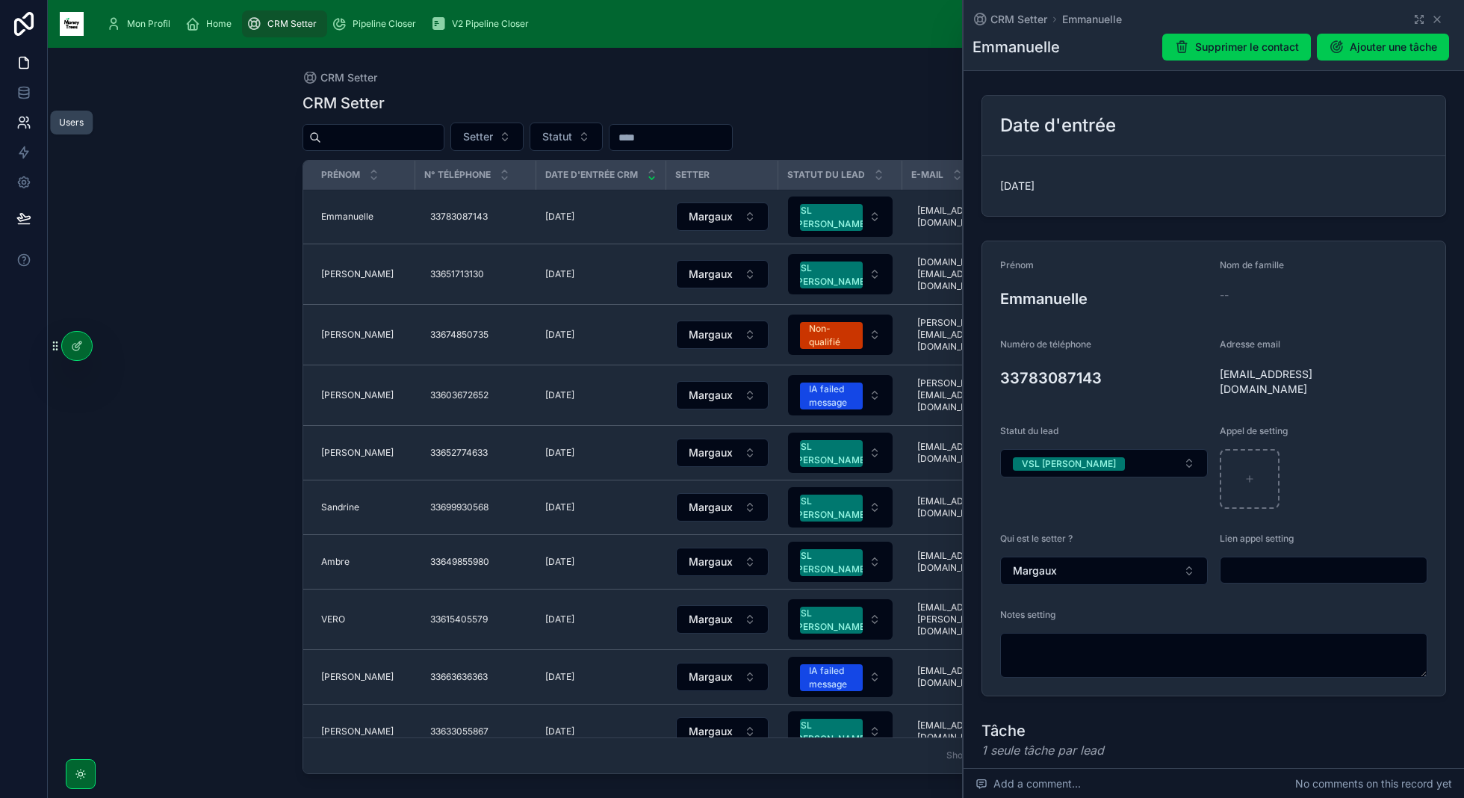
click at [29, 119] on icon at bounding box center [23, 122] width 15 height 15
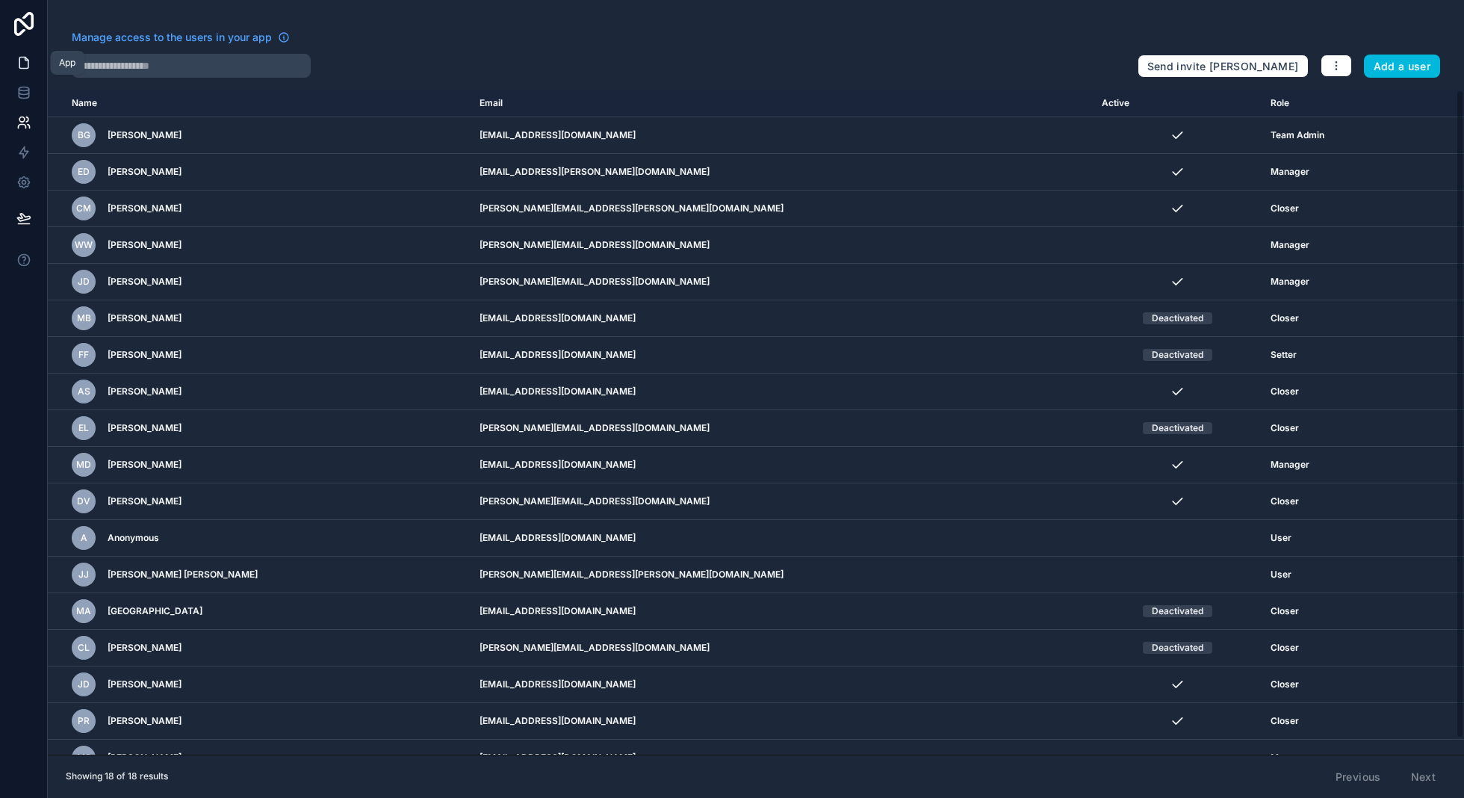
click at [29, 59] on icon at bounding box center [23, 62] width 15 height 15
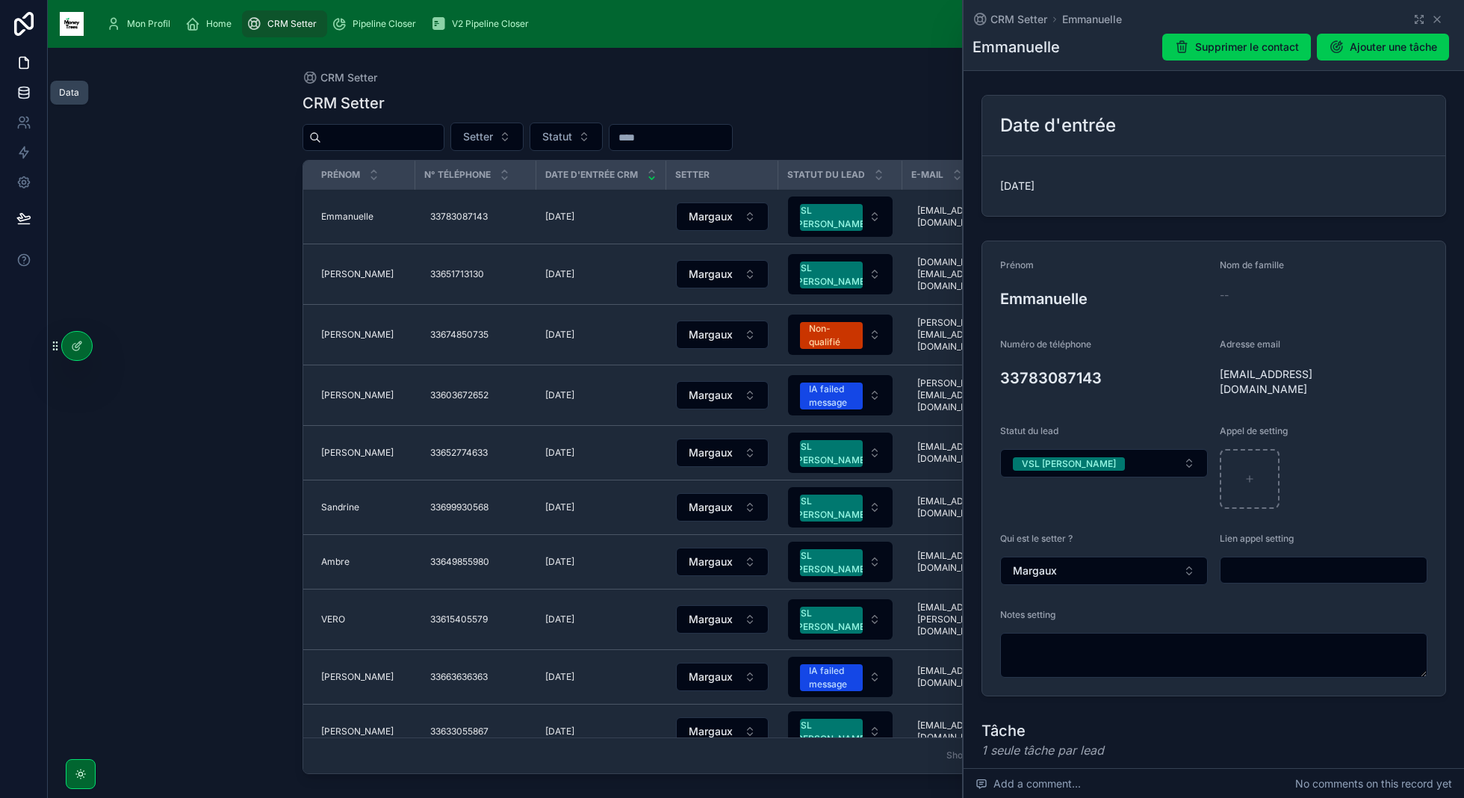
click at [20, 82] on link at bounding box center [23, 93] width 47 height 30
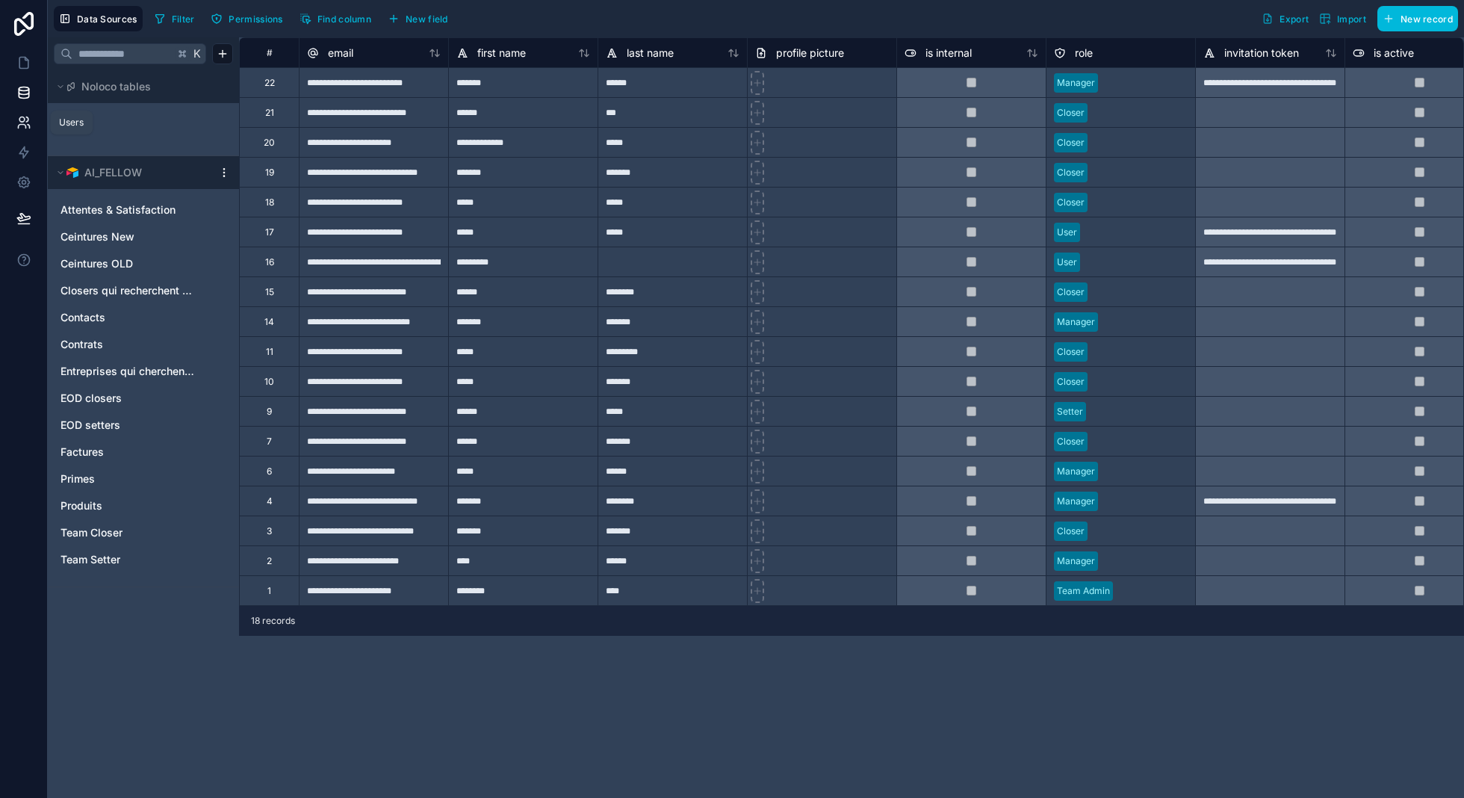
click at [20, 127] on icon at bounding box center [23, 122] width 15 height 15
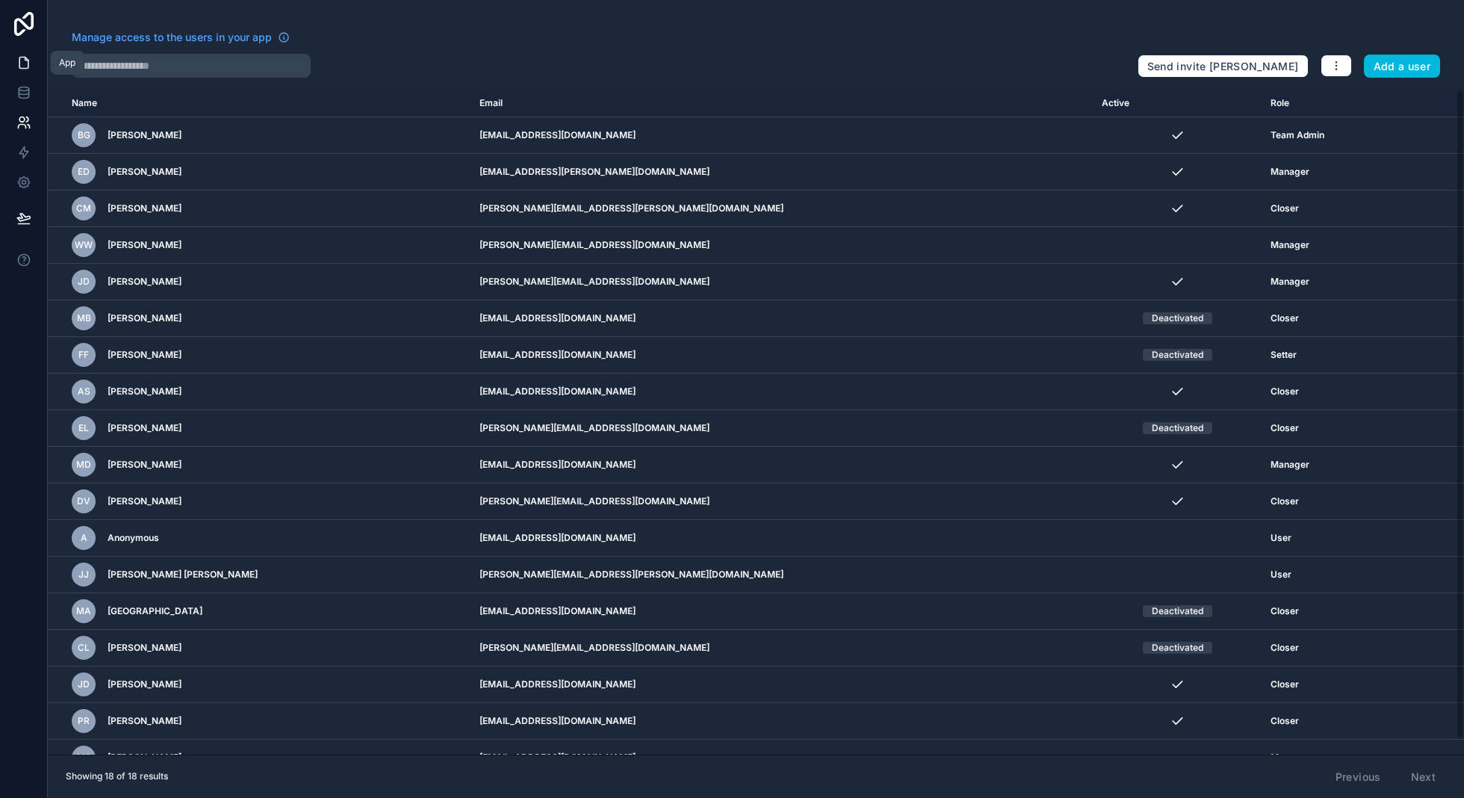
click at [25, 59] on icon at bounding box center [23, 62] width 15 height 15
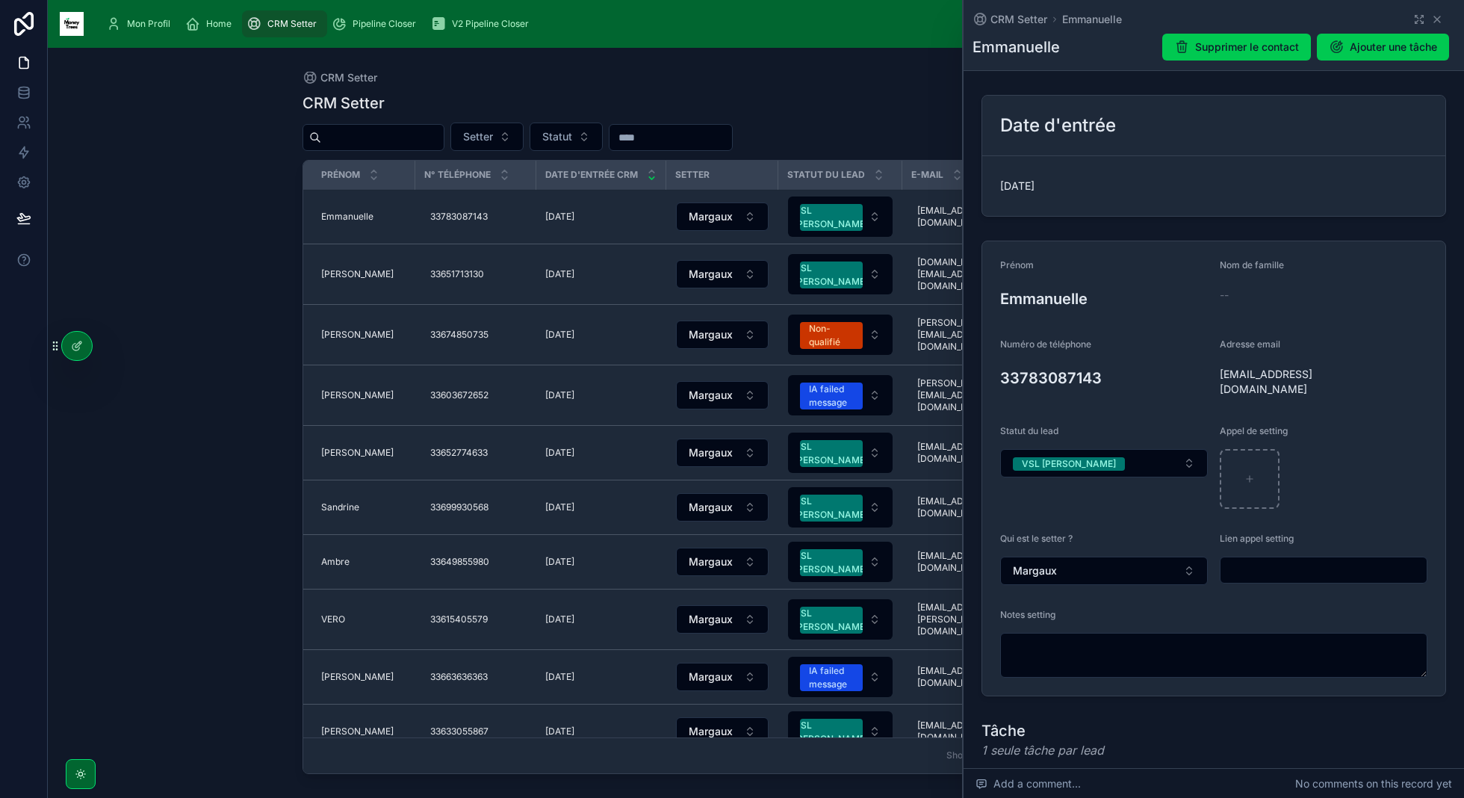
click at [206, 16] on div "Home" at bounding box center [211, 24] width 52 height 24
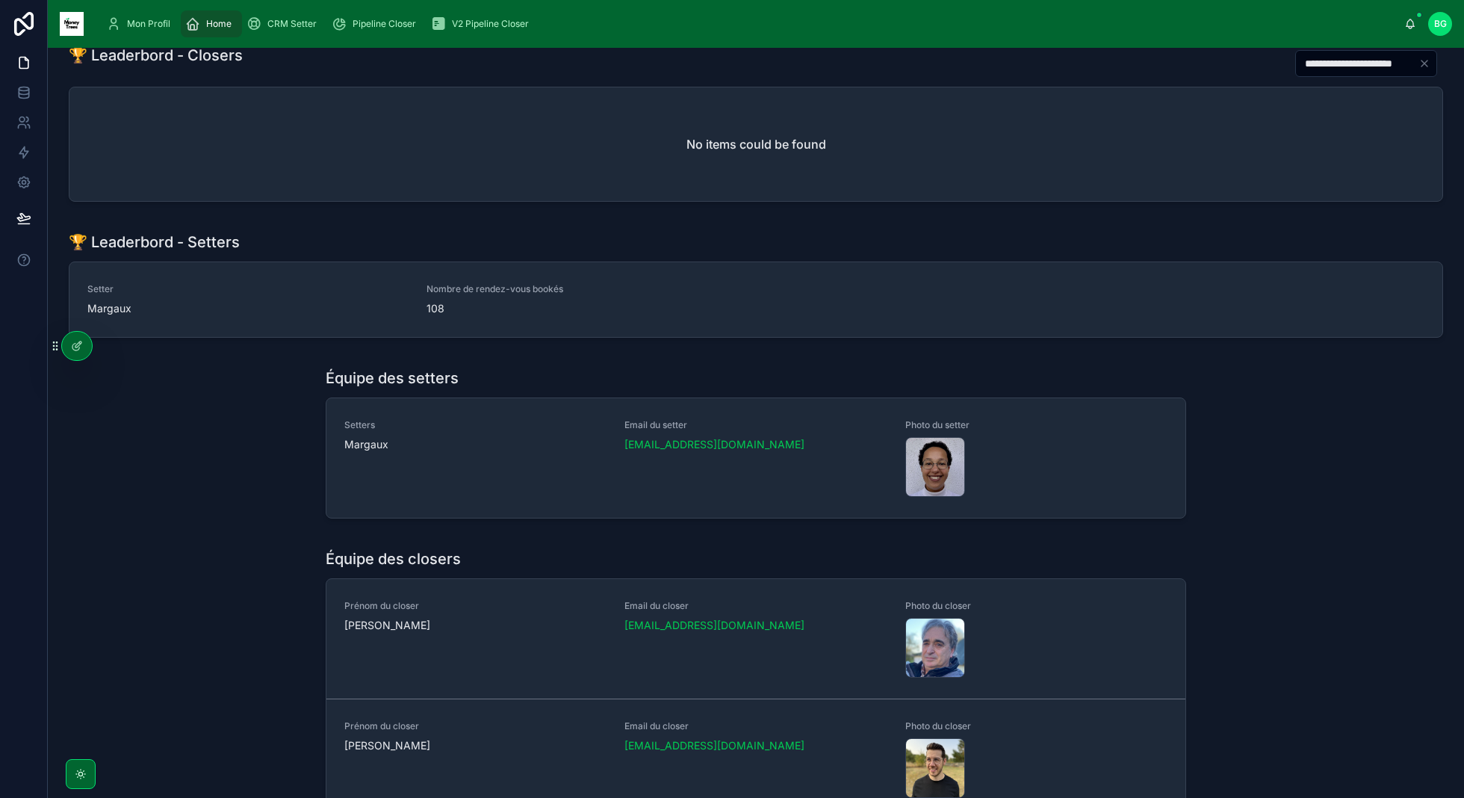
scroll to position [629, 0]
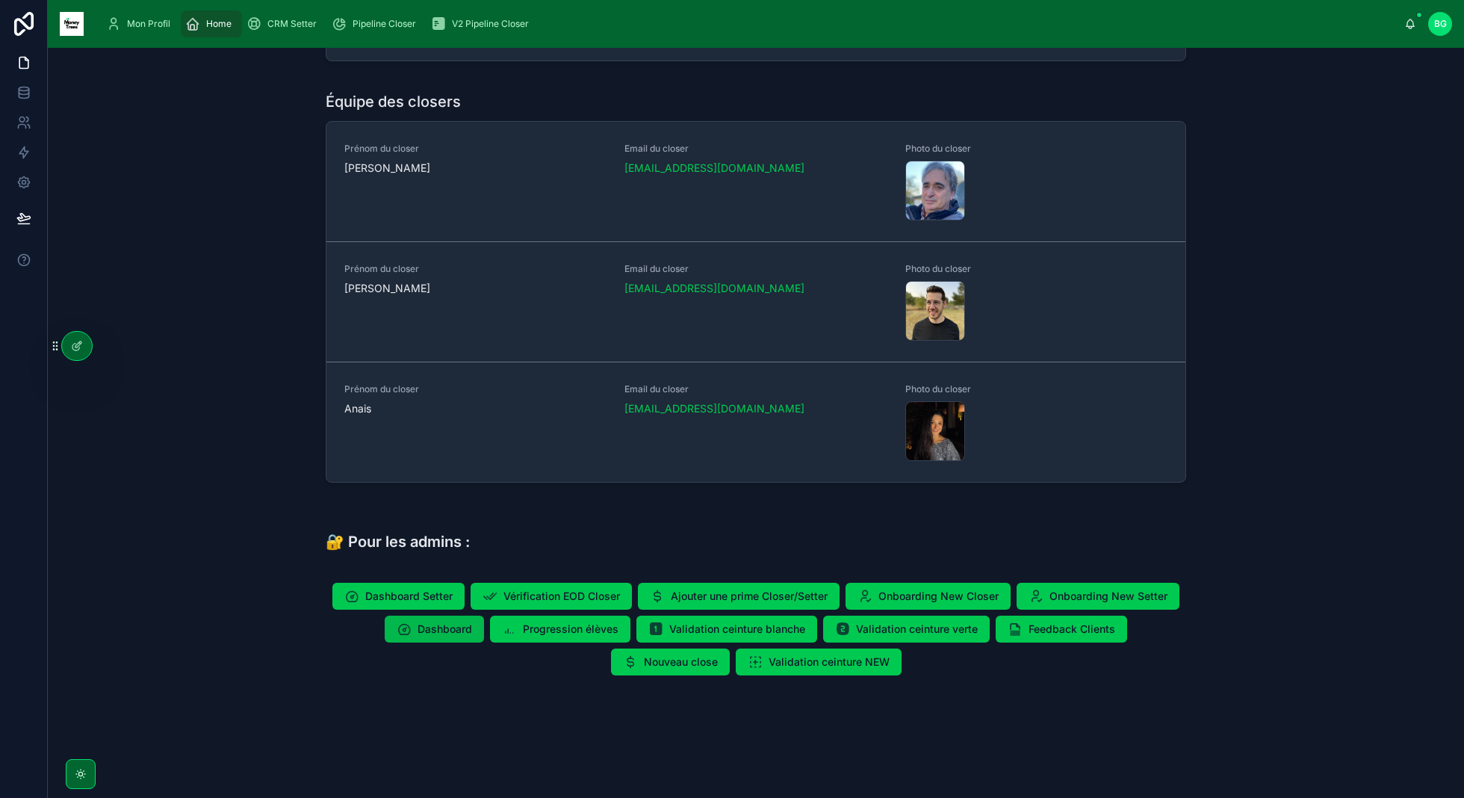
click at [448, 630] on span "Dashboard" at bounding box center [444, 628] width 55 height 15
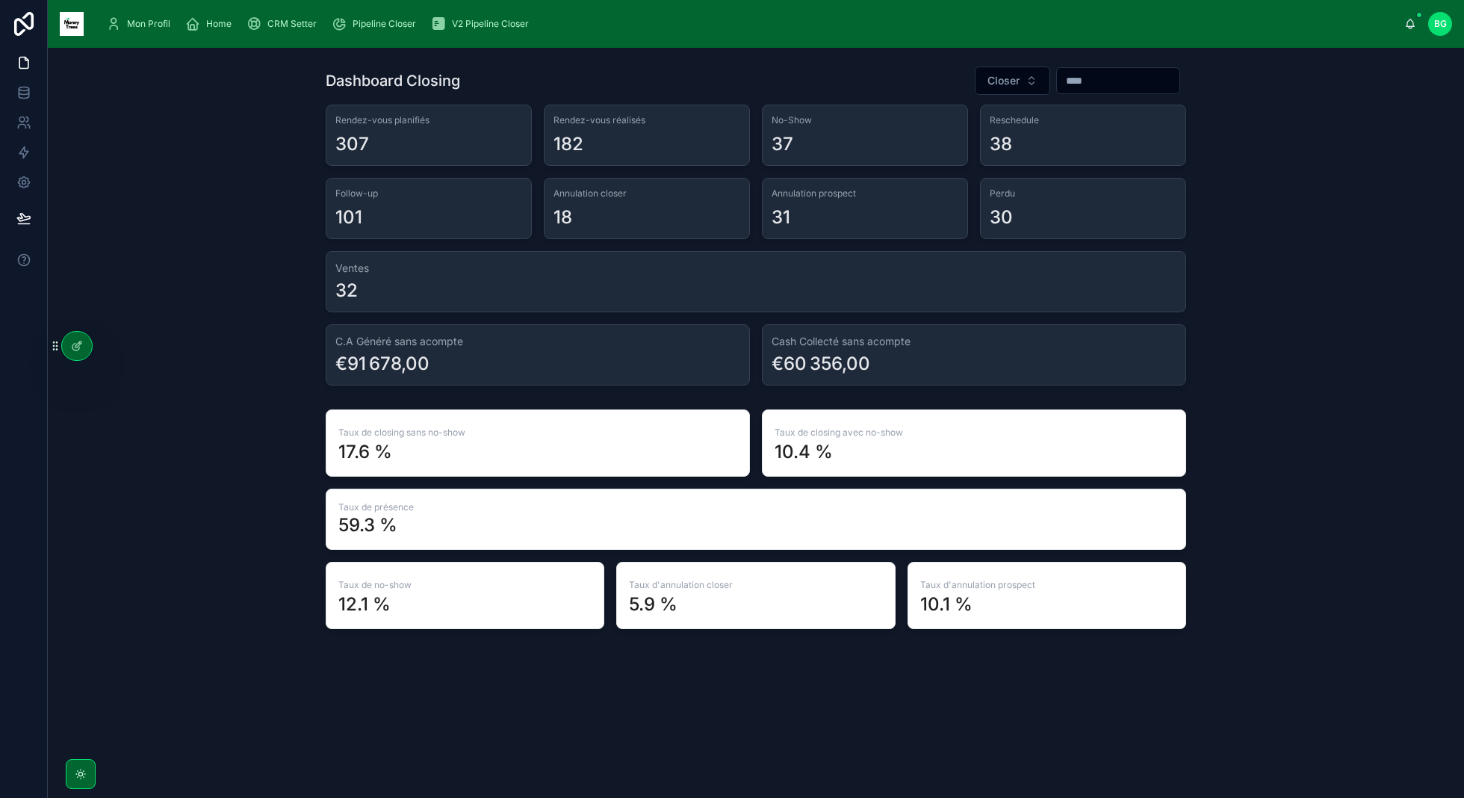
click at [1098, 75] on input "text" at bounding box center [1118, 80] width 122 height 21
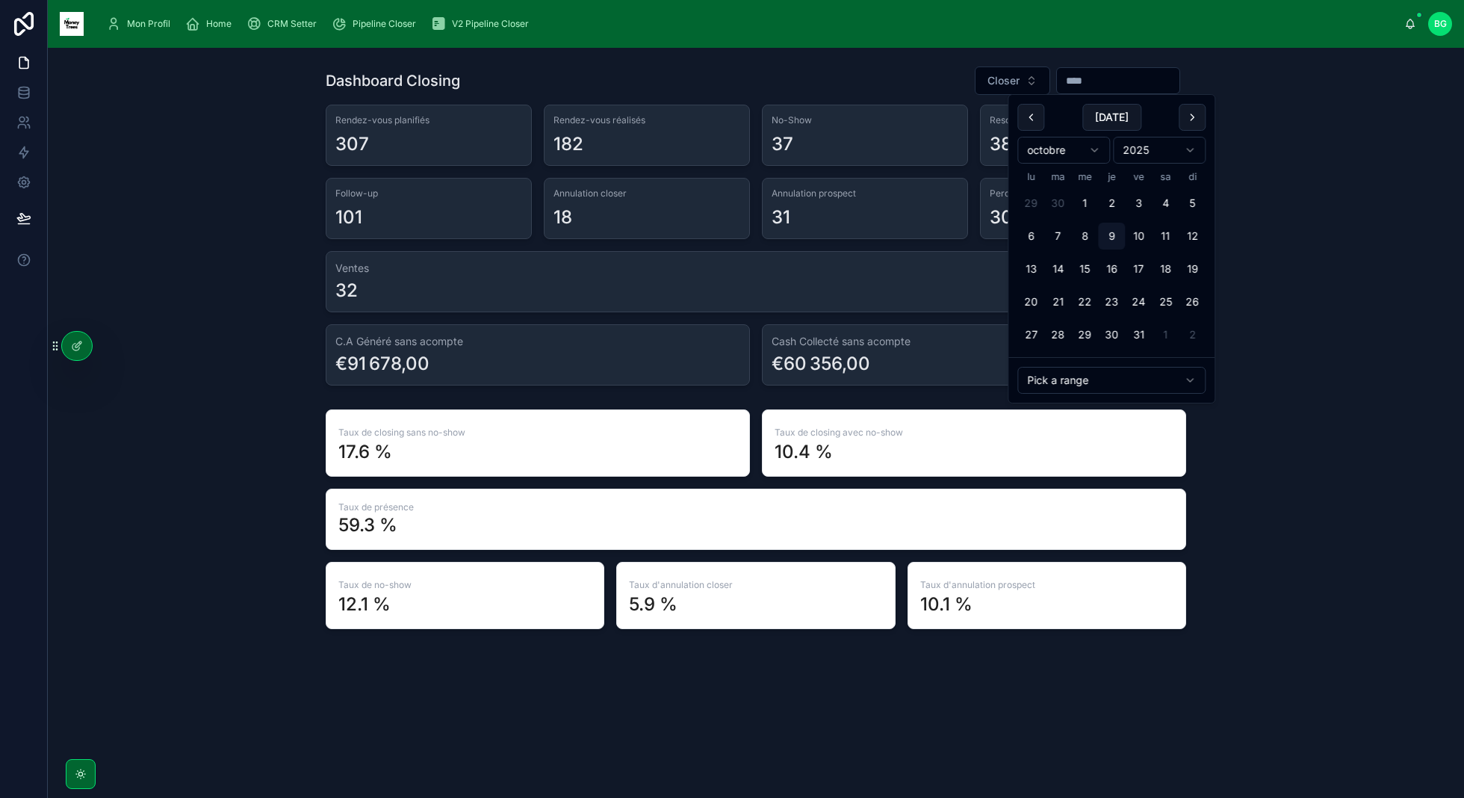
click at [1032, 148] on html "Mon Profil Home CRM Setter Pipeline Closer V2 Pipeline Closer BG Baptiste Guez …" at bounding box center [732, 399] width 1464 height 798
click at [1273, 264] on div "Dashboard Closing Closer Rendez-vous planifiés 307 Rendez-vous réalisés 182 No-…" at bounding box center [756, 347] width 1392 height 575
click at [1071, 78] on input "text" at bounding box center [1118, 80] width 122 height 21
click at [1032, 198] on button "1" at bounding box center [1030, 203] width 27 height 27
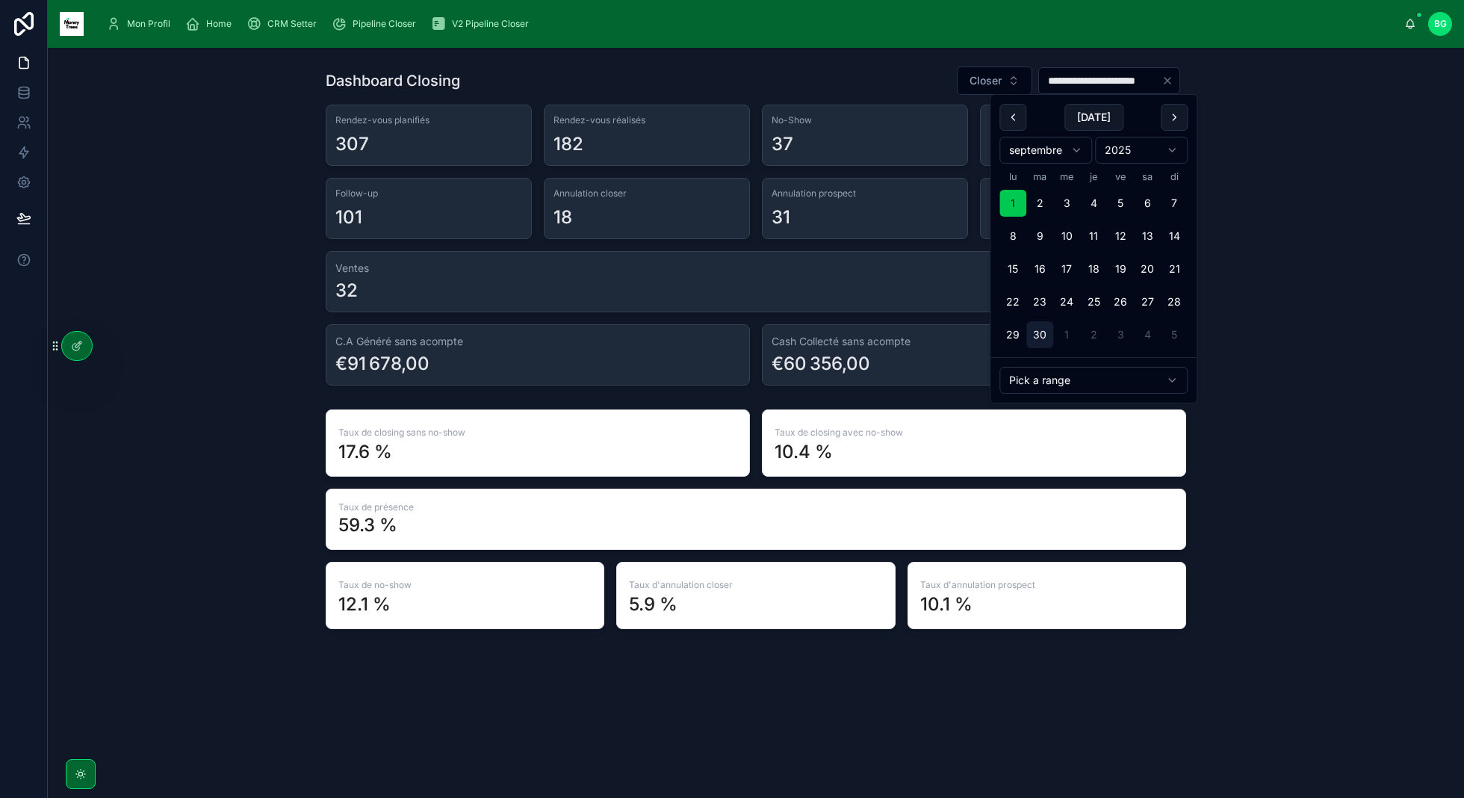
click at [1028, 329] on button "30" at bounding box center [1039, 334] width 27 height 27
type input "**********"
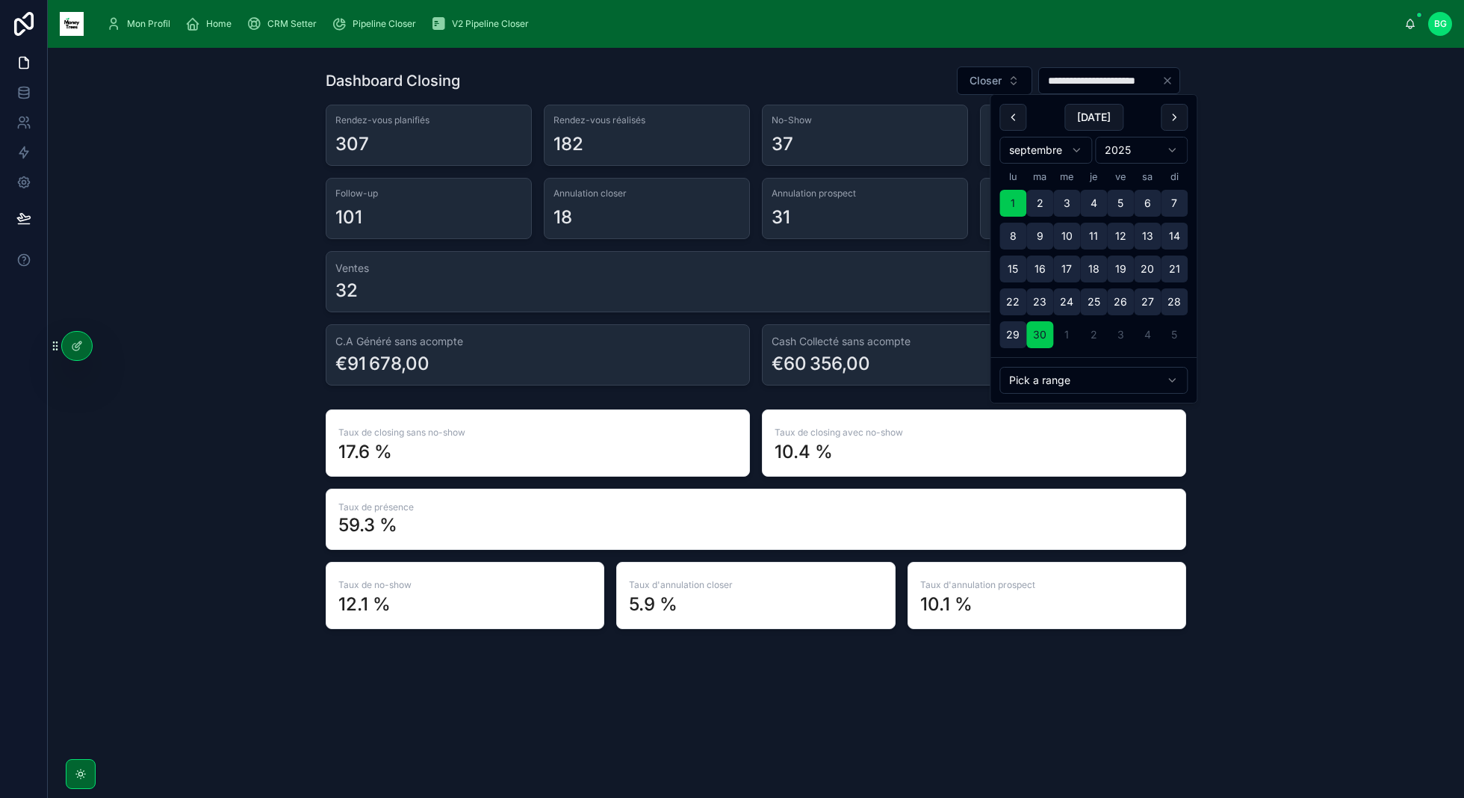
click at [1278, 283] on div "**********" at bounding box center [756, 347] width 1392 height 575
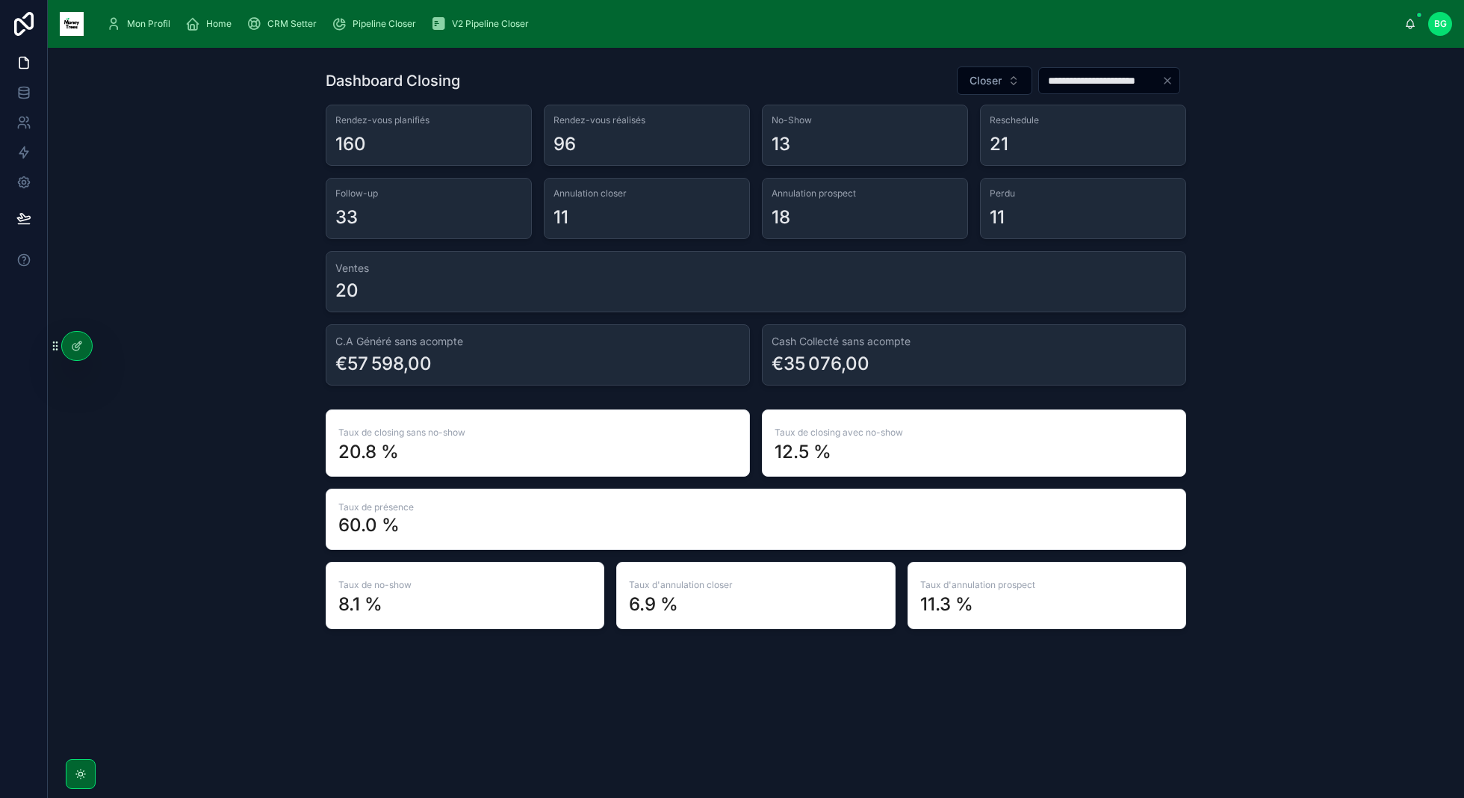
click at [1087, 82] on input "**********" at bounding box center [1100, 80] width 122 height 21
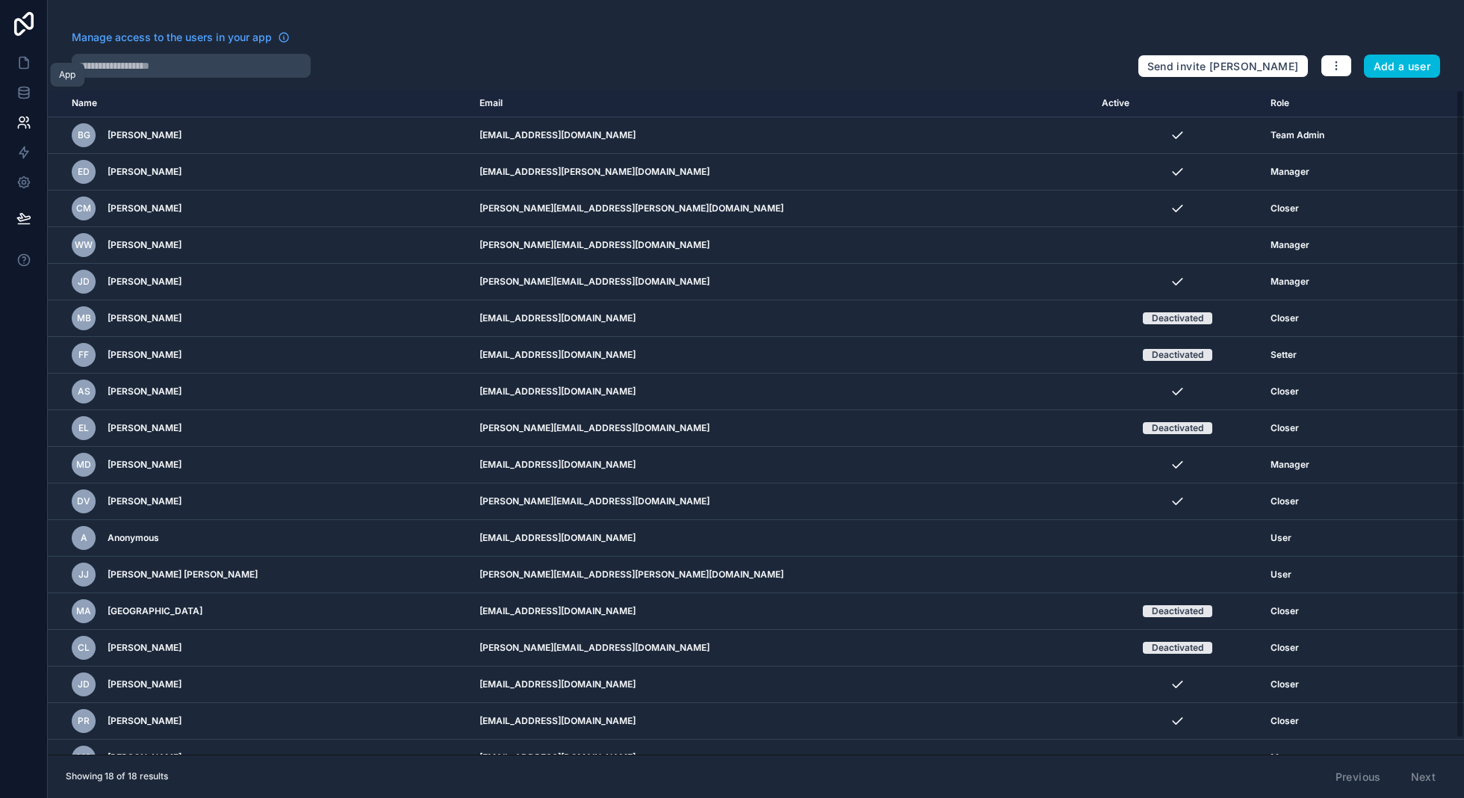
click at [19, 72] on link at bounding box center [23, 63] width 47 height 30
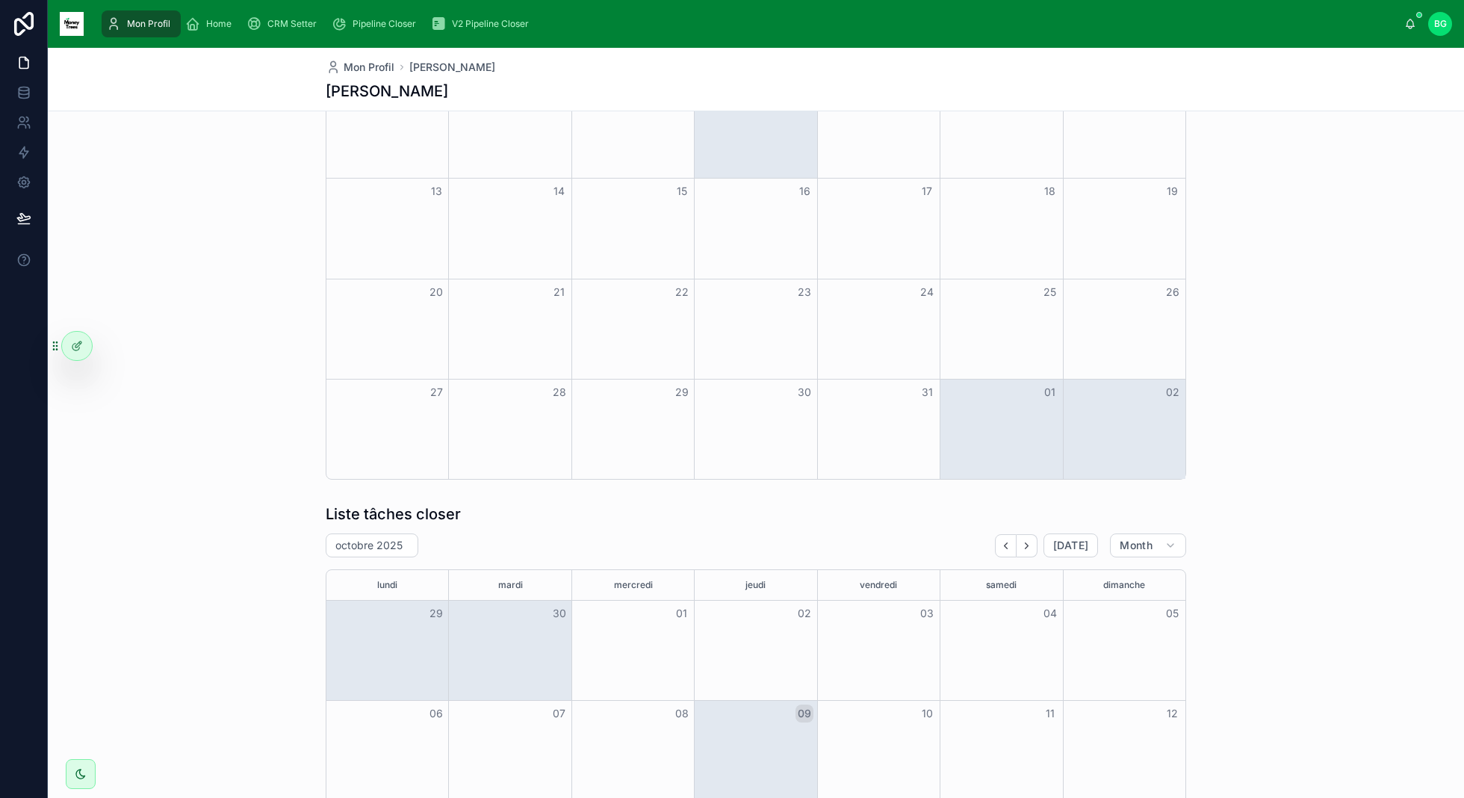
scroll to position [157, 0]
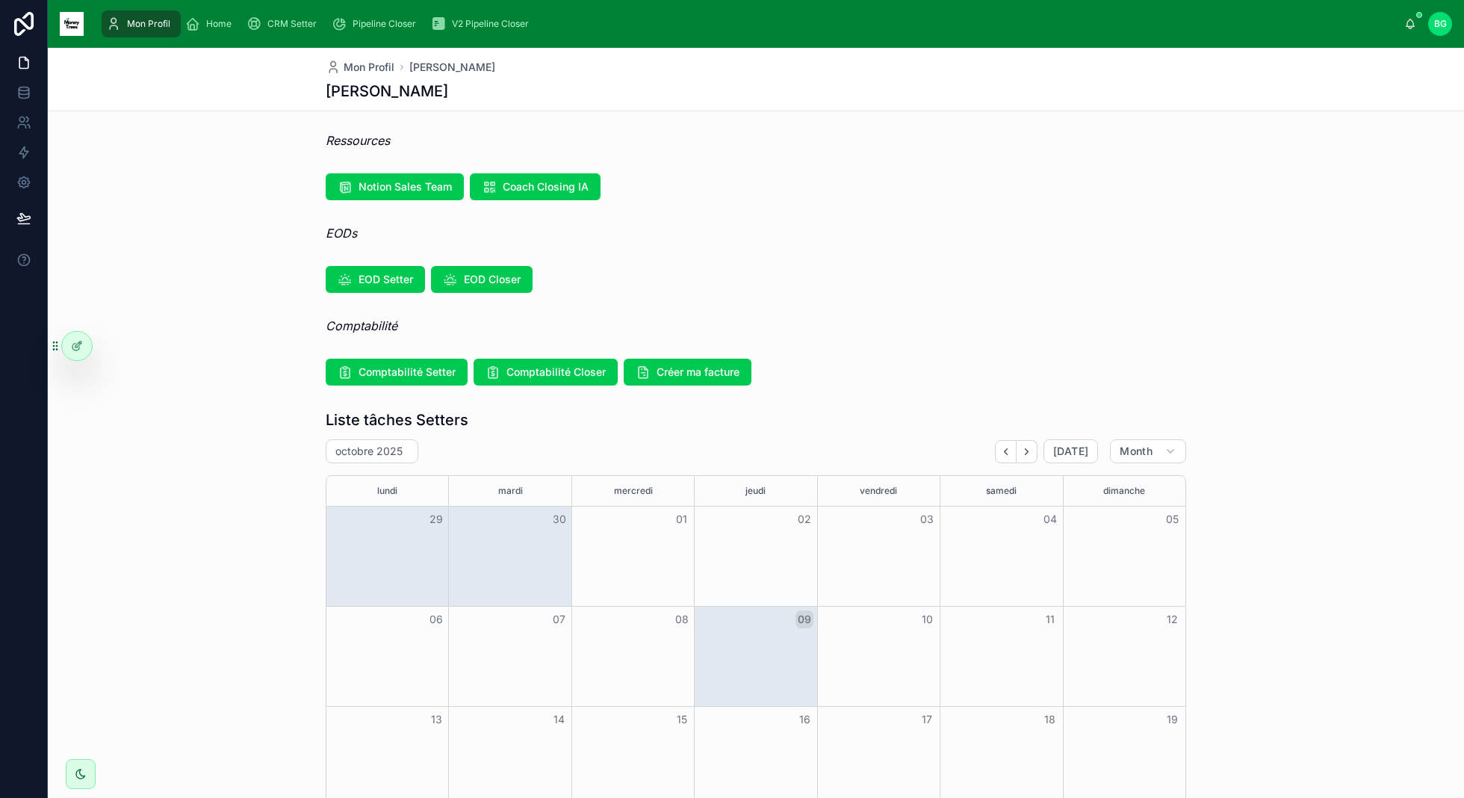
click at [226, 41] on div "Mon Profil Home CRM Setter Pipeline Closer V2 Pipeline Closer [PERSON_NAME]" at bounding box center [756, 24] width 1416 height 48
click at [226, 21] on span "Home" at bounding box center [218, 24] width 25 height 12
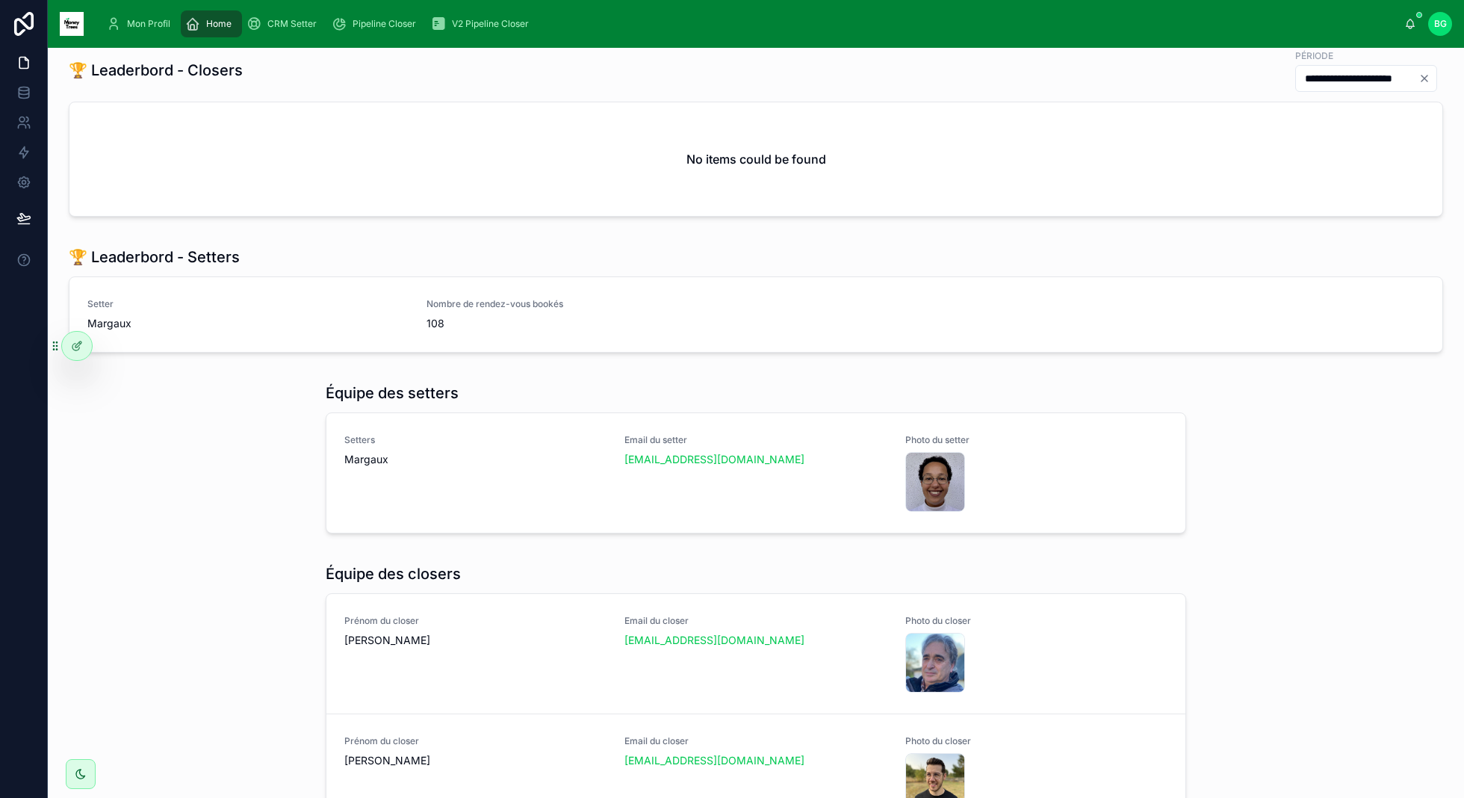
scroll to position [629, 0]
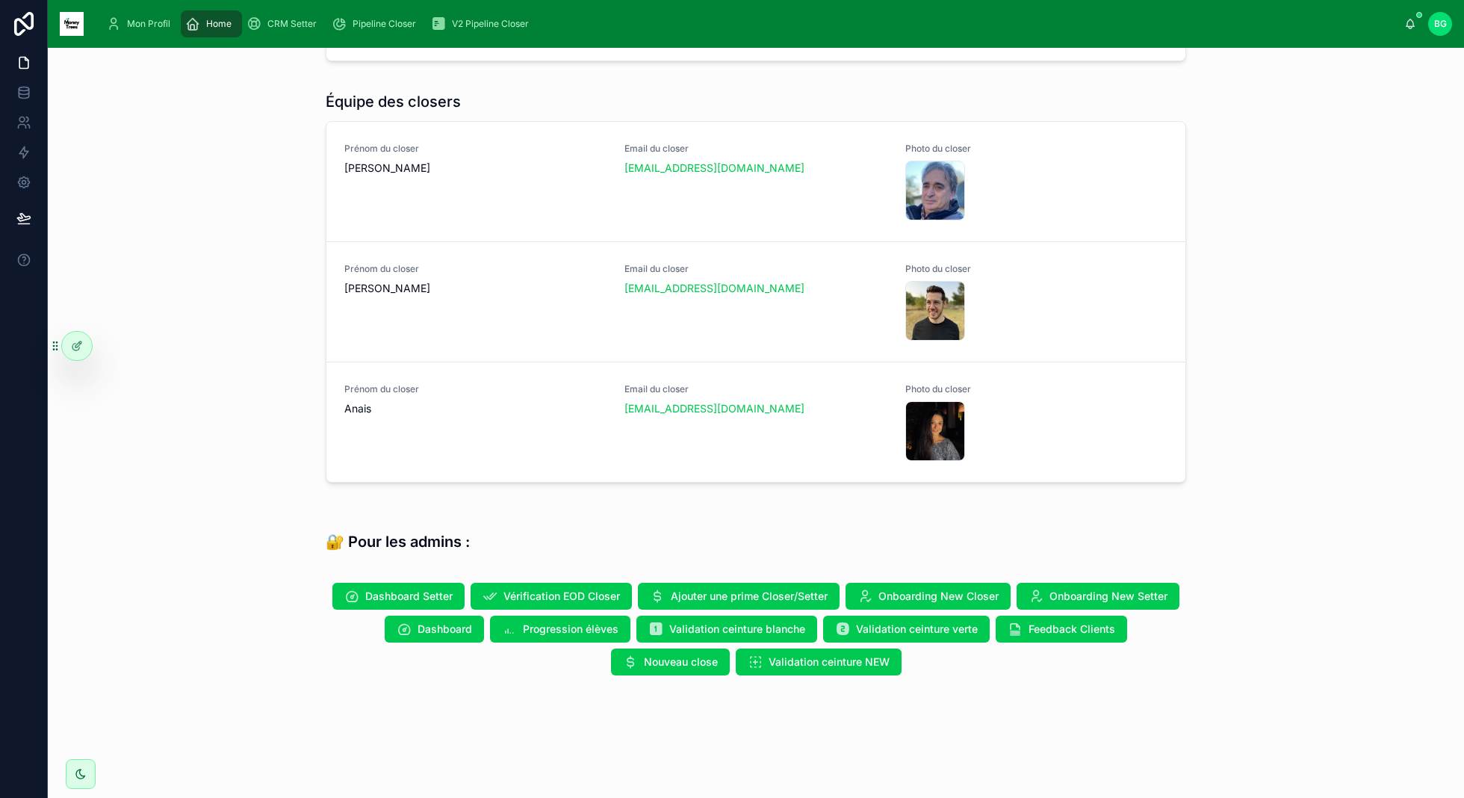
click at [441, 628] on span "Dashboard" at bounding box center [444, 628] width 55 height 15
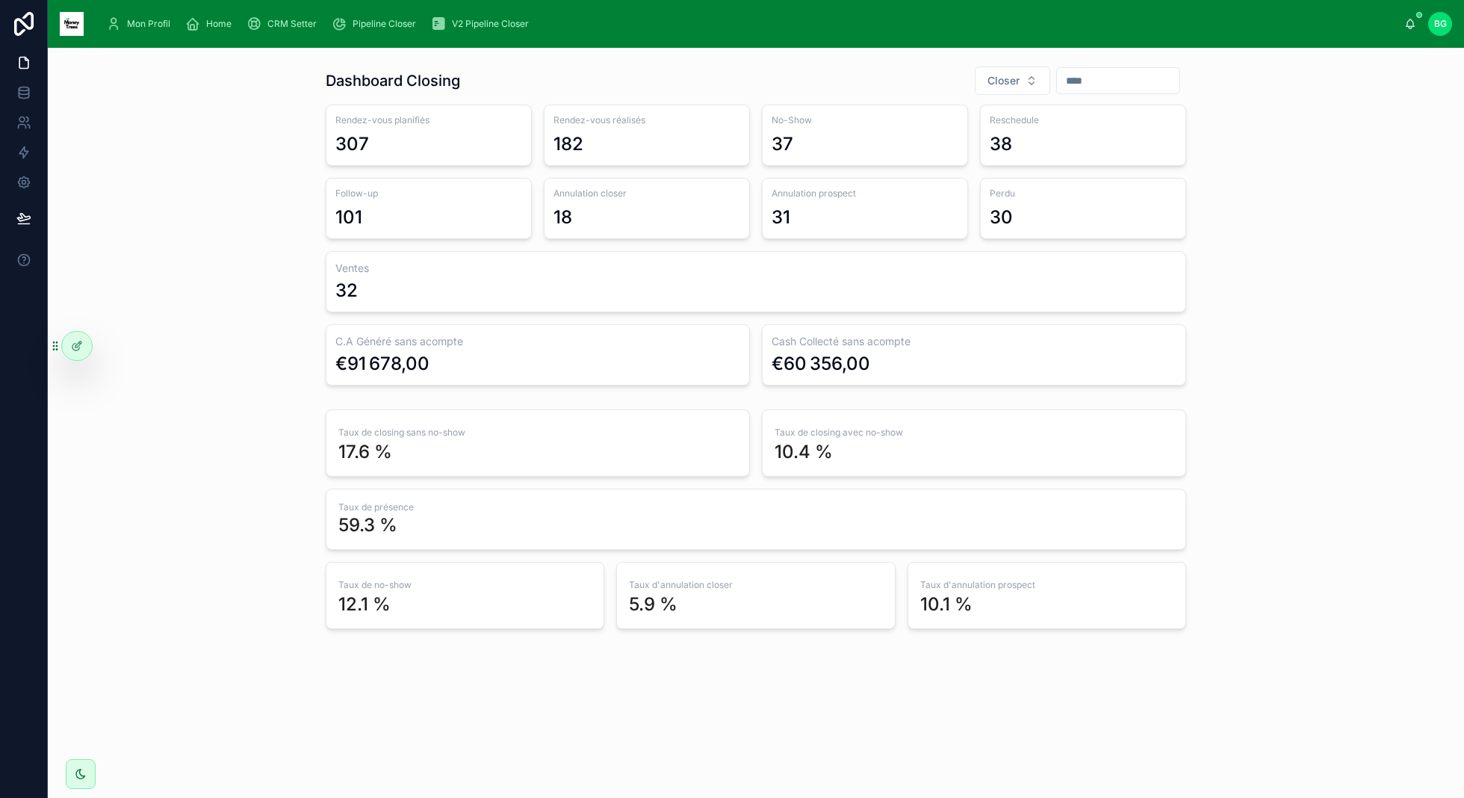
click at [1082, 72] on input "text" at bounding box center [1118, 80] width 122 height 21
click at [1117, 205] on button "2" at bounding box center [1111, 203] width 27 height 27
type input "**********"
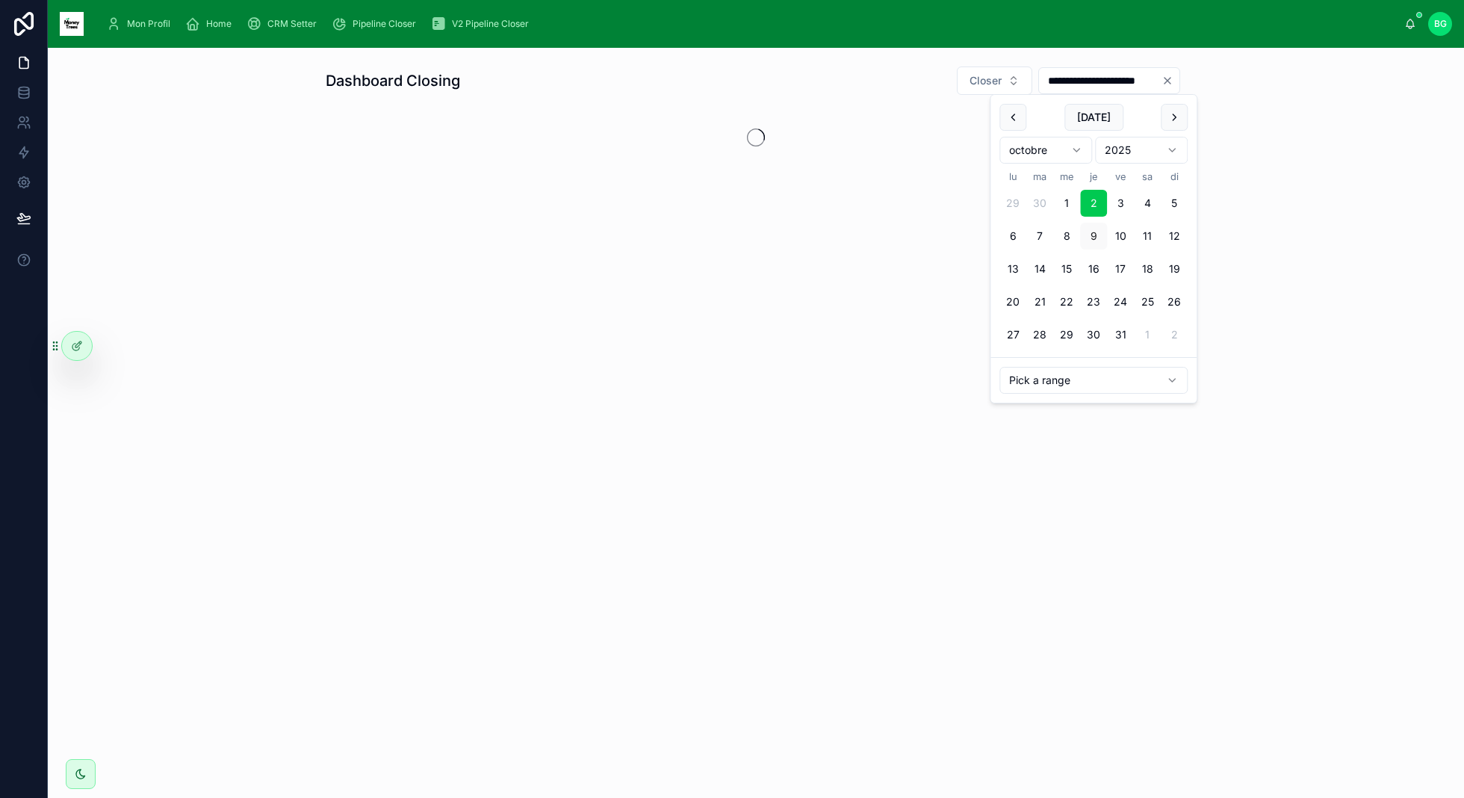
click at [1247, 176] on div "**********" at bounding box center [756, 118] width 1392 height 117
